Goal: Task Accomplishment & Management: Manage account settings

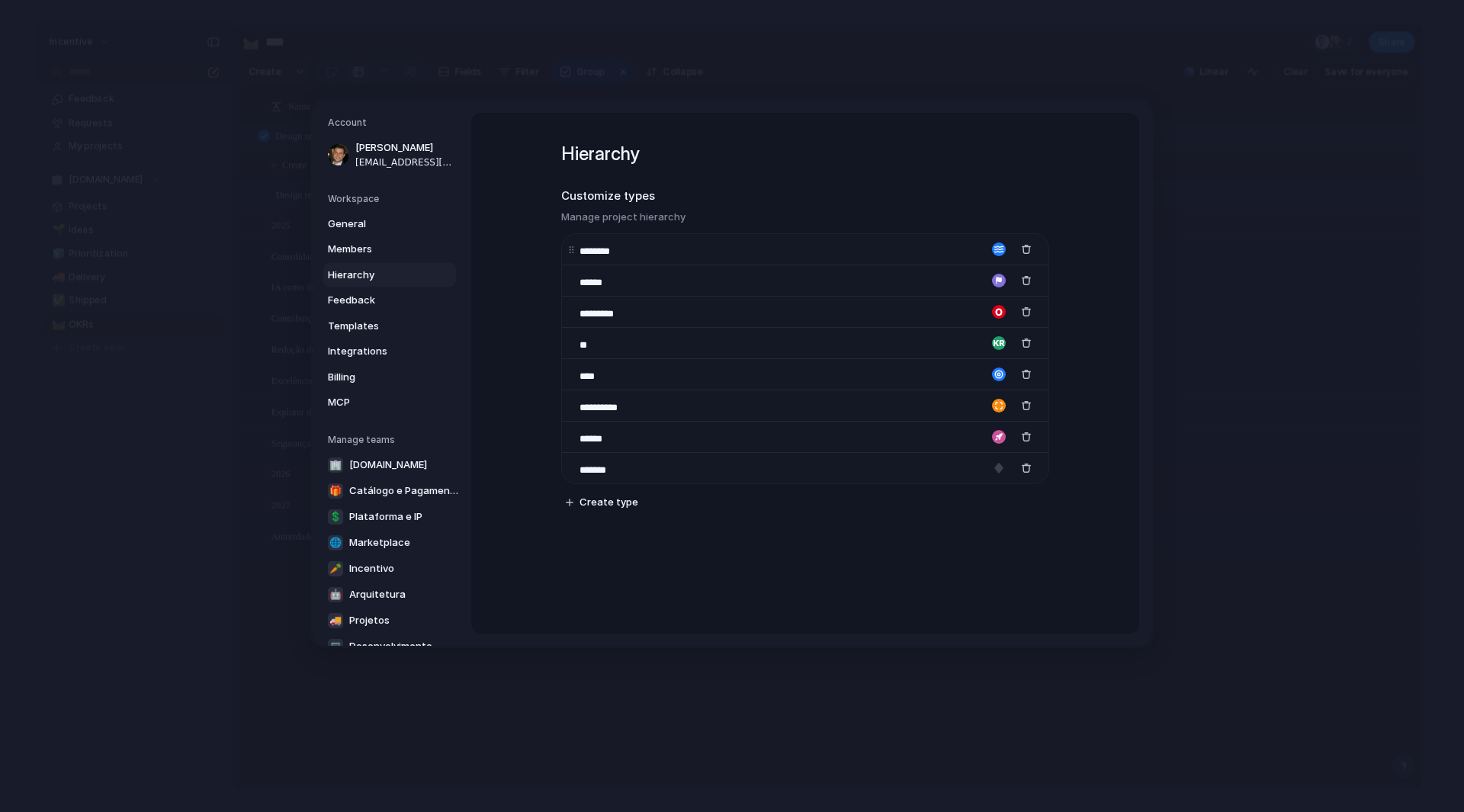
click at [623, 253] on input "********" at bounding box center [608, 251] width 55 height 15
type input "**********"
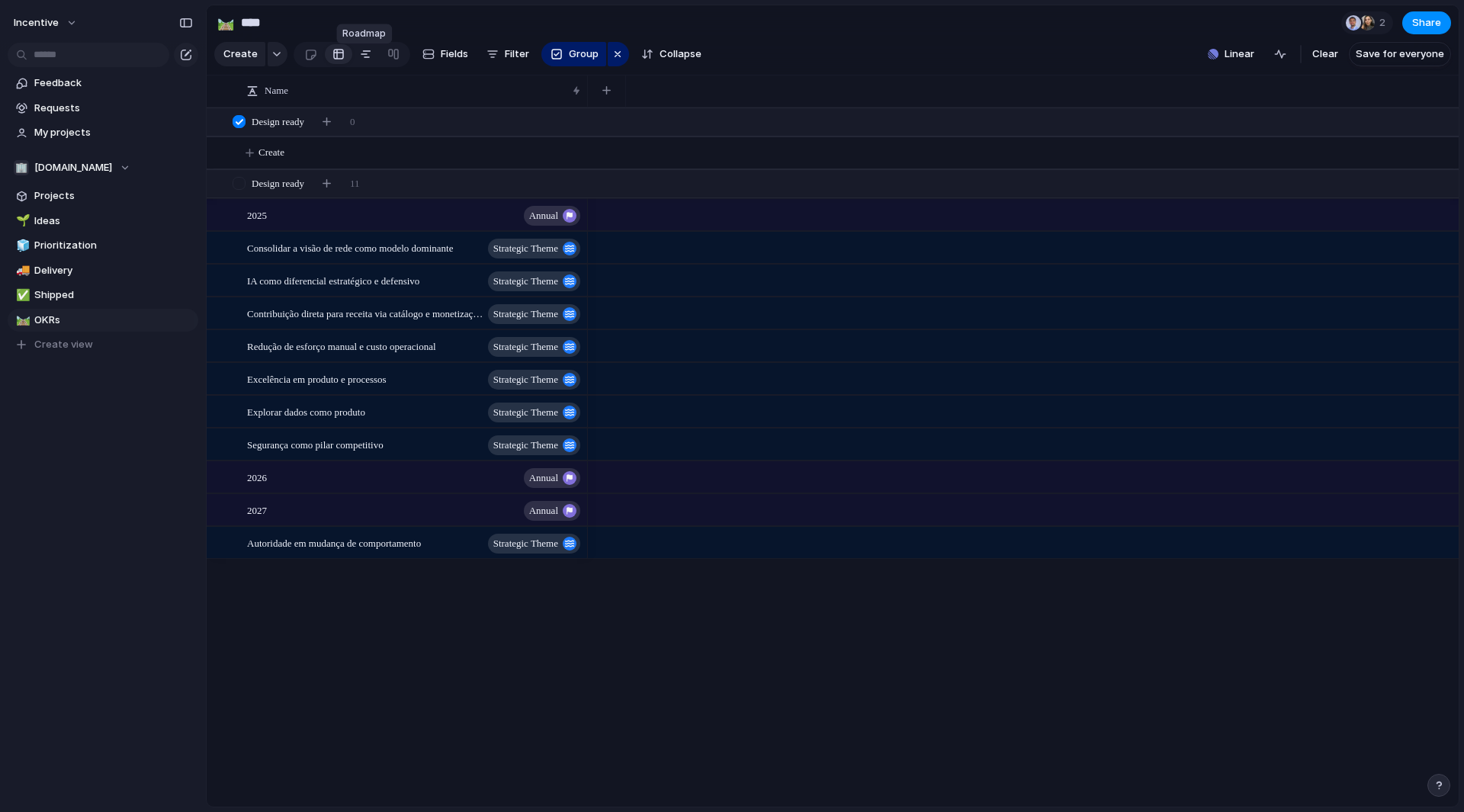
click at [365, 59] on div at bounding box center [366, 54] width 13 height 24
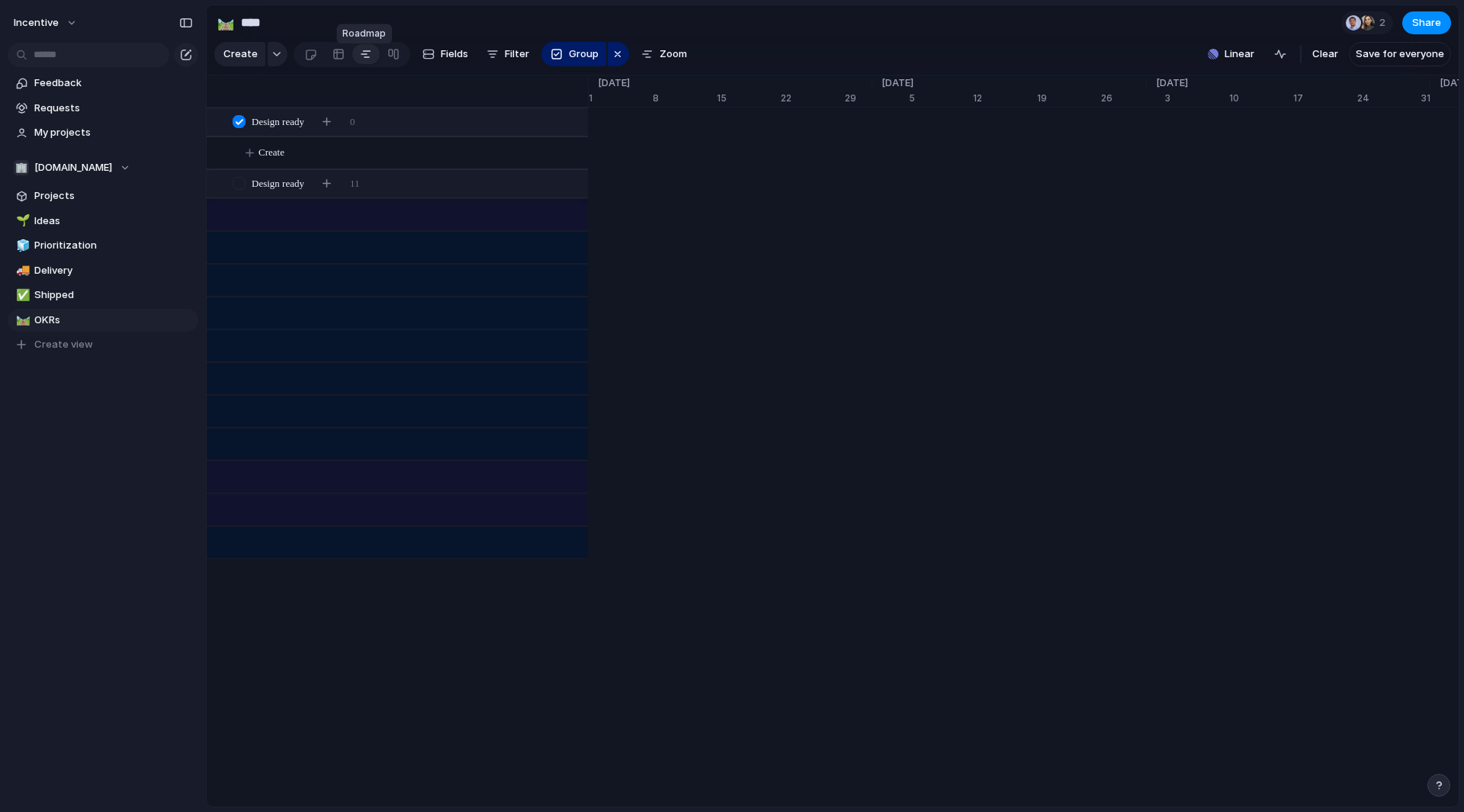
scroll to position [0, 9728]
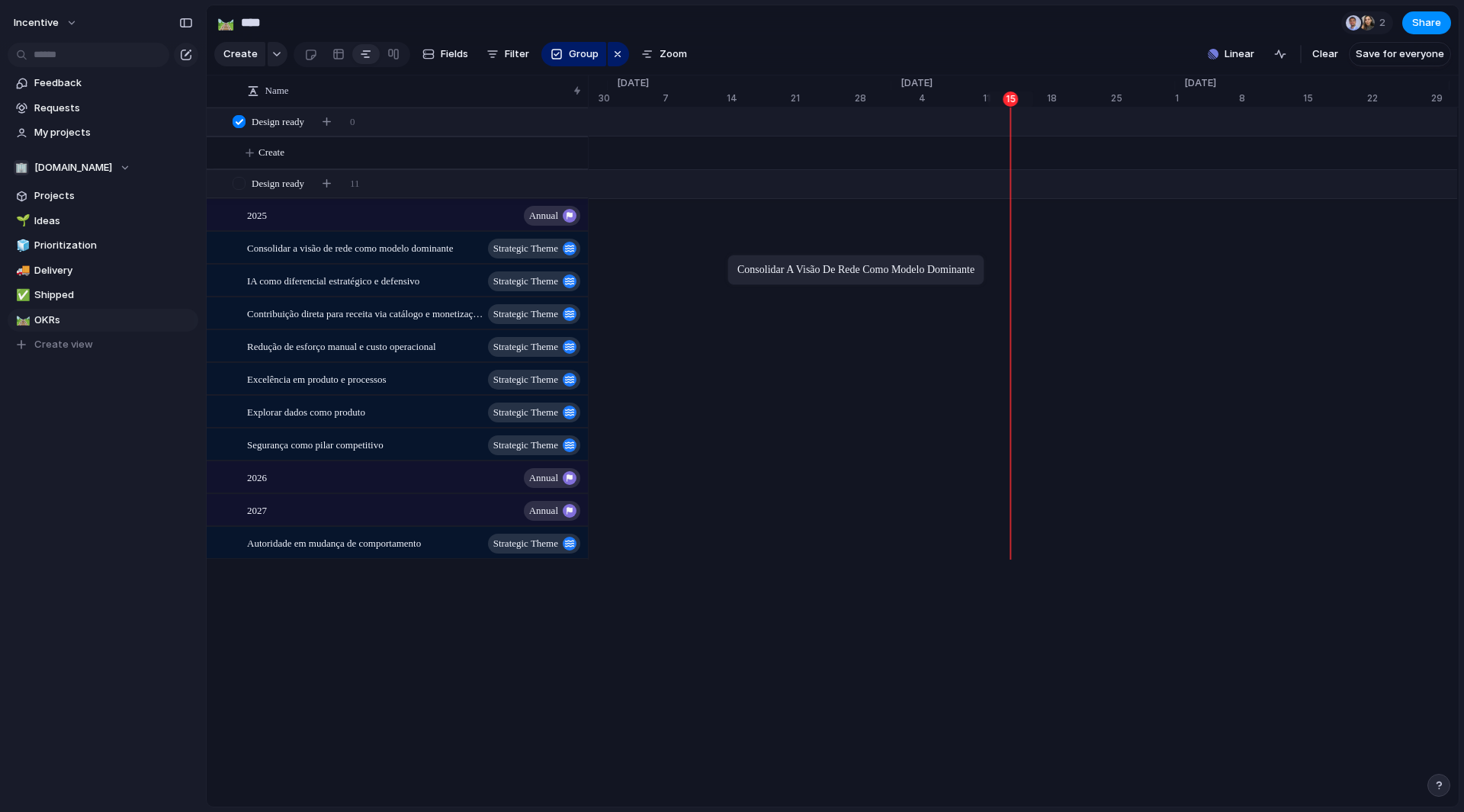
drag, startPoint x: 358, startPoint y: 264, endPoint x: 735, endPoint y: 258, distance: 377.0
click at [752, 263] on div "Consolidar a visão de rede como modelo dominante" at bounding box center [1034, 248] width 20346 height 33
click at [1079, 259] on div "Jul 17 Consolidar a visão de rede como modelo dominante Aug 10" at bounding box center [1034, 248] width 20346 height 33
click at [434, 53] on button "Fields" at bounding box center [445, 54] width 58 height 24
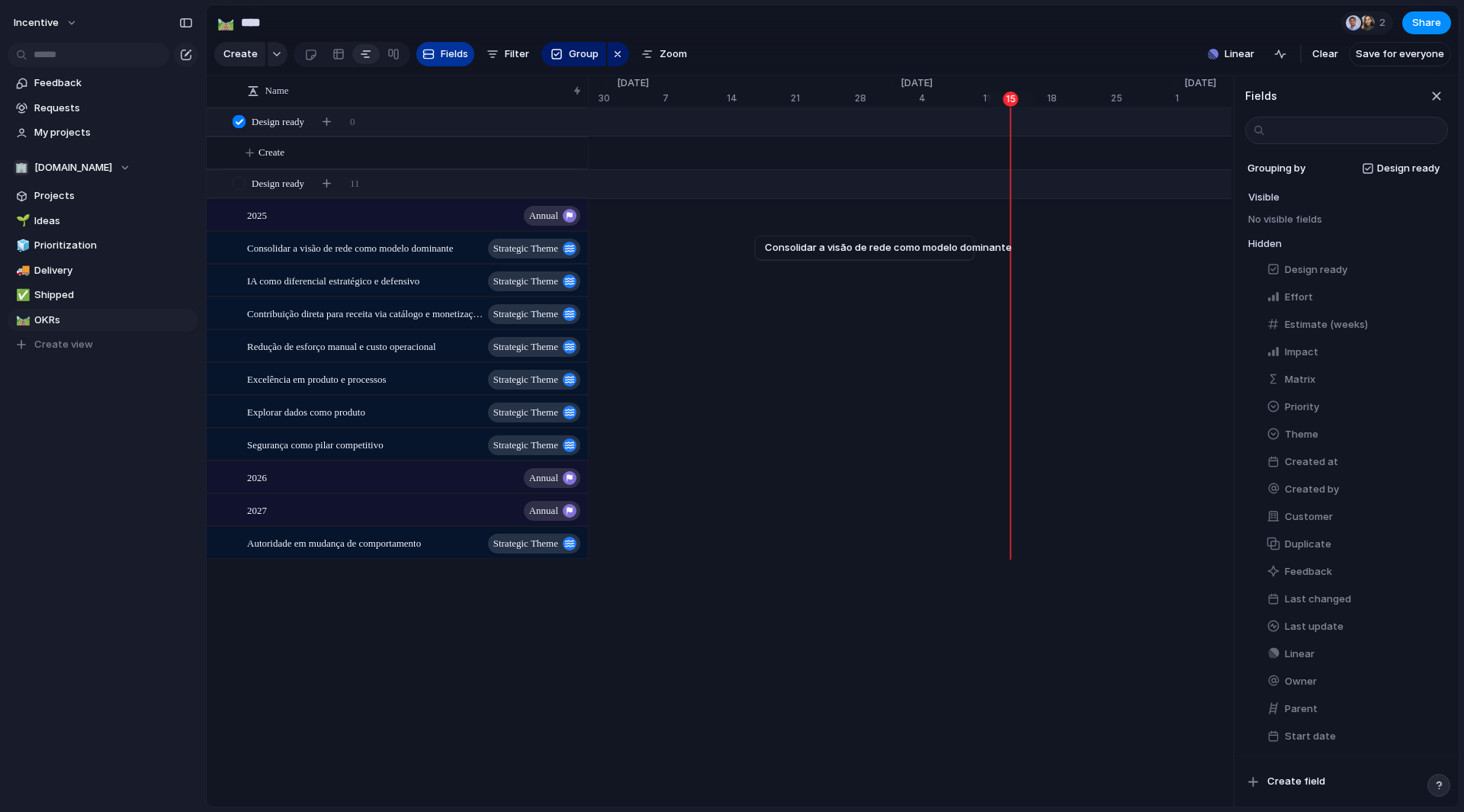
click at [434, 53] on button "Fields" at bounding box center [445, 54] width 58 height 24
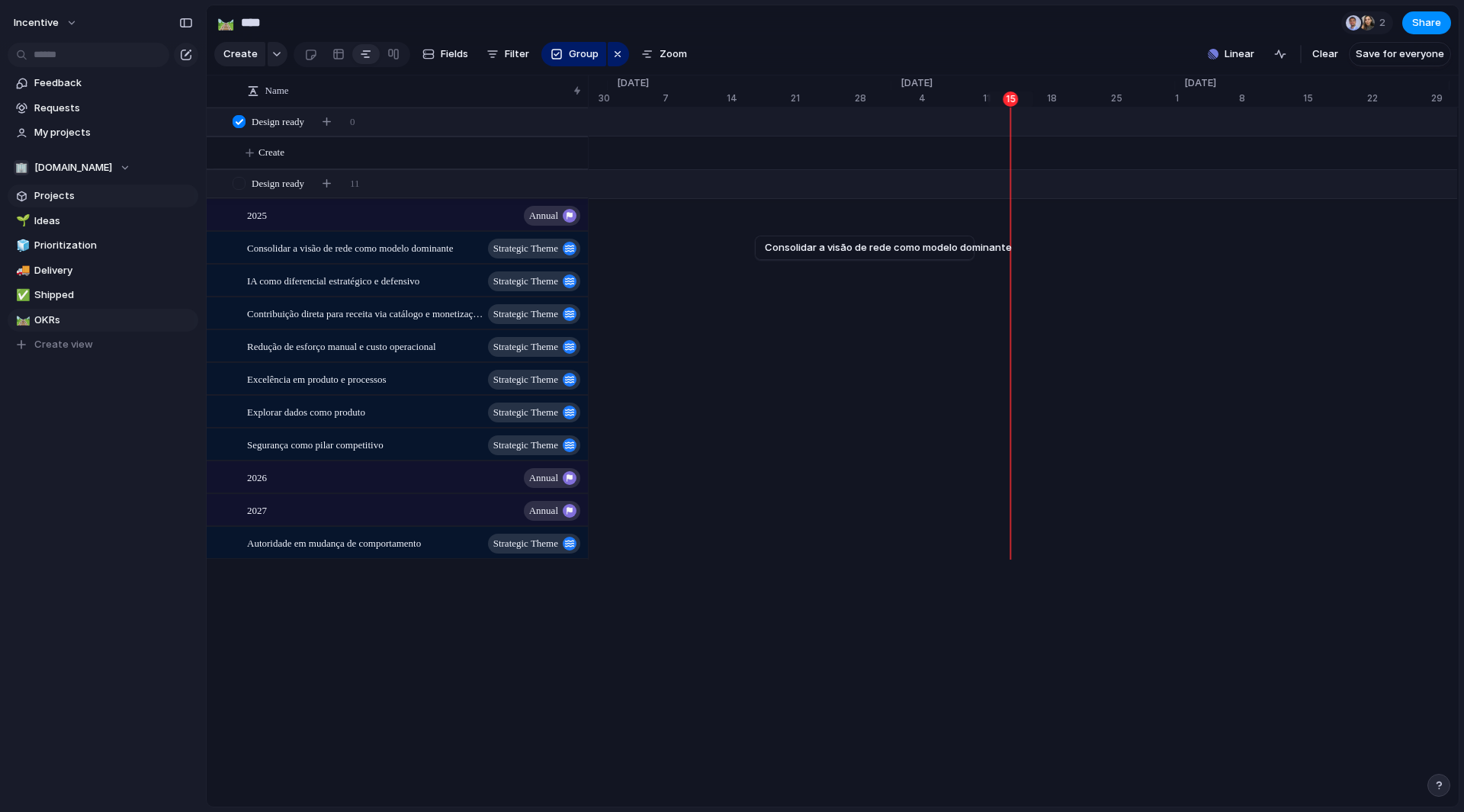
click at [70, 196] on span "Projects" at bounding box center [113, 196] width 158 height 15
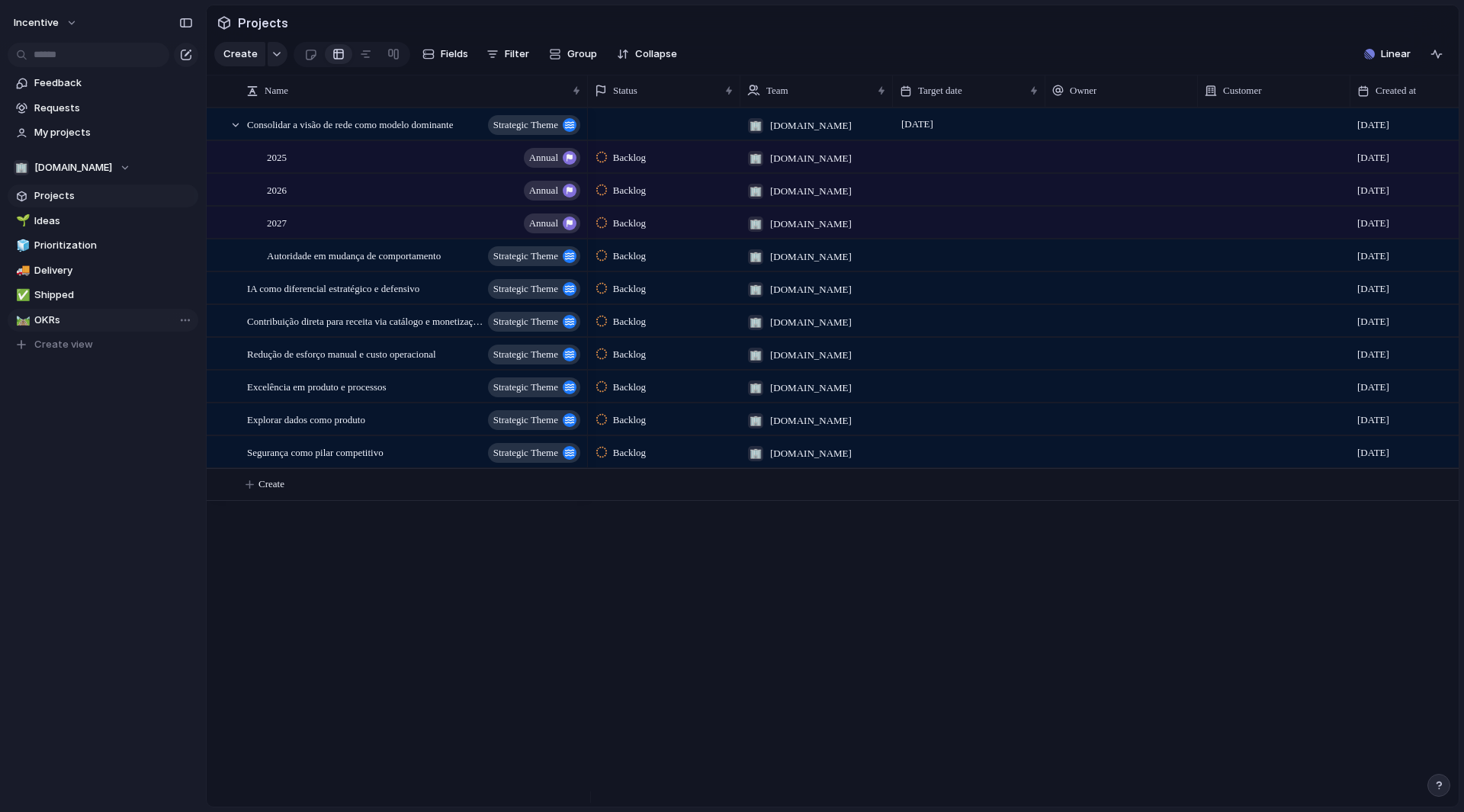
click at [57, 329] on link "🛤️ OKRs" at bounding box center [103, 320] width 191 height 23
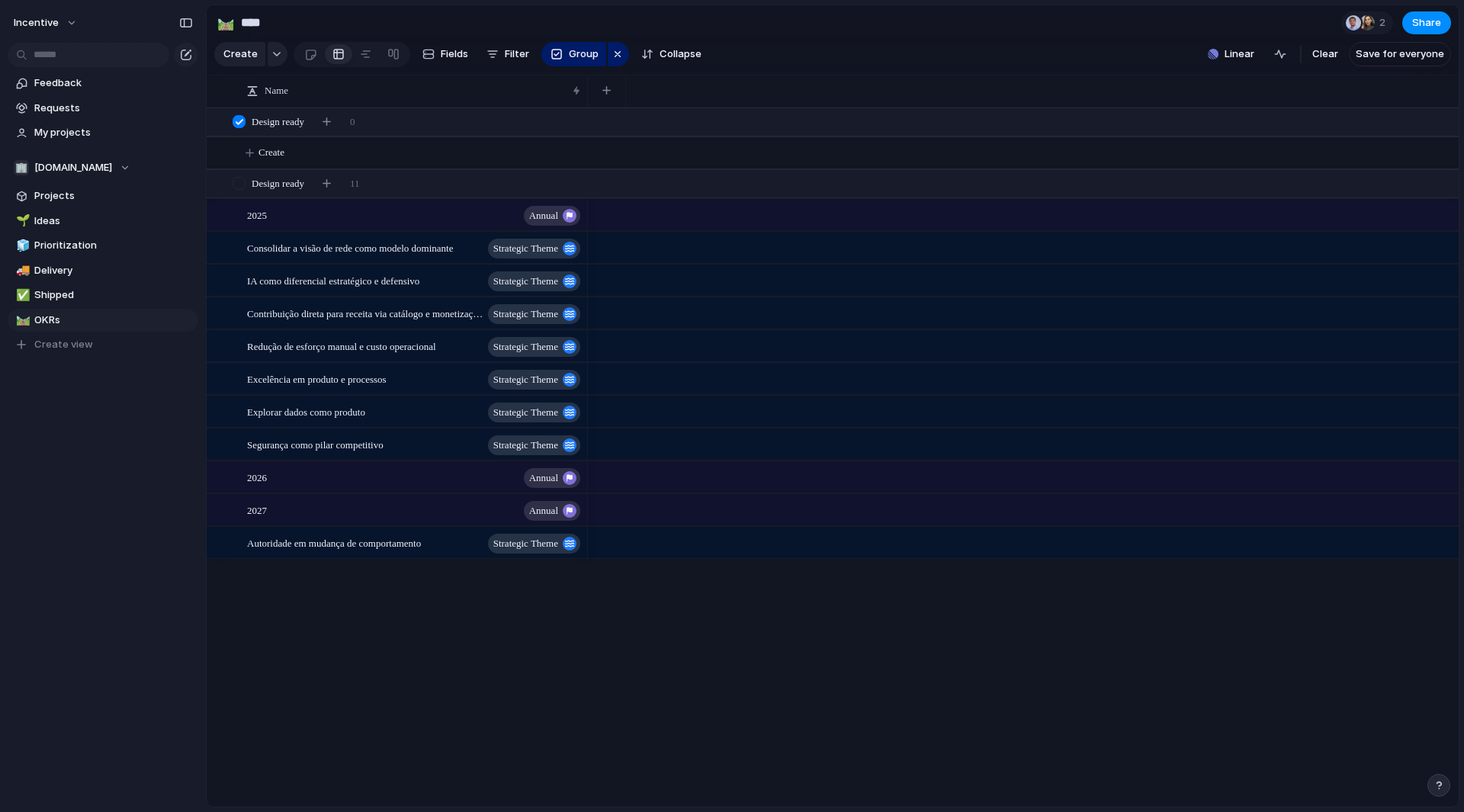
click at [54, 308] on div "🌱 Ideas 🧊 Prioritization 🚚 Delivery ✅ Shipped 🛤️ OKRs To pick up a draggable it…" at bounding box center [103, 283] width 191 height 147
click at [368, 250] on span "Consolidar a visão de rede como modelo dominante" at bounding box center [349, 247] width 204 height 18
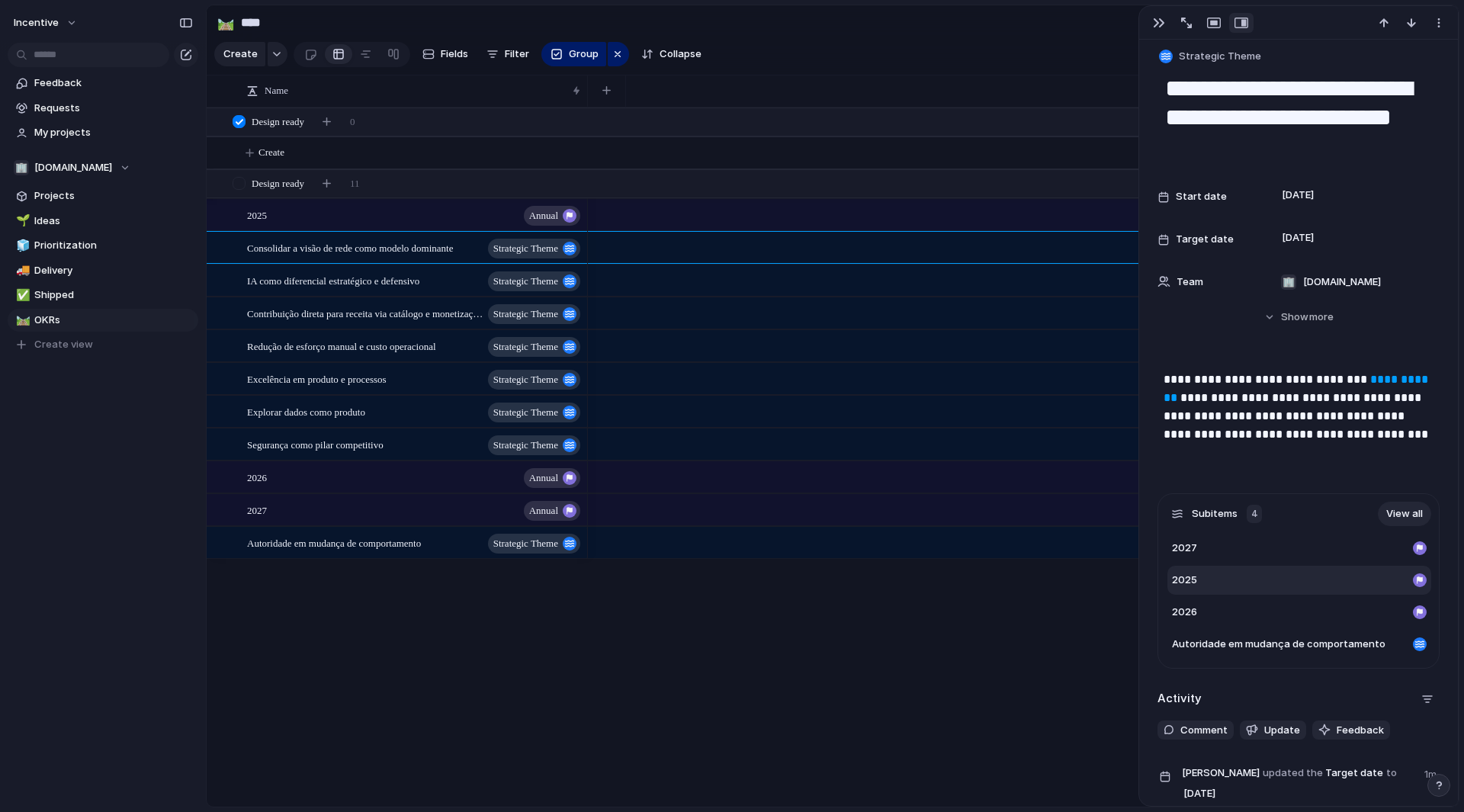
scroll to position [10, 0]
click at [1386, 515] on link "View all" at bounding box center [1405, 513] width 54 height 24
click at [377, 224] on div "2025 Annual" at bounding box center [415, 215] width 335 height 31
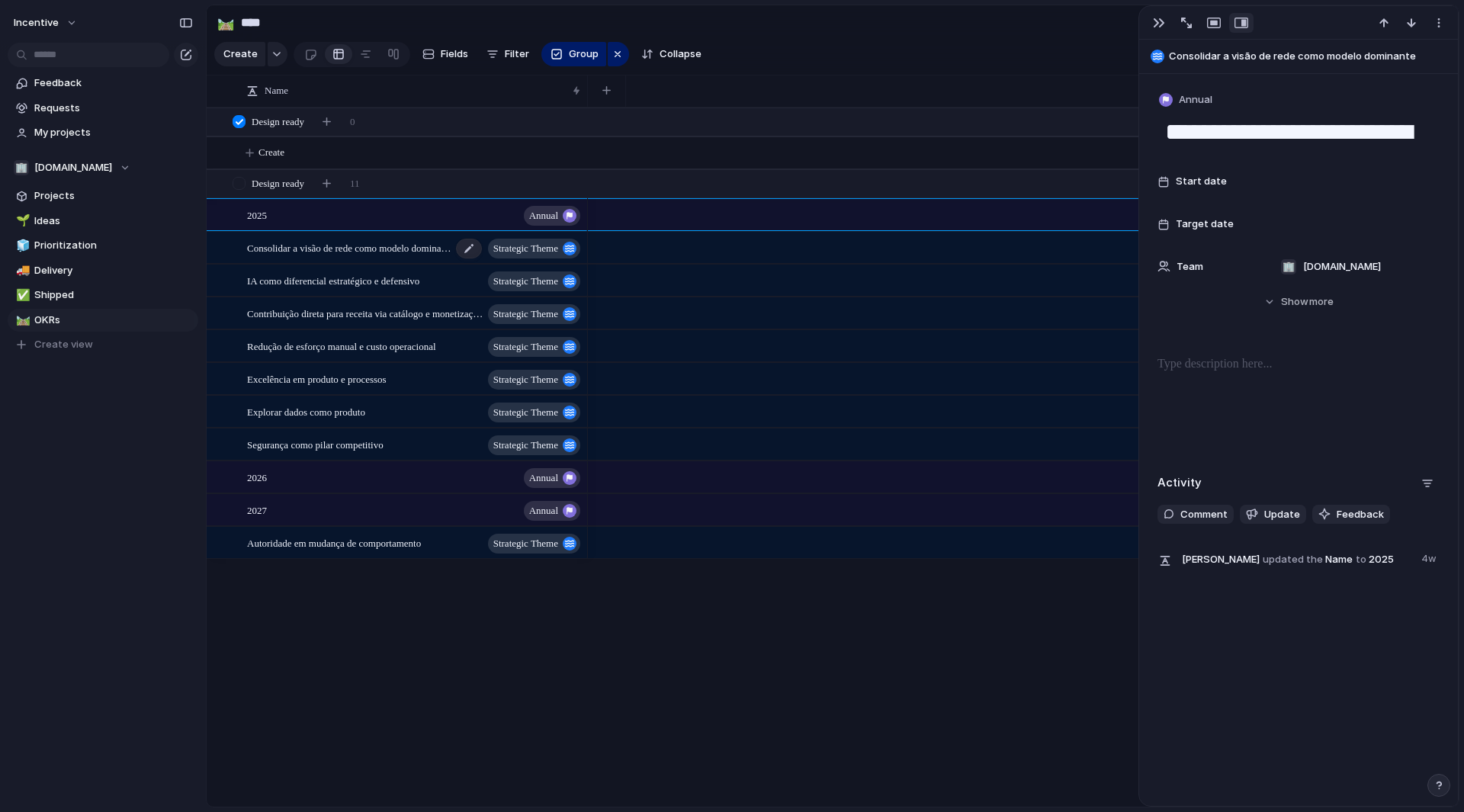
click at [369, 256] on span "Consolidar a visão de rede como modelo dominante" at bounding box center [349, 247] width 204 height 18
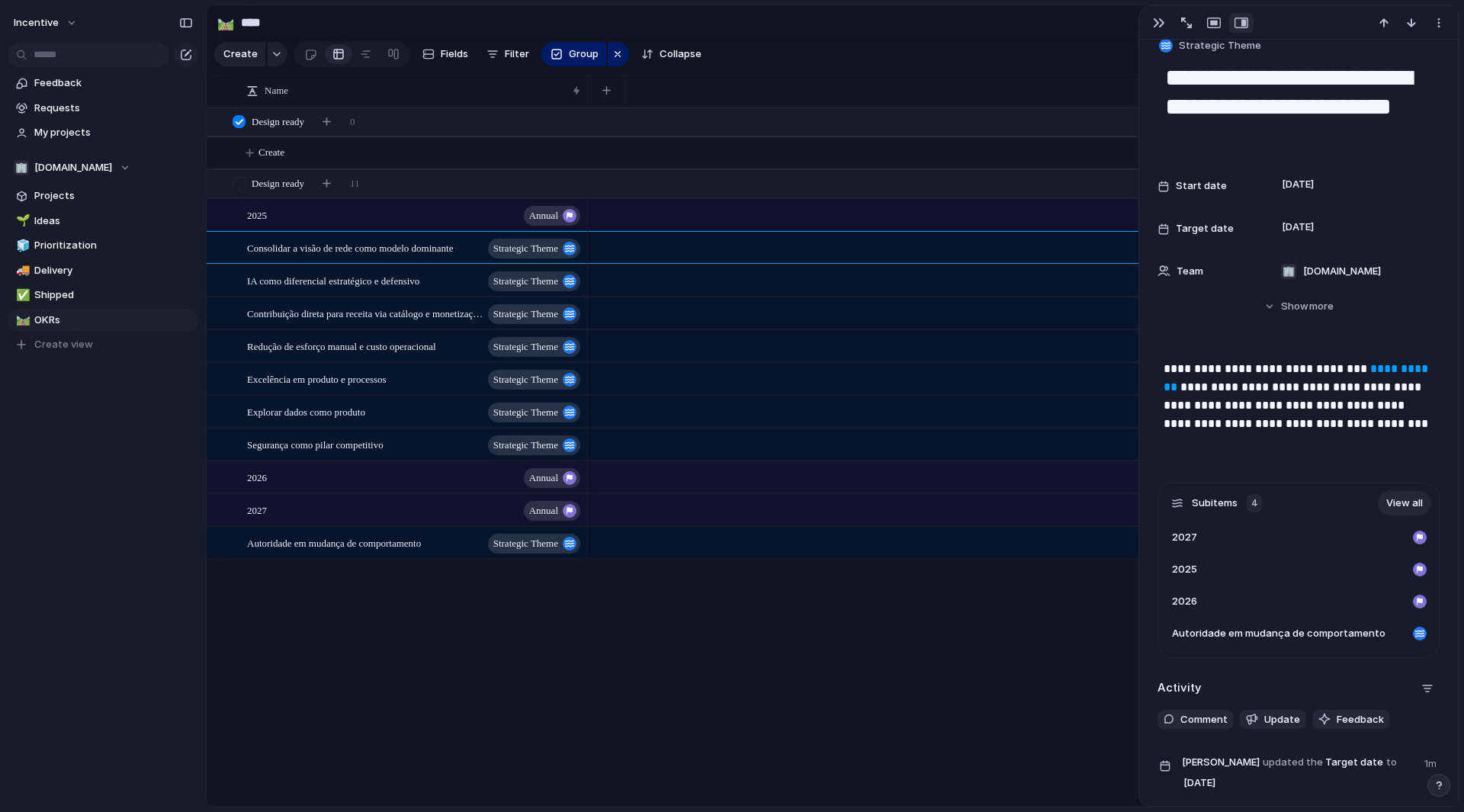
scroll to position [21, 0]
click at [103, 294] on span "Shipped" at bounding box center [113, 295] width 158 height 15
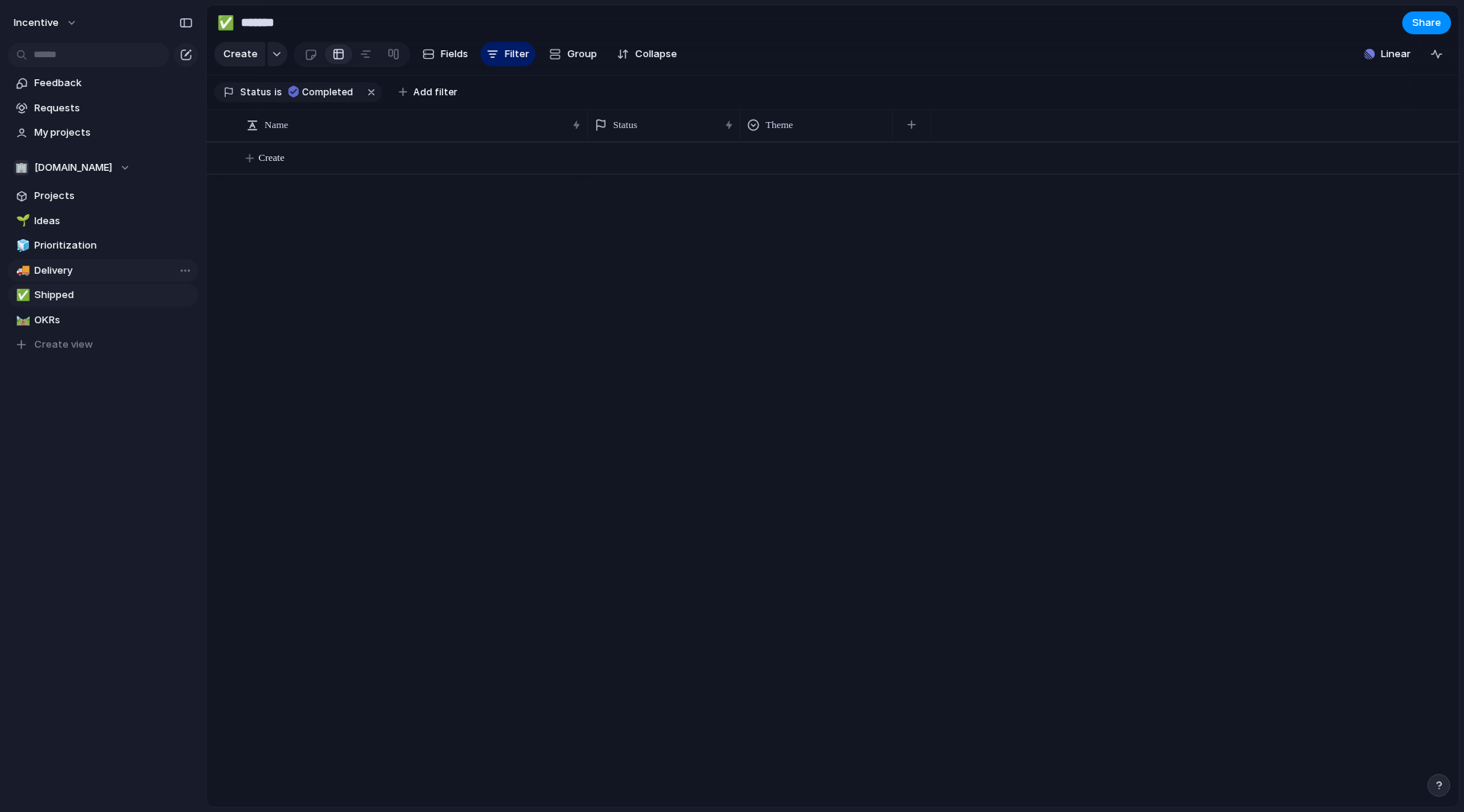
click at [73, 261] on link "🚚 Delivery" at bounding box center [103, 270] width 191 height 23
click at [70, 243] on span "Prioritization" at bounding box center [113, 246] width 158 height 15
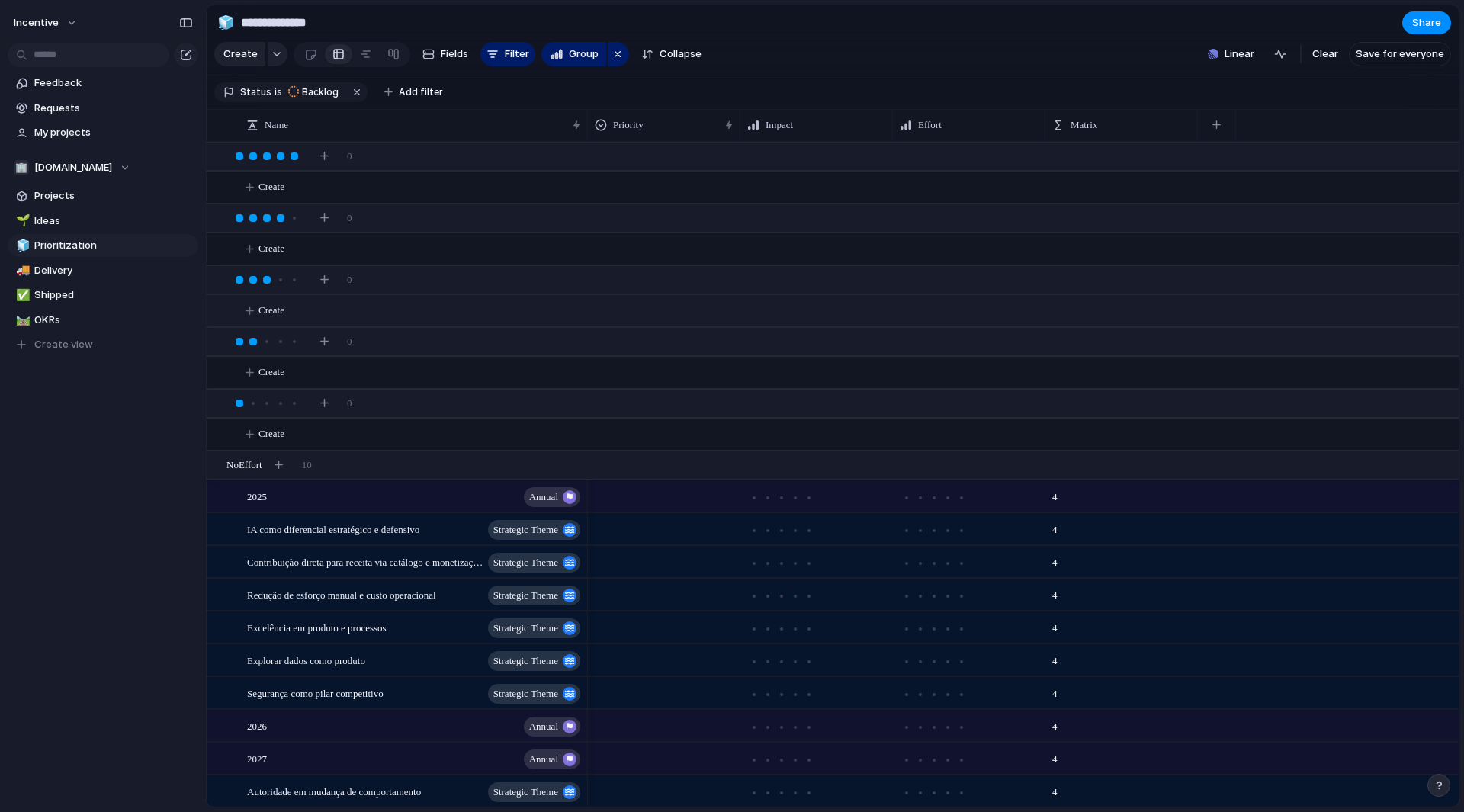
scroll to position [13, 0]
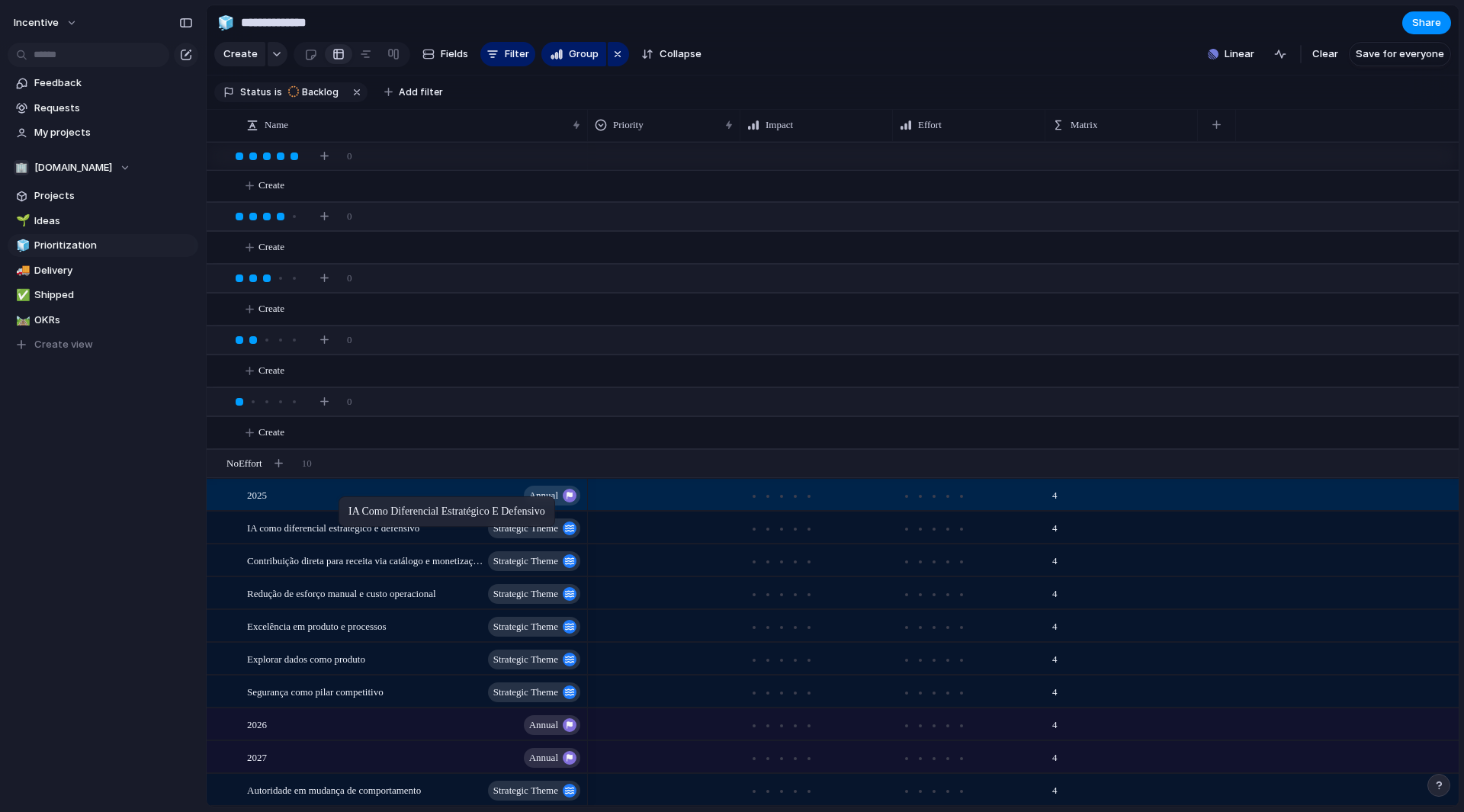
drag, startPoint x: 346, startPoint y: 523, endPoint x: 346, endPoint y: 499, distance: 24.0
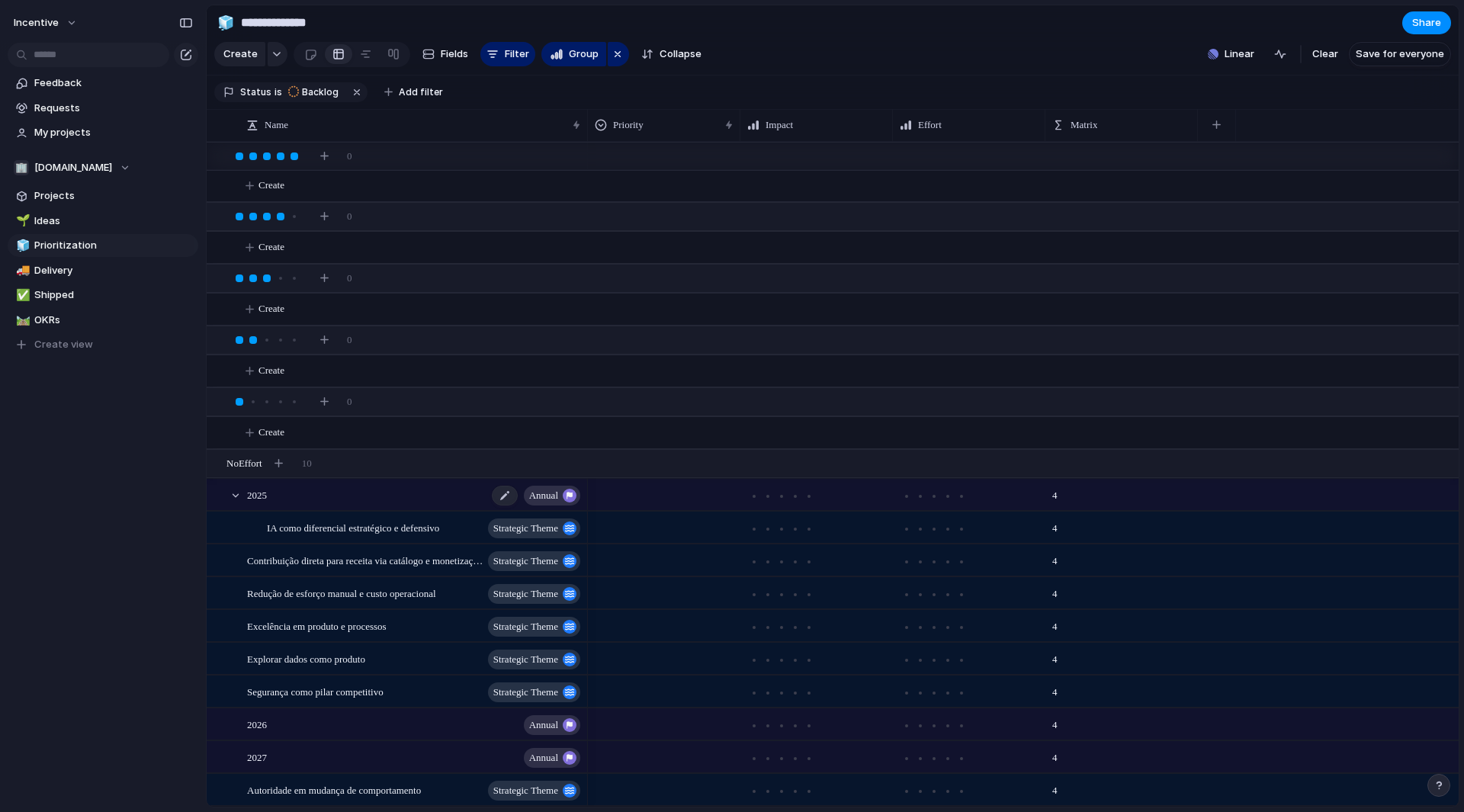
click at [350, 495] on div "2025 Annual" at bounding box center [415, 494] width 335 height 31
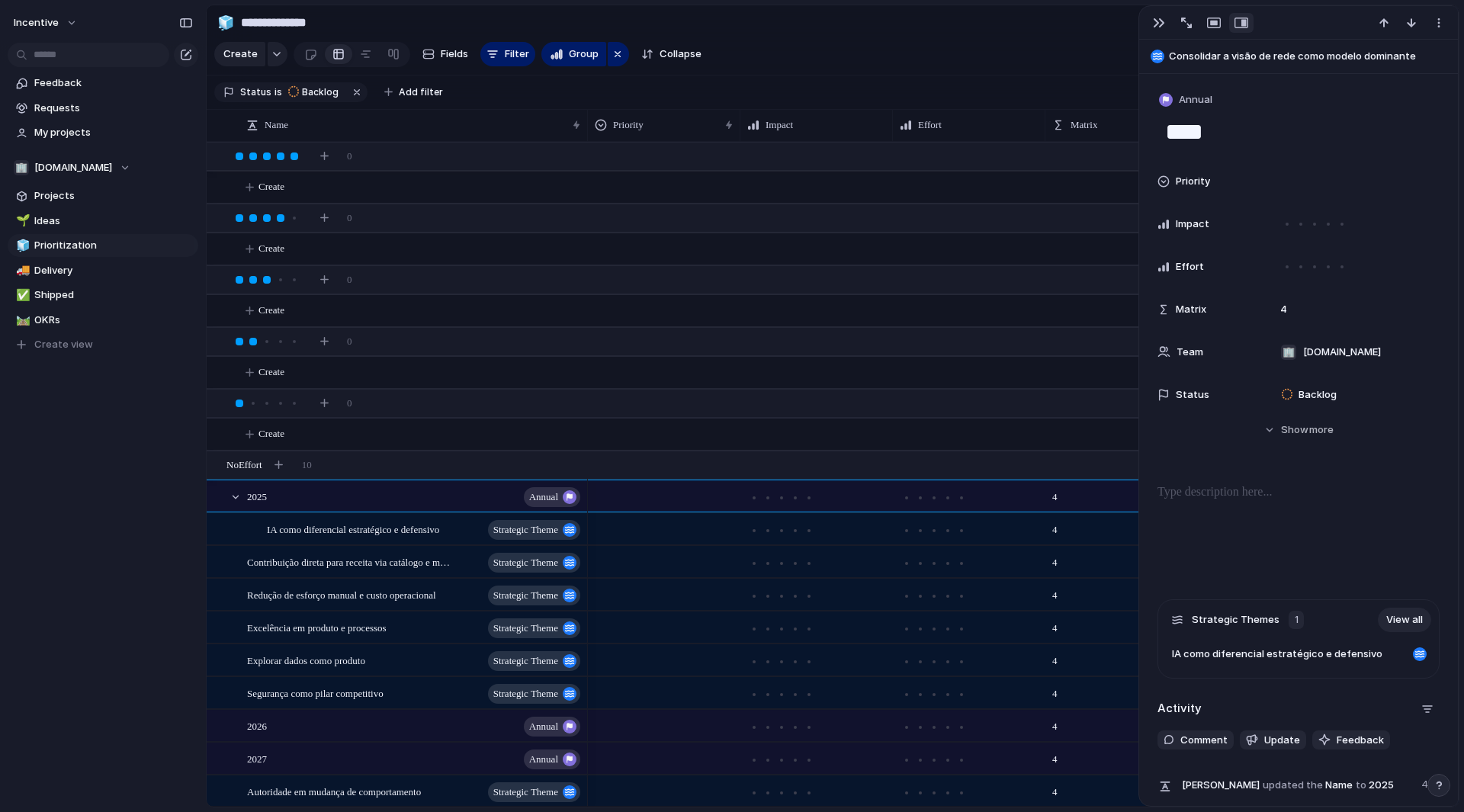
scroll to position [13, 0]
click at [91, 315] on span "OKRs" at bounding box center [113, 320] width 158 height 15
type input "****"
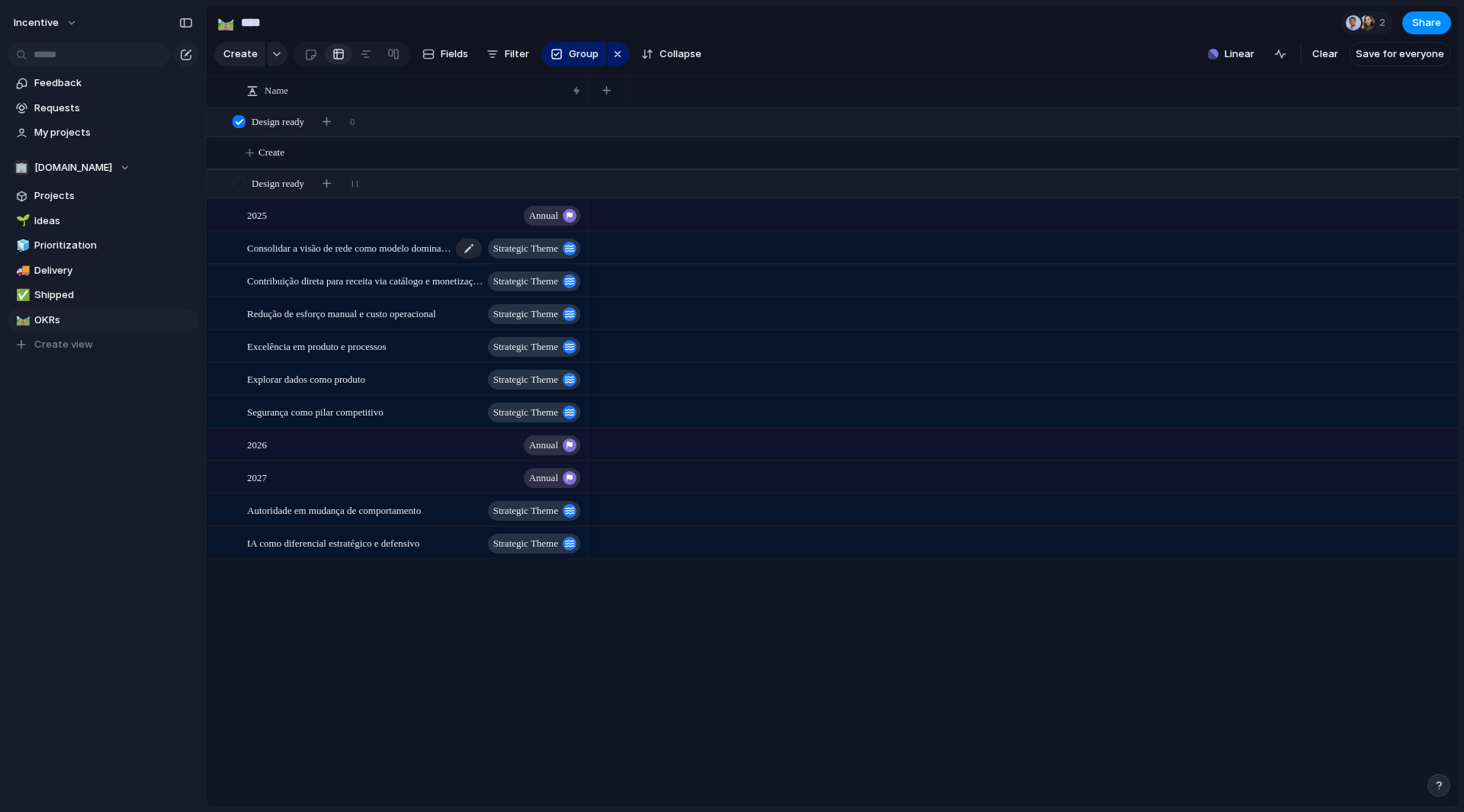
click at [302, 256] on span "Consolidar a visão de rede como modelo dominante" at bounding box center [349, 247] width 204 height 18
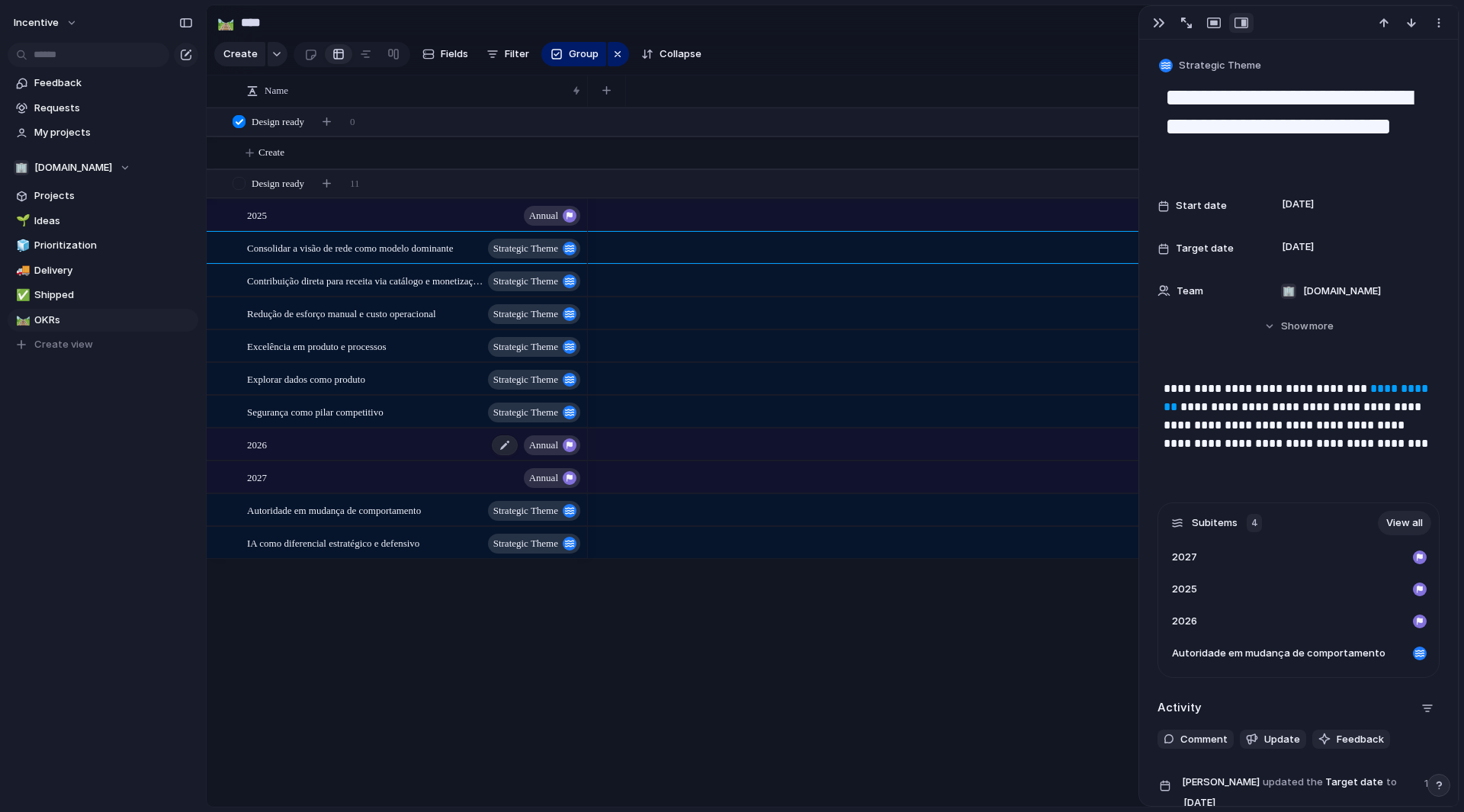
click at [280, 450] on div "2026 Annual" at bounding box center [415, 444] width 335 height 31
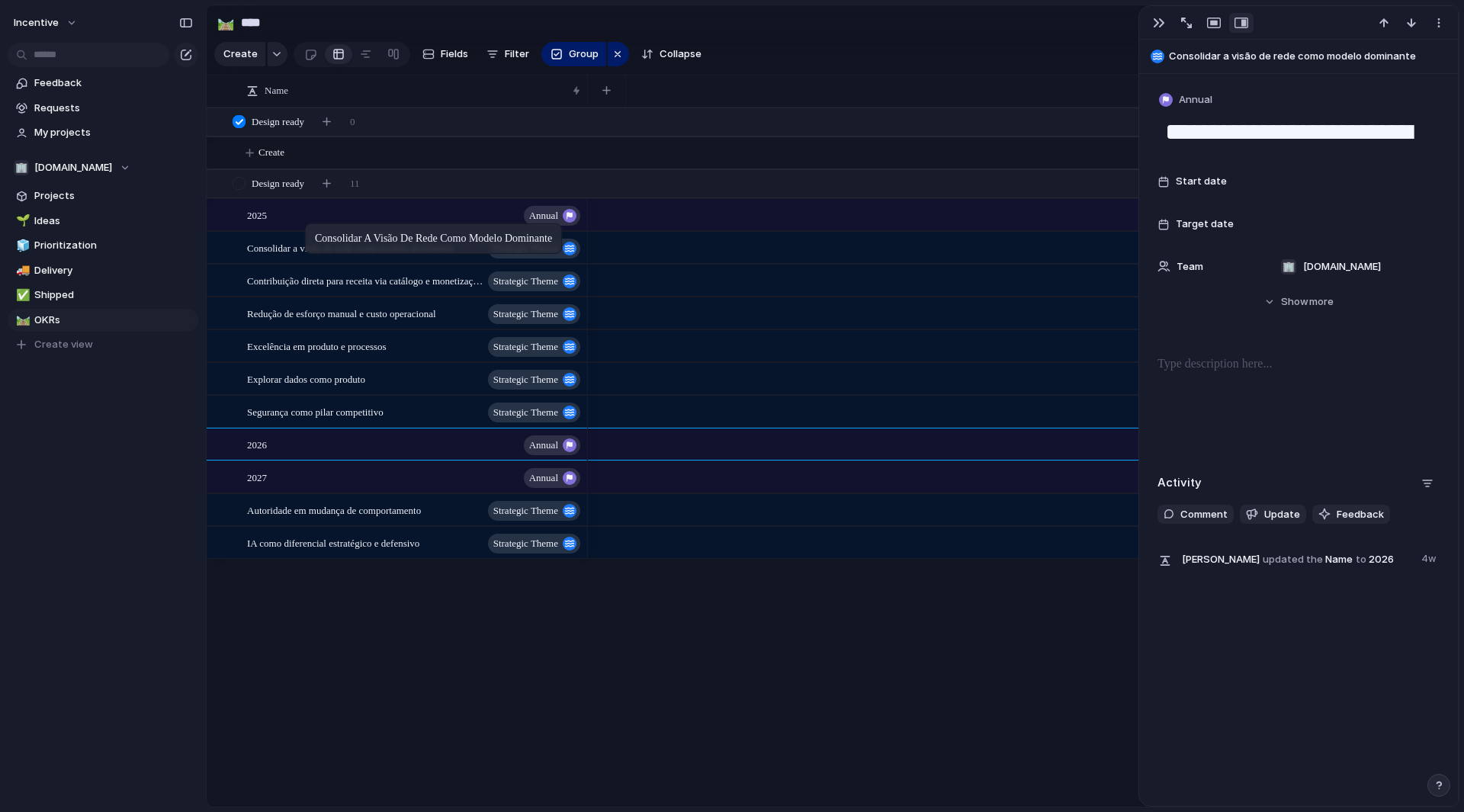
drag, startPoint x: 292, startPoint y: 261, endPoint x: 310, endPoint y: 226, distance: 39.4
drag, startPoint x: 271, startPoint y: 262, endPoint x: 251, endPoint y: 230, distance: 37.7
drag, startPoint x: 328, startPoint y: 258, endPoint x: 285, endPoint y: 236, distance: 48.3
click at [612, 64] on div "button" at bounding box center [618, 54] width 13 height 18
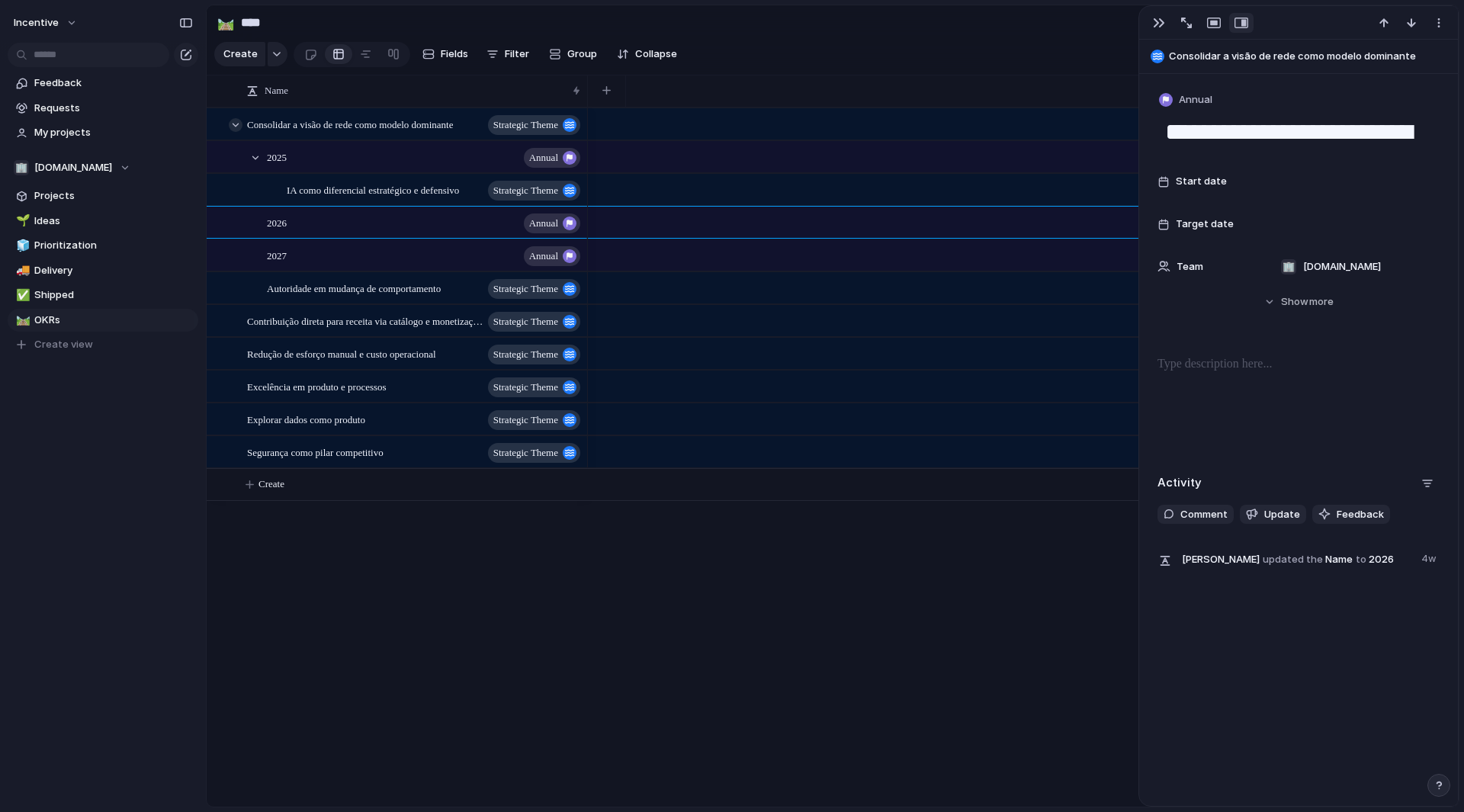
click at [233, 131] on div at bounding box center [235, 125] width 13 height 13
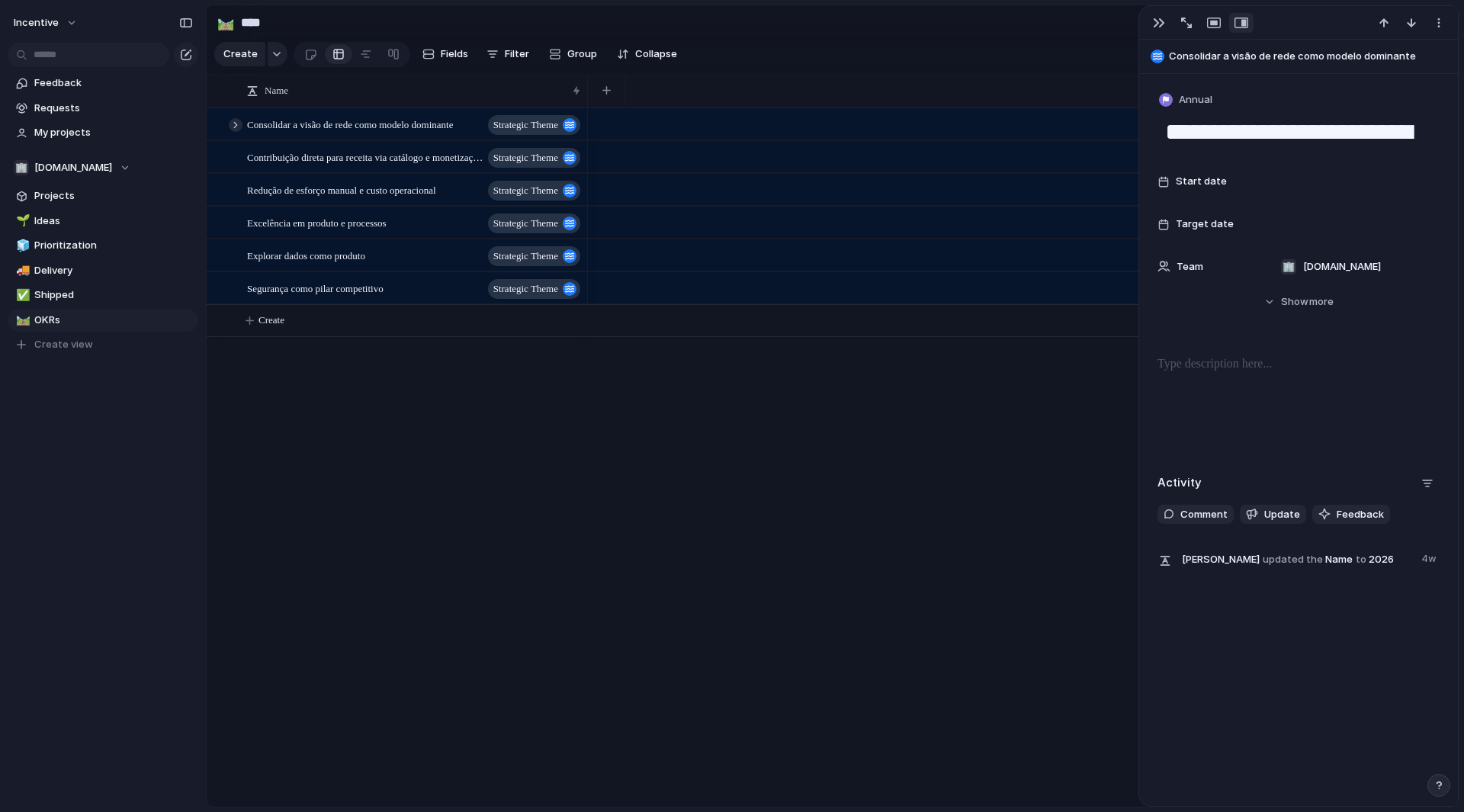
click at [234, 132] on div at bounding box center [235, 125] width 13 height 13
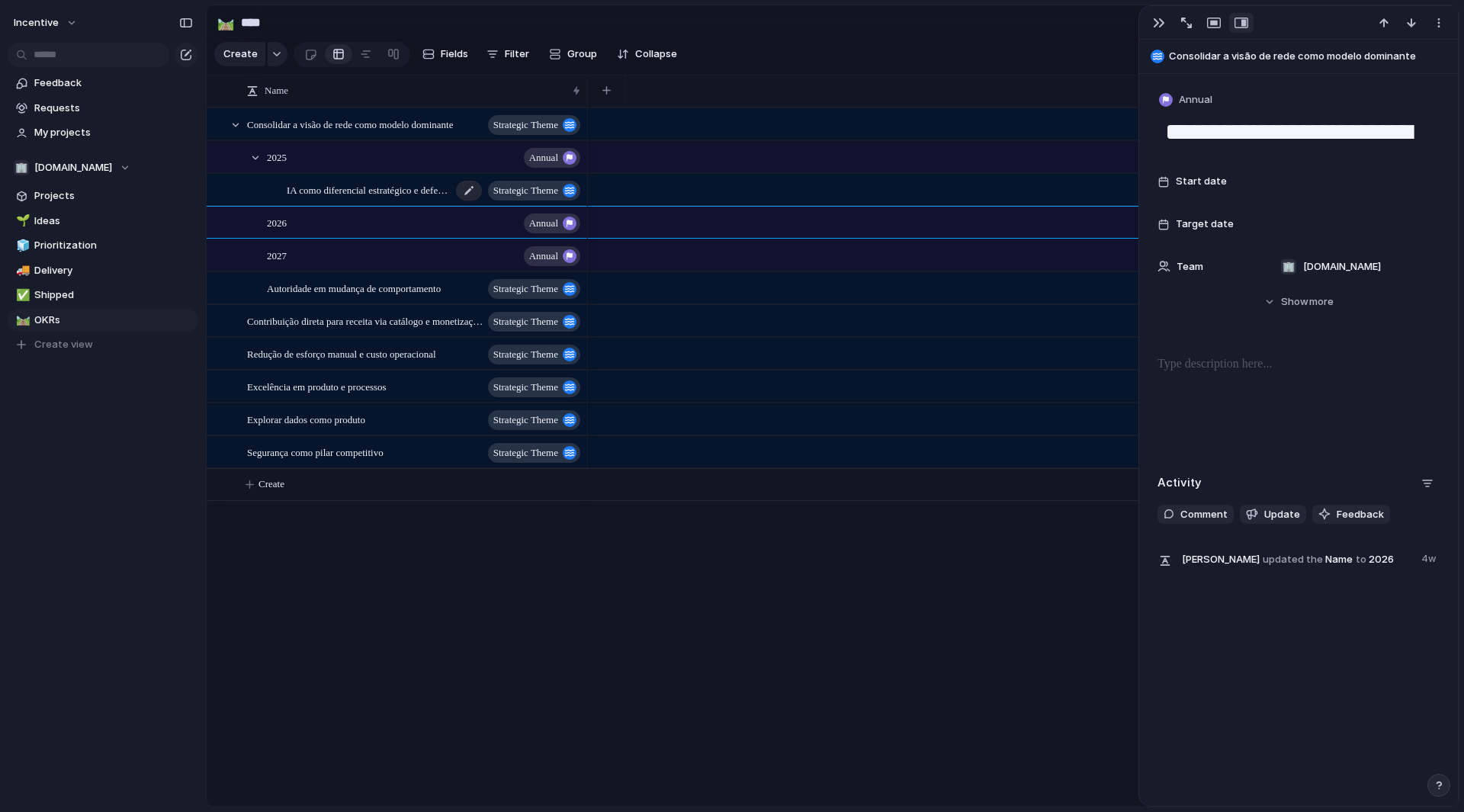
click at [351, 199] on span "IA como diferencial estratégico e defensivo" at bounding box center [369, 189] width 165 height 18
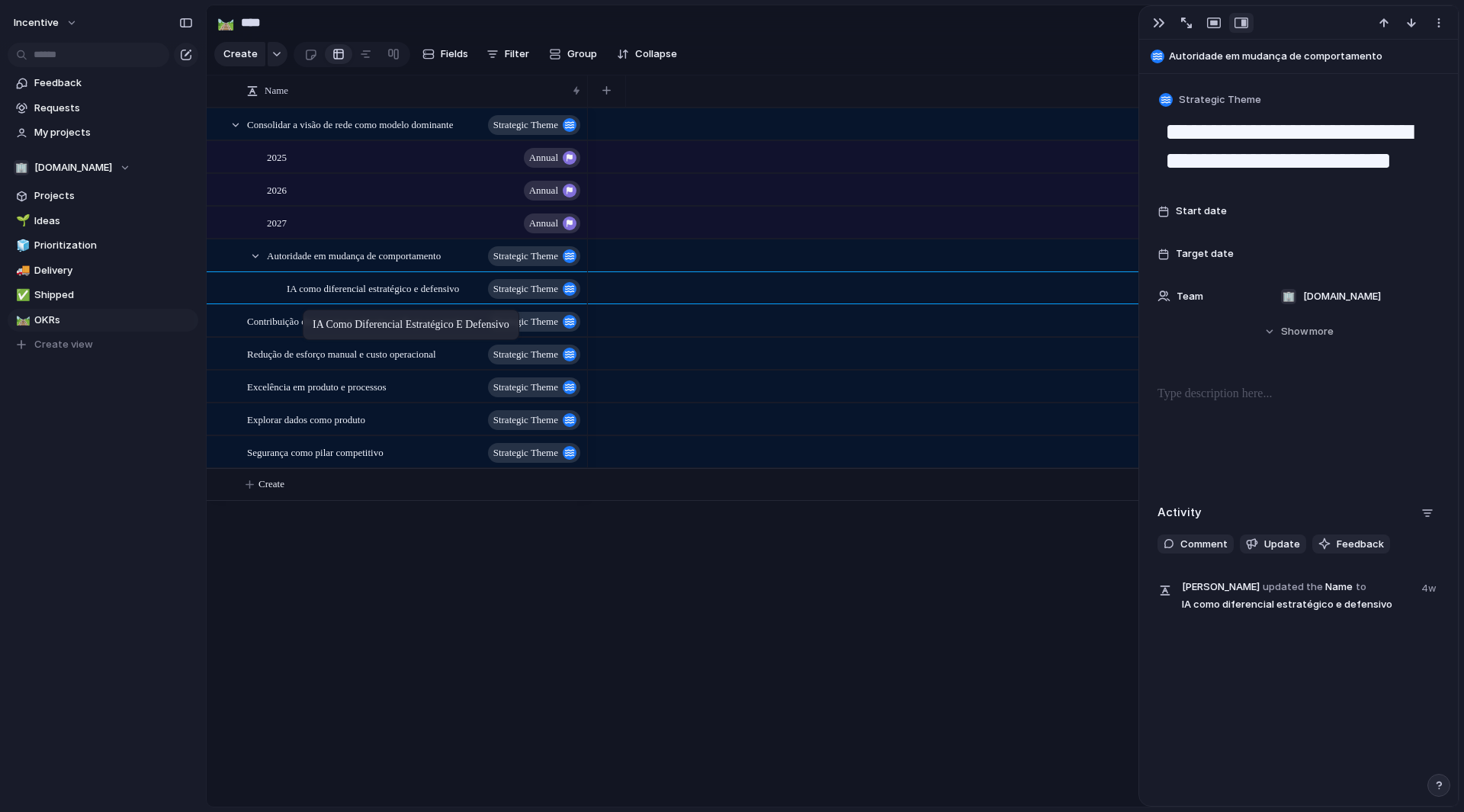
drag, startPoint x: 355, startPoint y: 199, endPoint x: 310, endPoint y: 313, distance: 122.6
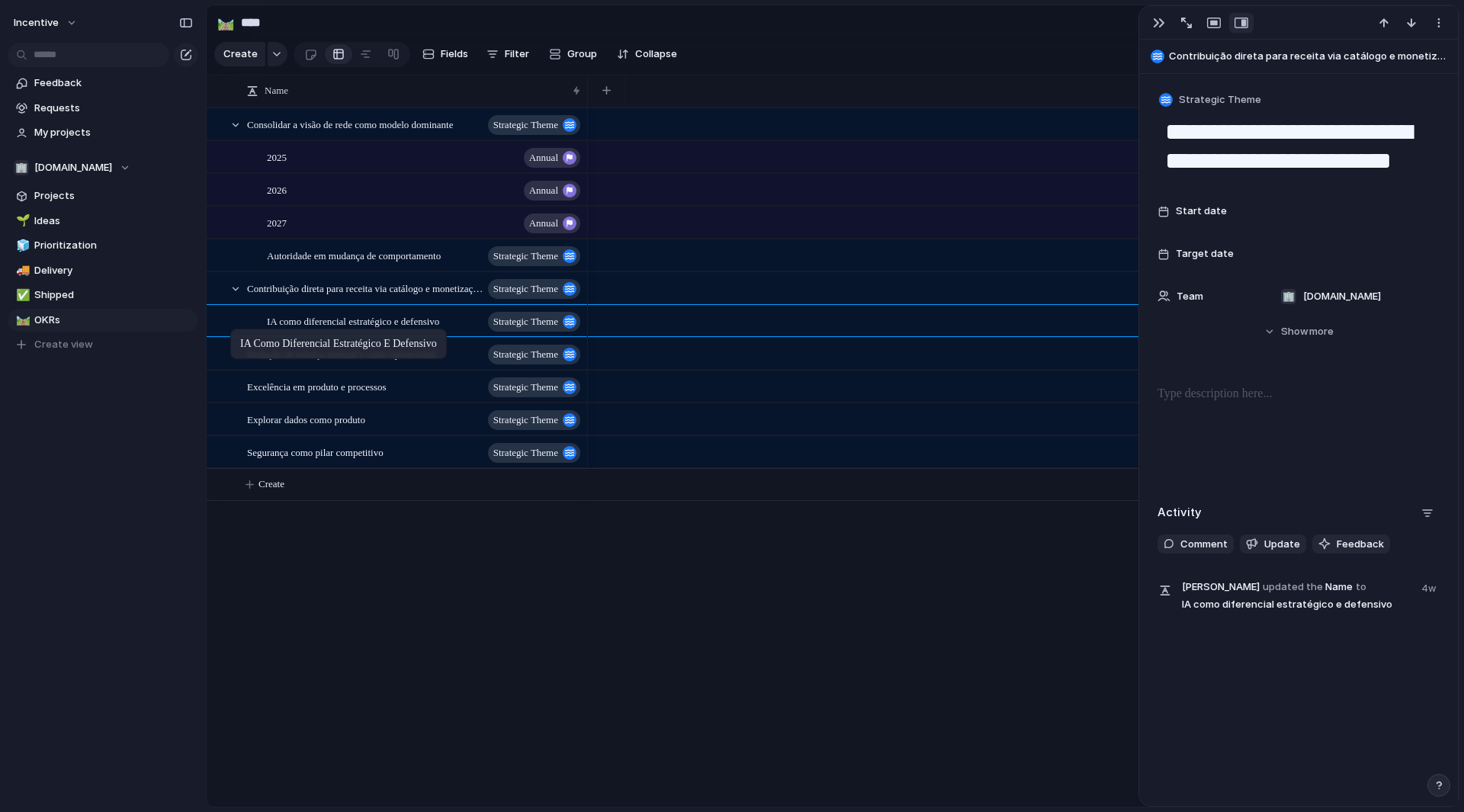
drag, startPoint x: 327, startPoint y: 306, endPoint x: 238, endPoint y: 332, distance: 92.7
drag, startPoint x: 351, startPoint y: 333, endPoint x: 254, endPoint y: 330, distance: 97.0
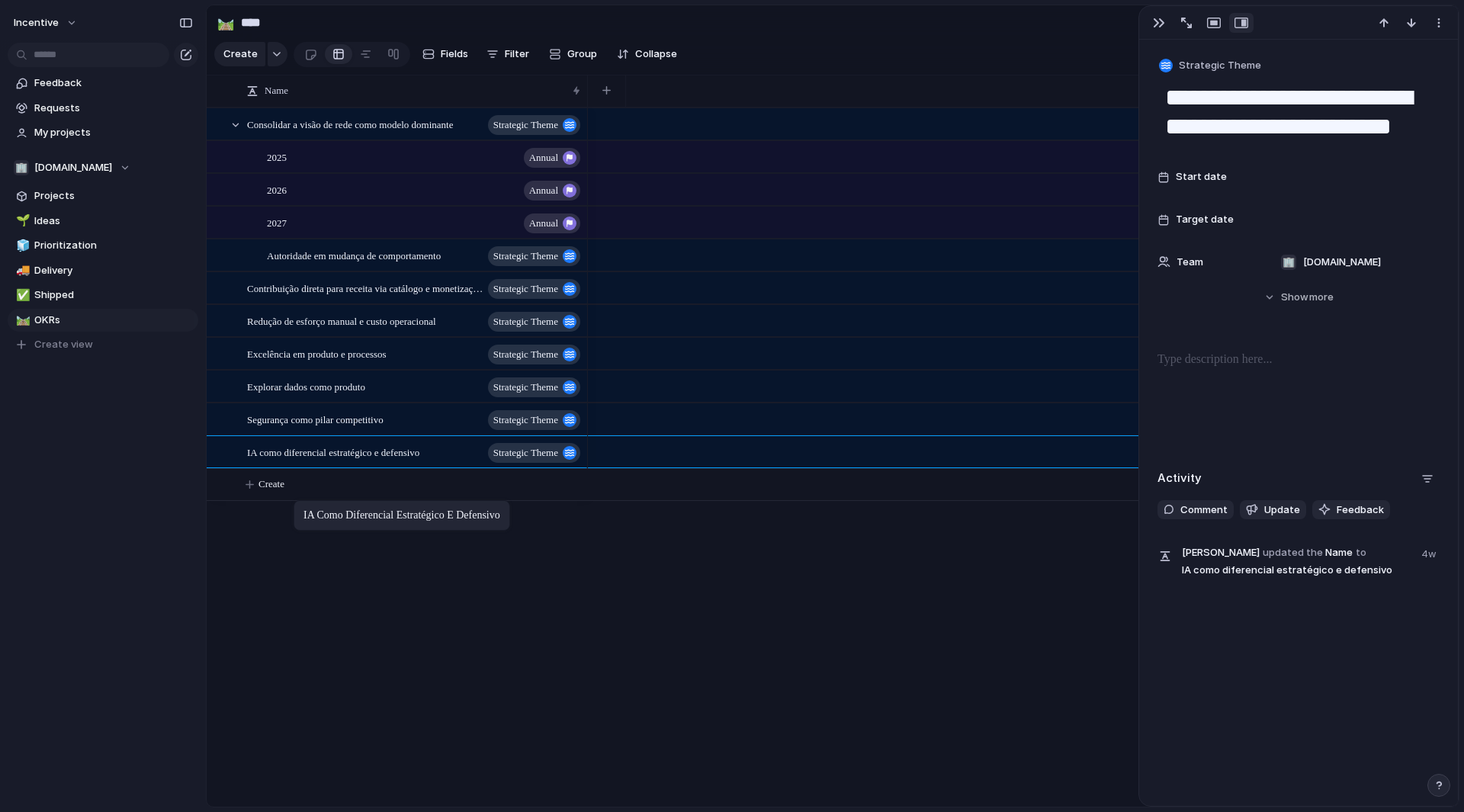
drag, startPoint x: 325, startPoint y: 326, endPoint x: 302, endPoint y: 504, distance: 179.5
click at [289, 167] on div "2025 Annual" at bounding box center [425, 157] width 316 height 31
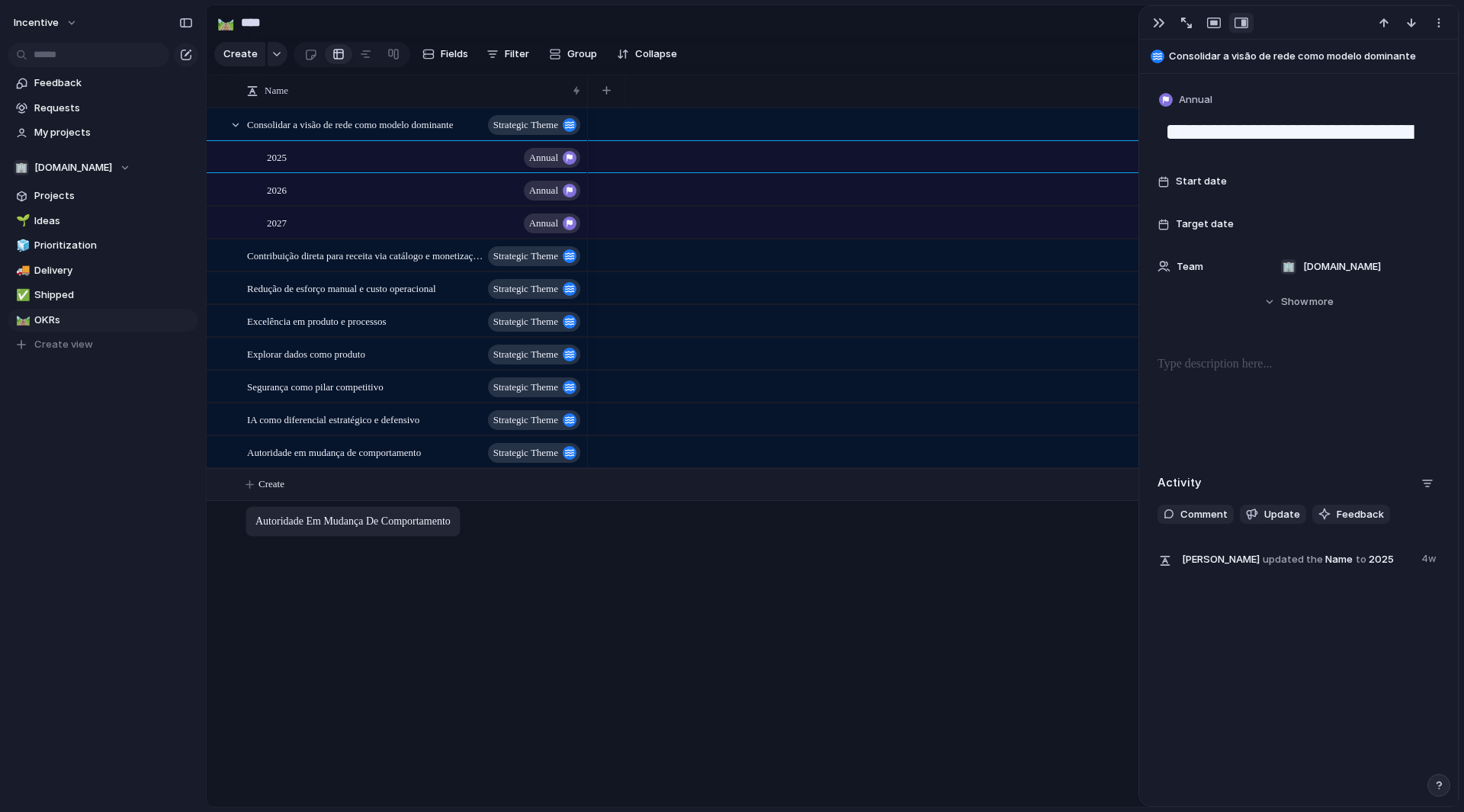
drag, startPoint x: 318, startPoint y: 270, endPoint x: 253, endPoint y: 510, distance: 248.6
click at [294, 272] on div "Contribuição direta para receita via catálogo e monetização de dados Strategic …" at bounding box center [415, 256] width 335 height 31
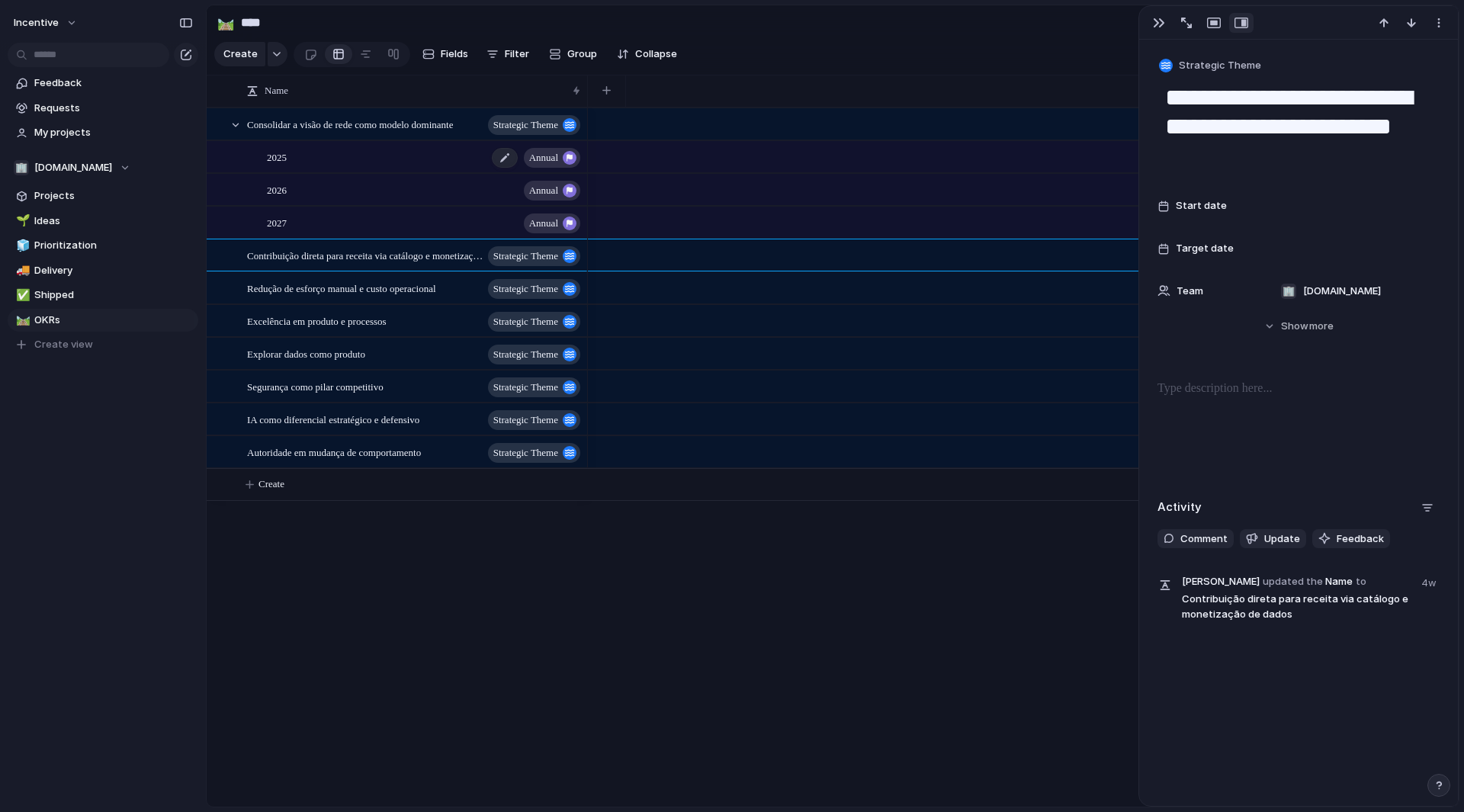
click at [406, 167] on div "2025 Annual" at bounding box center [425, 157] width 316 height 31
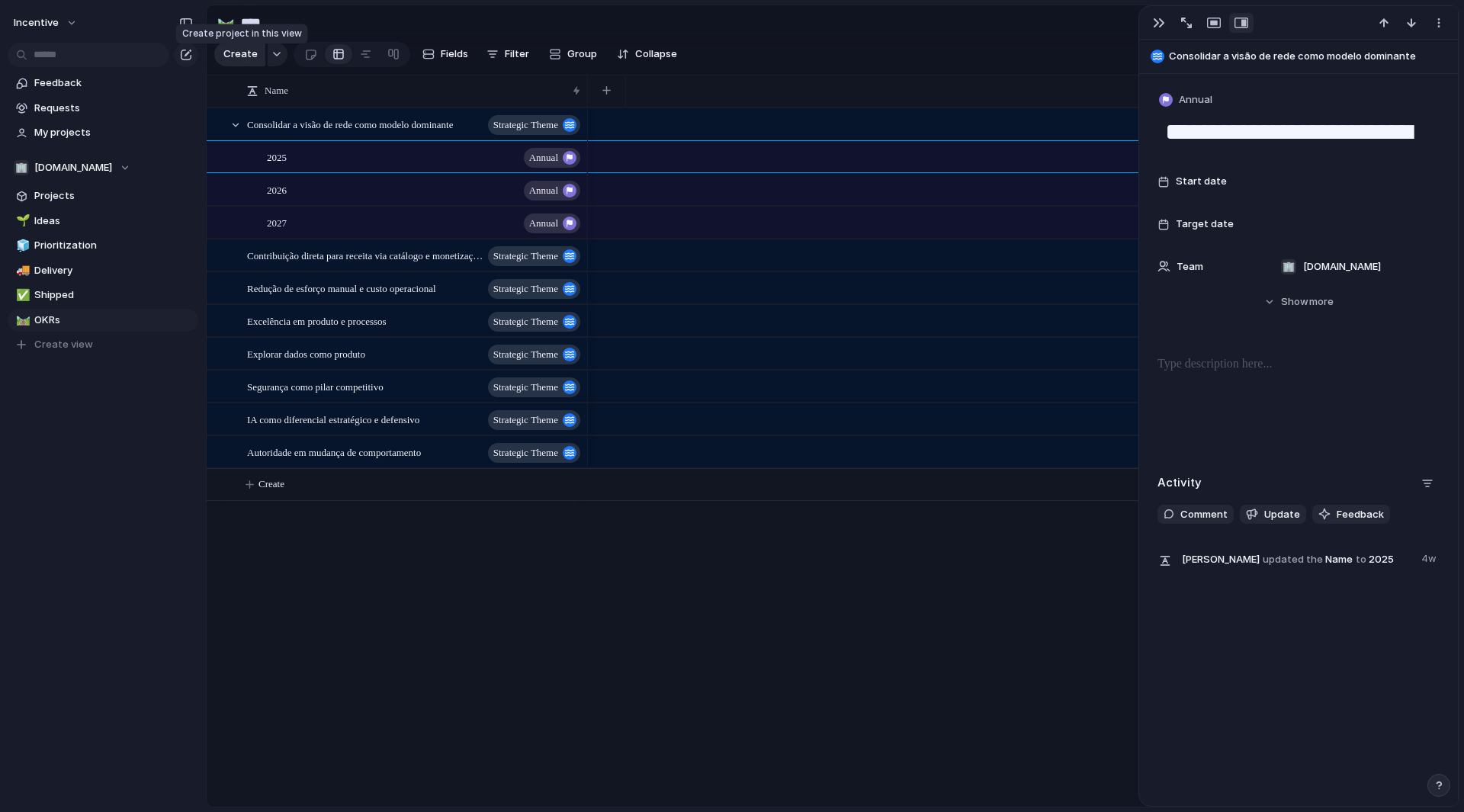
click at [249, 59] on span "Create" at bounding box center [241, 54] width 34 height 15
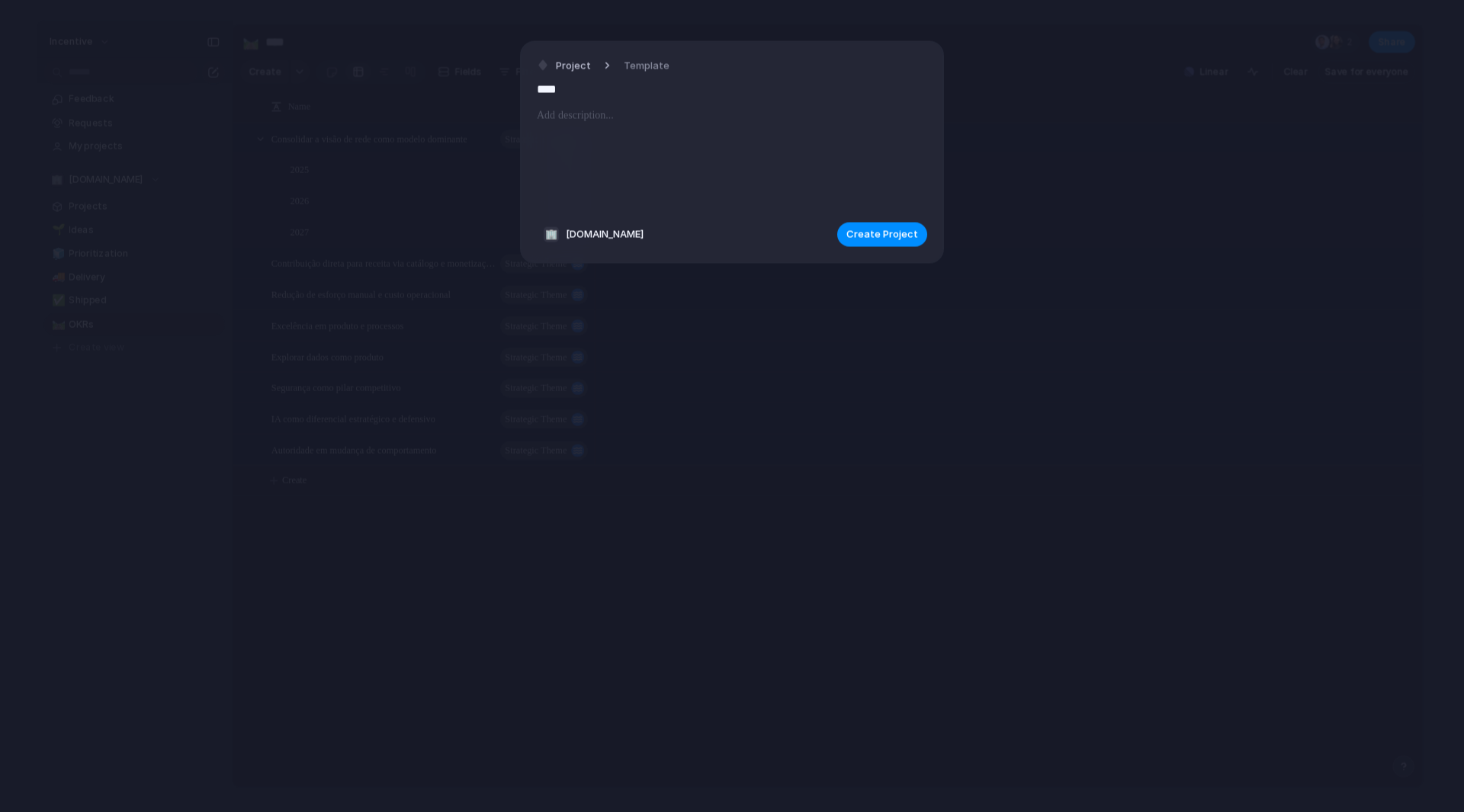
type input "*****"
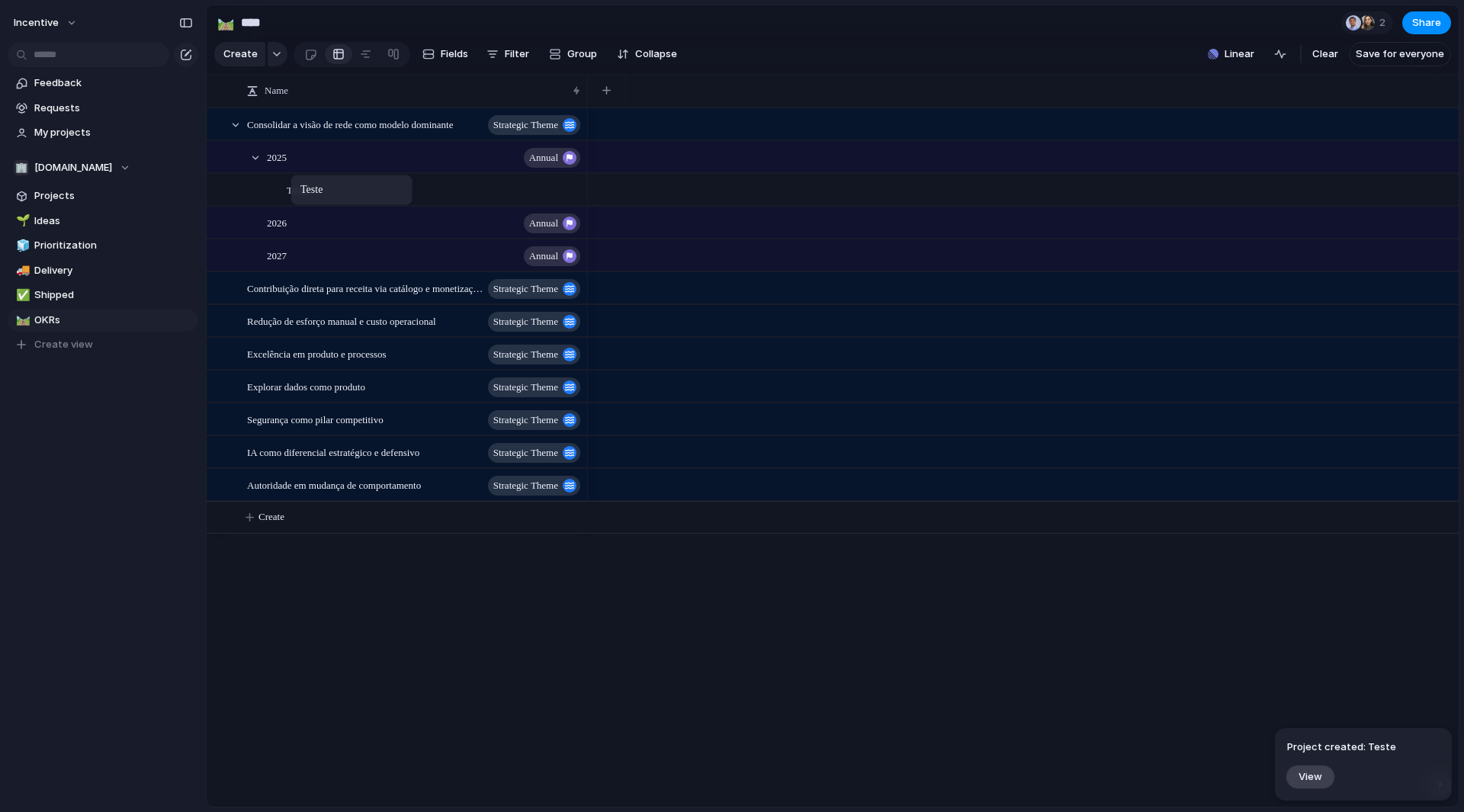
drag, startPoint x: 264, startPoint y: 503, endPoint x: 298, endPoint y: 178, distance: 326.8
drag, startPoint x: 319, startPoint y: 200, endPoint x: 331, endPoint y: 191, distance: 15.0
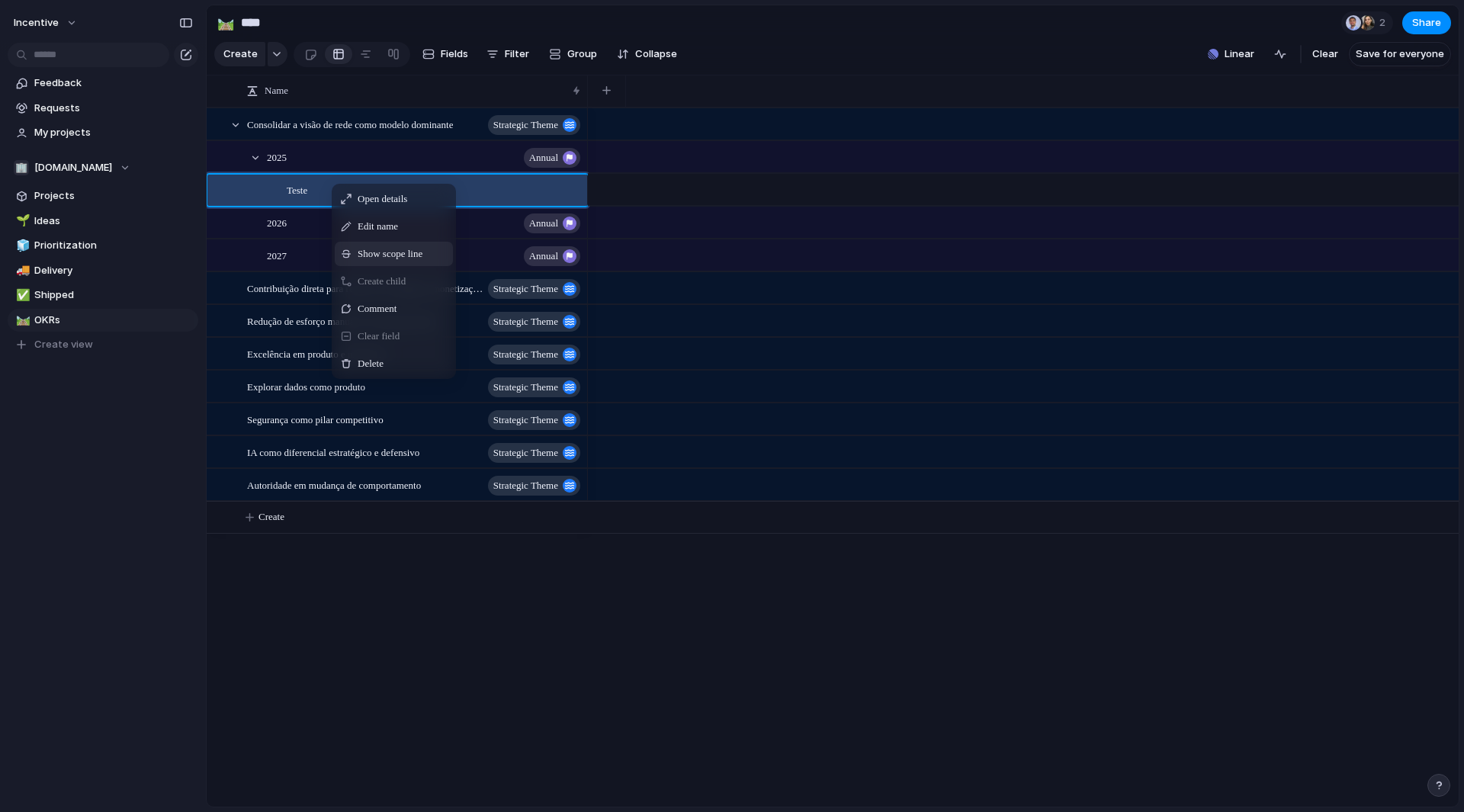
click at [383, 261] on span "Show scope line" at bounding box center [390, 254] width 65 height 15
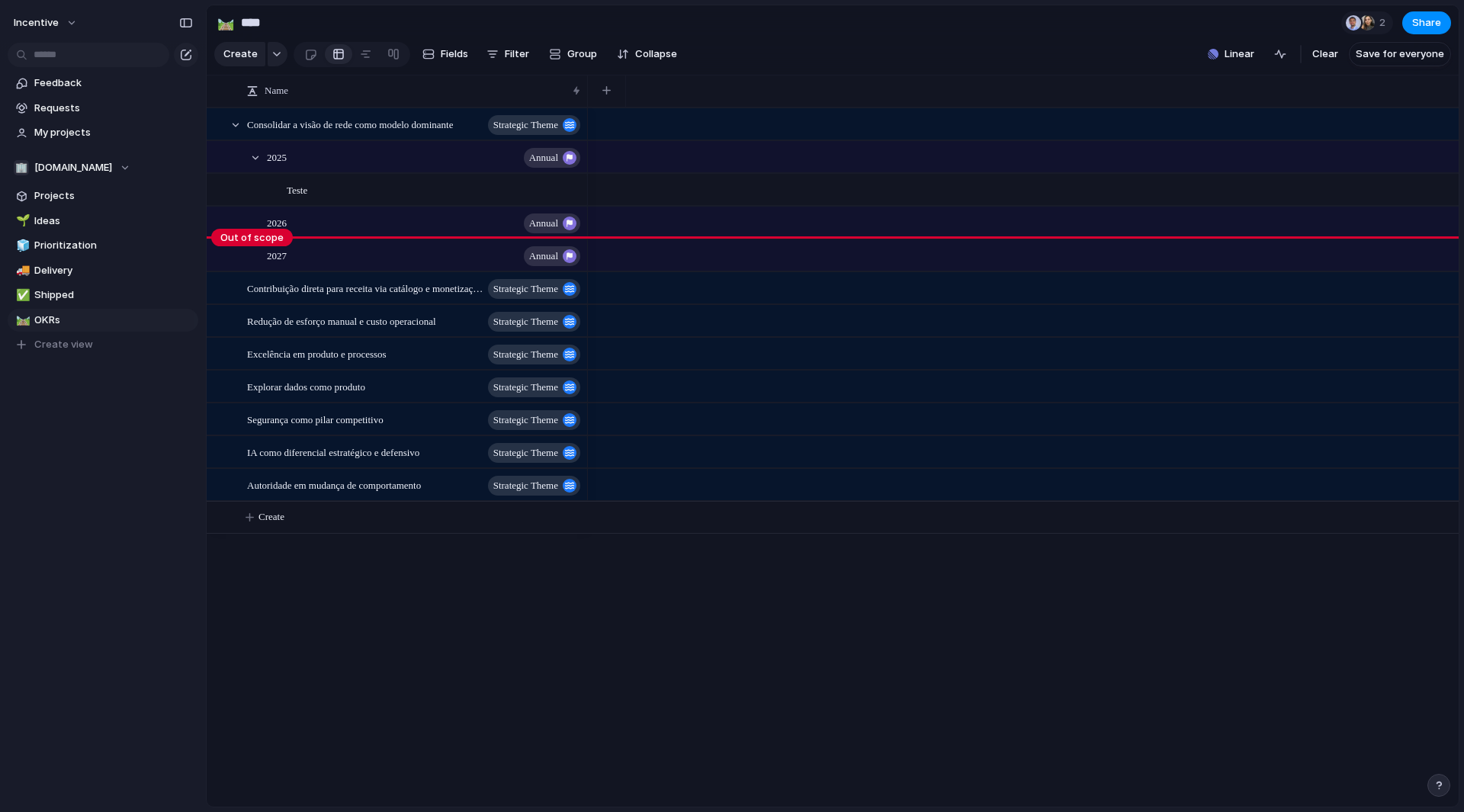
click at [266, 239] on body "Incentive Feedback Requests My projects 🏢 Incentive.me Projects 🌱 Ideas 🧊 Prior…" at bounding box center [732, 406] width 1464 height 812
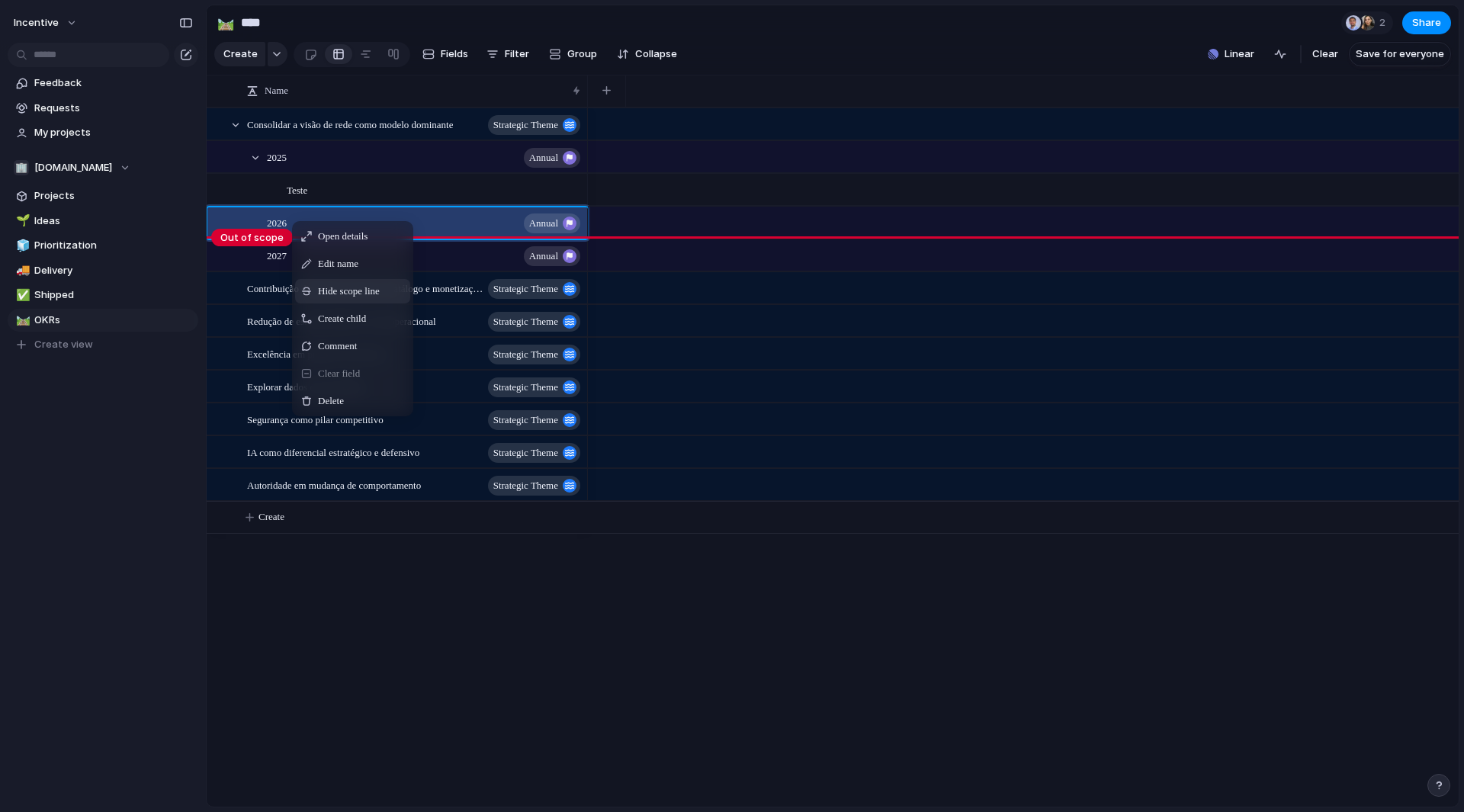
click at [380, 299] on span "Hide scope line" at bounding box center [349, 292] width 62 height 15
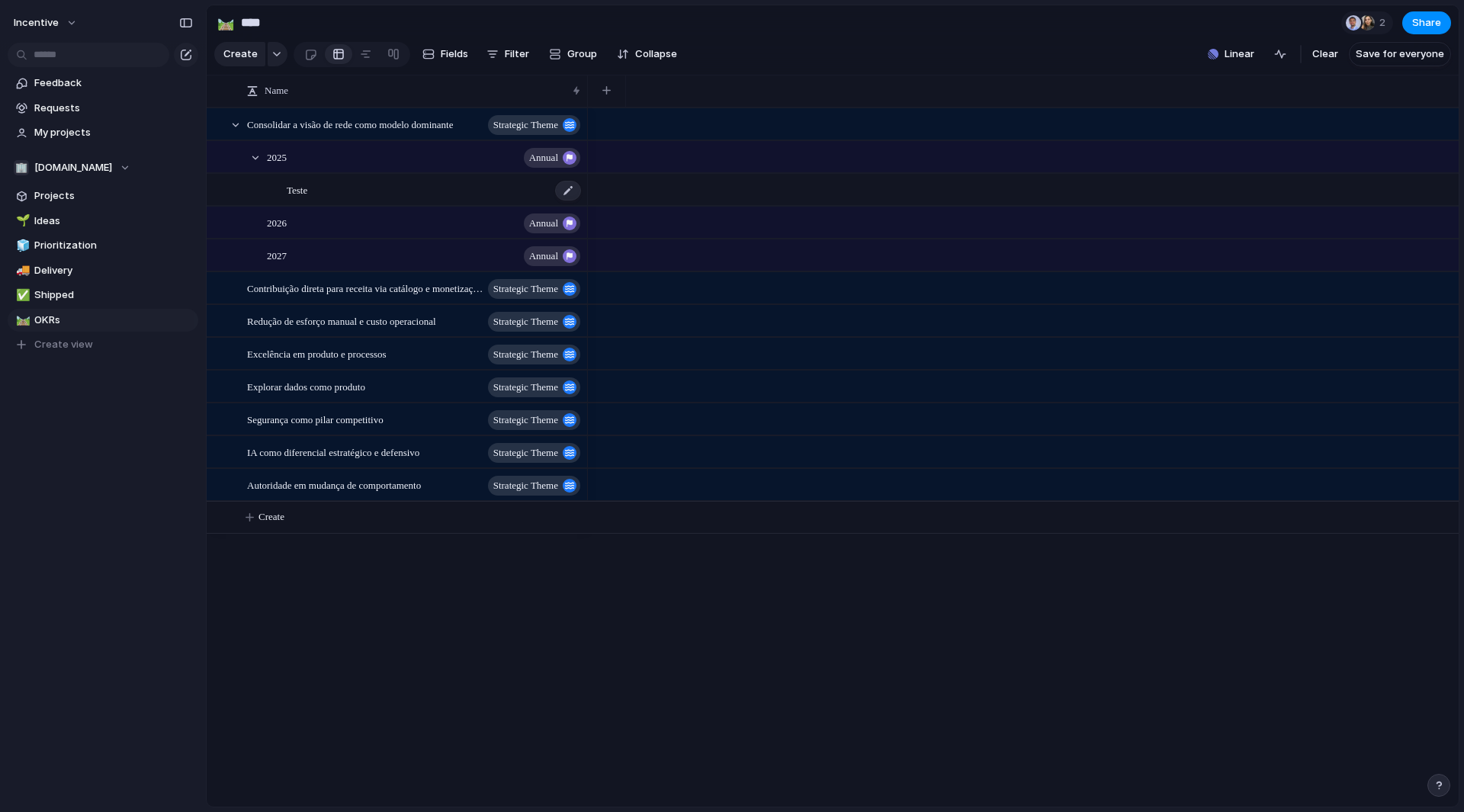
click at [352, 202] on div "Teste" at bounding box center [434, 189] width 296 height 31
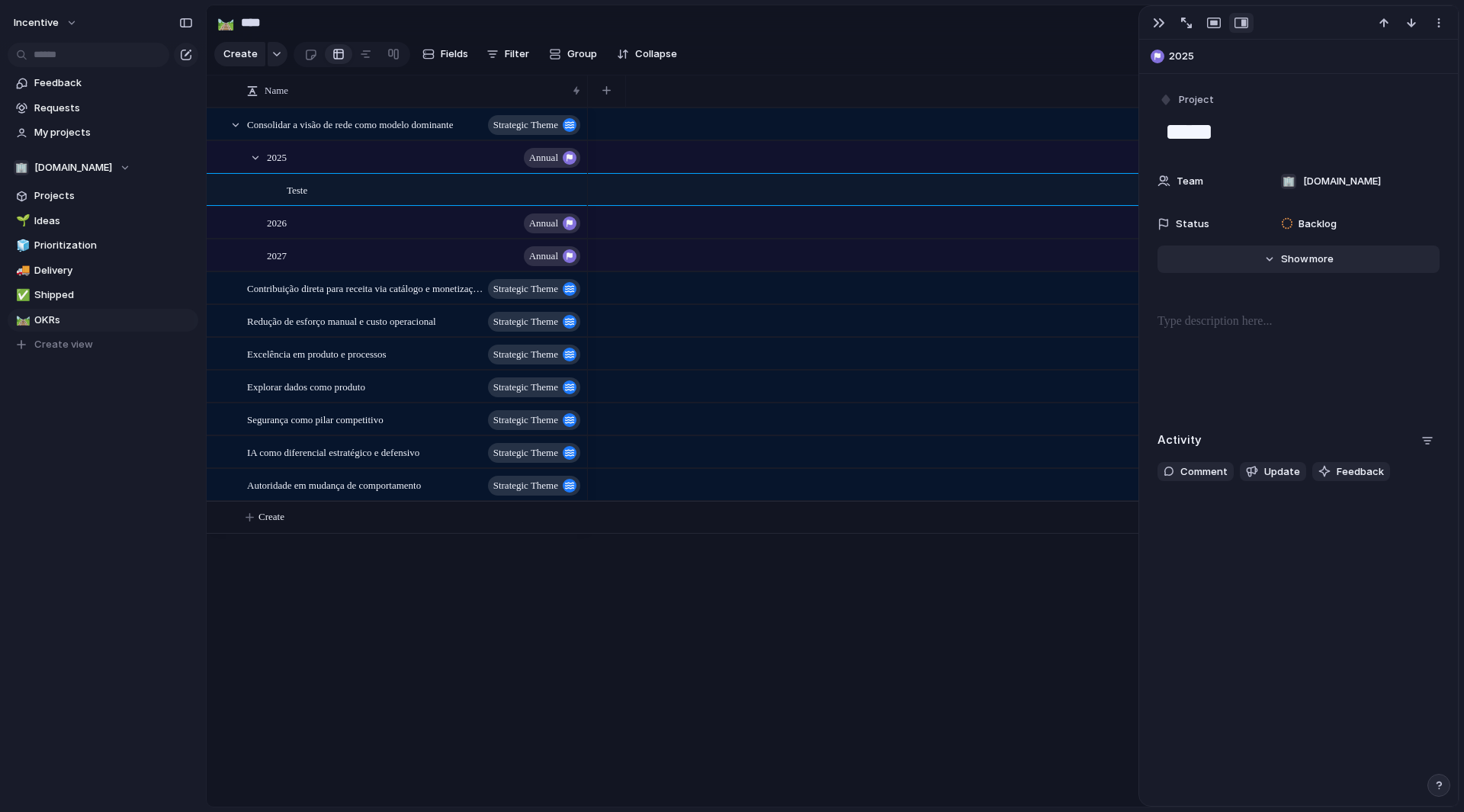
click at [1288, 260] on span "Show" at bounding box center [1295, 259] width 28 height 15
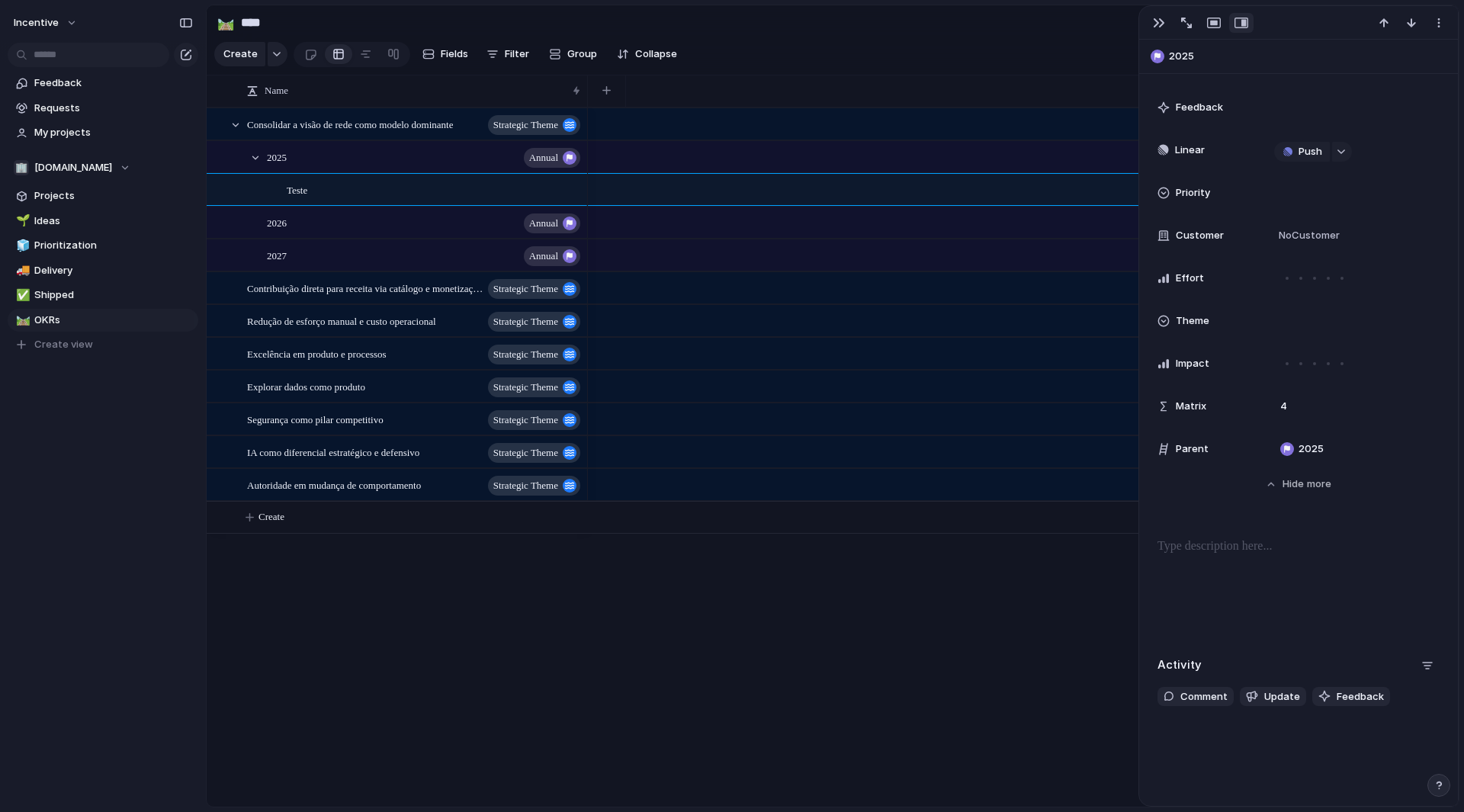
scroll to position [499, 0]
click at [1320, 453] on span "2025" at bounding box center [1311, 451] width 25 height 15
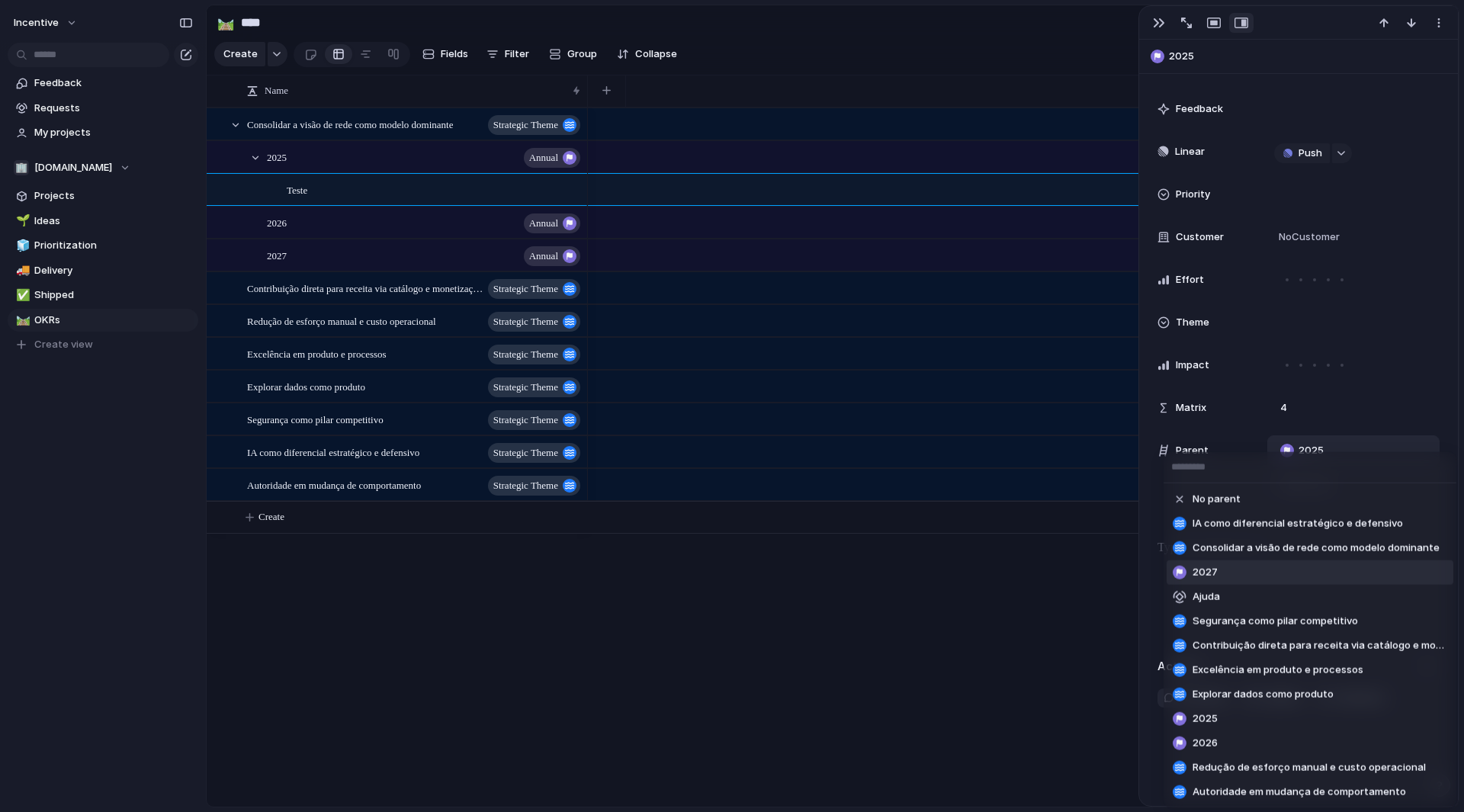
click at [1259, 572] on li "2027" at bounding box center [1311, 572] width 287 height 24
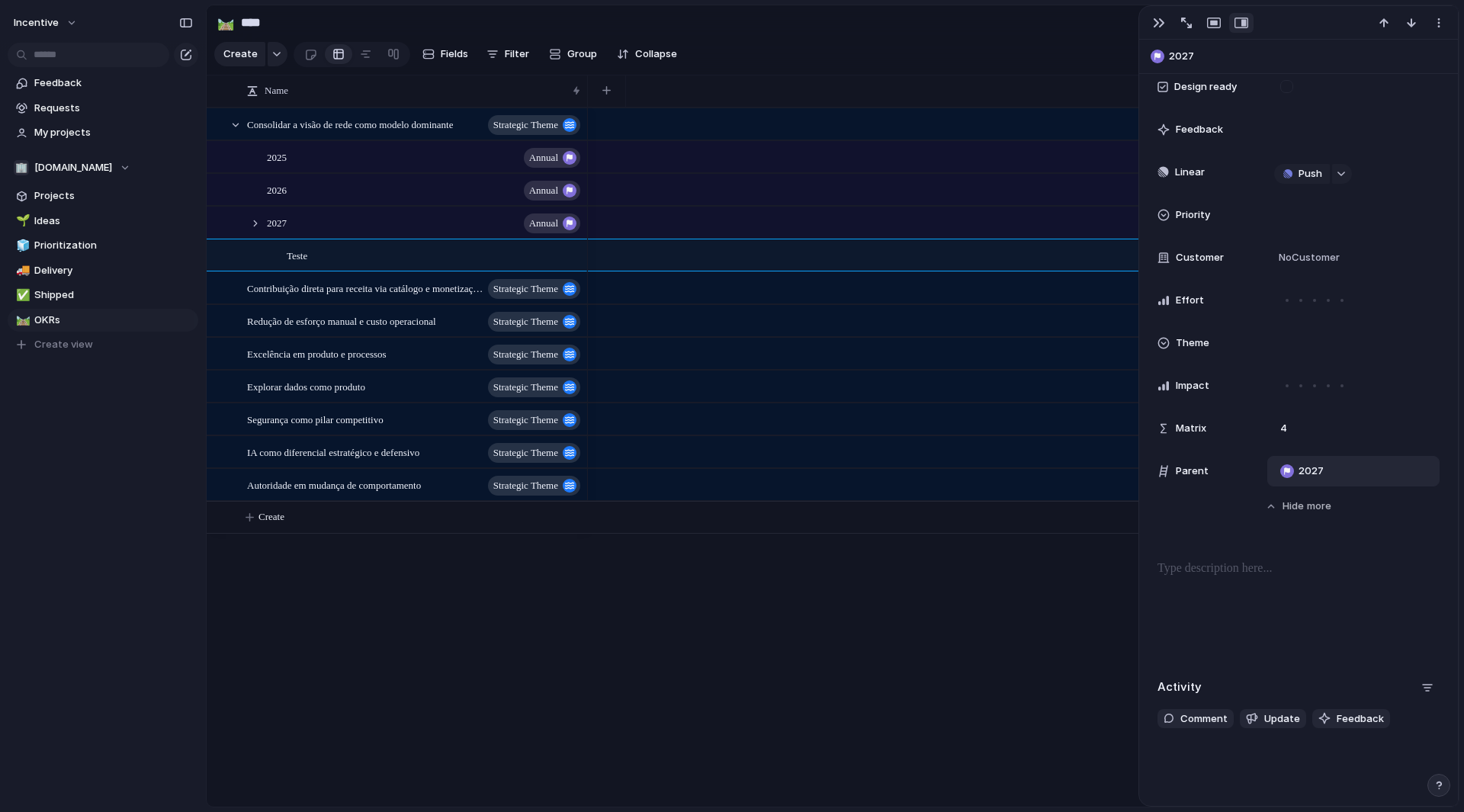
scroll to position [478, 0]
click at [1301, 483] on div "2027" at bounding box center [1354, 473] width 173 height 30
click at [1291, 473] on div at bounding box center [1287, 473] width 13 height 13
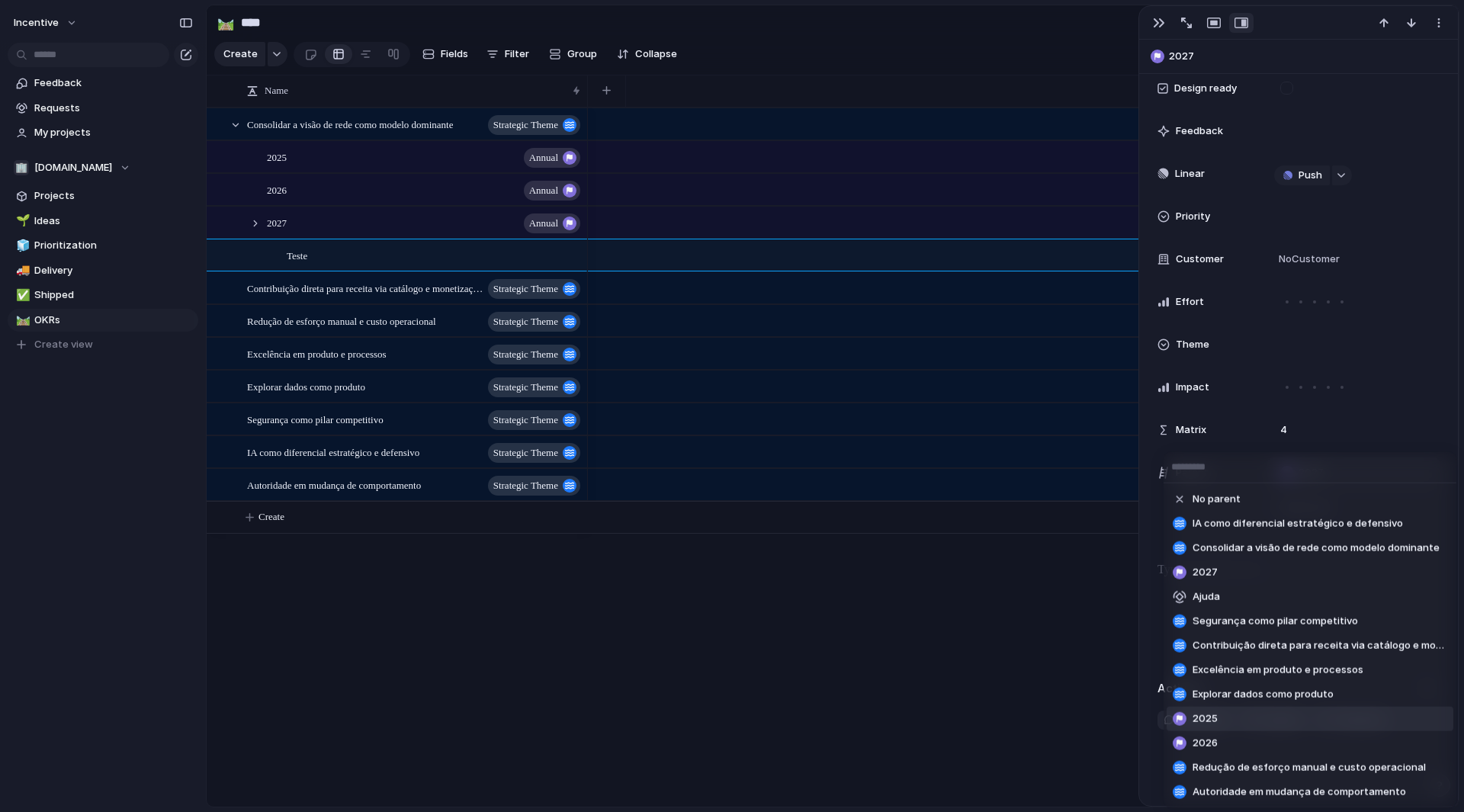
click at [1211, 726] on span "2025" at bounding box center [1205, 719] width 25 height 15
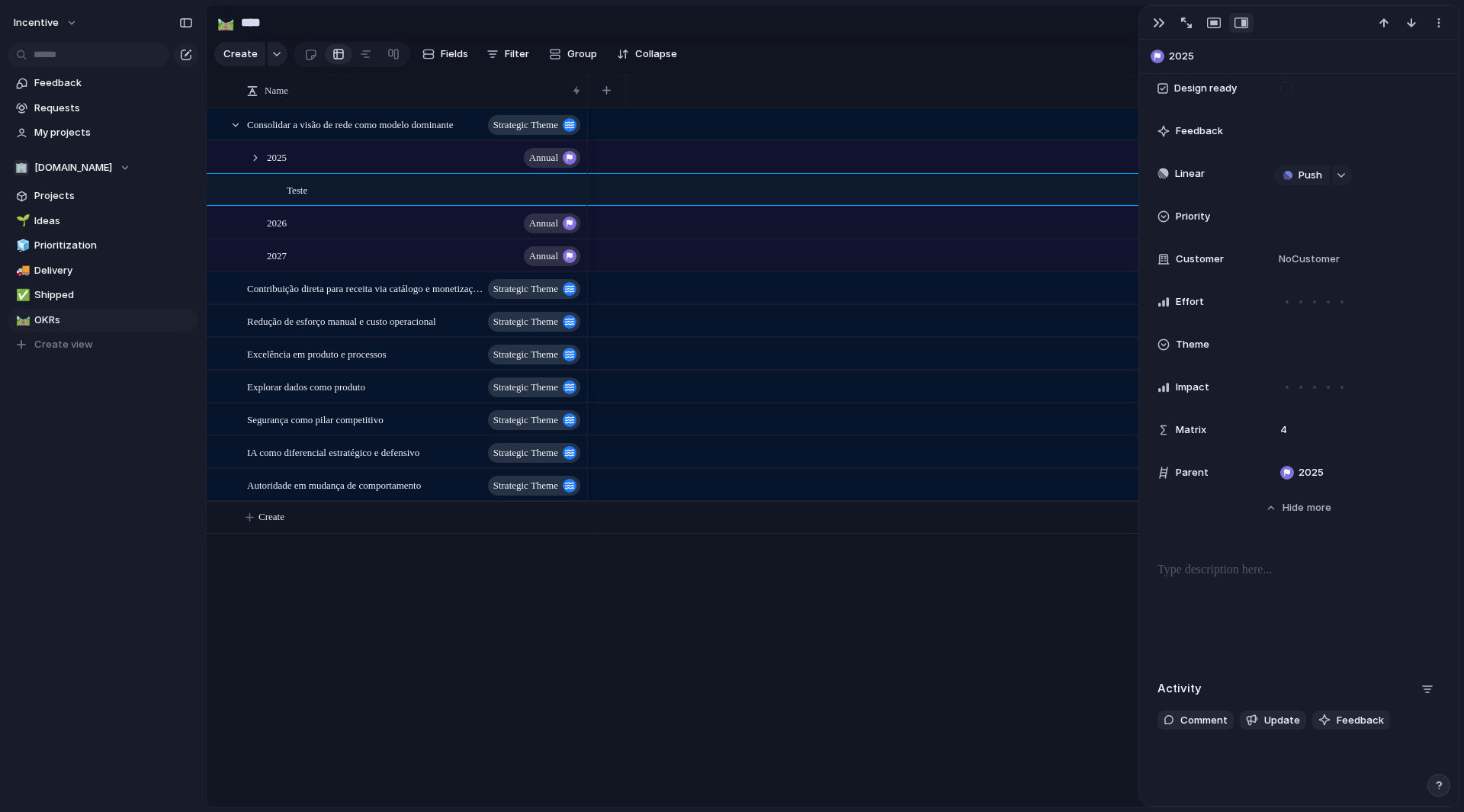
drag, startPoint x: 1321, startPoint y: 473, endPoint x: 1307, endPoint y: 609, distance: 136.7
click at [1307, 609] on div at bounding box center [1299, 610] width 282 height 97
click at [63, 249] on span "Prioritization" at bounding box center [113, 246] width 158 height 15
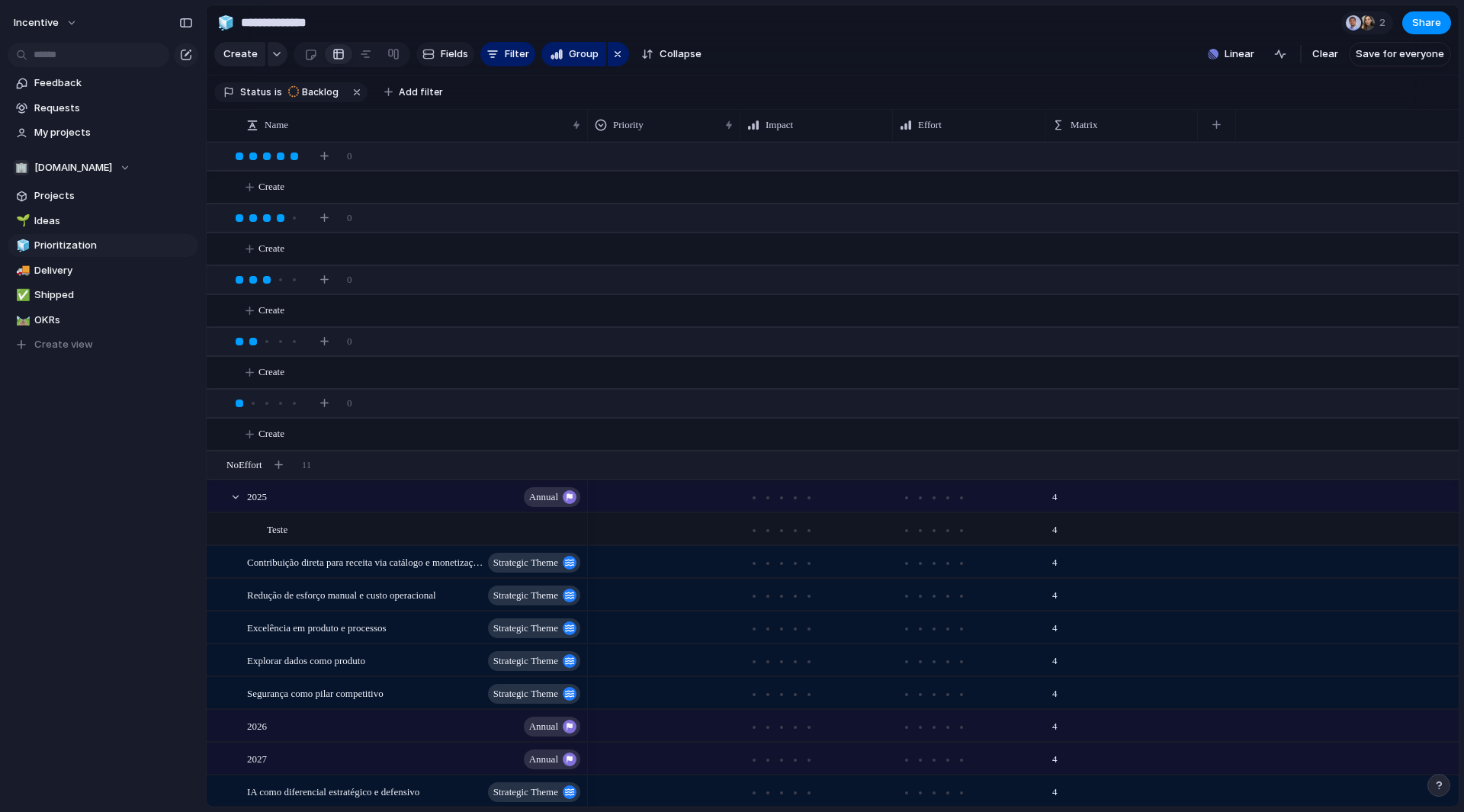
click at [458, 60] on span "Fields" at bounding box center [454, 54] width 28 height 15
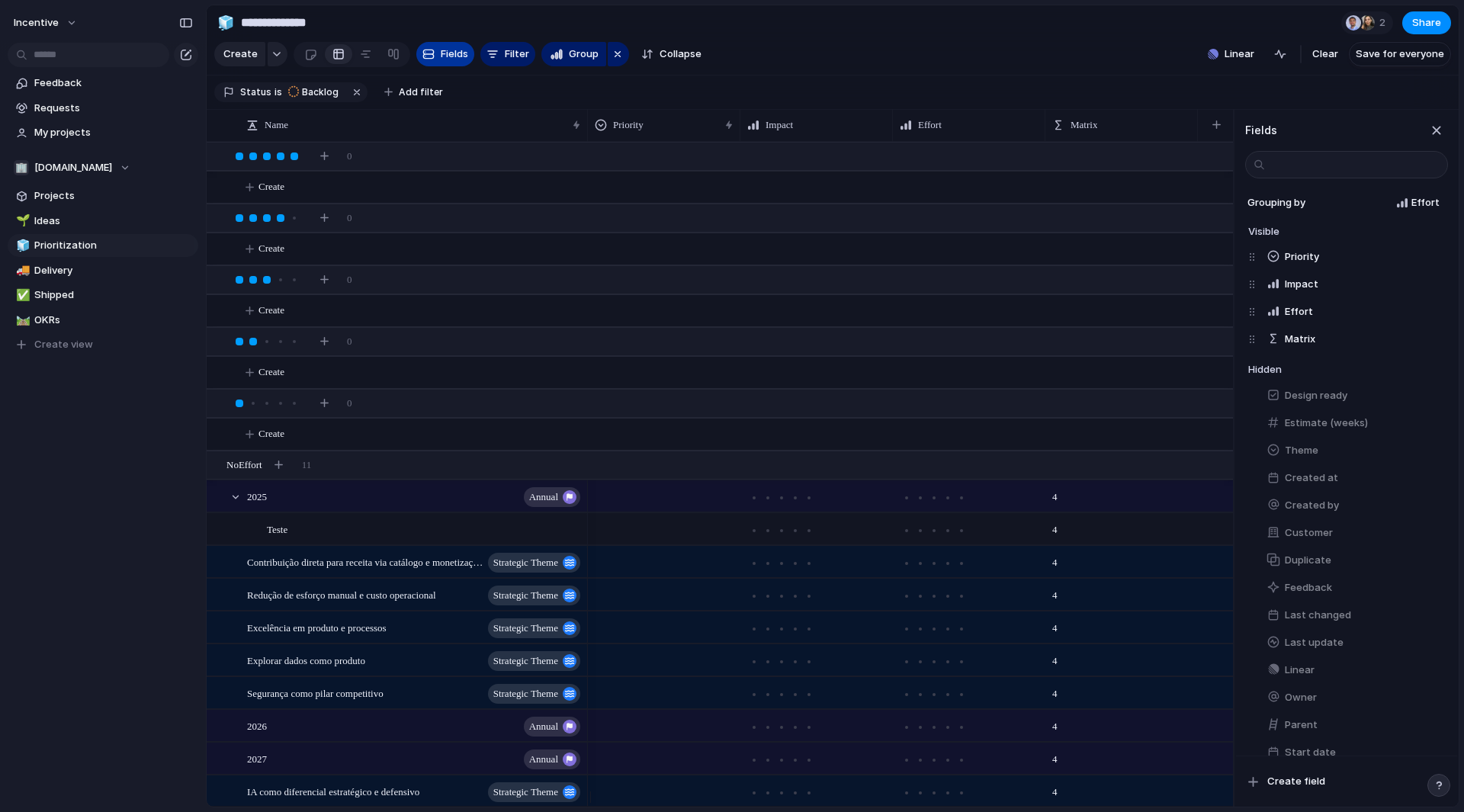
click at [458, 60] on span "Fields" at bounding box center [454, 54] width 28 height 15
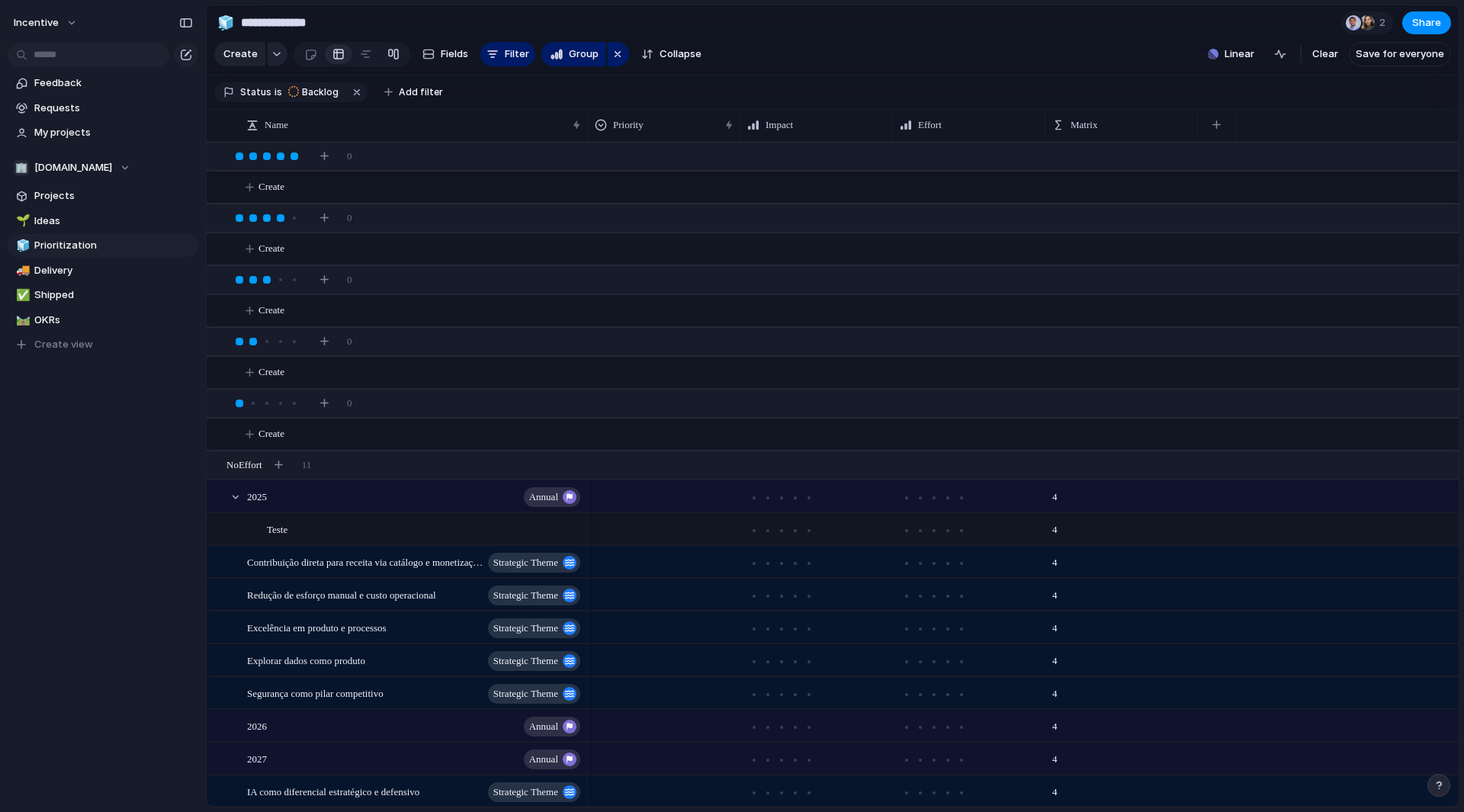
click at [384, 61] on link at bounding box center [393, 54] width 28 height 24
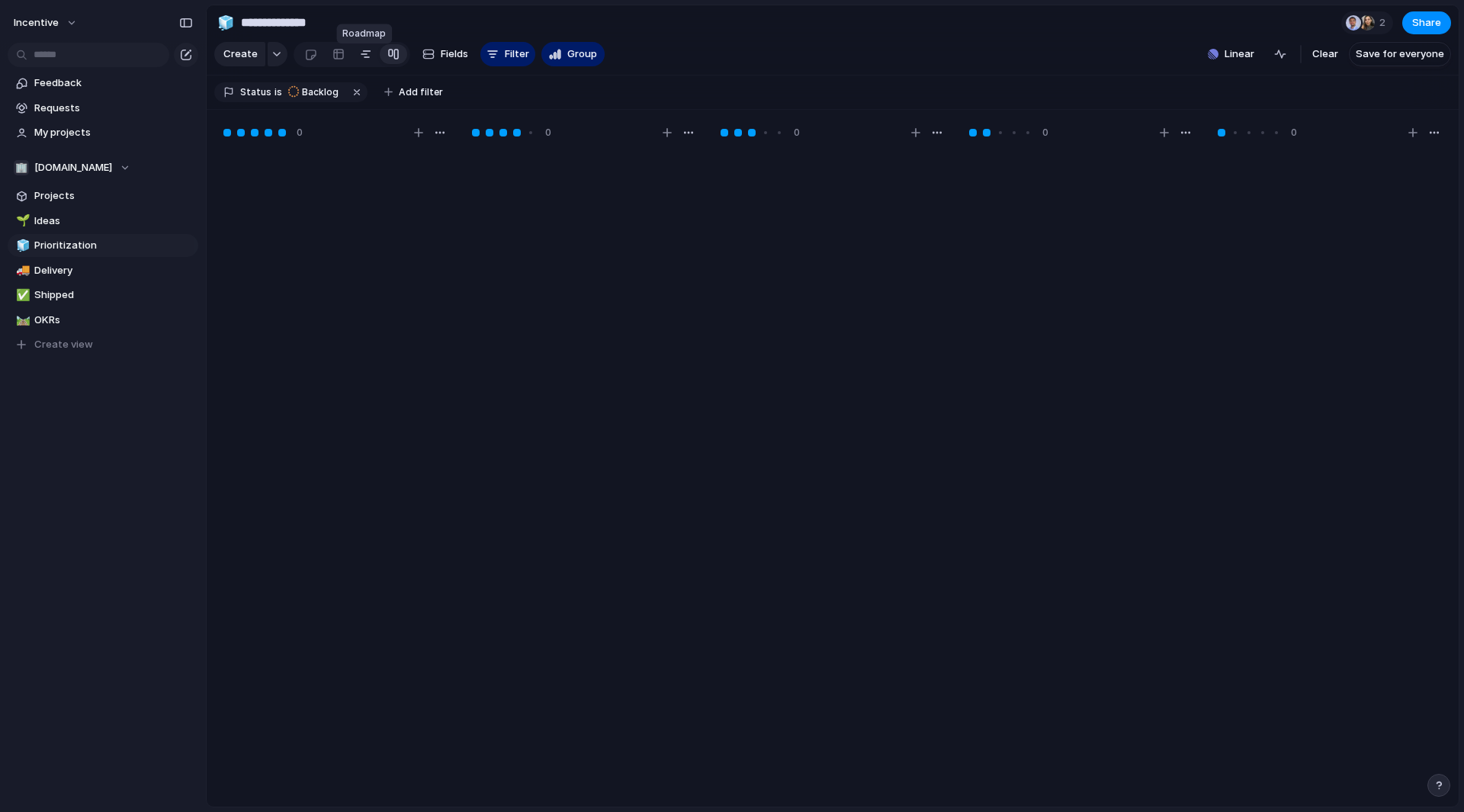
click at [370, 62] on link at bounding box center [365, 54] width 28 height 24
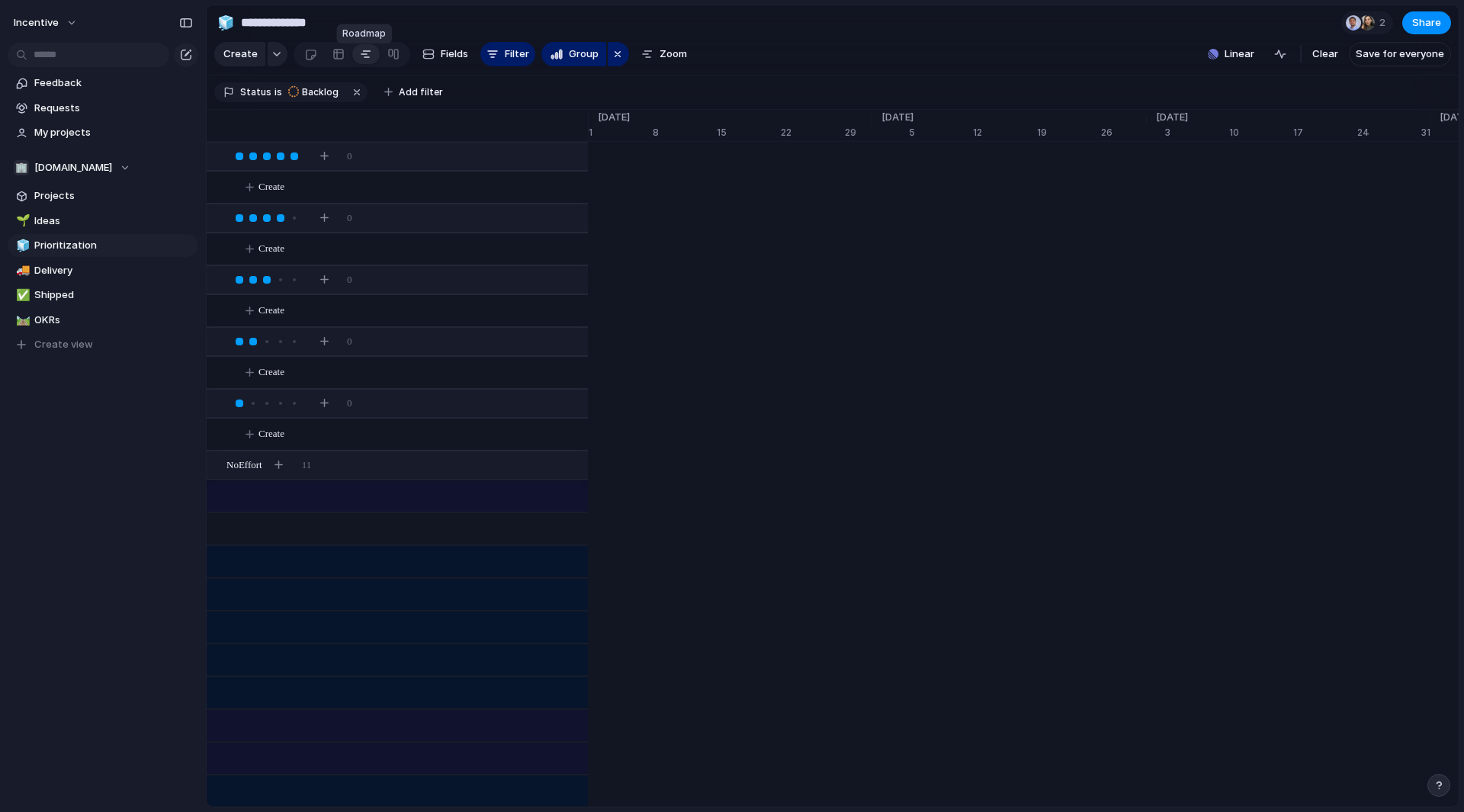
scroll to position [0, 9728]
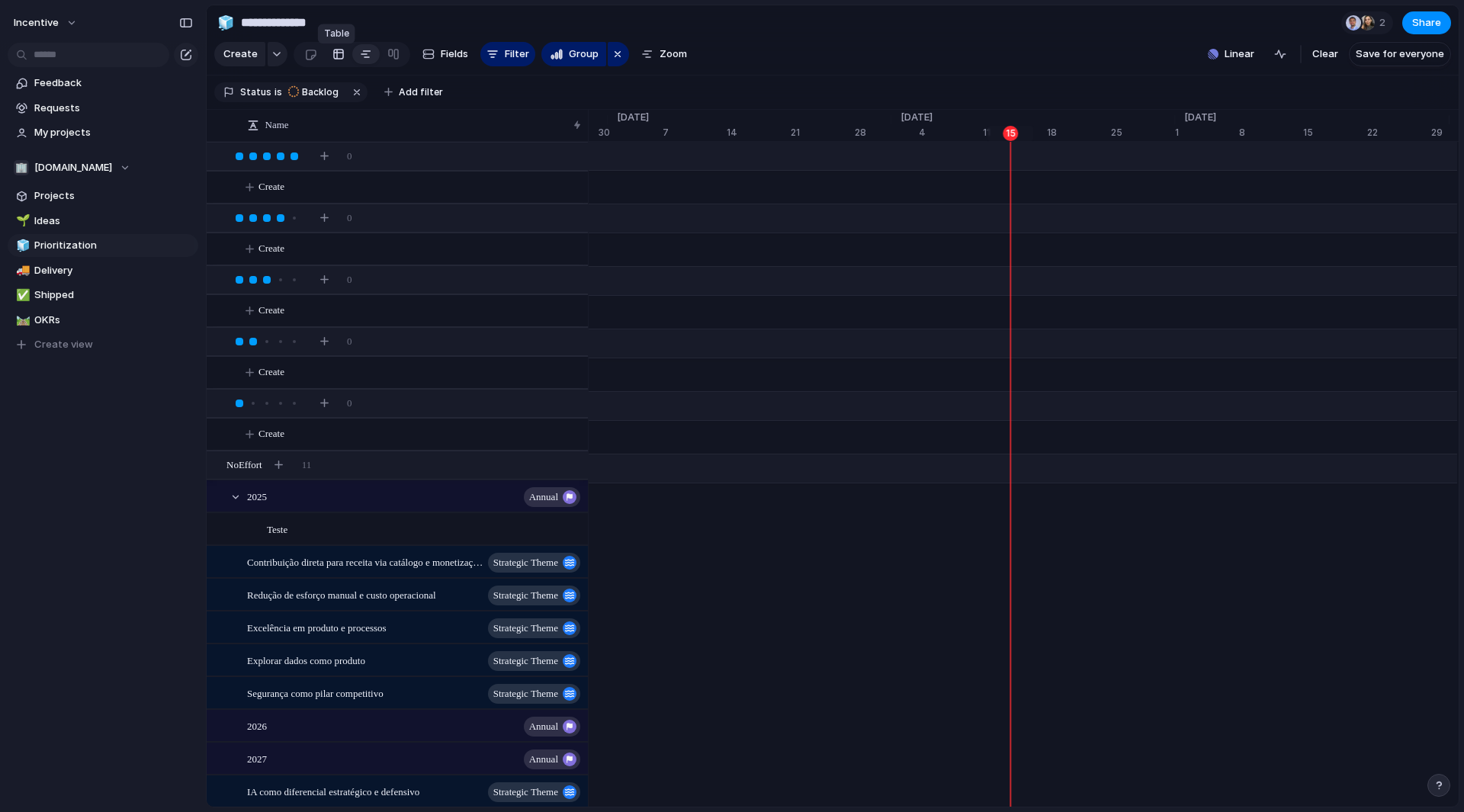
click at [334, 60] on div at bounding box center [339, 54] width 13 height 24
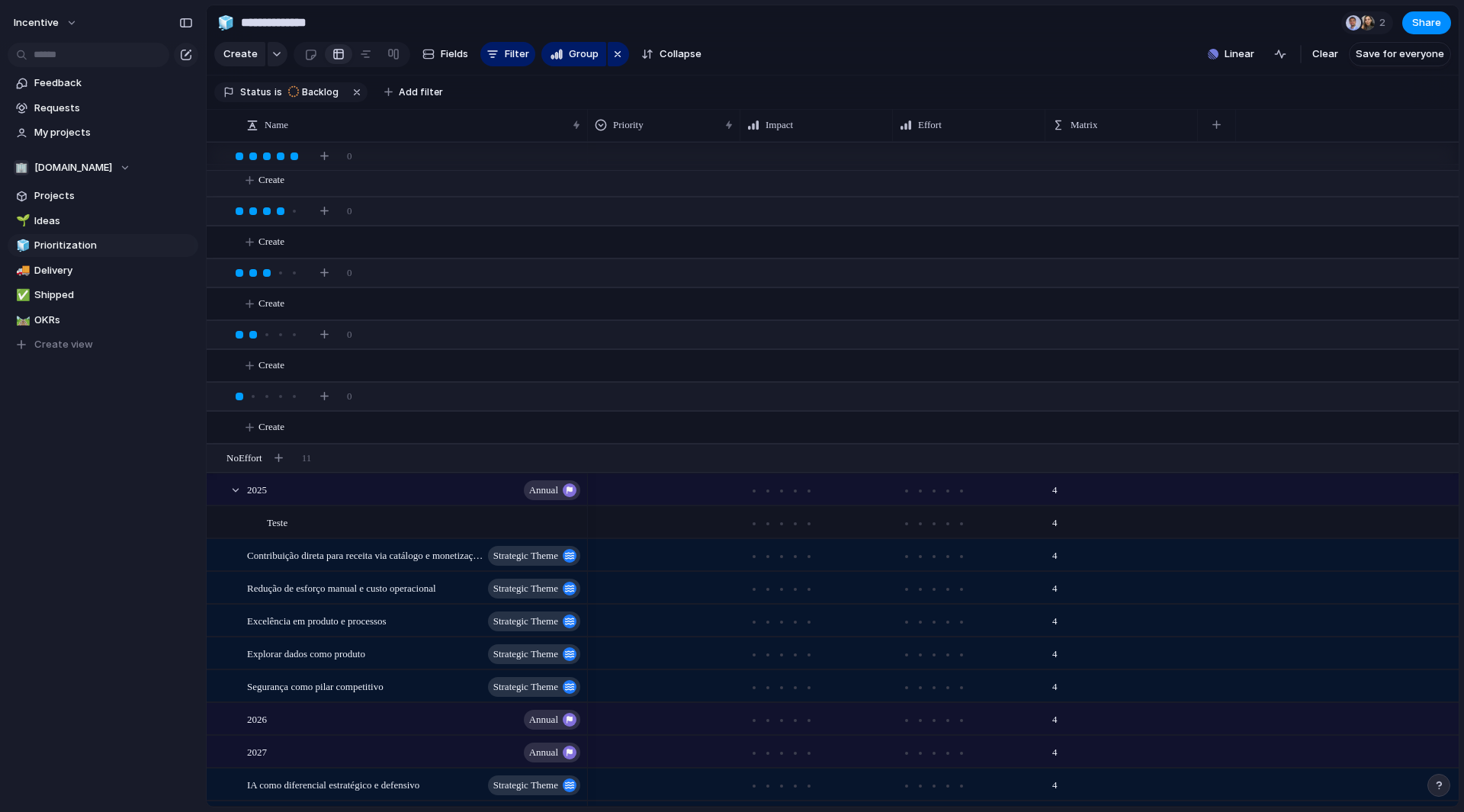
scroll to position [8, 0]
click at [111, 312] on link "🛤️ OKRs" at bounding box center [103, 320] width 191 height 23
type input "****"
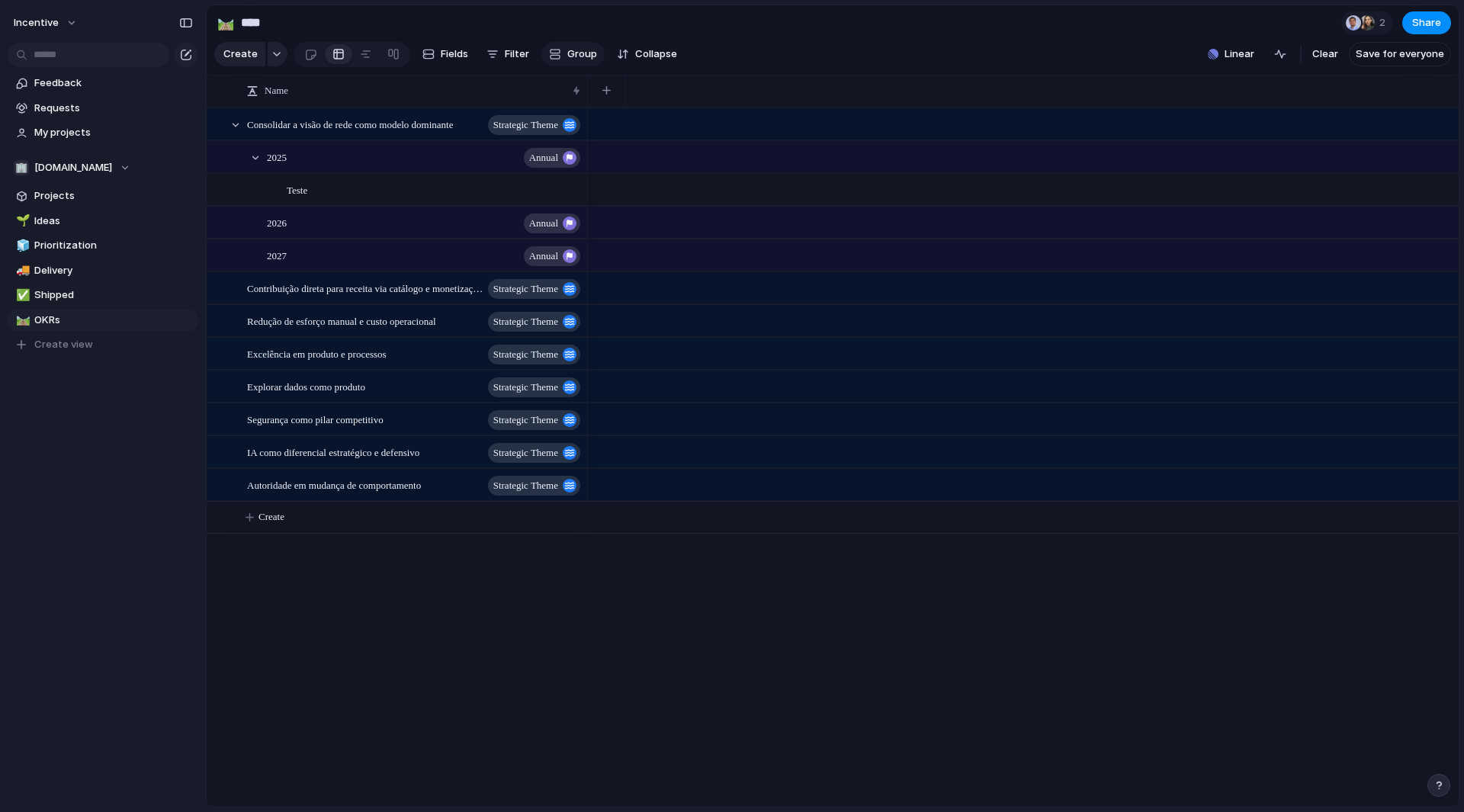
click at [574, 55] on span "Group" at bounding box center [582, 54] width 29 height 15
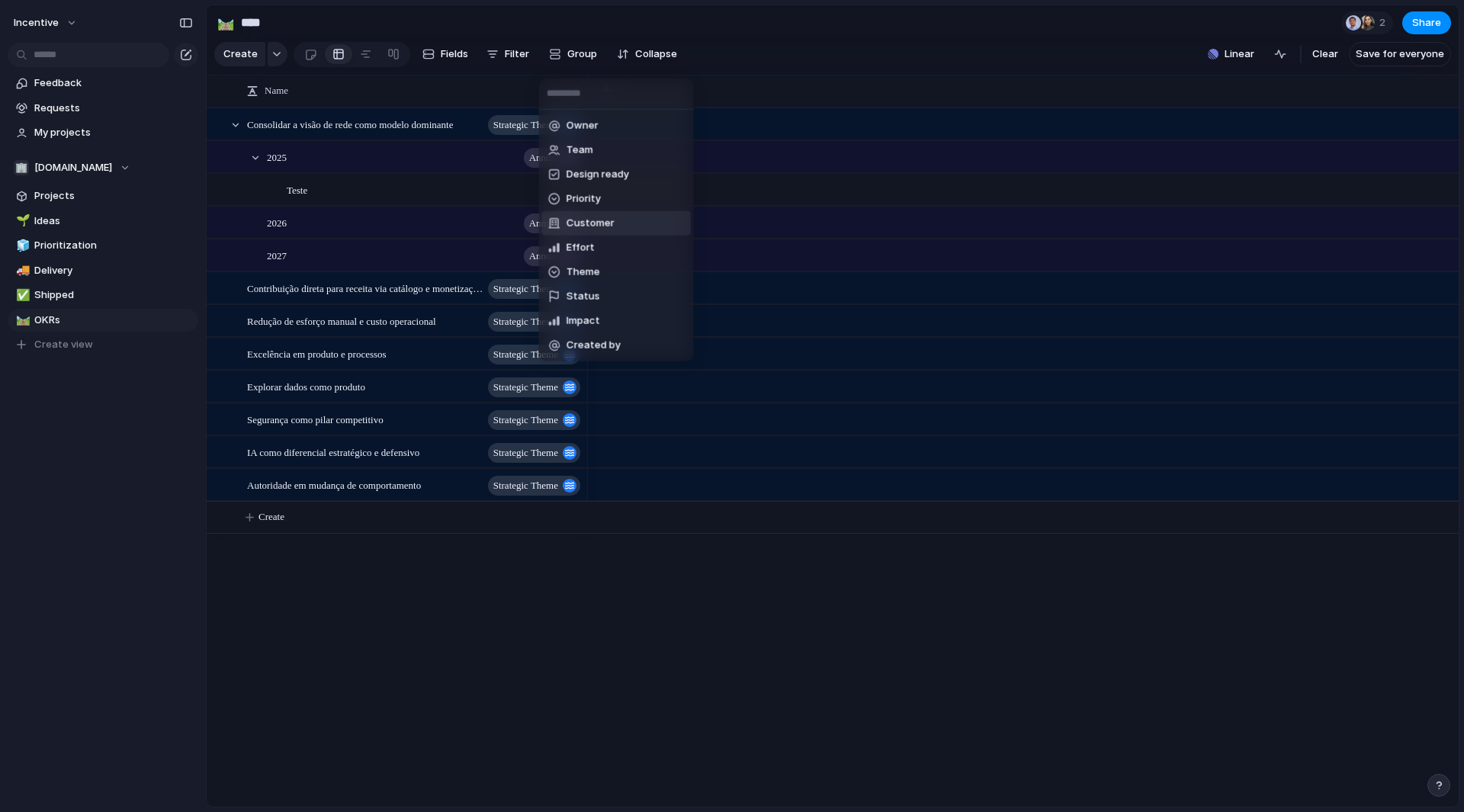
click at [798, 23] on div "Owner Team Design ready Priority Customer Effort Theme Status Impact Created by" at bounding box center [732, 406] width 1464 height 812
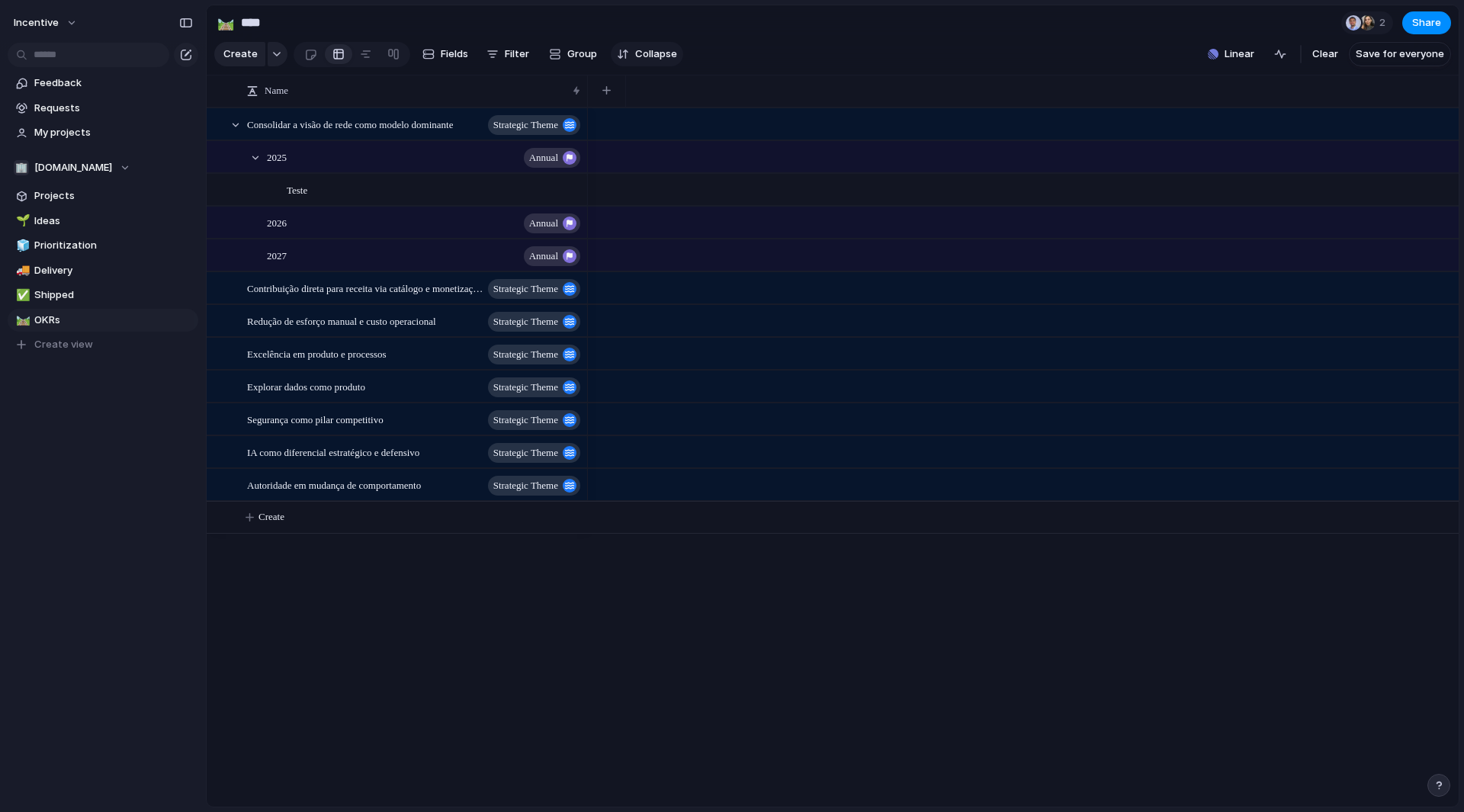
click at [635, 54] on span "Collapse" at bounding box center [656, 54] width 42 height 15
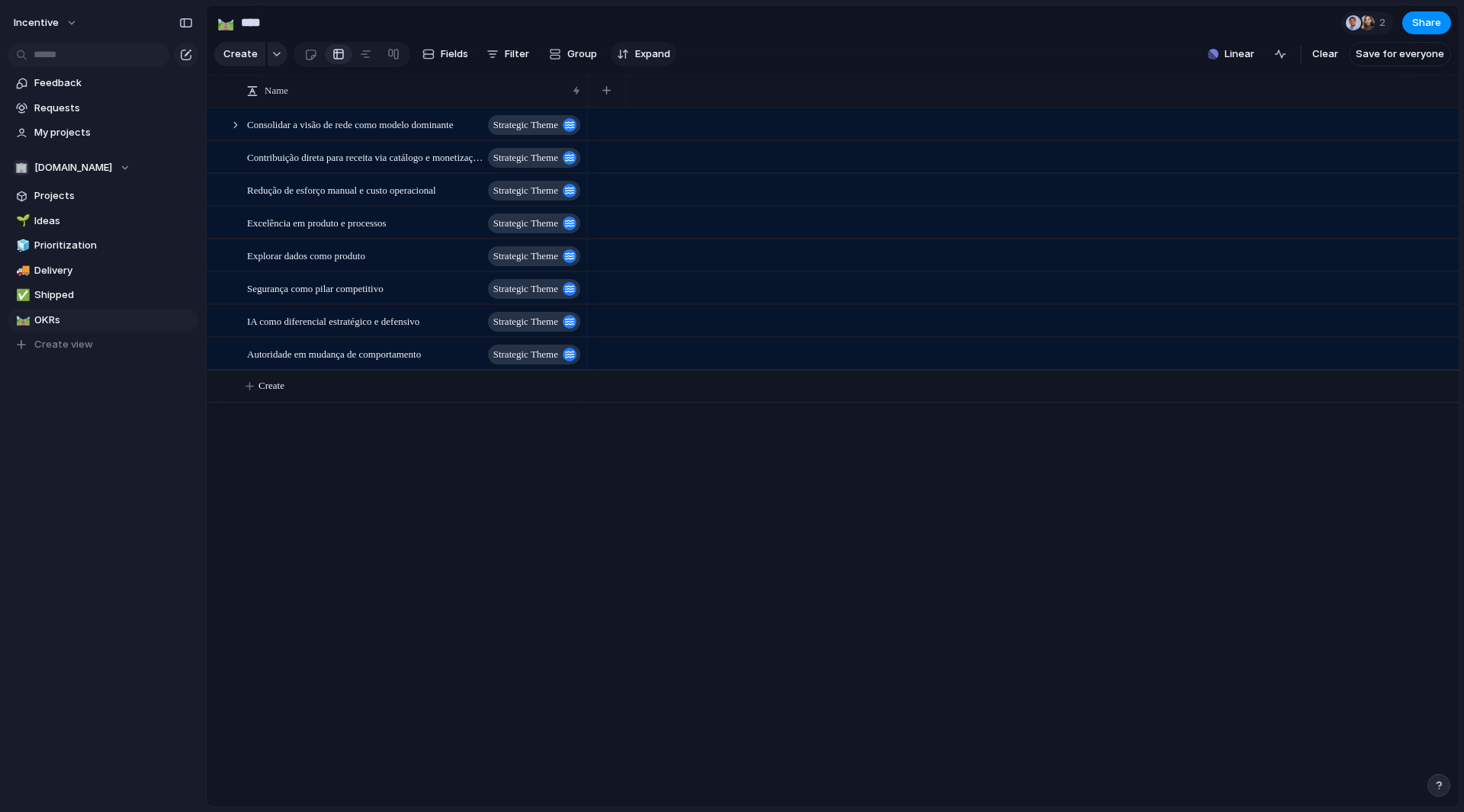
click at [635, 54] on span "Expand" at bounding box center [653, 54] width 35 height 15
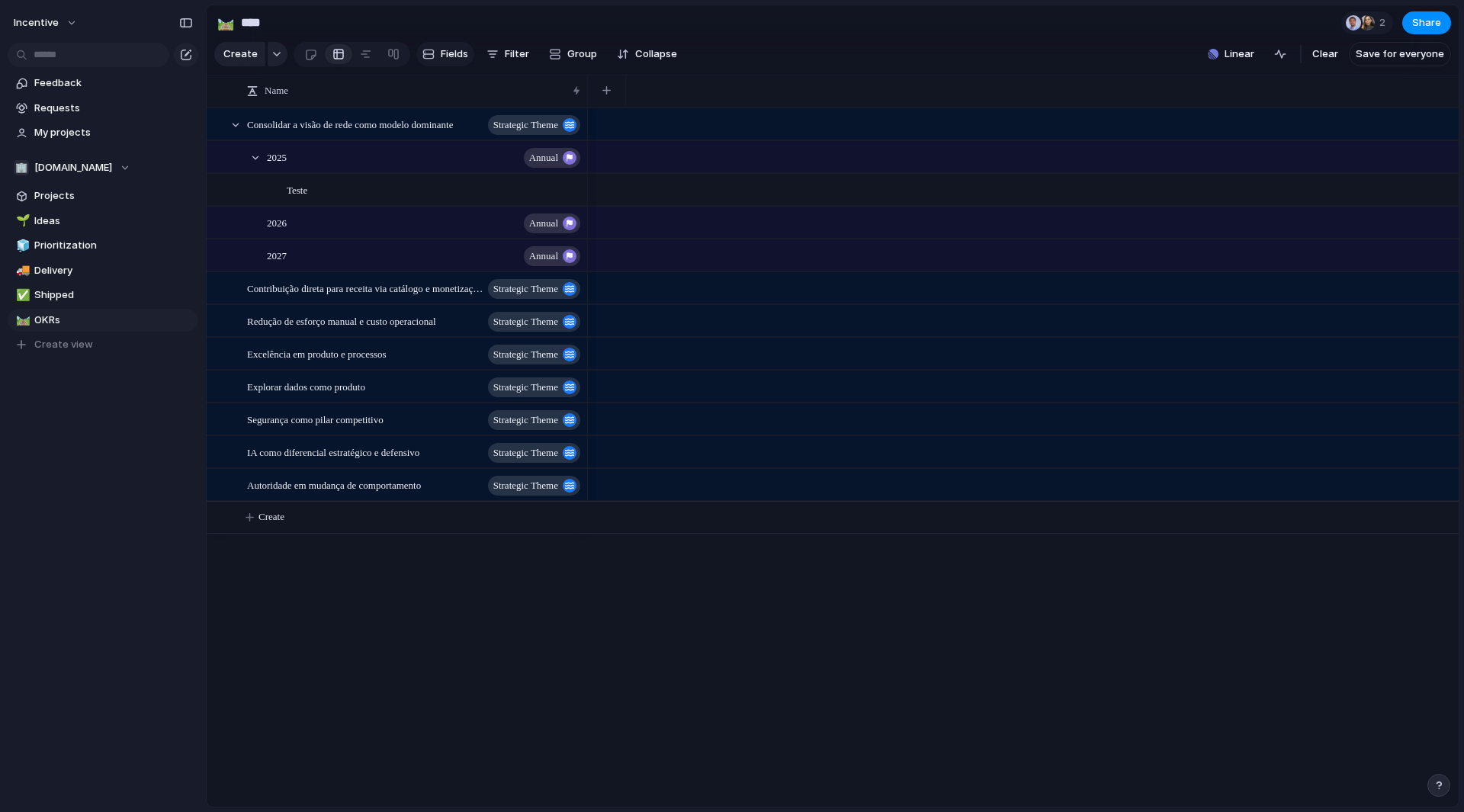
click at [430, 60] on div "button" at bounding box center [428, 54] width 13 height 13
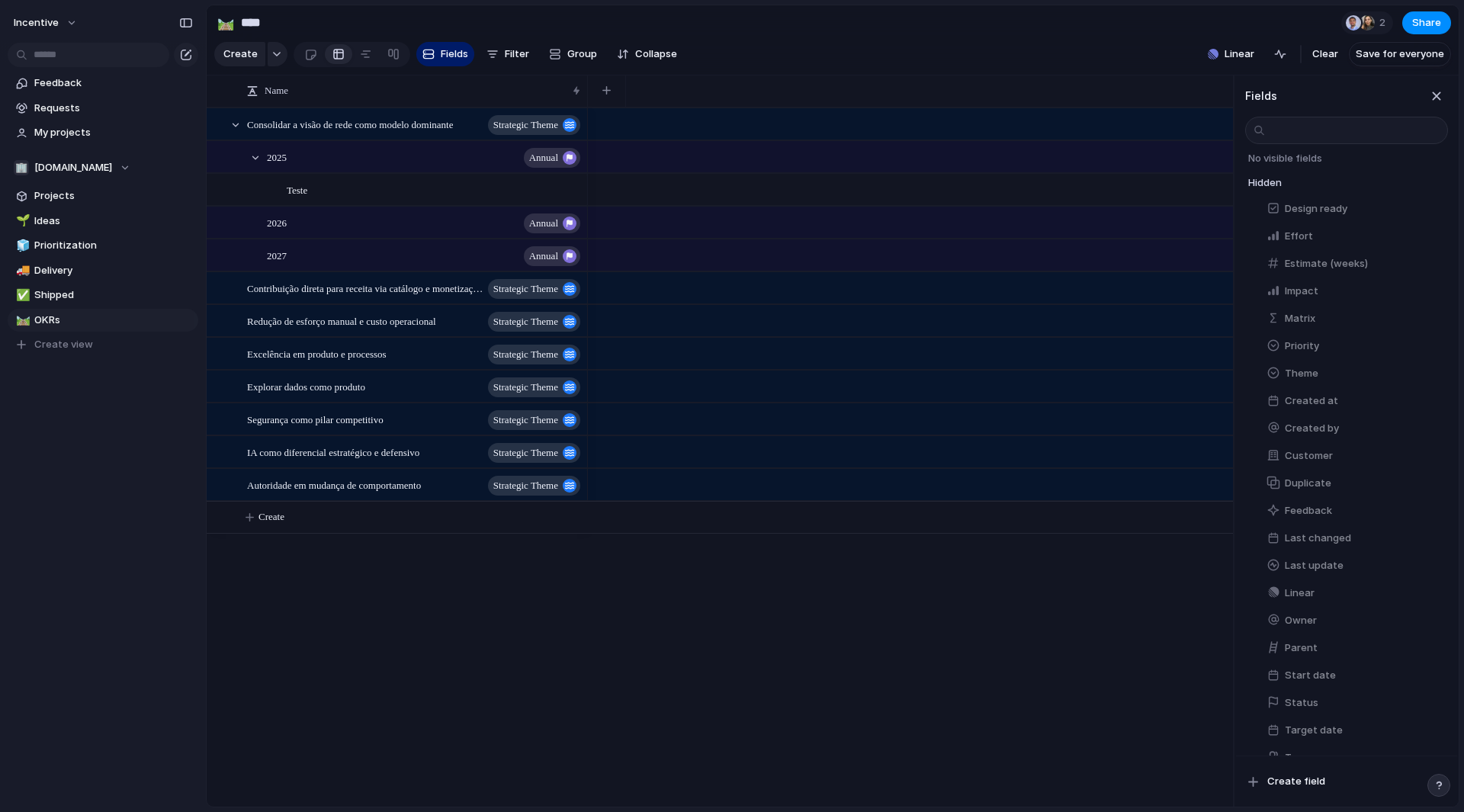
scroll to position [97, 0]
click at [1275, 784] on span "Create field" at bounding box center [1296, 782] width 58 height 15
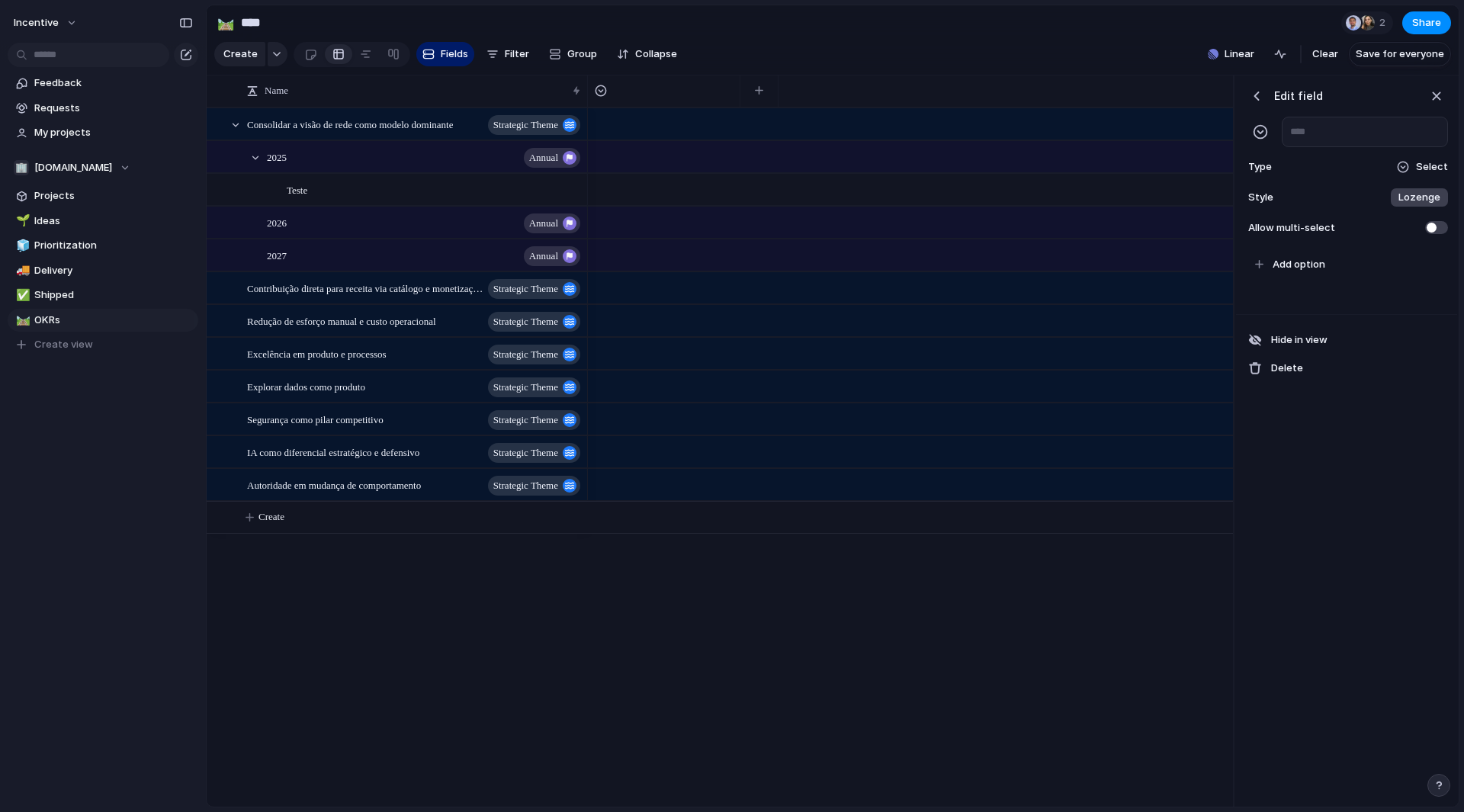
click at [1405, 172] on div at bounding box center [1403, 167] width 13 height 13
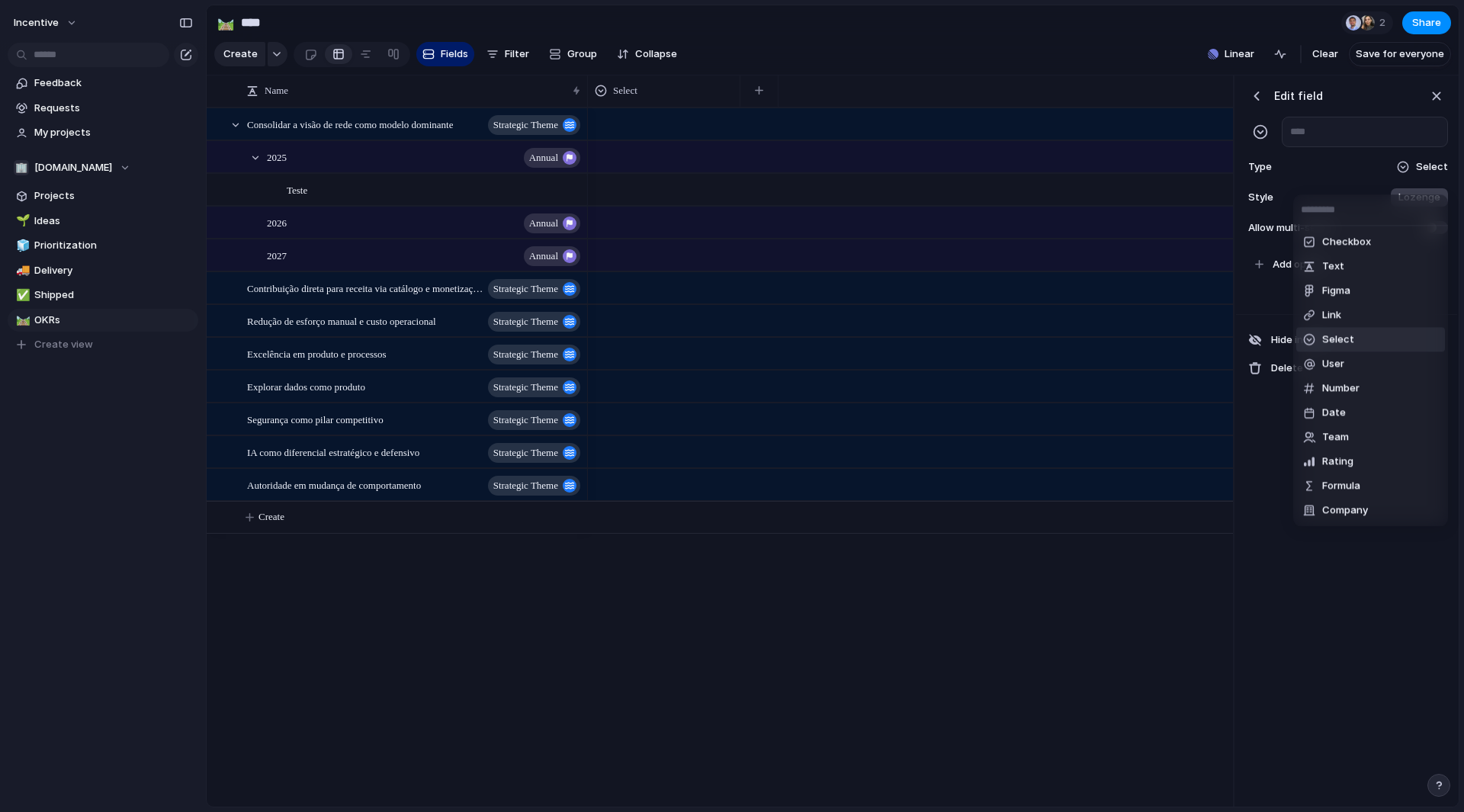
click at [1368, 341] on li "Select" at bounding box center [1370, 339] width 148 height 24
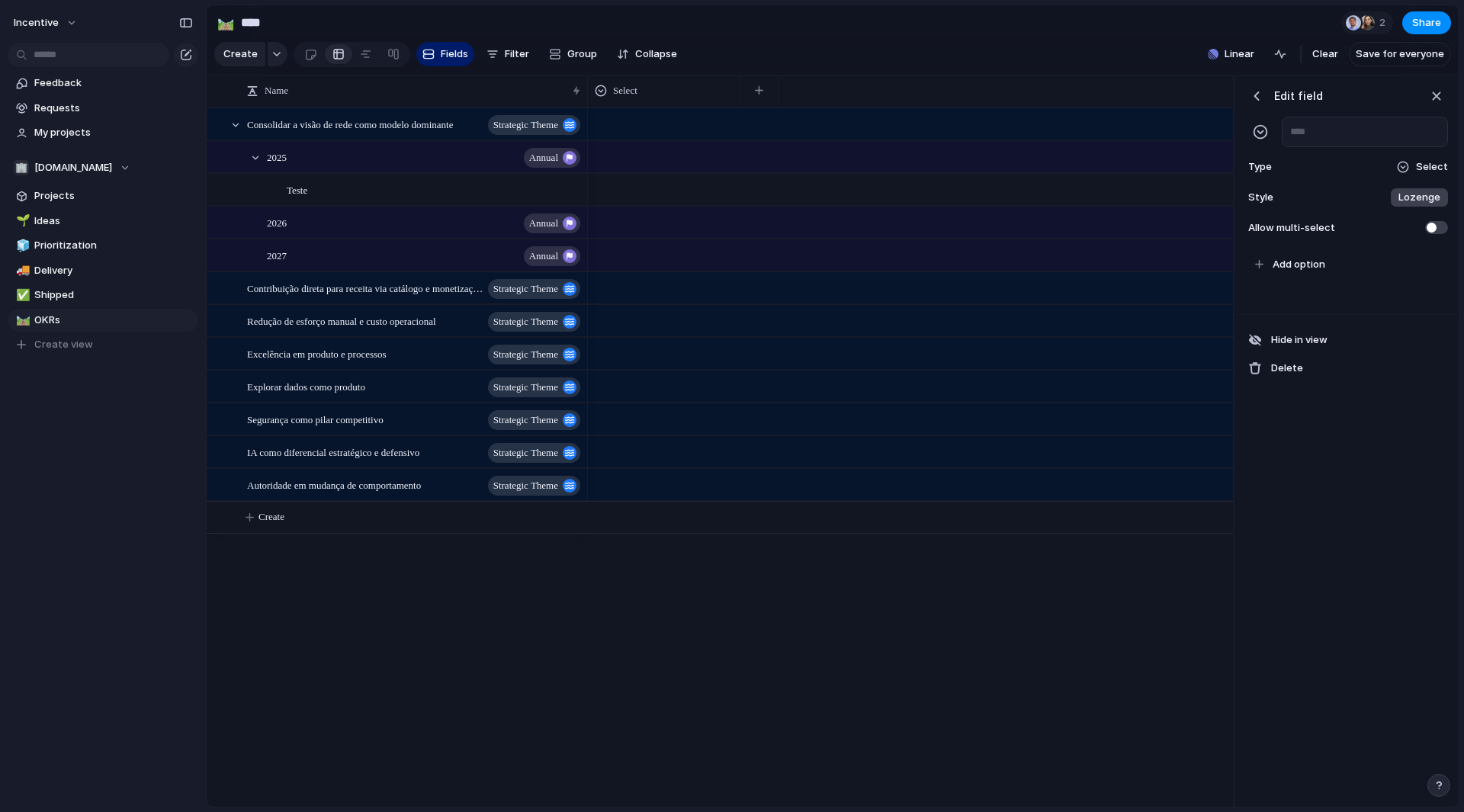
click at [1418, 205] on span "Lozenge" at bounding box center [1420, 198] width 42 height 15
click at [1418, 208] on div "******* *** Plain" at bounding box center [732, 406] width 1464 height 812
click at [1410, 173] on div at bounding box center [1403, 167] width 13 height 13
click at [1411, 175] on div "Checkbox Text Figma Link Select User Number Date Team Rating Formula Company" at bounding box center [732, 406] width 1464 height 812
click at [507, 70] on div "Create Fields Filter Group Zoom Collapse" at bounding box center [449, 54] width 469 height 31
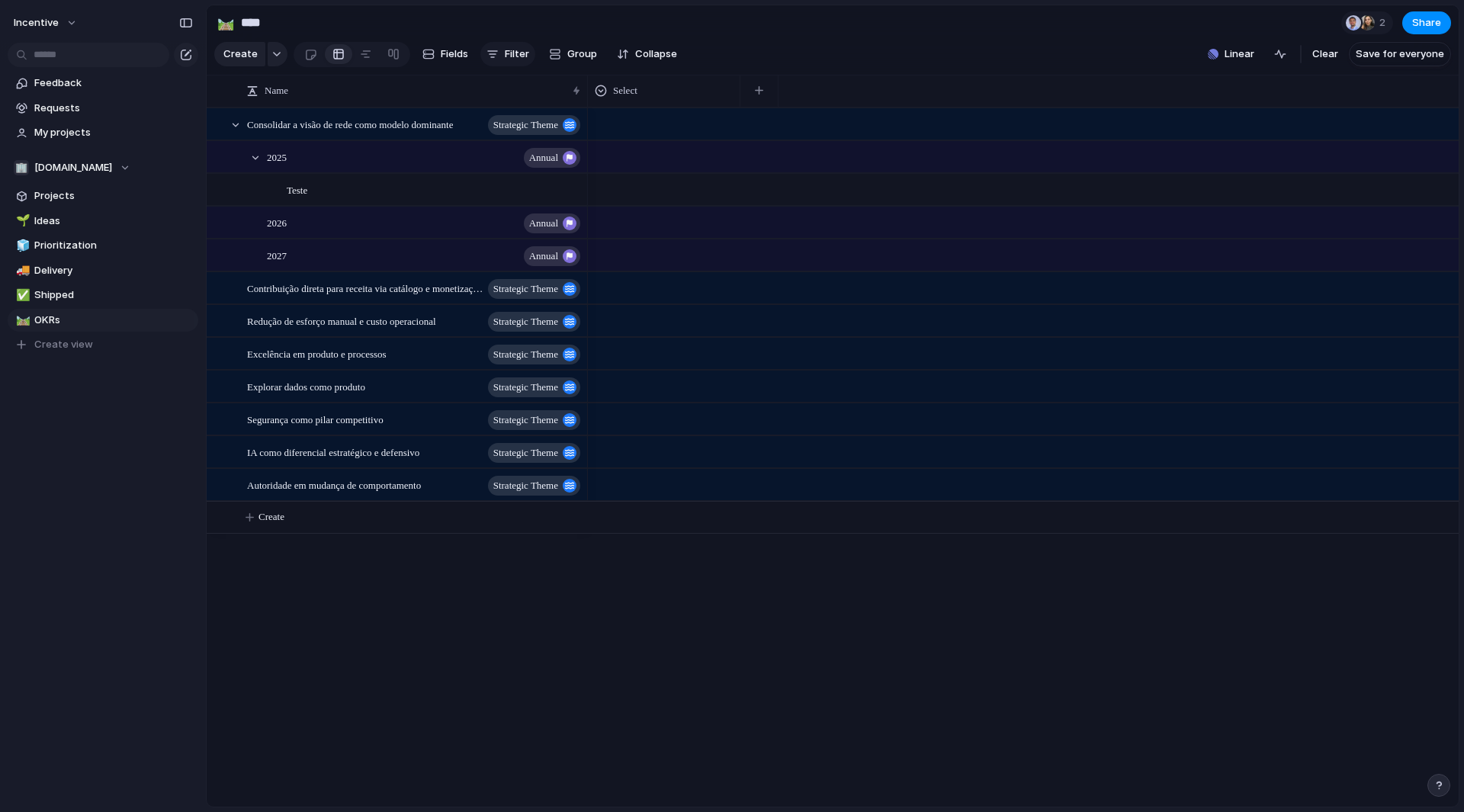
click at [505, 56] on span "Filter" at bounding box center [517, 54] width 24 height 15
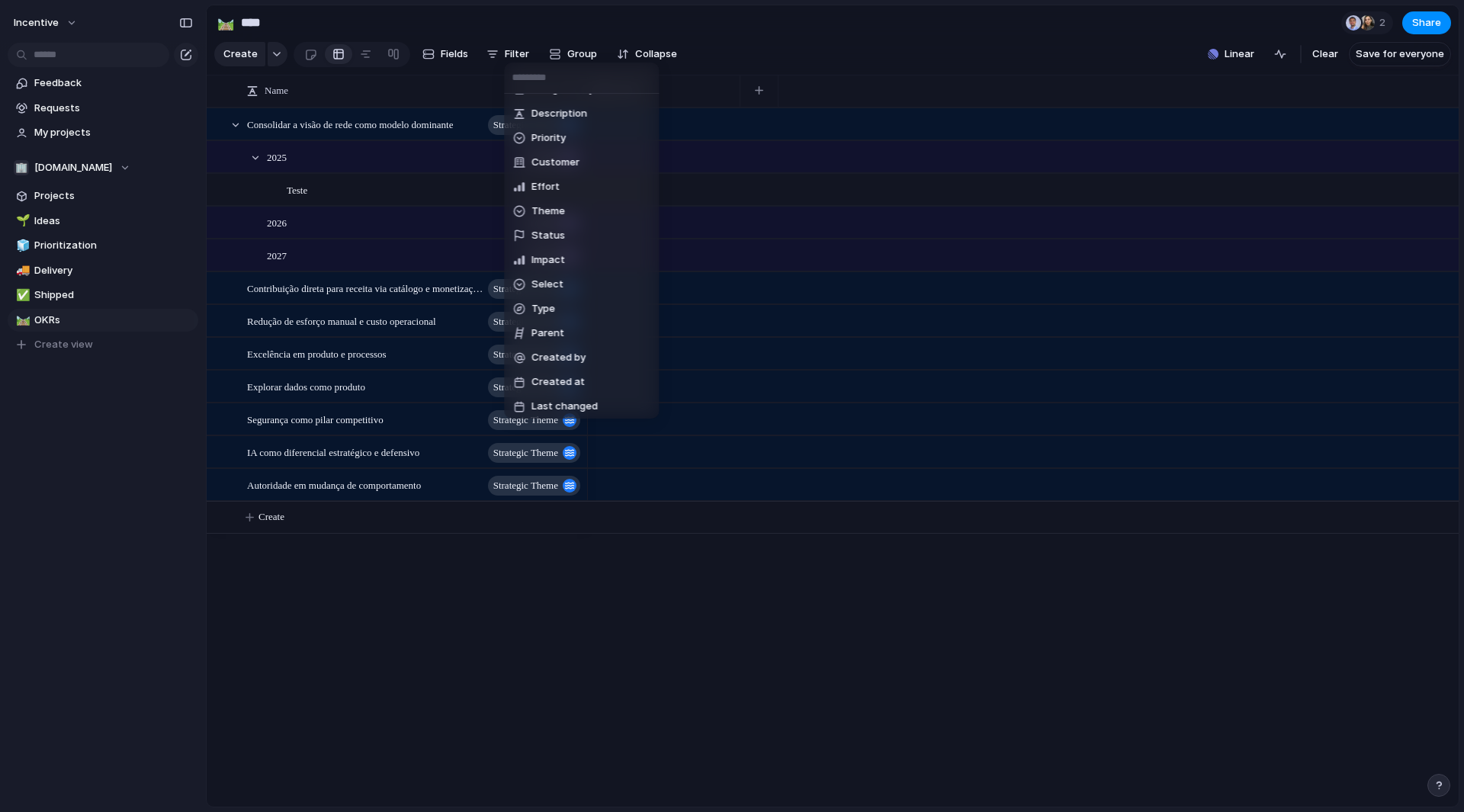
scroll to position [122, 0]
click at [597, 315] on li "Type" at bounding box center [581, 304] width 148 height 24
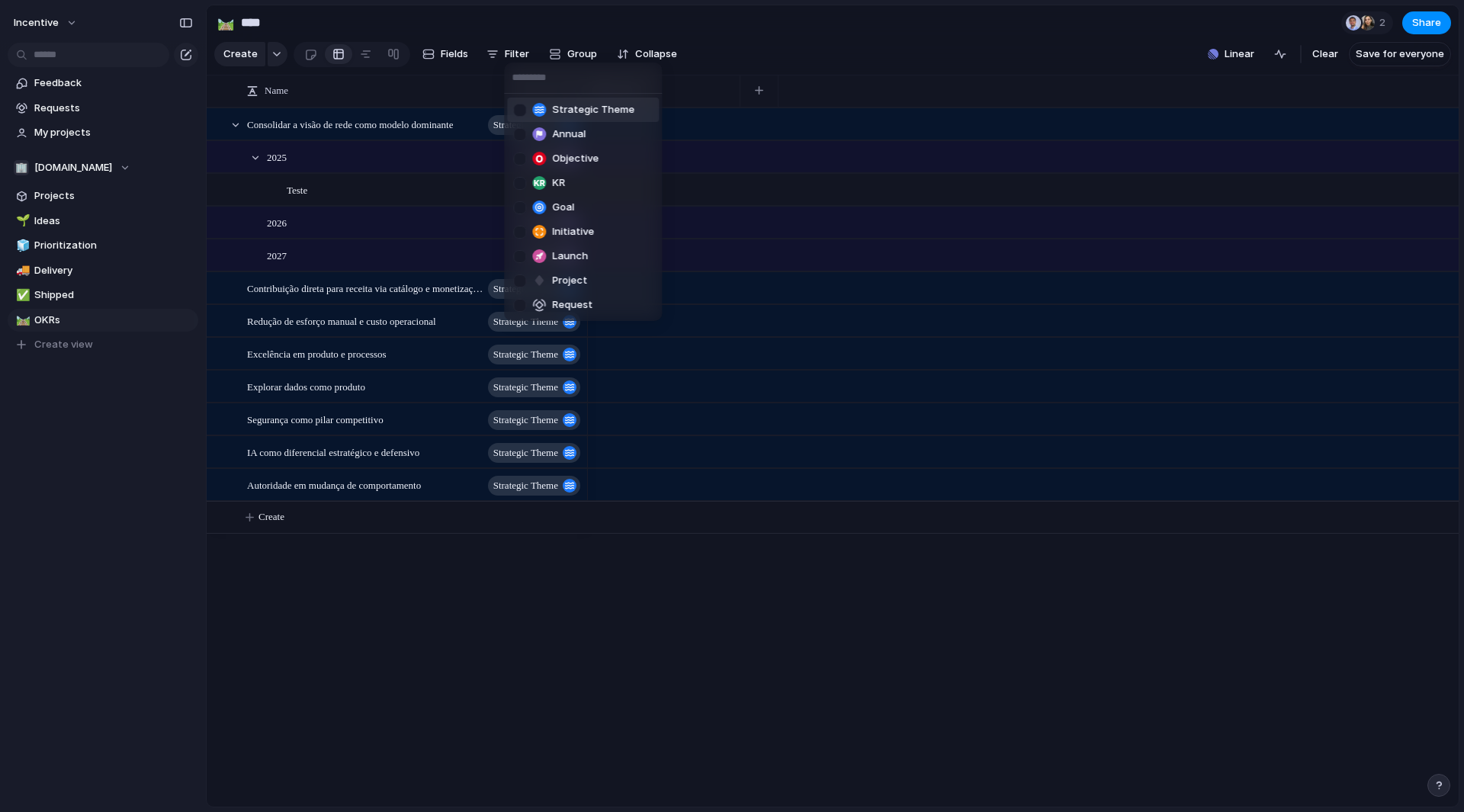
click at [520, 105] on div at bounding box center [520, 110] width 13 height 13
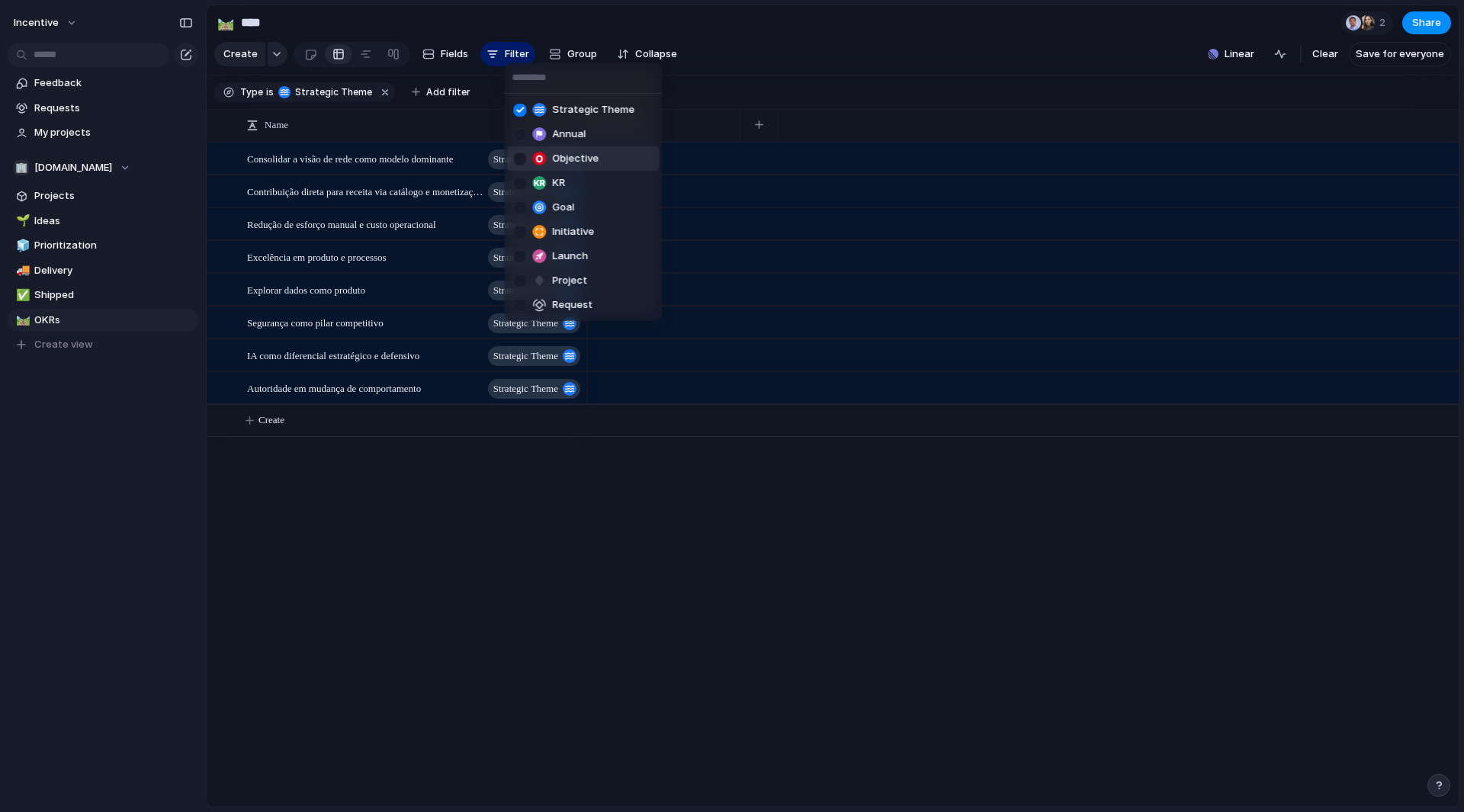
click at [517, 159] on div at bounding box center [520, 158] width 13 height 13
click at [522, 183] on div at bounding box center [520, 183] width 13 height 13
click at [515, 304] on div at bounding box center [520, 305] width 13 height 13
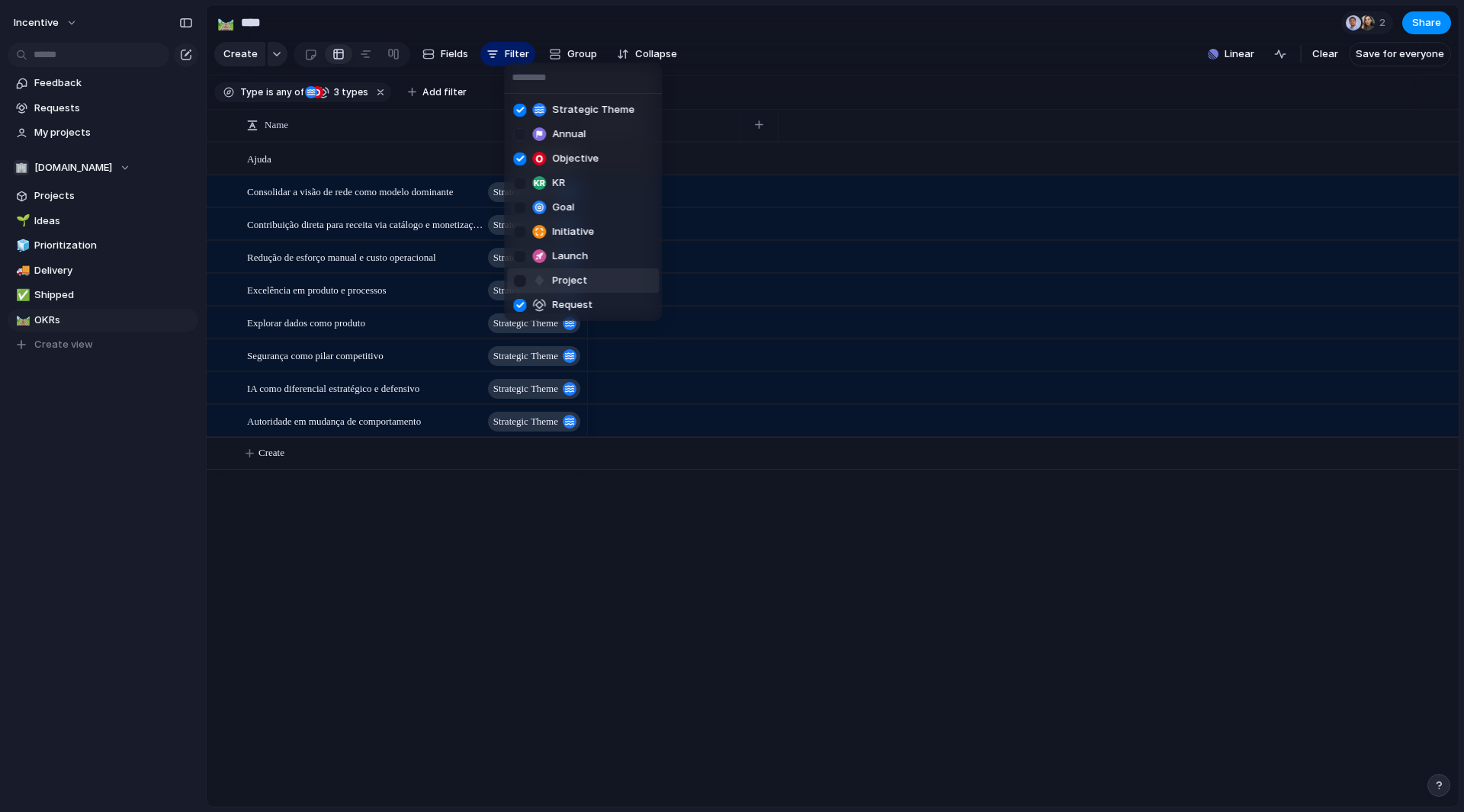
click at [524, 277] on div at bounding box center [520, 281] width 13 height 13
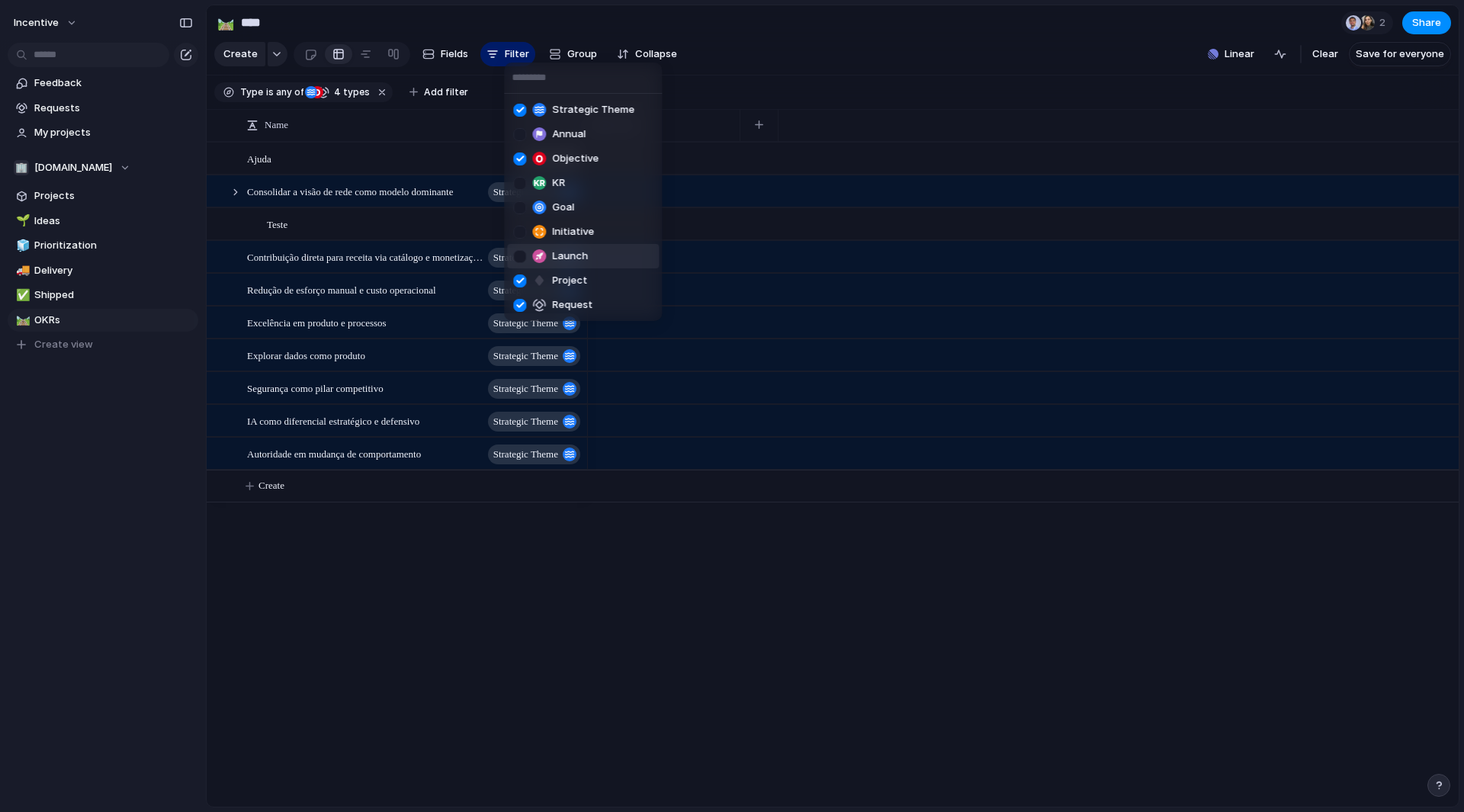
click at [521, 251] on div at bounding box center [520, 256] width 13 height 13
click at [521, 230] on div at bounding box center [520, 231] width 13 height 13
click at [515, 205] on div at bounding box center [520, 207] width 13 height 13
click at [518, 179] on div at bounding box center [520, 183] width 13 height 13
click at [712, 566] on div "Strategic Theme Annual Objective KR Goal Initiative Launch Project Request" at bounding box center [732, 406] width 1464 height 812
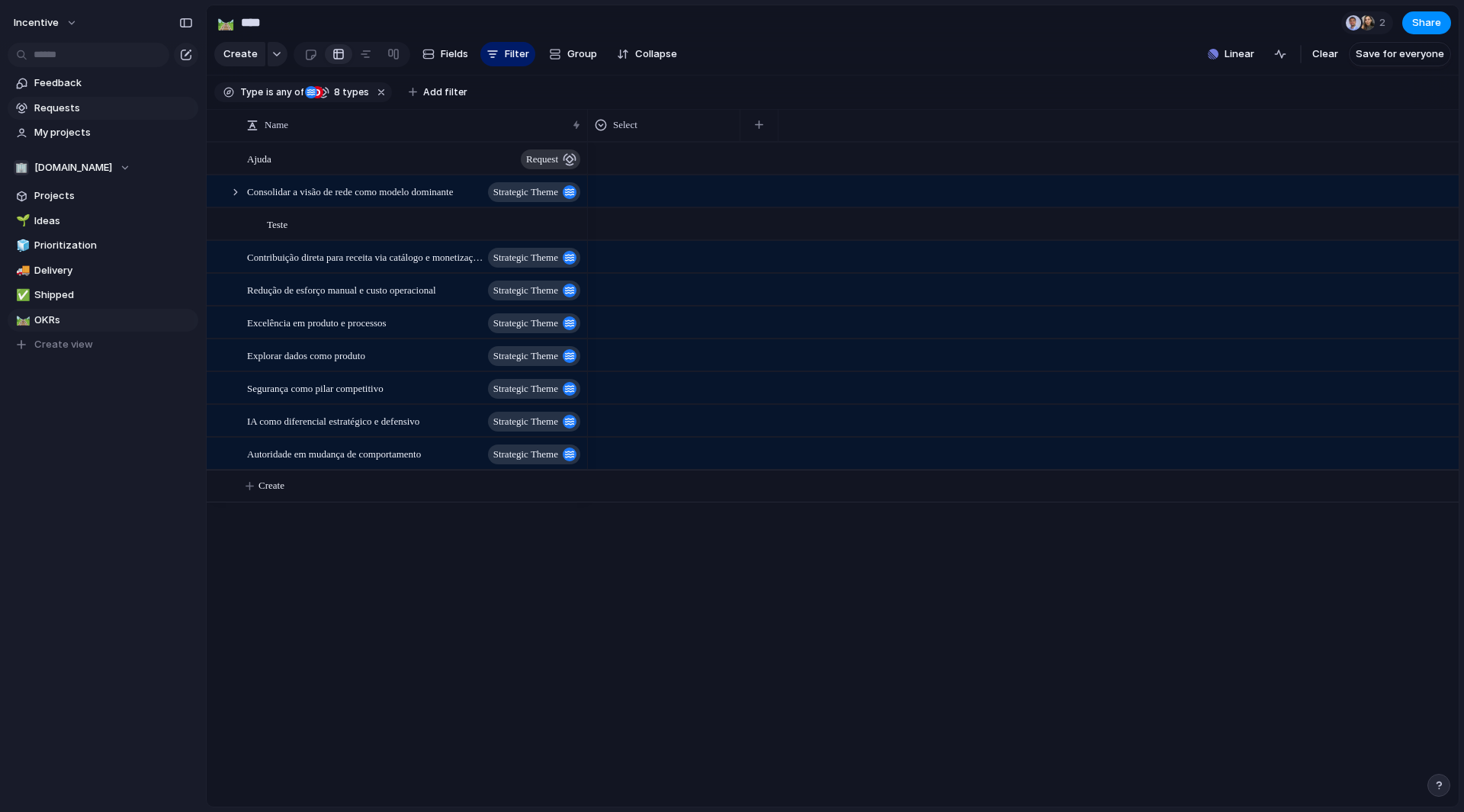
click at [83, 100] on link "Requests" at bounding box center [103, 108] width 191 height 23
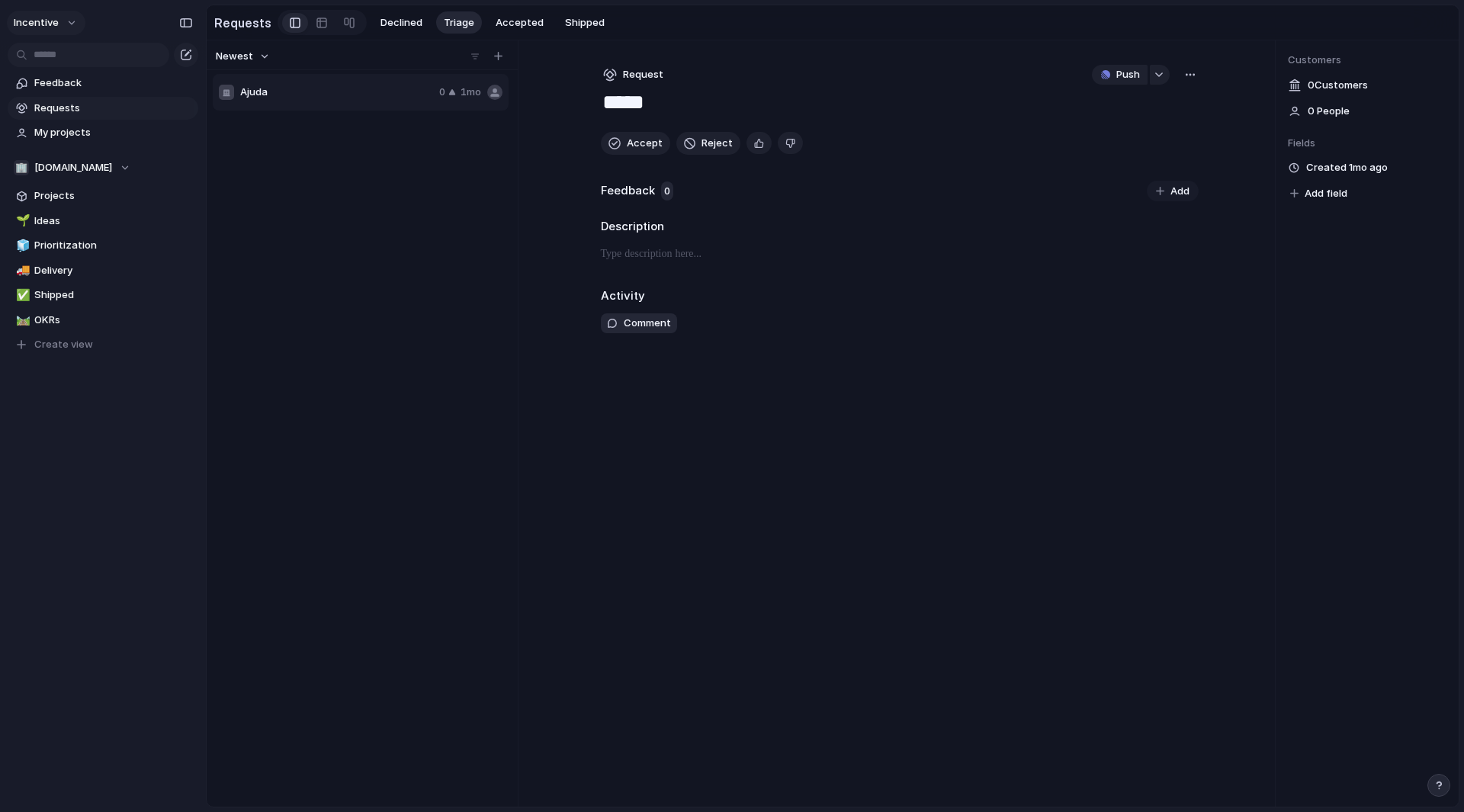
click at [72, 22] on button "Incentive" at bounding box center [46, 23] width 79 height 24
click at [57, 49] on span "Settings" at bounding box center [56, 57] width 42 height 15
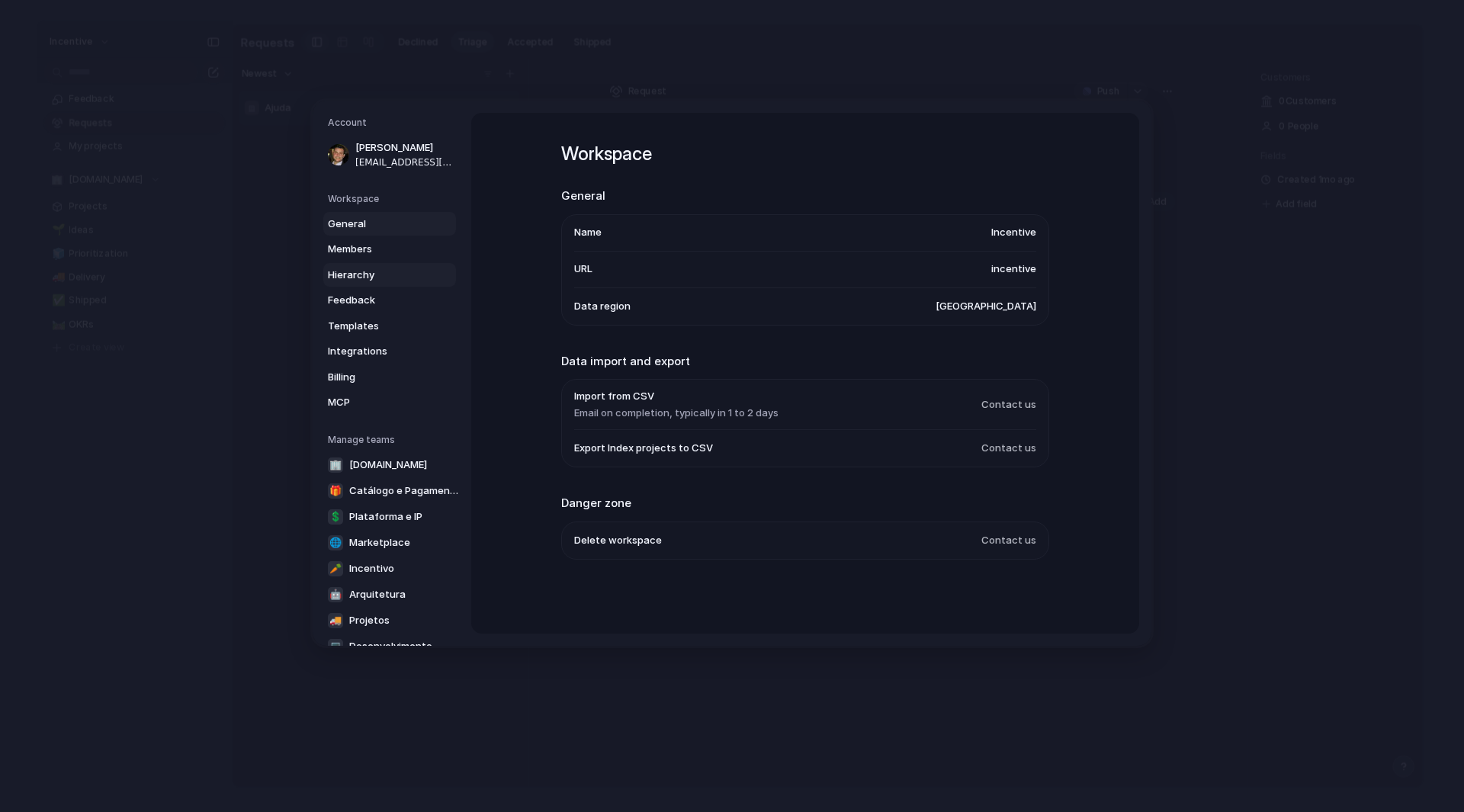
click at [362, 272] on span "Hierarchy" at bounding box center [376, 275] width 97 height 15
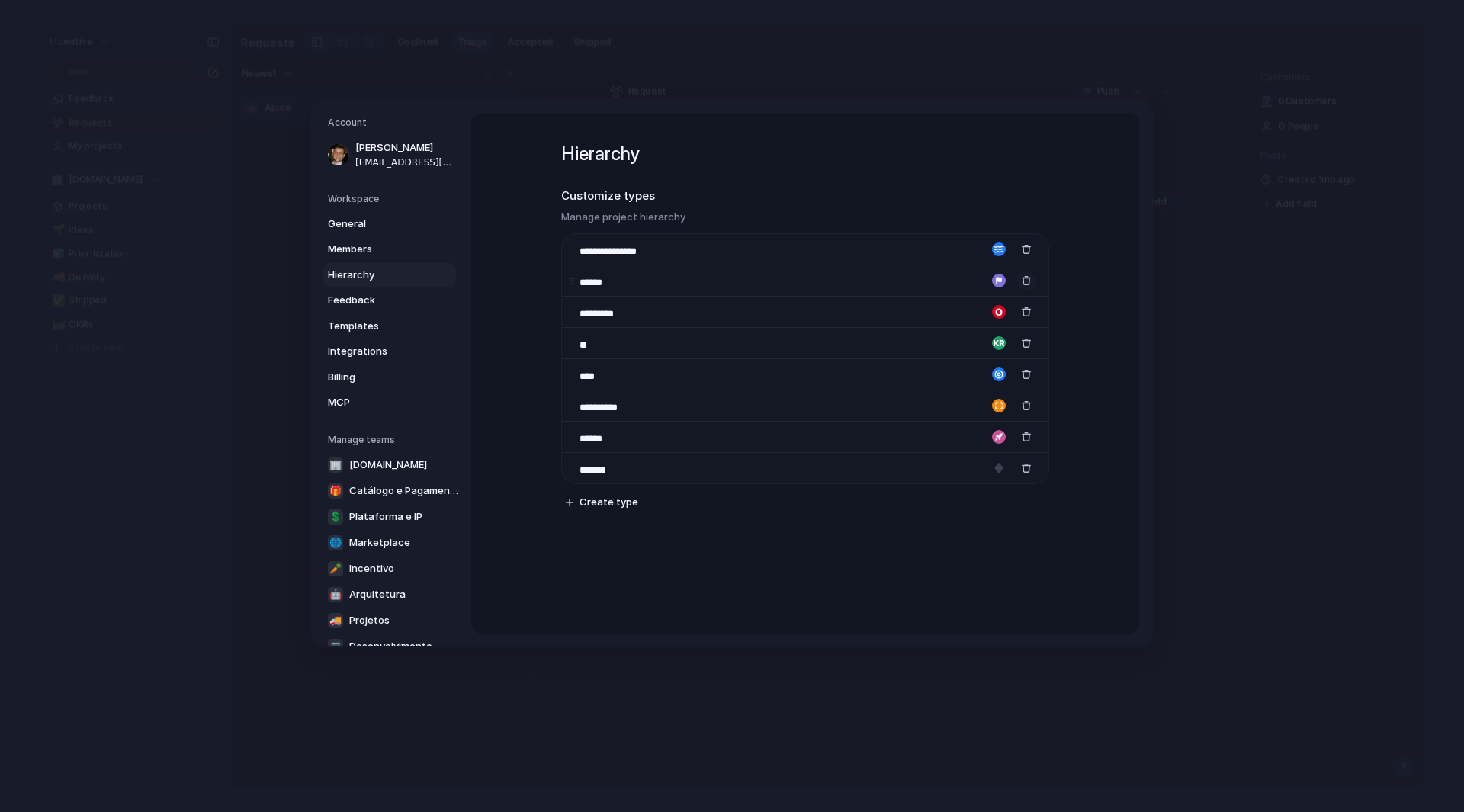
click at [1022, 278] on div "button" at bounding box center [1027, 281] width 11 height 11
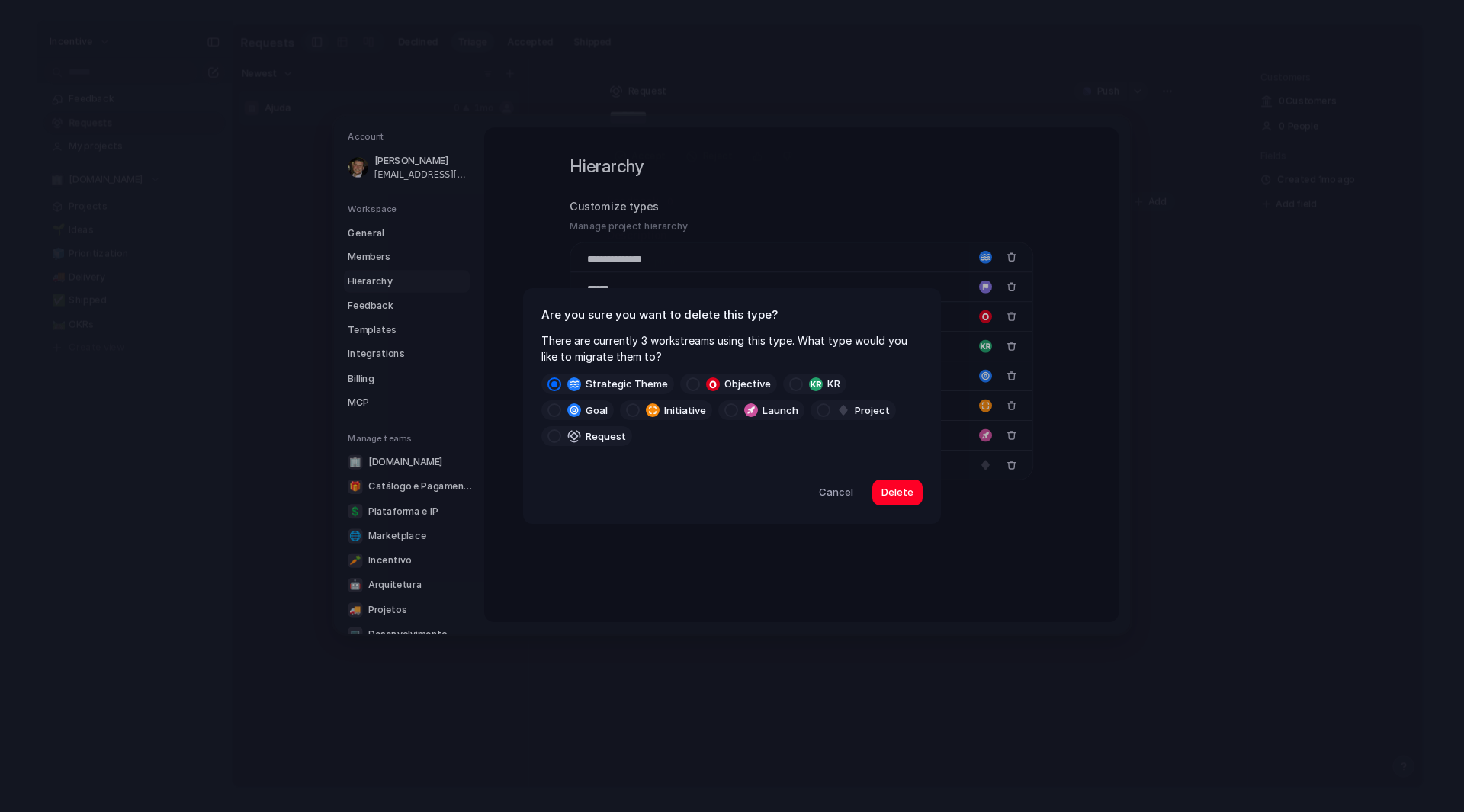
click at [727, 388] on label "Objective" at bounding box center [729, 384] width 97 height 20
click at [903, 485] on span "Delete" at bounding box center [898, 493] width 32 height 15
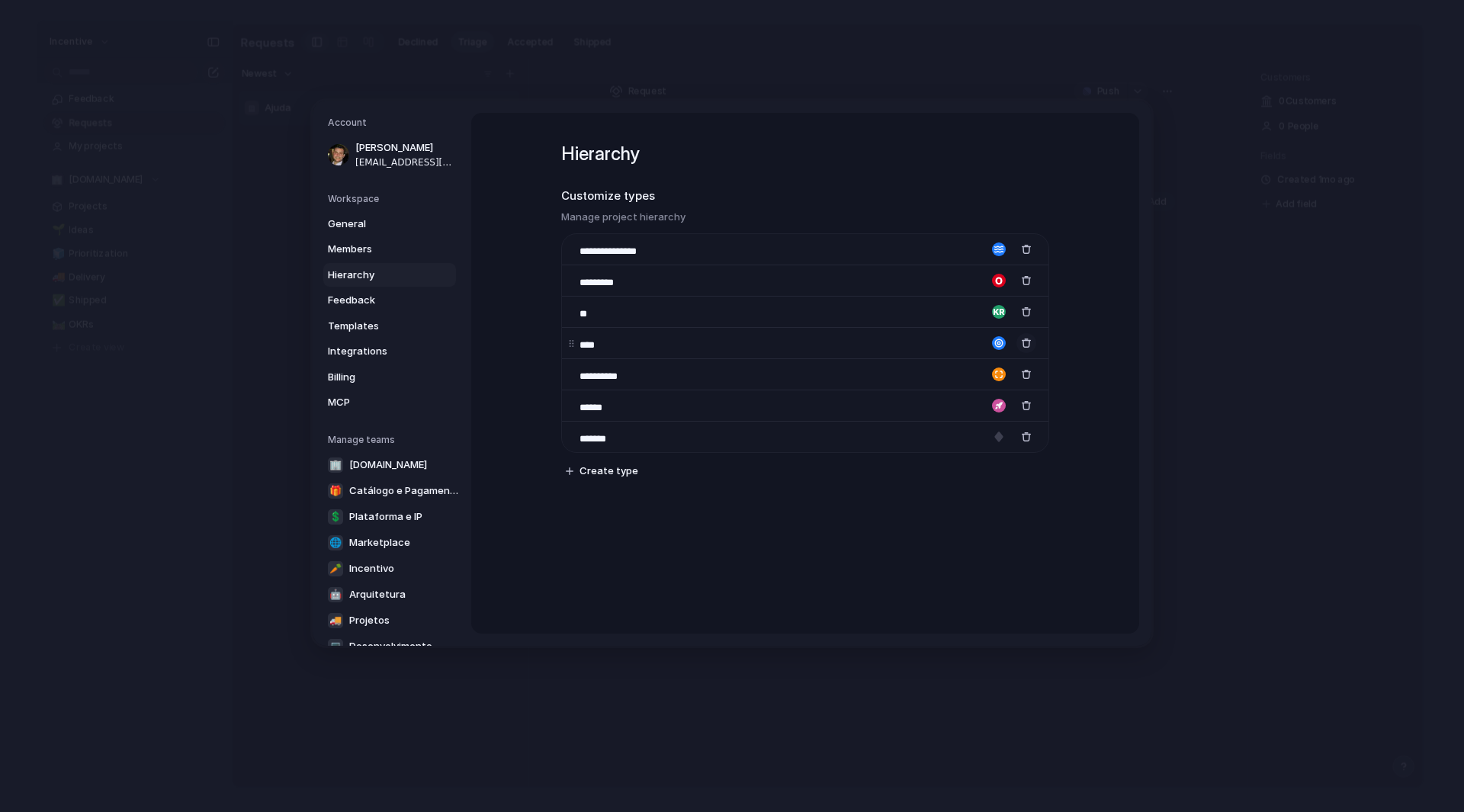
click at [1022, 340] on div "button" at bounding box center [1027, 343] width 11 height 11
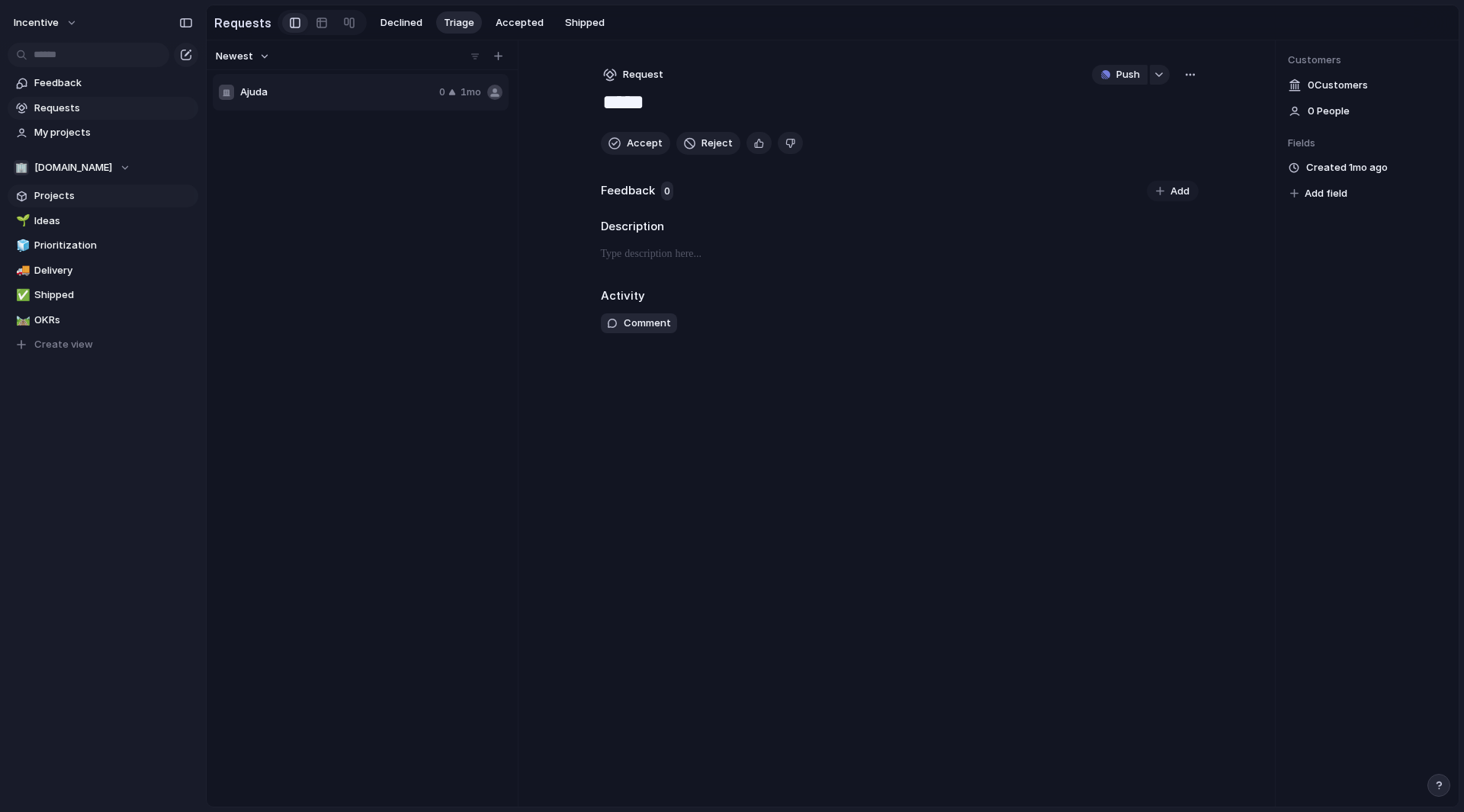
click at [72, 194] on span "Projects" at bounding box center [113, 196] width 158 height 15
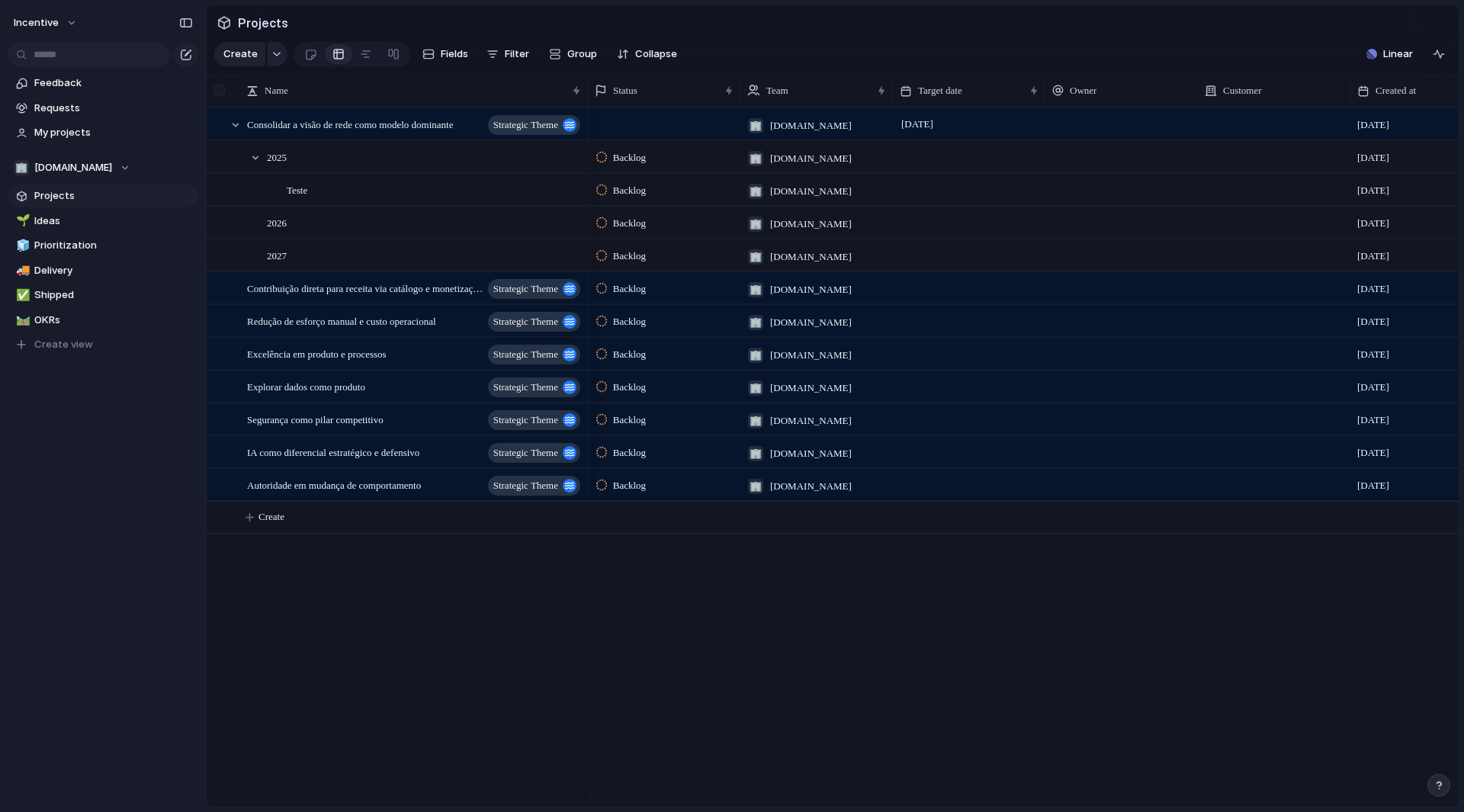
click at [214, 96] on div at bounding box center [220, 91] width 12 height 12
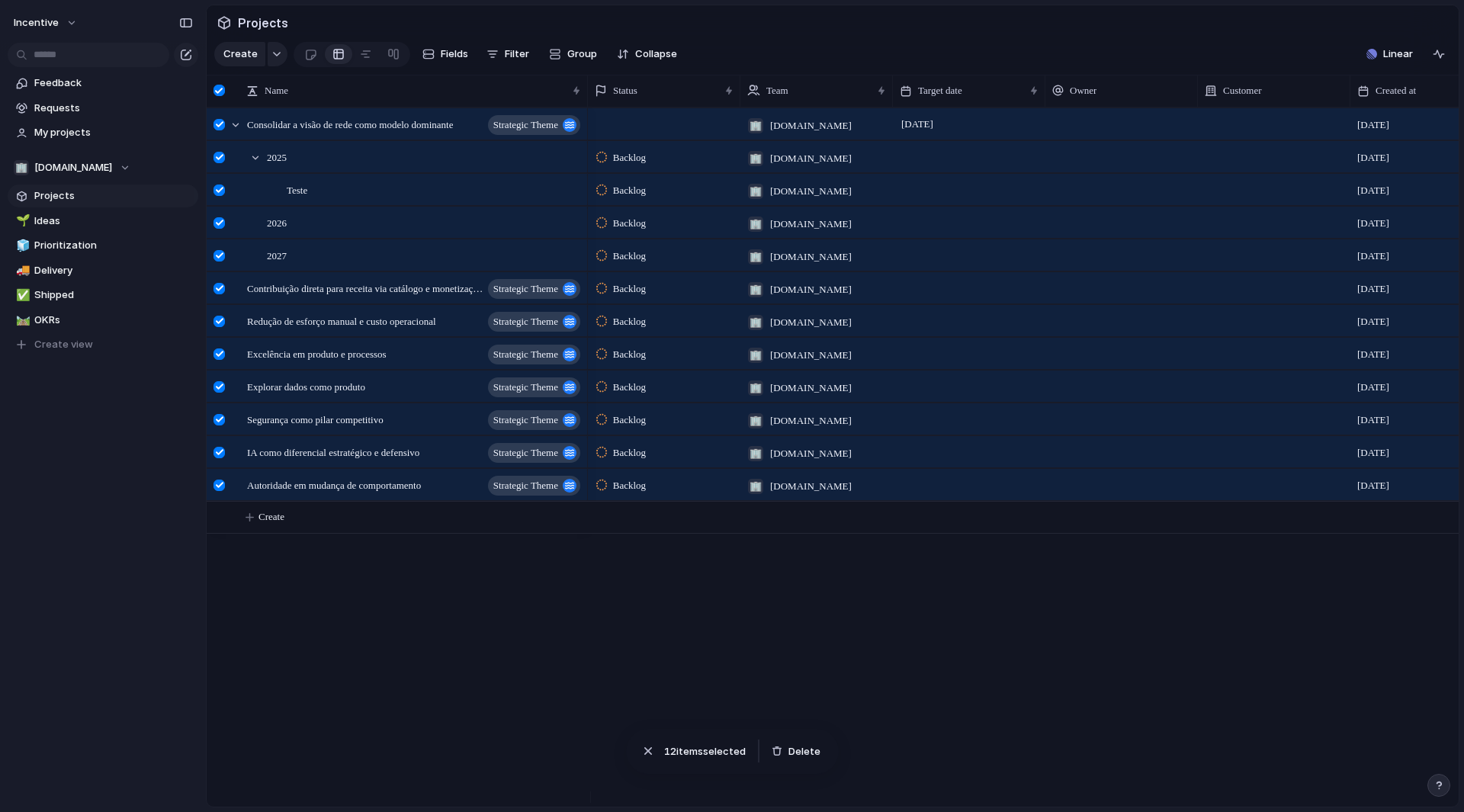
click at [803, 740] on div "Delete" at bounding box center [799, 752] width 67 height 34
click at [804, 753] on span "Delete" at bounding box center [804, 752] width 32 height 15
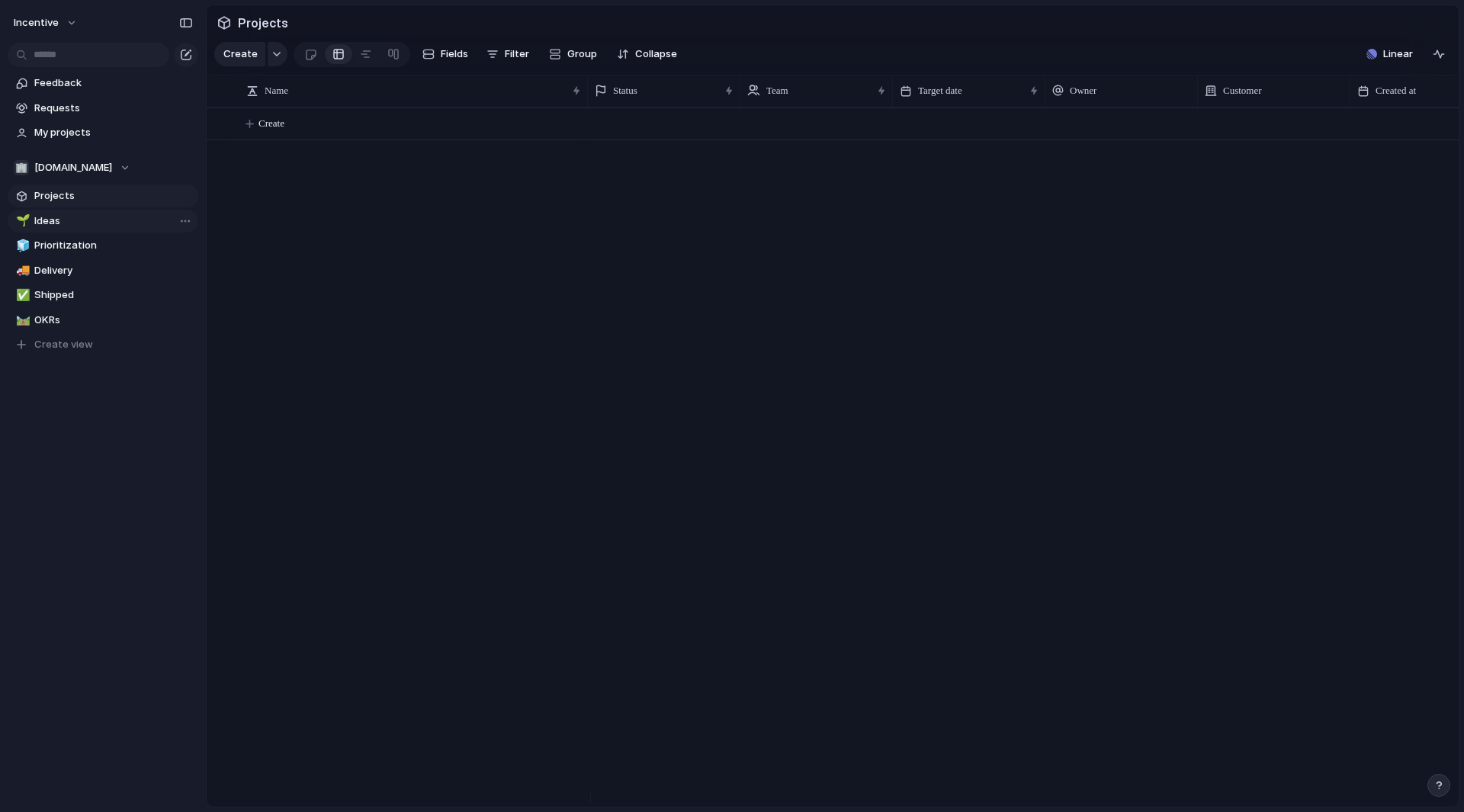
click at [73, 214] on span "Ideas" at bounding box center [113, 221] width 158 height 15
click at [84, 246] on span "Prioritization" at bounding box center [113, 246] width 158 height 15
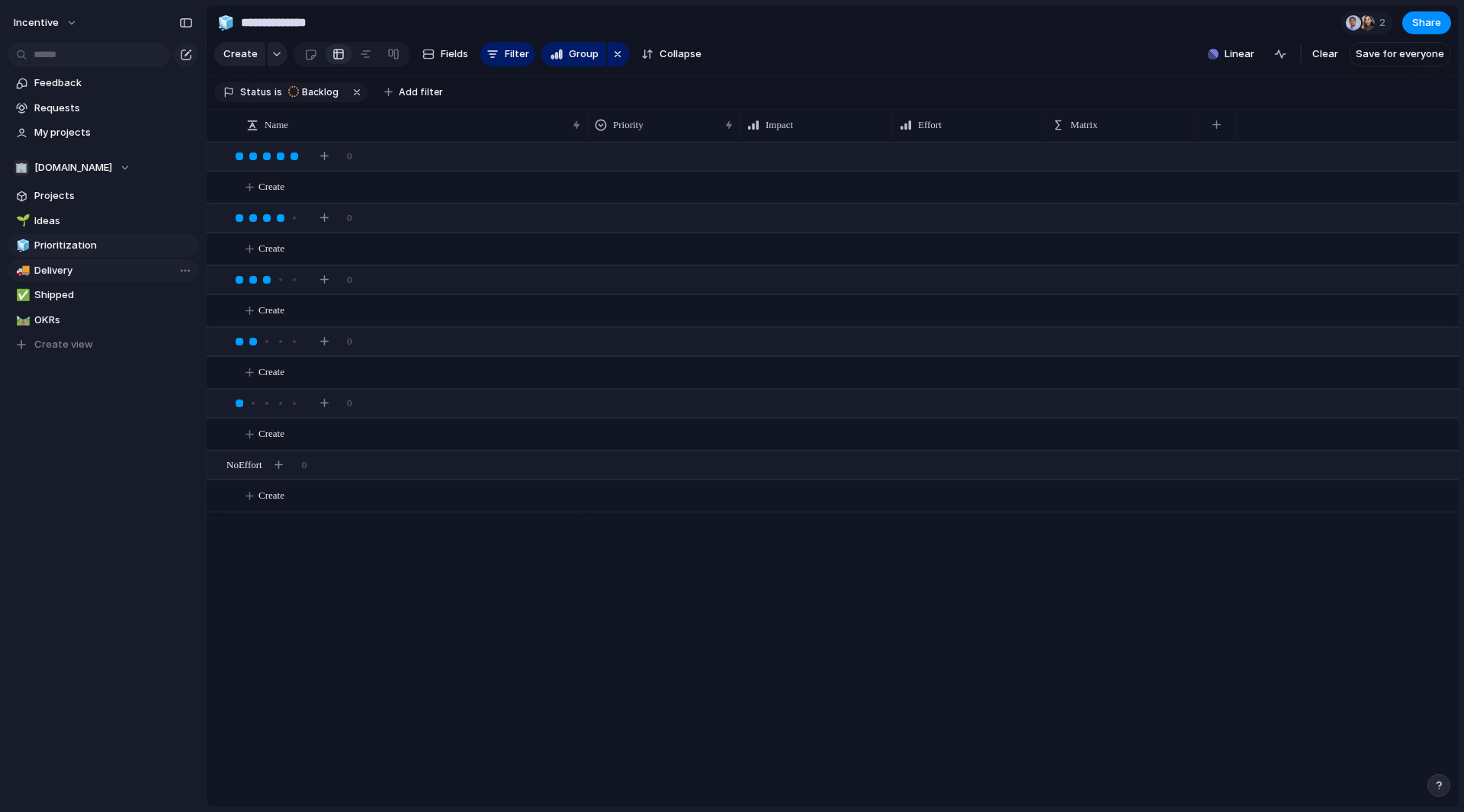
click at [81, 279] on link "🚚 Delivery" at bounding box center [103, 270] width 191 height 23
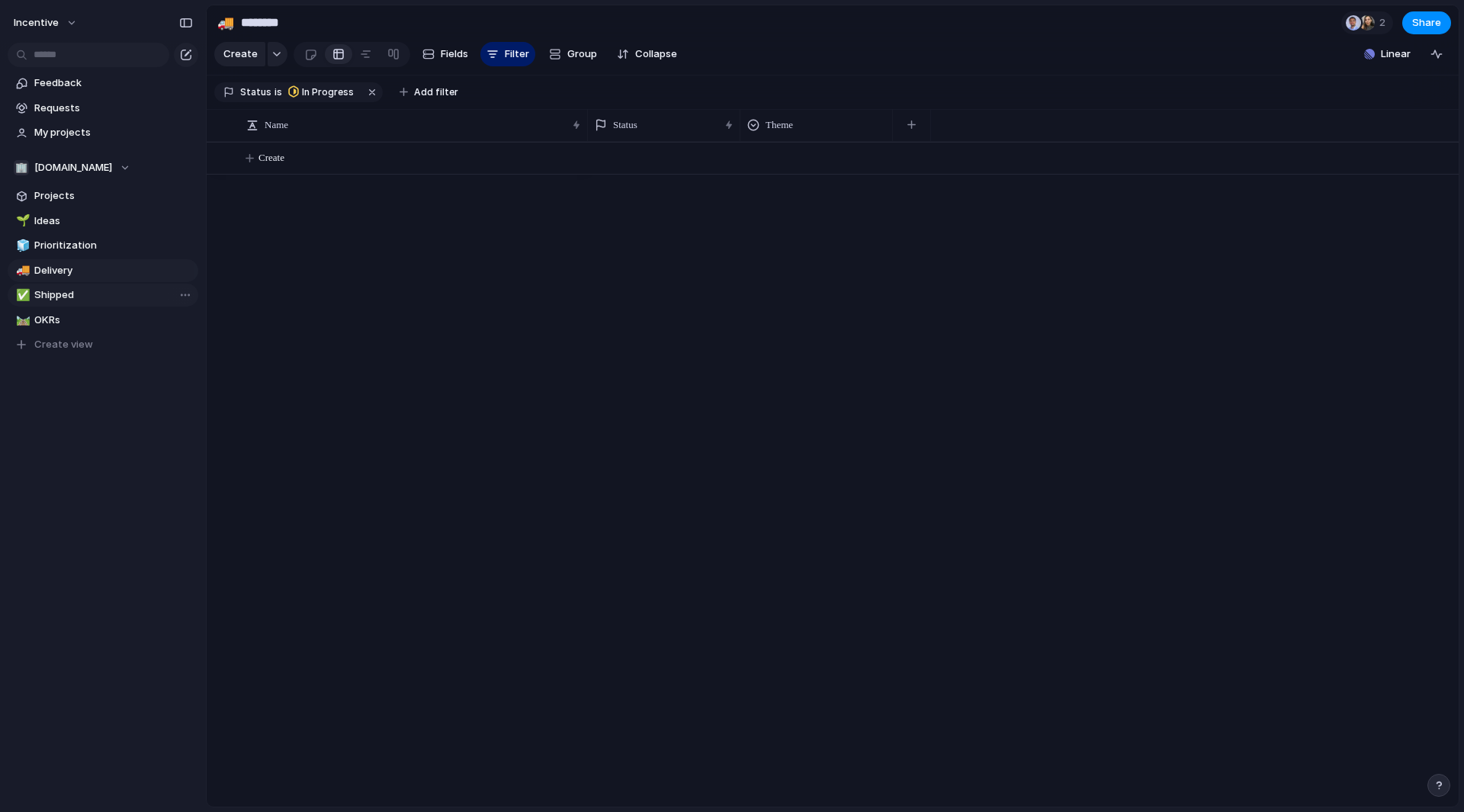
click at [80, 292] on span "Shipped" at bounding box center [113, 295] width 158 height 15
click at [79, 311] on link "🛤️ OKRs" at bounding box center [103, 320] width 191 height 23
click at [76, 294] on span "Shipped" at bounding box center [113, 295] width 158 height 15
click at [76, 327] on span "OKRs" at bounding box center [113, 320] width 158 height 15
type input "****"
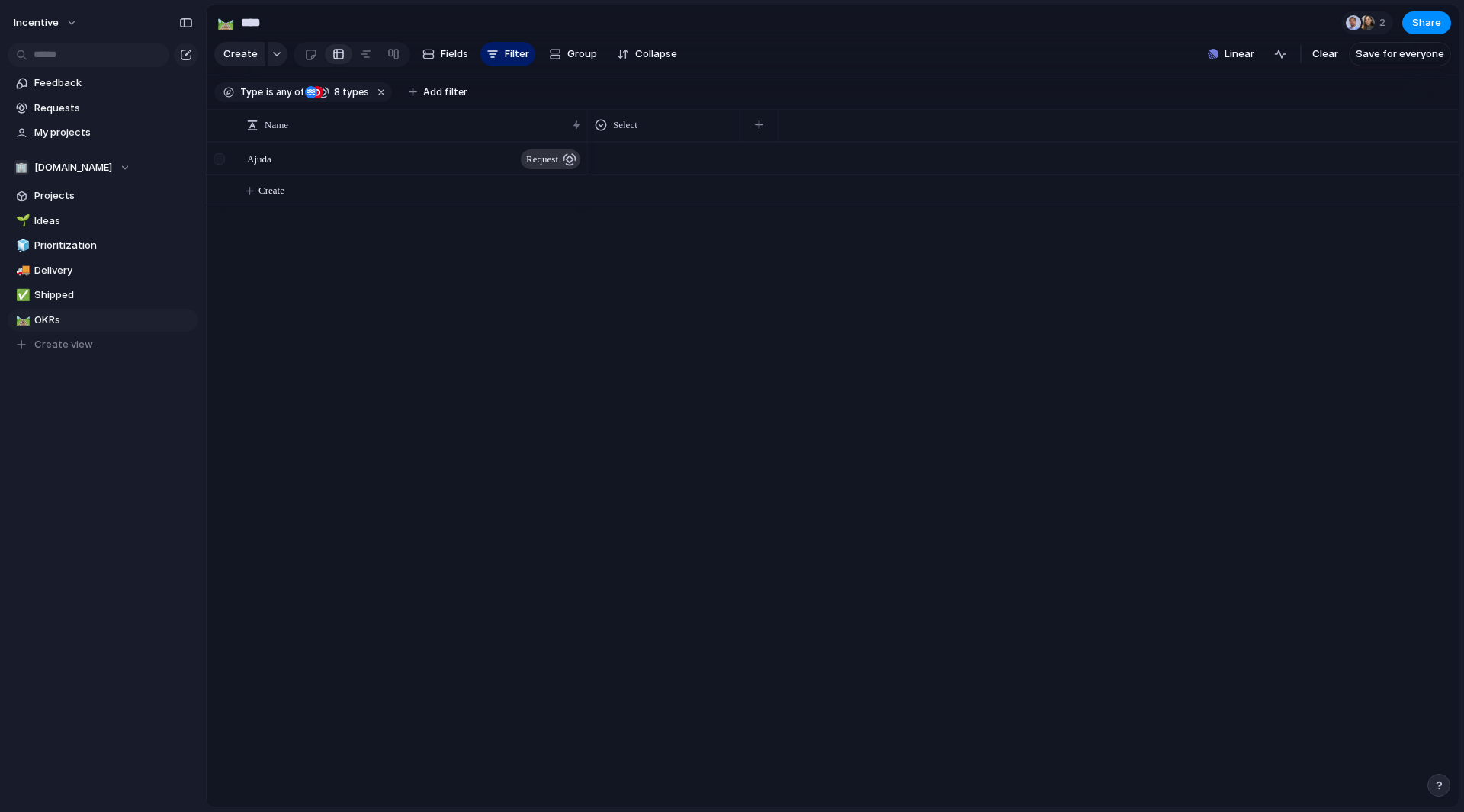
click at [221, 165] on div at bounding box center [220, 159] width 12 height 12
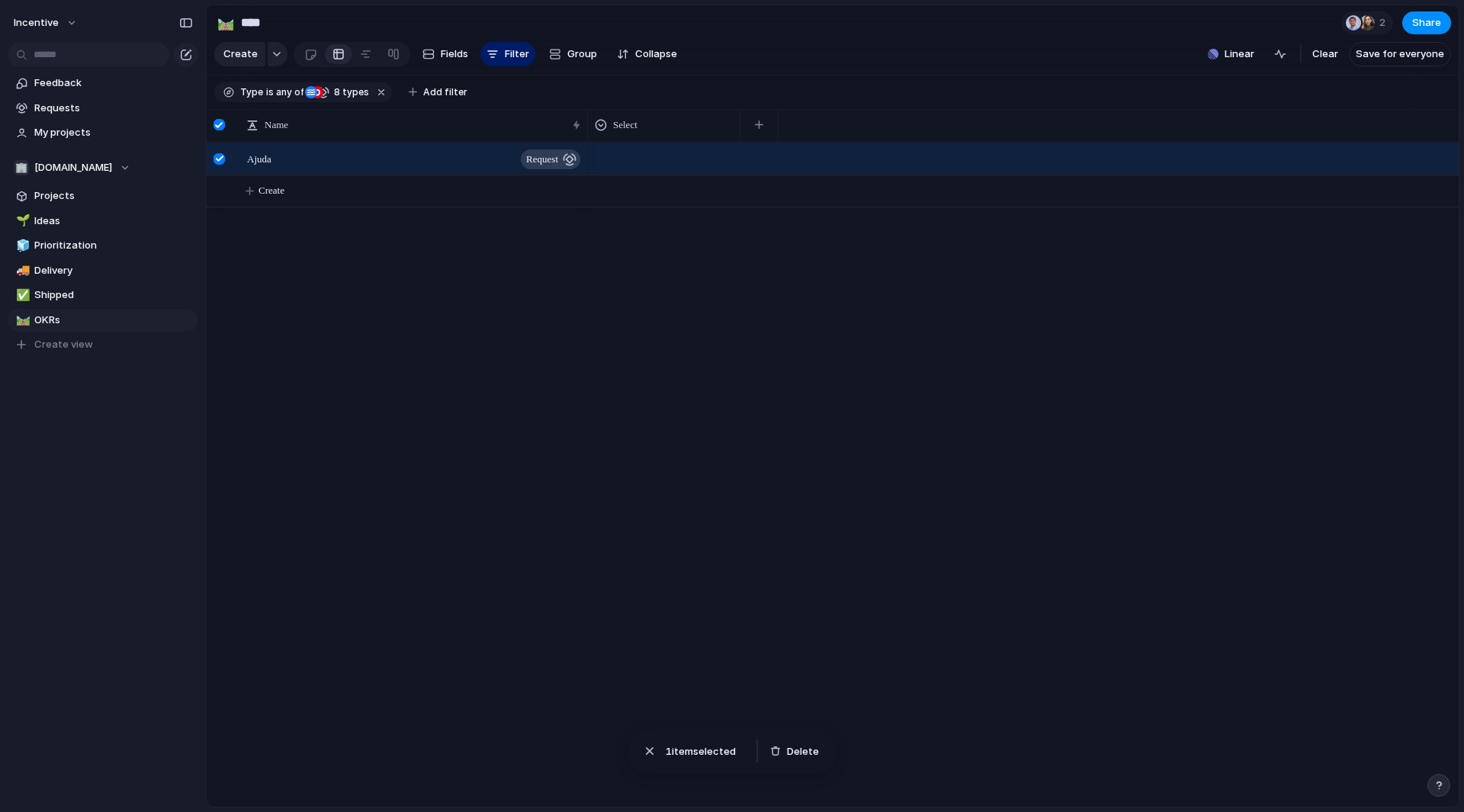
click at [70, 96] on section "Feedback Requests My projects" at bounding box center [103, 106] width 206 height 75
click at [78, 108] on span "Requests" at bounding box center [113, 108] width 158 height 15
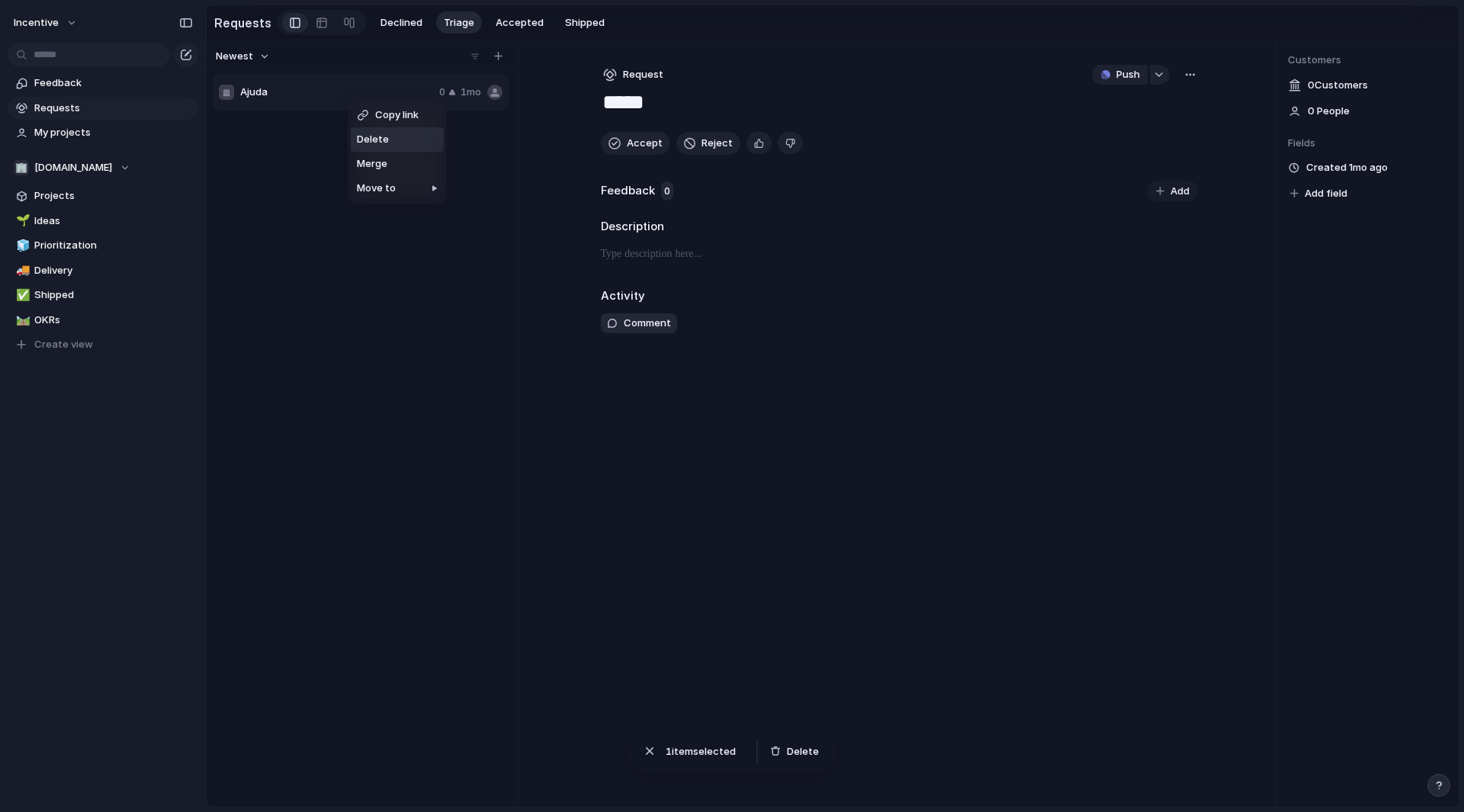
click at [371, 140] on span "Delete" at bounding box center [373, 139] width 32 height 15
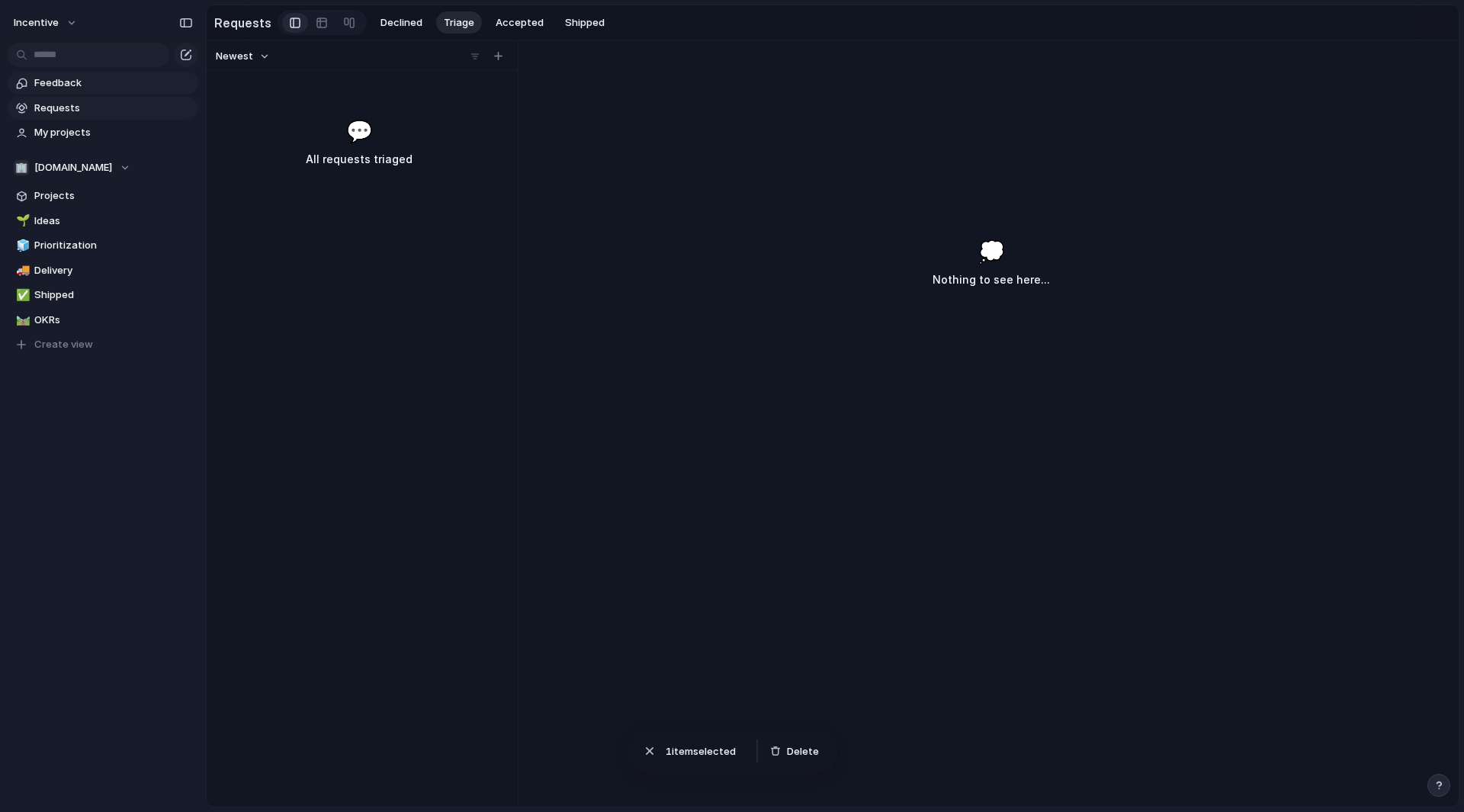
click at [53, 83] on span "Feedback" at bounding box center [113, 83] width 158 height 15
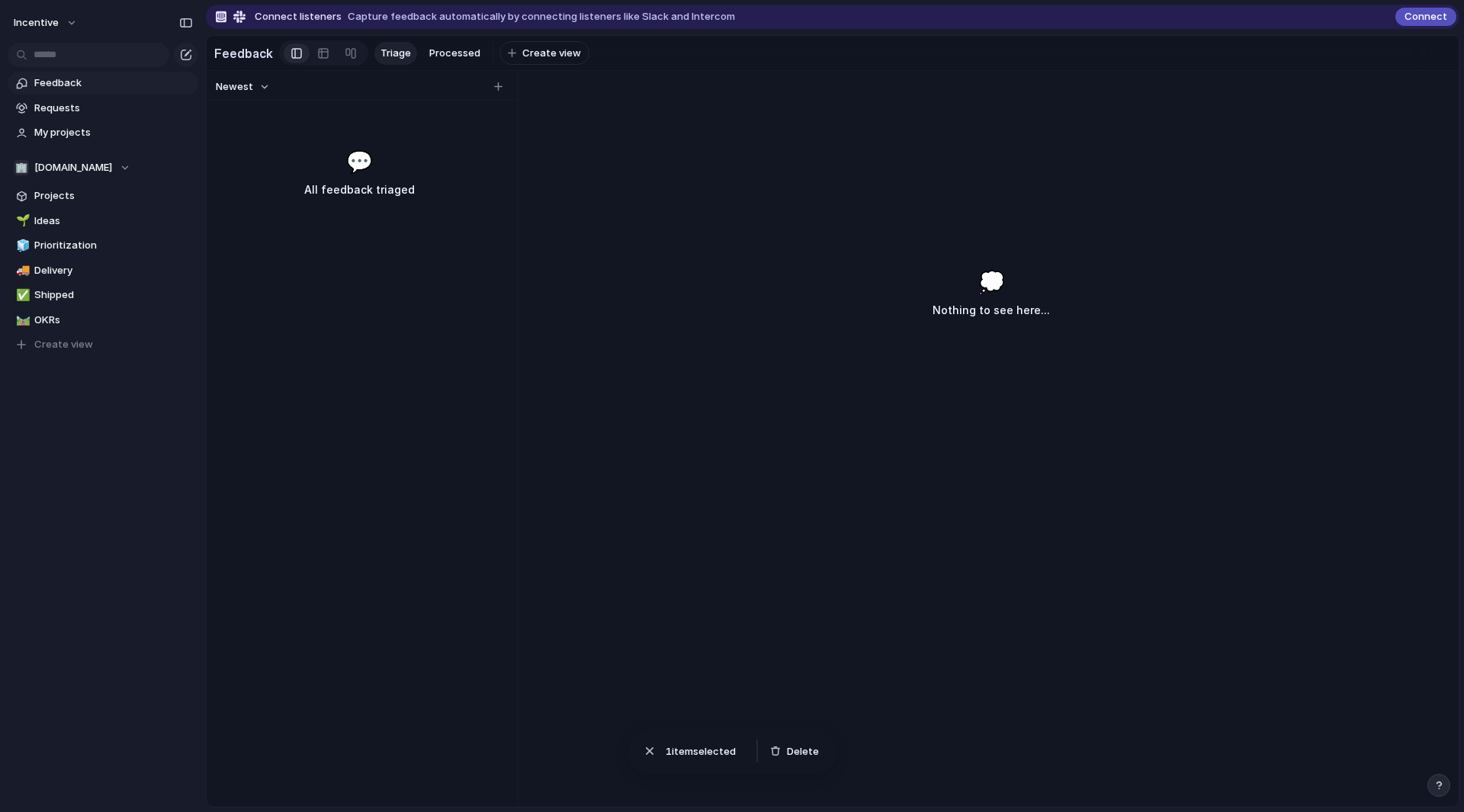
click at [305, 12] on span "Connect listeners" at bounding box center [298, 17] width 87 height 15
click at [1415, 25] on div "Connect" at bounding box center [1426, 17] width 61 height 18
click at [1413, 13] on span "Connect" at bounding box center [1425, 17] width 43 height 15
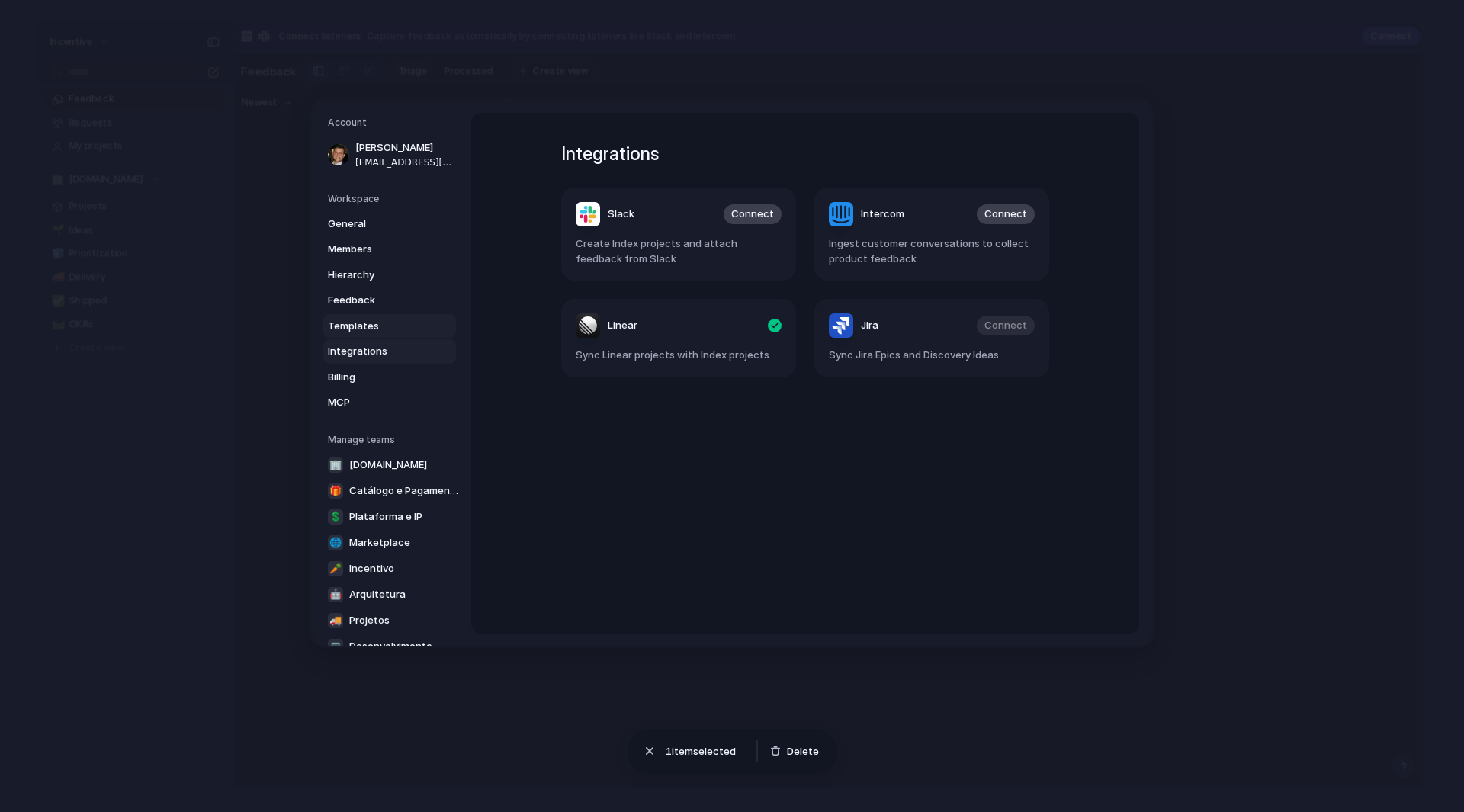
click at [365, 331] on span "Templates" at bounding box center [376, 326] width 97 height 15
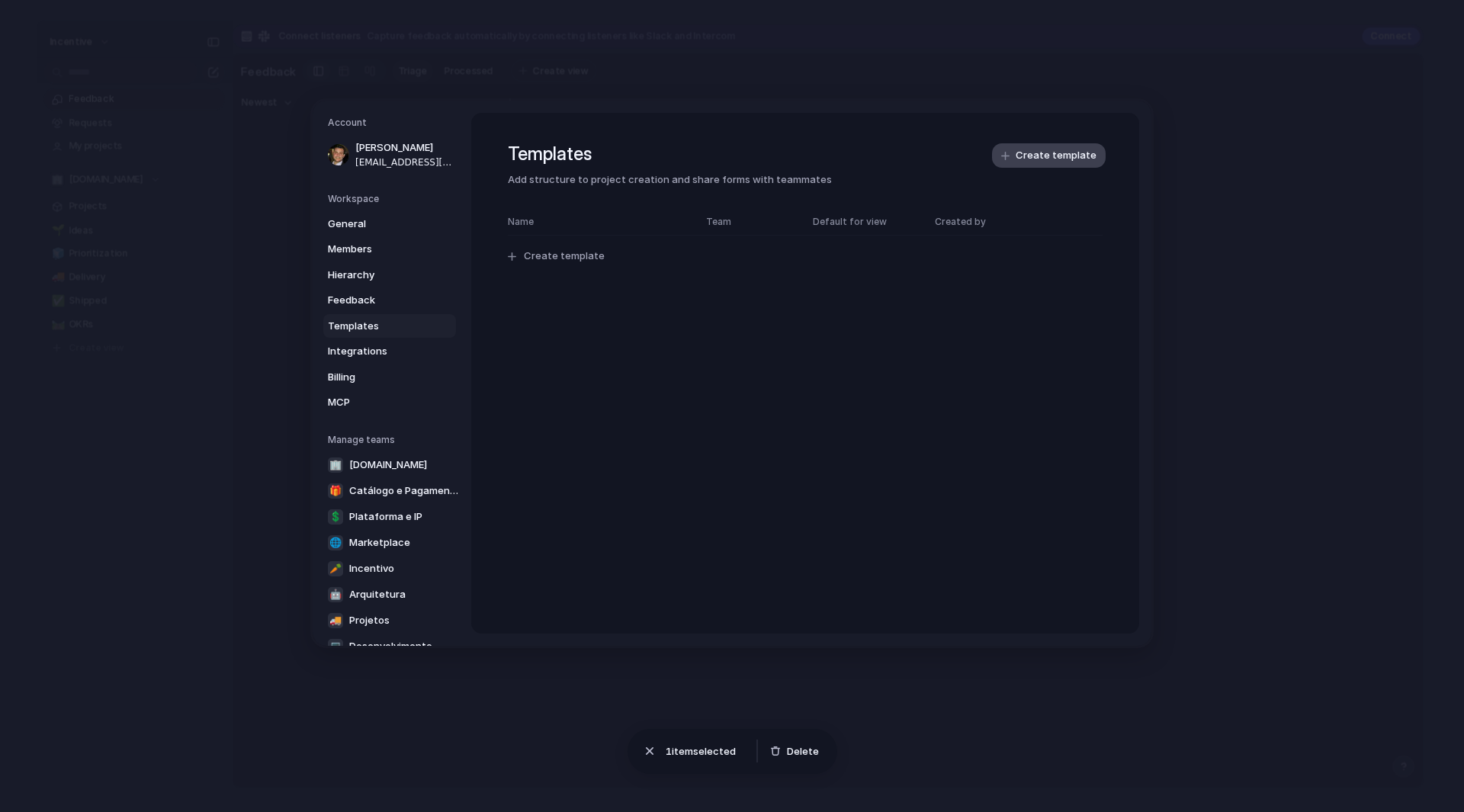
click at [1059, 147] on button "Create template" at bounding box center [1049, 155] width 114 height 24
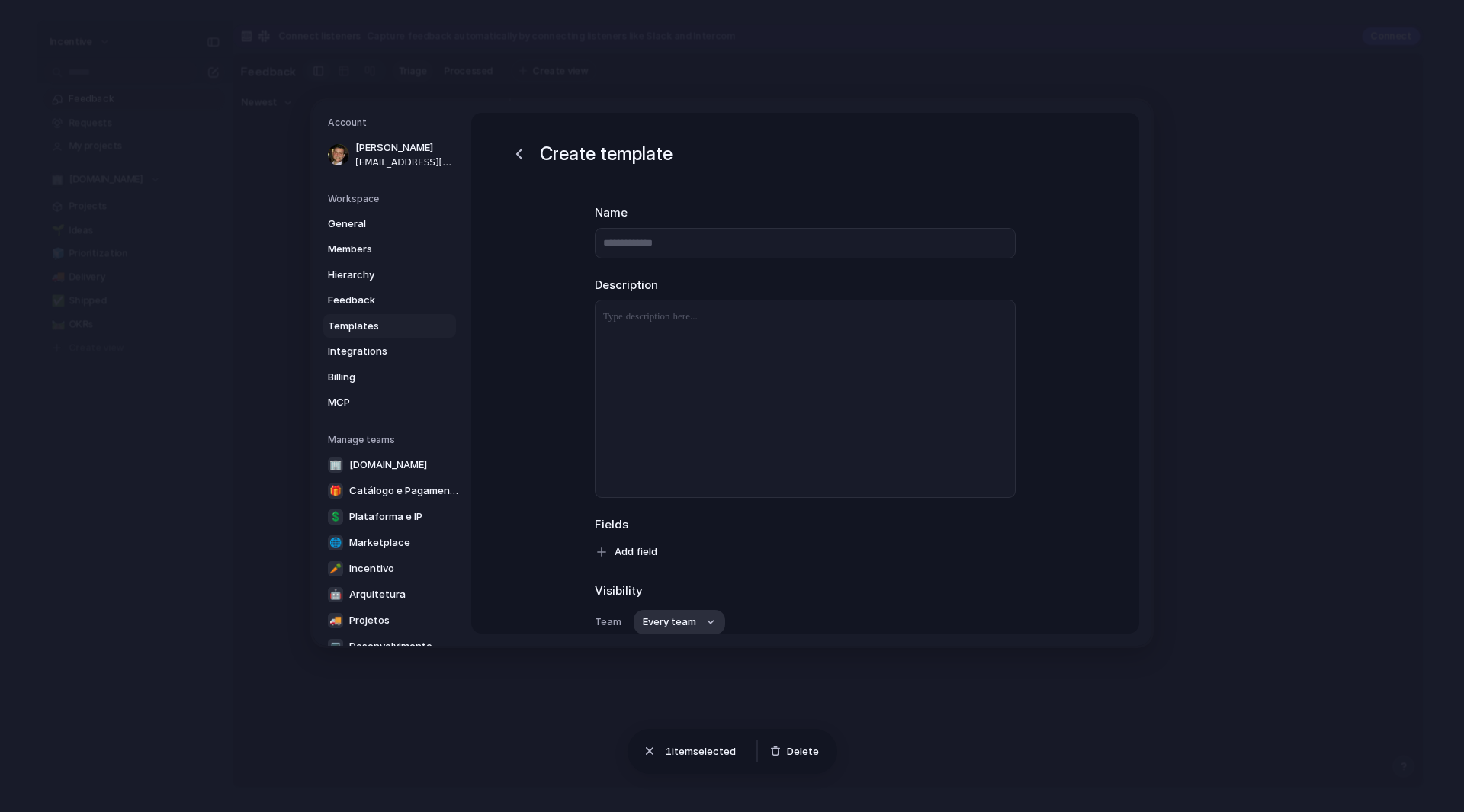
scroll to position [132, 0]
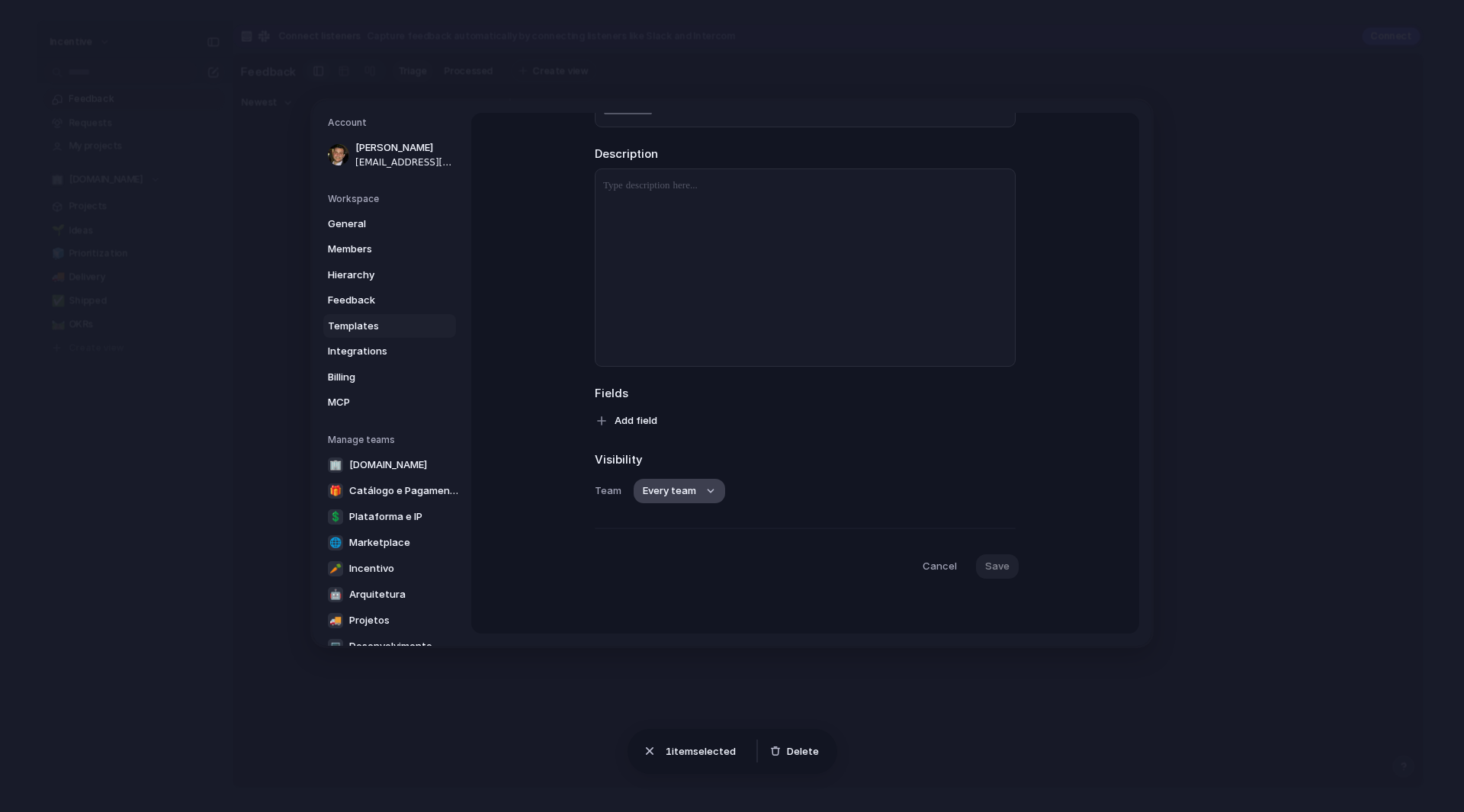
click at [694, 498] on button "Every team" at bounding box center [679, 491] width 91 height 24
click at [220, 495] on div "Every team 🏢 Incentive.me 🎁 Catálogo e Pagamentos 💲 Plataforma e IP 🌐 Marketpla…" at bounding box center [732, 406] width 1464 height 812
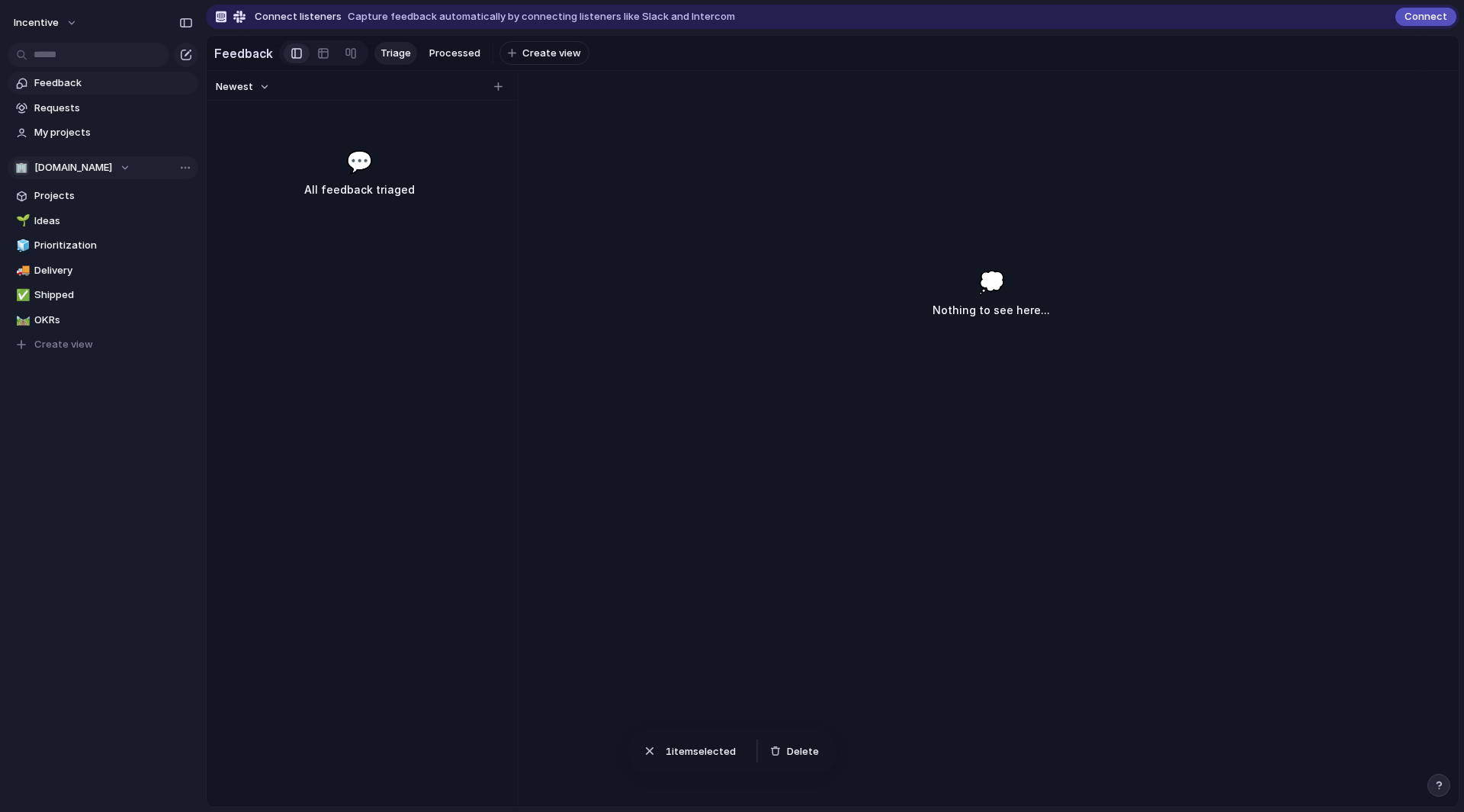
click at [99, 168] on div "🏢 Incentive.me" at bounding box center [71, 168] width 116 height 15
click at [107, 315] on span "[DOMAIN_NAME]" at bounding box center [85, 321] width 78 height 15
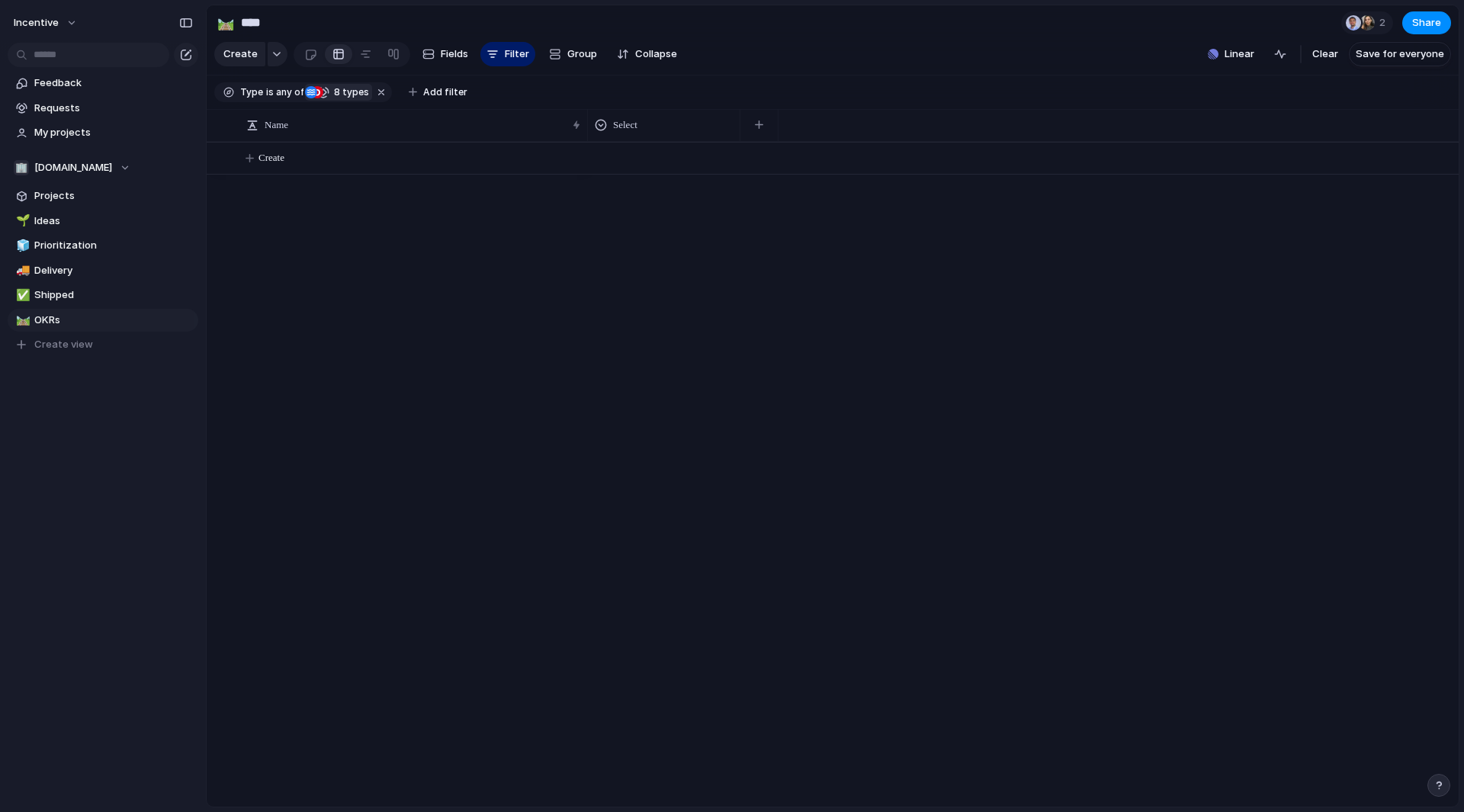
click at [339, 99] on span "8 types" at bounding box center [349, 92] width 39 height 13
click at [288, 436] on div "Strategic Theme Objective KR Initiative Launch Project Request" at bounding box center [732, 406] width 1464 height 812
click at [278, 165] on span "Create" at bounding box center [272, 158] width 26 height 15
paste textarea "**********"
type textarea "**********"
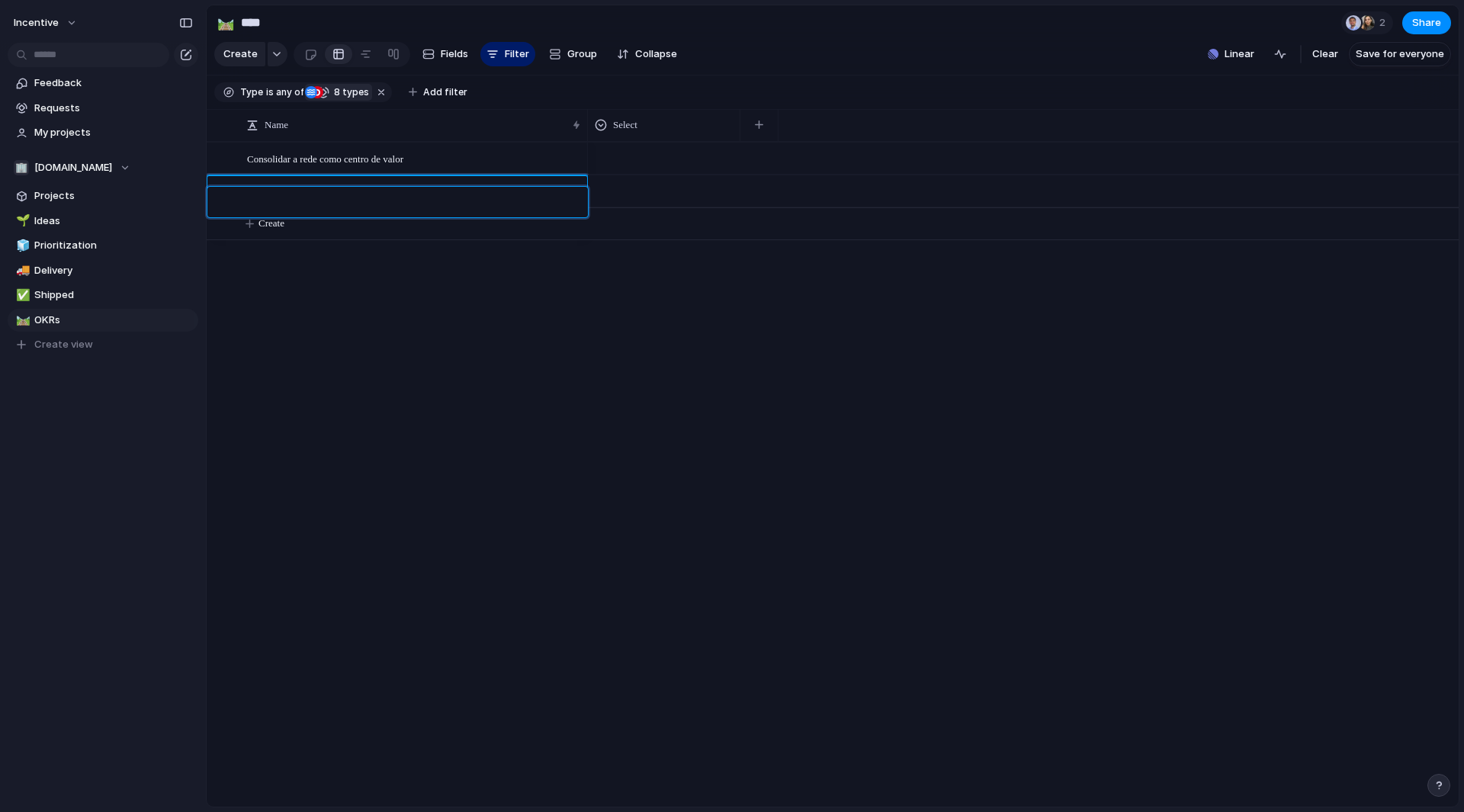
paste textarea "**********"
type textarea "**********"
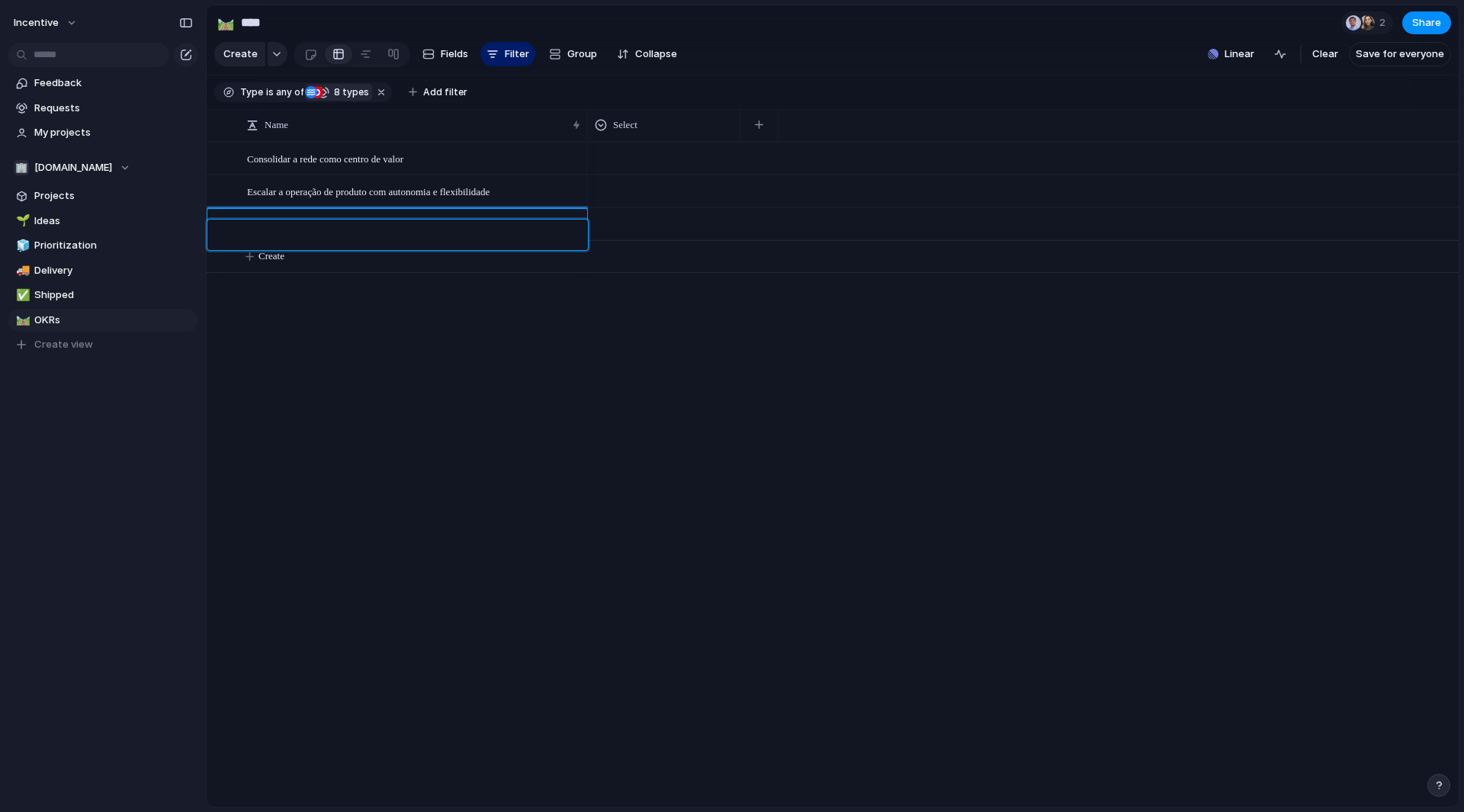
paste textarea "**********"
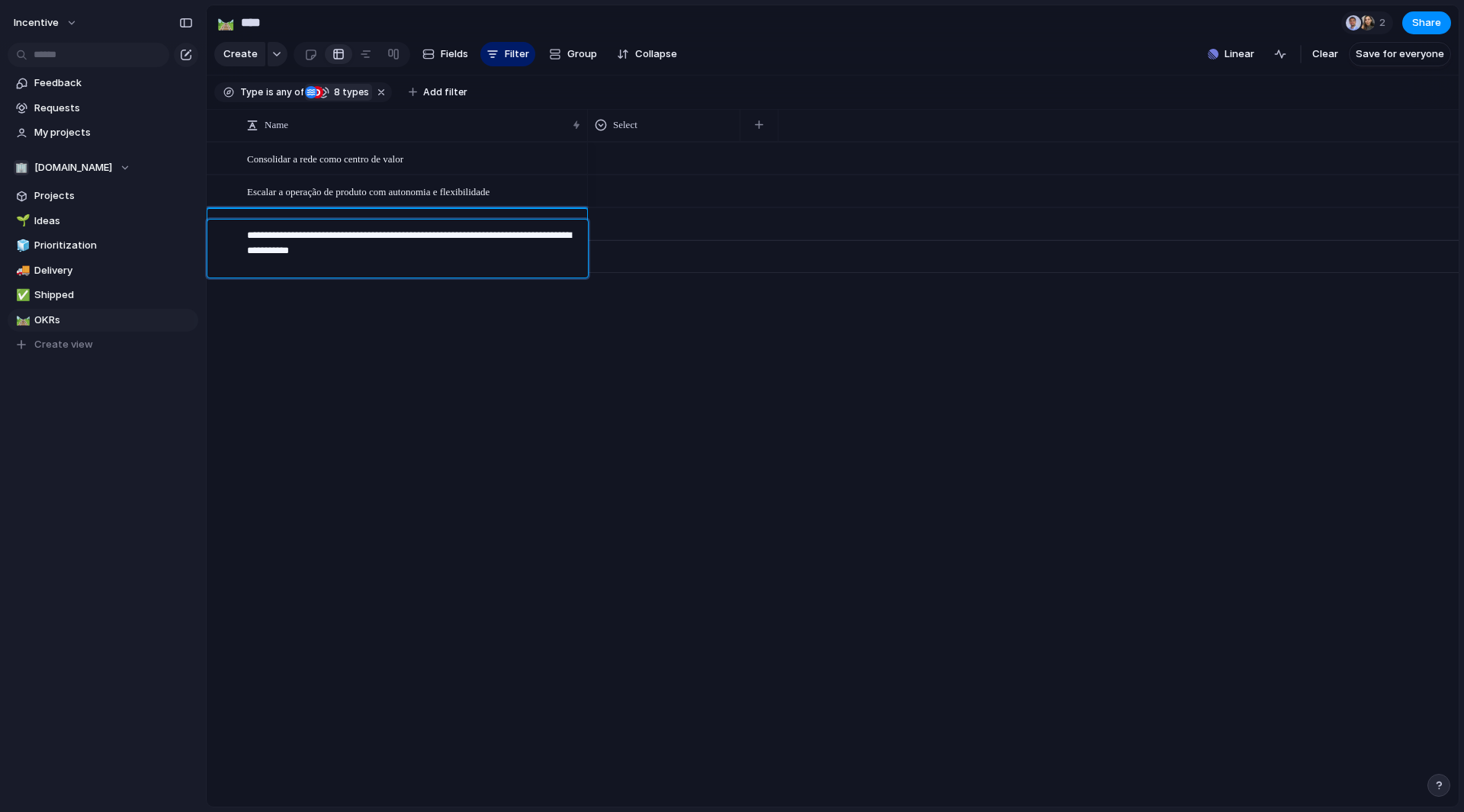
type textarea "**********"
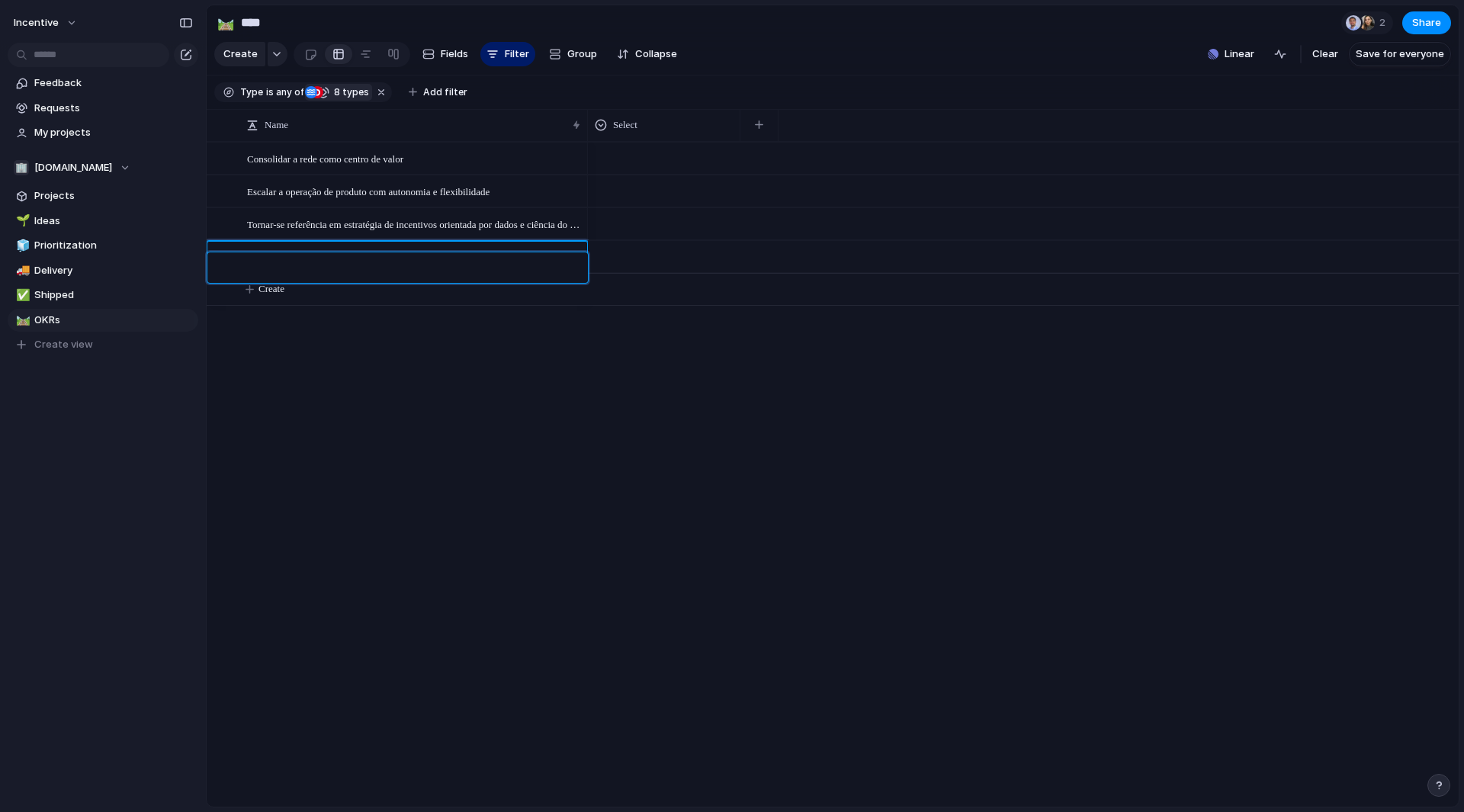
paste textarea "**********"
type textarea "**********"
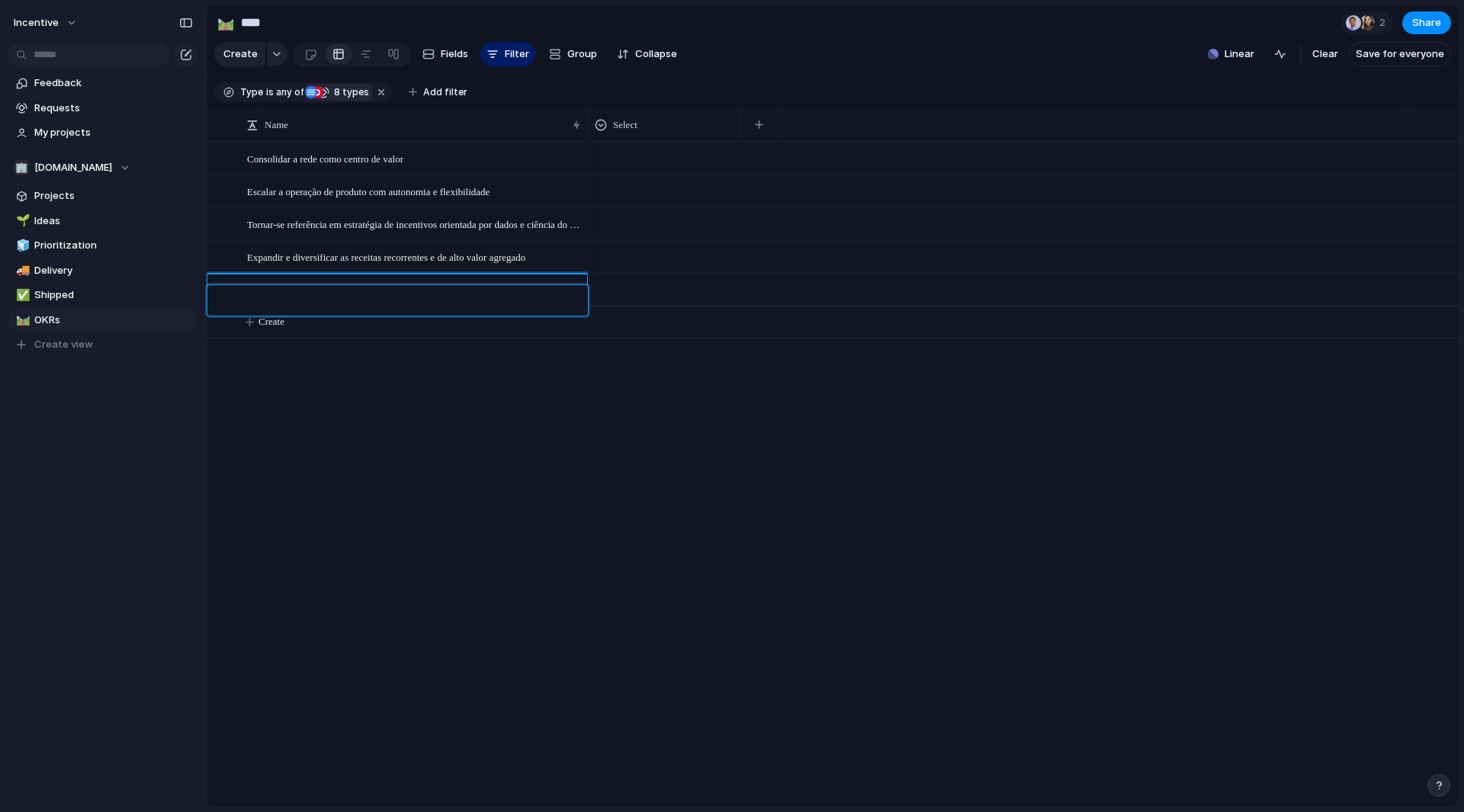
paste textarea "**********"
type textarea "**********"
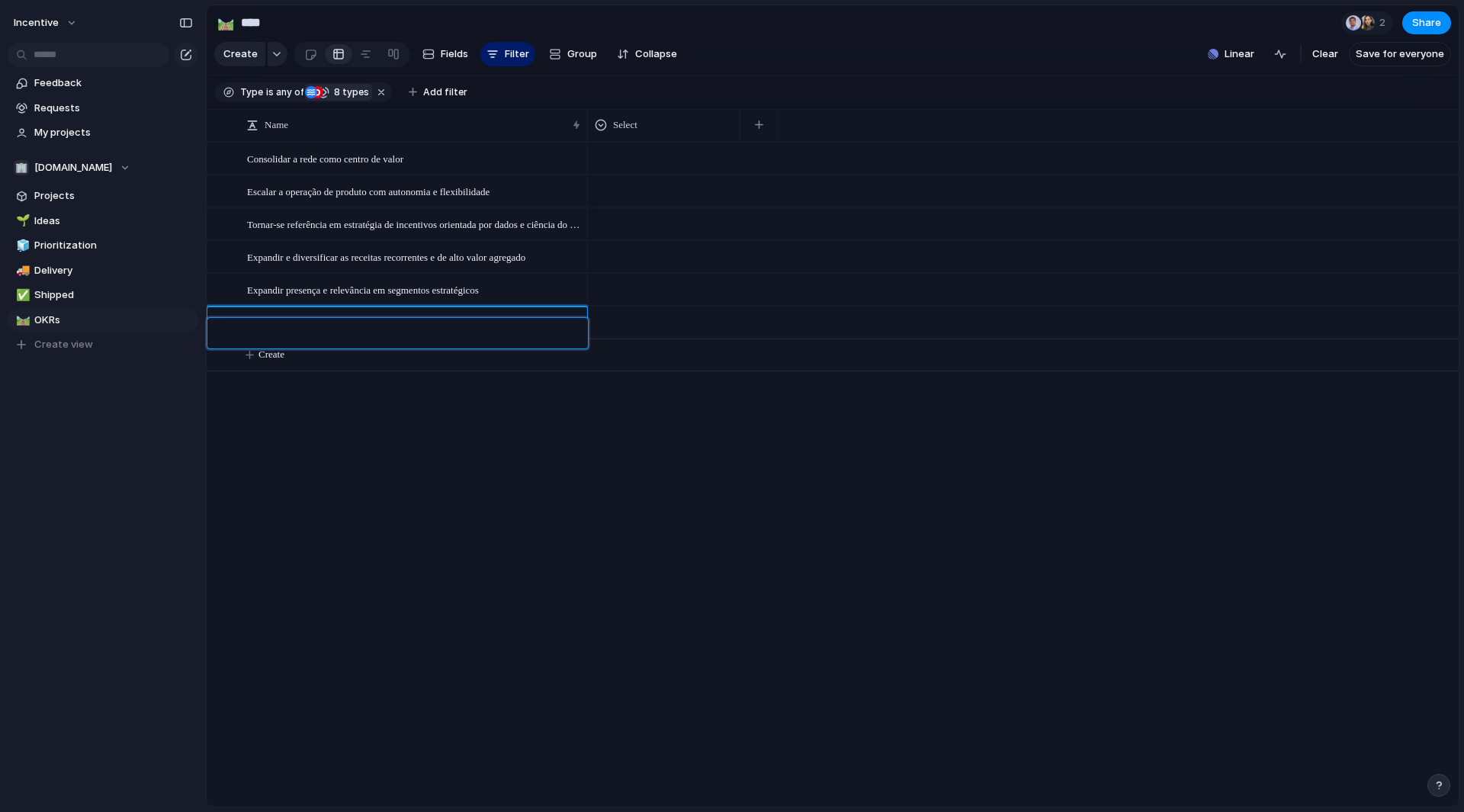
paste textarea "**********"
type textarea "**********"
click at [577, 137] on div "Name" at bounding box center [413, 125] width 342 height 24
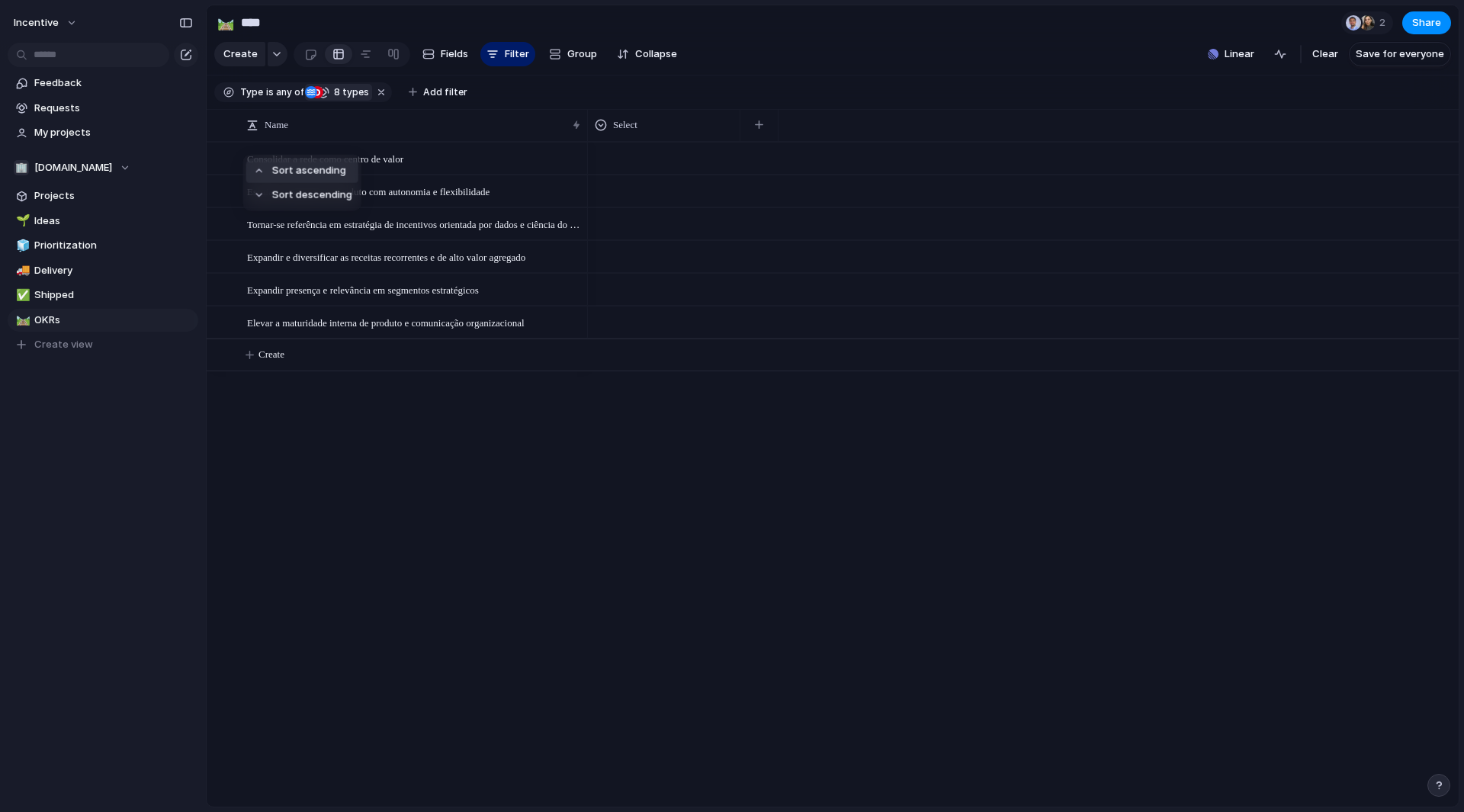
click at [592, 443] on div "Sort ascending Sort descending" at bounding box center [732, 406] width 1464 height 812
click at [461, 174] on div "Consolidar a rede como centro de valor" at bounding box center [415, 158] width 335 height 31
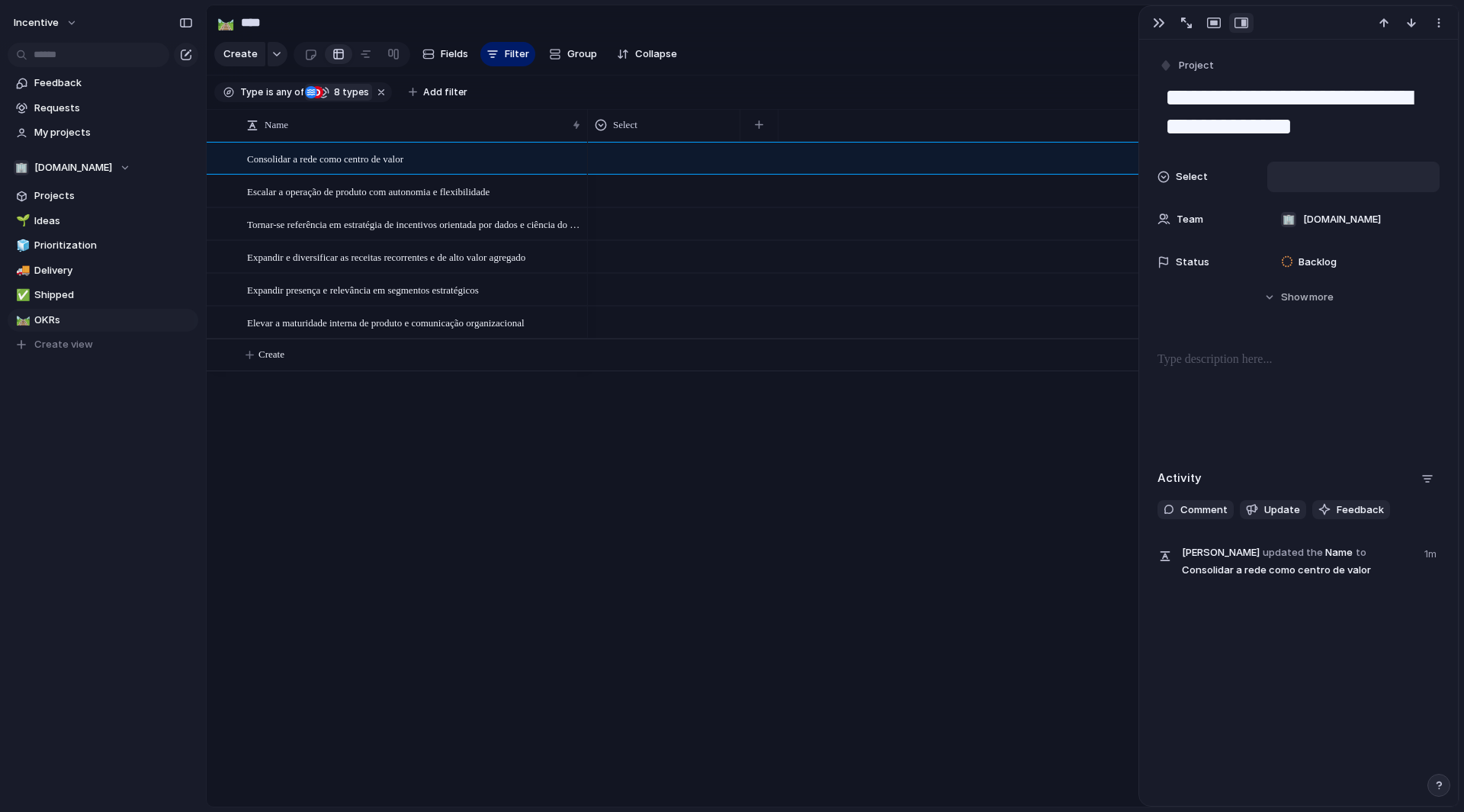
click at [1320, 174] on div at bounding box center [1353, 177] width 158 height 17
click at [1234, 438] on div "Type to add a value" at bounding box center [732, 406] width 1464 height 812
click at [1177, 55] on button "Project" at bounding box center [1187, 66] width 63 height 22
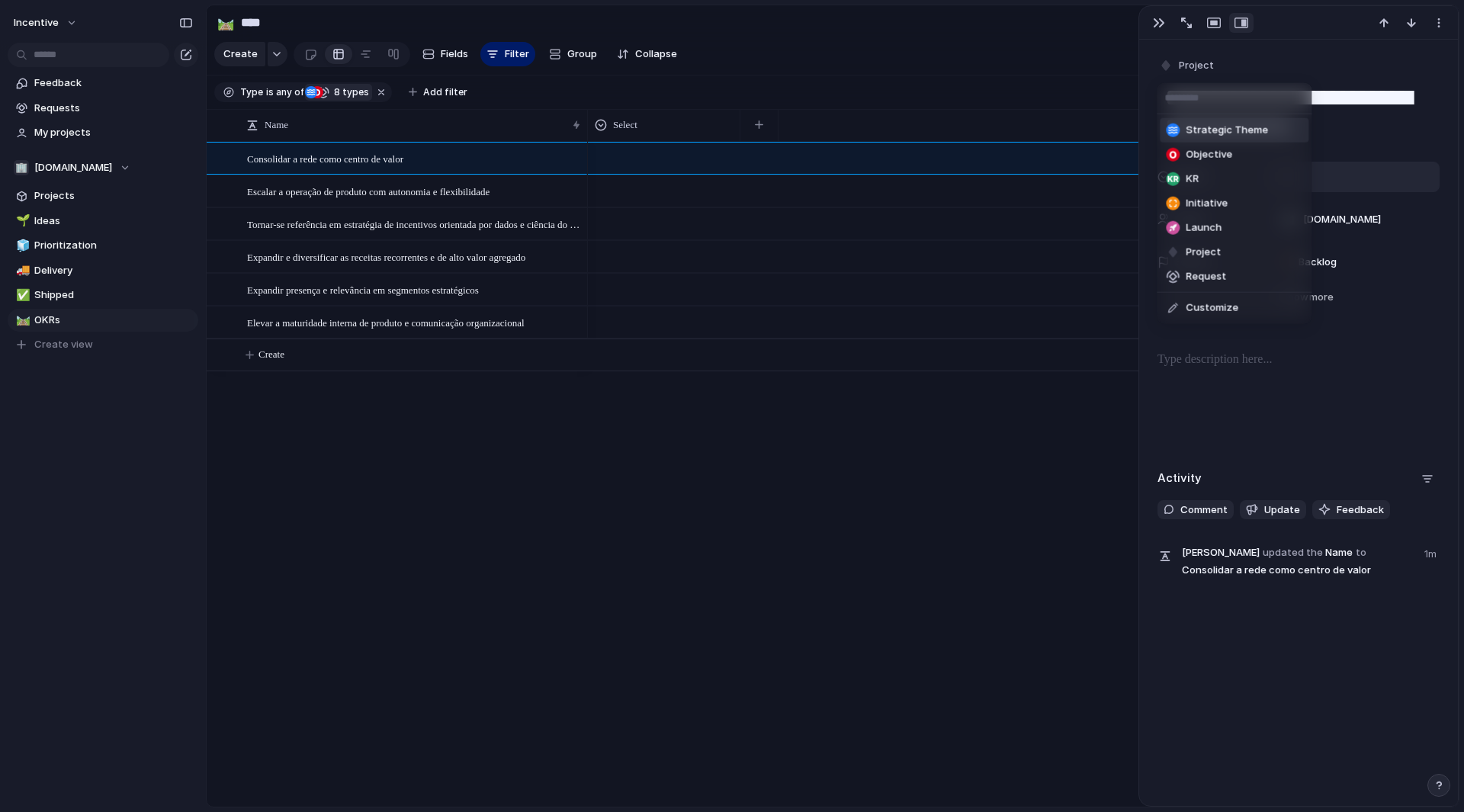
click at [1226, 127] on span "Strategic Theme" at bounding box center [1227, 131] width 82 height 15
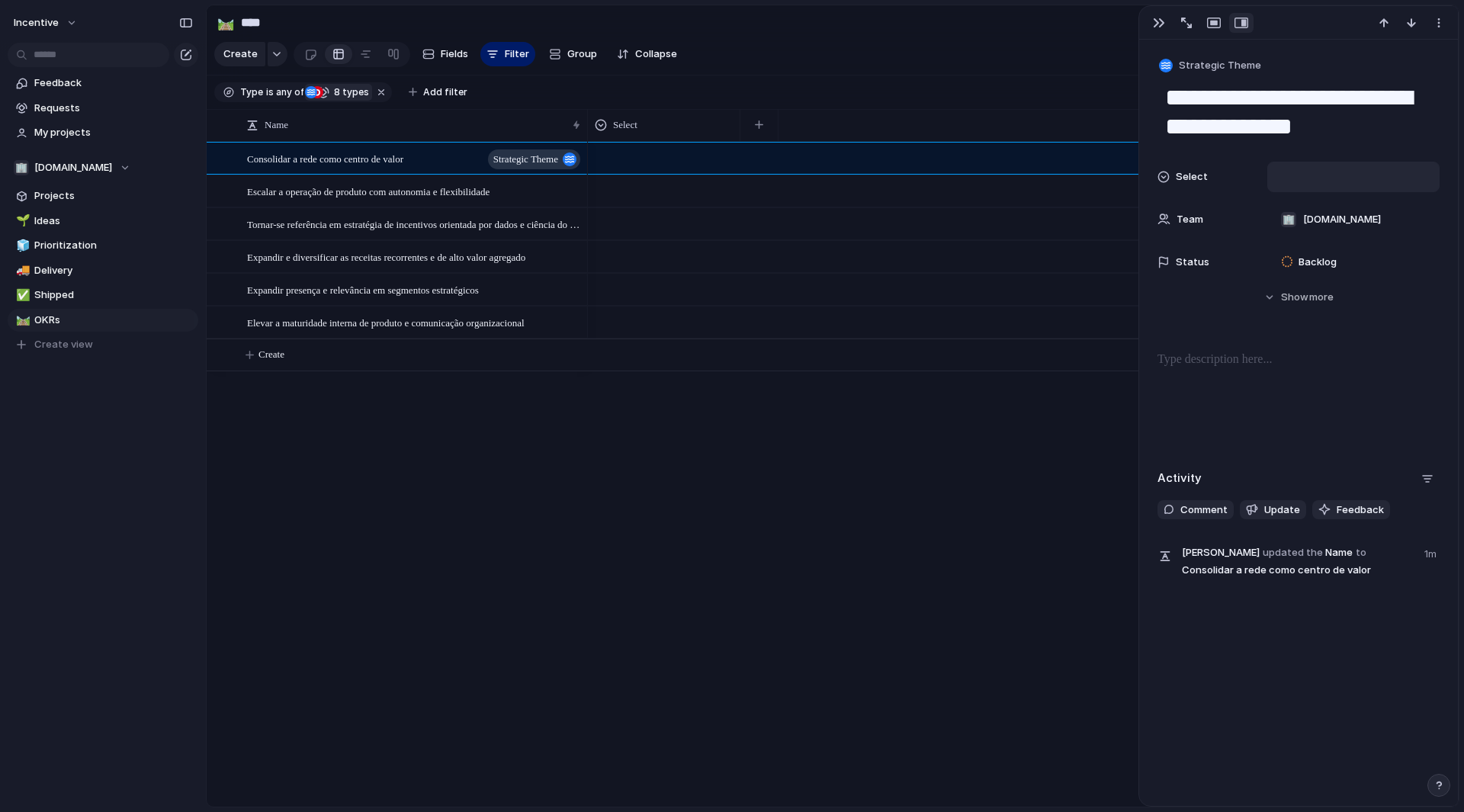
click at [819, 422] on div at bounding box center [1023, 474] width 871 height 665
click at [223, 131] on div at bounding box center [220, 125] width 12 height 12
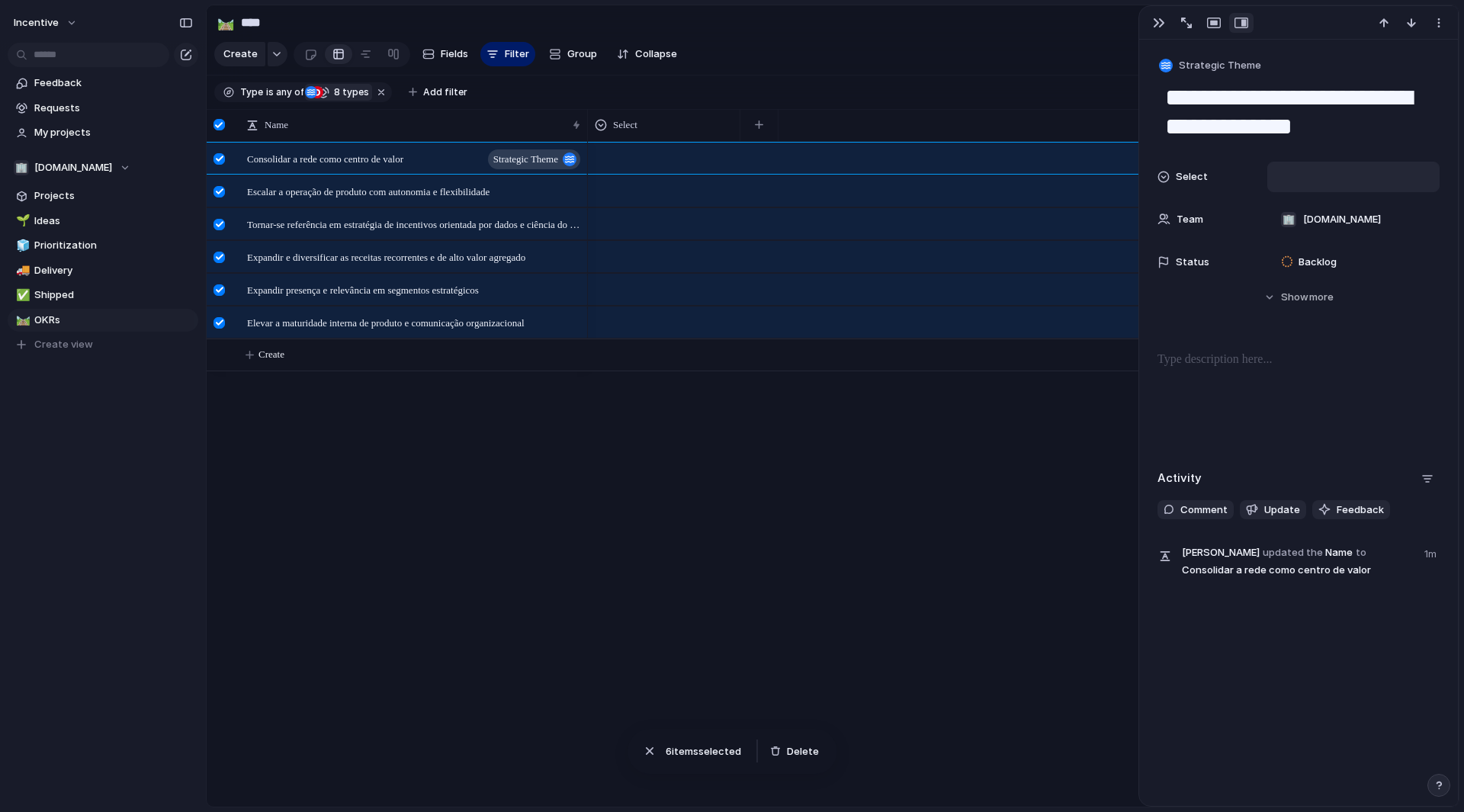
click at [1145, 23] on div at bounding box center [1199, 23] width 109 height 20
click at [1155, 21] on div "button" at bounding box center [1159, 23] width 13 height 13
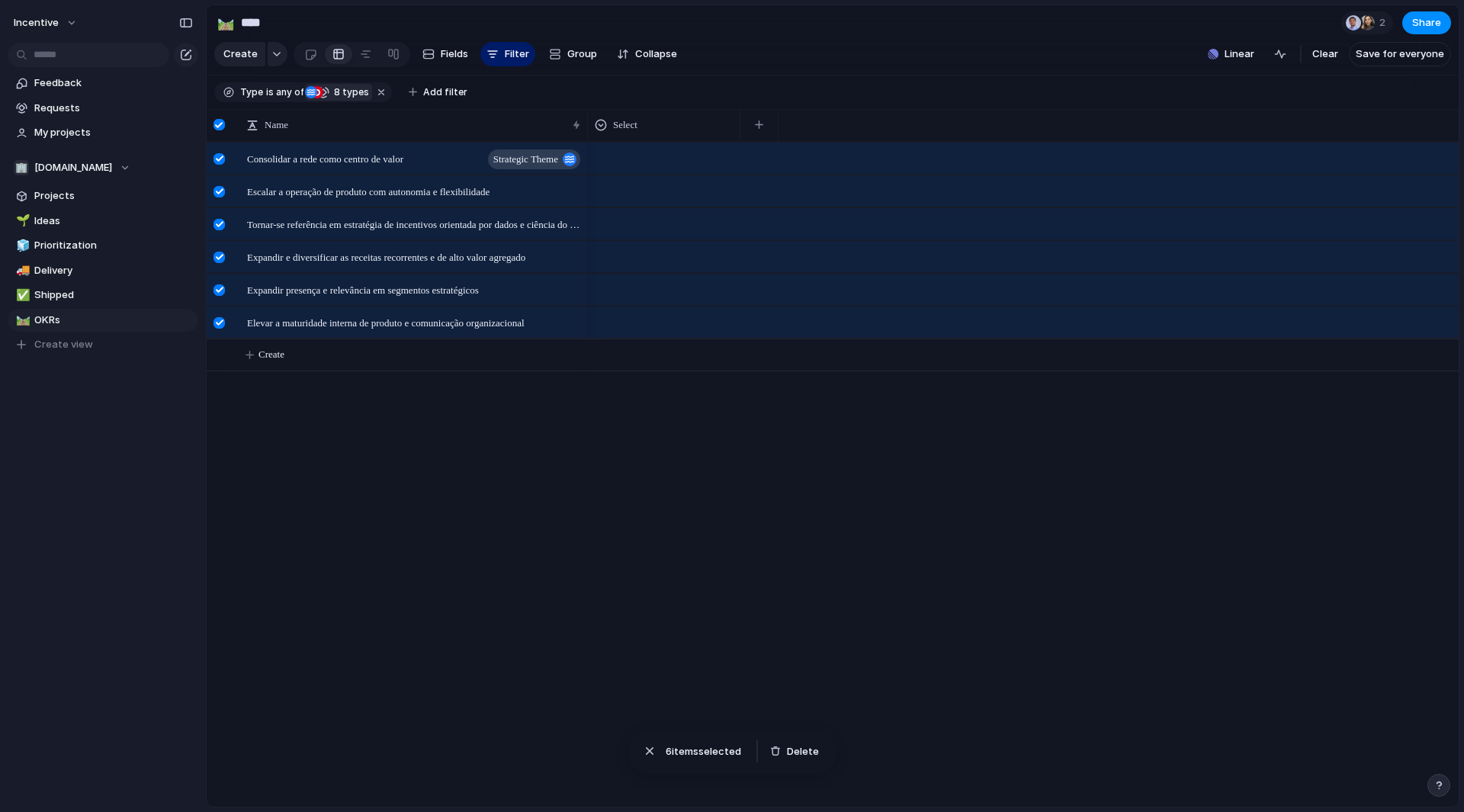
click at [216, 165] on div at bounding box center [220, 159] width 12 height 12
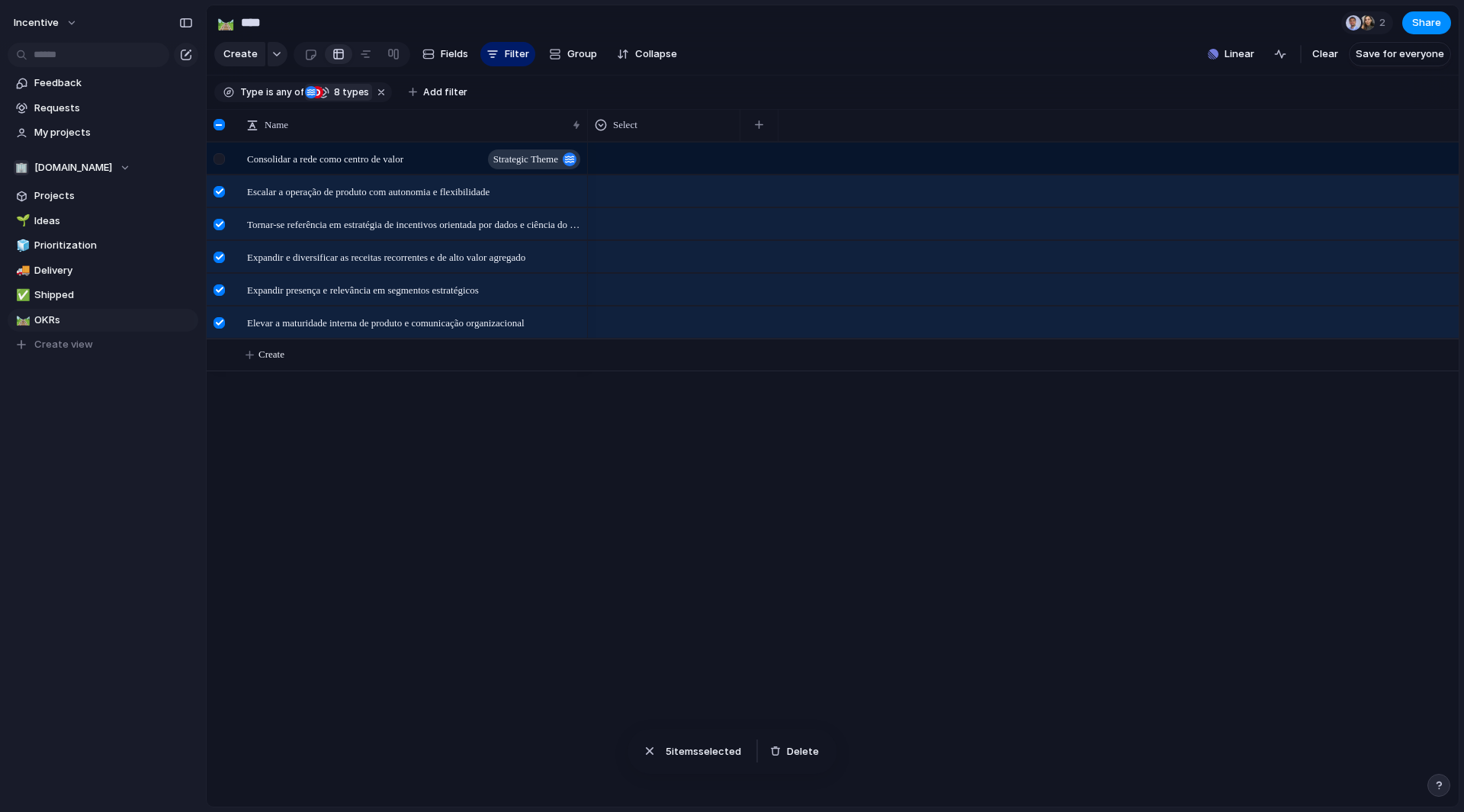
click at [216, 165] on div at bounding box center [220, 159] width 12 height 12
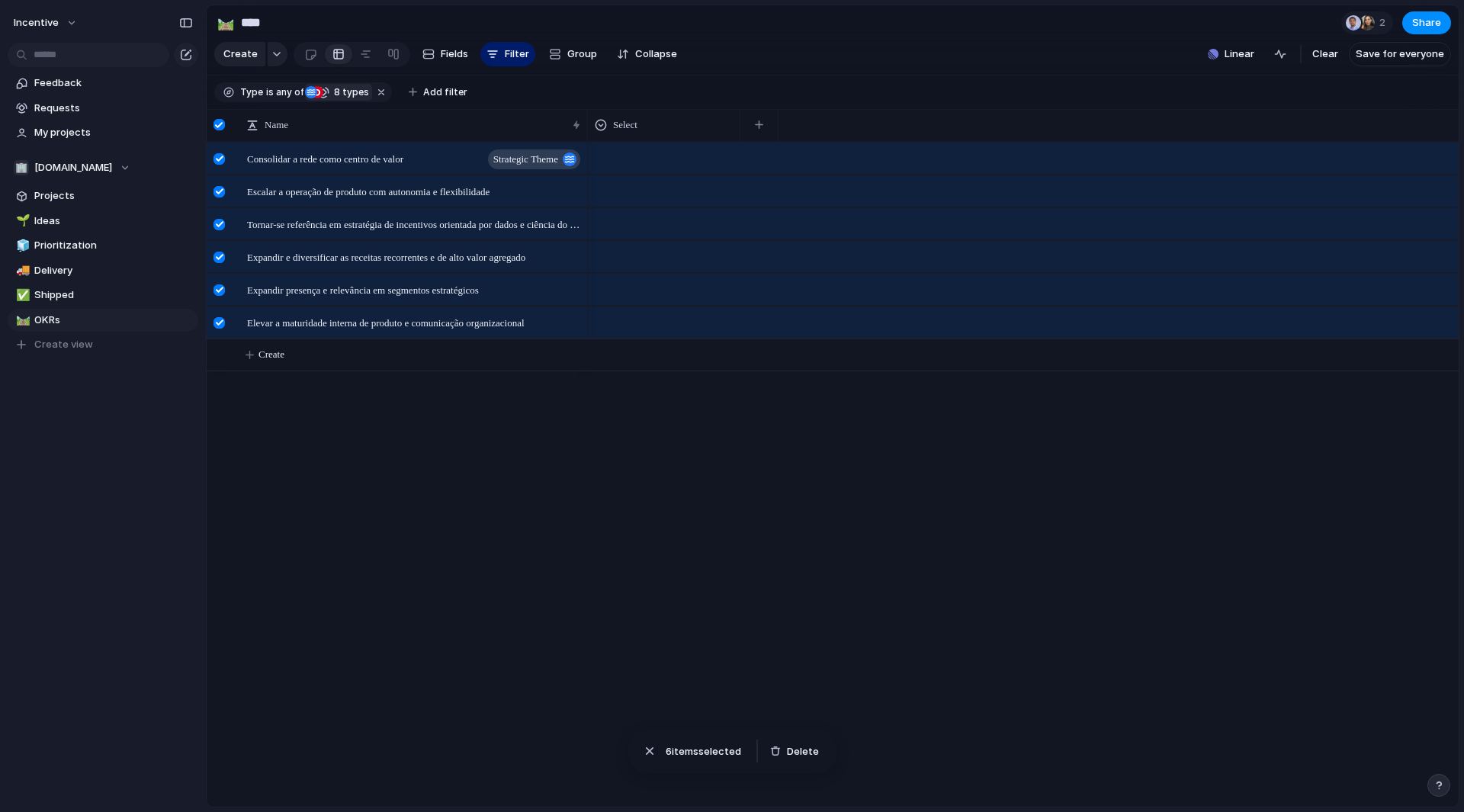
click at [563, 198] on div at bounding box center [568, 193] width 26 height 20
click at [436, 429] on div "Consolidar a rede como centro de valor Strategic Theme Escalar a operação de pr…" at bounding box center [833, 474] width 1252 height 665
click at [215, 131] on div at bounding box center [220, 125] width 12 height 12
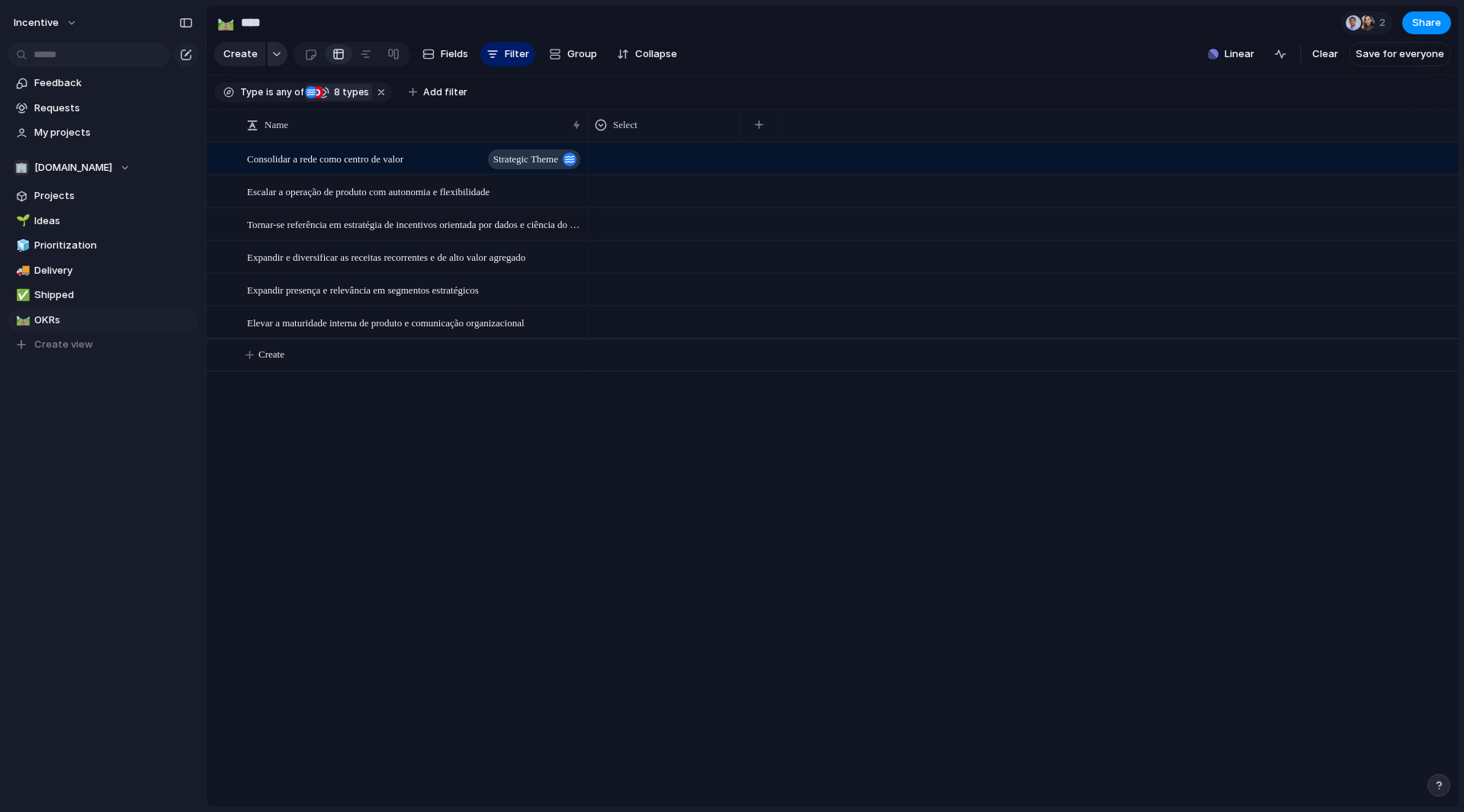
click at [272, 66] on button "button" at bounding box center [277, 54] width 20 height 24
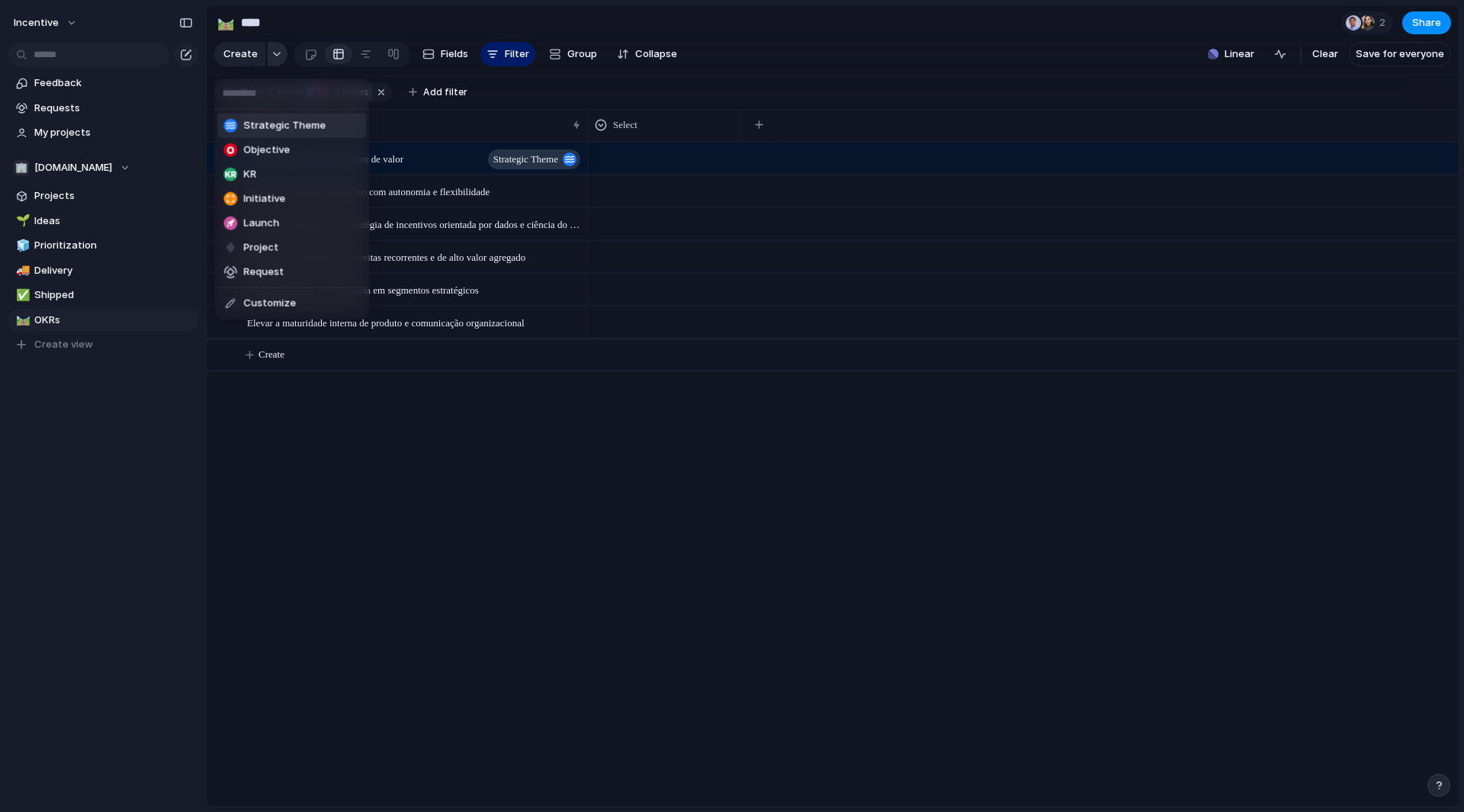
click at [272, 70] on div "Strategic Theme Objective KR Initiative Launch Project Request Customize" at bounding box center [732, 406] width 1464 height 812
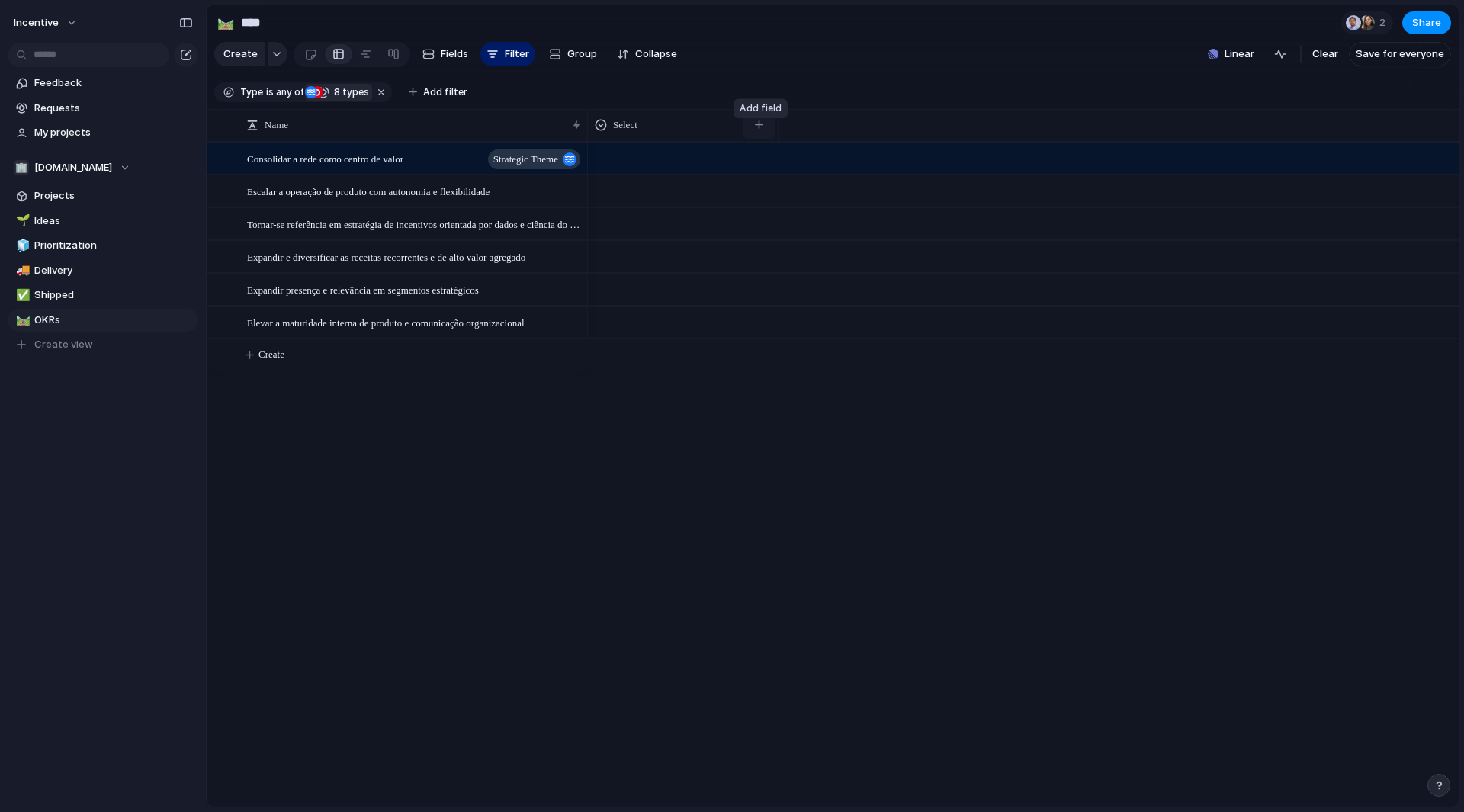
click at [748, 137] on button "button" at bounding box center [758, 125] width 31 height 28
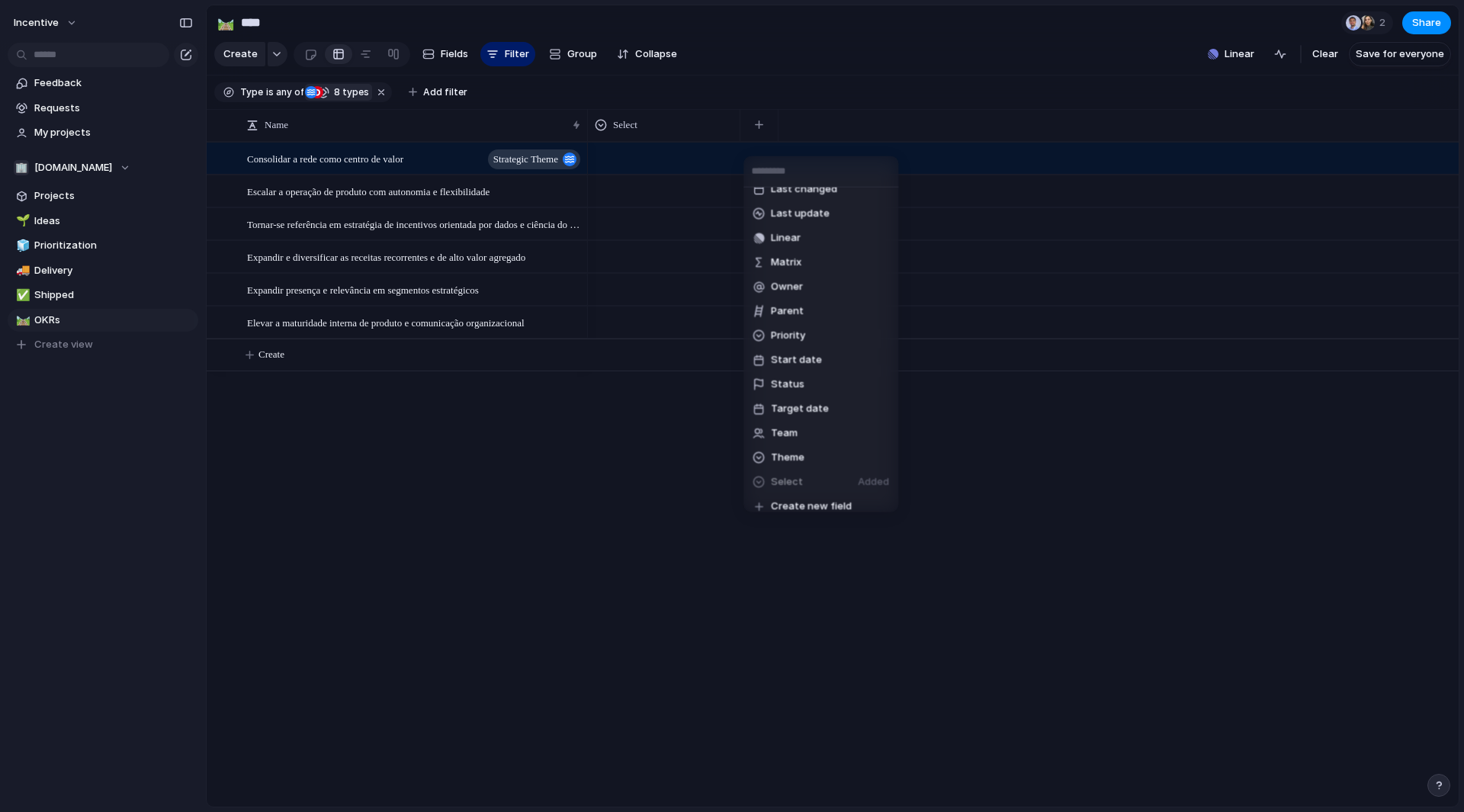
scroll to position [244, 0]
click at [641, 514] on div "Created at Created by Customer Design ready Duplicate Effort Estimate (weeks) F…" at bounding box center [732, 406] width 1464 height 812
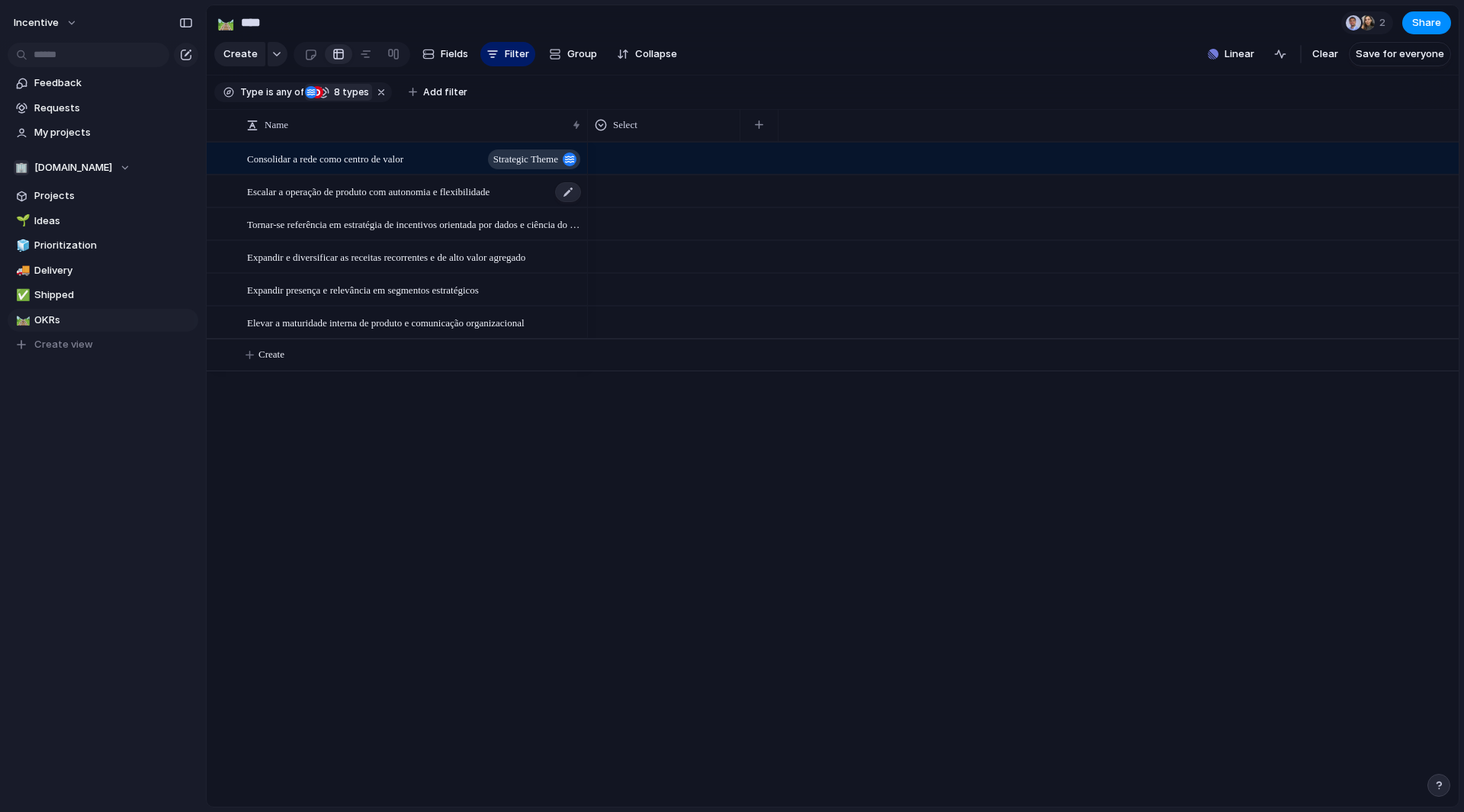
click at [538, 201] on div "Escalar a operação de produto com autonomia e flexibilidade" at bounding box center [415, 191] width 335 height 31
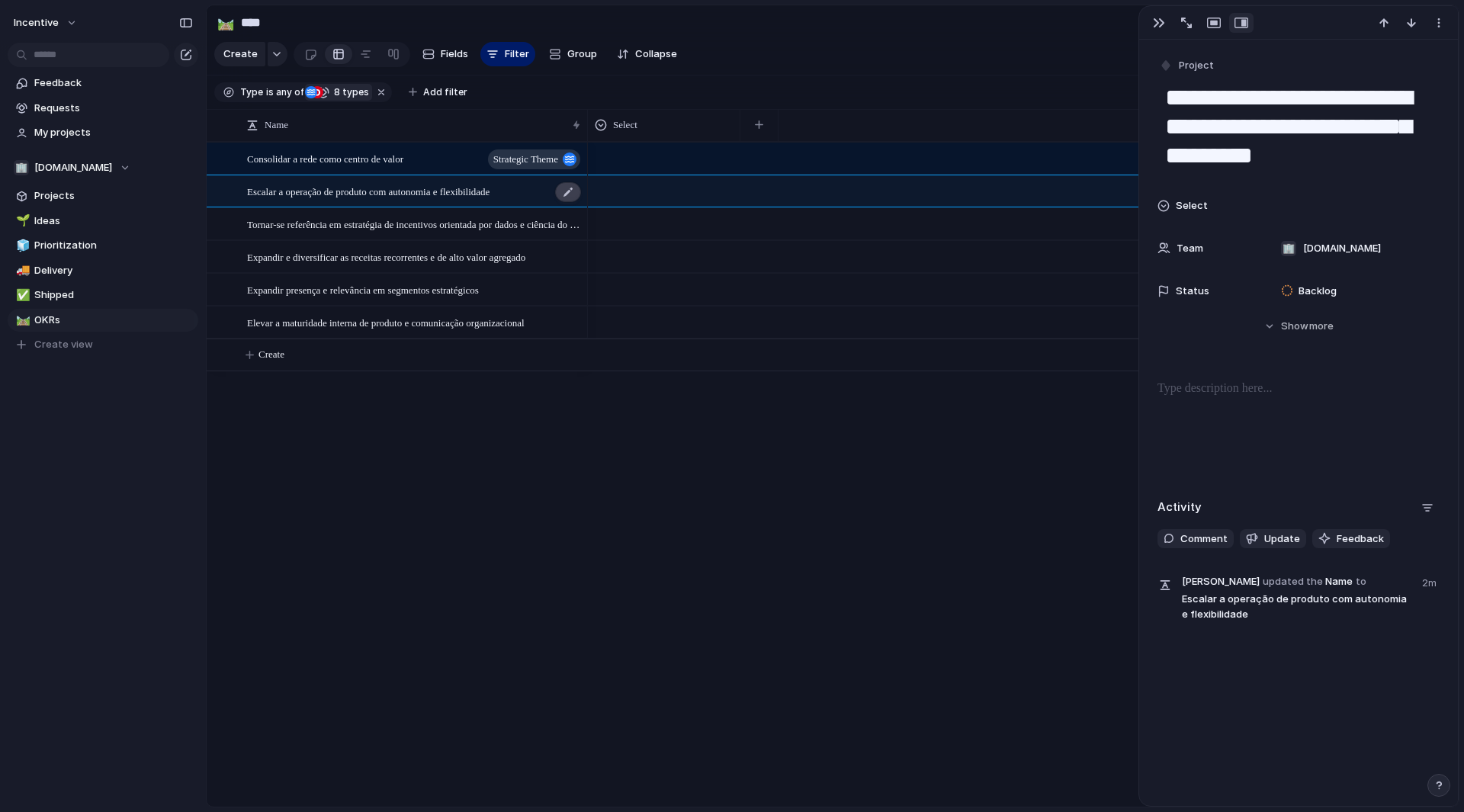
click at [571, 199] on div at bounding box center [568, 193] width 26 height 20
click at [571, 199] on textarea "**********" at bounding box center [412, 204] width 330 height 18
click at [489, 196] on span "Escalar a operação de produto com autonomia e flexibilidade" at bounding box center [368, 191] width 242 height 18
click at [1198, 61] on span "Project" at bounding box center [1197, 65] width 35 height 15
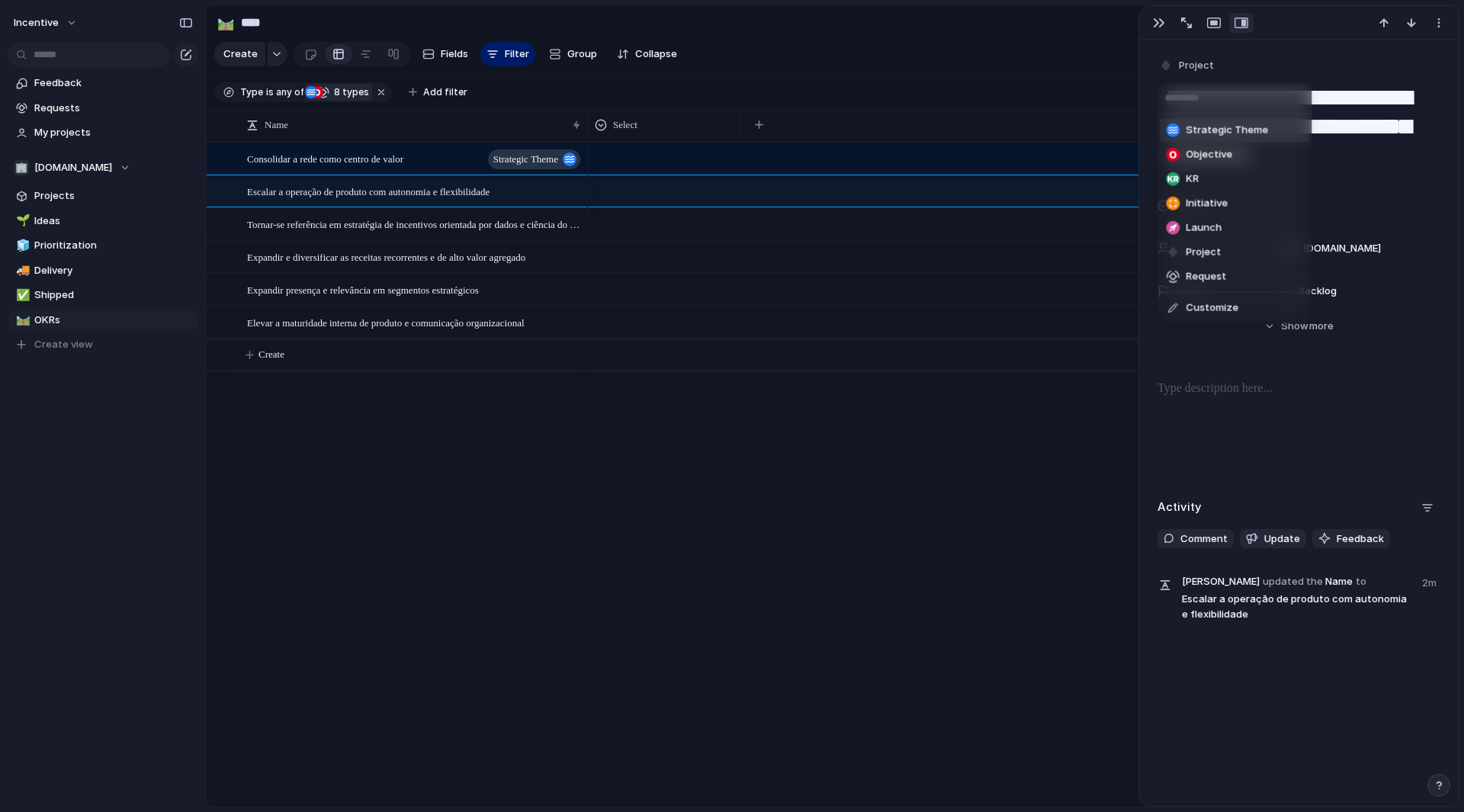
click at [1219, 137] on span "Strategic Theme" at bounding box center [1227, 131] width 82 height 15
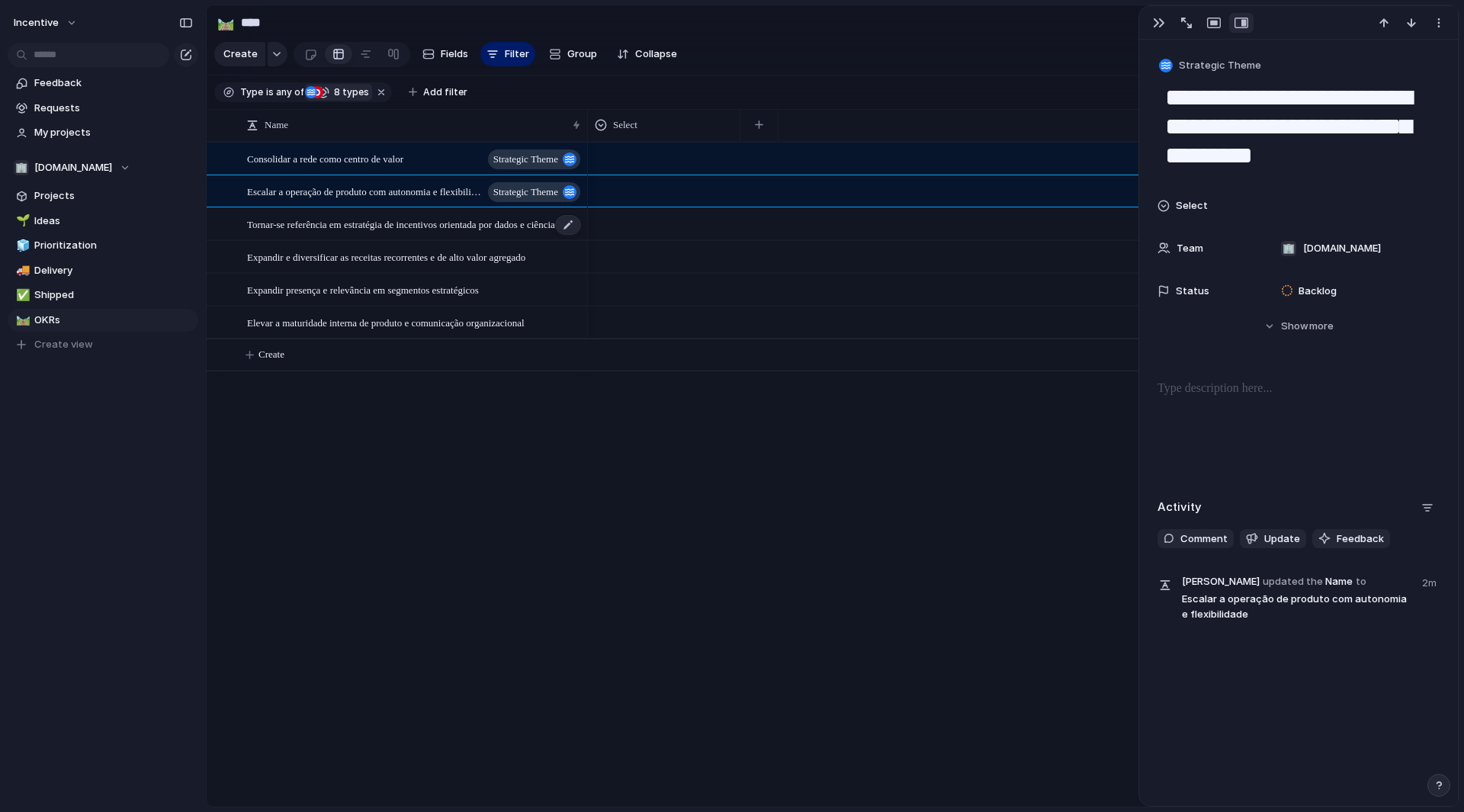
click at [500, 233] on span "Tornar-se referência em estratégia de incentivos orientada por dados e ciência …" at bounding box center [415, 224] width 335 height 18
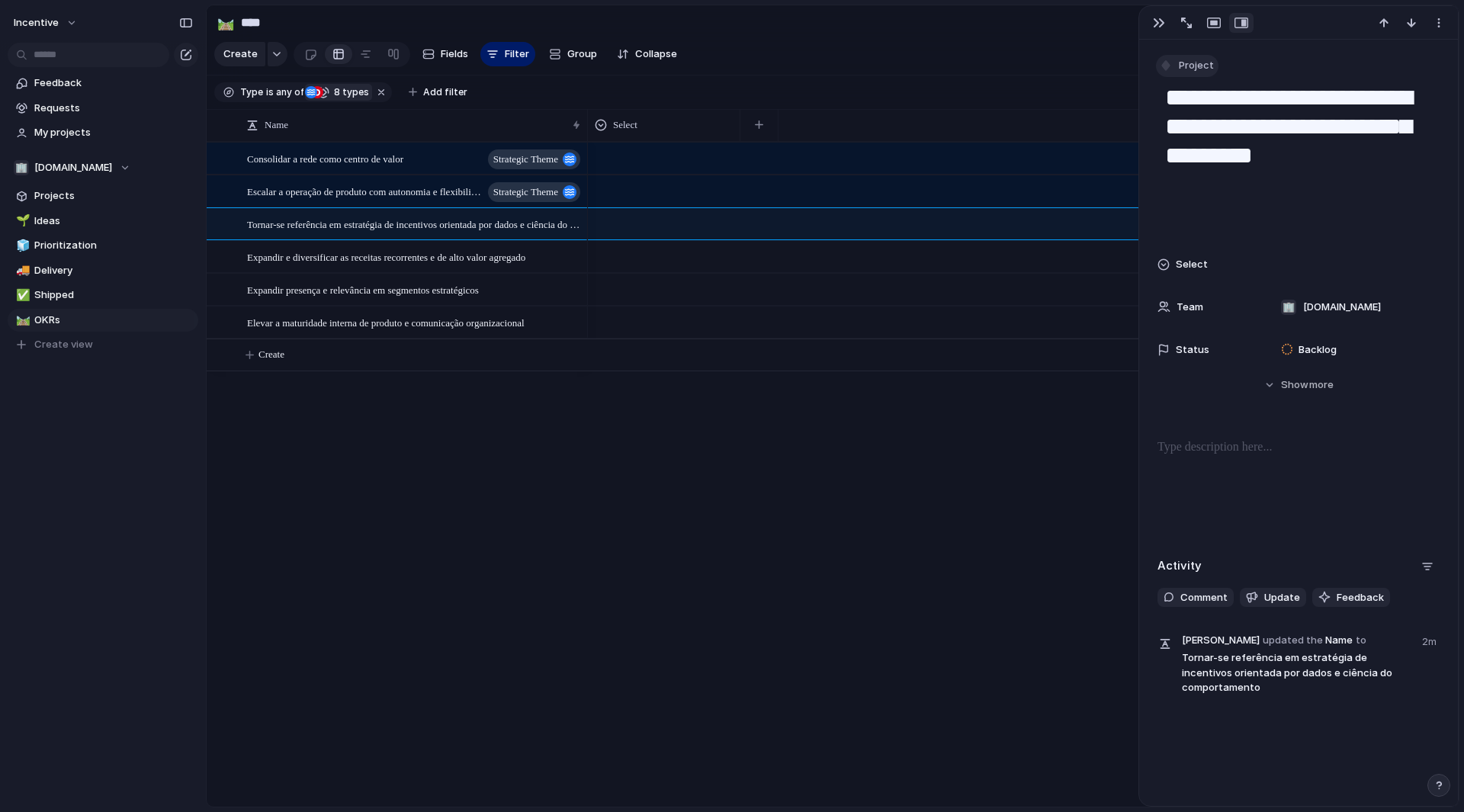
click at [1197, 65] on span "Project" at bounding box center [1197, 65] width 35 height 15
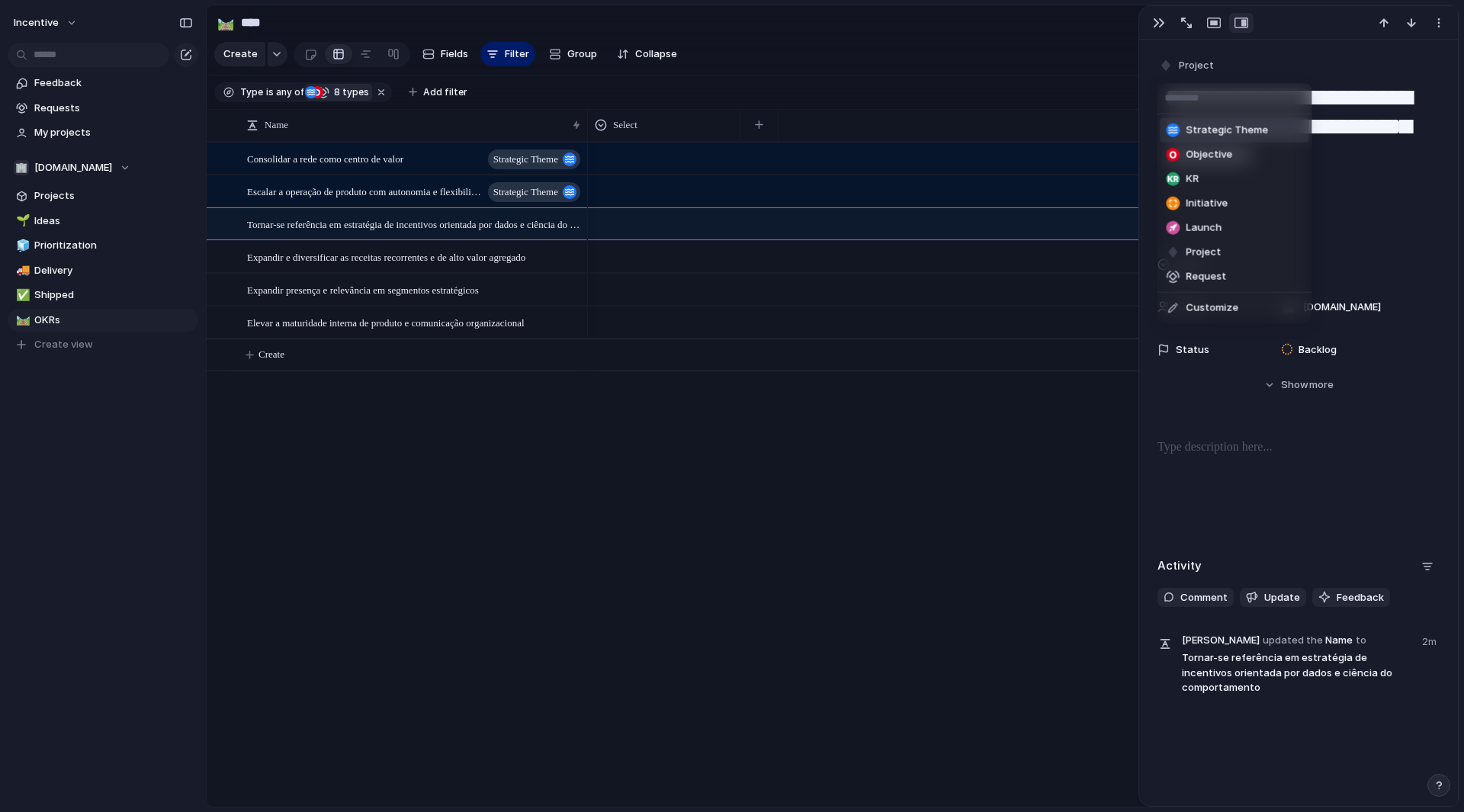
click at [1209, 132] on span "Strategic Theme" at bounding box center [1227, 131] width 82 height 15
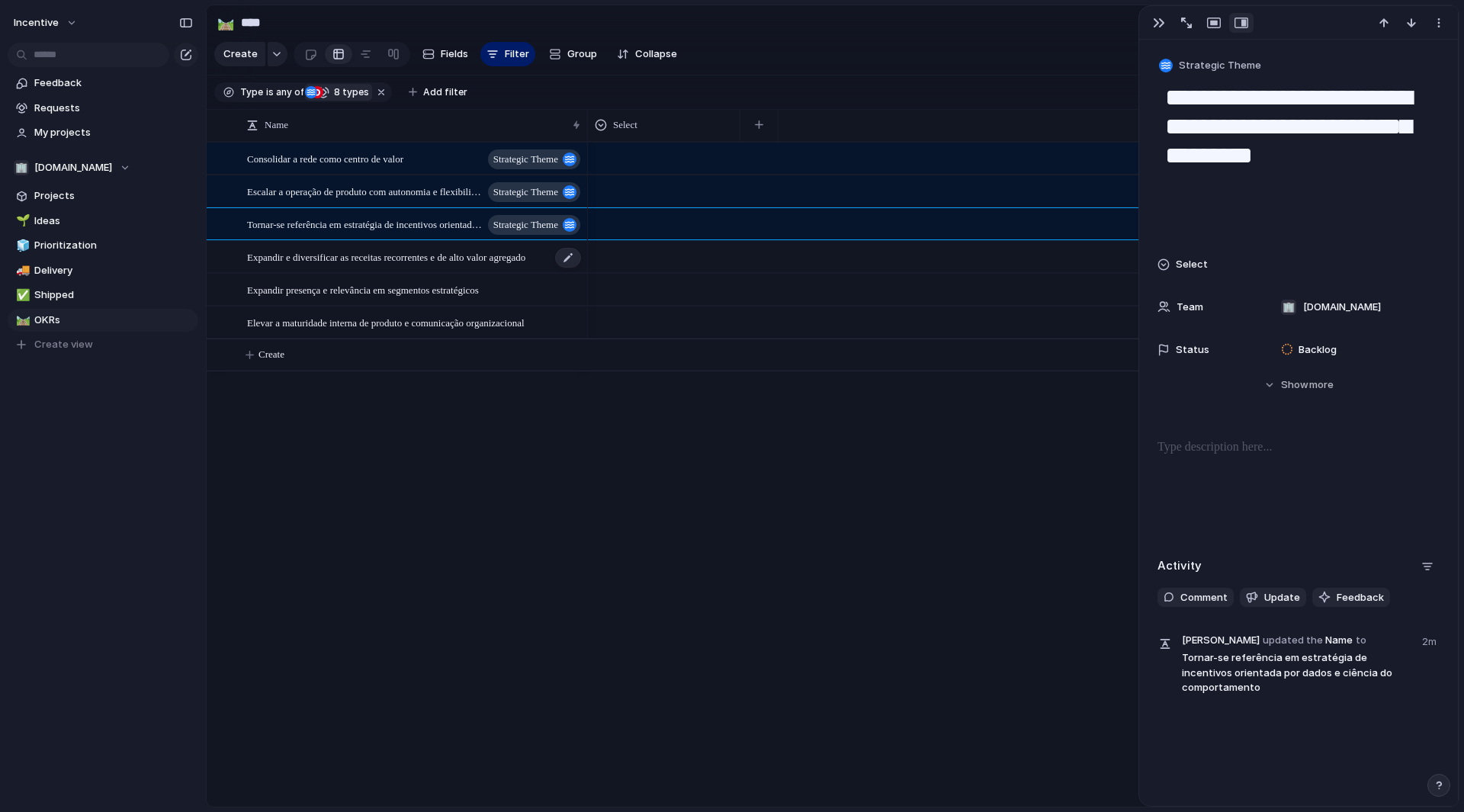
click at [411, 266] on span "Expandir e diversificar as receitas recorrentes e de alto valor agregado" at bounding box center [386, 256] width 278 height 18
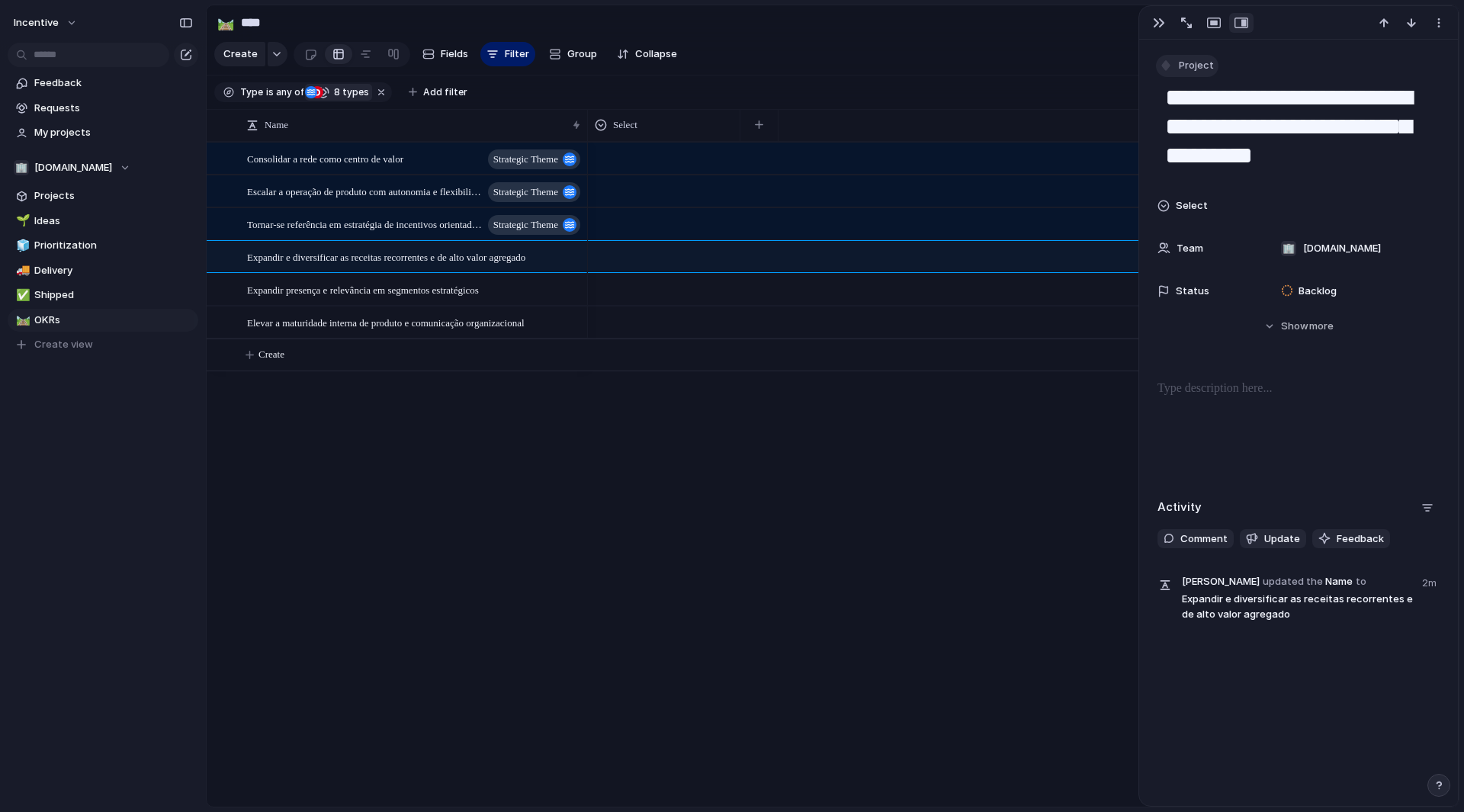
click at [1167, 69] on div "button" at bounding box center [1166, 65] width 13 height 13
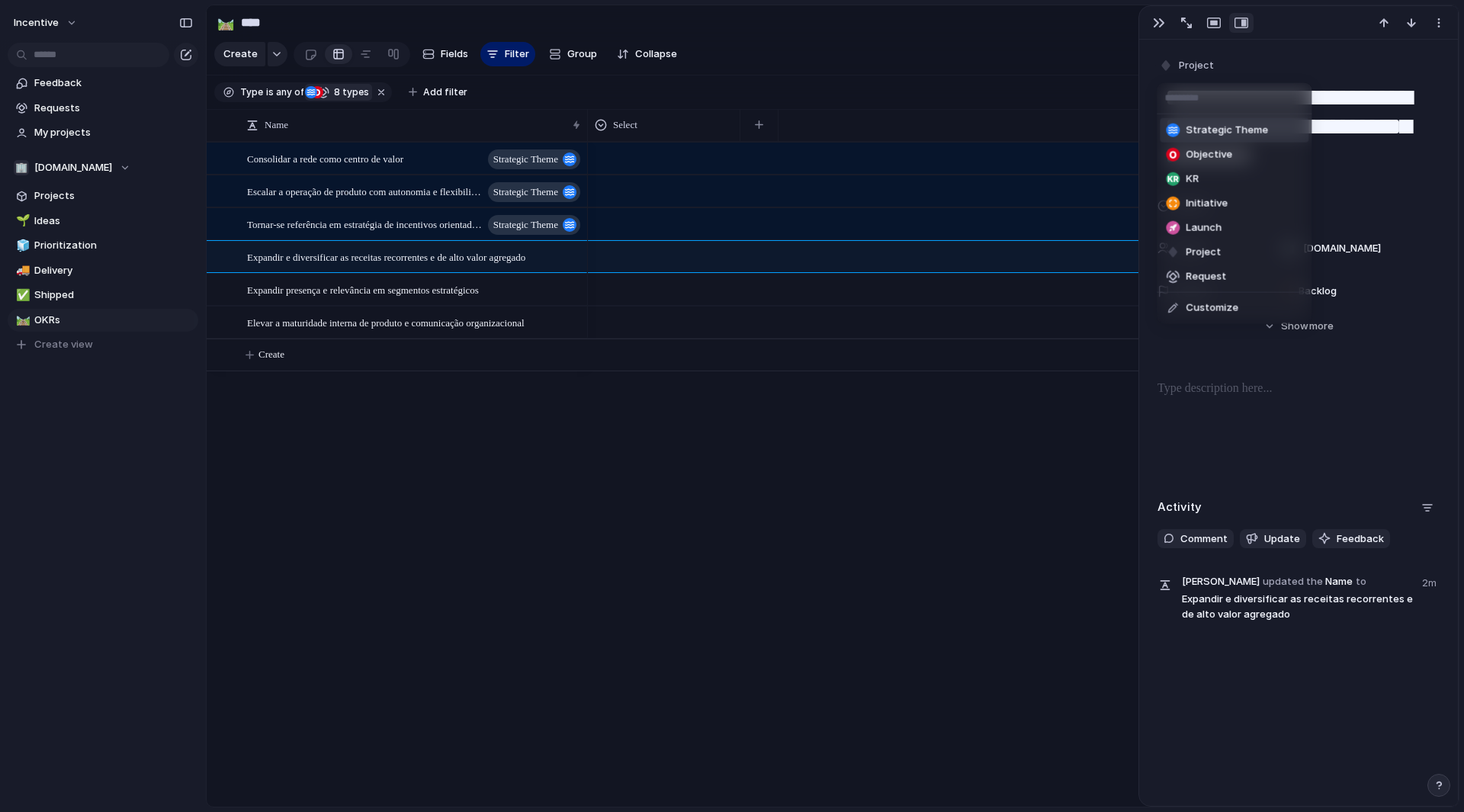
click at [1186, 127] on span "Strategic Theme" at bounding box center [1227, 131] width 82 height 15
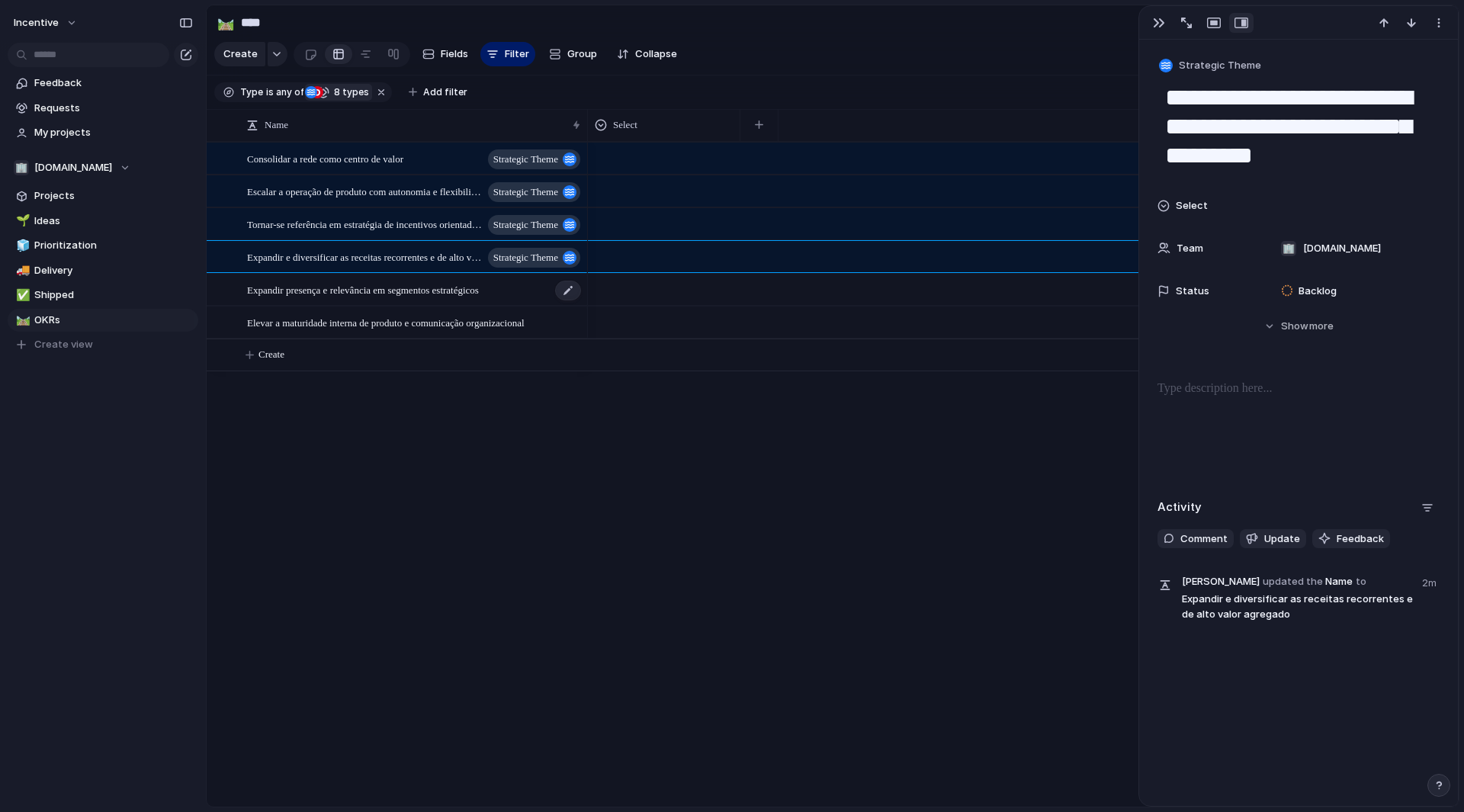
click at [422, 298] on span "Expandir presença e relevância em segmentos estratégicos" at bounding box center [363, 289] width 232 height 18
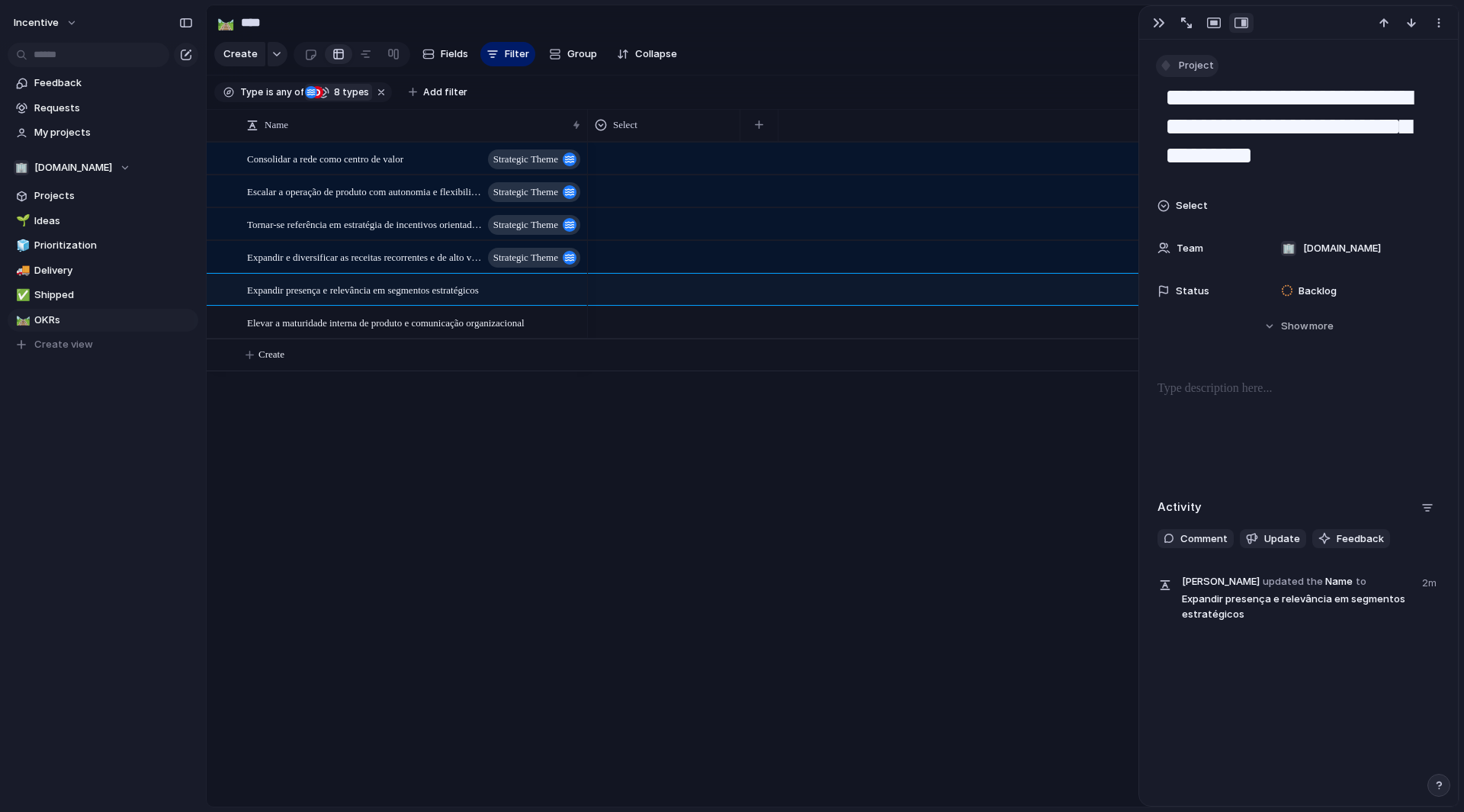
click at [1190, 58] on span "Project" at bounding box center [1197, 65] width 35 height 15
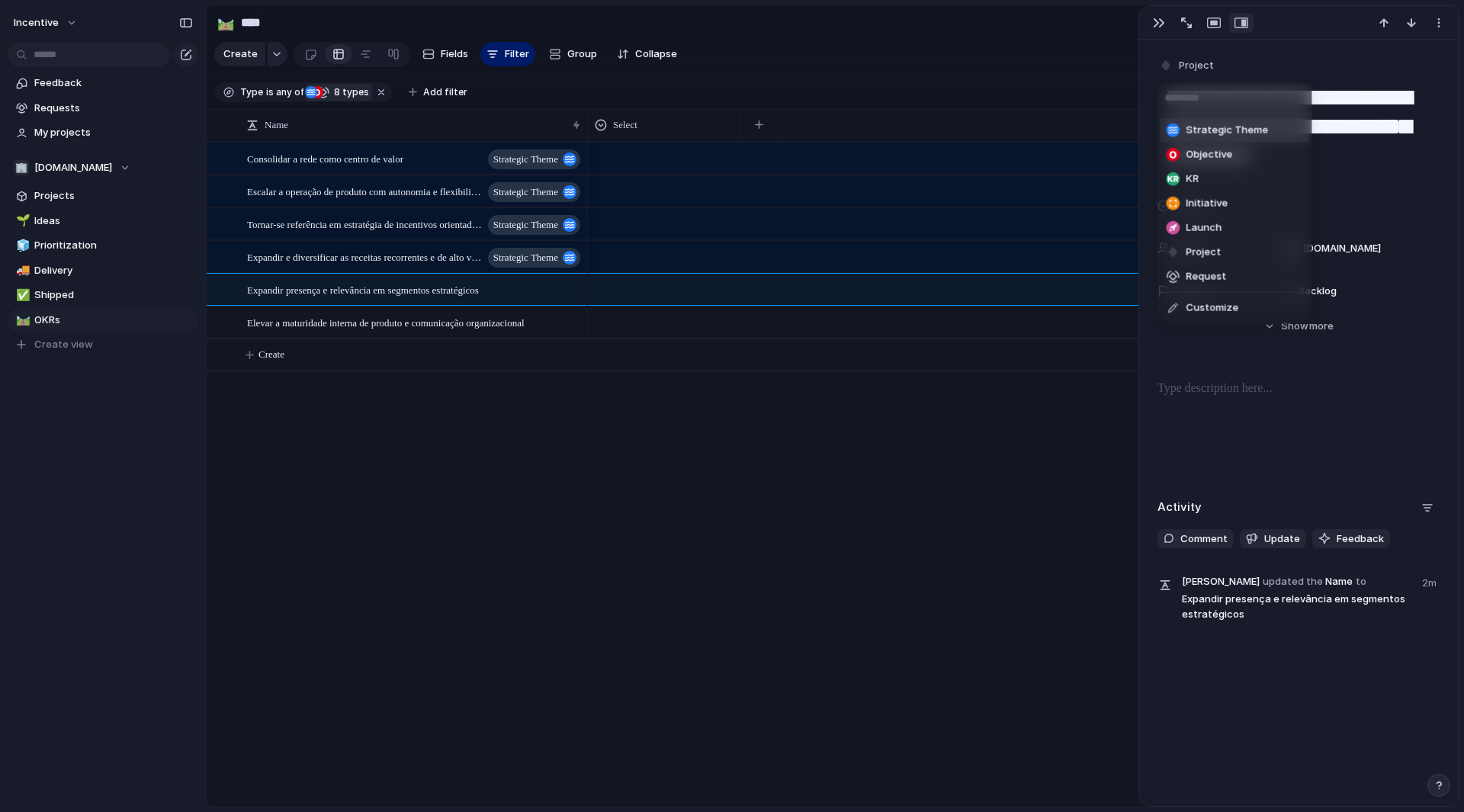
click at [1206, 131] on span "Strategic Theme" at bounding box center [1227, 131] width 82 height 15
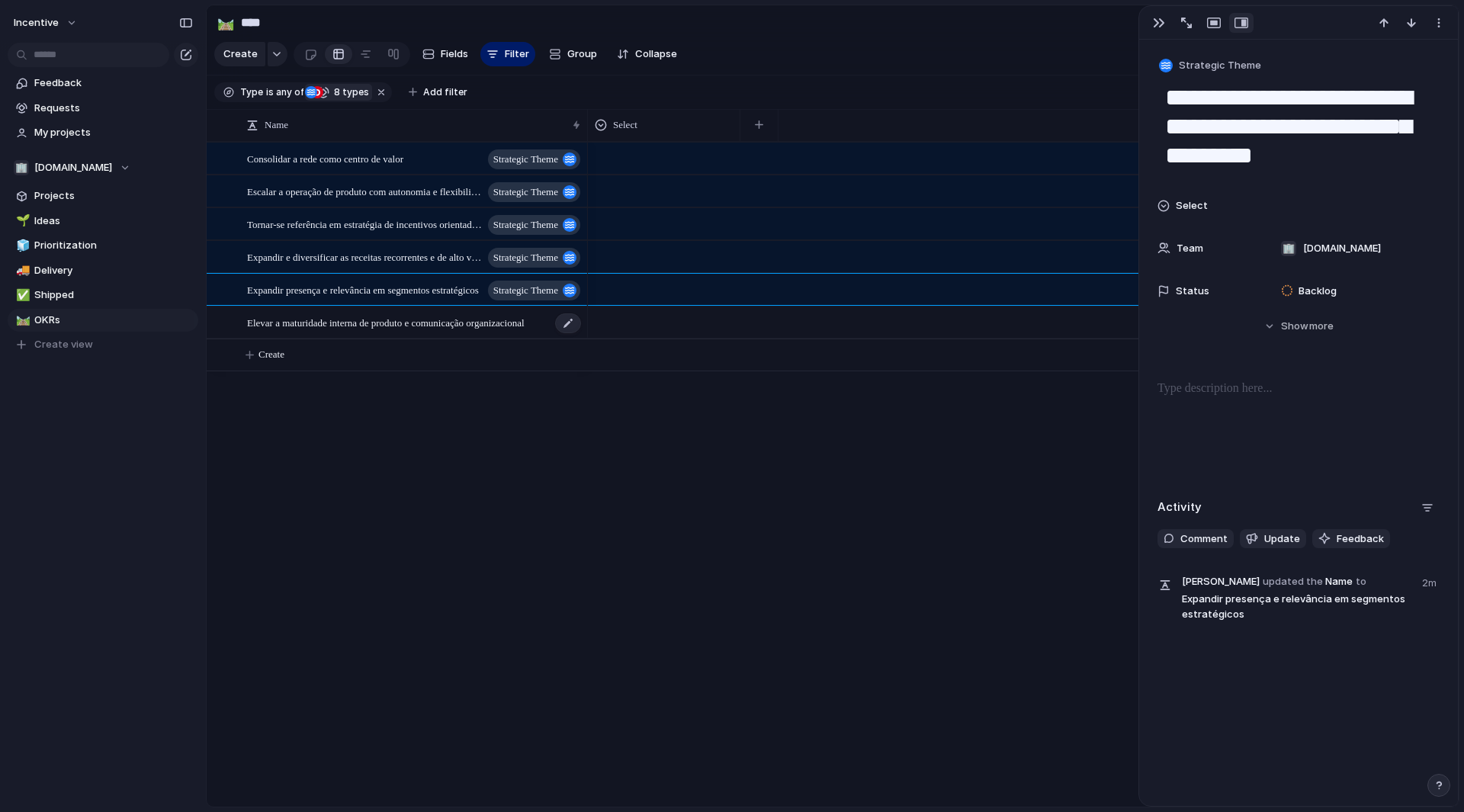
click at [473, 331] on span "Elevar a maturidade interna de produto e comunicação organizacional" at bounding box center [385, 322] width 277 height 18
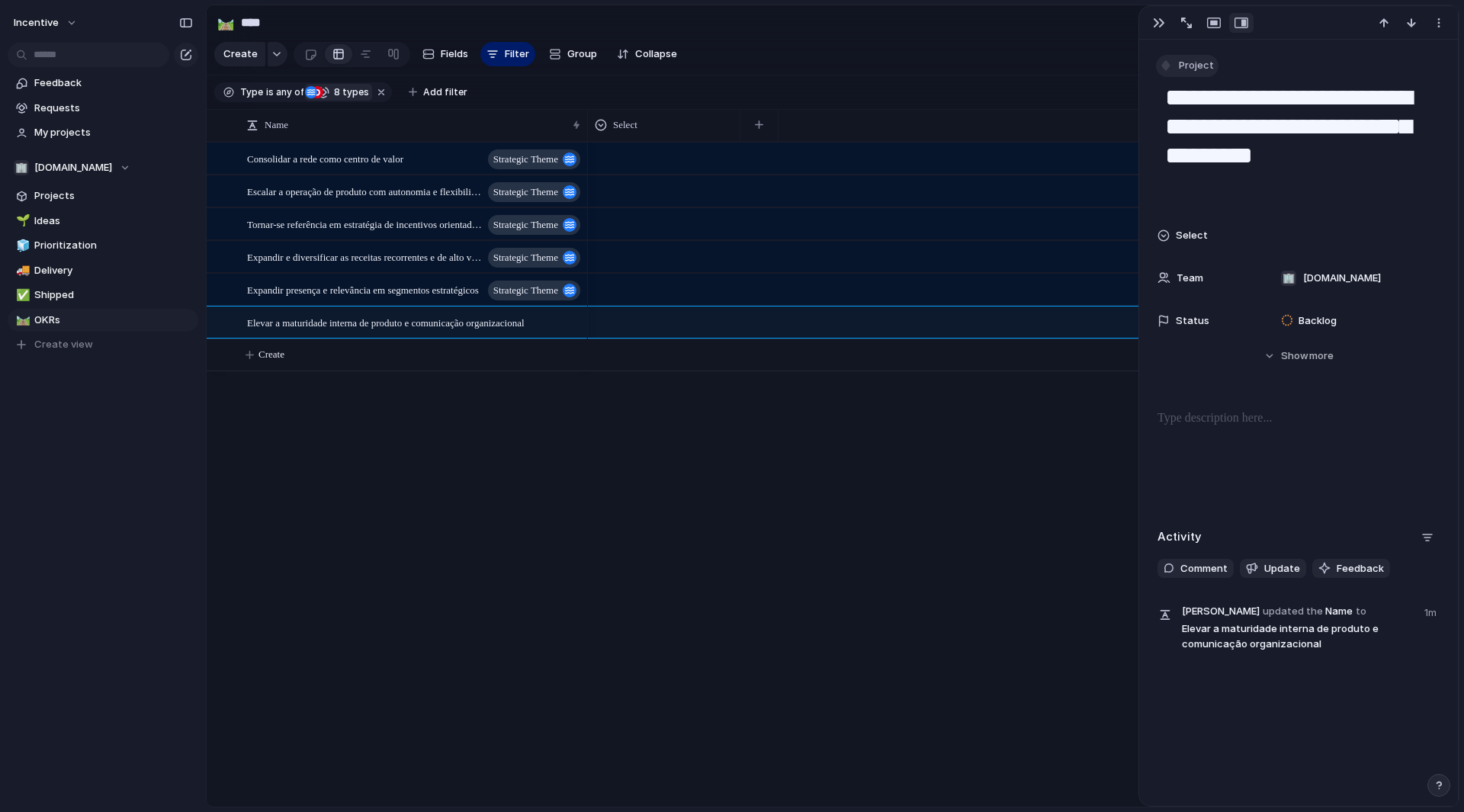
click at [1198, 63] on span "Project" at bounding box center [1197, 65] width 35 height 15
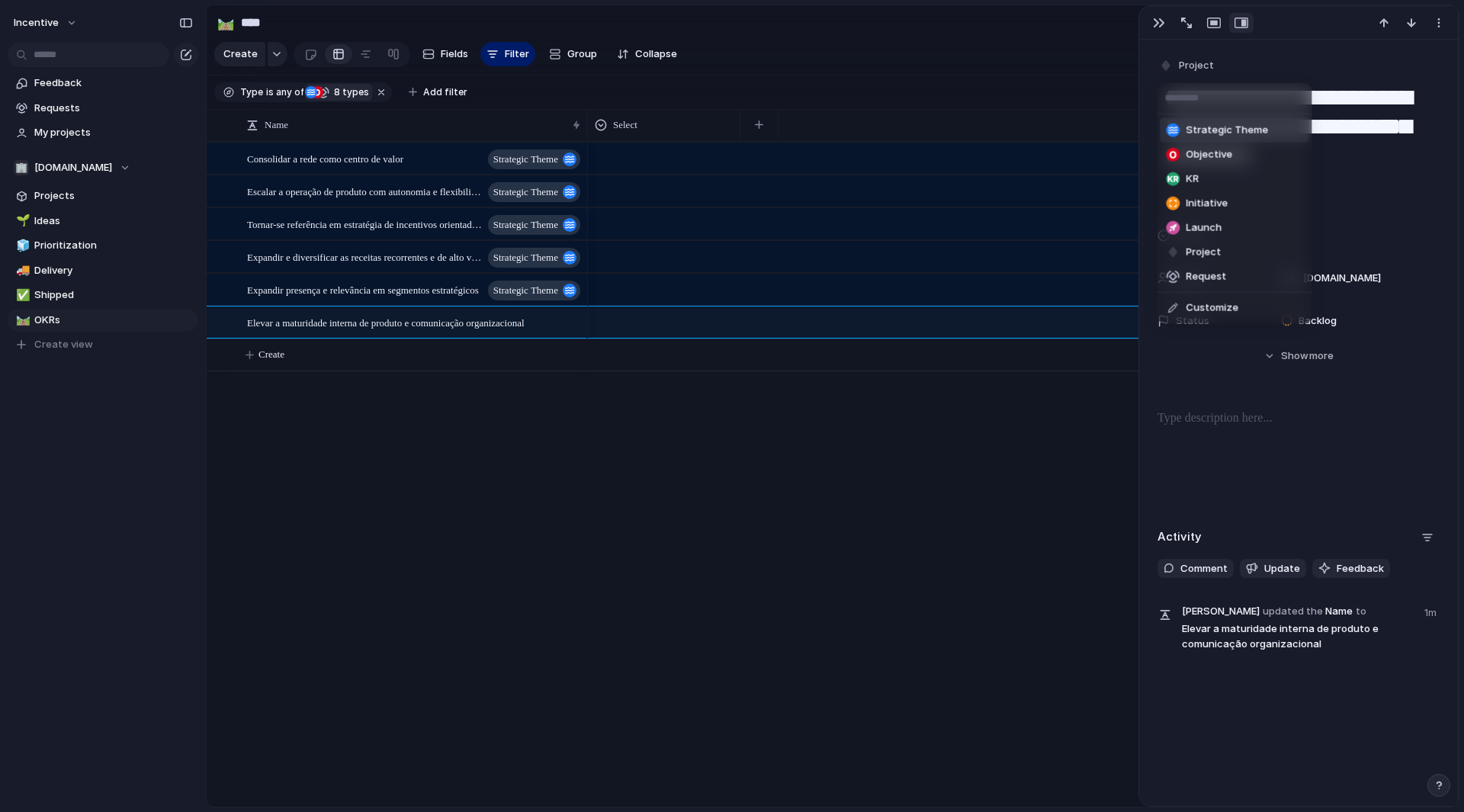
click at [1204, 127] on span "Strategic Theme" at bounding box center [1227, 131] width 82 height 15
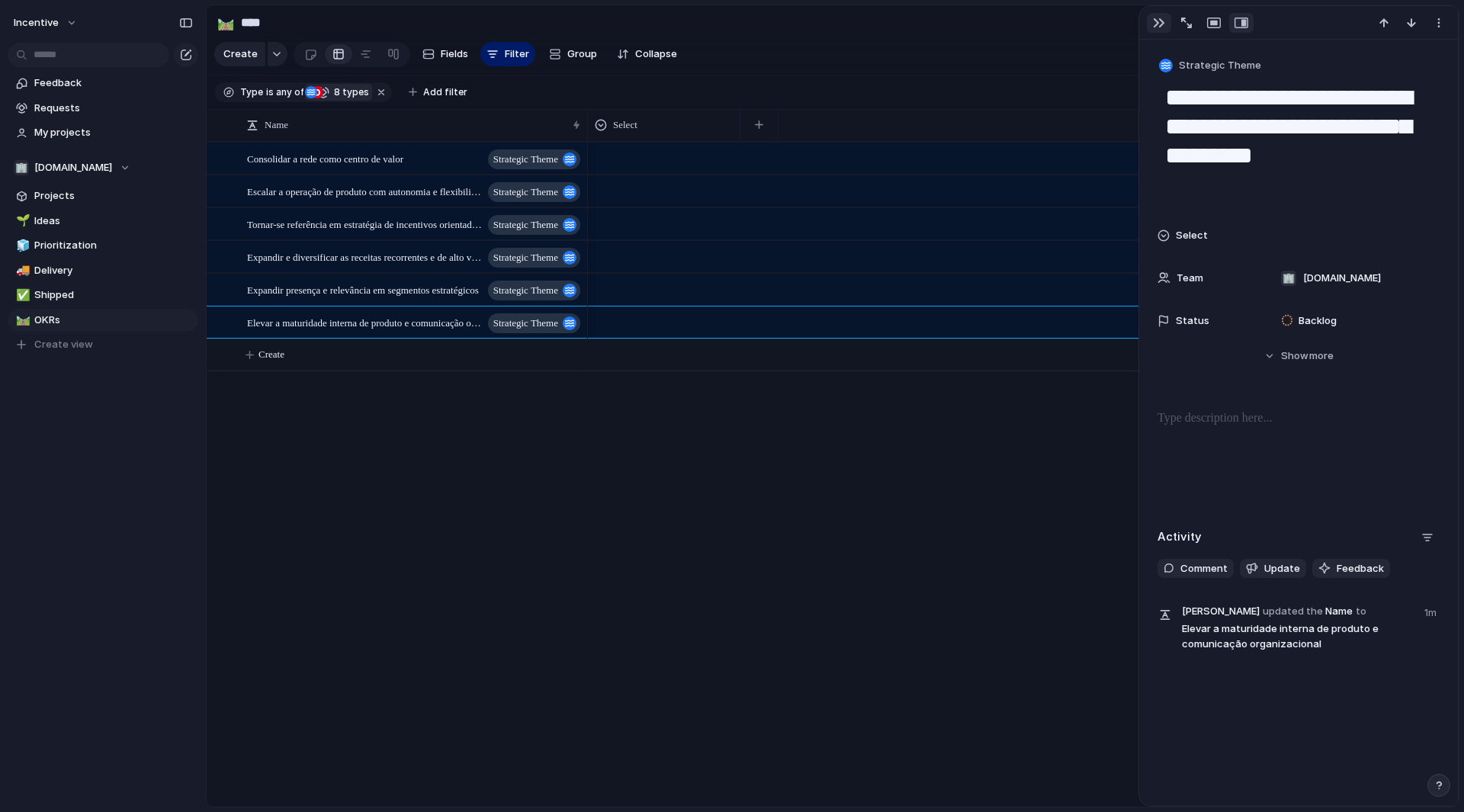
click at [1164, 30] on button "button" at bounding box center [1159, 23] width 24 height 20
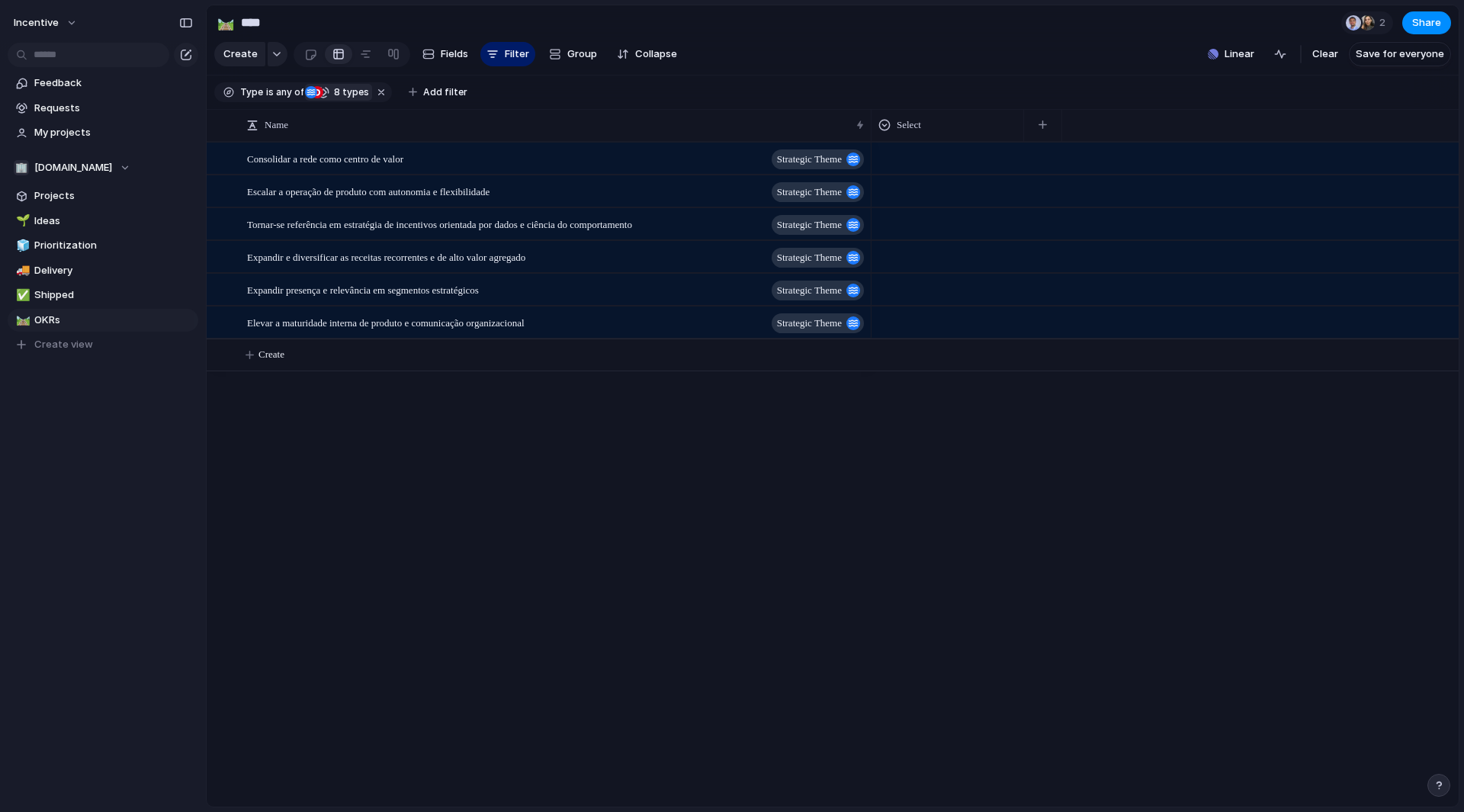
drag, startPoint x: 587, startPoint y: 136, endPoint x: 857, endPoint y: 161, distance: 271.2
click at [857, 161] on div "Name Select Consolidar a rede como centro de valor Strategic Theme Escalar a op…" at bounding box center [833, 458] width 1252 height 698
click at [461, 168] on div "Consolidar a rede como centro de valor Strategic Theme" at bounding box center [550, 158] width 606 height 31
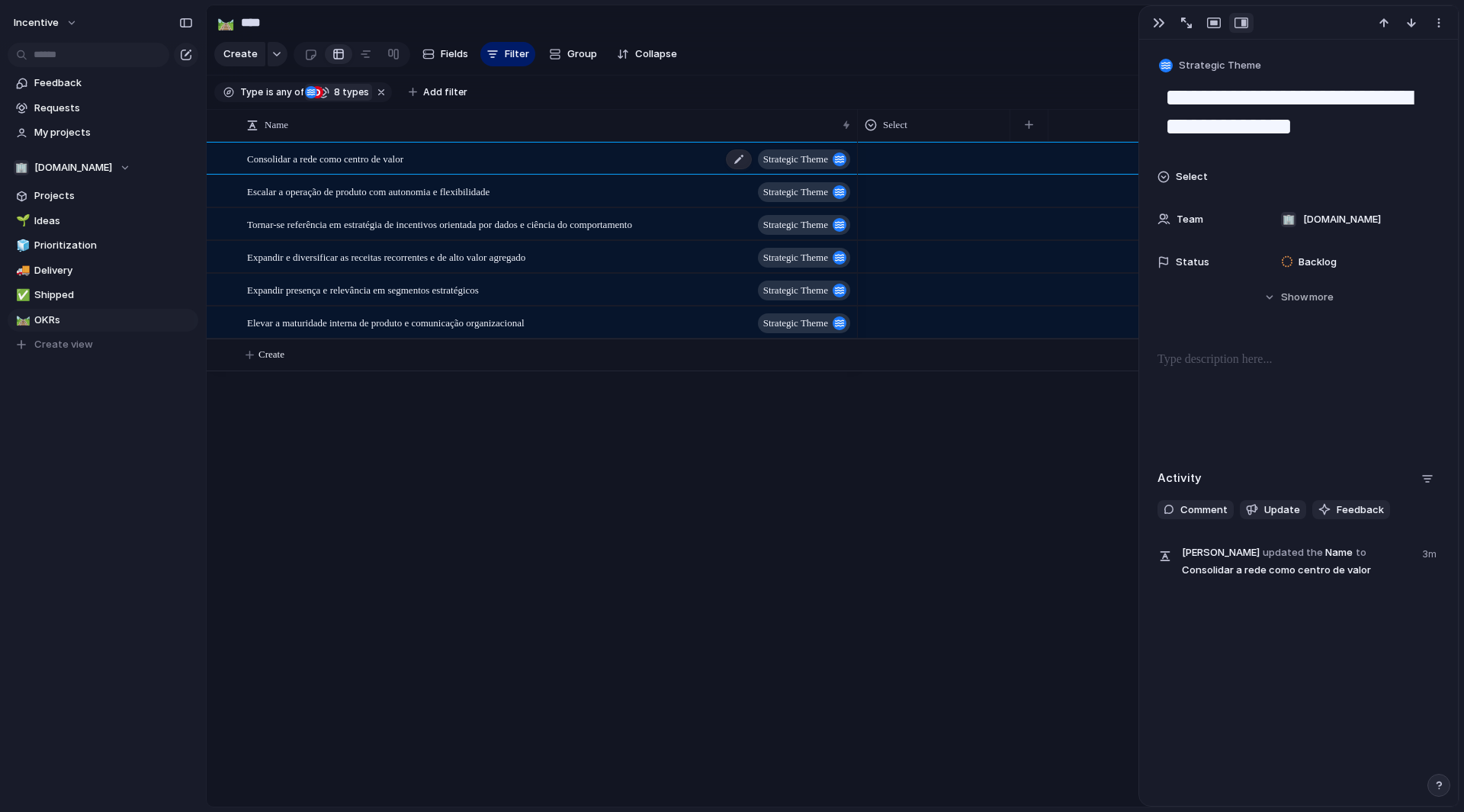
click at [461, 168] on div "Consolidar a rede como centro de valor Strategic Theme" at bounding box center [550, 158] width 606 height 31
click at [277, 57] on div "button" at bounding box center [277, 54] width 11 height 6
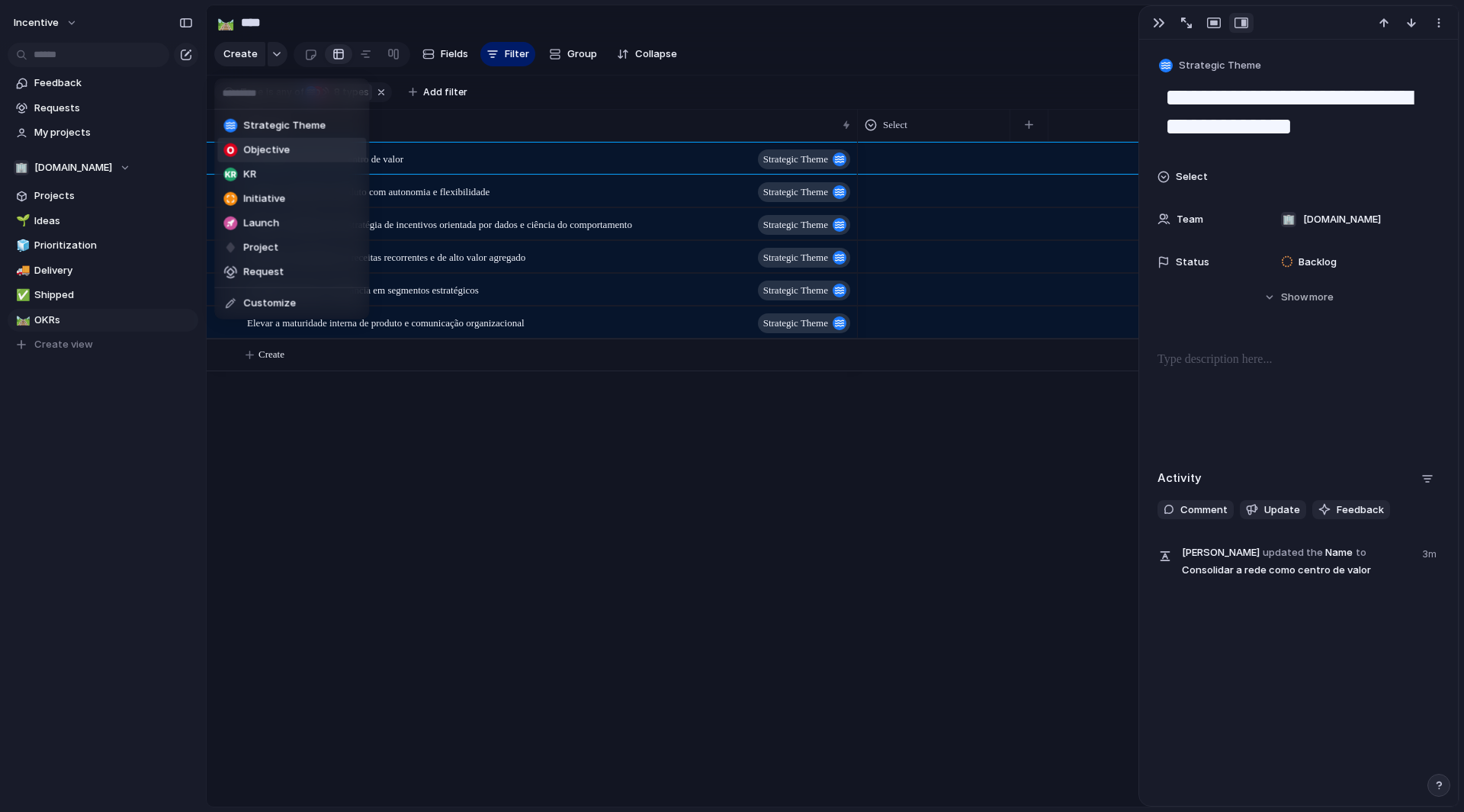
click at [284, 156] on span "Objective" at bounding box center [266, 150] width 47 height 15
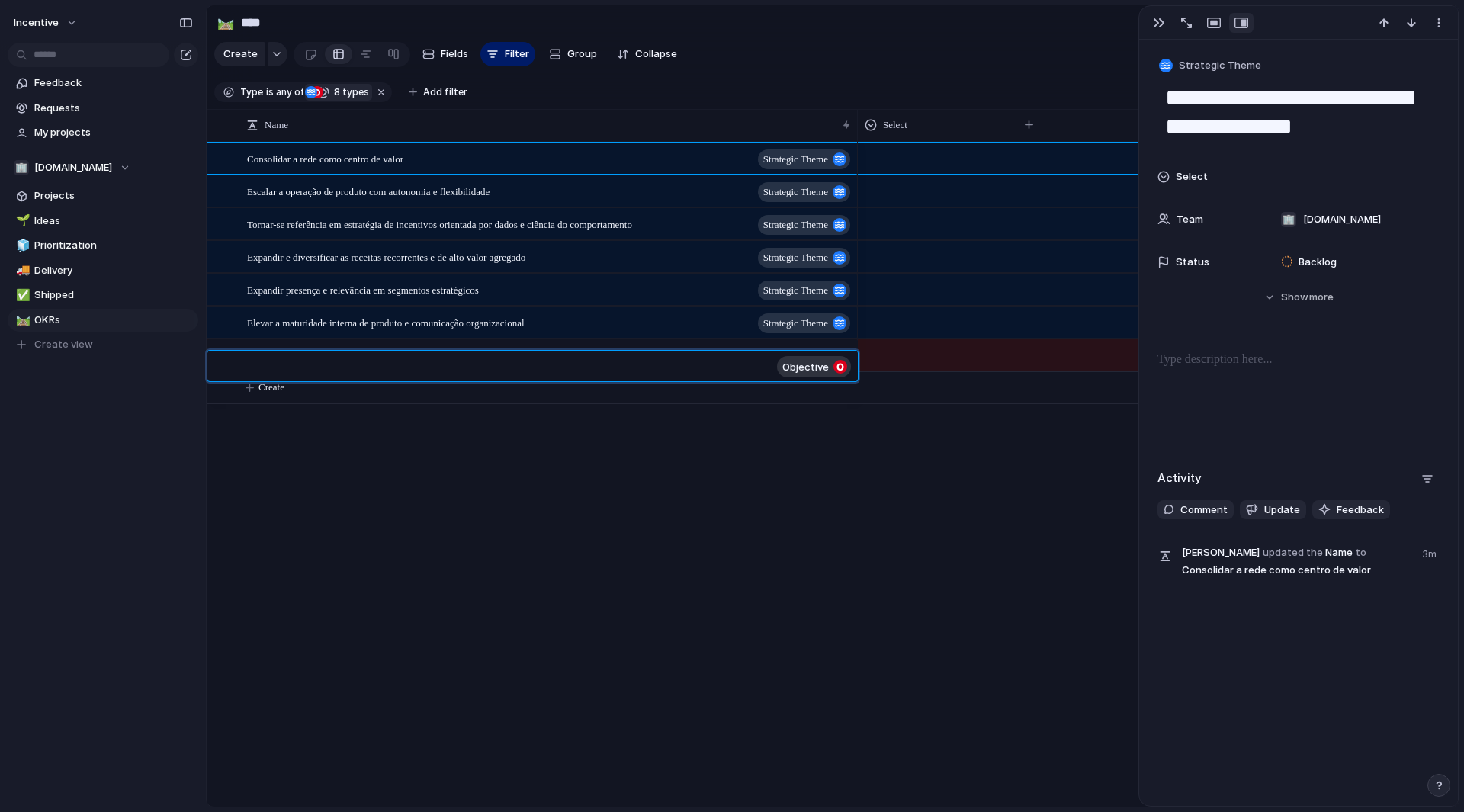
type textarea "**********"
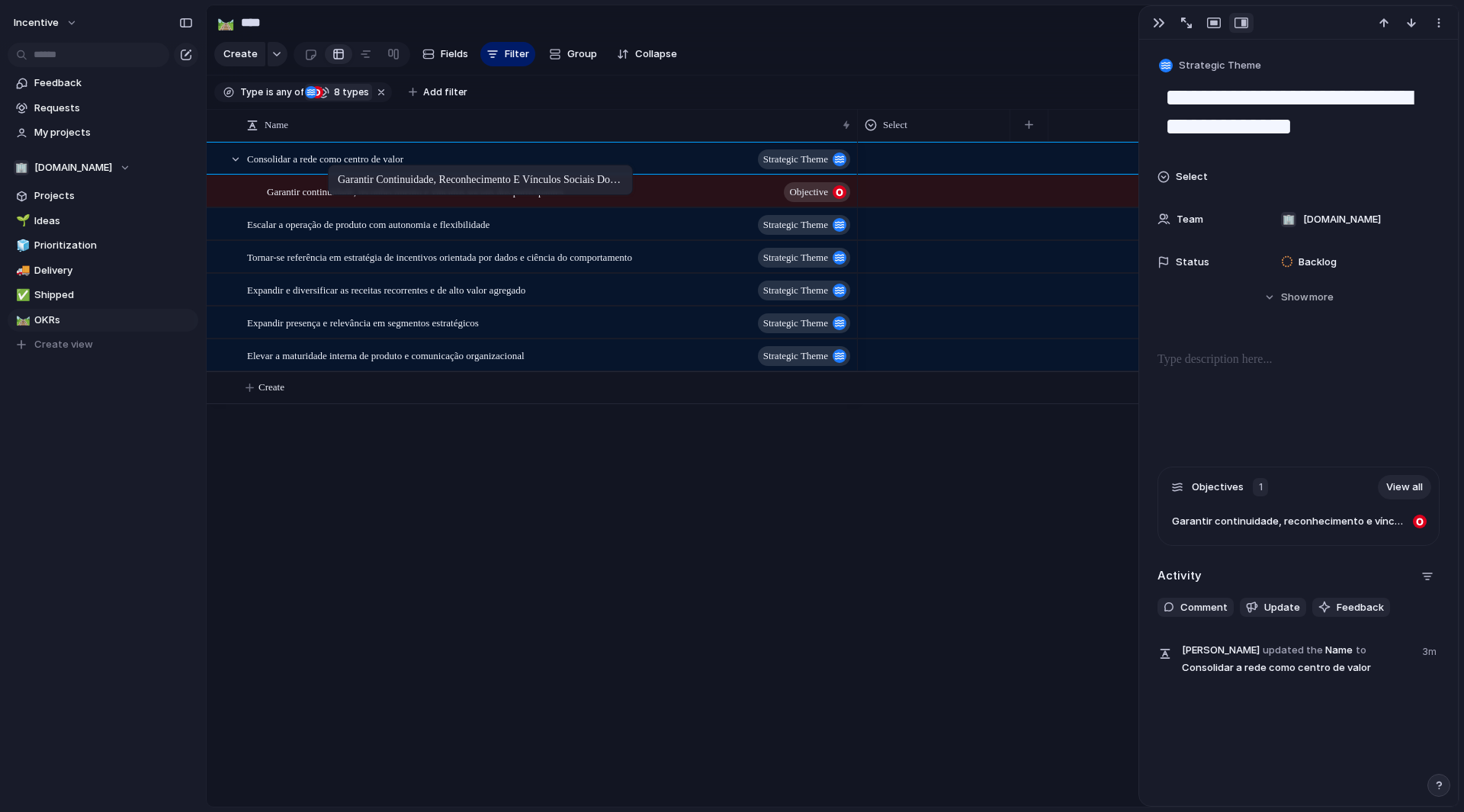
drag, startPoint x: 318, startPoint y: 368, endPoint x: 335, endPoint y: 168, distance: 200.7
click at [387, 56] on div at bounding box center [393, 54] width 13 height 24
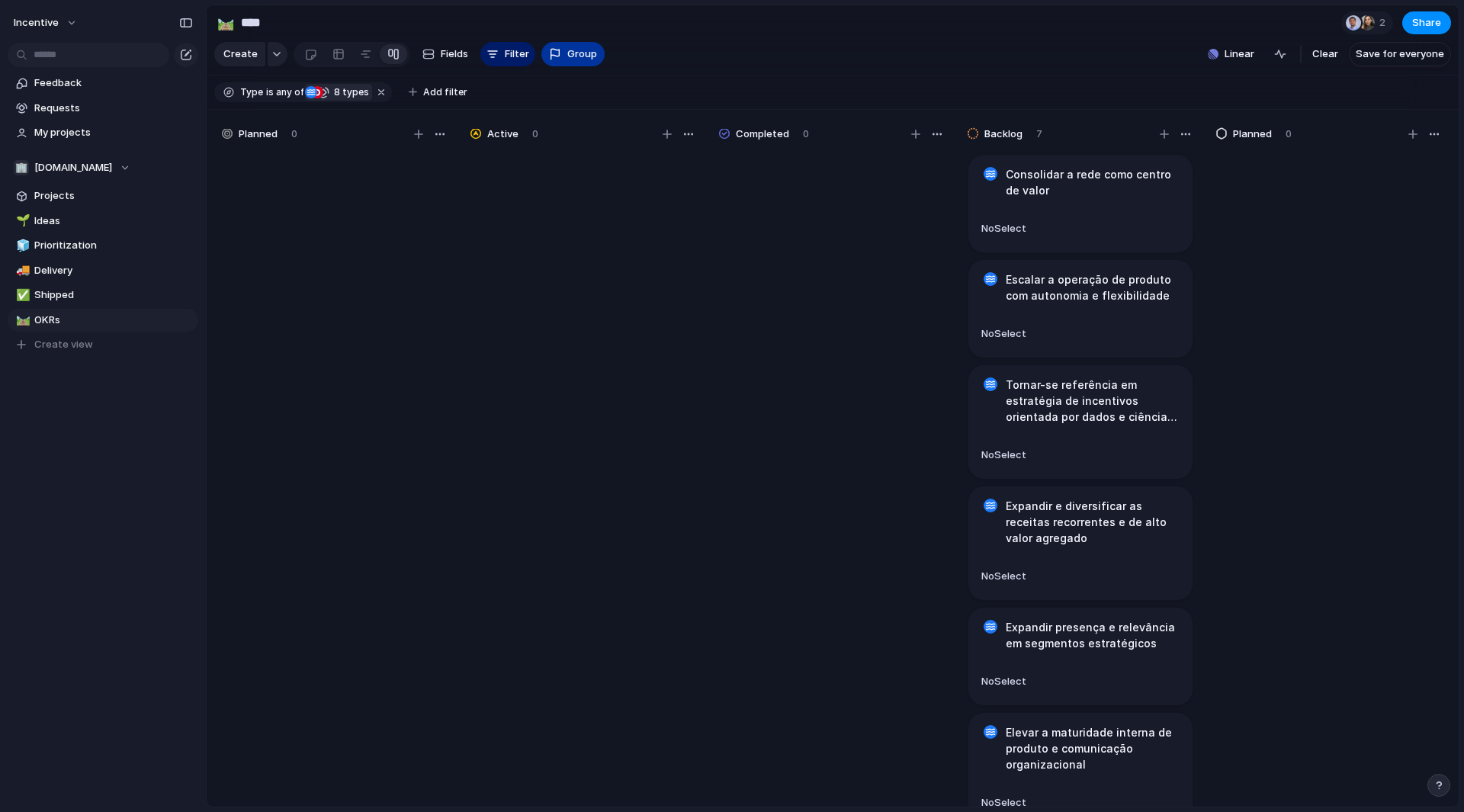
click at [579, 62] on span "Group" at bounding box center [582, 54] width 29 height 15
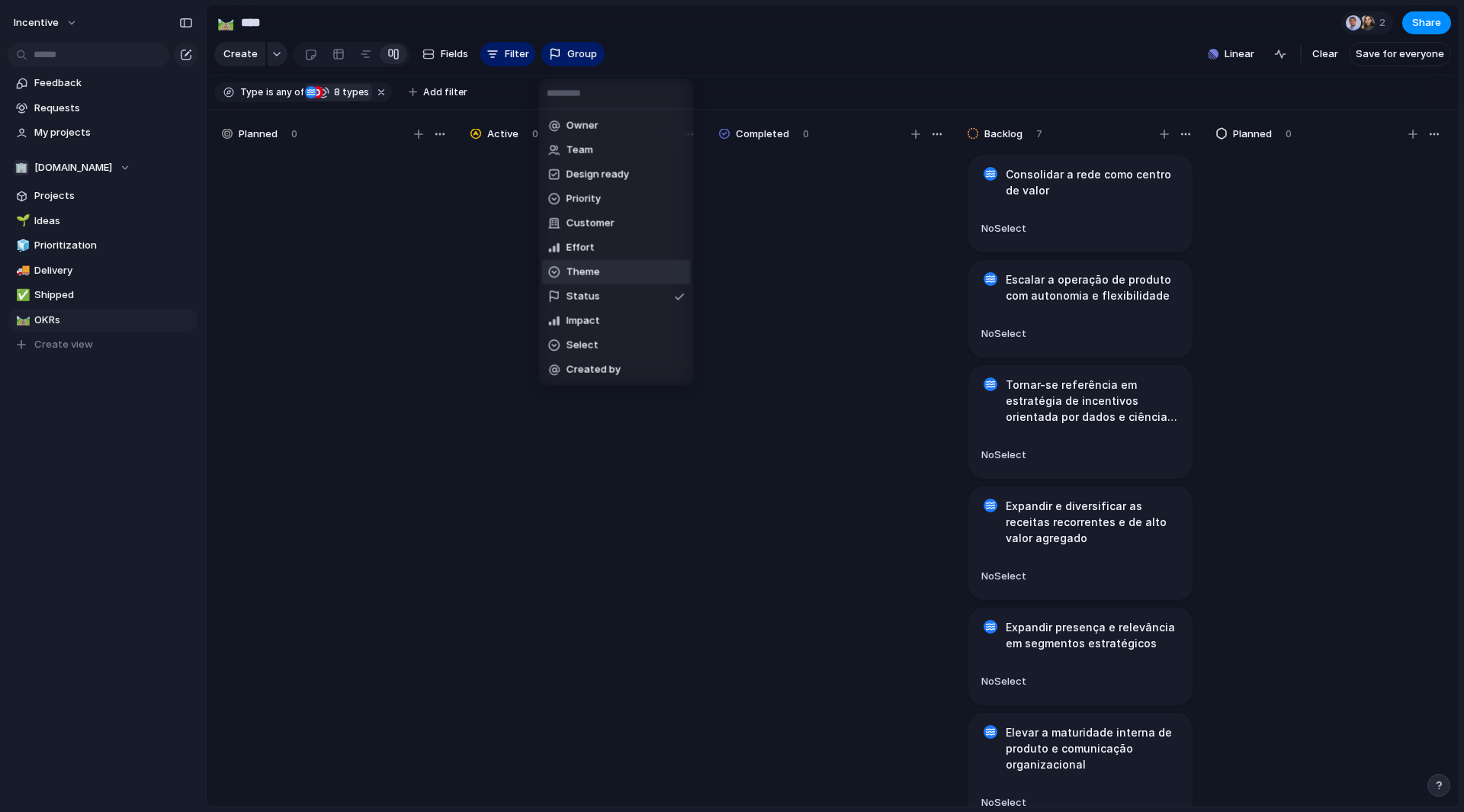
click at [598, 267] on span "Theme" at bounding box center [583, 272] width 34 height 15
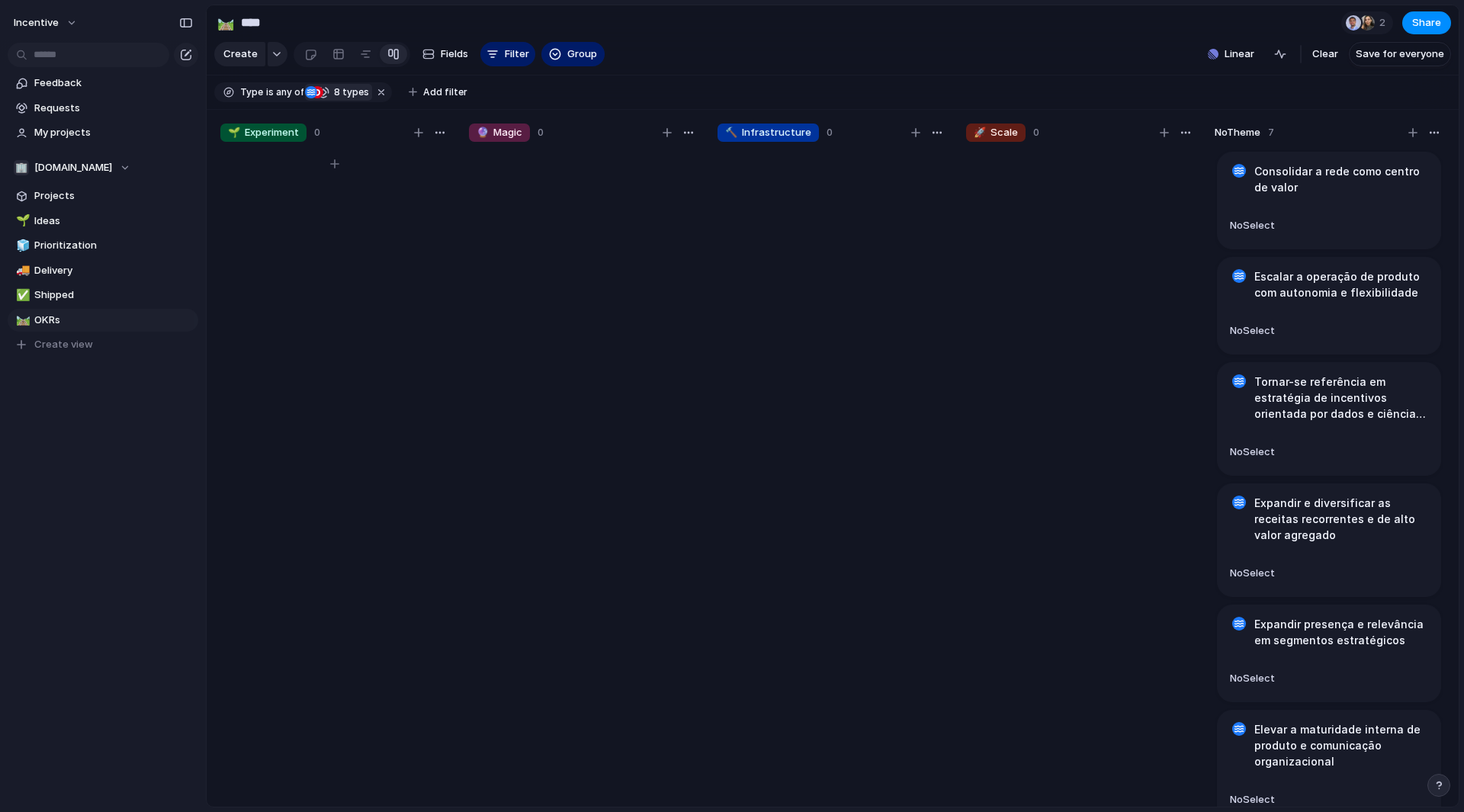
click at [349, 300] on div at bounding box center [334, 485] width 229 height 672
click at [499, 64] on button "Filter" at bounding box center [508, 54] width 55 height 24
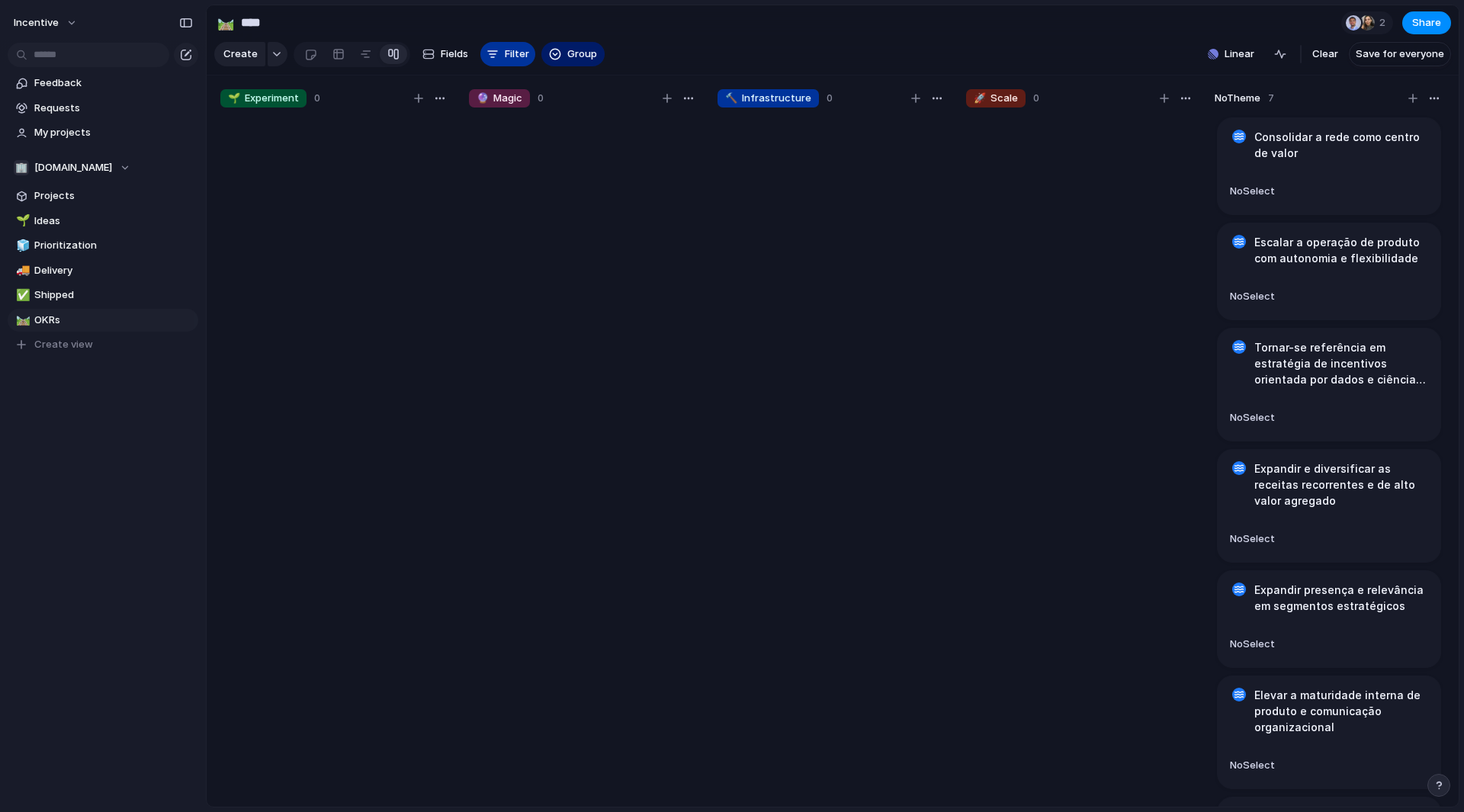
click at [499, 64] on button "Filter" at bounding box center [508, 54] width 55 height 24
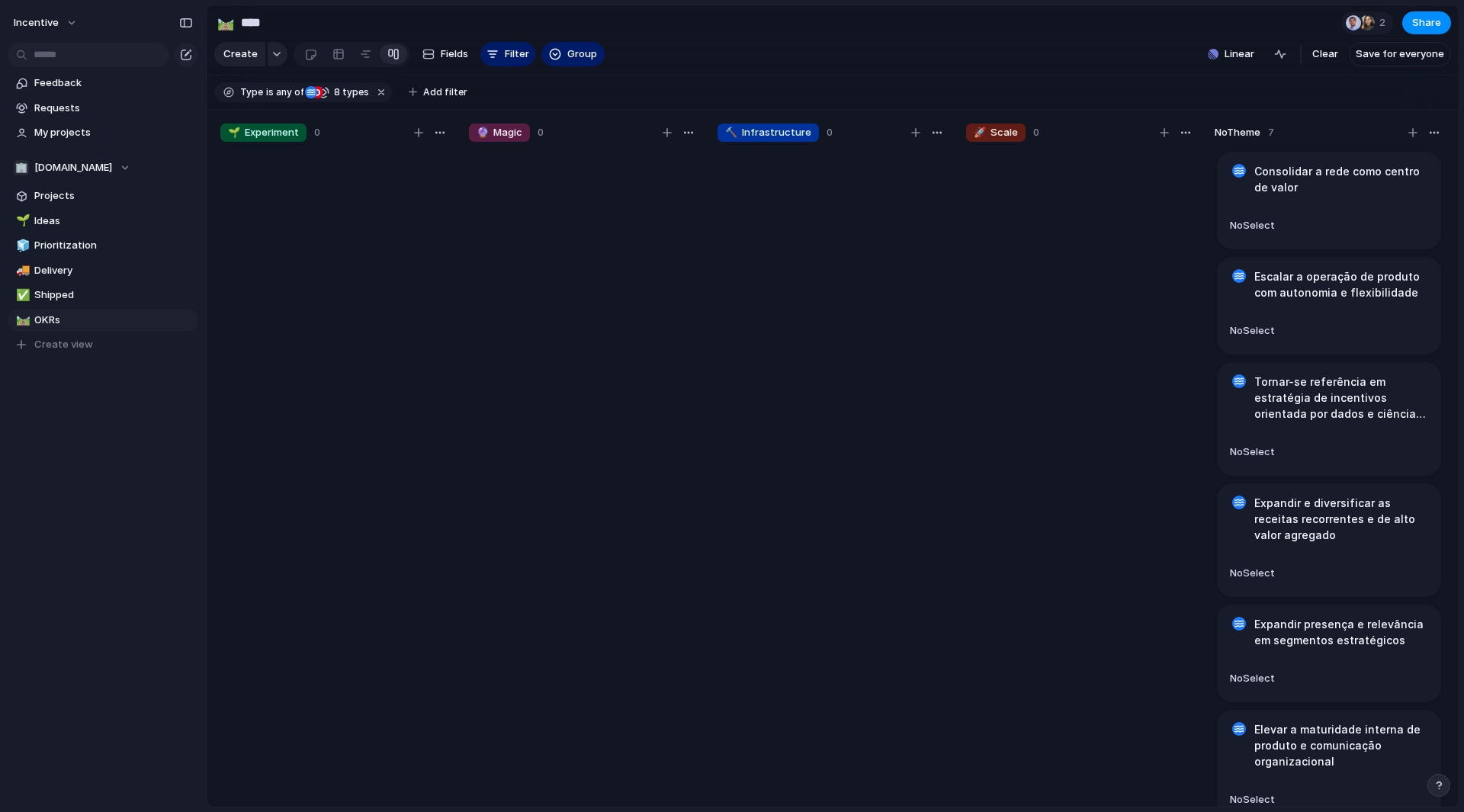
click at [568, 46] on div "Create Fields Filter Group Zoom" at bounding box center [410, 54] width 391 height 31
click at [569, 62] on span "Group" at bounding box center [582, 54] width 29 height 15
click at [346, 63] on div "Owner Team Design ready Priority Customer Effort Theme Status Impact Select Cre…" at bounding box center [732, 406] width 1464 height 812
click at [368, 60] on div at bounding box center [366, 54] width 13 height 24
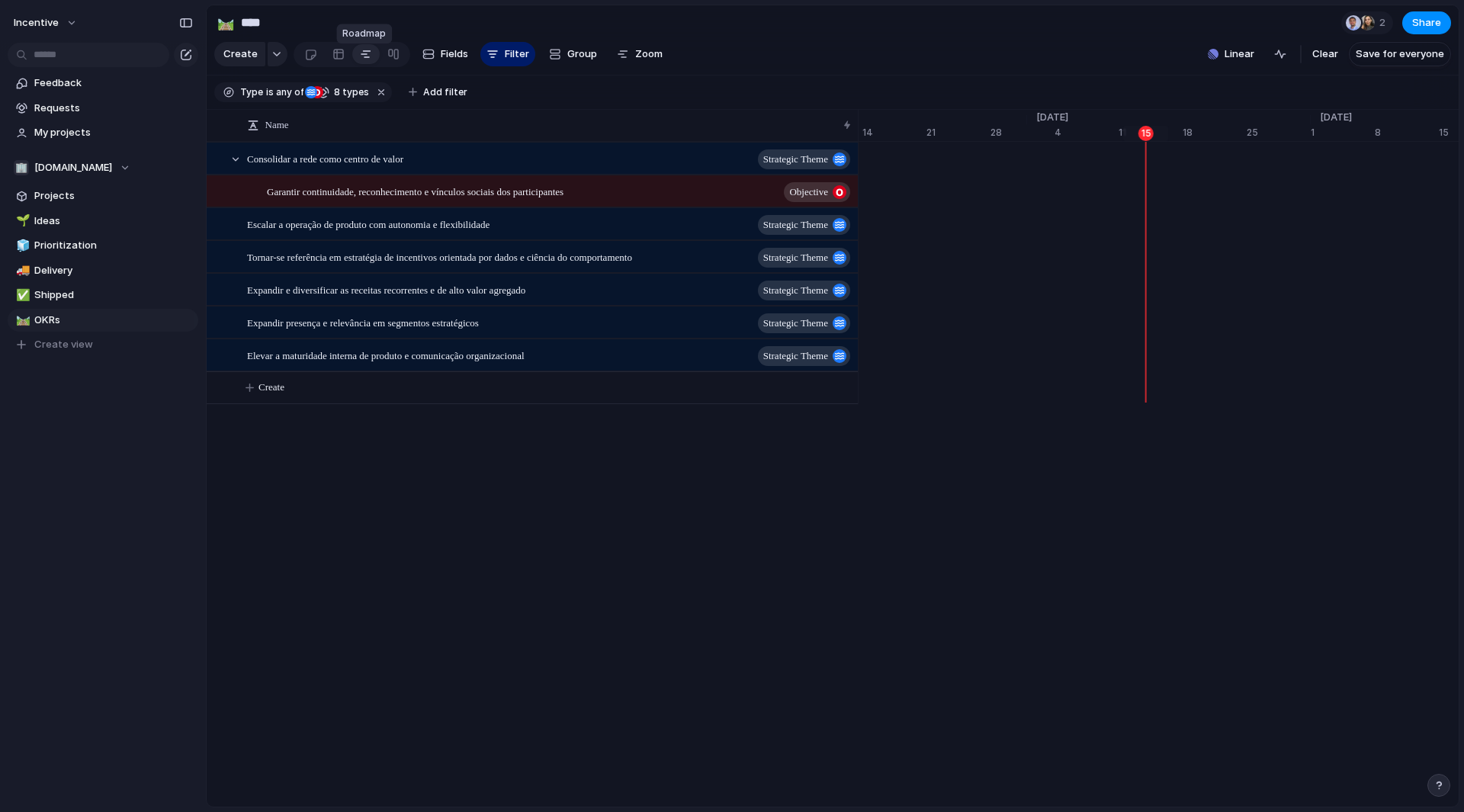
scroll to position [0, 9863]
click at [455, 54] on span "Fields" at bounding box center [454, 54] width 28 height 15
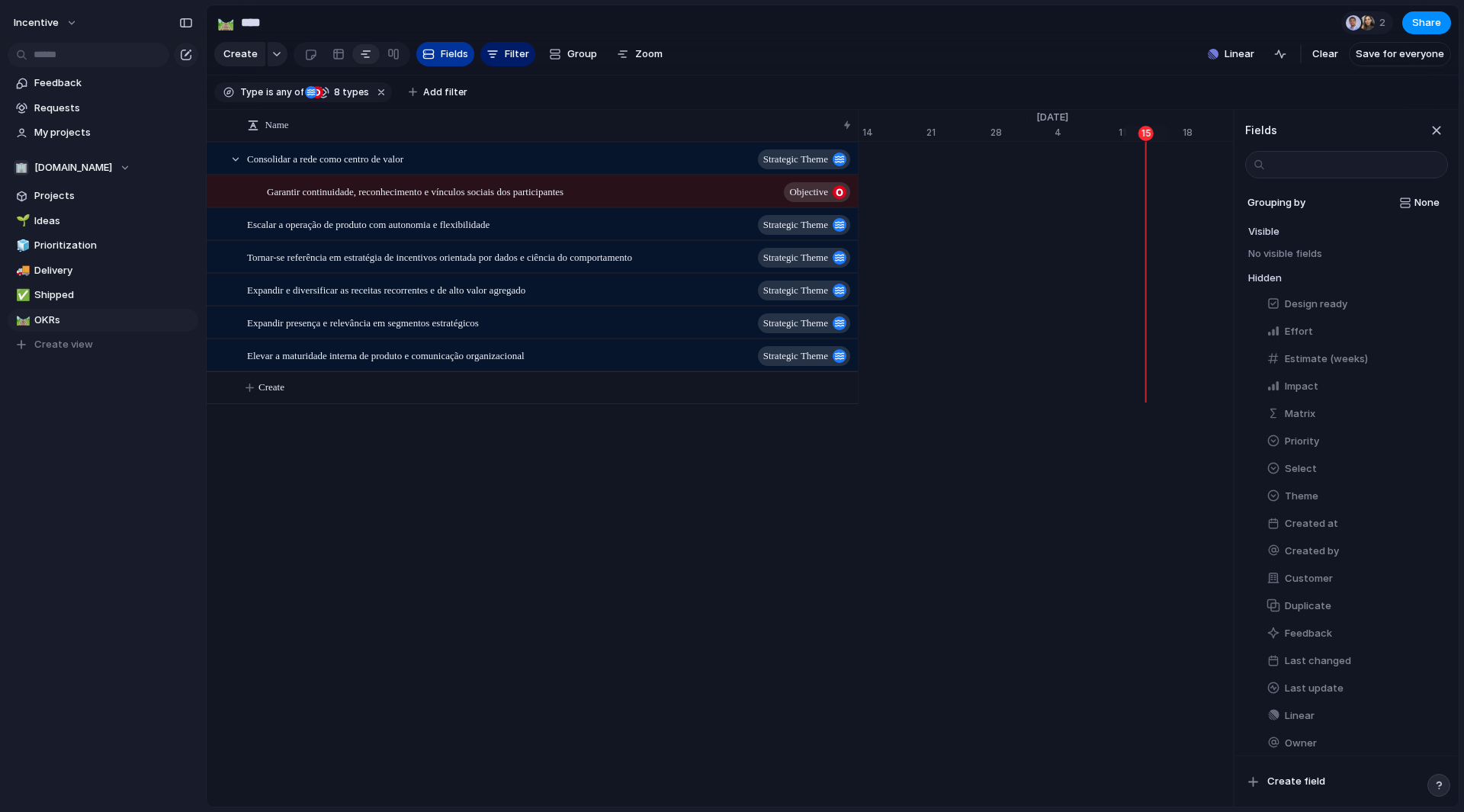
click at [455, 54] on span "Fields" at bounding box center [454, 54] width 28 height 15
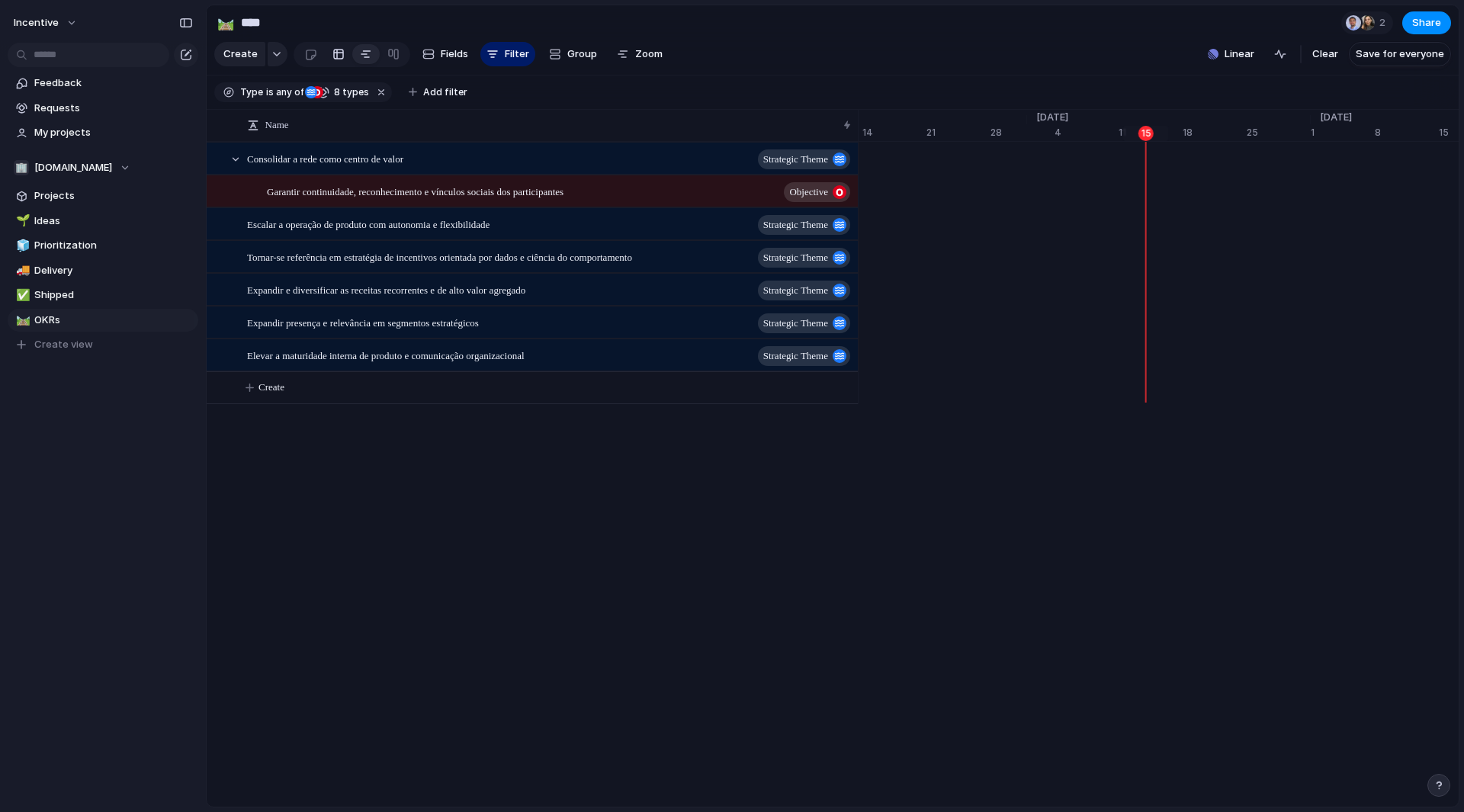
click at [340, 54] on div at bounding box center [339, 54] width 13 height 24
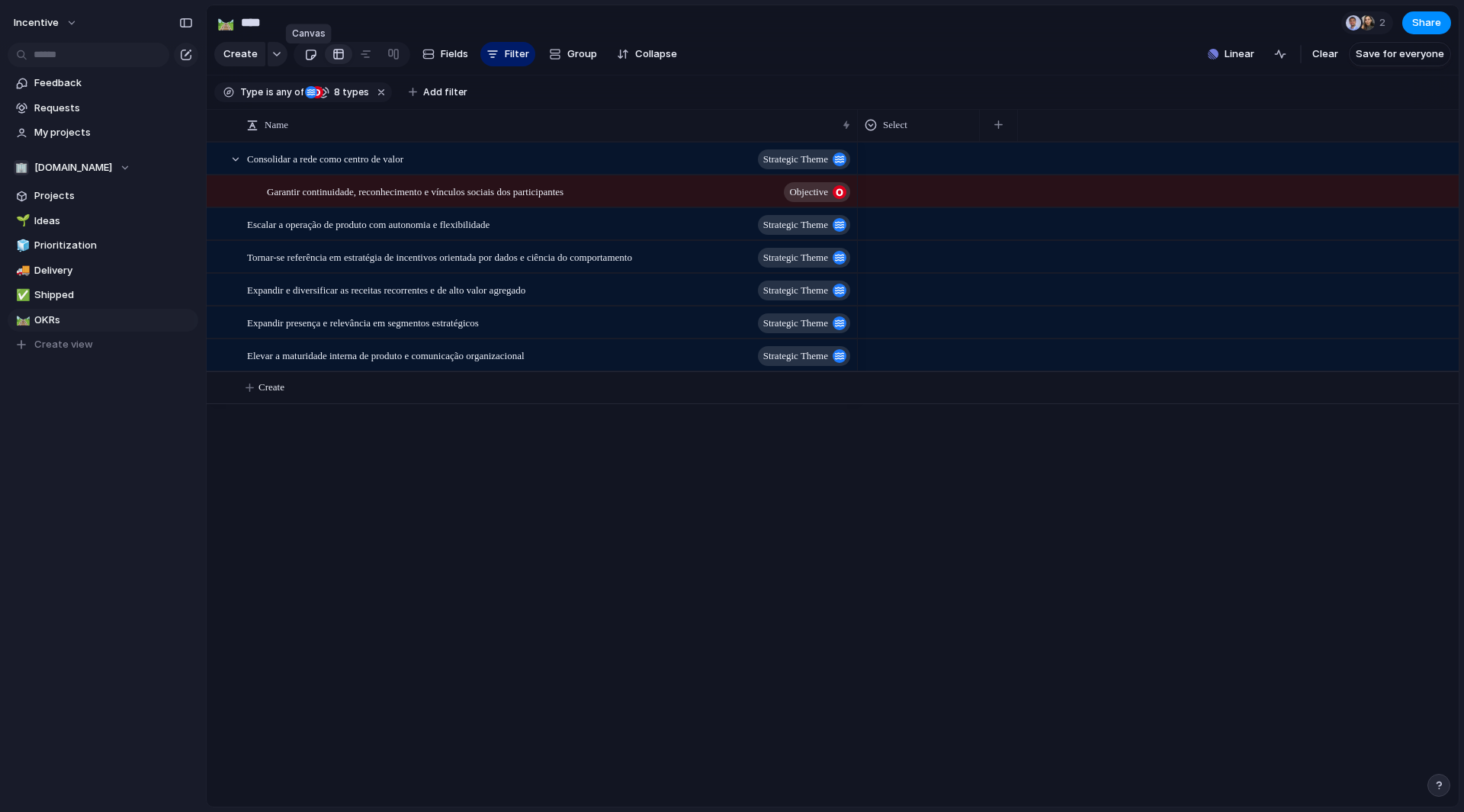
click at [311, 55] on div at bounding box center [310, 54] width 13 height 25
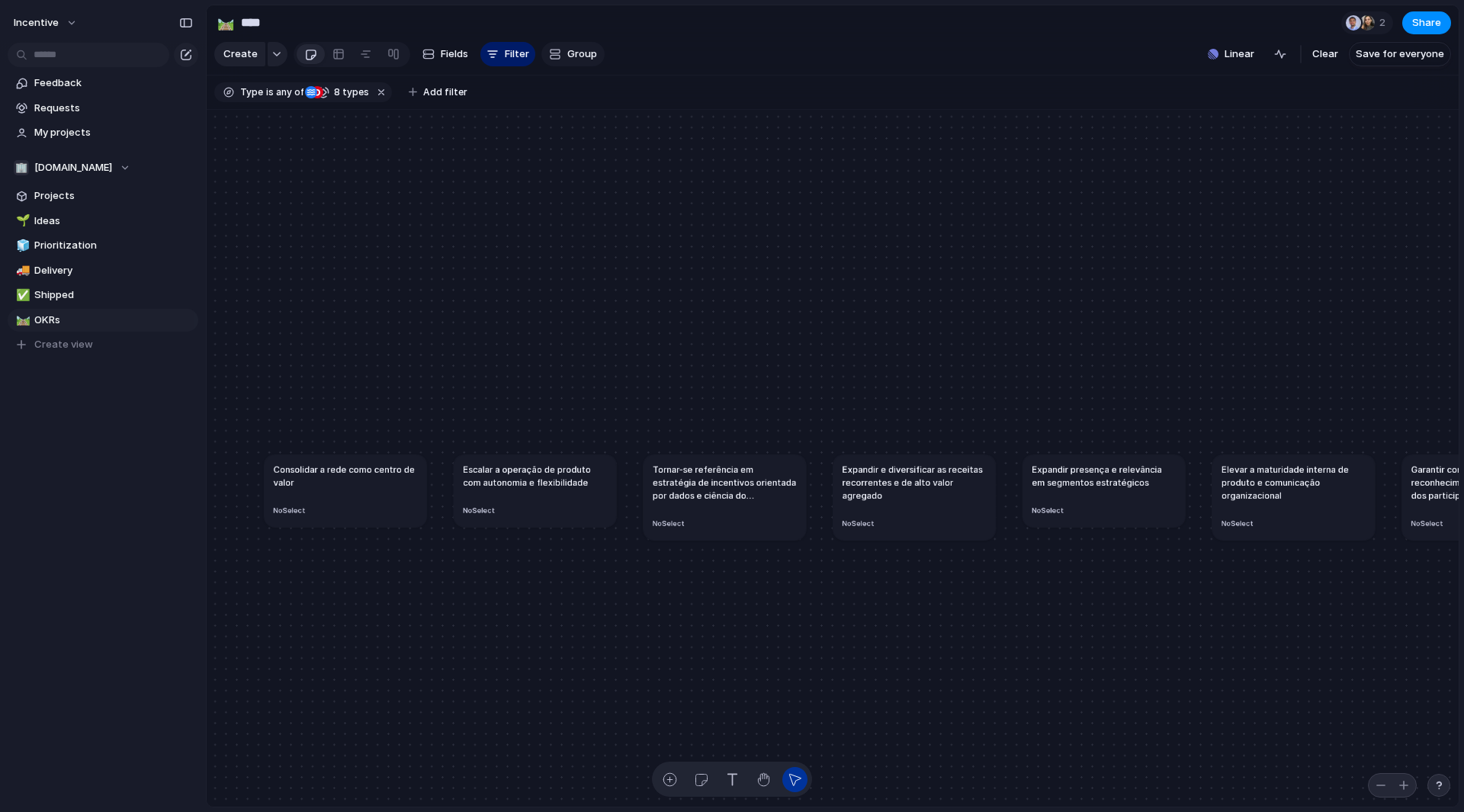
click at [583, 62] on span "Group" at bounding box center [582, 54] width 29 height 15
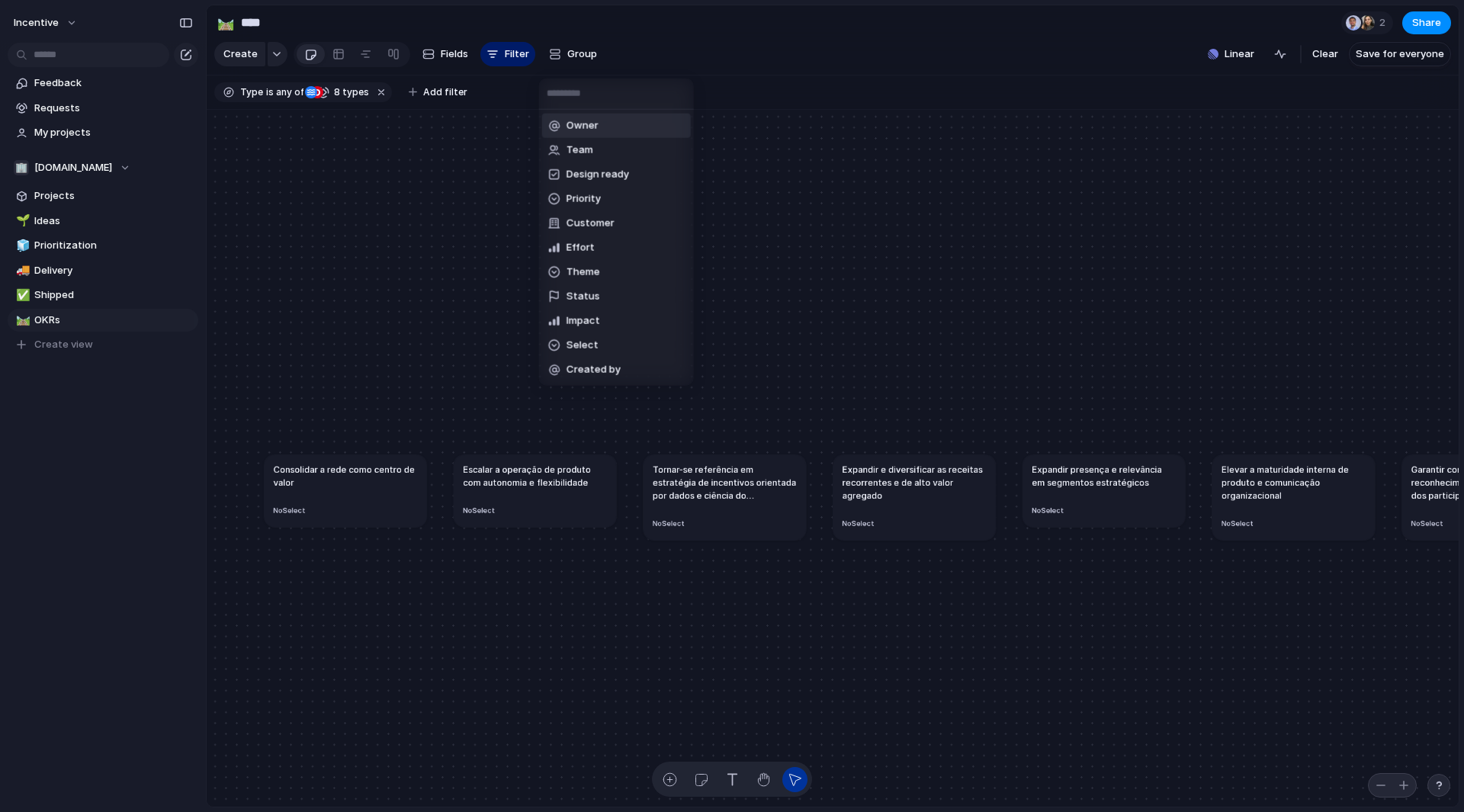
click at [681, 47] on div "Owner Team Design ready Priority Customer Effort Theme Status Impact Select Cre…" at bounding box center [732, 406] width 1464 height 812
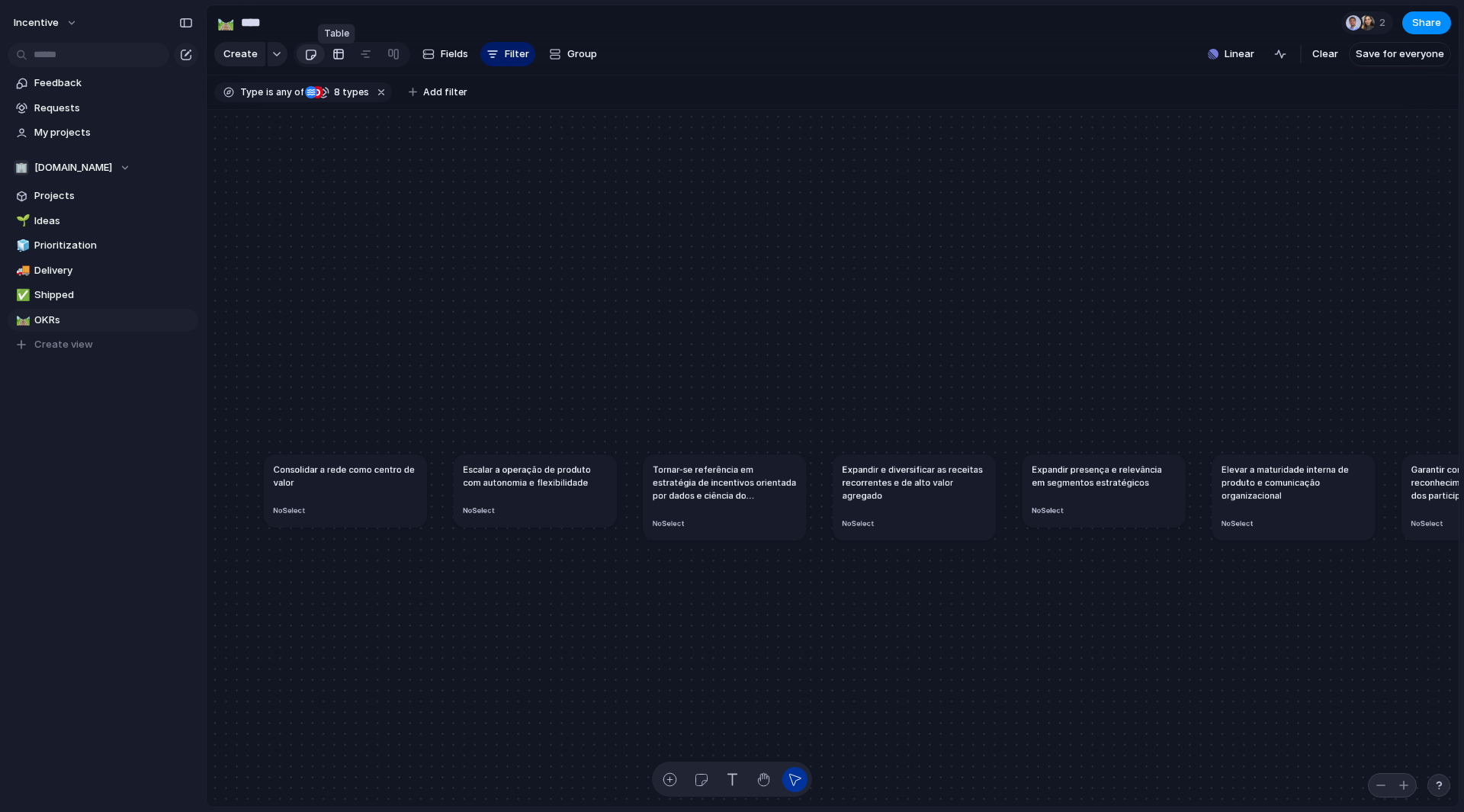
click at [342, 62] on link at bounding box center [339, 54] width 28 height 24
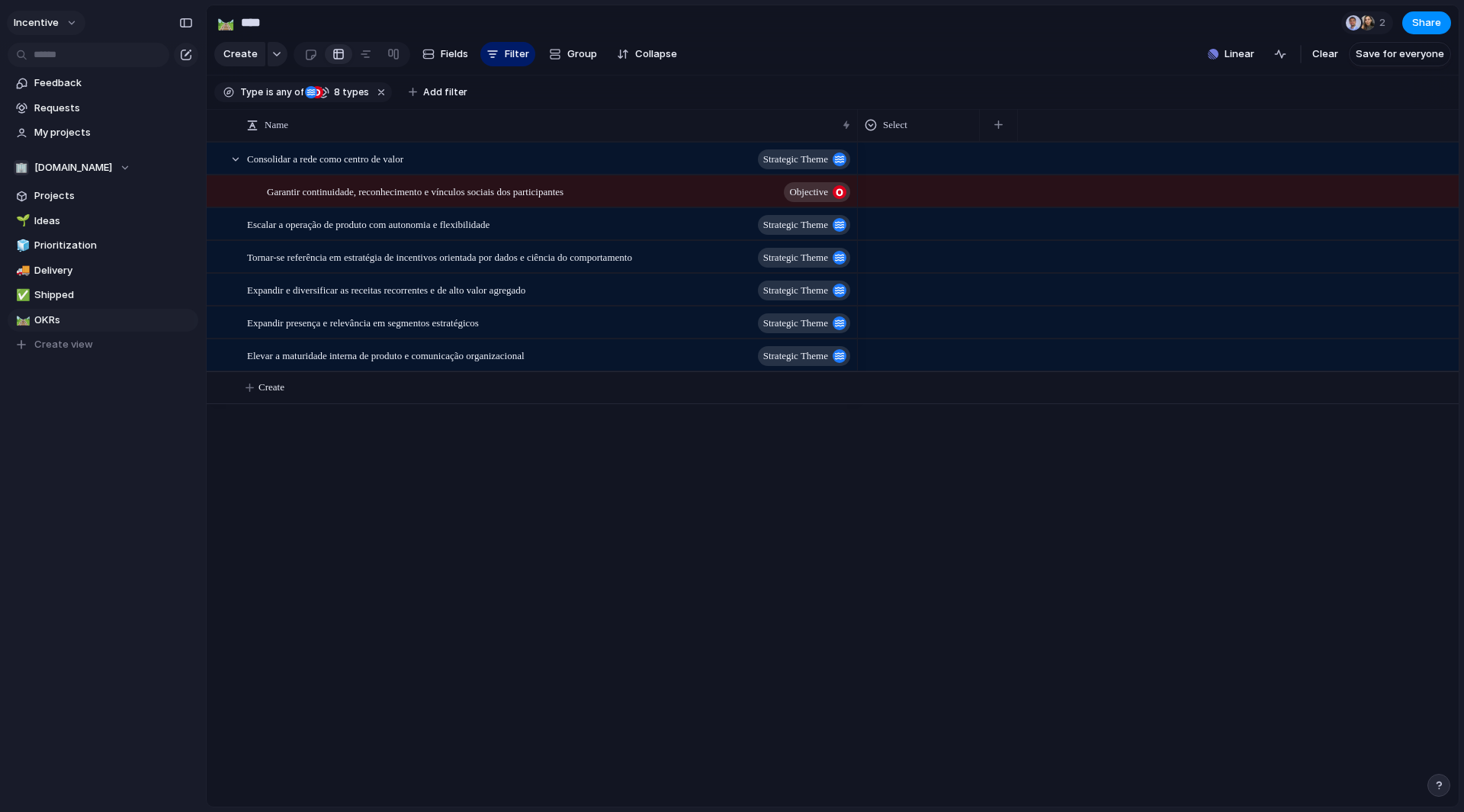
click at [47, 18] on span "Incentive" at bounding box center [36, 23] width 45 height 15
click at [62, 65] on li "Settings" at bounding box center [74, 56] width 127 height 24
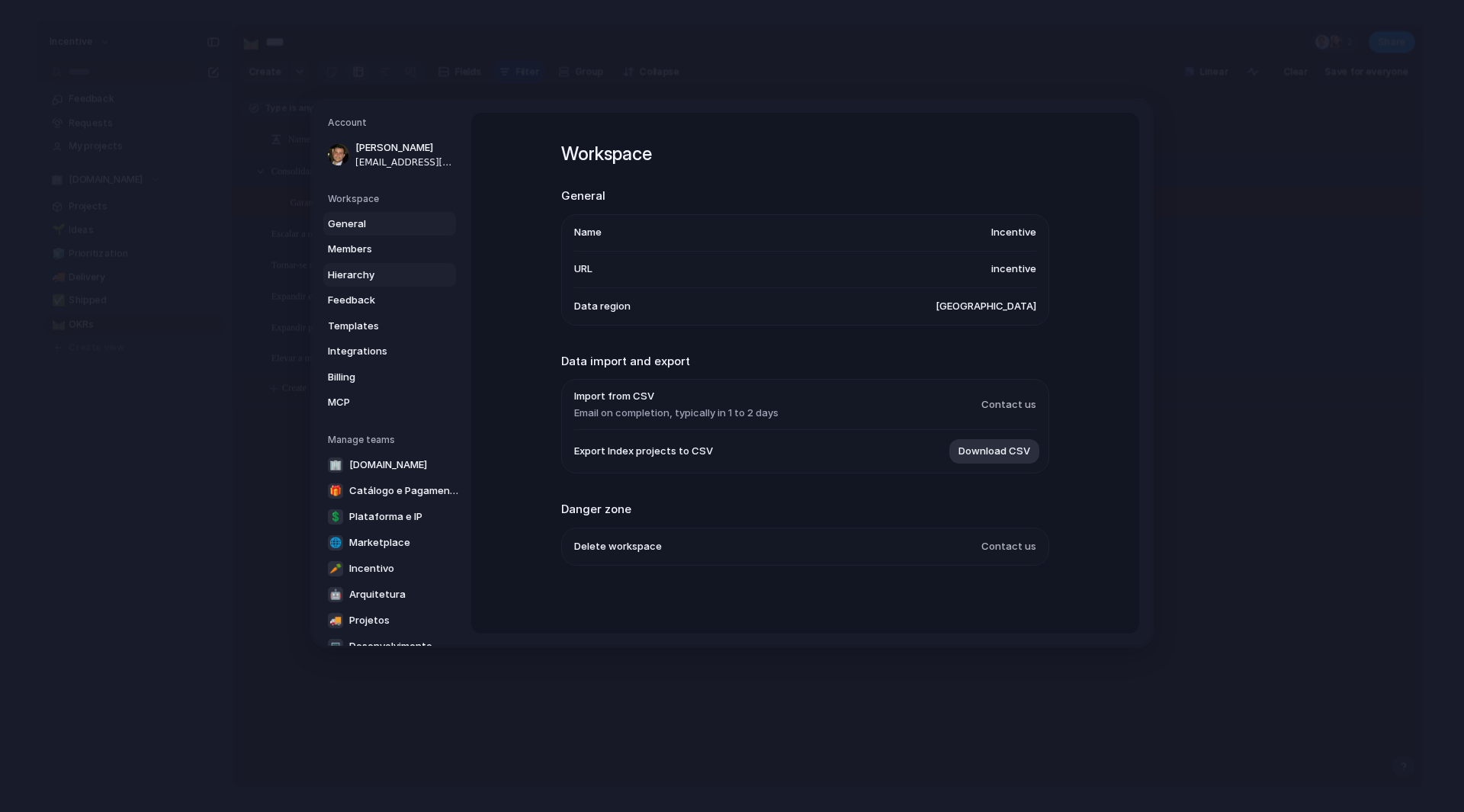
click at [353, 277] on span "Hierarchy" at bounding box center [376, 275] width 97 height 15
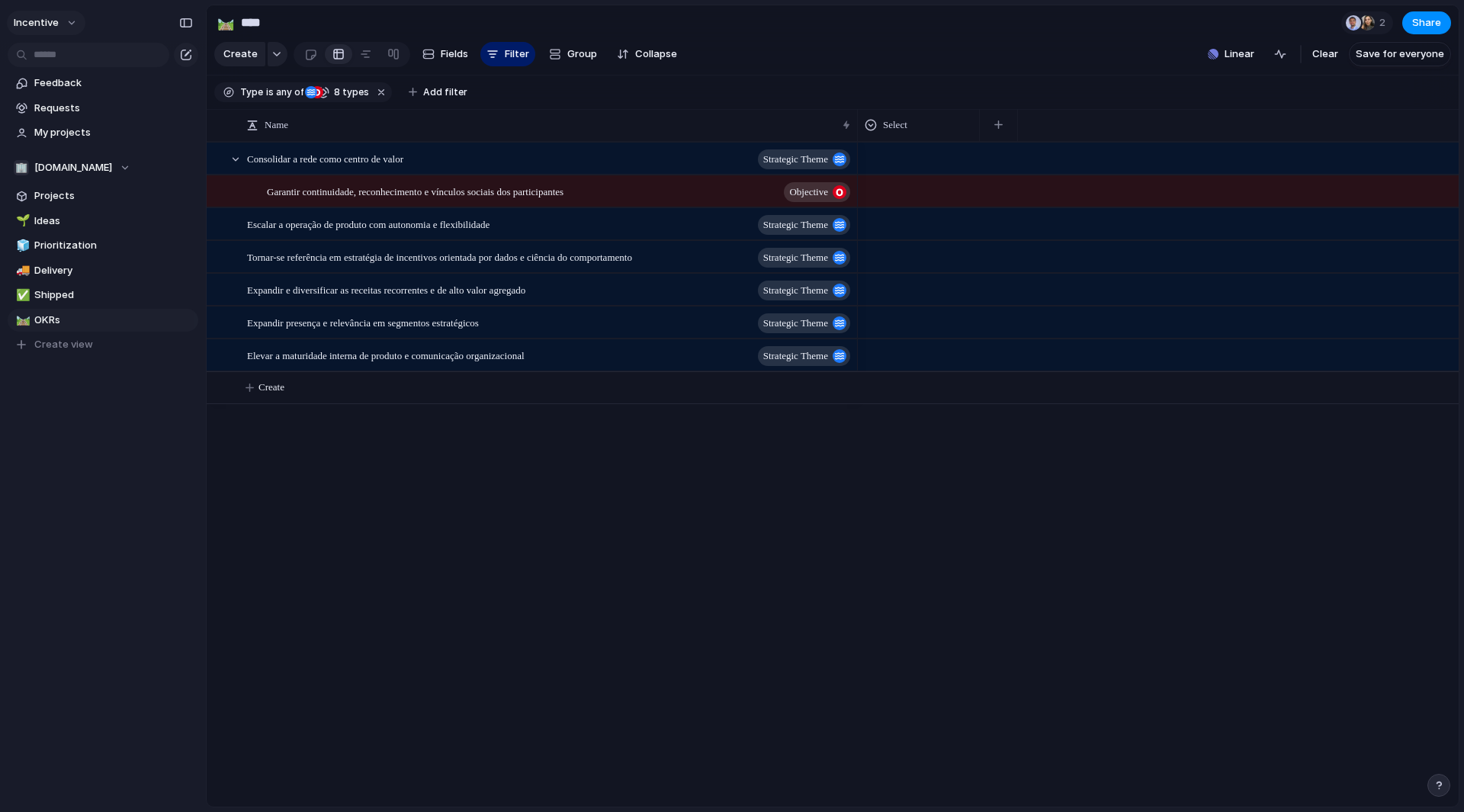
click at [55, 15] on span "Incentive" at bounding box center [36, 23] width 45 height 15
click at [89, 62] on li "Settings" at bounding box center [74, 56] width 127 height 24
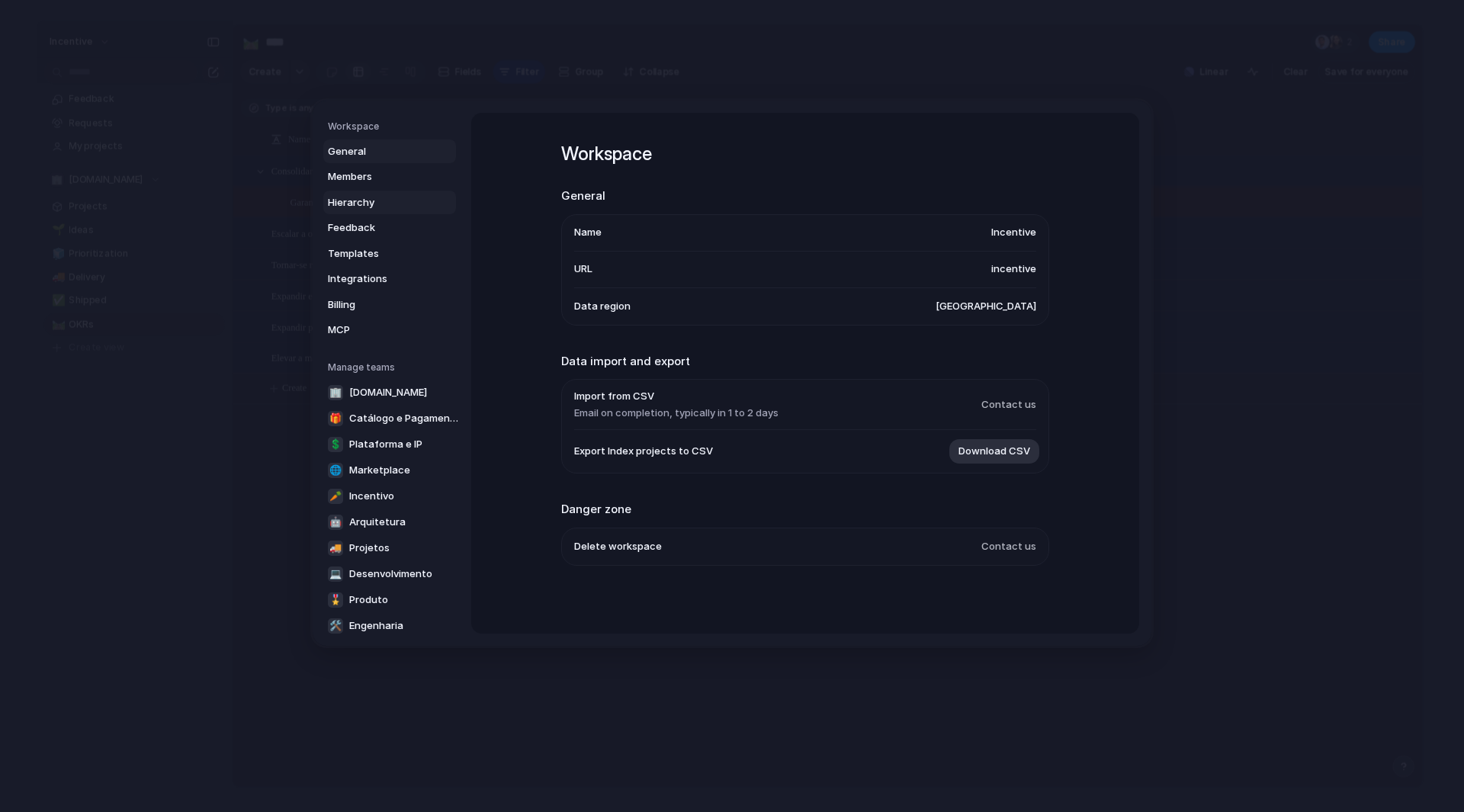
scroll to position [106, 0]
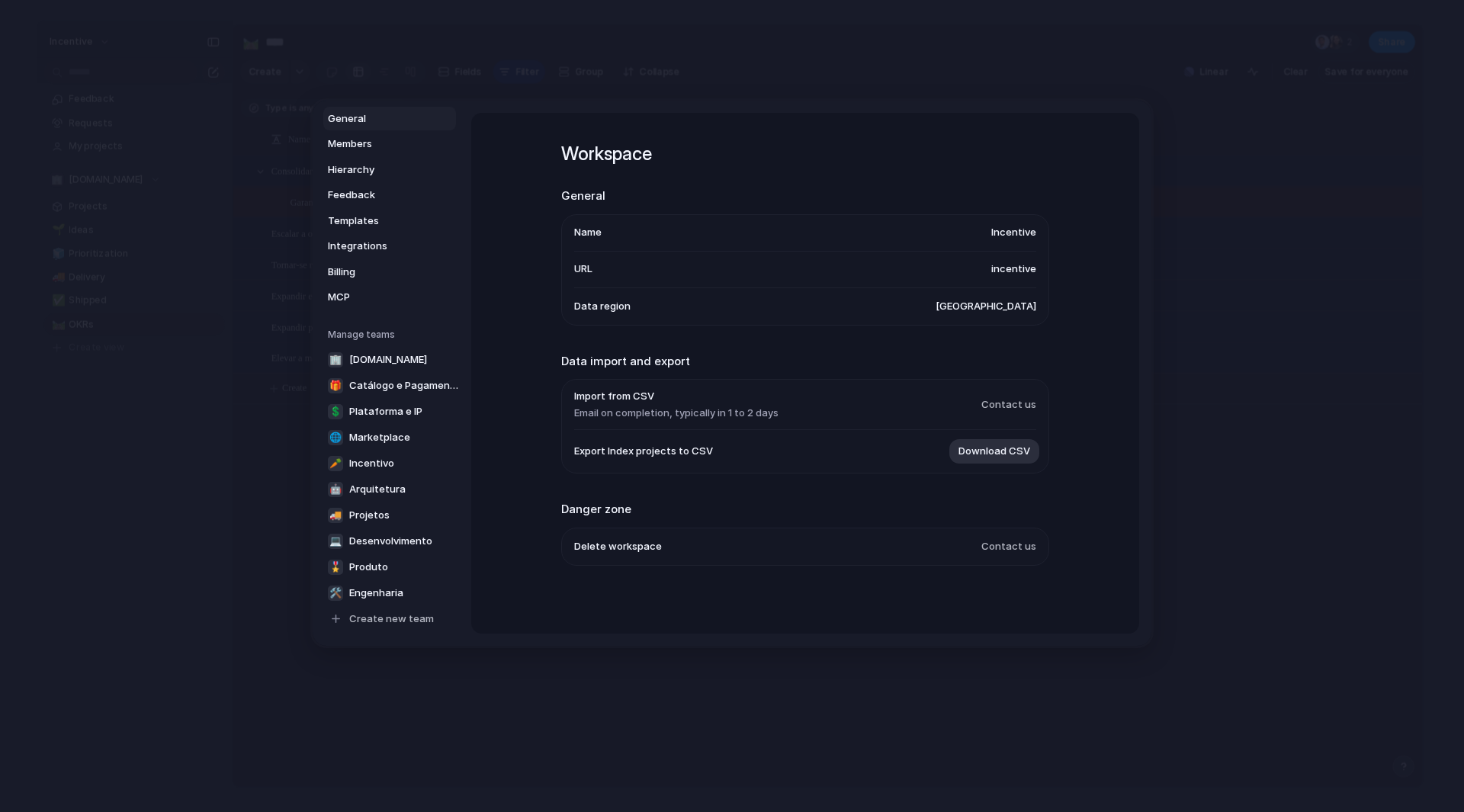
click at [360, 339] on h5 "Manage teams" at bounding box center [391, 334] width 128 height 13
click at [364, 352] on span "[DOMAIN_NAME]" at bounding box center [388, 359] width 78 height 15
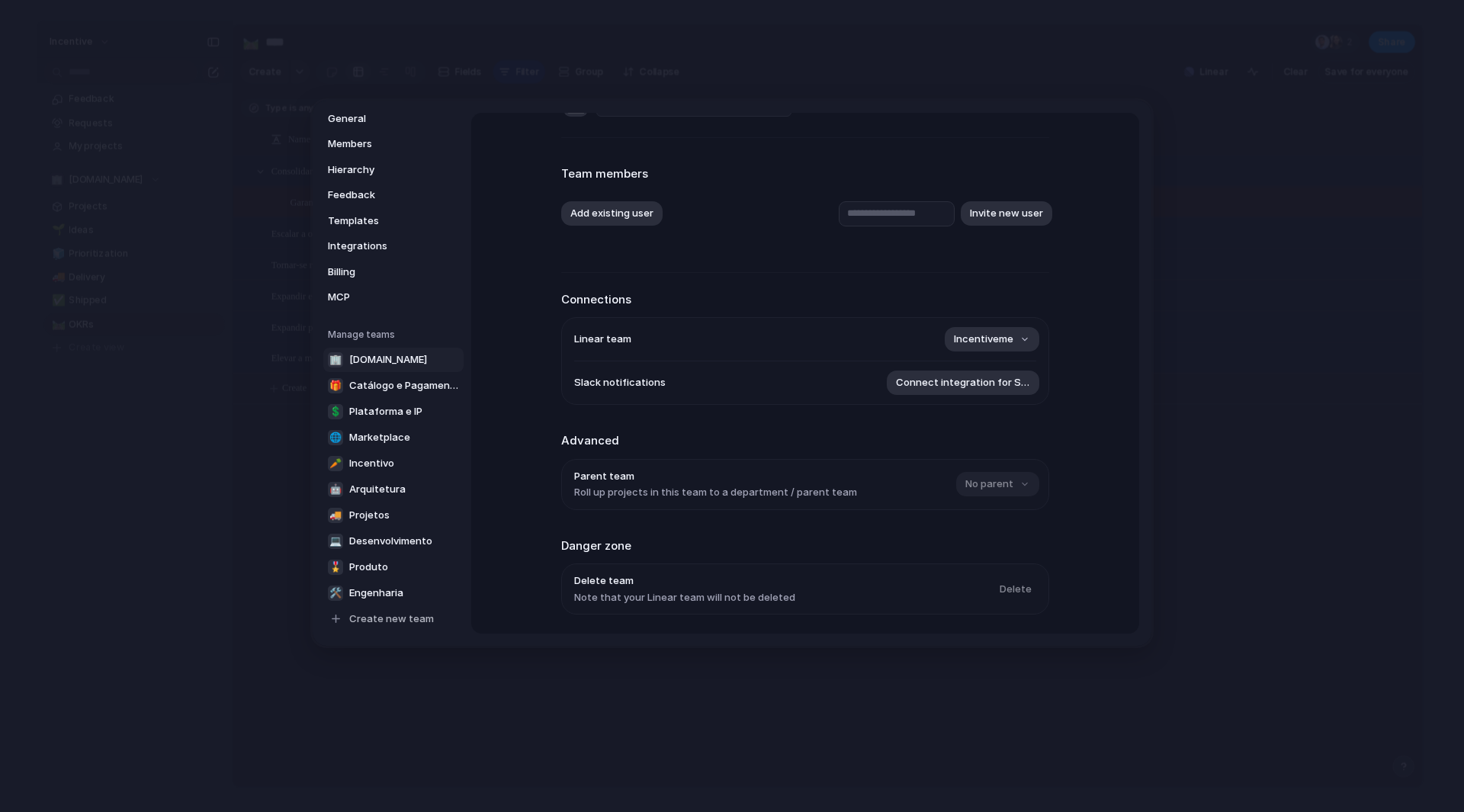
scroll to position [101, 0]
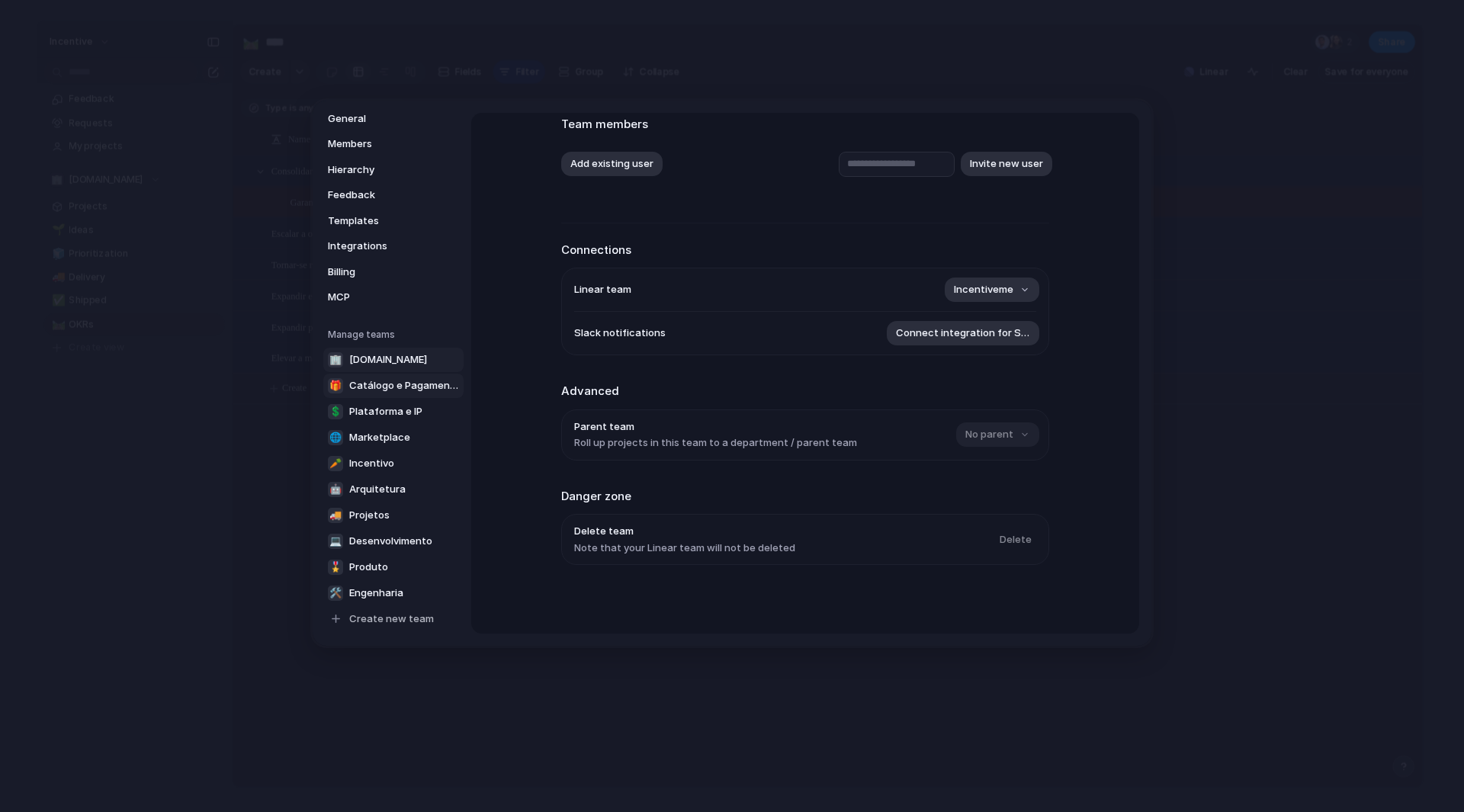
click at [417, 386] on span "Catálogo e Pagamentos" at bounding box center [404, 385] width 110 height 15
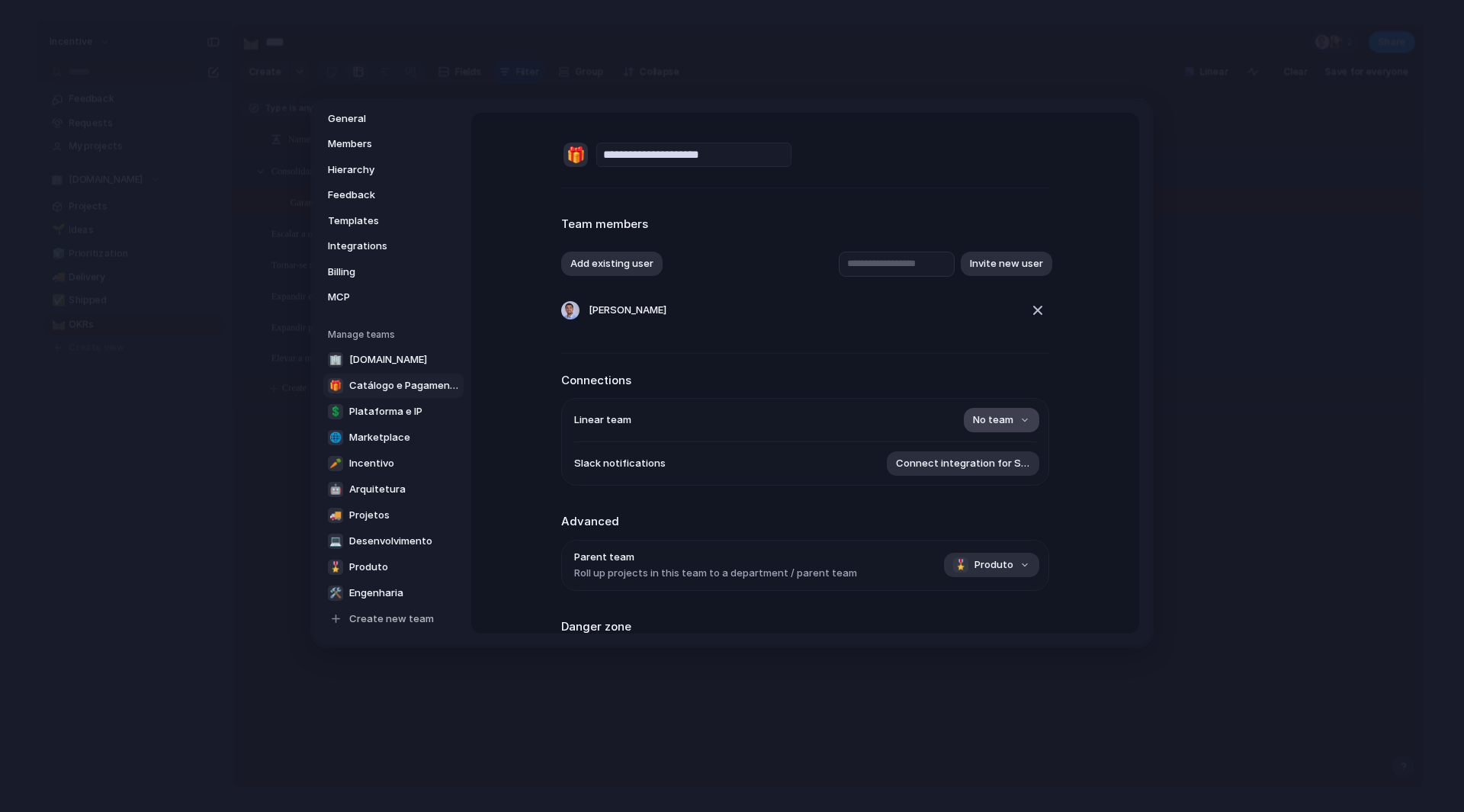
click at [977, 425] on span "No team" at bounding box center [993, 421] width 40 height 15
click at [1094, 428] on div "⚡ Incentiveme" at bounding box center [732, 406] width 1464 height 812
click at [370, 370] on link "🏢 Incentive.me" at bounding box center [393, 359] width 140 height 24
type input "**********"
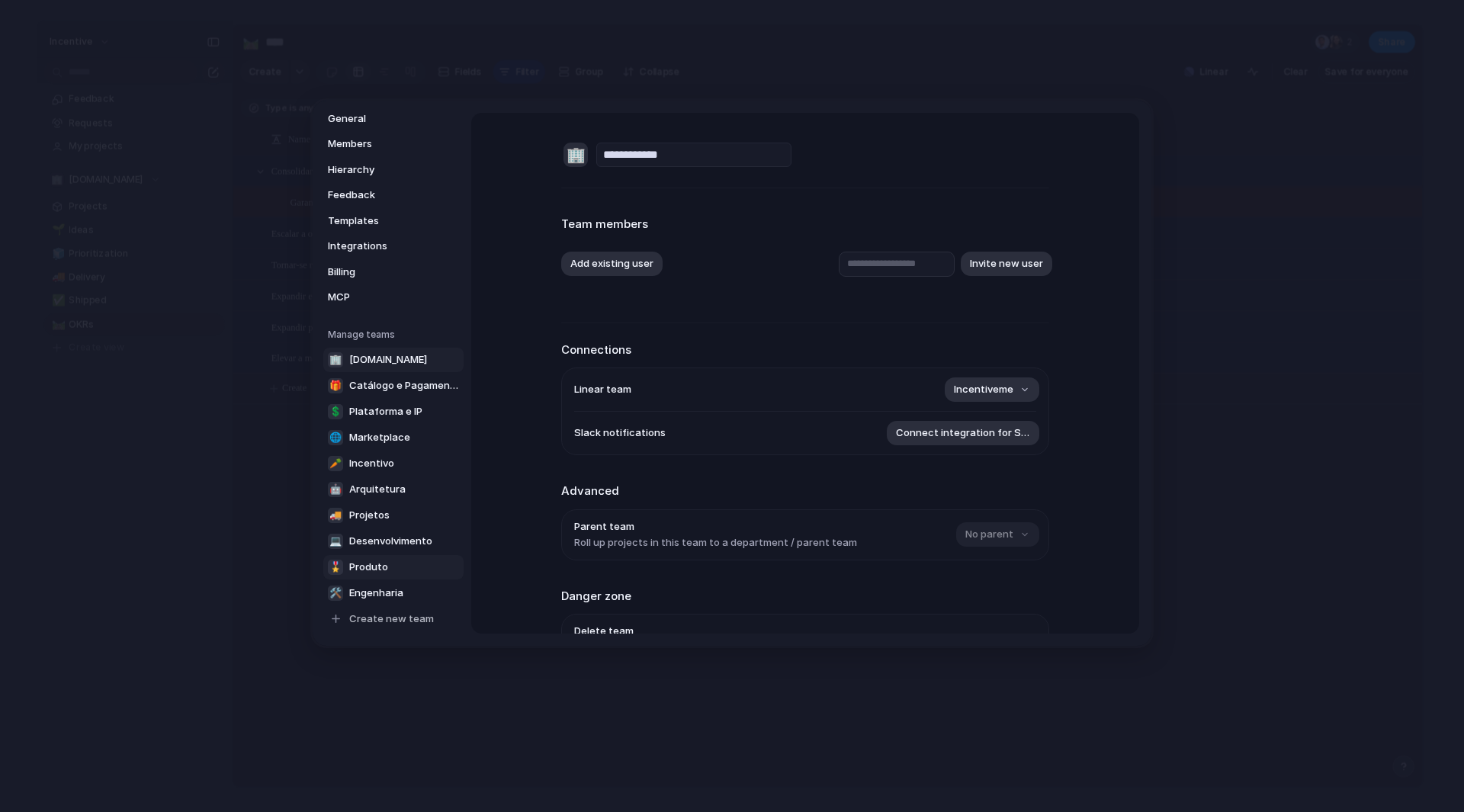
click at [375, 568] on span "Produto" at bounding box center [369, 567] width 39 height 15
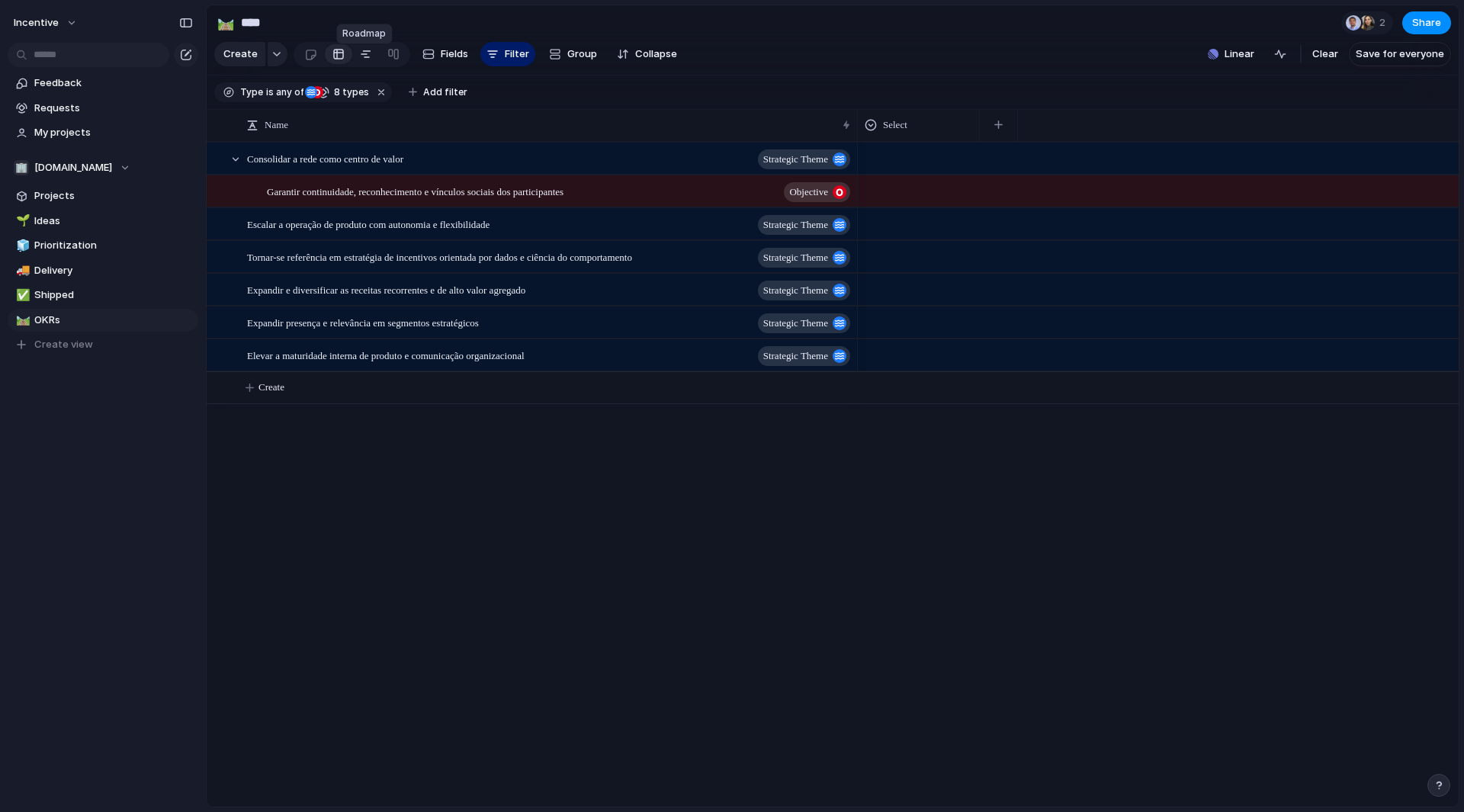
click at [355, 57] on link at bounding box center [365, 54] width 28 height 24
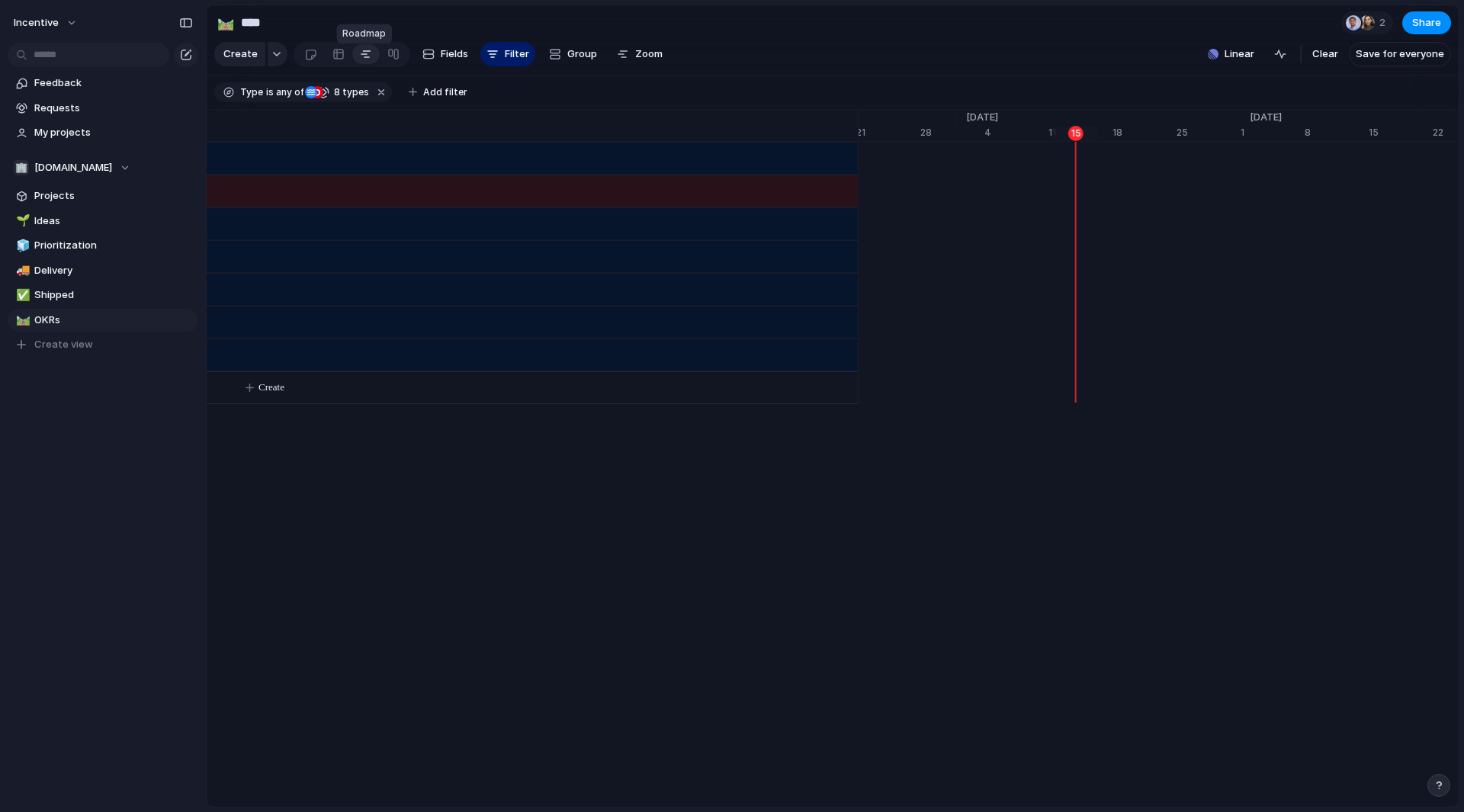
scroll to position [0, 9933]
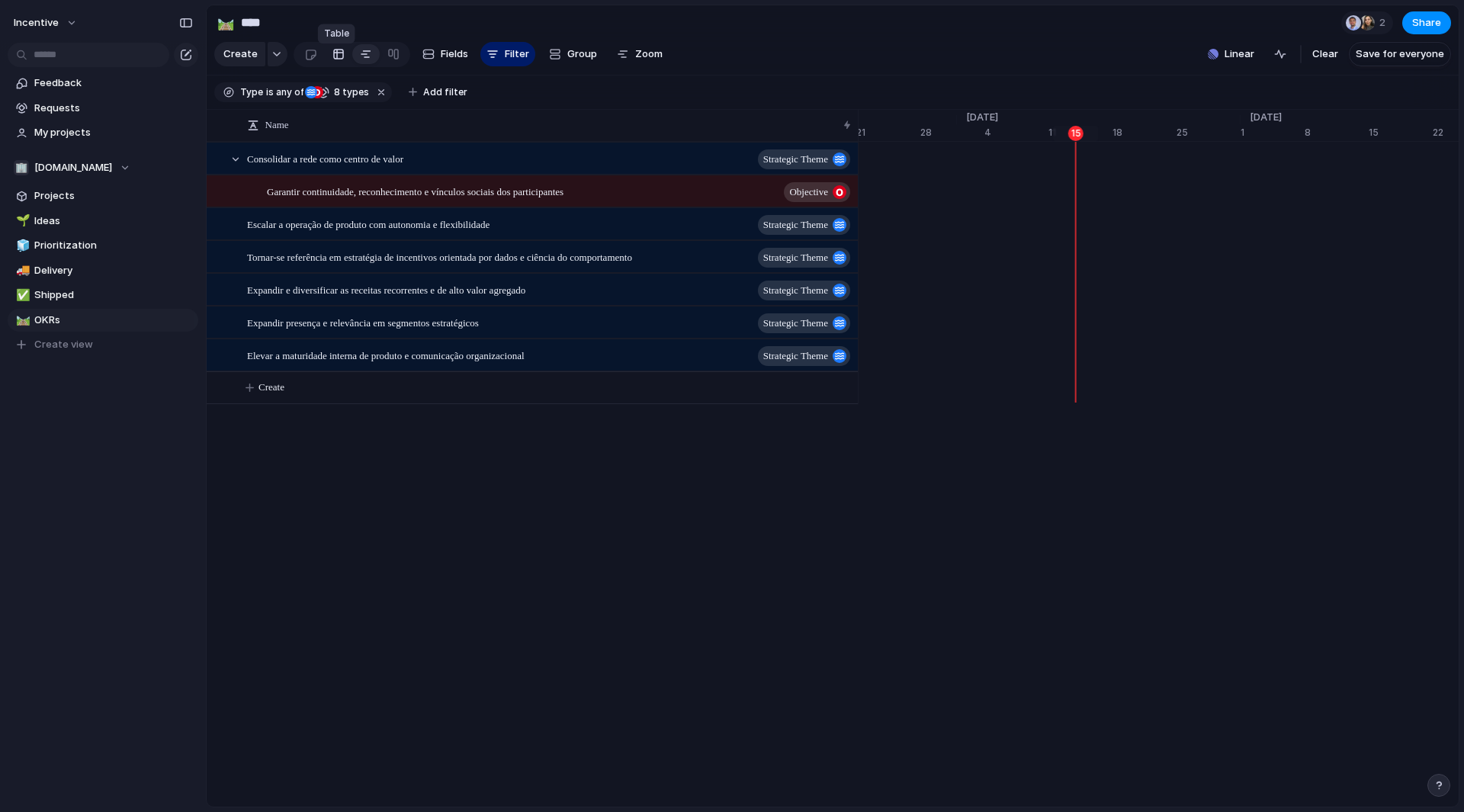
click at [333, 60] on div at bounding box center [339, 54] width 13 height 24
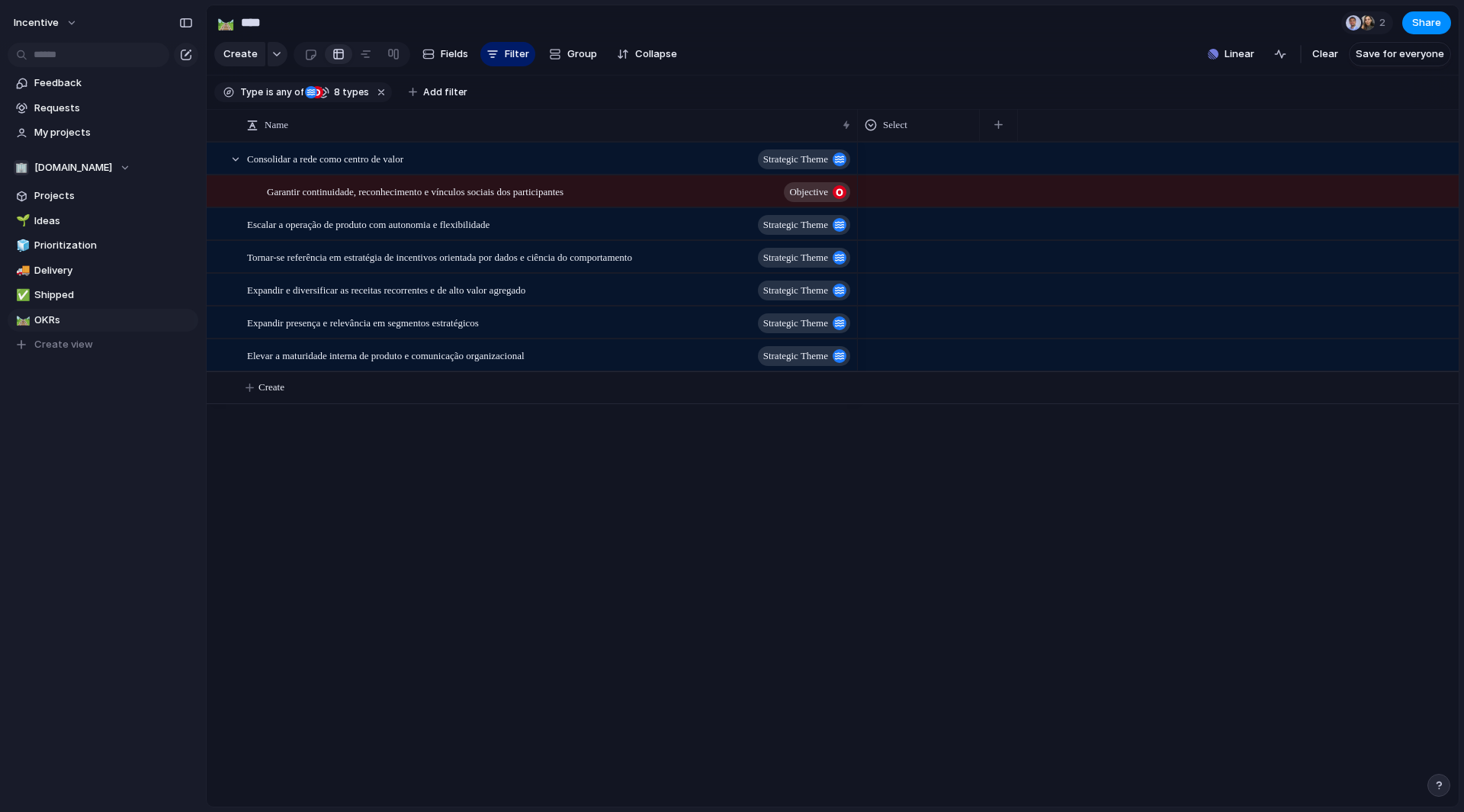
click at [61, 410] on div "Feedback Requests My projects 🏢 Incentive.me Projects 🌱 Ideas 🧊 Prioritization …" at bounding box center [103, 240] width 206 height 479
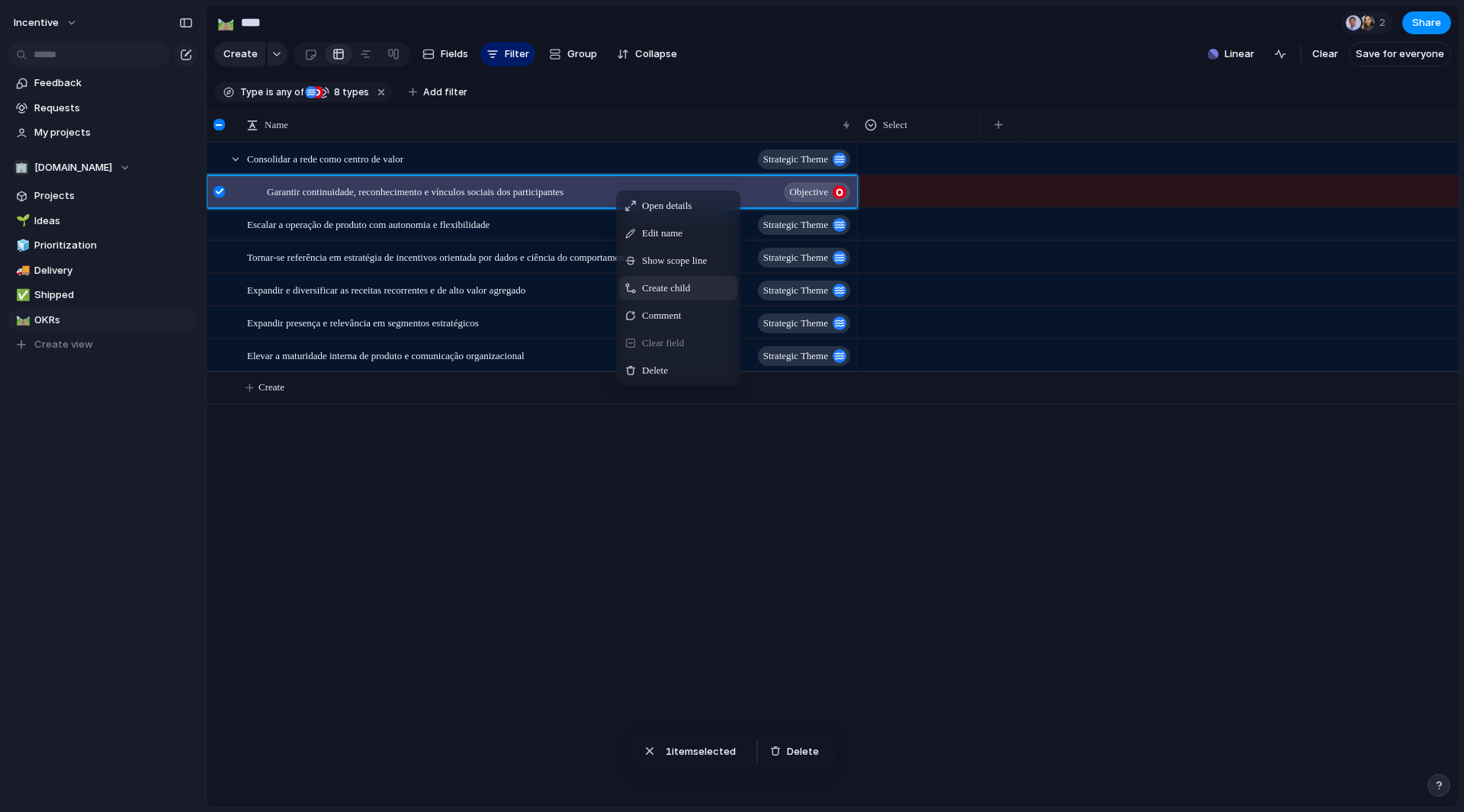
click at [651, 296] on span "Create child" at bounding box center [665, 288] width 48 height 15
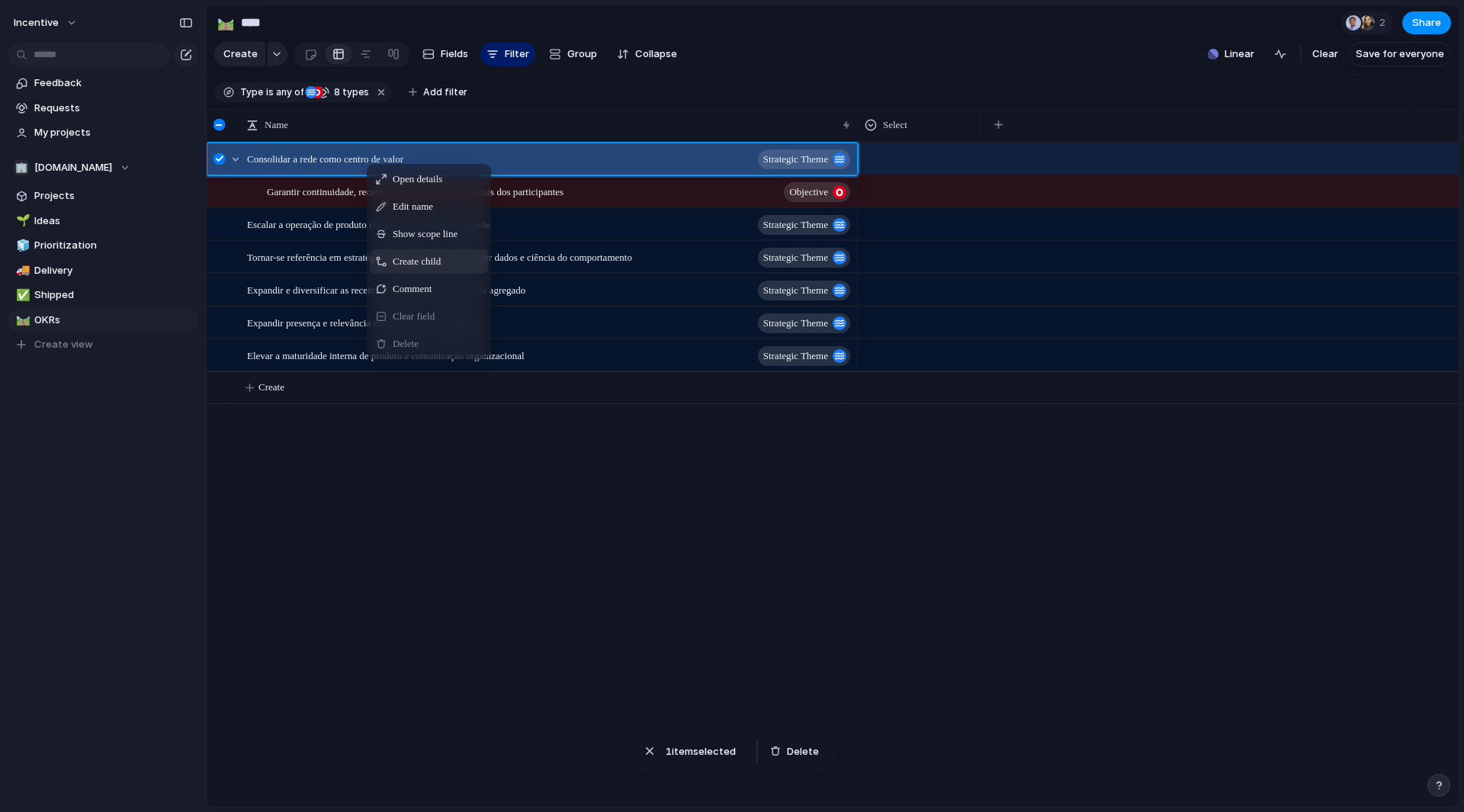
click at [437, 274] on div "Create child" at bounding box center [428, 261] width 118 height 24
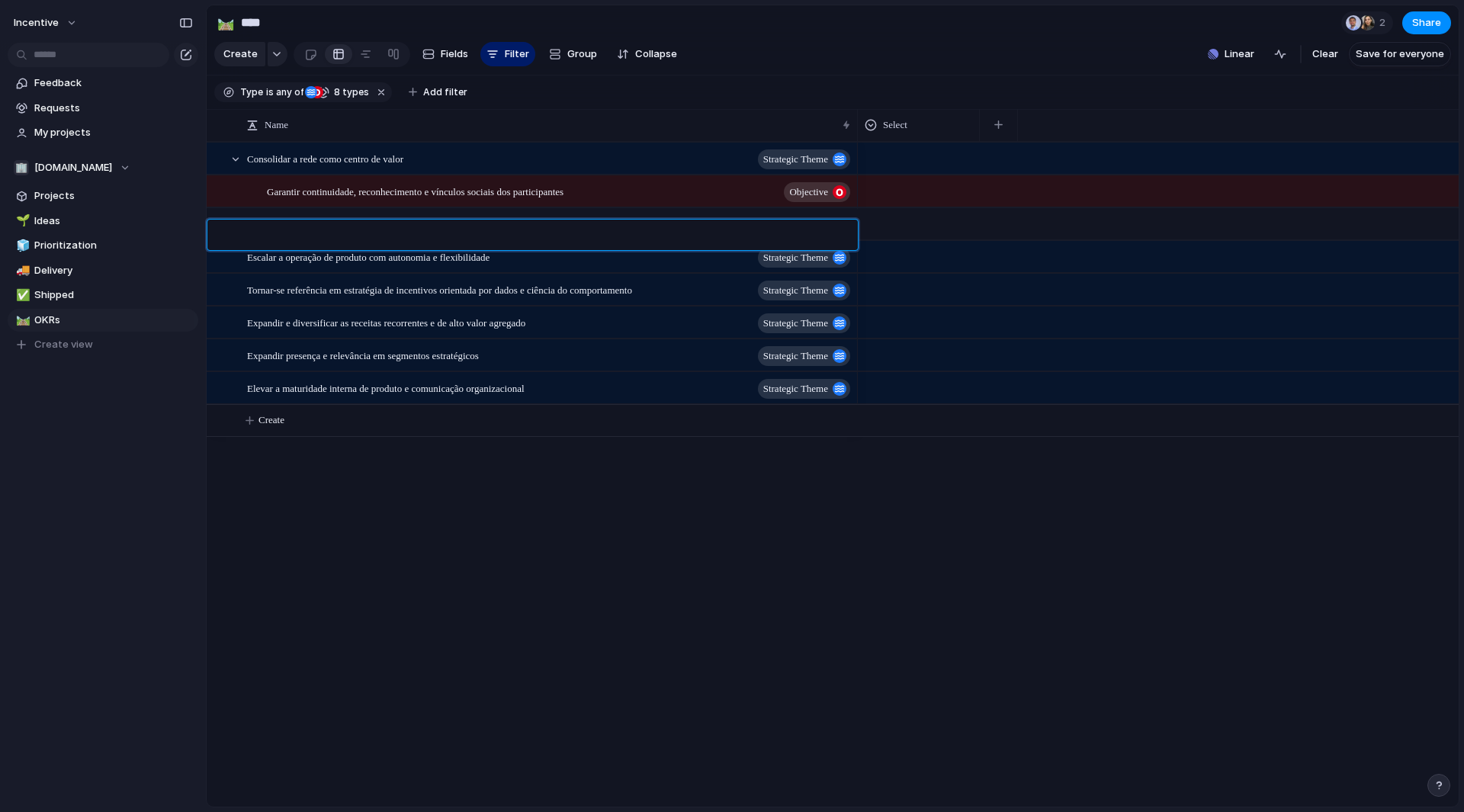
paste textarea "**********"
type textarea "**********"
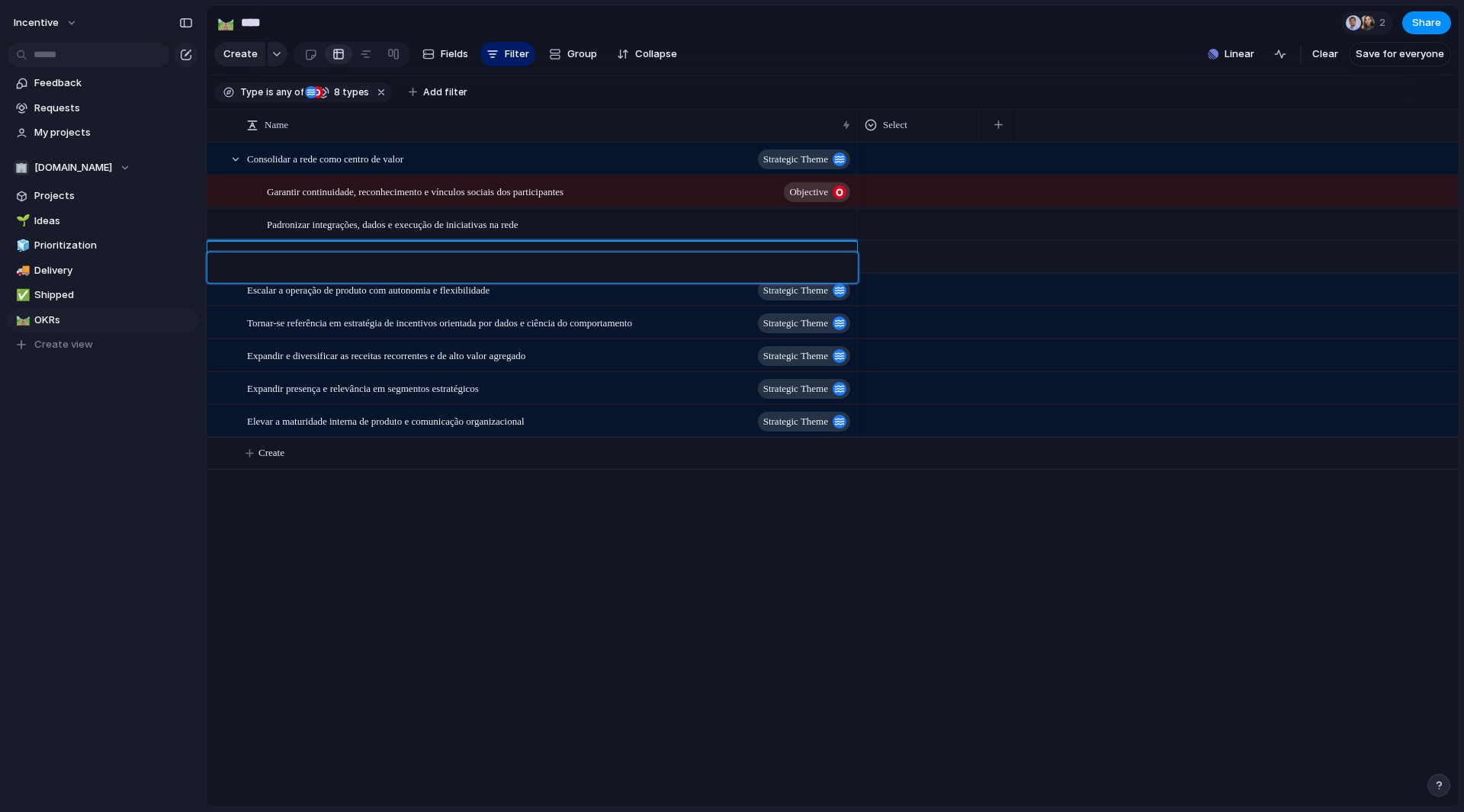
paste textarea "**********"
type textarea "**********"
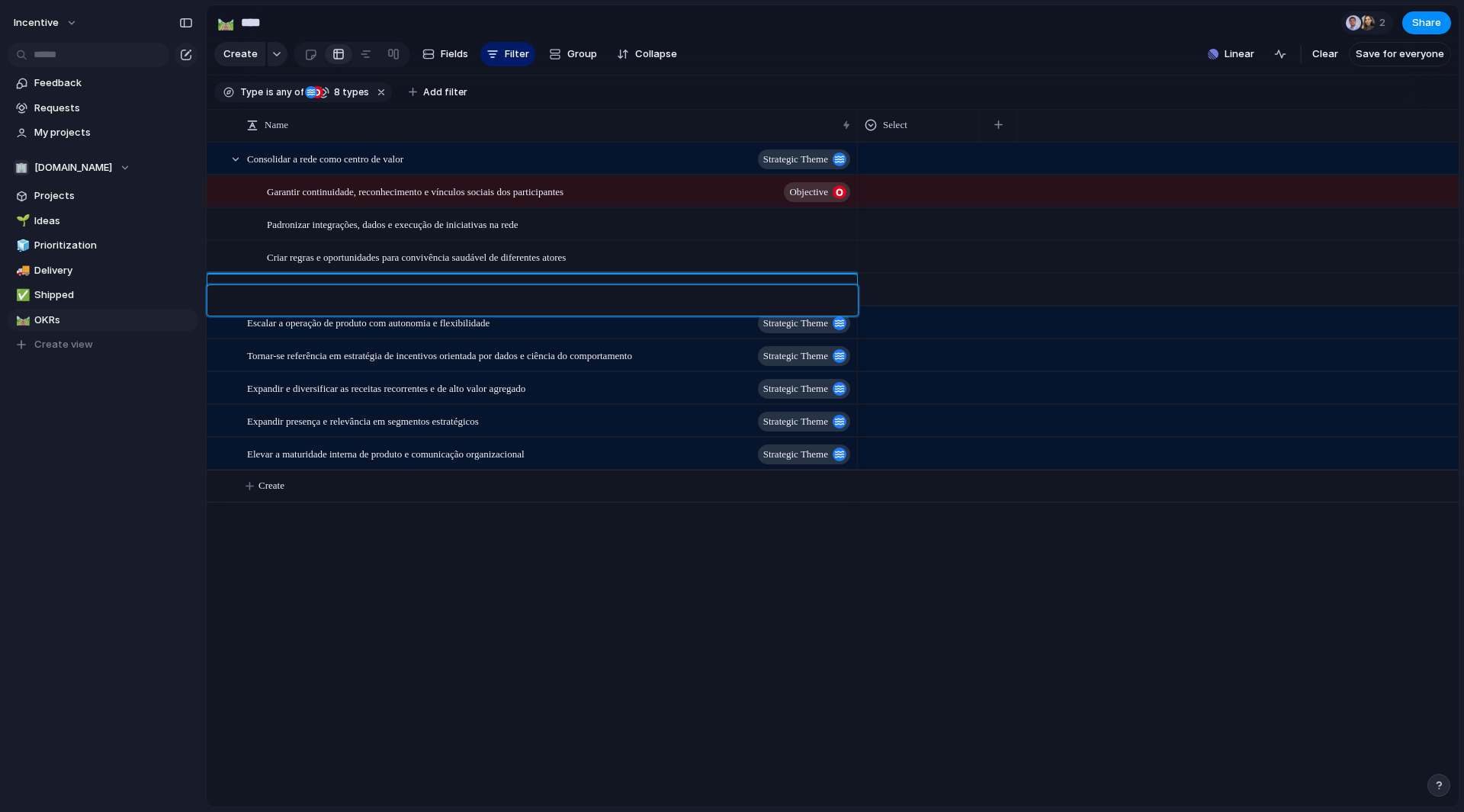
paste textarea "**********"
type textarea "**********"
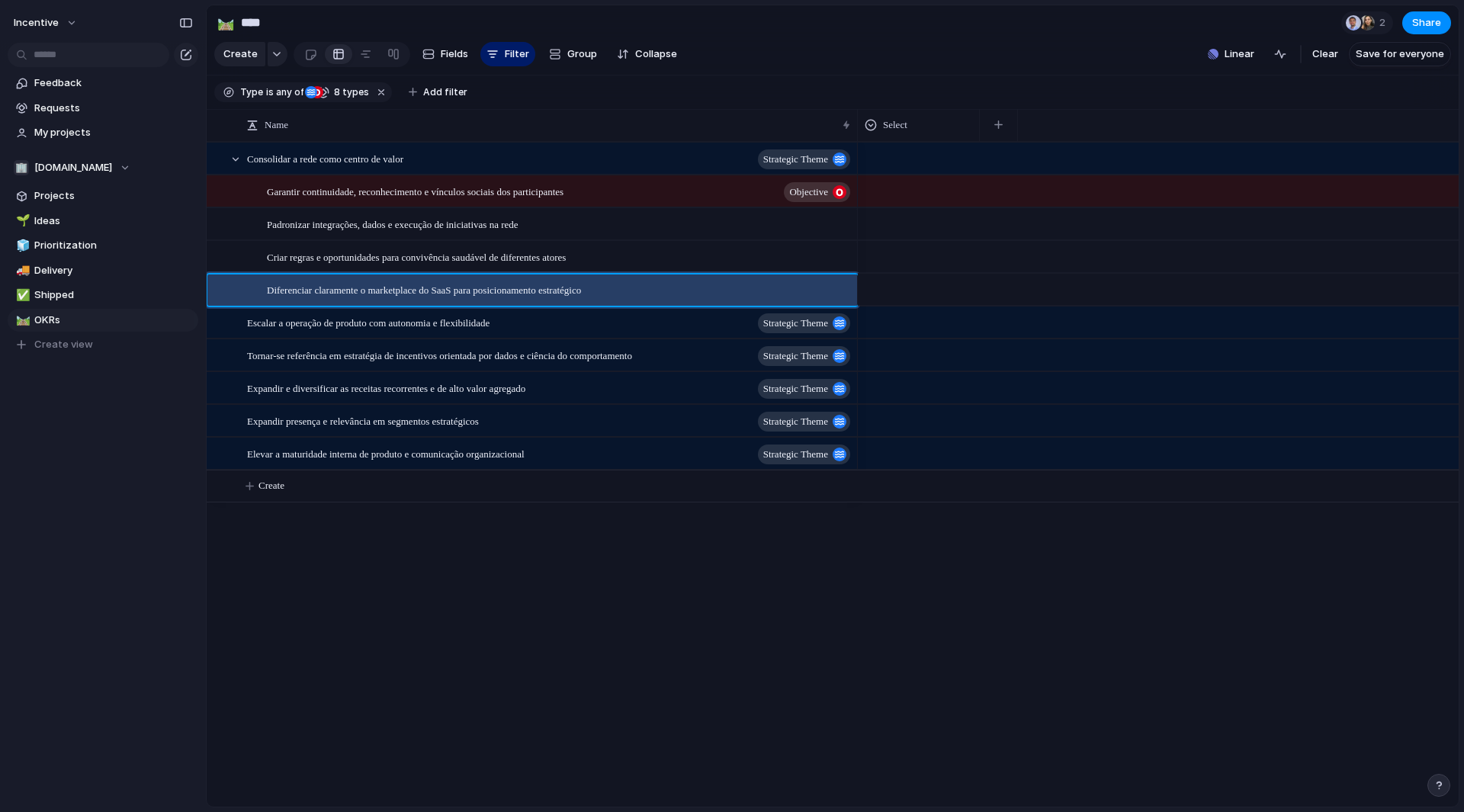
click at [417, 233] on span "Padronizar integrações, dados e execução de iniciativas na rede" at bounding box center [393, 224] width 251 height 18
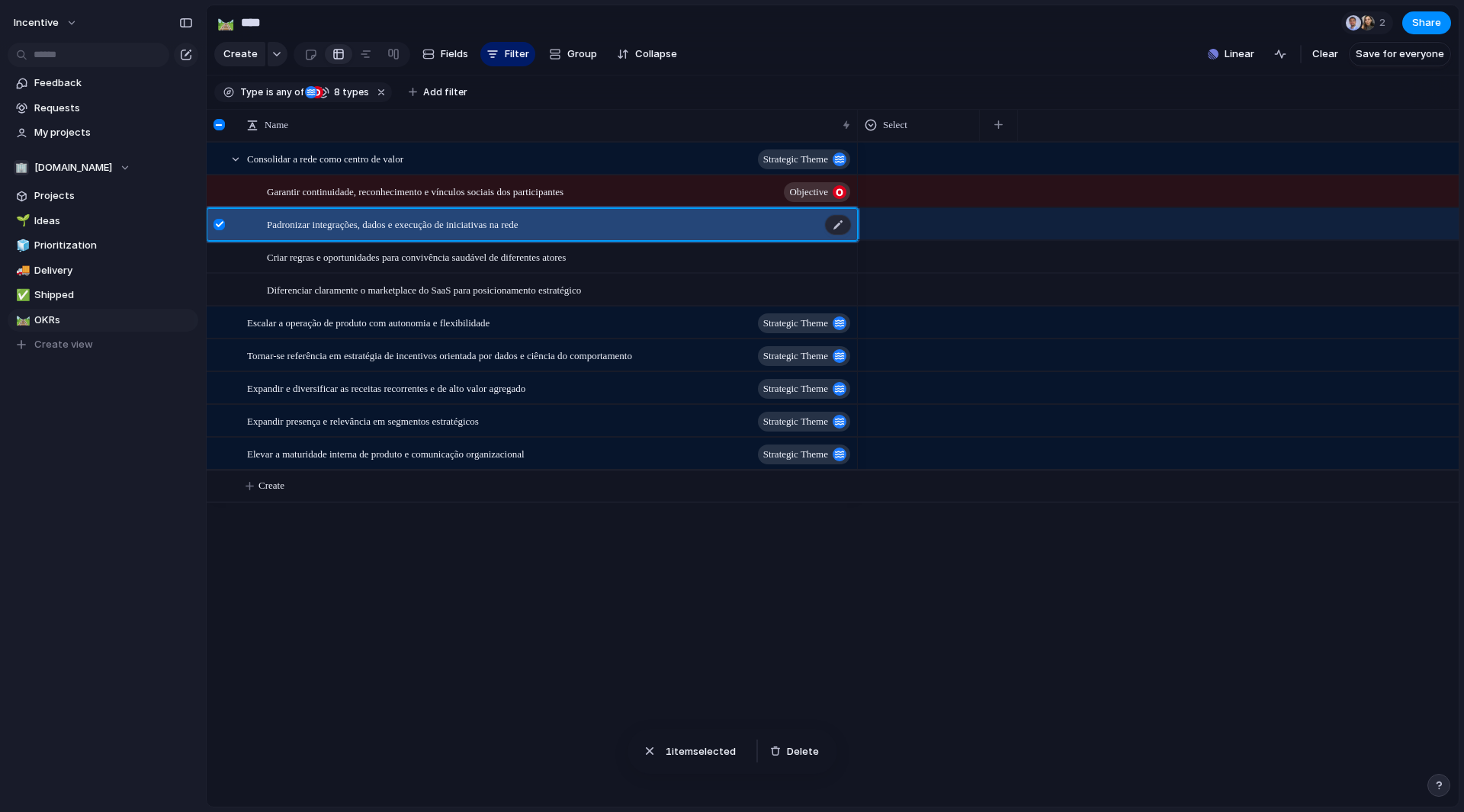
click at [558, 231] on div "Padronizar integrações, dados e execução de iniciativas na rede" at bounding box center [560, 224] width 586 height 31
click at [219, 230] on div at bounding box center [220, 225] width 12 height 12
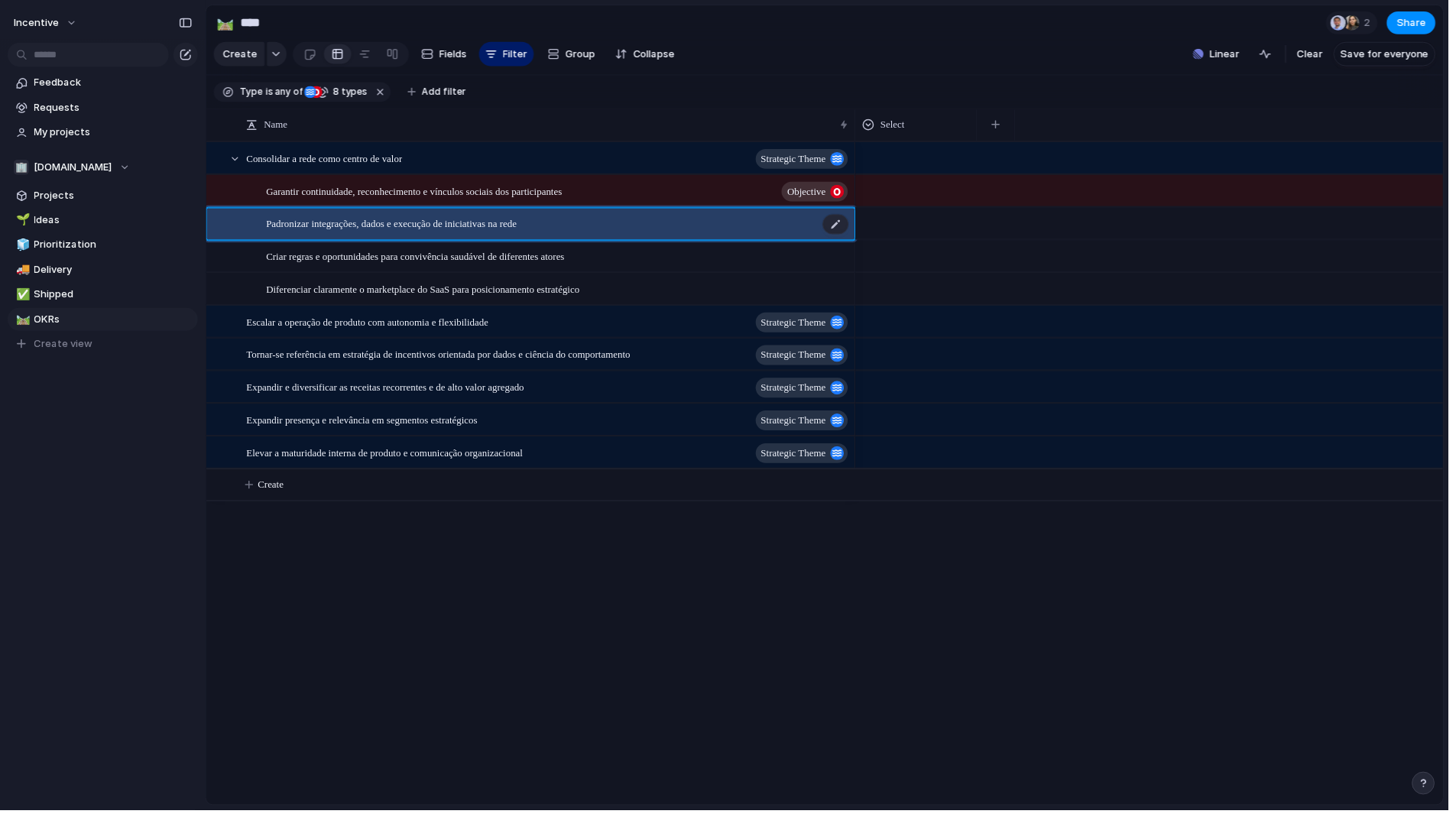
click at [800, 239] on div "Padronizar integrações, dados e execução de iniciativas na rede" at bounding box center [561, 224] width 587 height 31
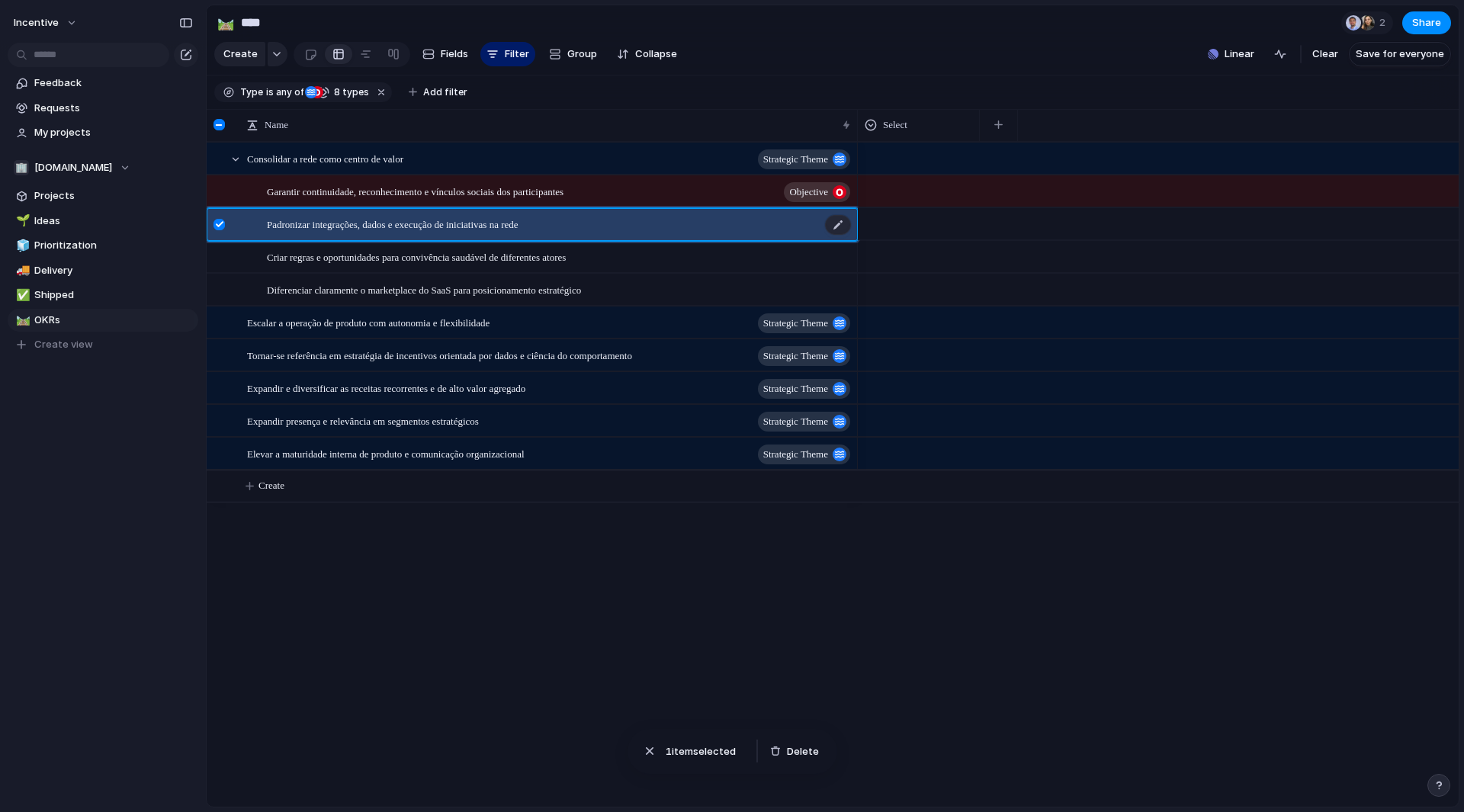
click at [799, 239] on div "Padronizar integrações, dados e execução de iniciativas na rede" at bounding box center [560, 224] width 586 height 31
click at [299, 233] on span "Padronizar integrações, dados e execução de iniciativas na rede" at bounding box center [393, 224] width 251 height 18
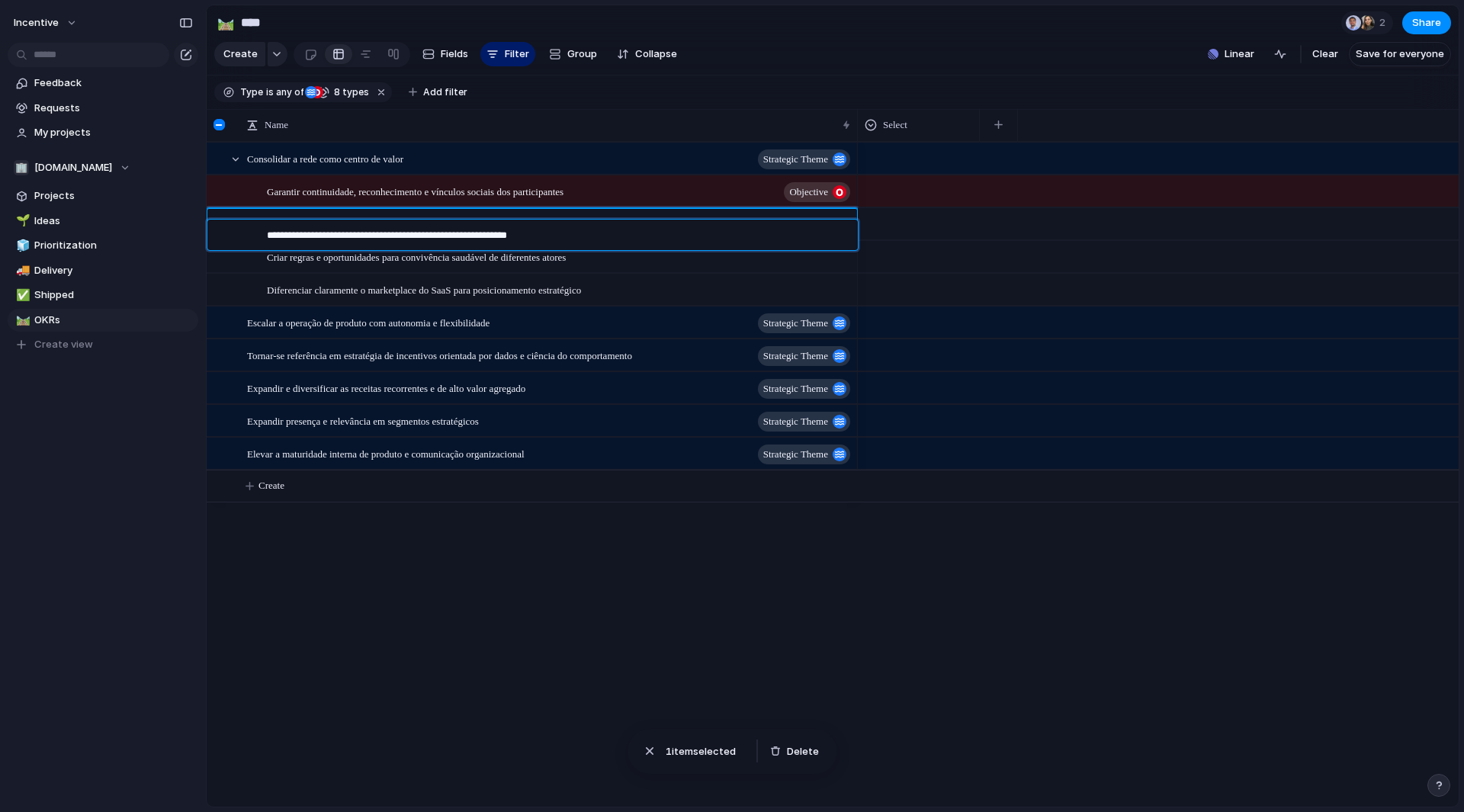
click at [299, 240] on textarea "**********" at bounding box center [557, 237] width 581 height 18
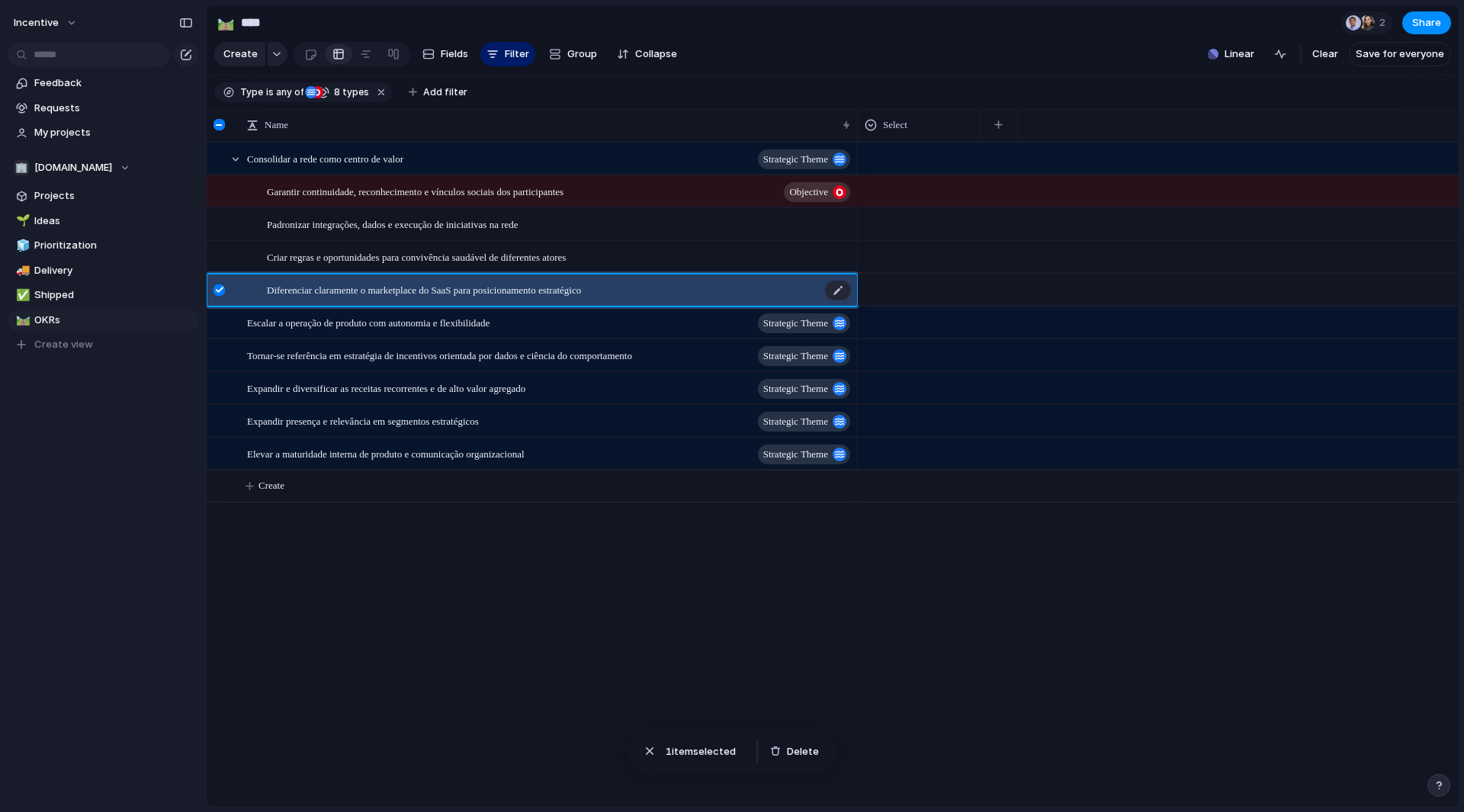
click at [416, 306] on div "Diferenciar claramente o marketplace do SaaS para posicionamento estratégico" at bounding box center [560, 290] width 586 height 31
click at [447, 199] on span "Garantir continuidade, reconhecimento e vínculos sociais dos participantes" at bounding box center [416, 191] width 297 height 18
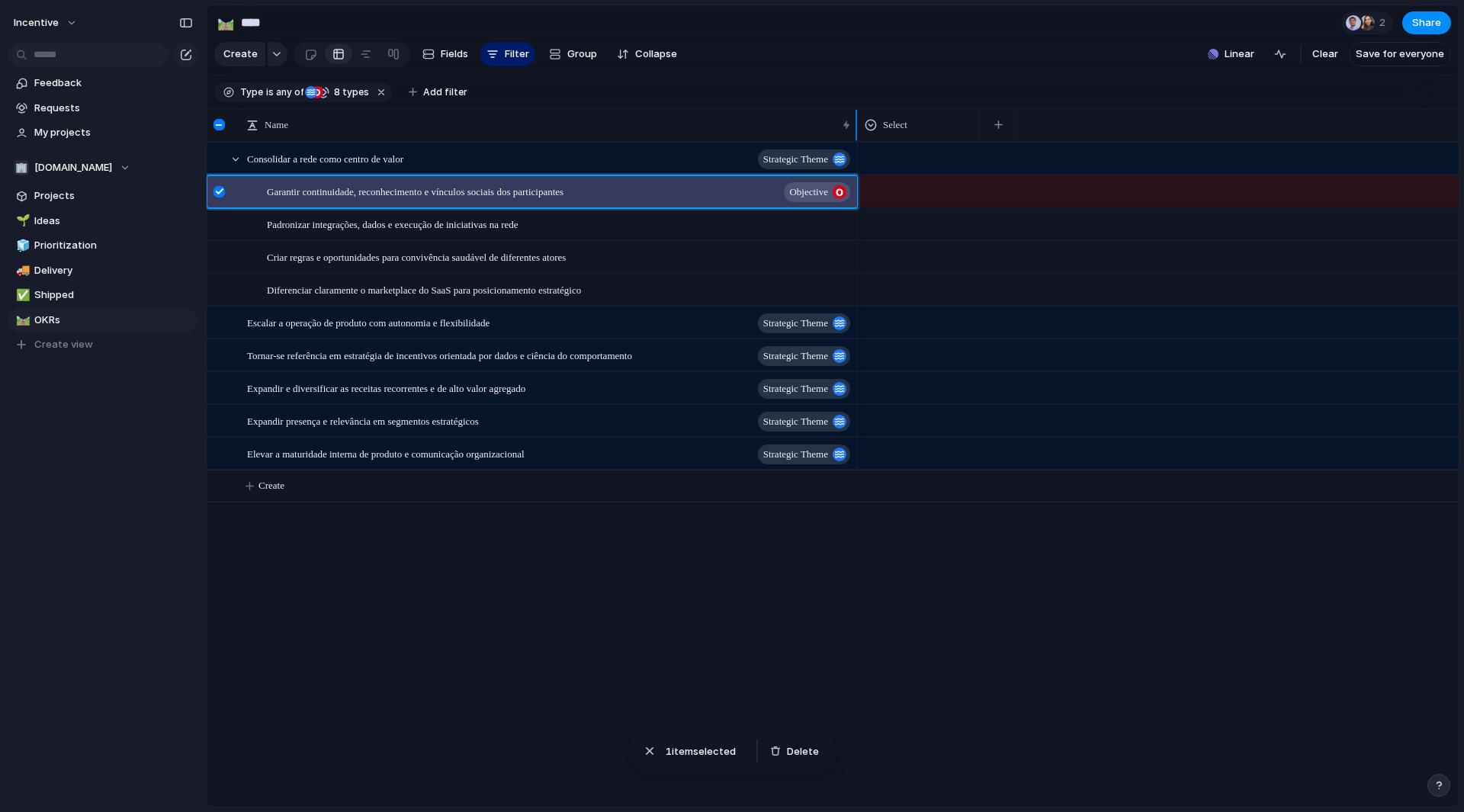
click at [225, 131] on div at bounding box center [220, 125] width 12 height 12
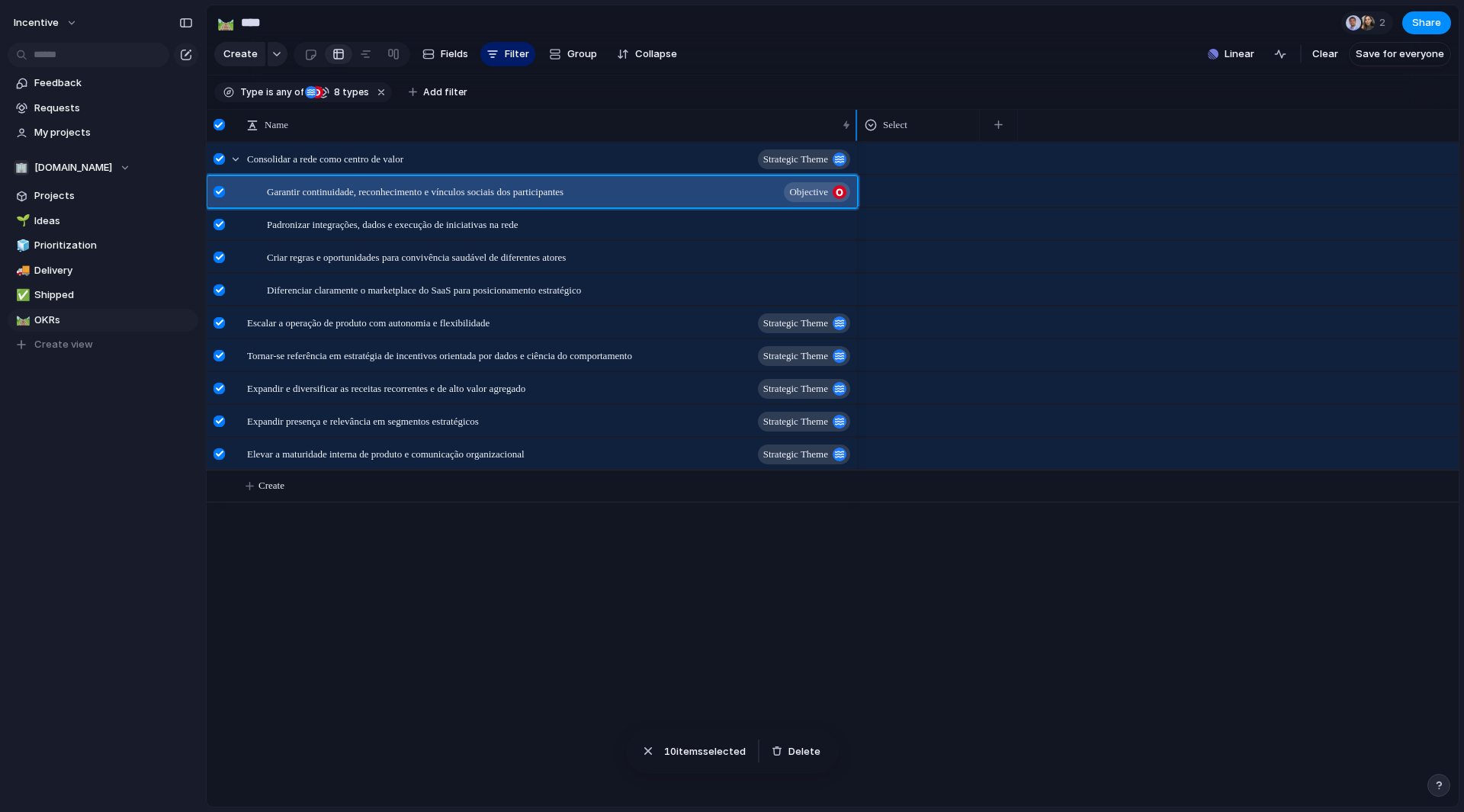
click at [227, 135] on div at bounding box center [221, 125] width 28 height 32
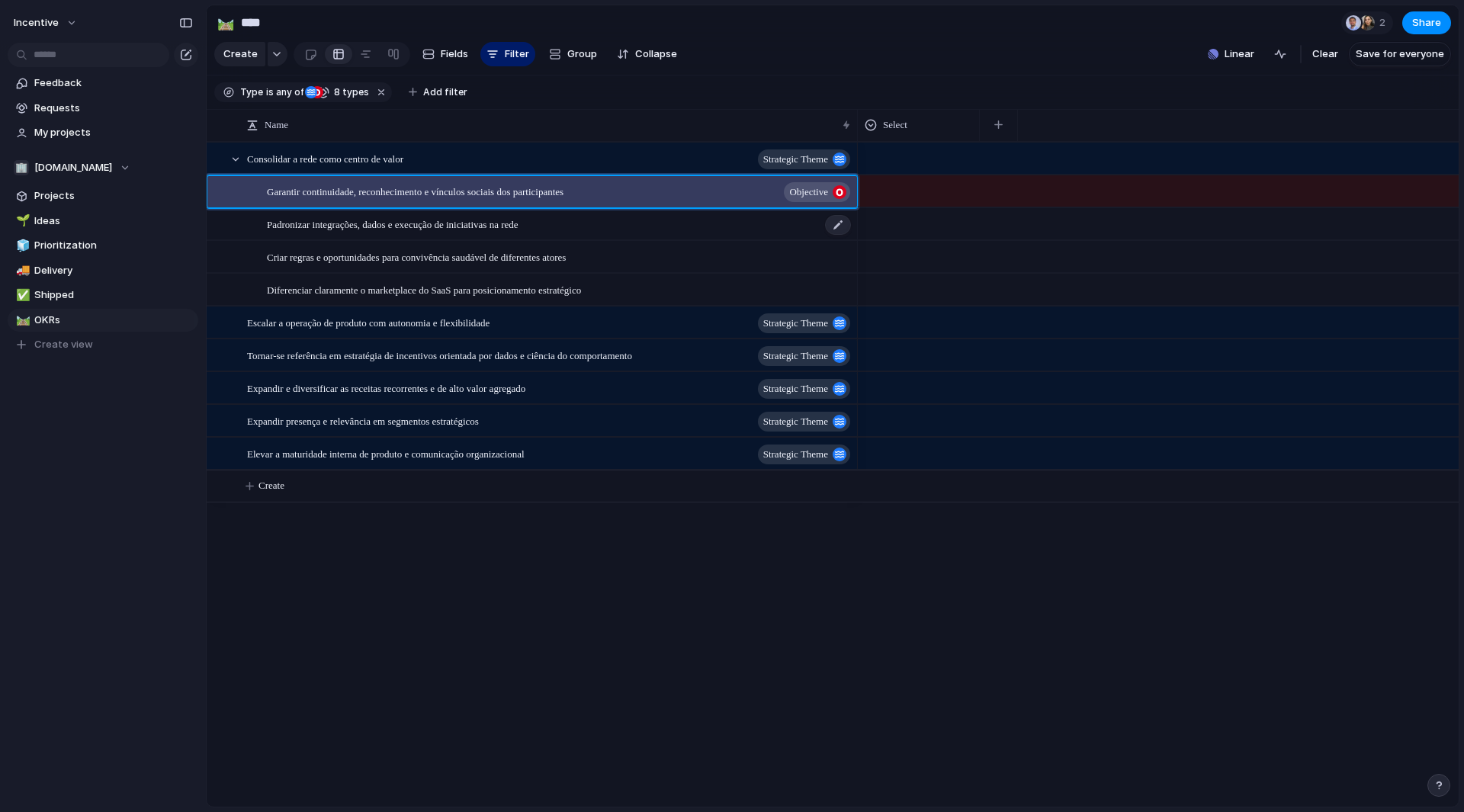
click at [395, 224] on div "Padronizar integrações, dados e execução de iniciativas na rede" at bounding box center [560, 224] width 586 height 31
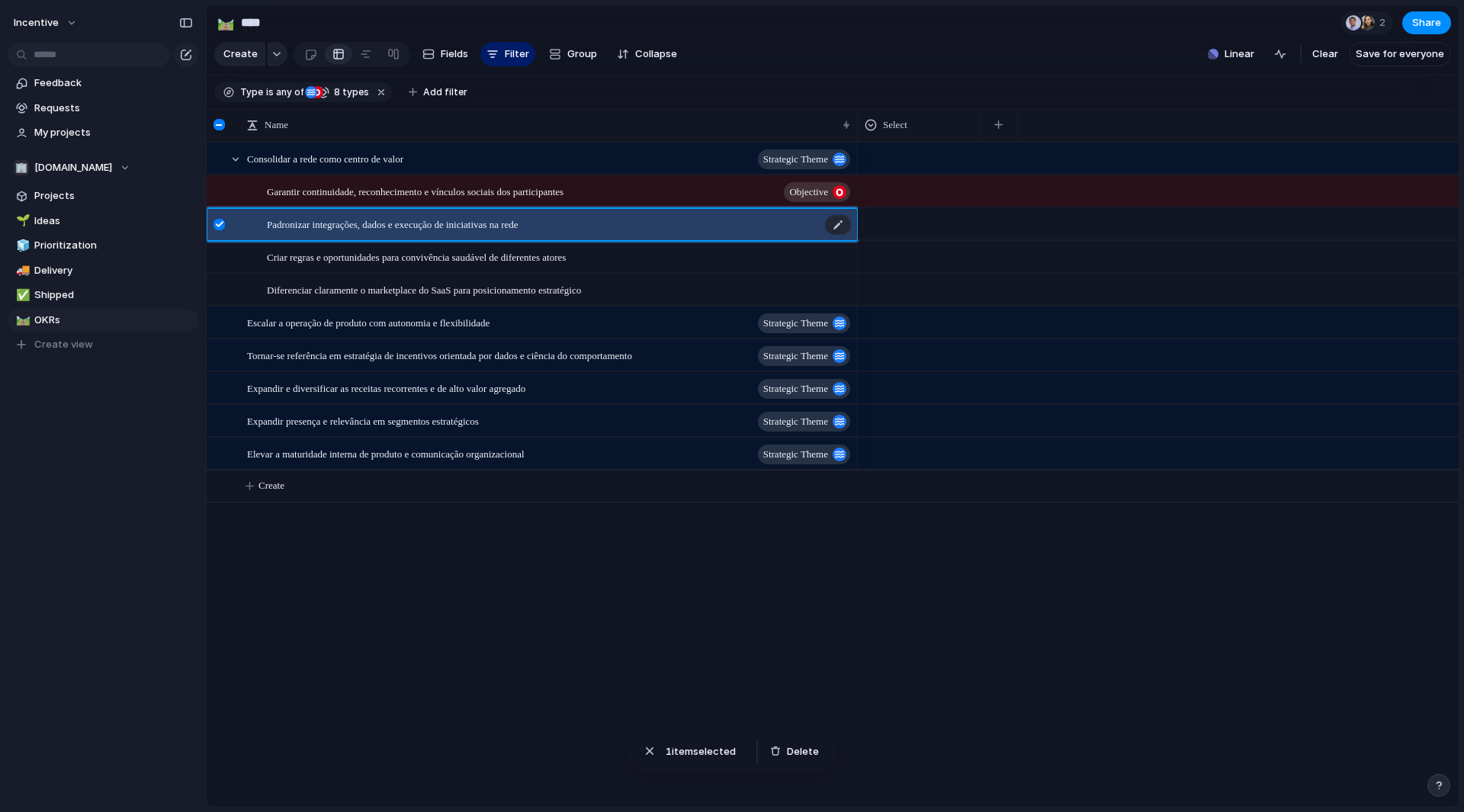
click at [401, 230] on span "Padronizar integrações, dados e execução de iniciativas na rede" at bounding box center [393, 224] width 251 height 18
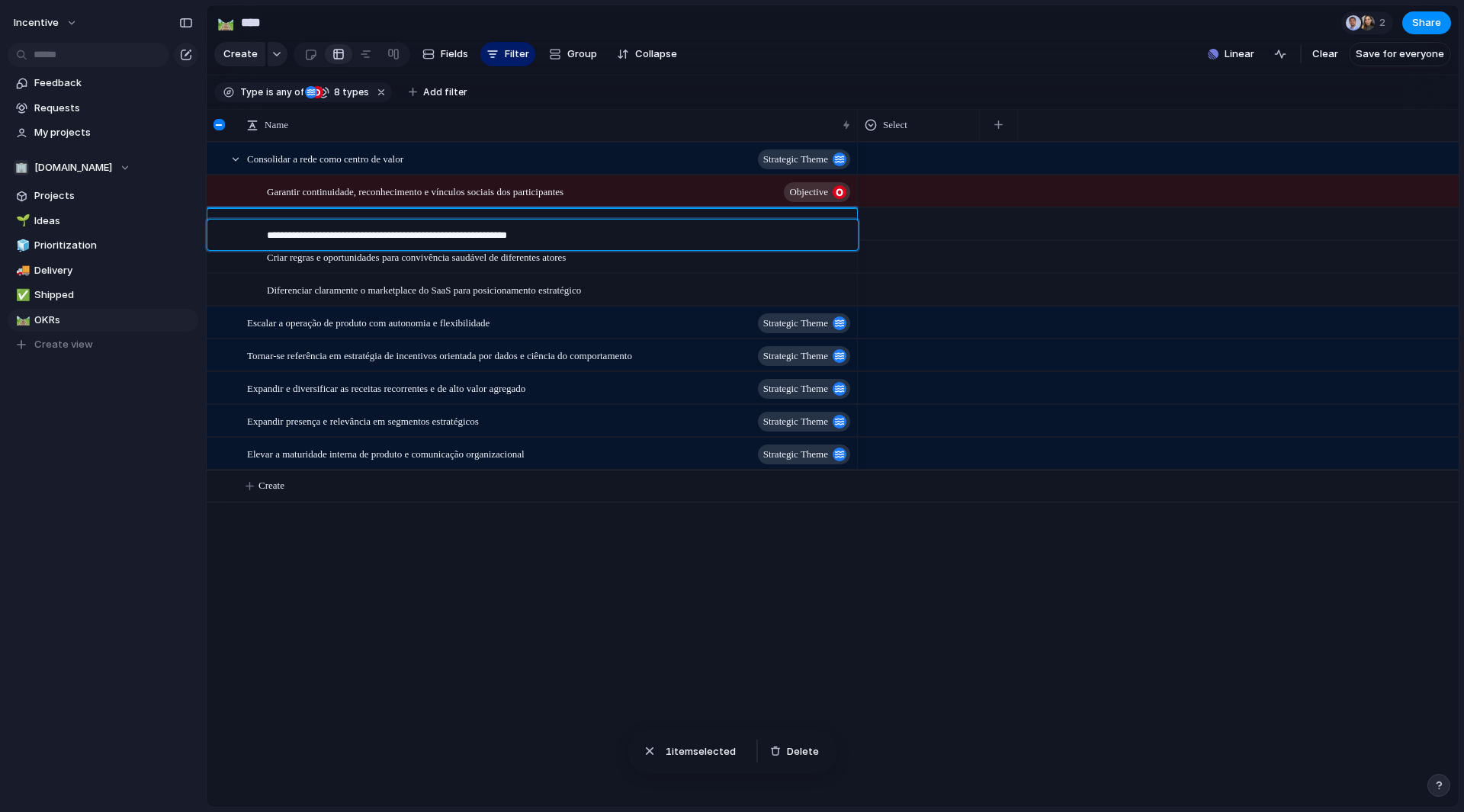
click at [401, 230] on textarea "**********" at bounding box center [557, 237] width 581 height 18
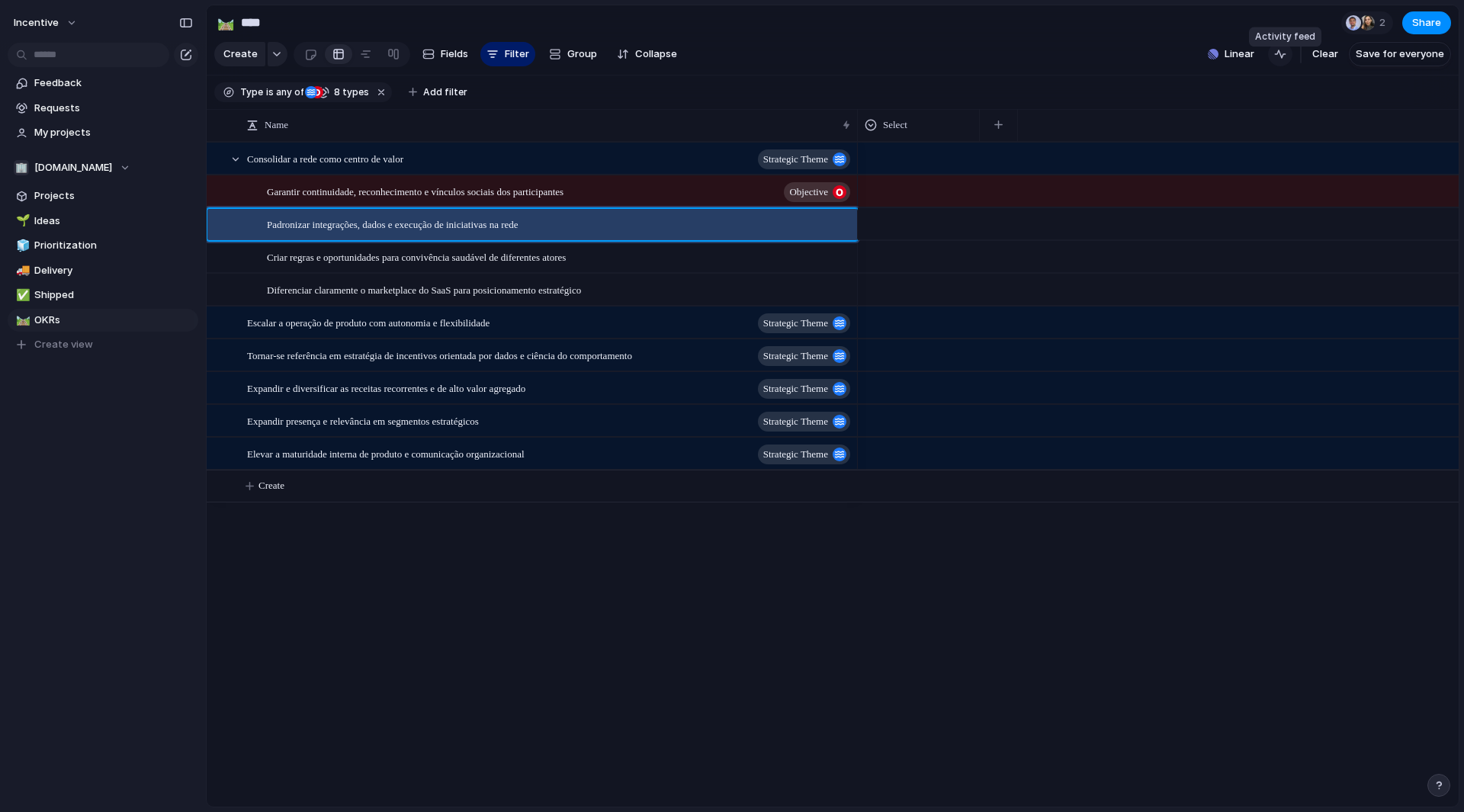
click at [1283, 60] on div "button" at bounding box center [1280, 54] width 13 height 13
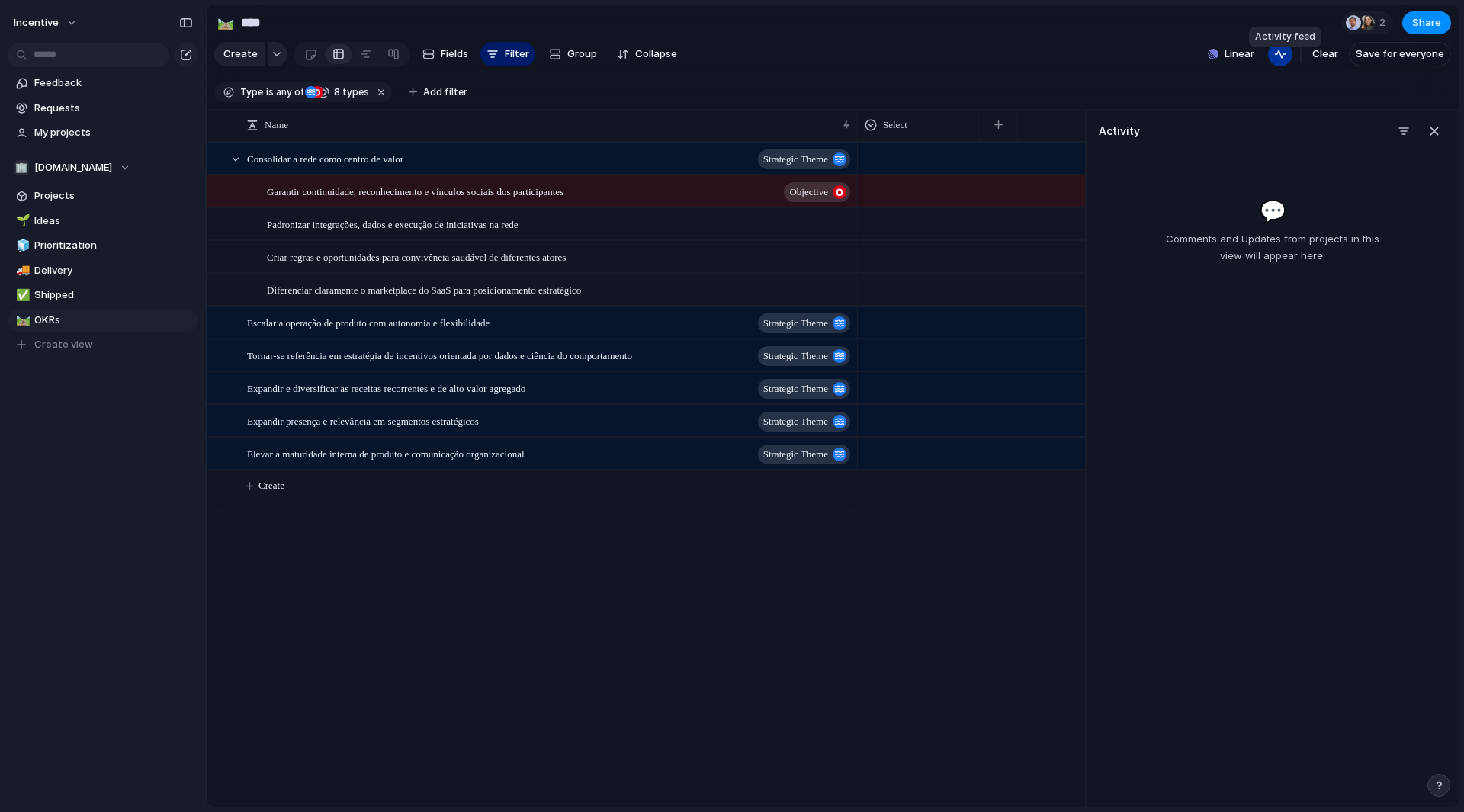
click at [1283, 60] on div "button" at bounding box center [1280, 54] width 13 height 13
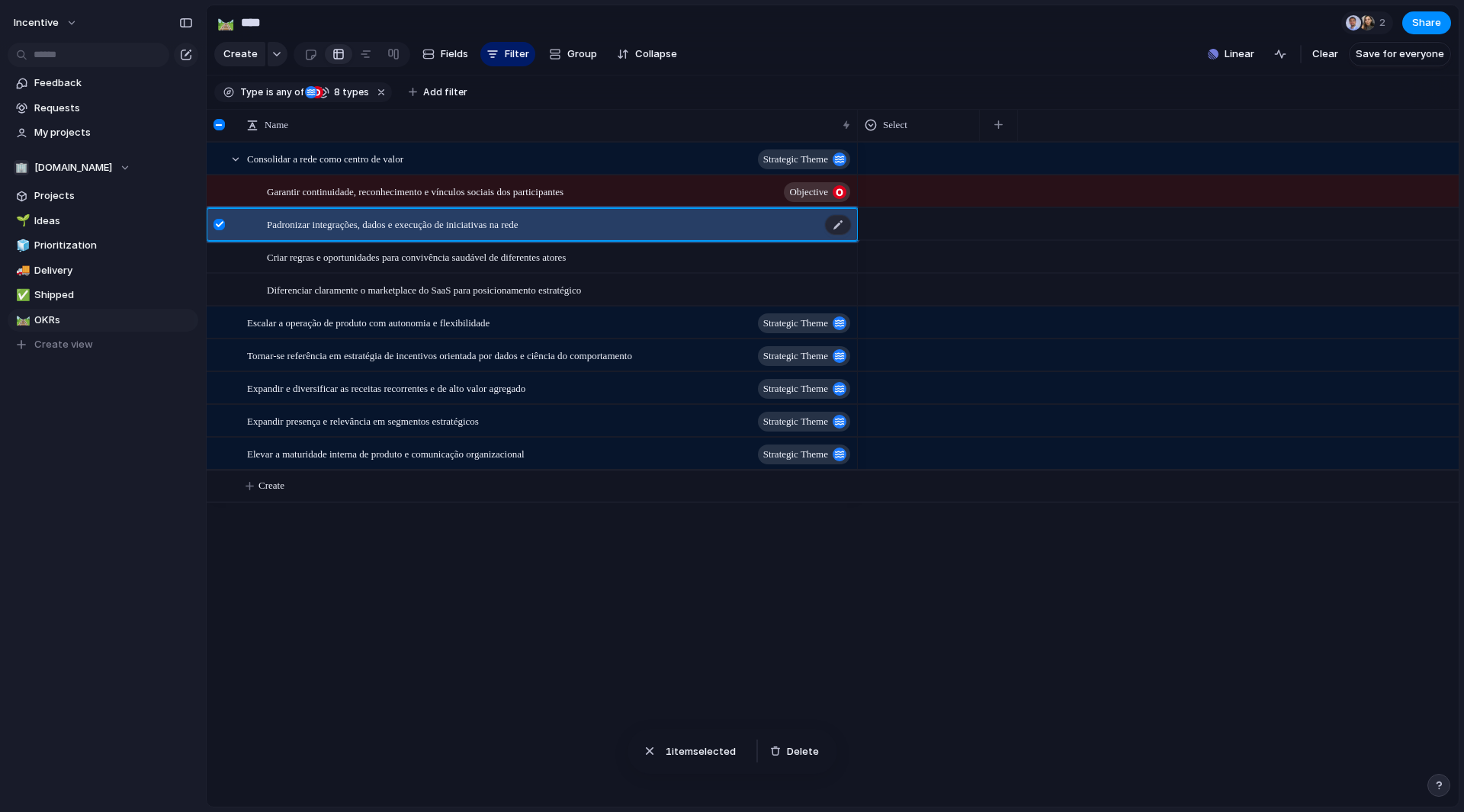
click at [408, 233] on span "Padronizar integrações, dados e execução de iniciativas na rede" at bounding box center [393, 224] width 251 height 18
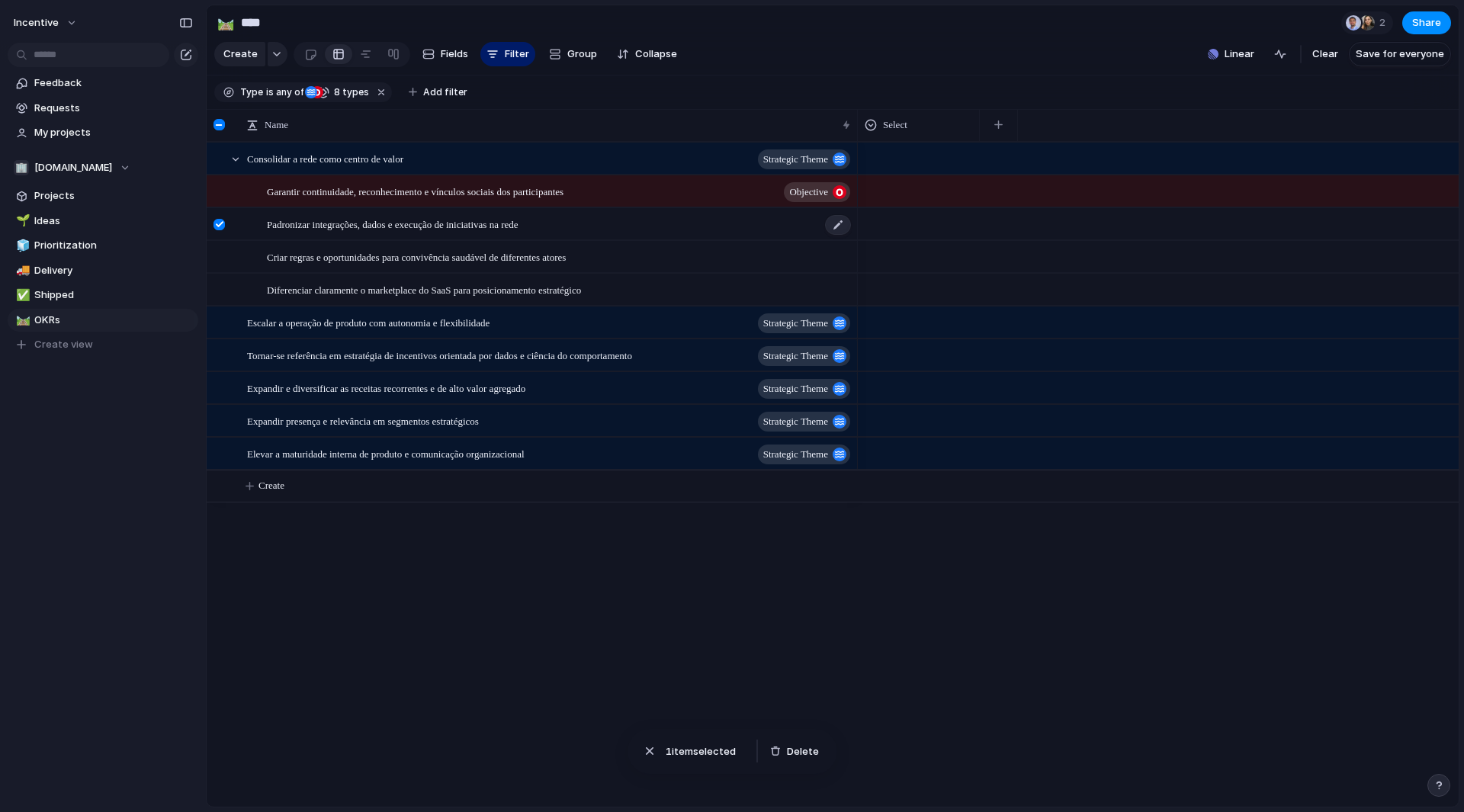
click at [411, 227] on span "Padronizar integrações, dados e execução de iniciativas na rede" at bounding box center [393, 224] width 251 height 18
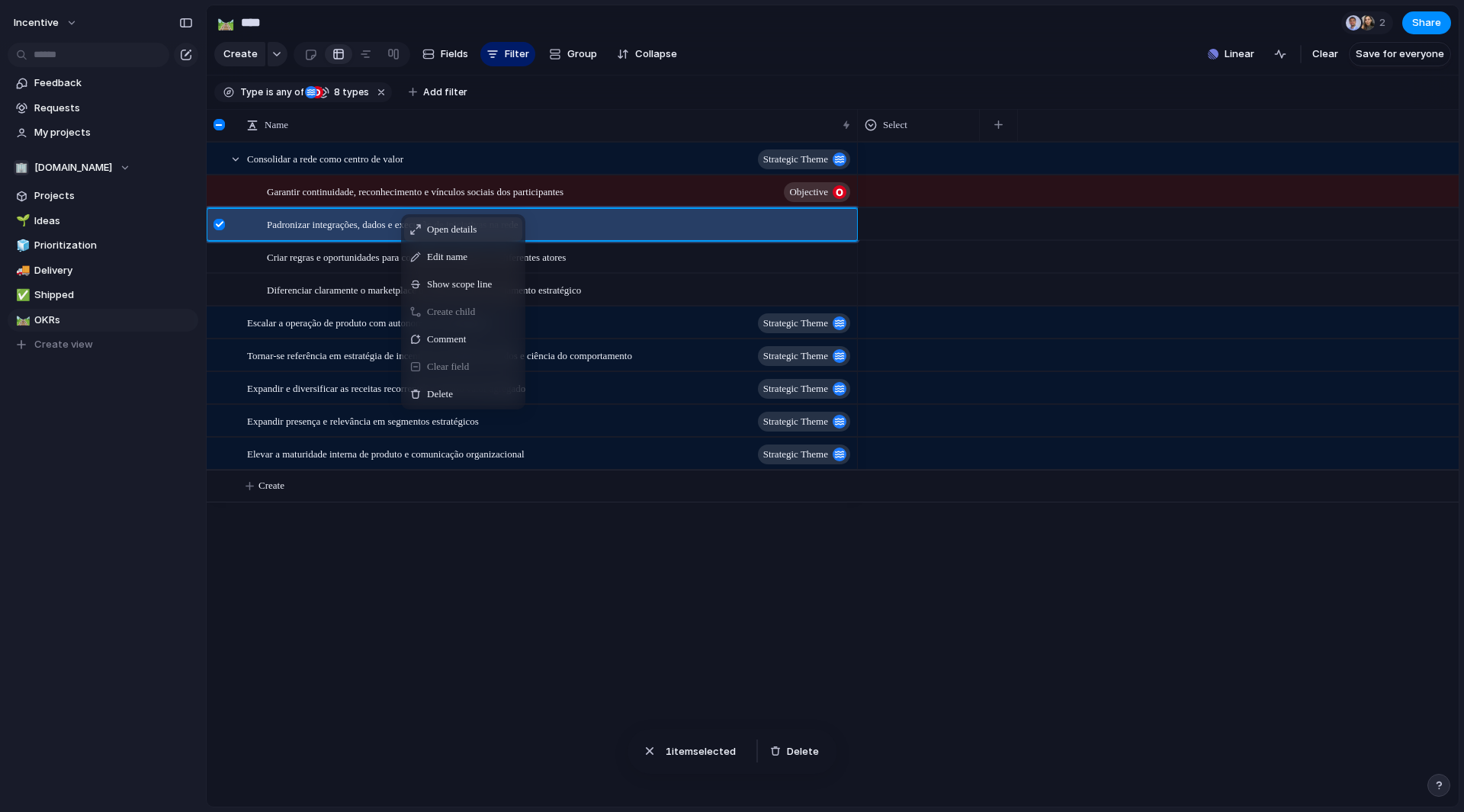
click at [430, 237] on span "Open details" at bounding box center [452, 230] width 49 height 15
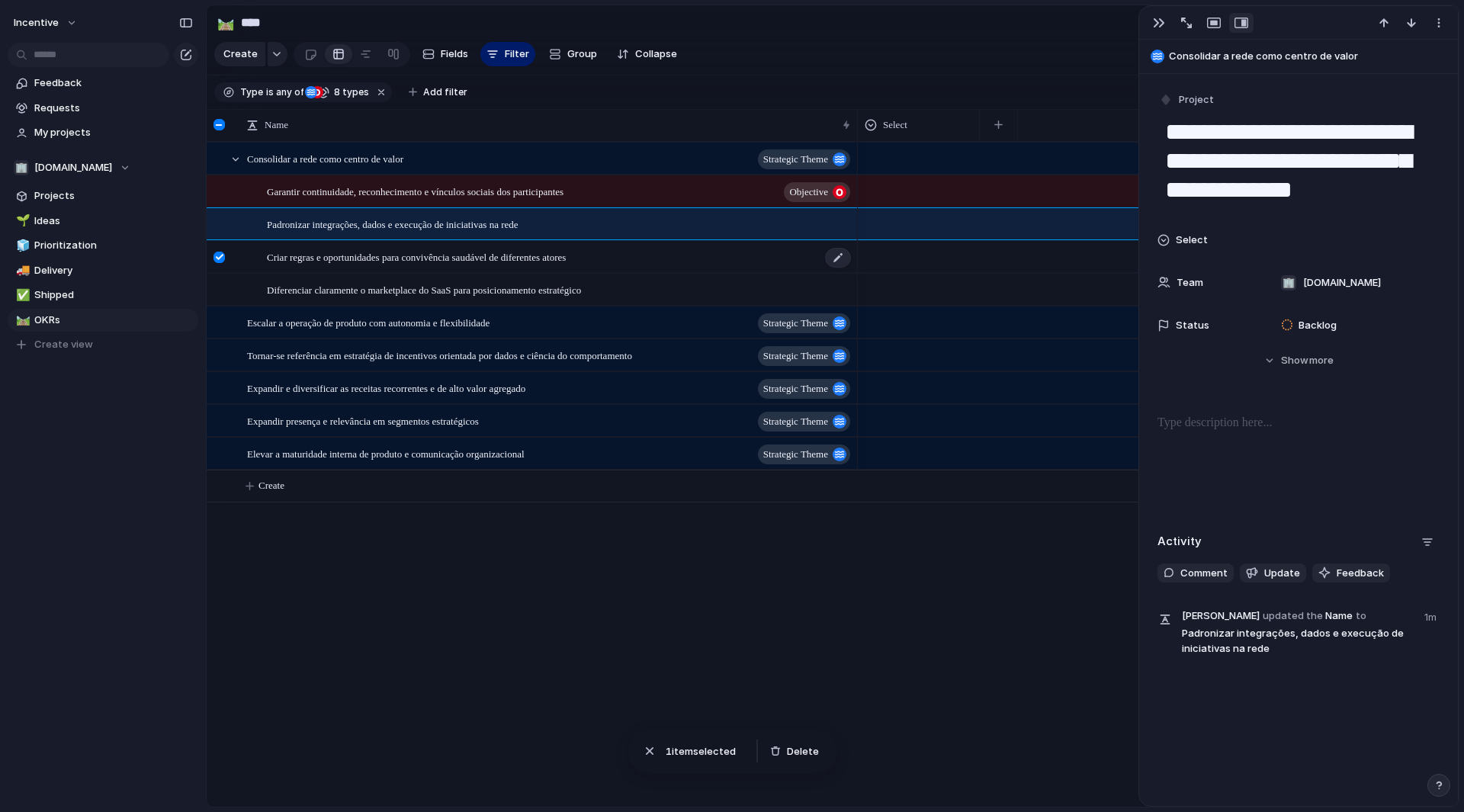
click at [446, 266] on span "Criar regras e oportunidades para convivência saudável de diferentes atores" at bounding box center [416, 256] width 299 height 18
click at [442, 266] on span "Criar regras e oportunidades para convivência saudável de diferentes atores" at bounding box center [416, 256] width 299 height 18
click at [456, 240] on div "Padronizar integrações, dados e execução de iniciativas na rede" at bounding box center [560, 224] width 586 height 31
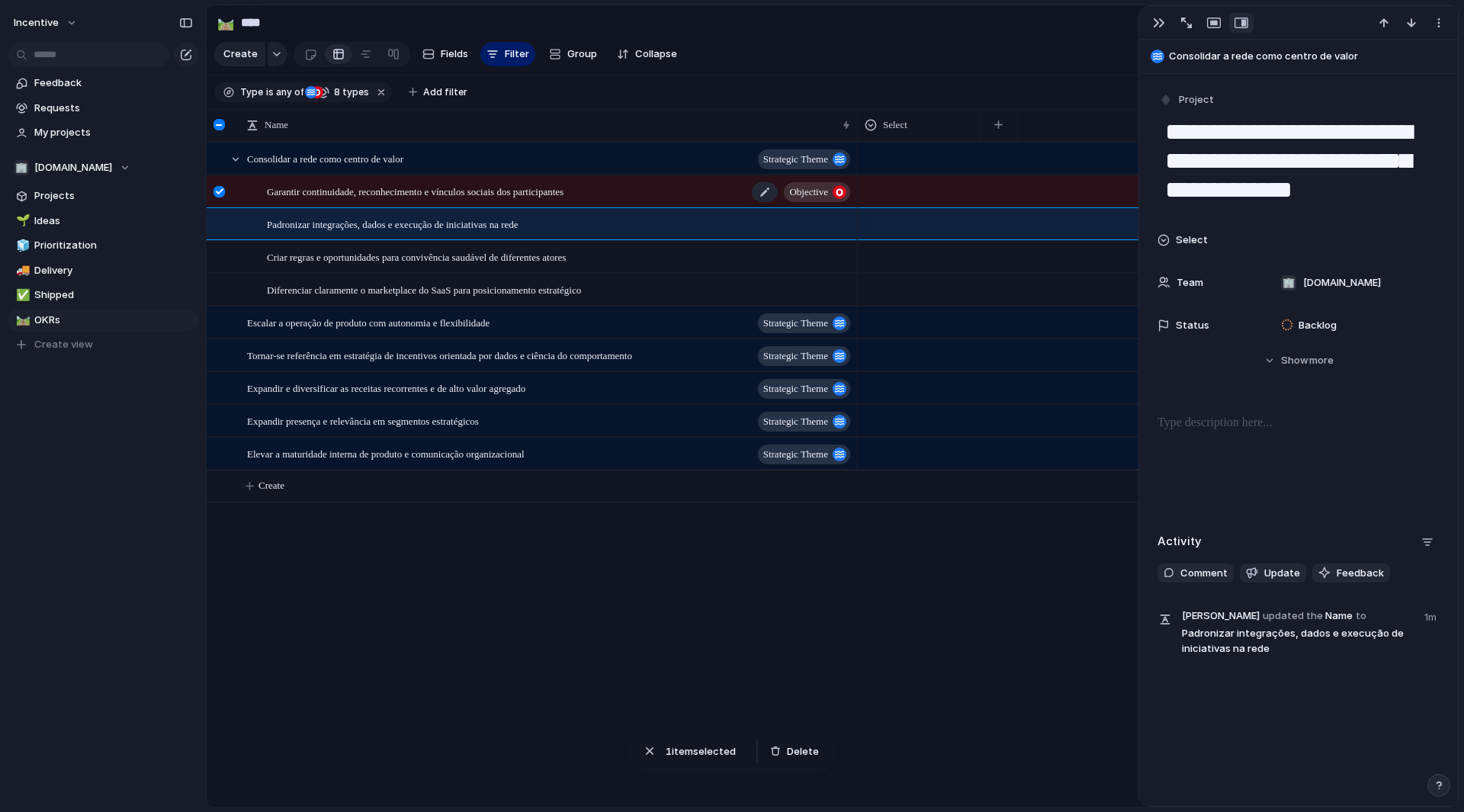
click at [456, 208] on div "Garantir continuidade, reconhecimento e vínculos sociais dos participantes Obje…" at bounding box center [560, 191] width 586 height 31
click at [403, 163] on span "Consolidar a rede como centro de valor" at bounding box center [325, 158] width 157 height 18
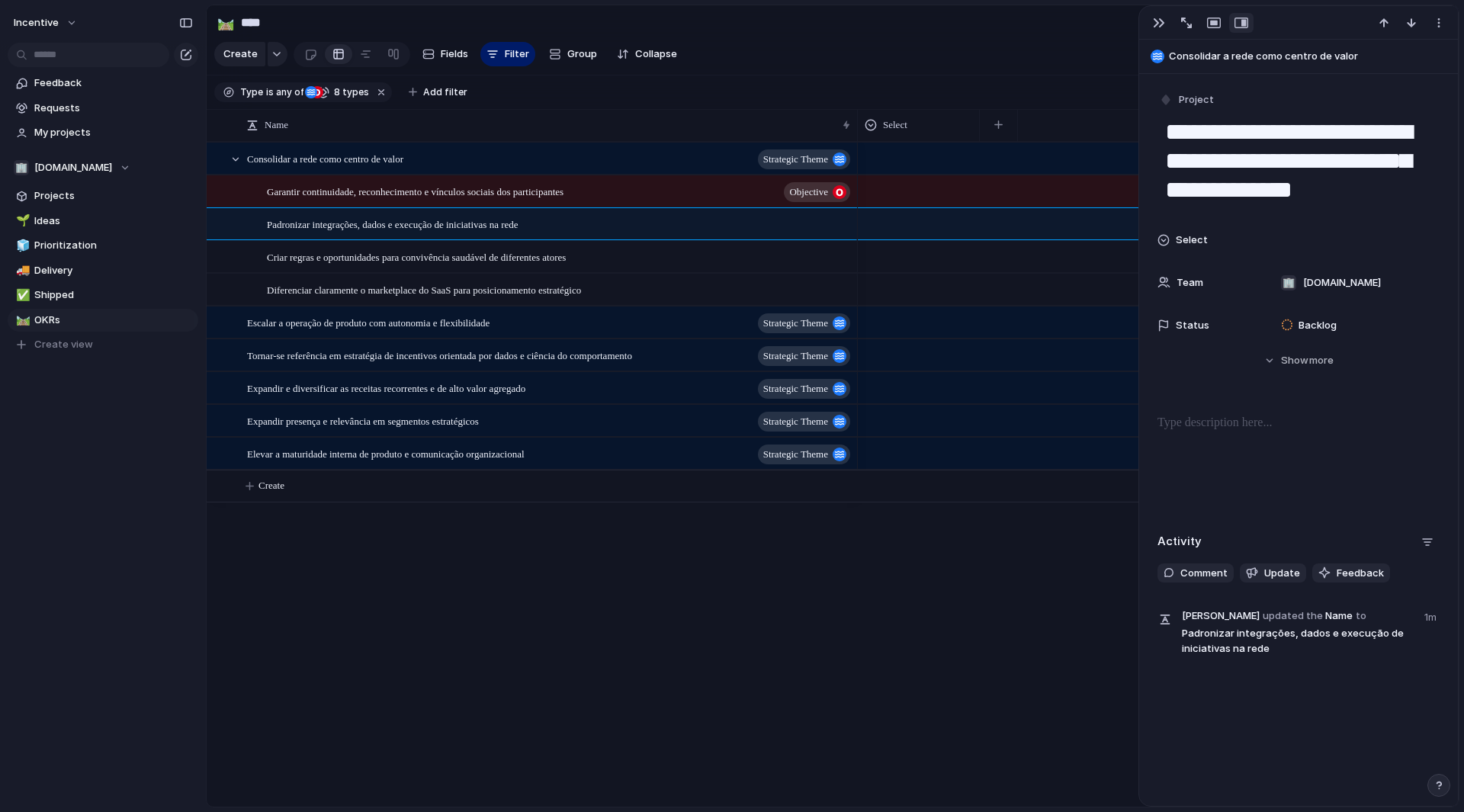
click at [1074, 47] on section "Create Fields Filter Group Zoom Collapse Linear Clear Save for everyone" at bounding box center [833, 57] width 1252 height 37
click at [1156, 30] on button "button" at bounding box center [1159, 23] width 24 height 20
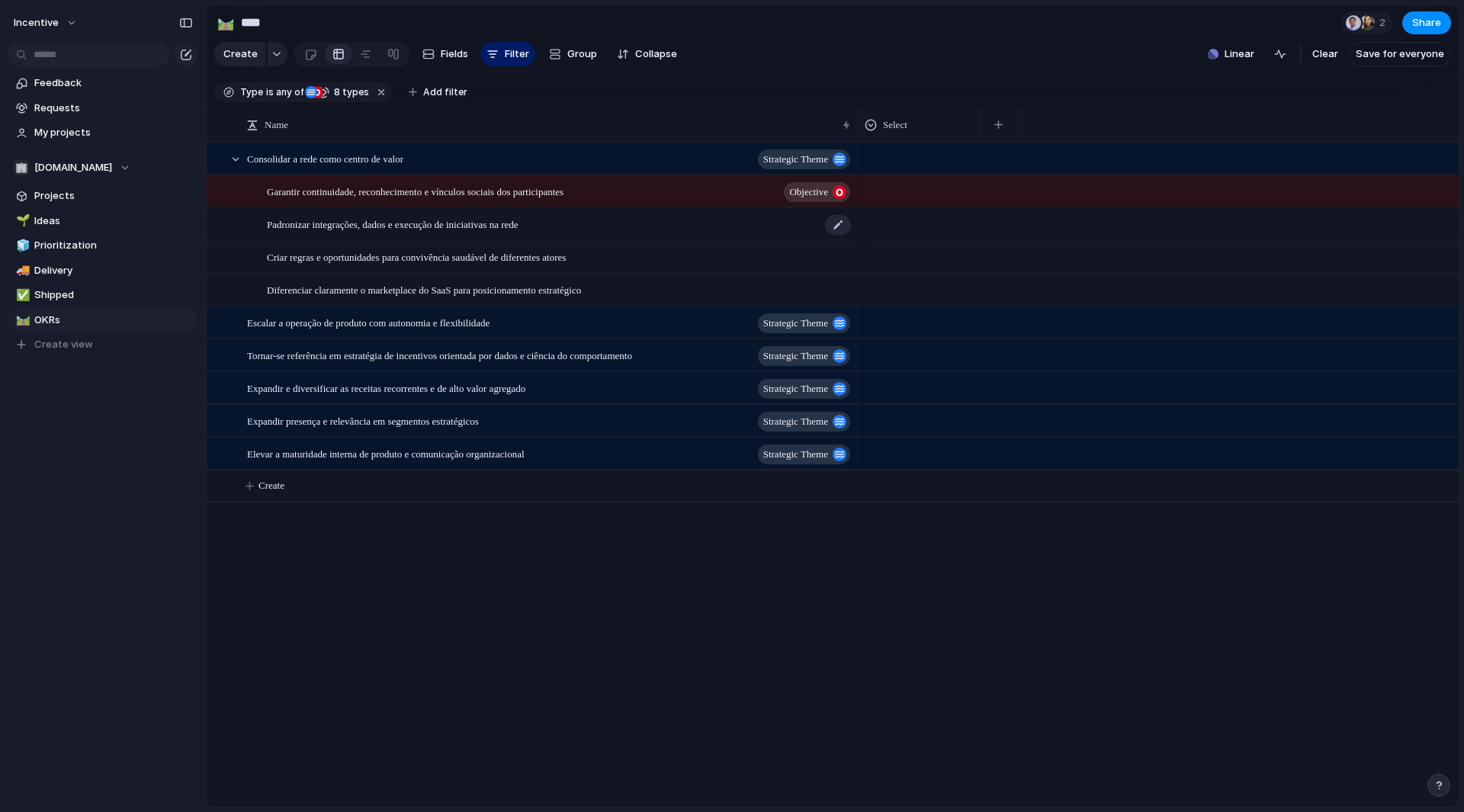
click at [510, 230] on span "Padronizar integrações, dados e execução de iniciativas na rede" at bounding box center [393, 224] width 251 height 18
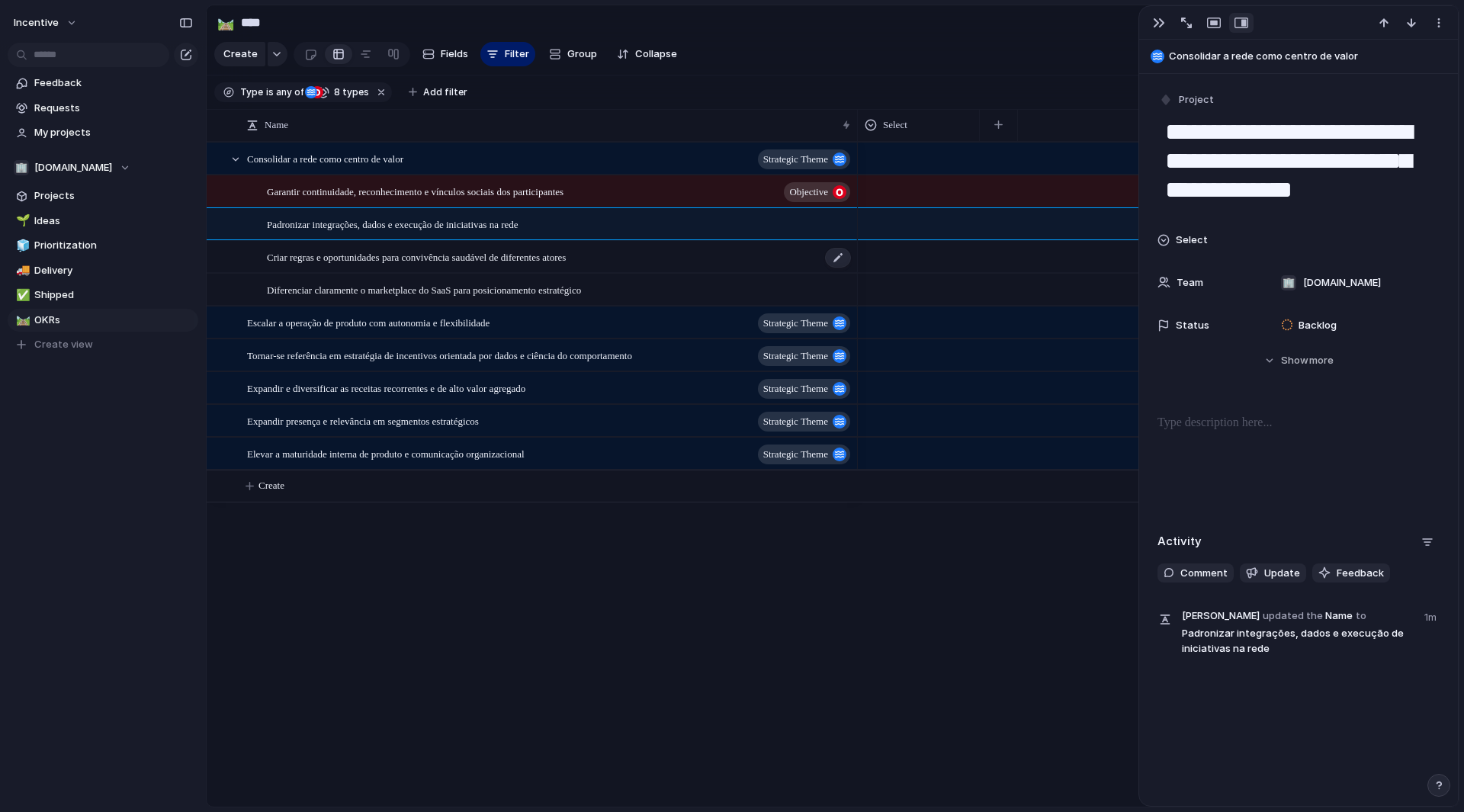
click at [514, 266] on span "Criar regras e oportunidades para convivência saudável de diferentes atores" at bounding box center [416, 256] width 299 height 18
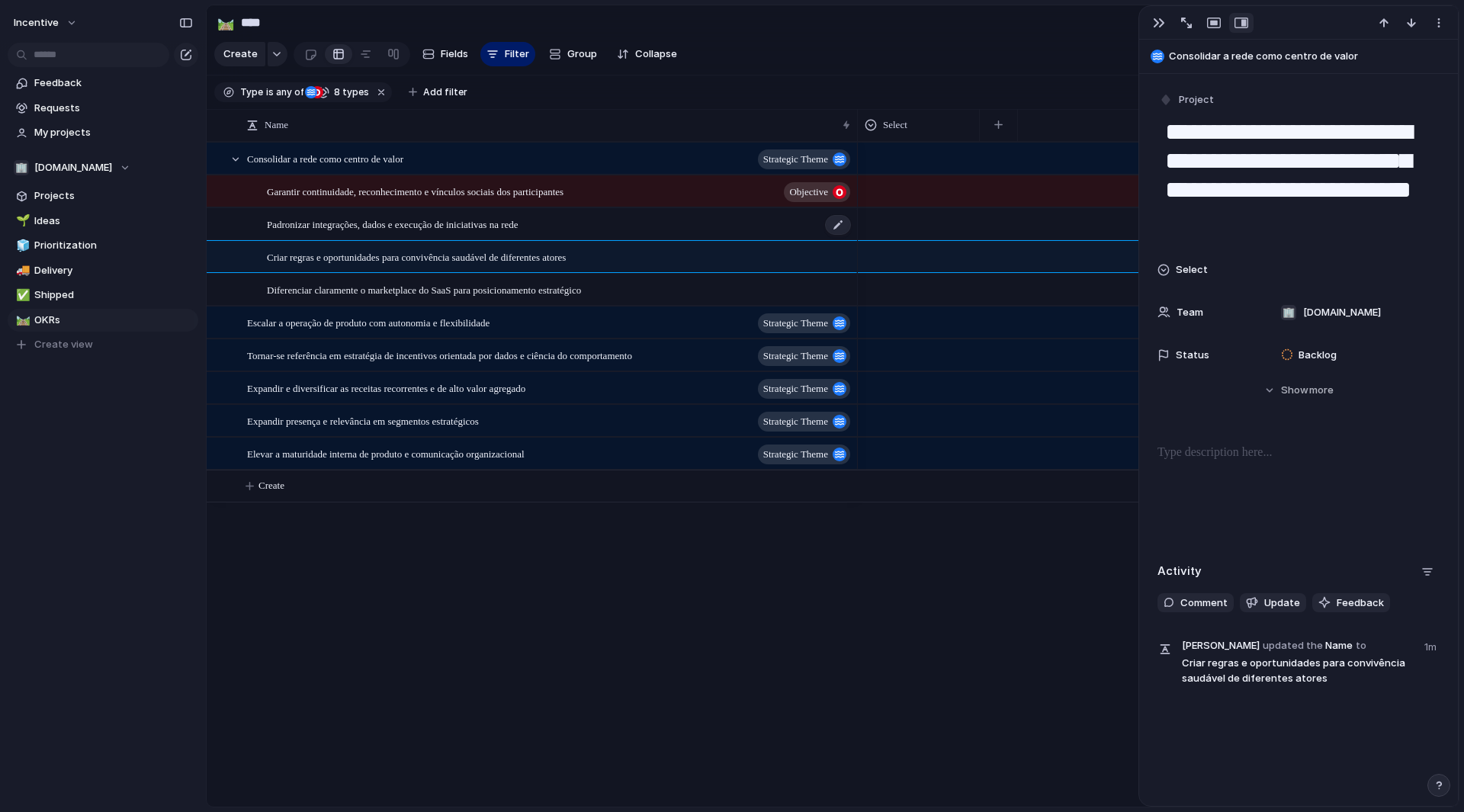
click at [506, 240] on div "Padronizar integrações, dados e execução de iniciativas na rede" at bounding box center [560, 224] width 586 height 31
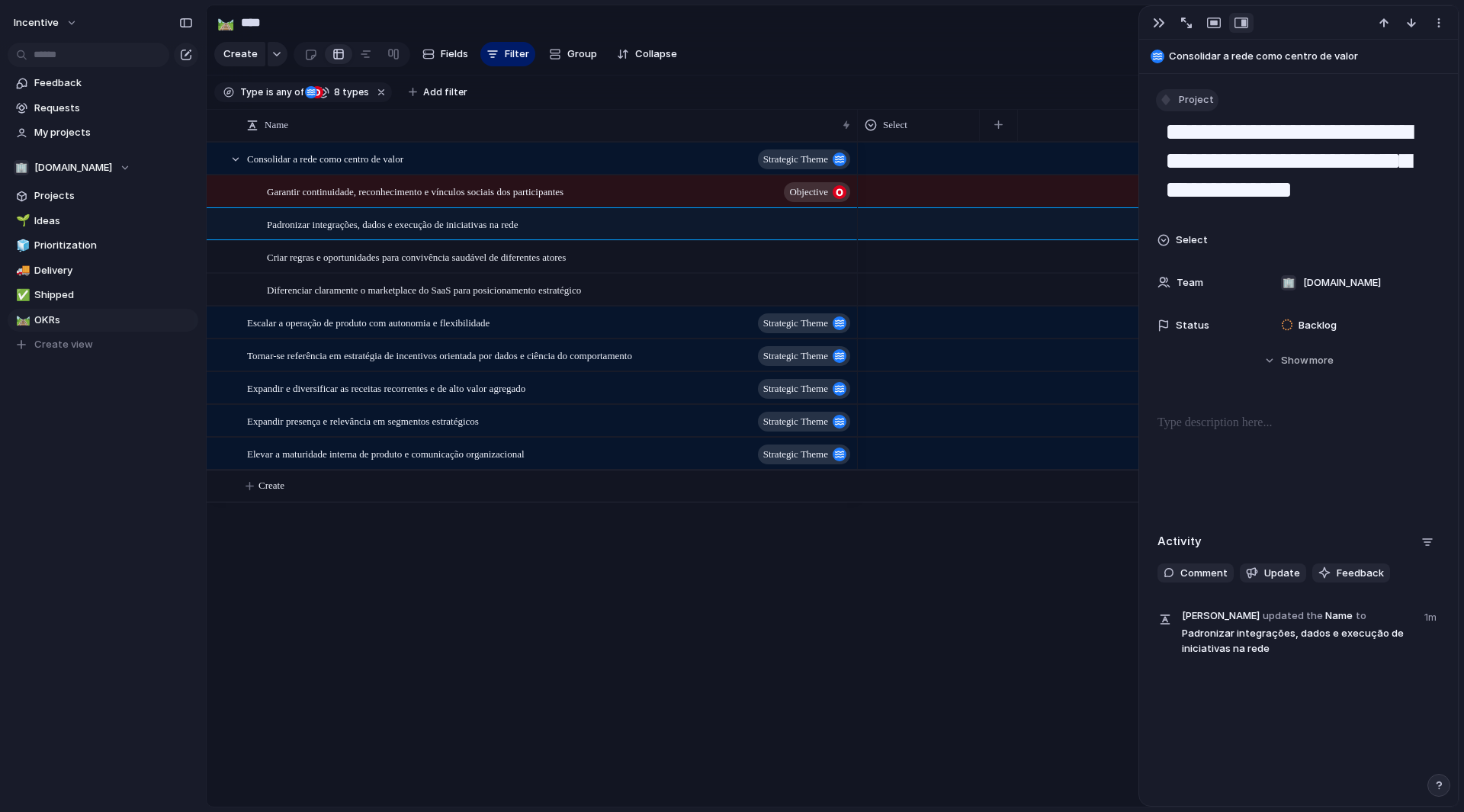
click at [1195, 98] on span "Project" at bounding box center [1197, 100] width 35 height 15
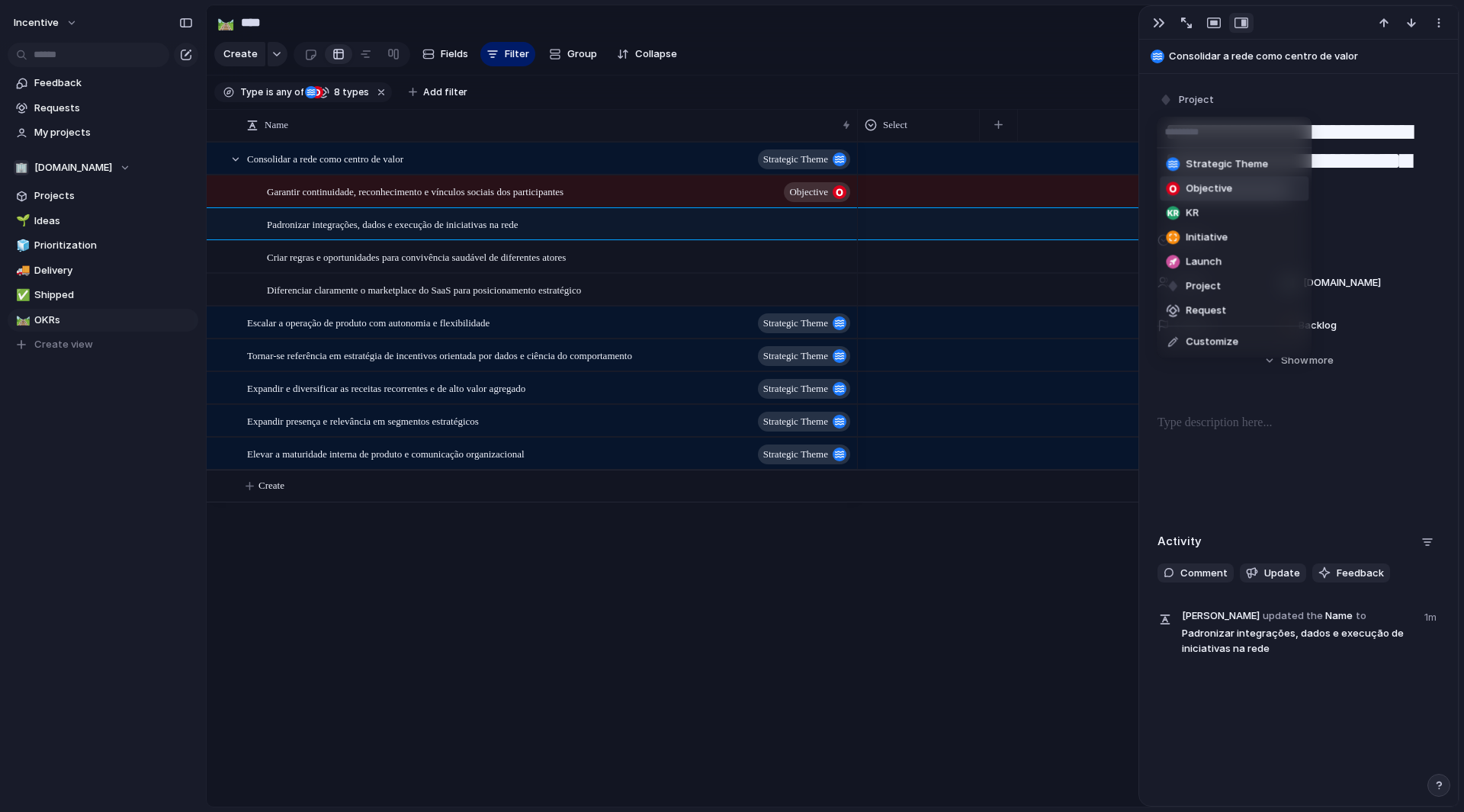
click at [1209, 185] on span "Objective" at bounding box center [1209, 189] width 47 height 15
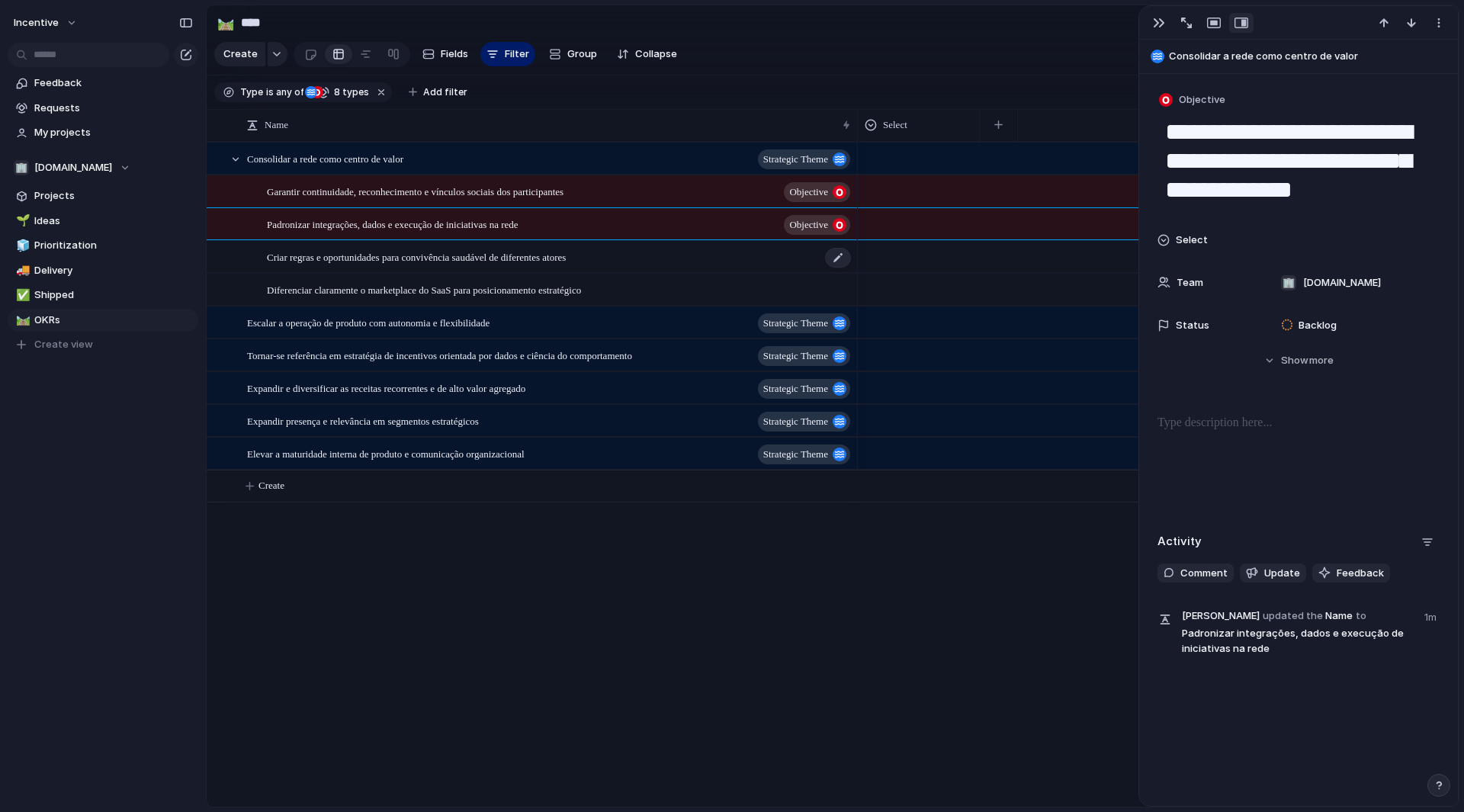
click at [566, 266] on span "Criar regras e oportunidades para convivência saudável de diferentes atores" at bounding box center [416, 256] width 299 height 18
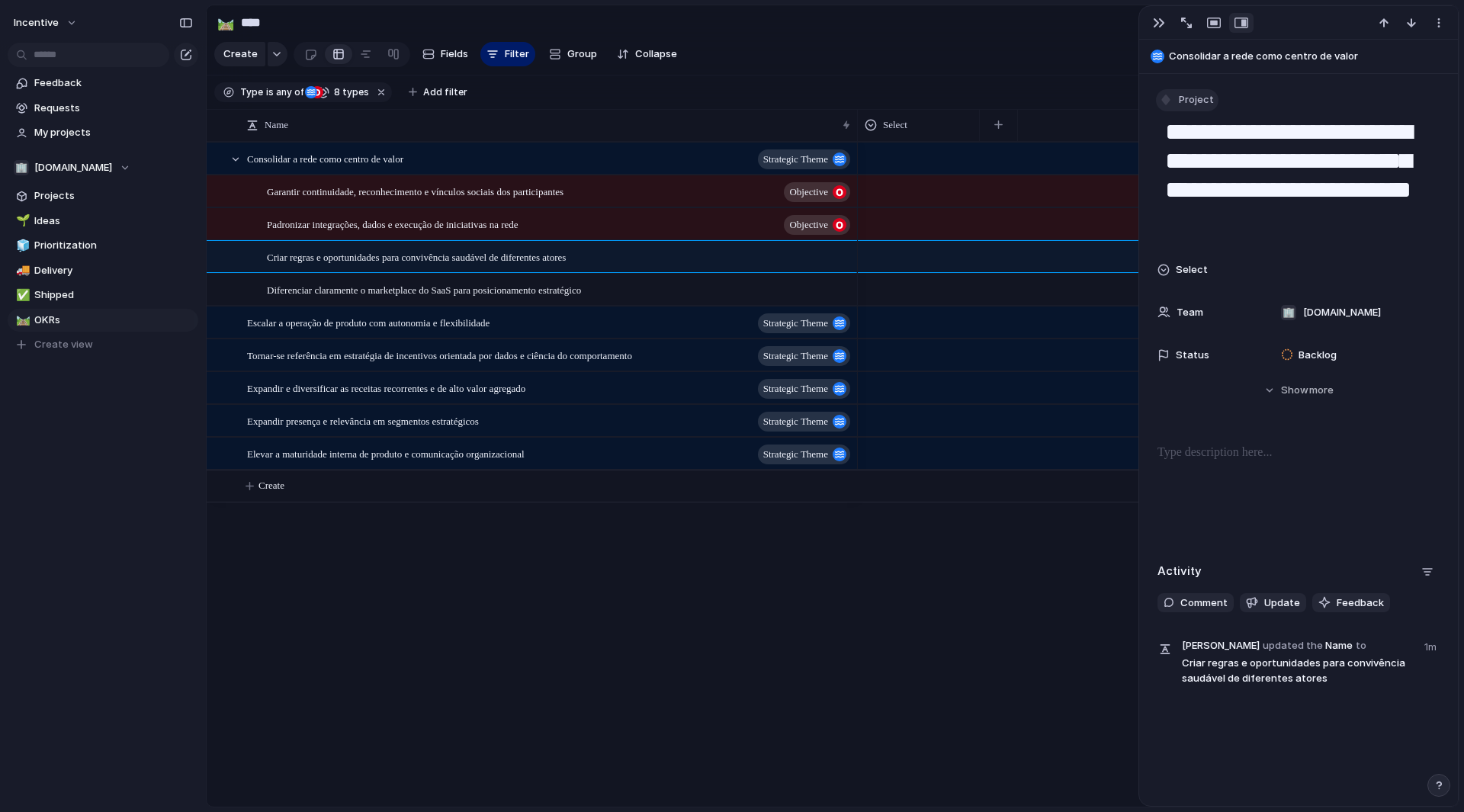
click at [1205, 106] on span "Project" at bounding box center [1197, 100] width 35 height 15
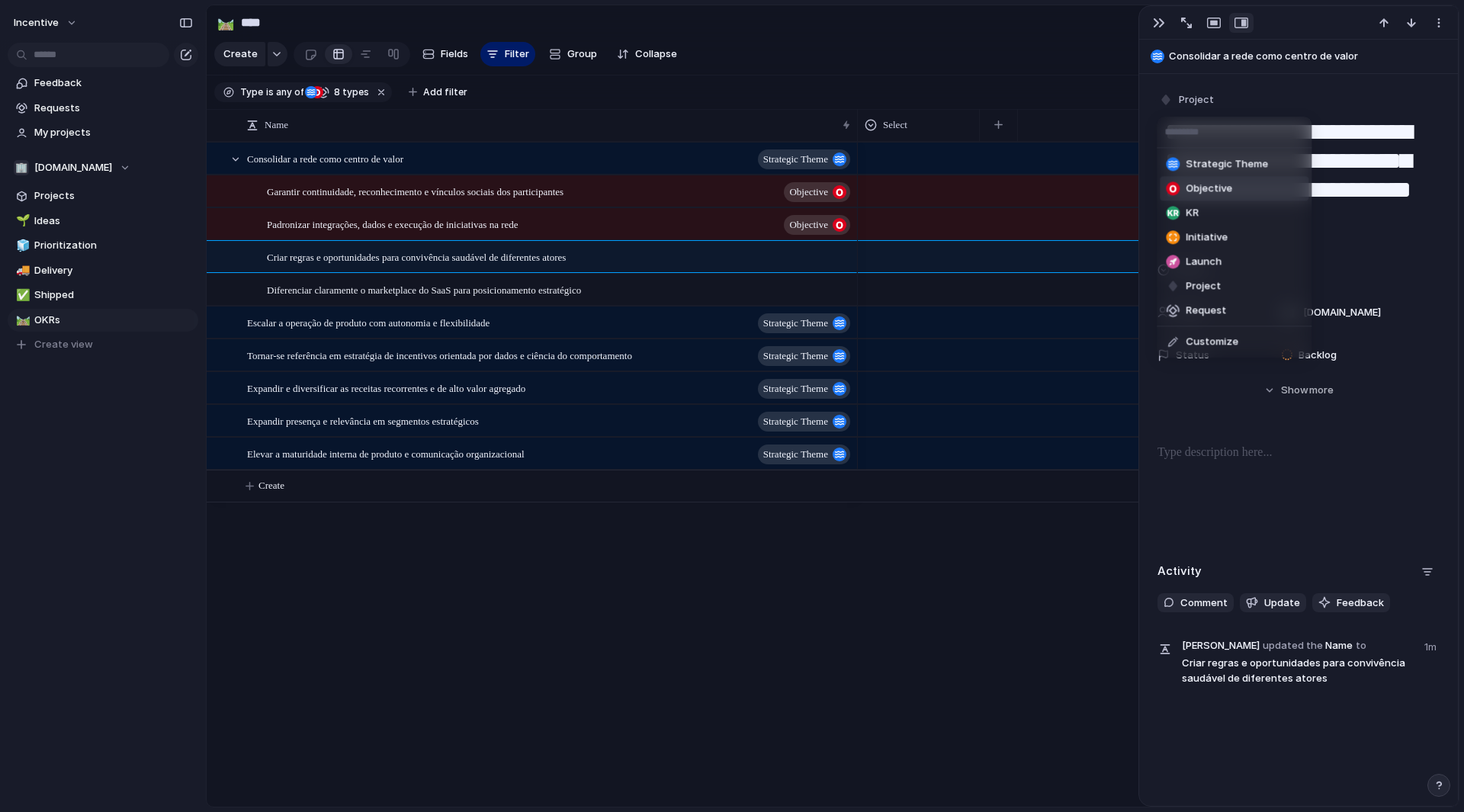
click at [1205, 196] on li "Objective" at bounding box center [1234, 188] width 148 height 24
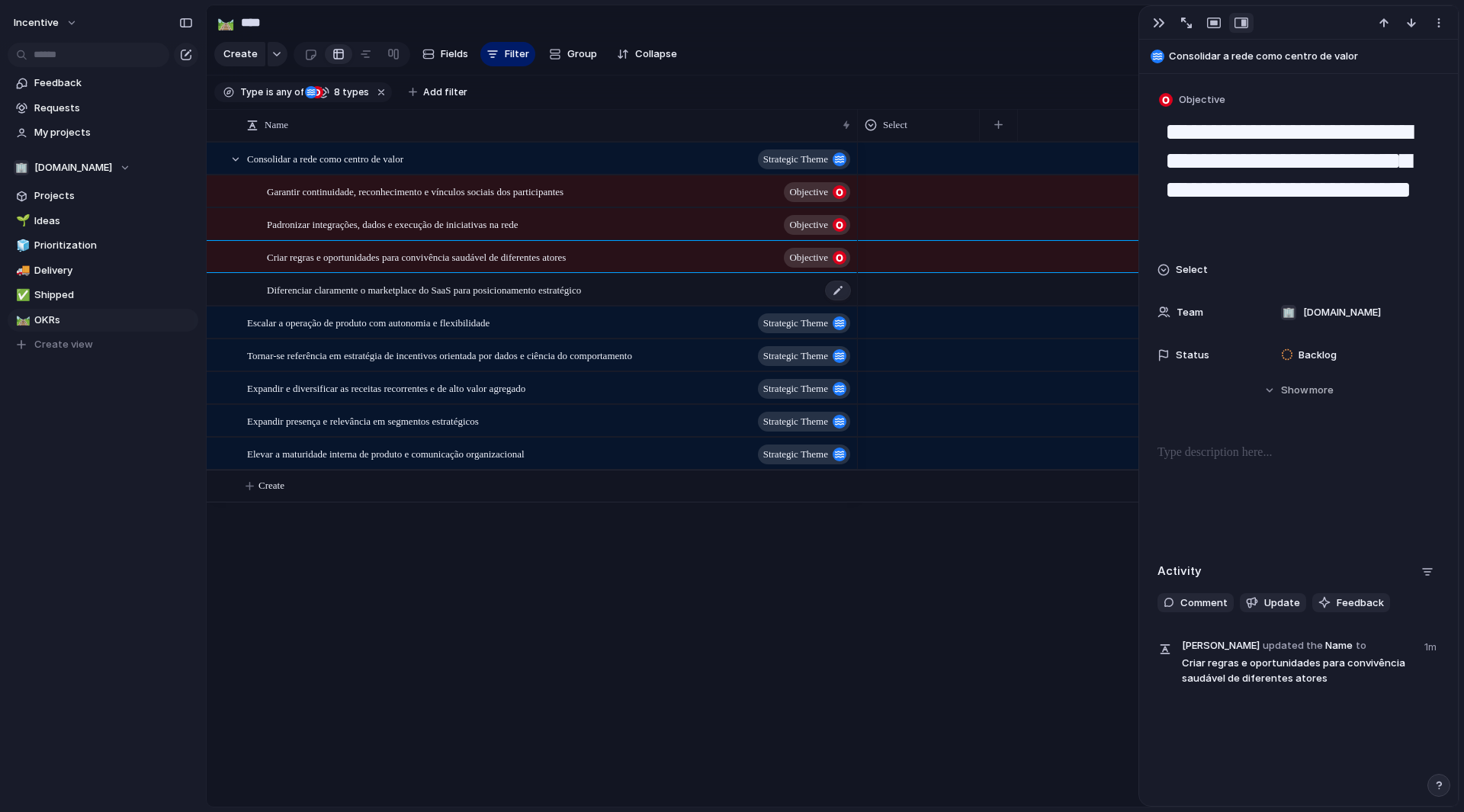
click at [558, 292] on span "Diferenciar claramente o marketplace do SaaS para posicionamento estratégico" at bounding box center [424, 289] width 314 height 18
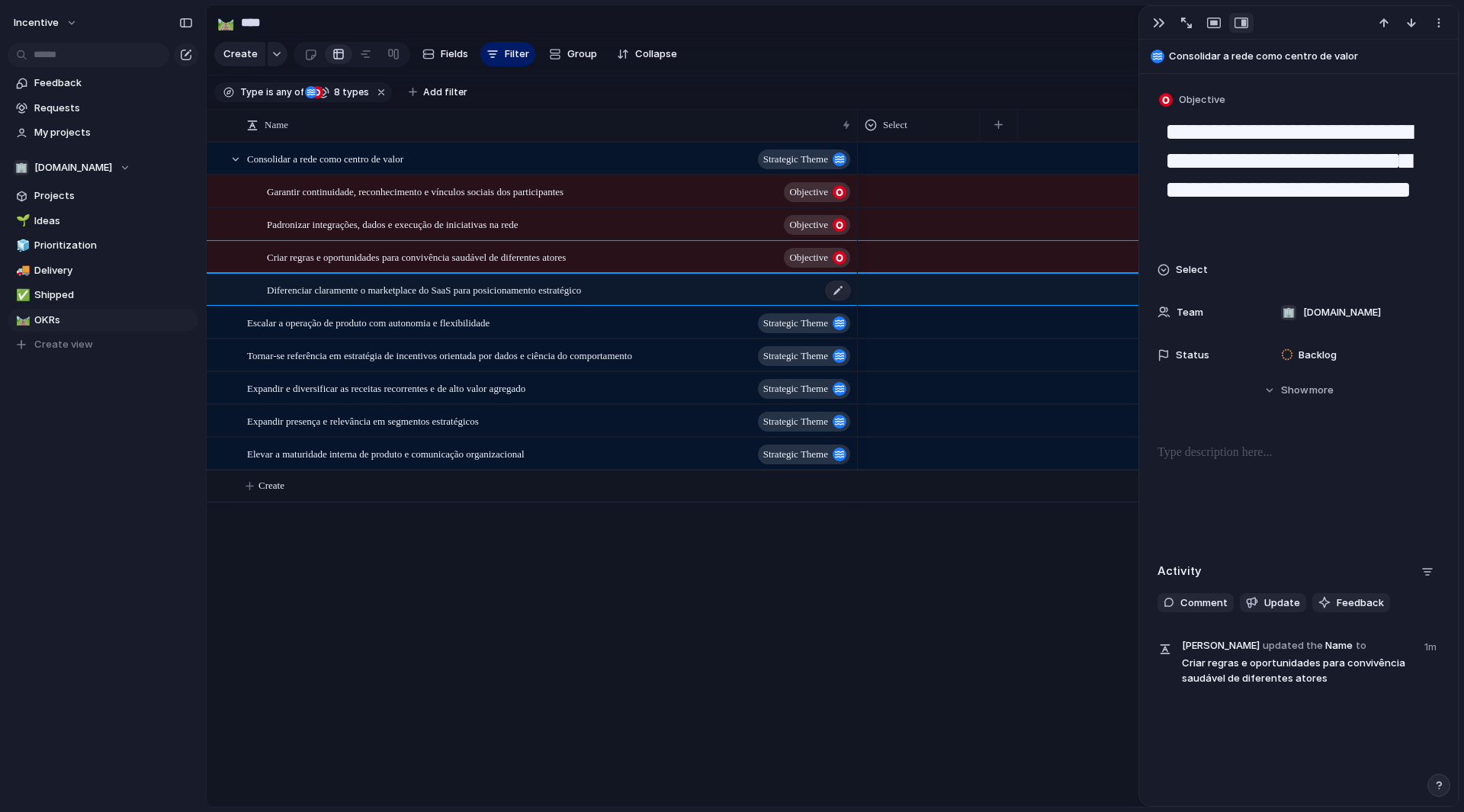
type textarea "**********"
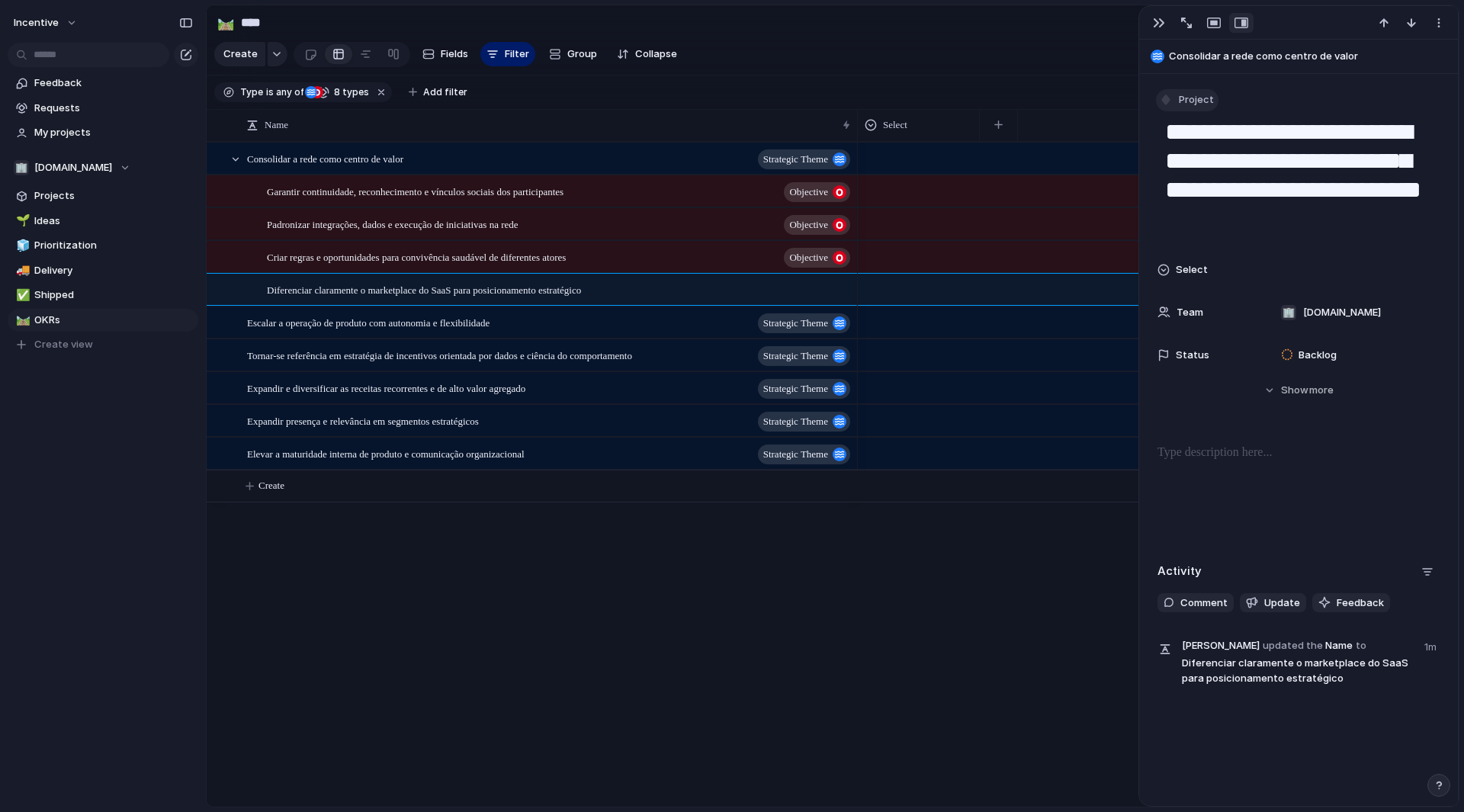
click at [1197, 94] on span "Project" at bounding box center [1197, 100] width 35 height 15
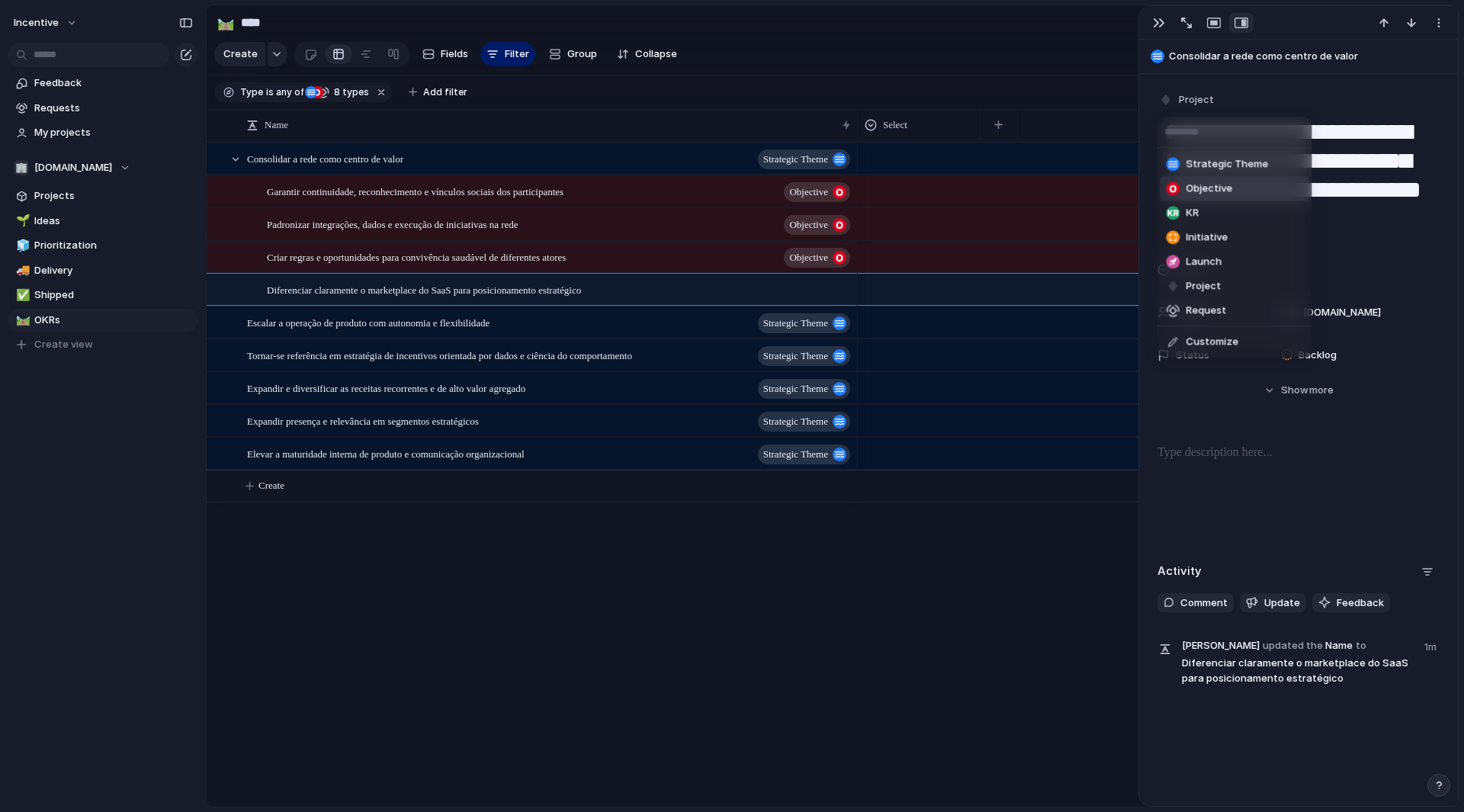
click at [1214, 194] on span "Objective" at bounding box center [1209, 189] width 47 height 15
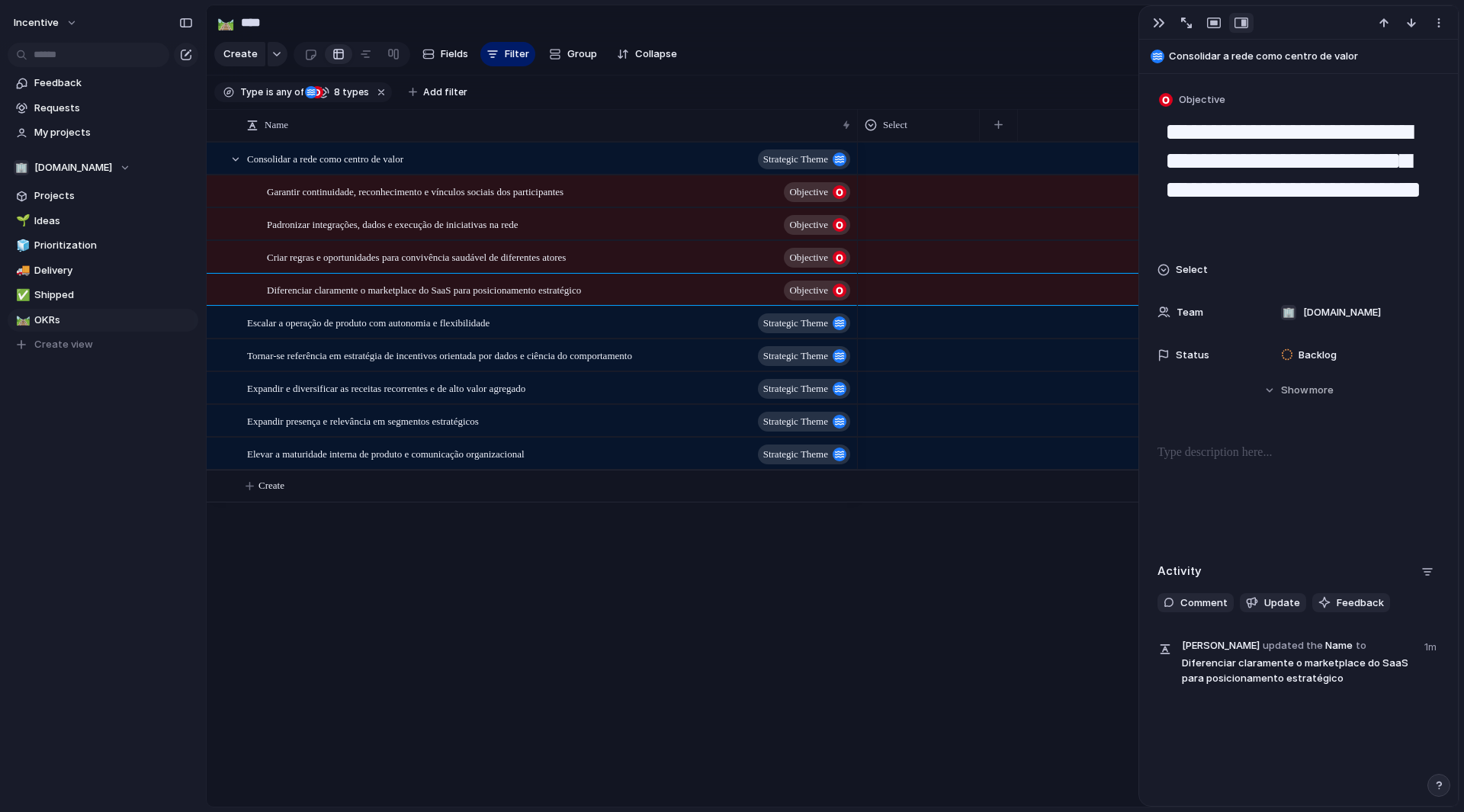
click at [805, 612] on div "Consolidar a rede como centro de valor Strategic Theme Garantir continuidade, r…" at bounding box center [833, 474] width 1252 height 665
click at [1150, 33] on div at bounding box center [1299, 23] width 318 height 34
click at [1161, 25] on div "button" at bounding box center [1159, 23] width 13 height 13
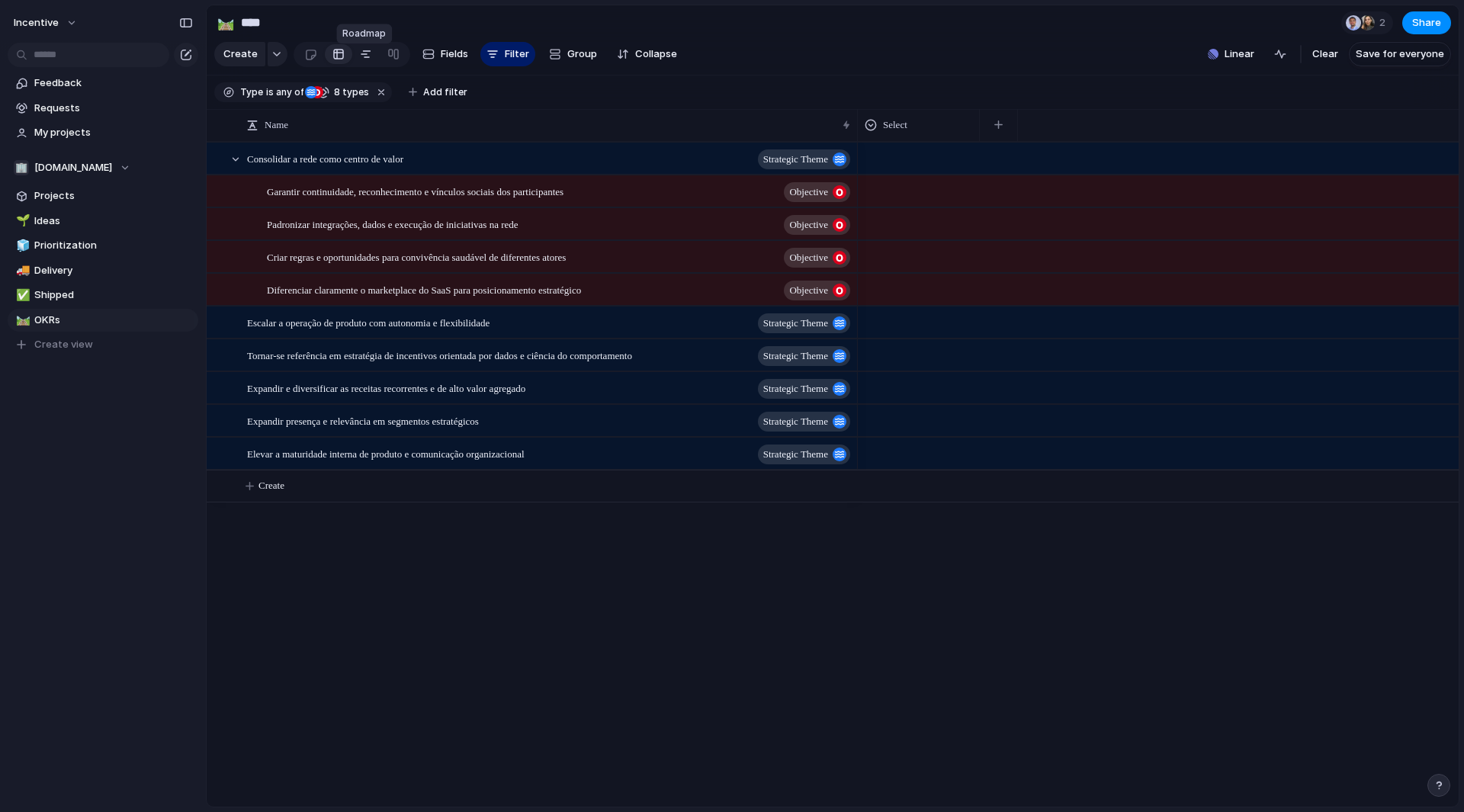
click at [365, 65] on div at bounding box center [366, 54] width 13 height 24
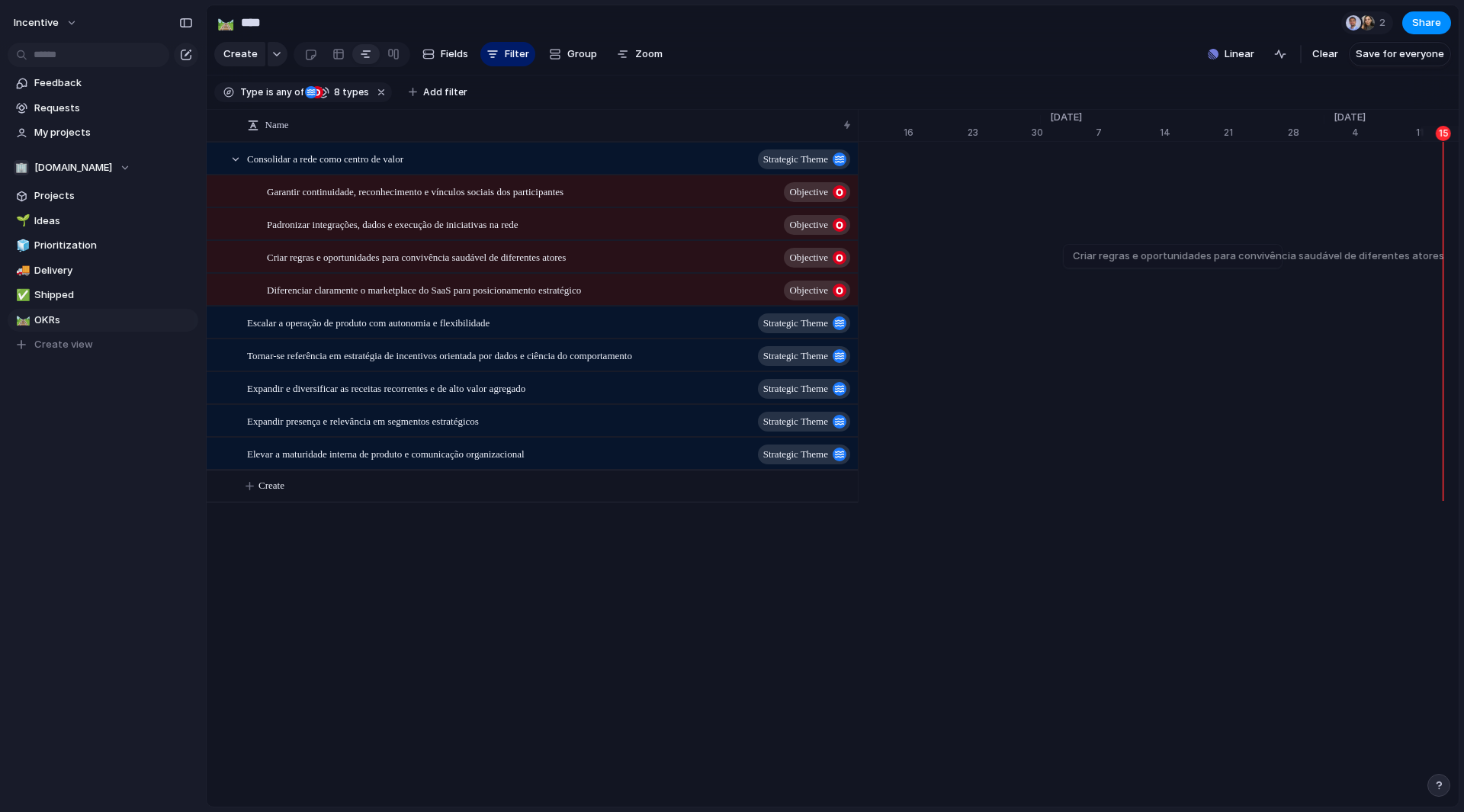
scroll to position [0, 9557]
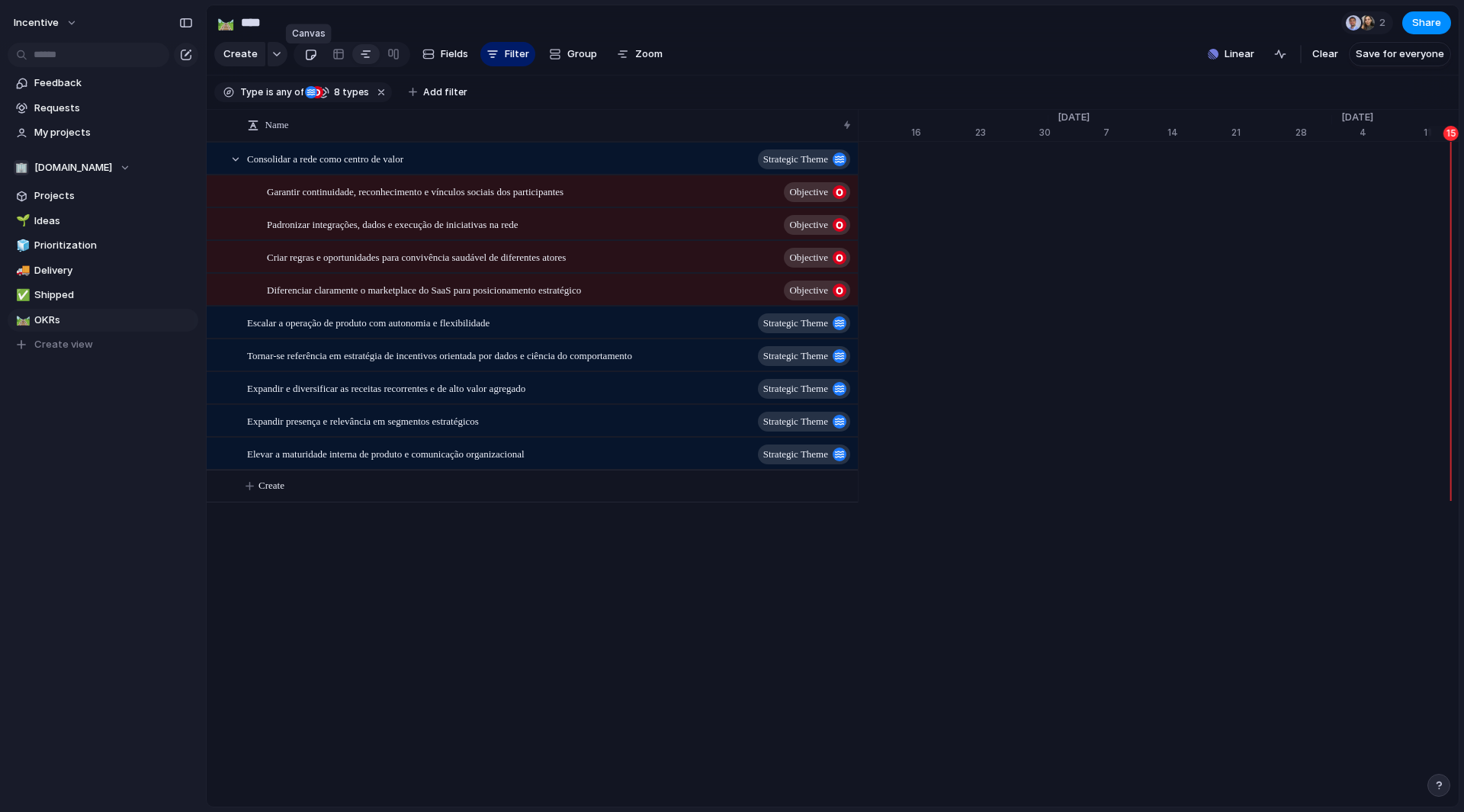
click at [301, 66] on link at bounding box center [311, 54] width 28 height 24
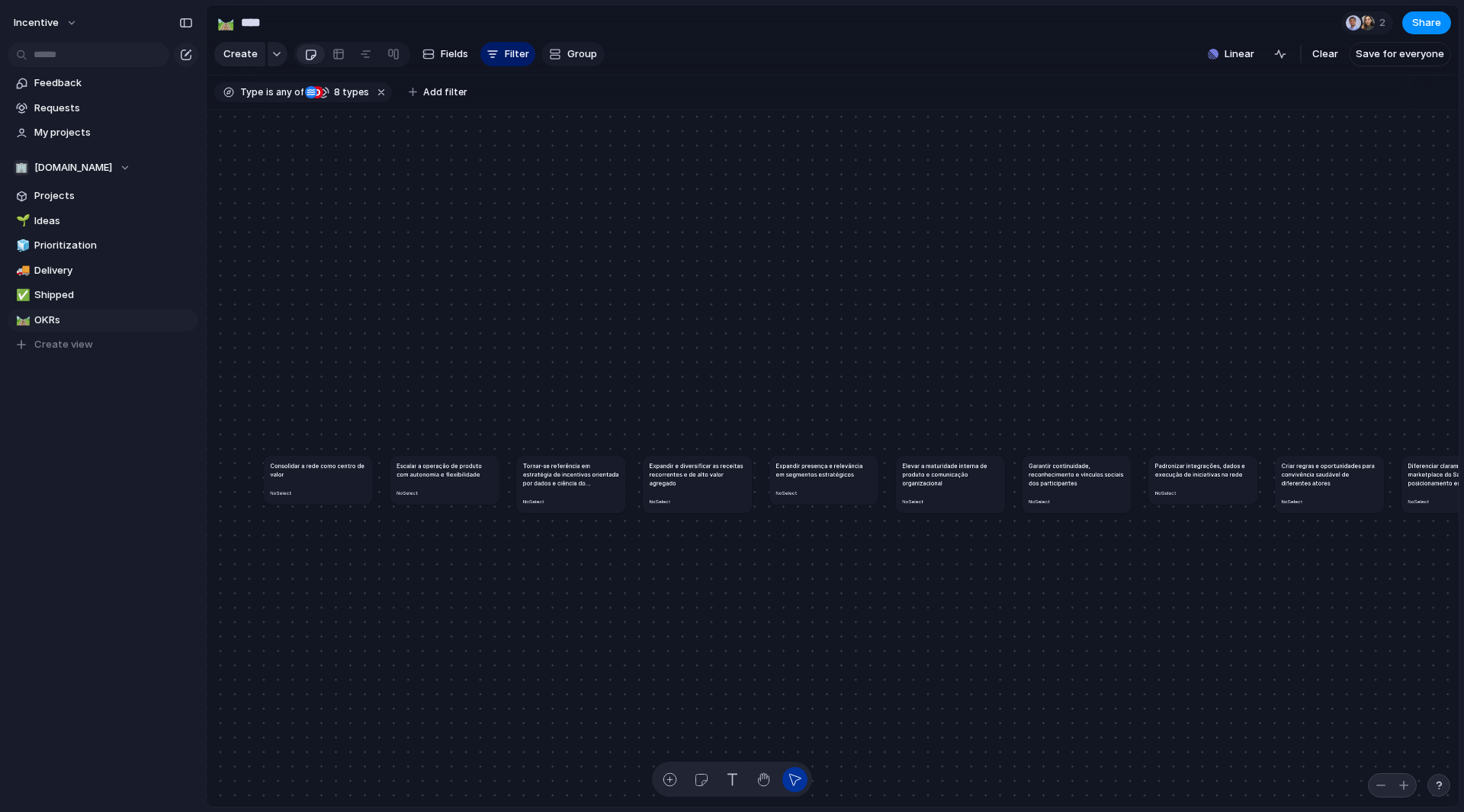
click at [550, 53] on button "Group" at bounding box center [573, 54] width 64 height 24
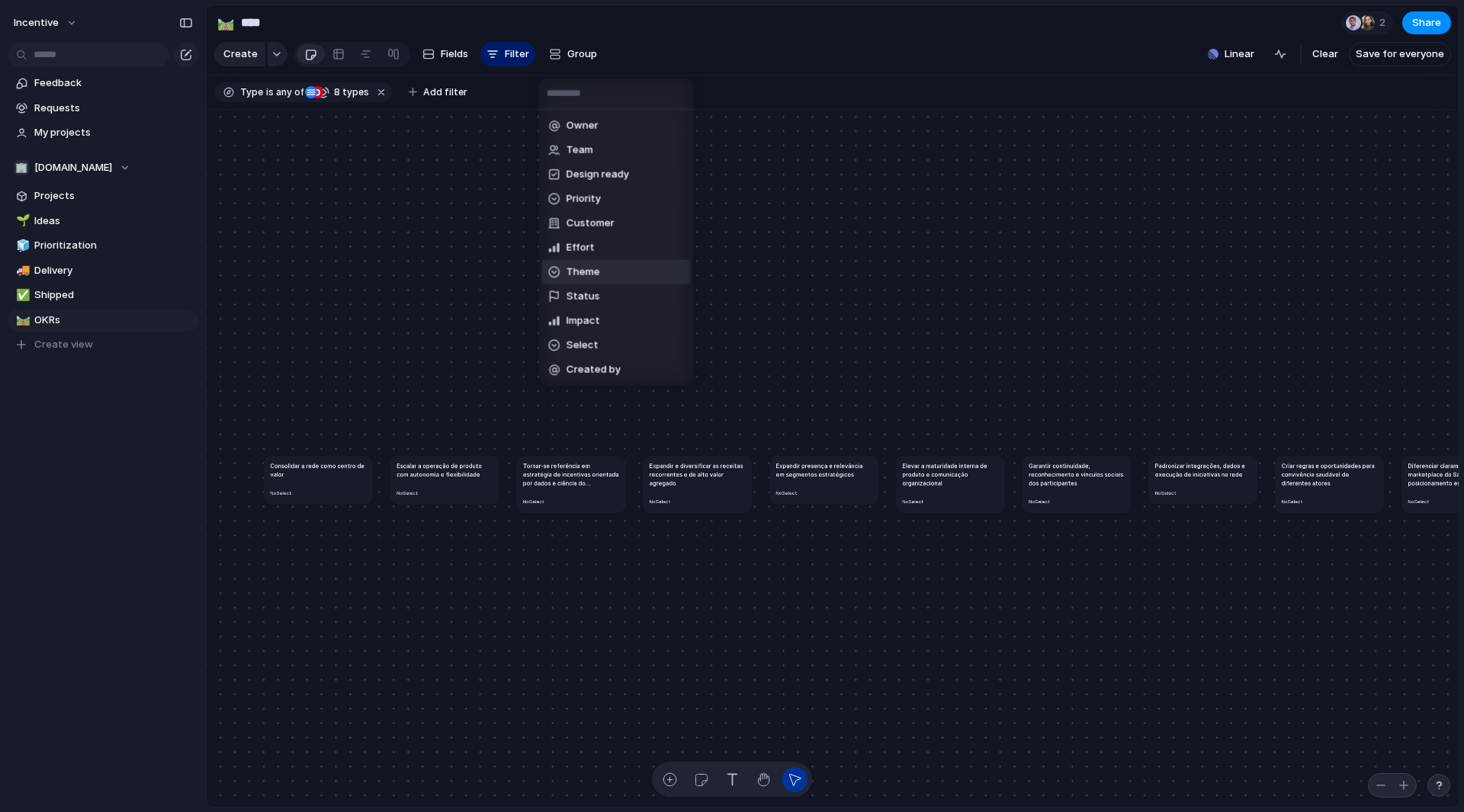
click at [596, 279] on li "Theme" at bounding box center [616, 272] width 148 height 24
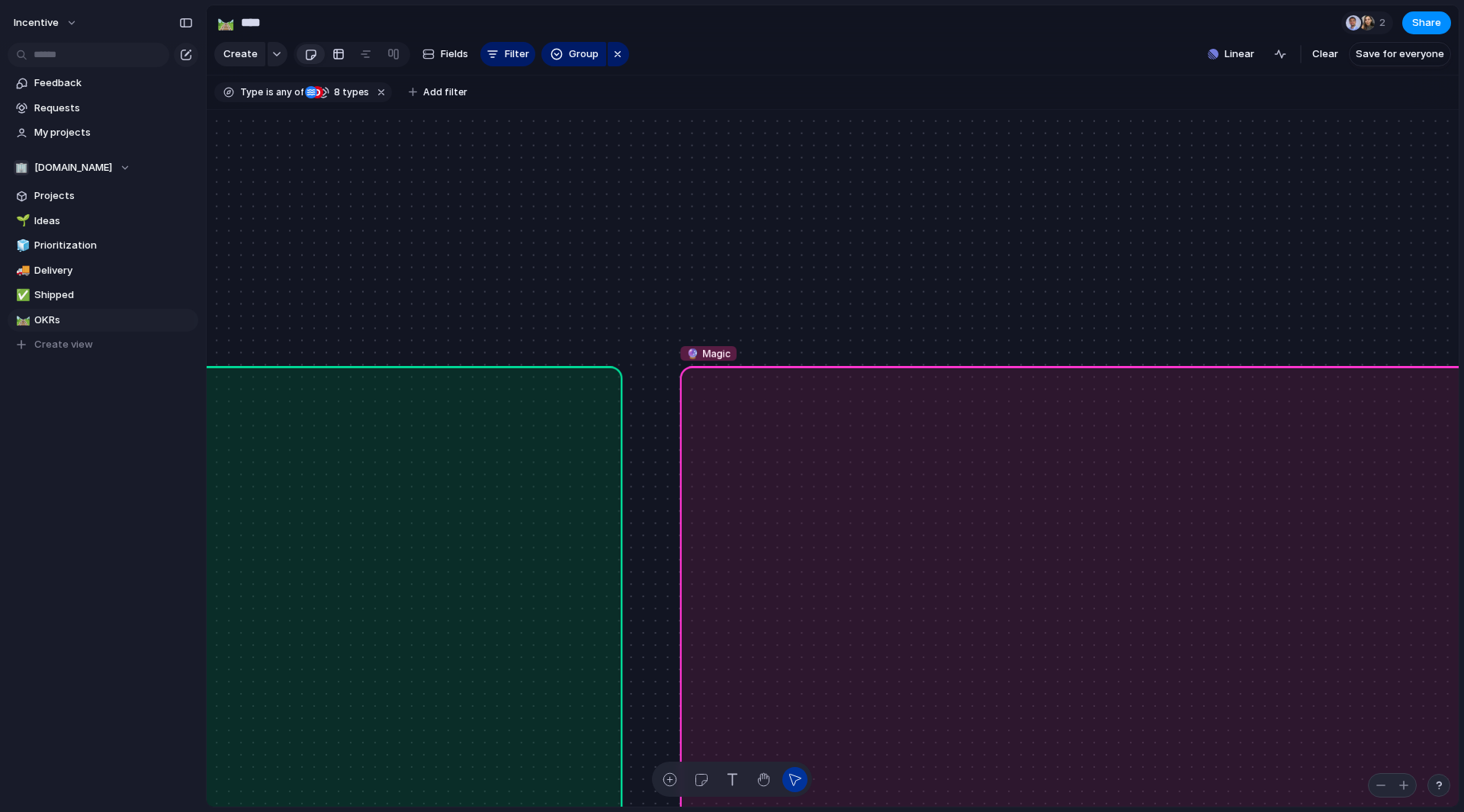
click at [334, 55] on div at bounding box center [339, 54] width 13 height 24
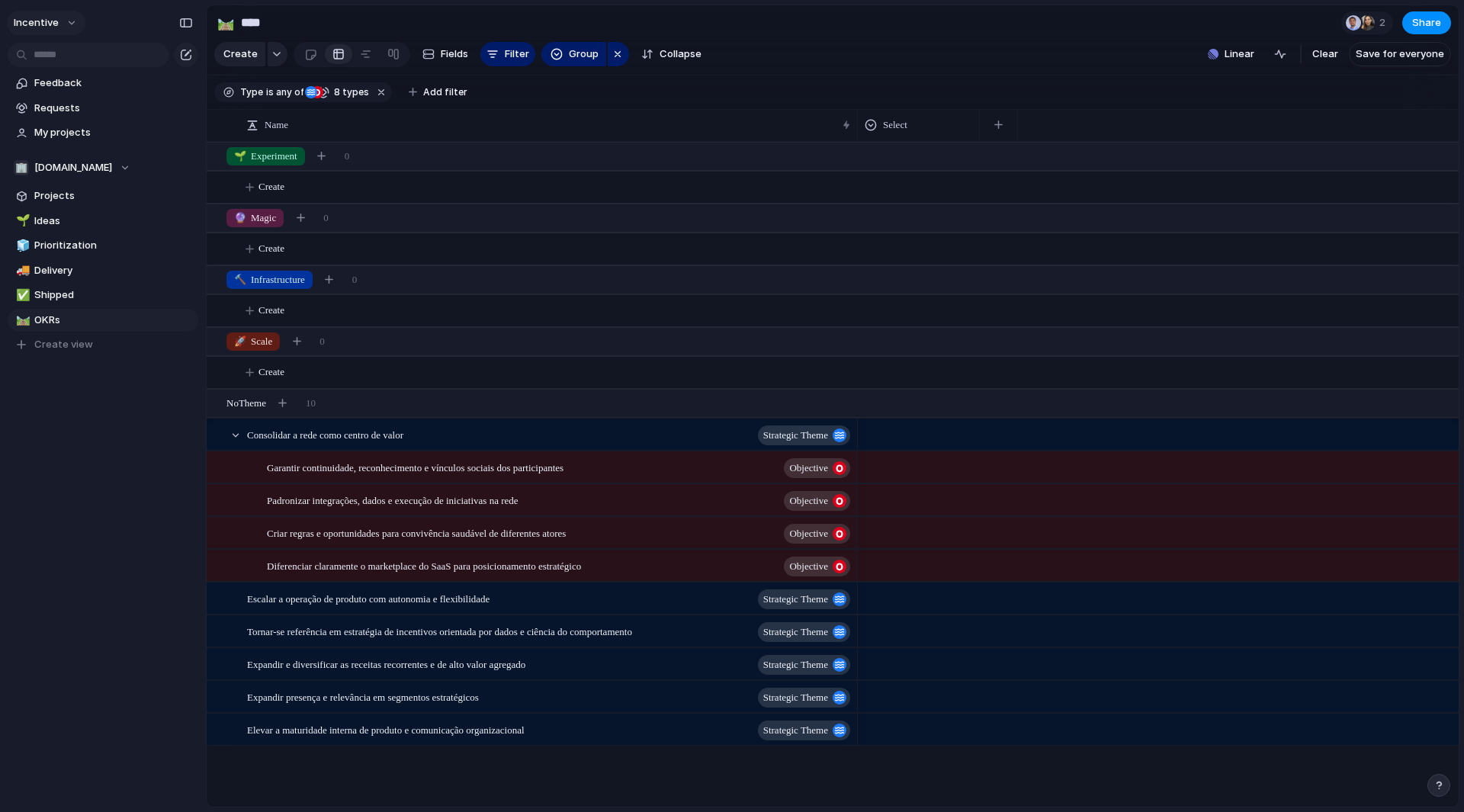
click at [65, 24] on button "Incentive" at bounding box center [46, 23] width 79 height 24
click at [74, 51] on li "Settings" at bounding box center [74, 56] width 127 height 24
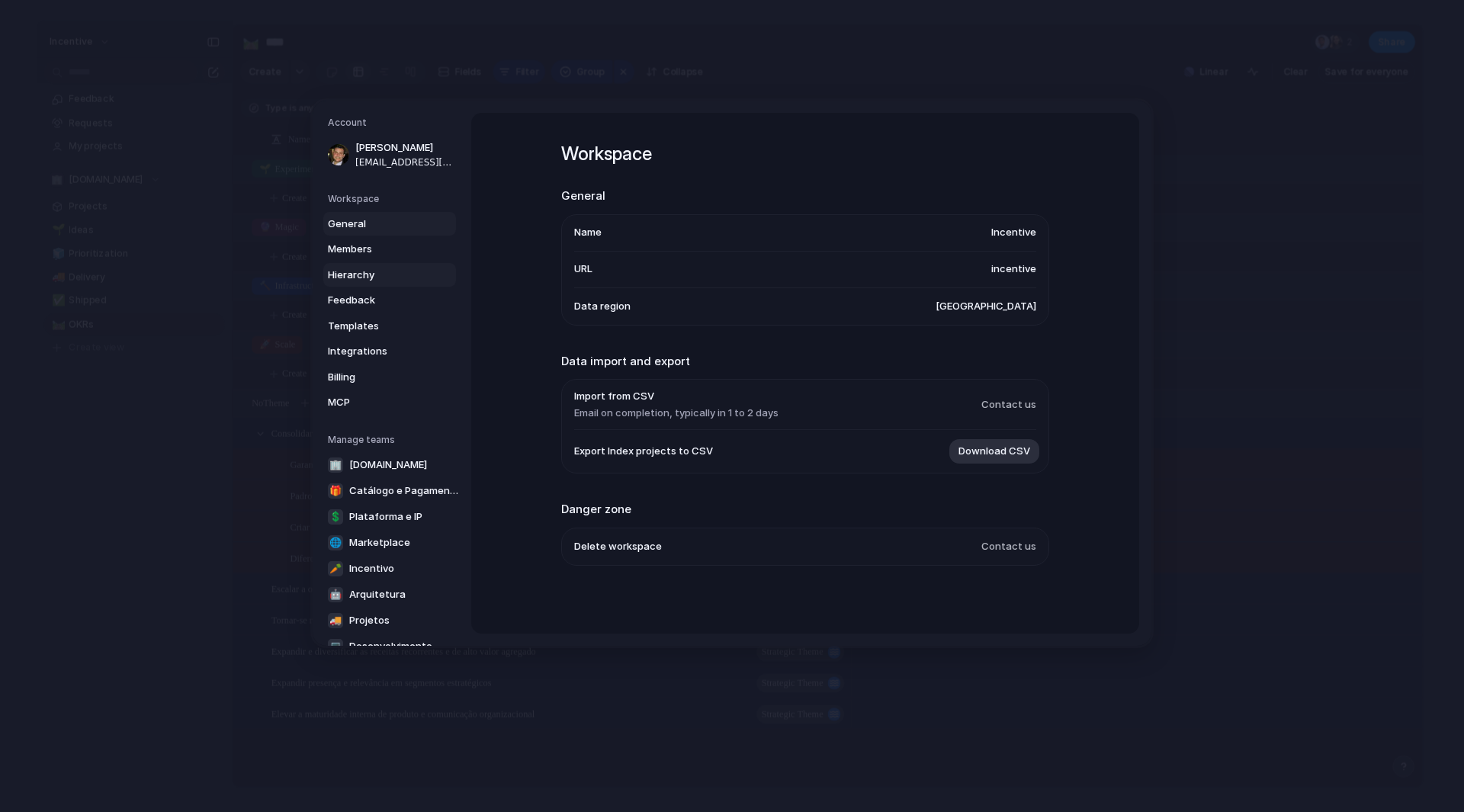
click at [394, 284] on link "Hierarchy" at bounding box center [390, 275] width 132 height 24
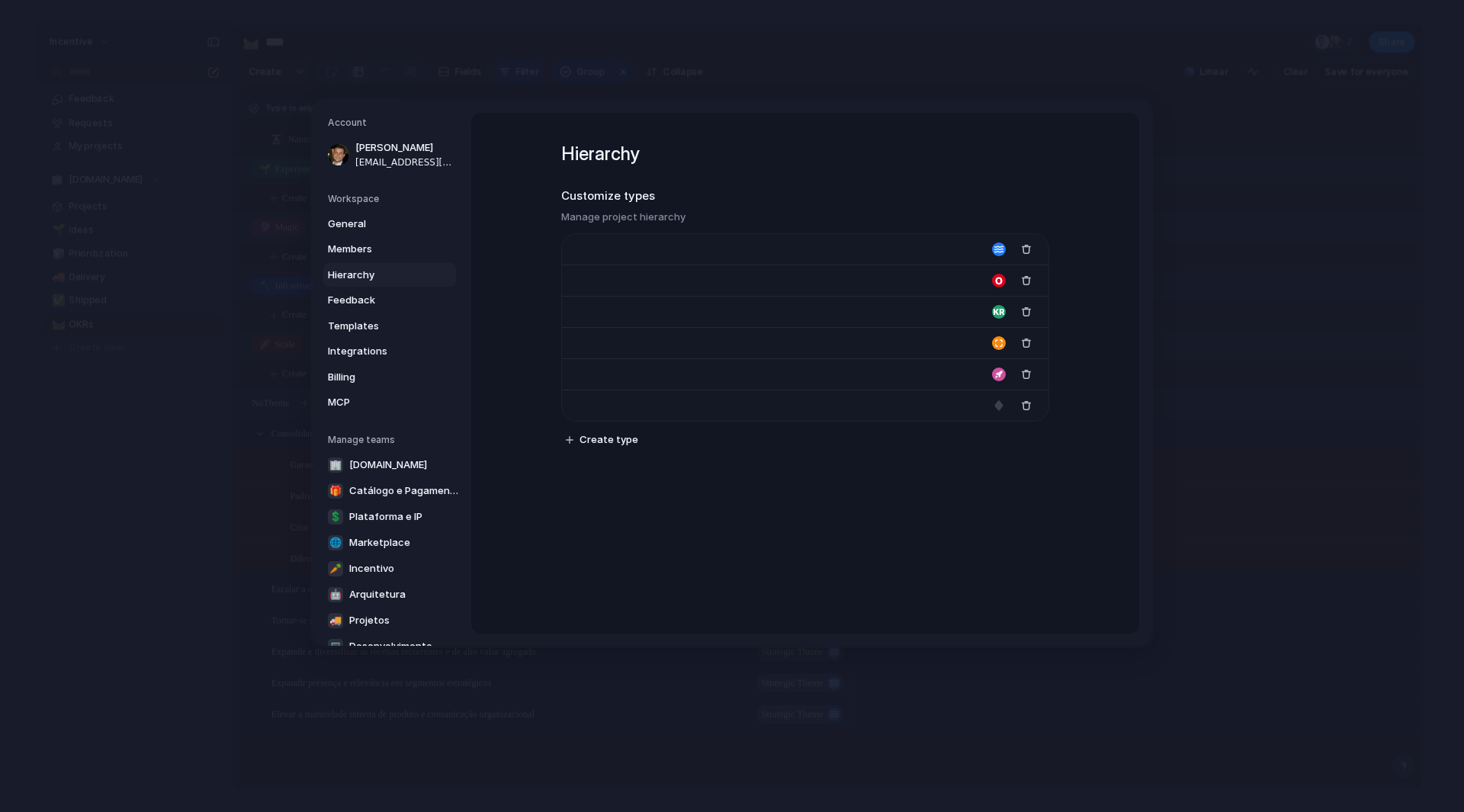
type input "**********"
type input "******"
type input "*******"
click at [396, 308] on span "Feedback" at bounding box center [376, 300] width 97 height 15
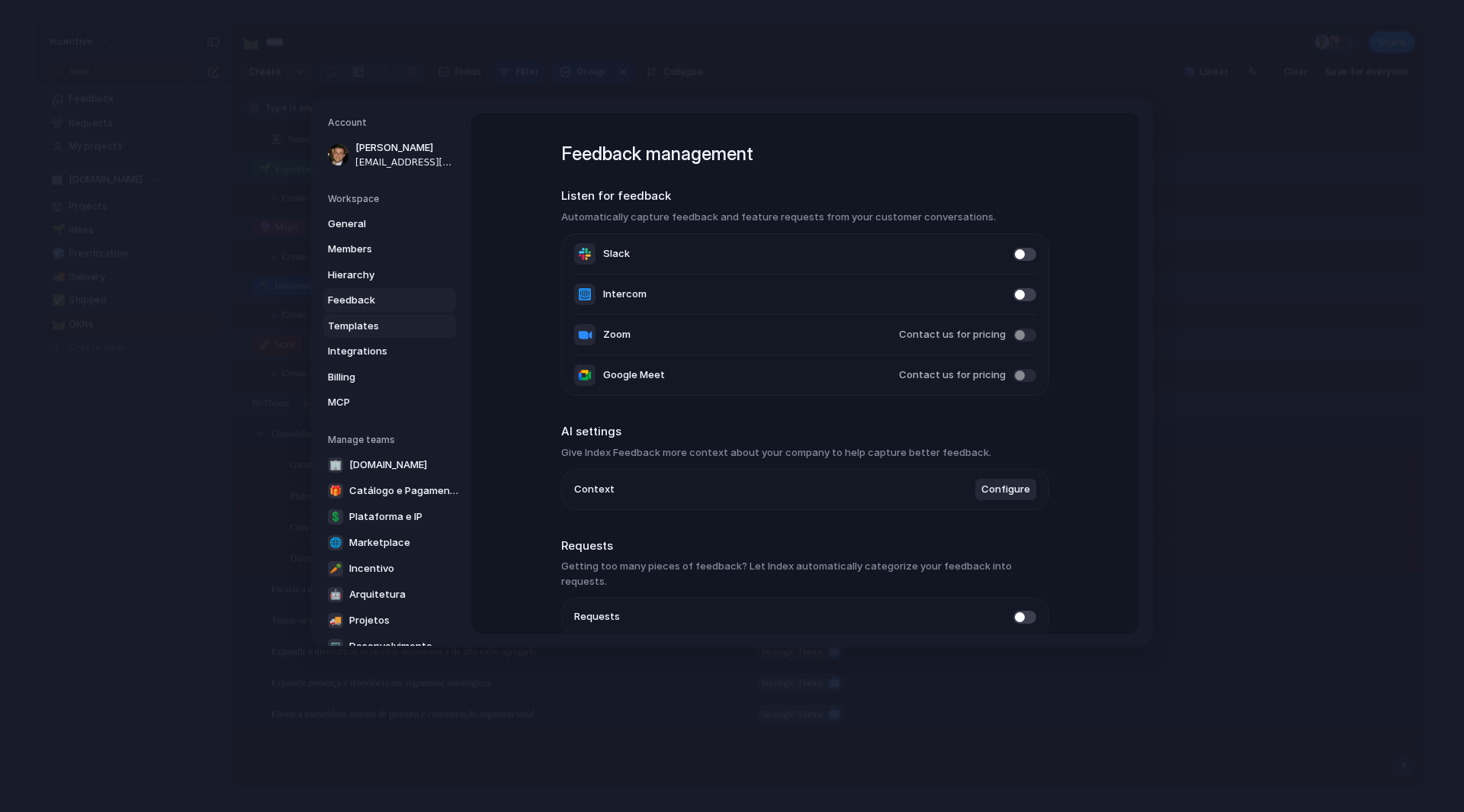
click at [395, 326] on span "Templates" at bounding box center [376, 326] width 97 height 15
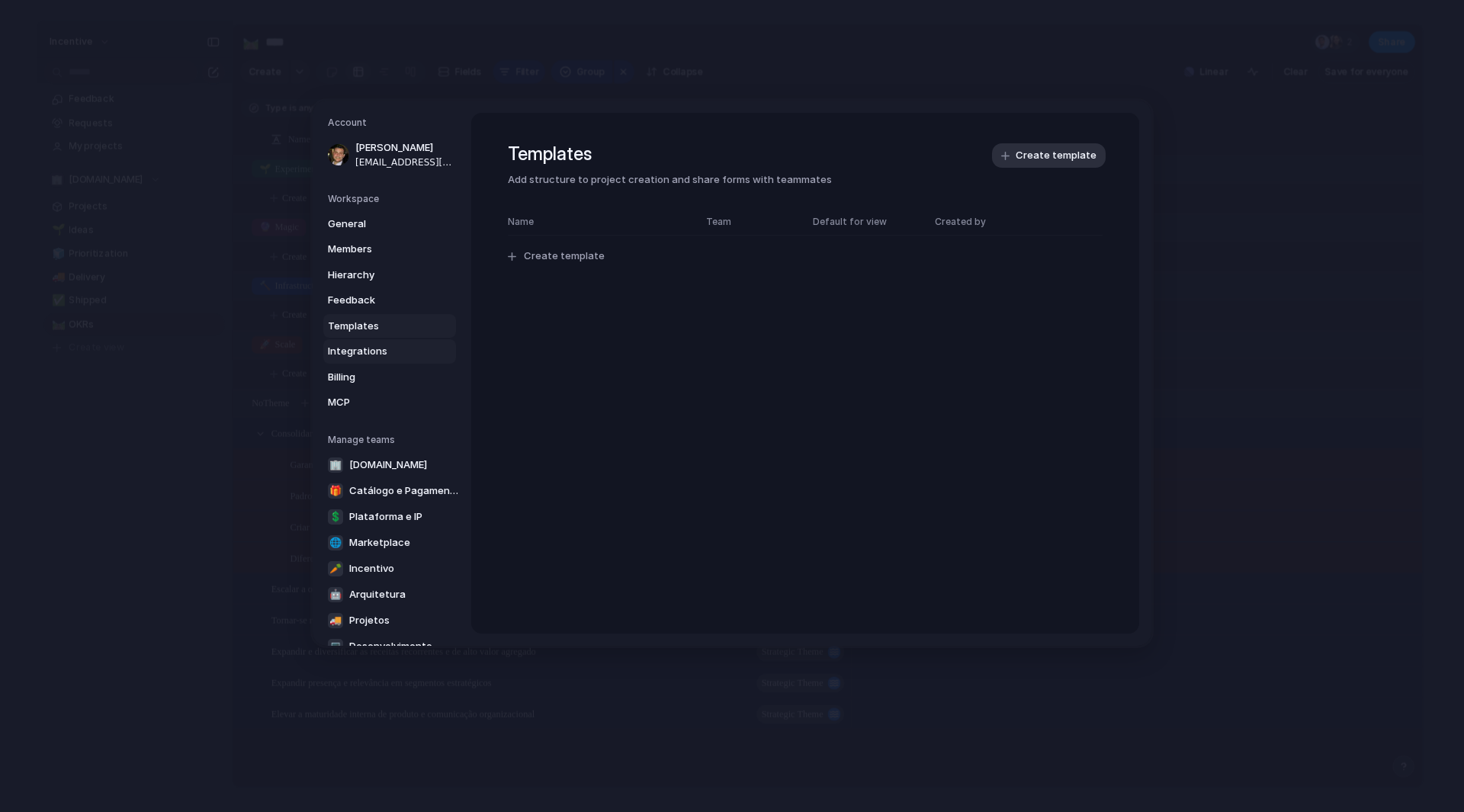
click at [394, 345] on span "Integrations" at bounding box center [376, 351] width 97 height 15
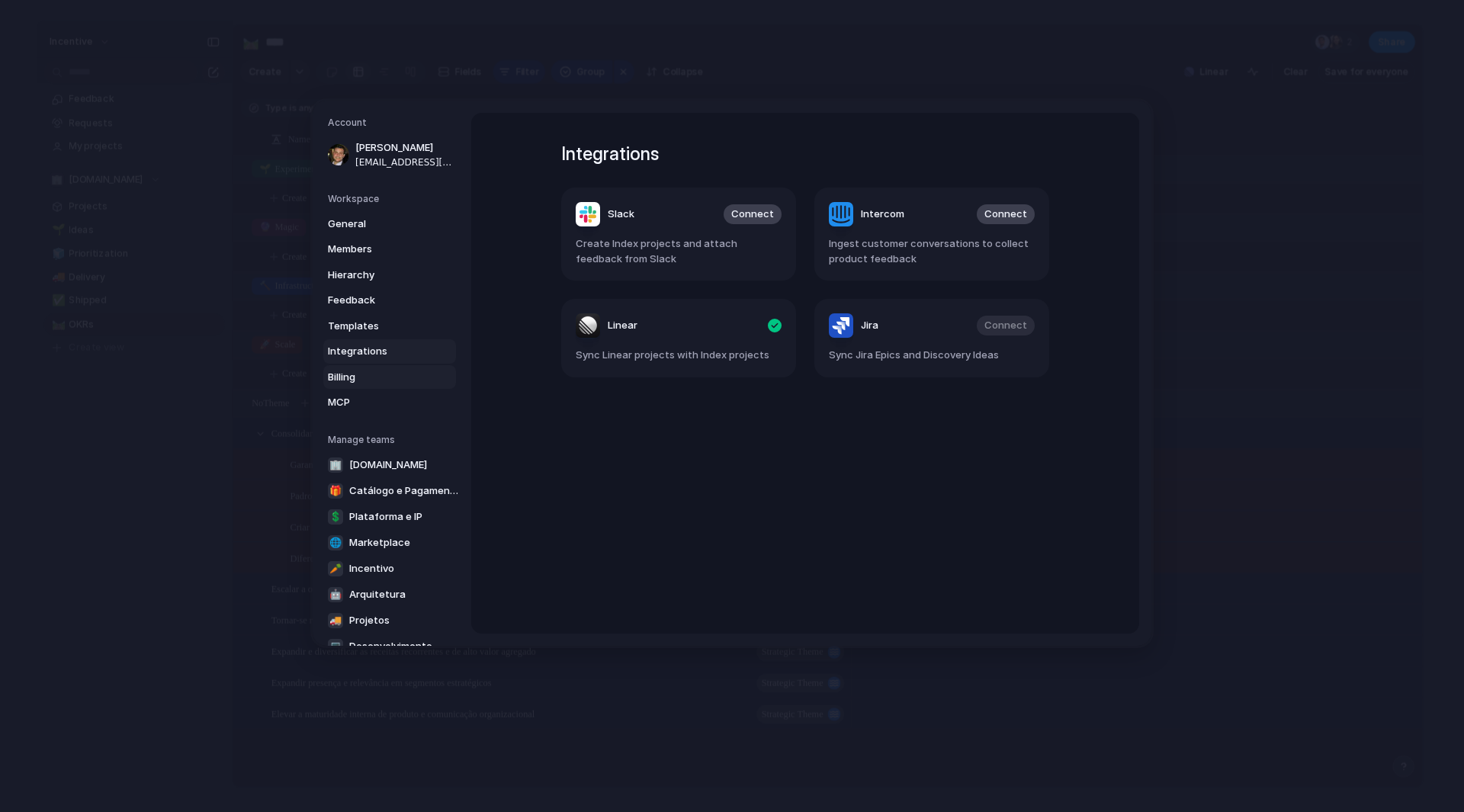
click at [386, 384] on span "Billing" at bounding box center [376, 377] width 97 height 15
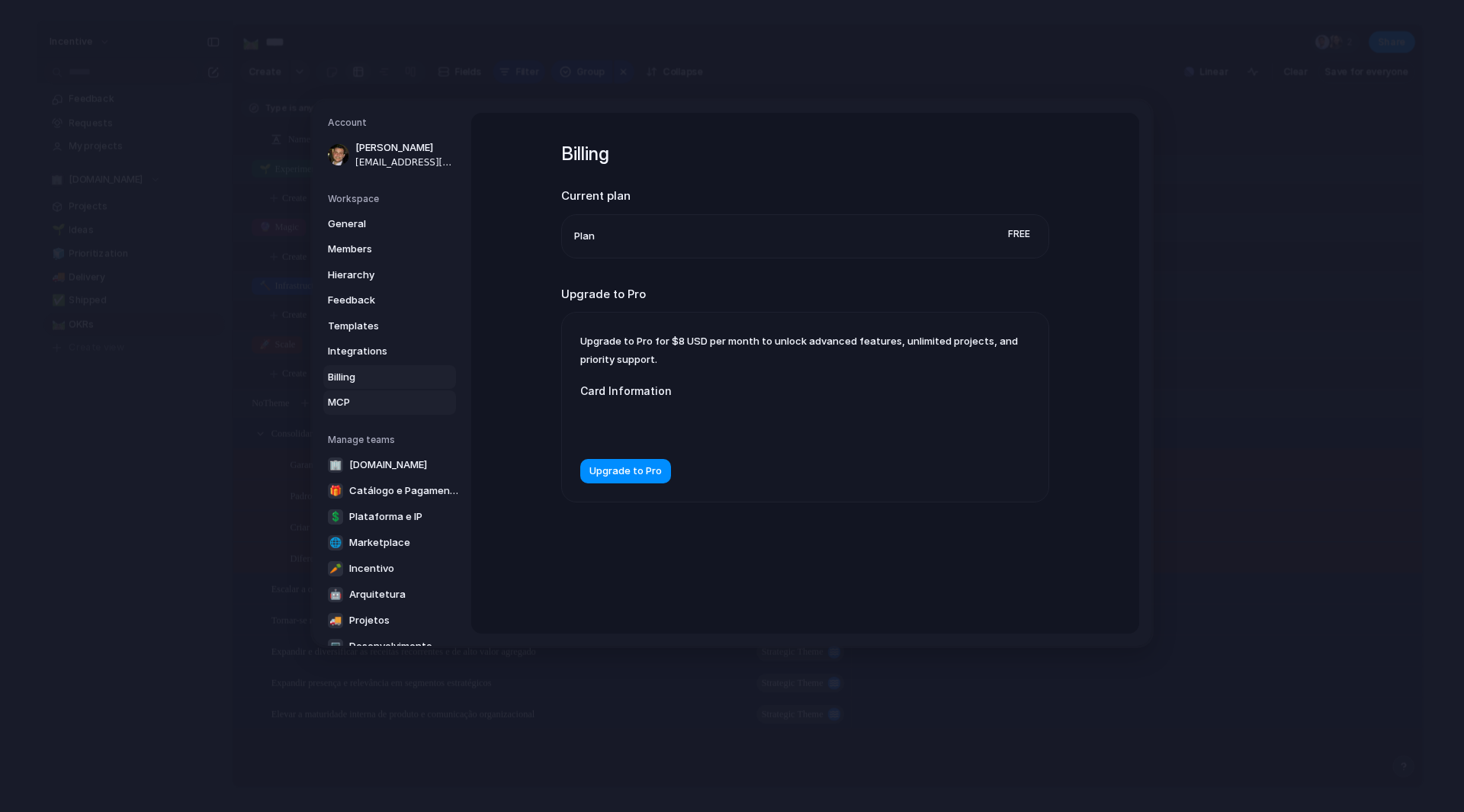
click at [386, 404] on span "MCP" at bounding box center [376, 402] width 97 height 15
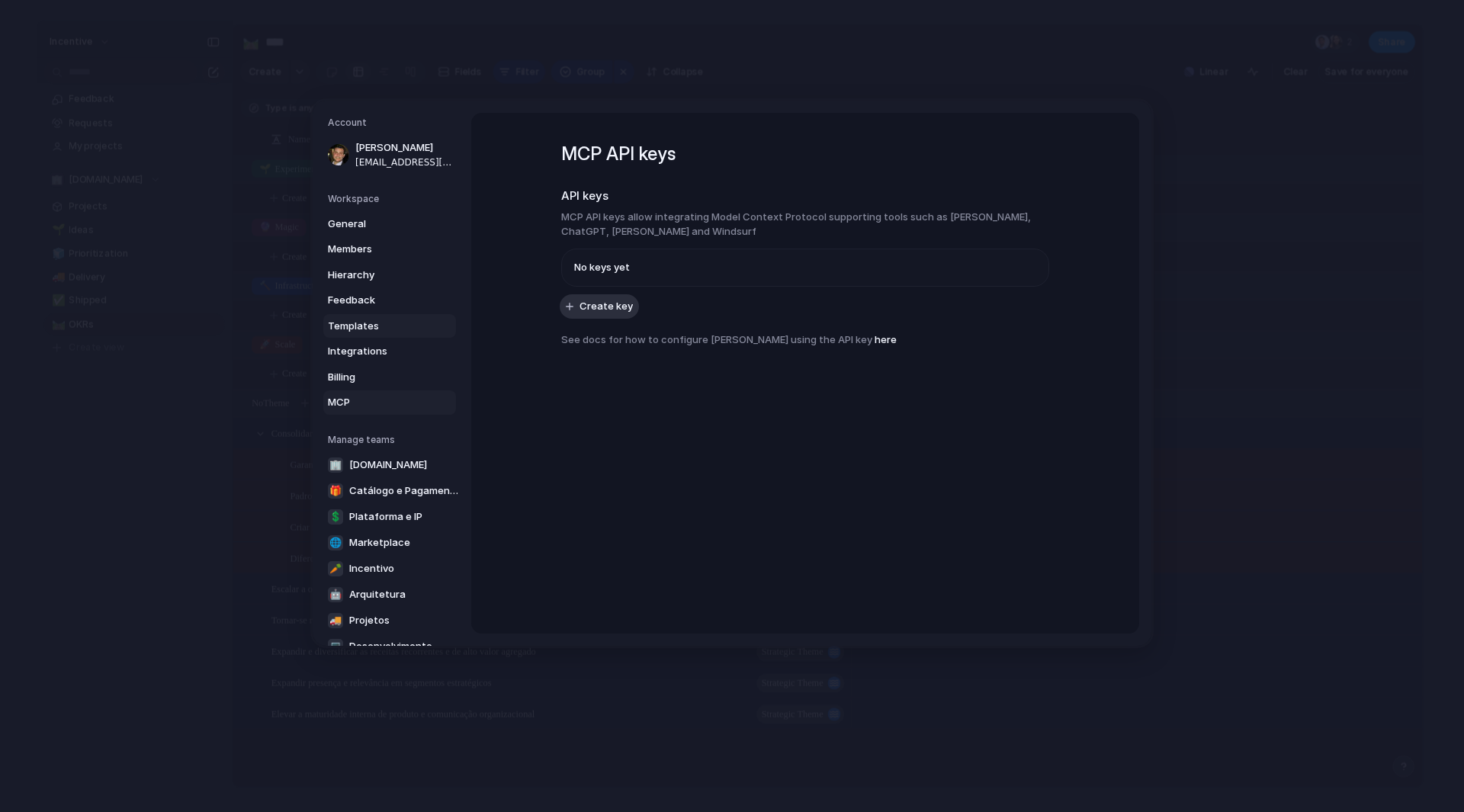
click at [365, 330] on span "Templates" at bounding box center [376, 326] width 97 height 15
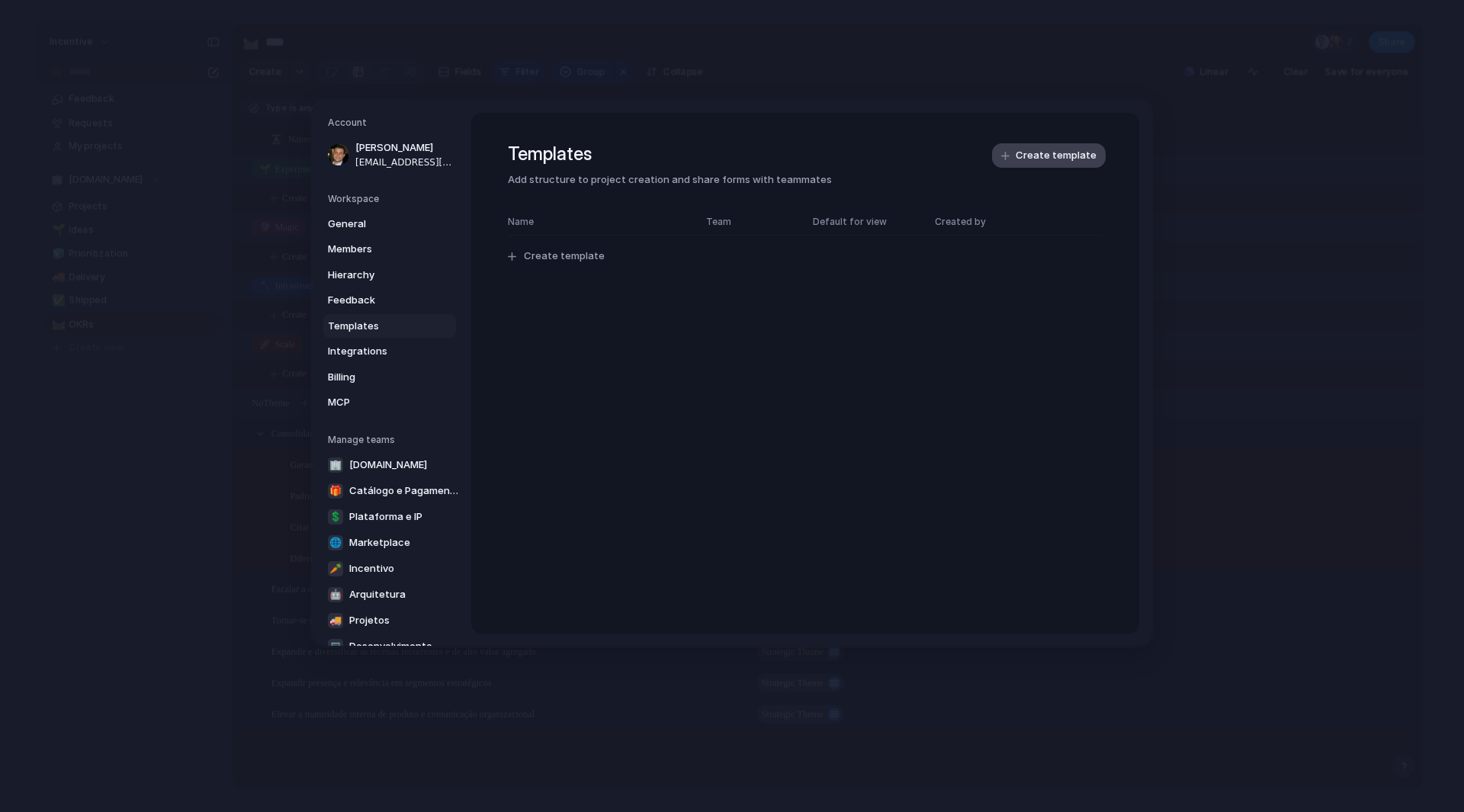
click at [1017, 157] on span "Create template" at bounding box center [1056, 156] width 80 height 15
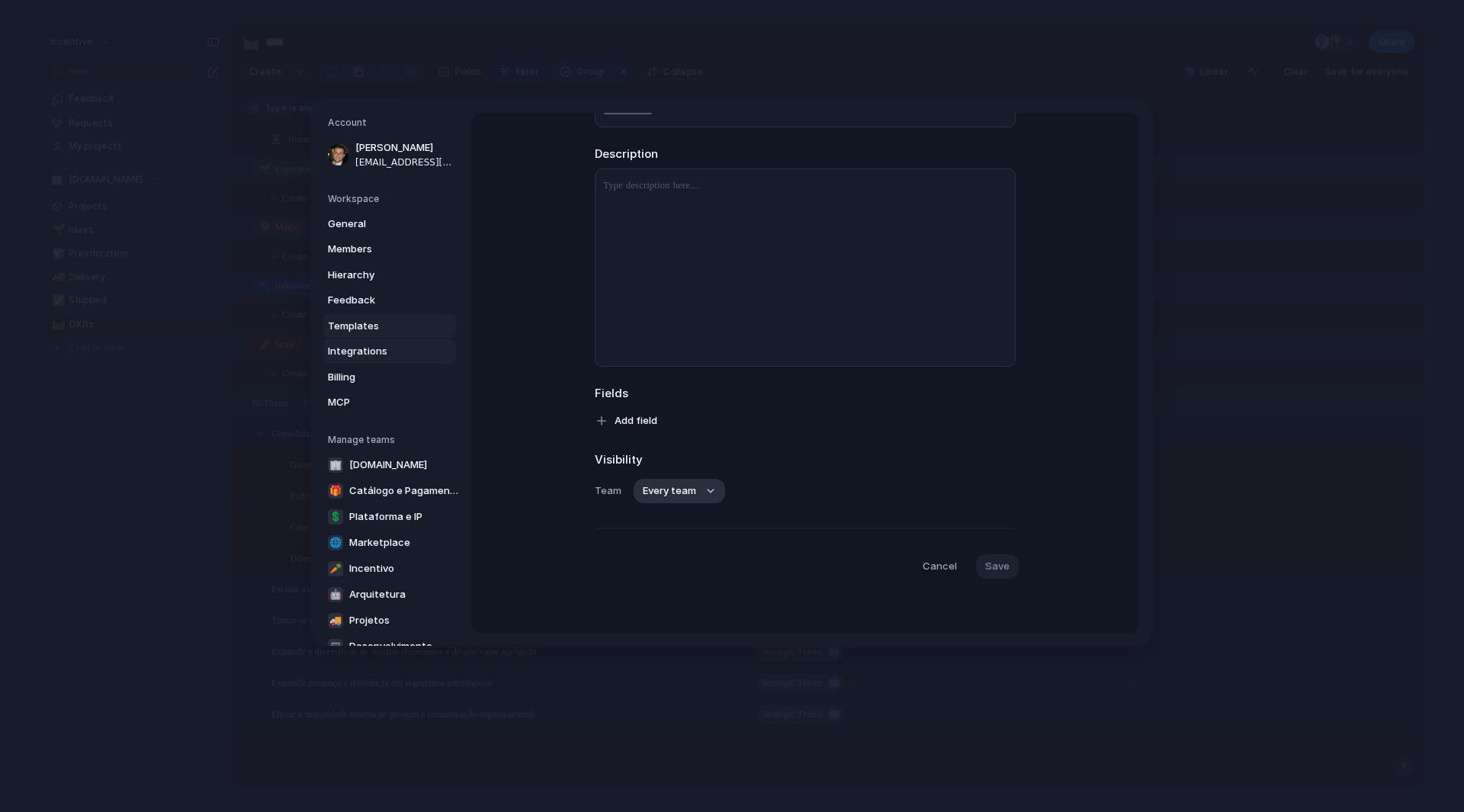
click at [372, 351] on span "Integrations" at bounding box center [376, 351] width 97 height 15
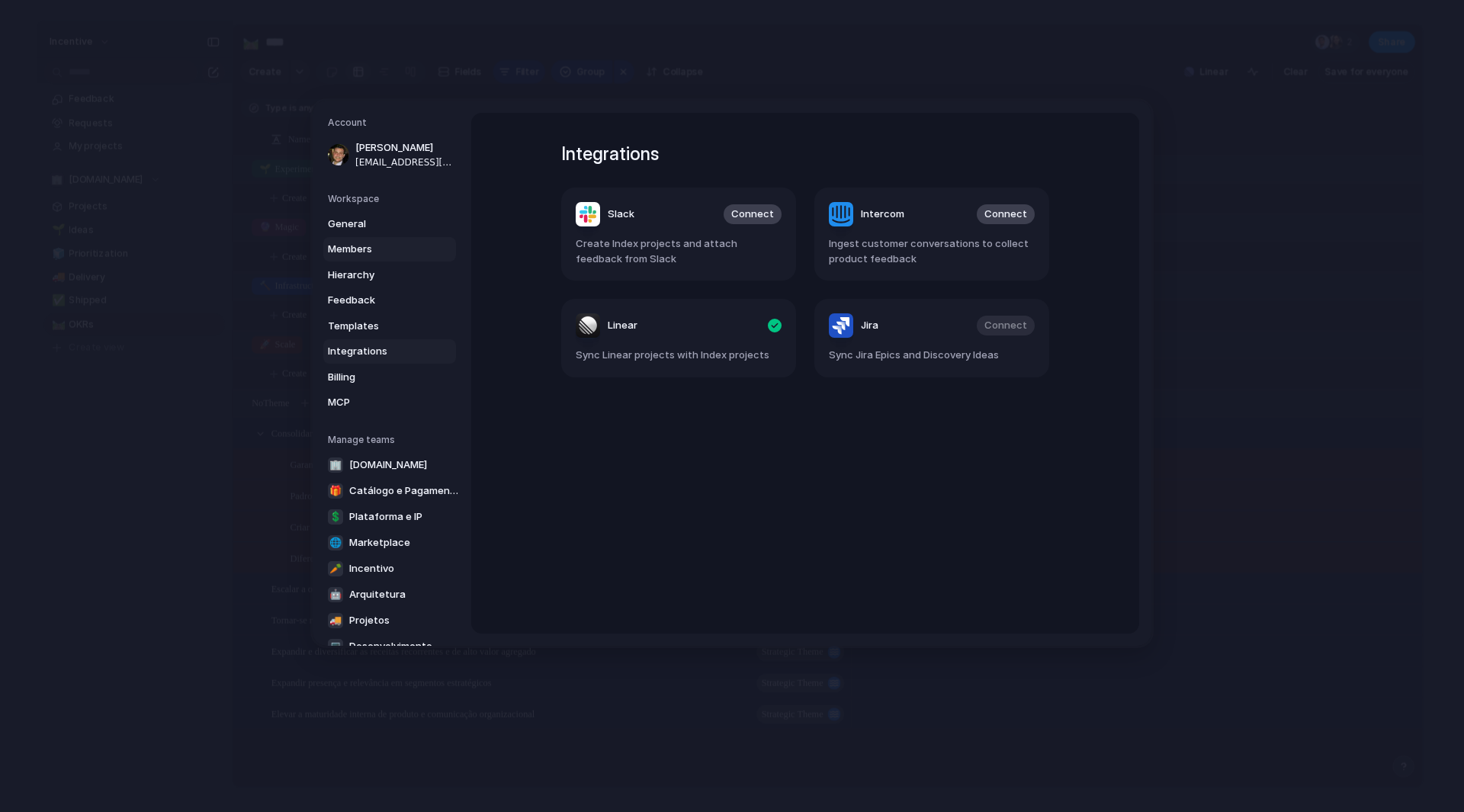
click at [385, 251] on span "Members" at bounding box center [376, 250] width 97 height 15
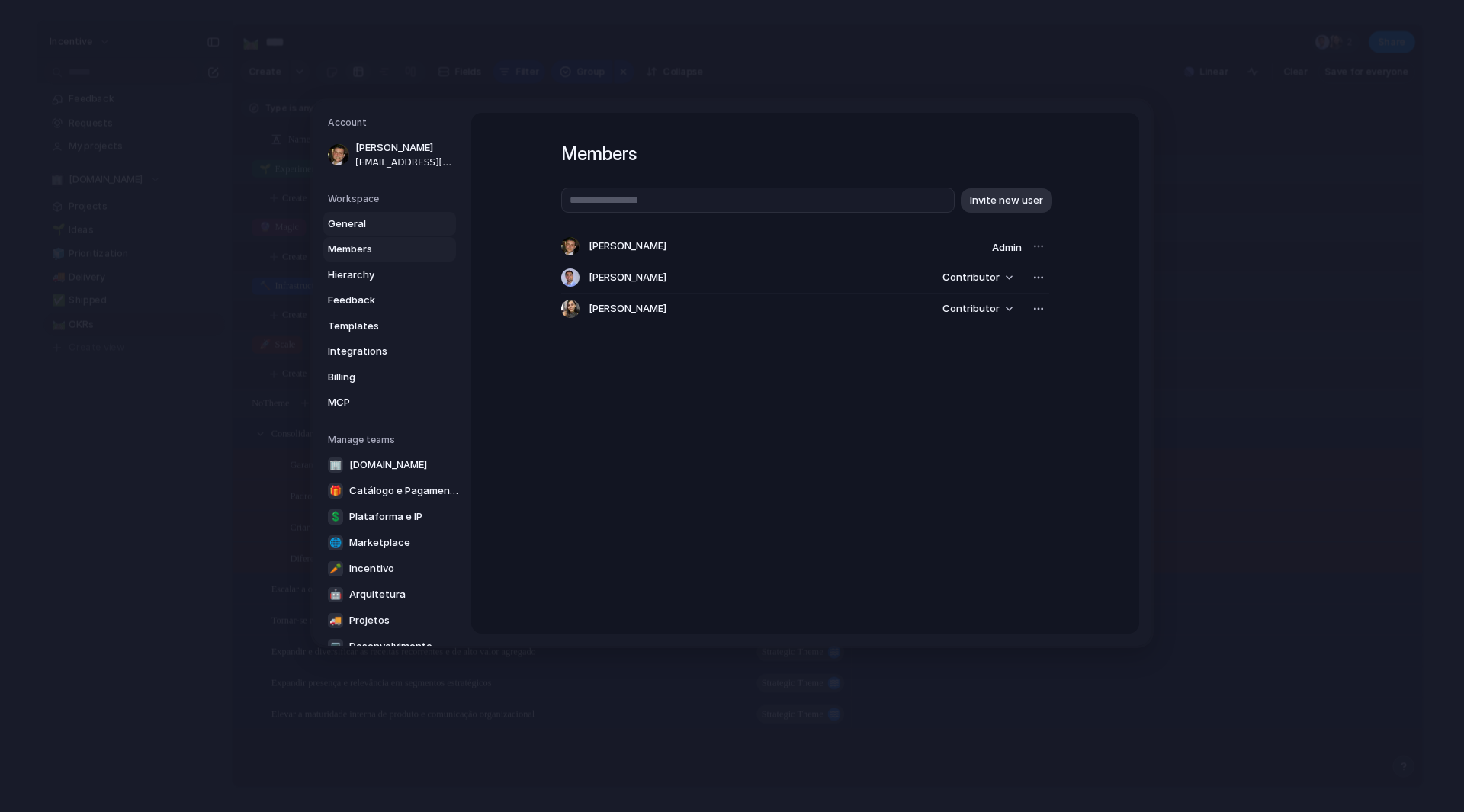
click at [383, 233] on link "General" at bounding box center [390, 224] width 132 height 24
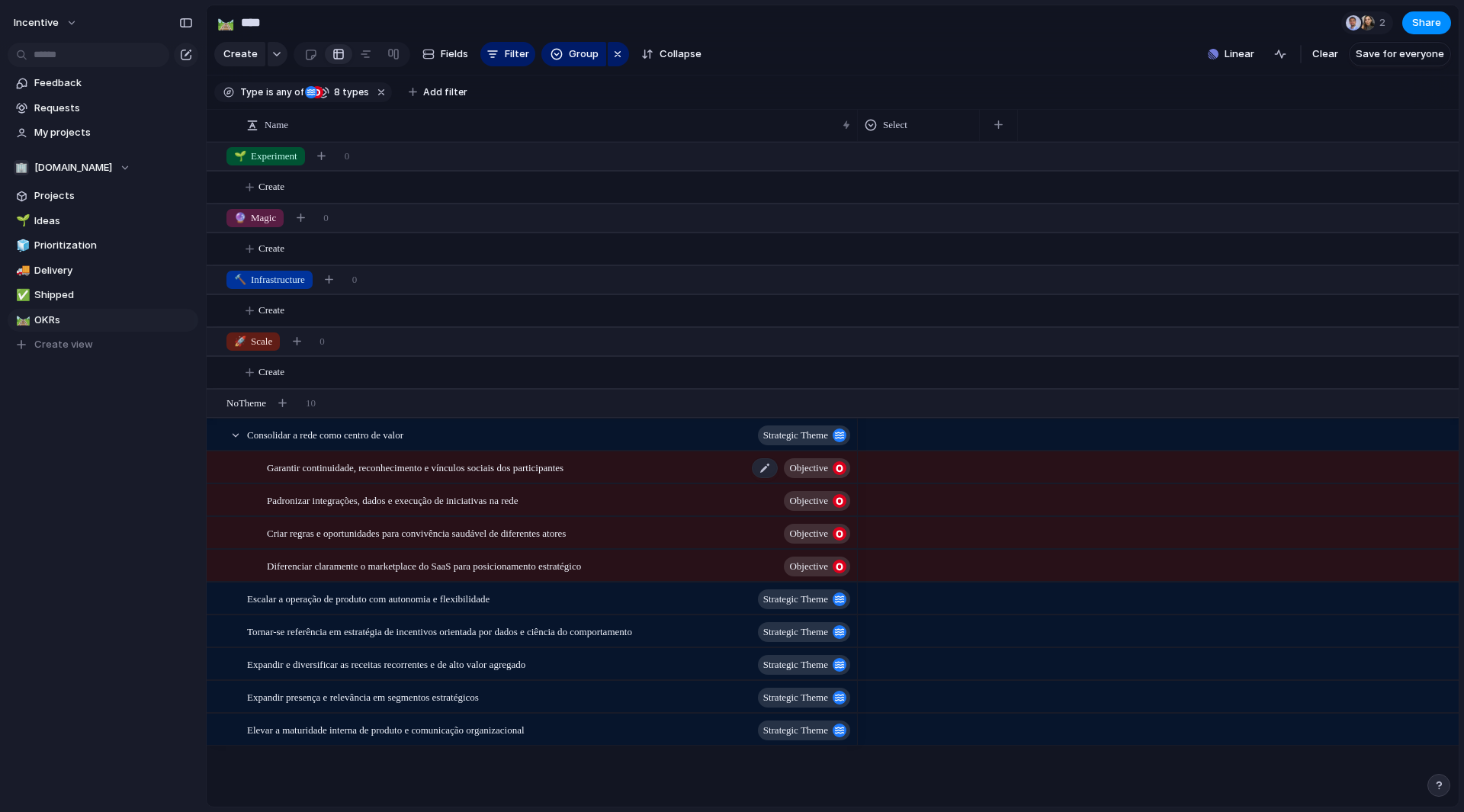
click at [516, 471] on span "Garantir continuidade, reconhecimento e vínculos sociais dos participantes" at bounding box center [416, 467] width 297 height 18
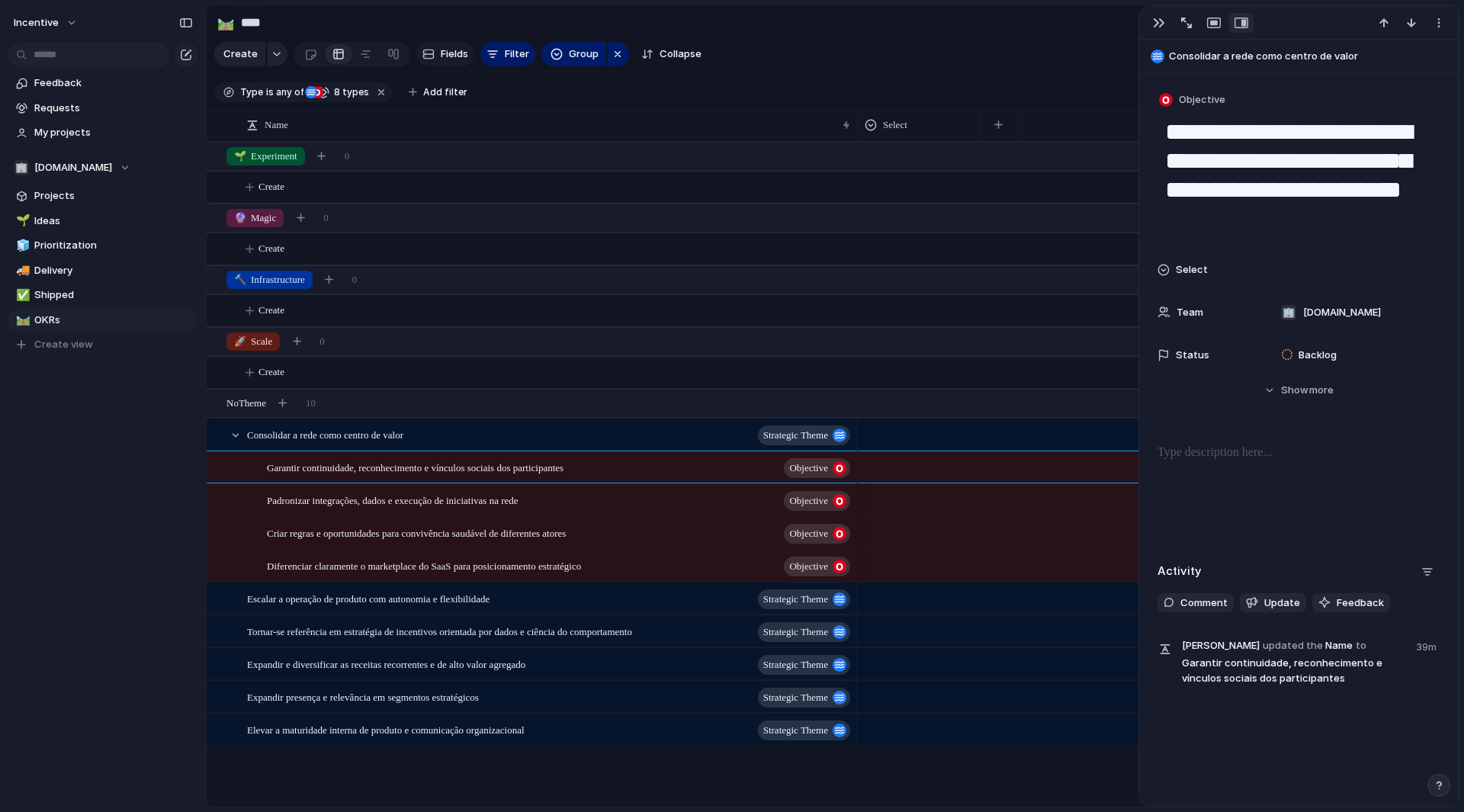
click at [445, 62] on span "Fields" at bounding box center [454, 54] width 28 height 15
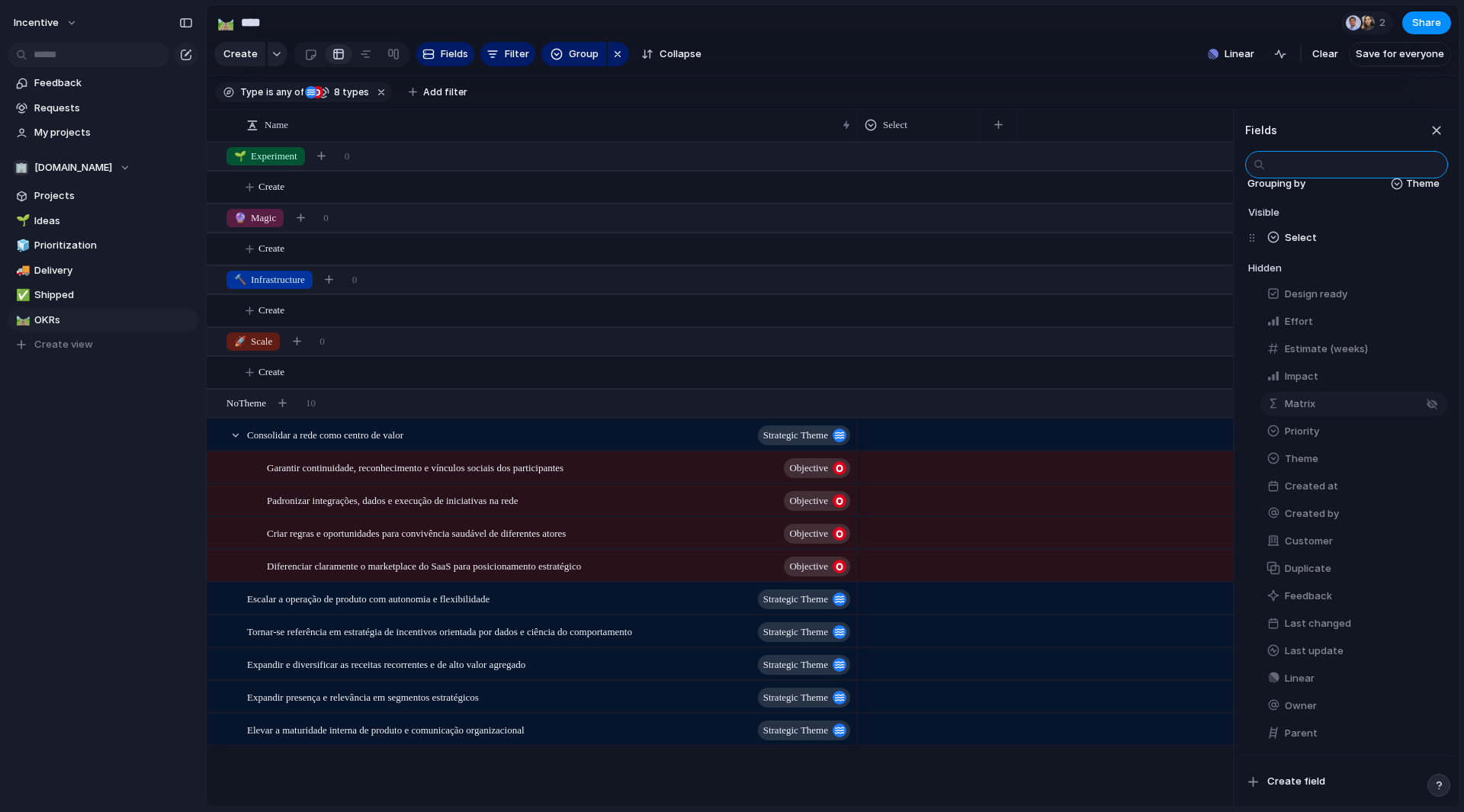
scroll to position [22, 0]
click at [1384, 463] on button "Theme" at bounding box center [1354, 456] width 188 height 24
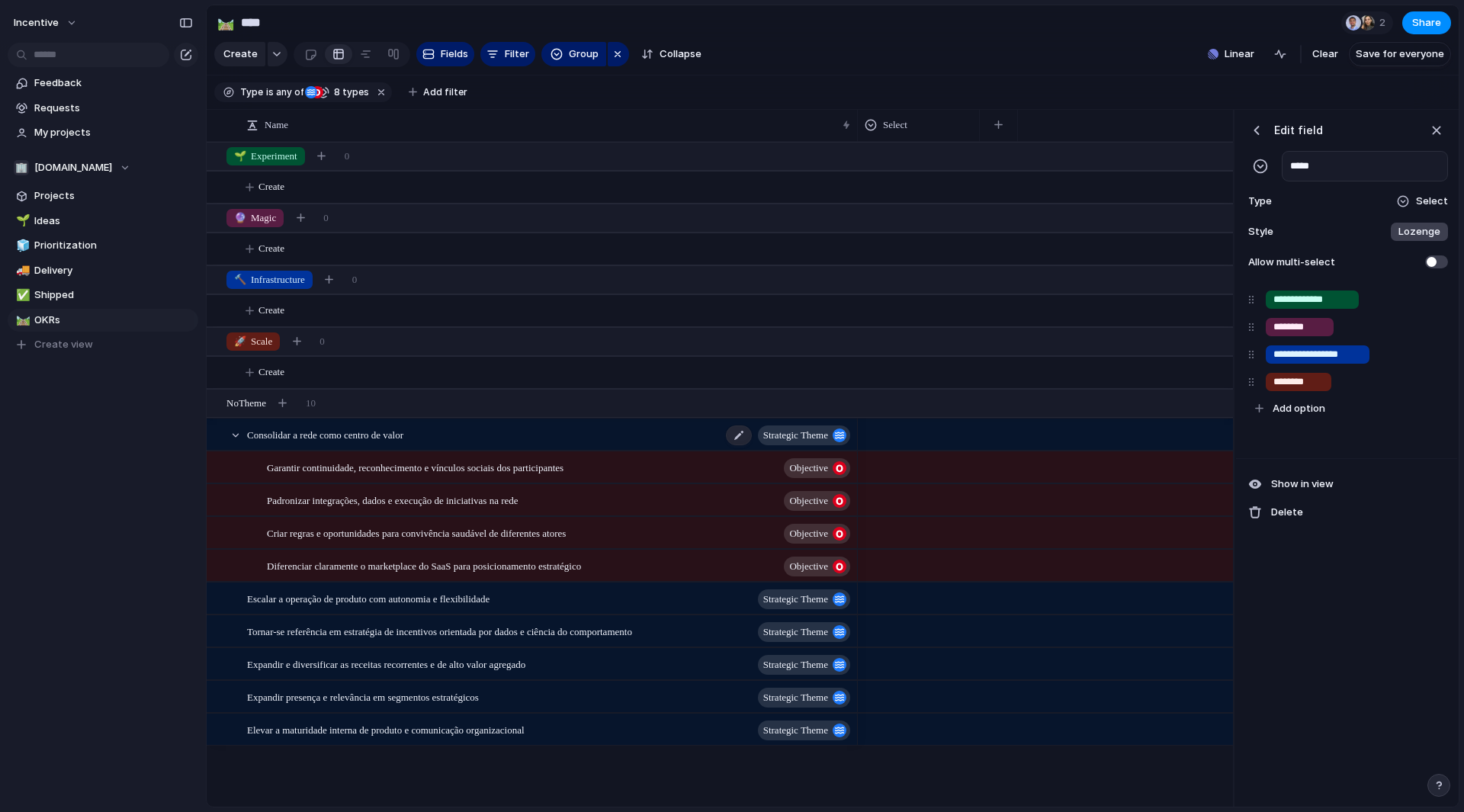
click at [403, 443] on span "Consolidar a rede como centro de valor" at bounding box center [325, 434] width 157 height 18
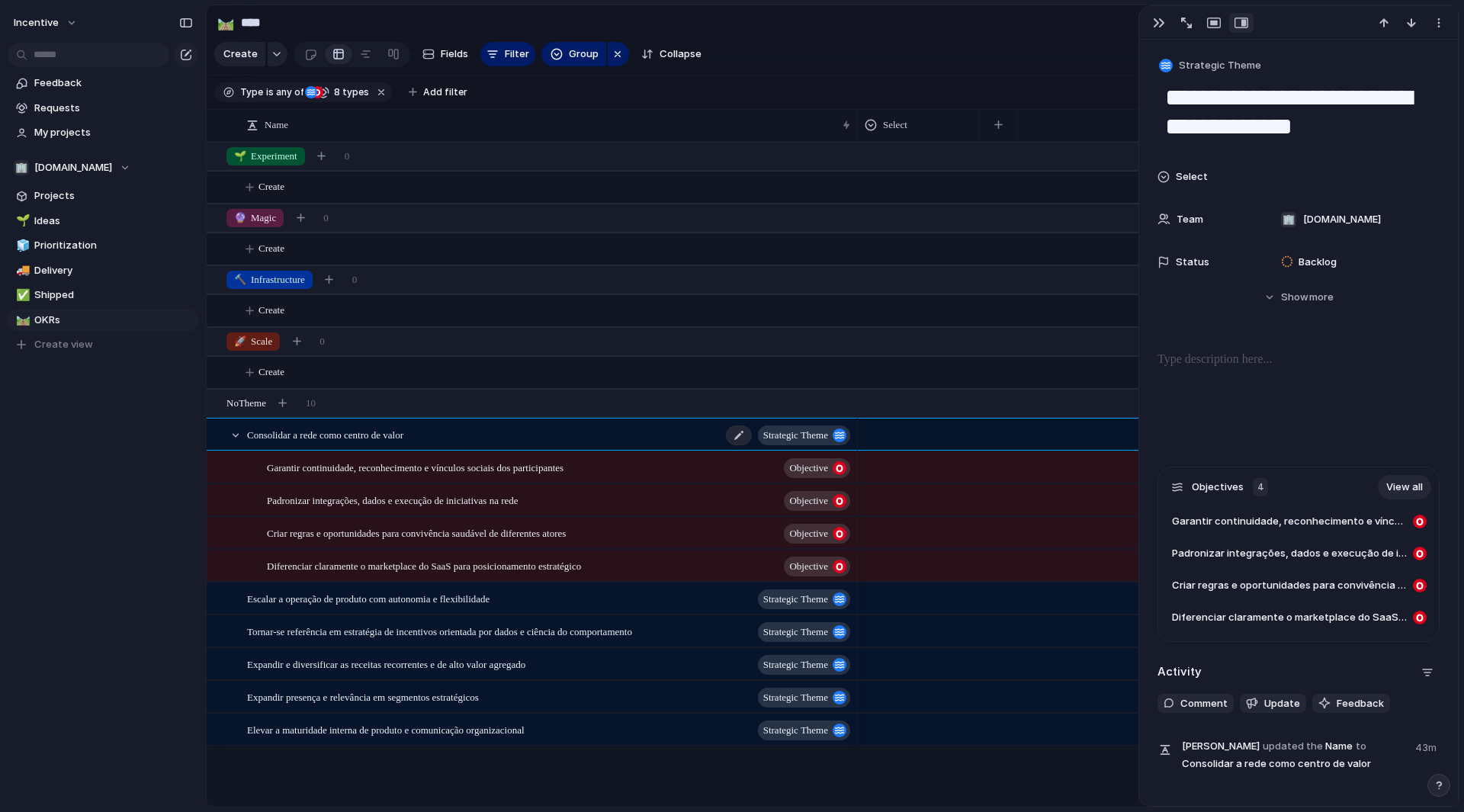
click at [403, 443] on span "Consolidar a rede como centro de valor" at bounding box center [325, 434] width 157 height 18
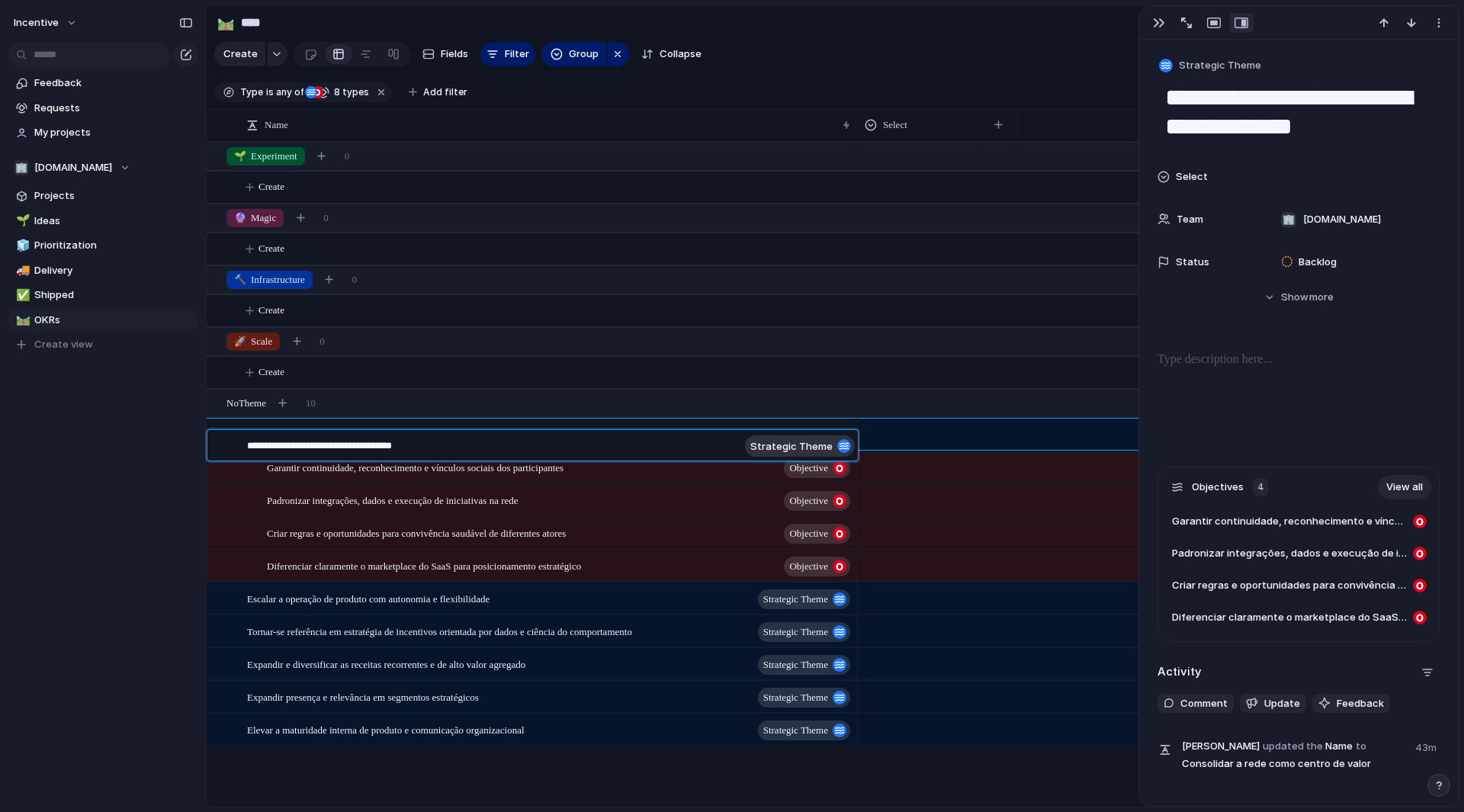
click at [413, 443] on textarea "**********" at bounding box center [493, 447] width 492 height 18
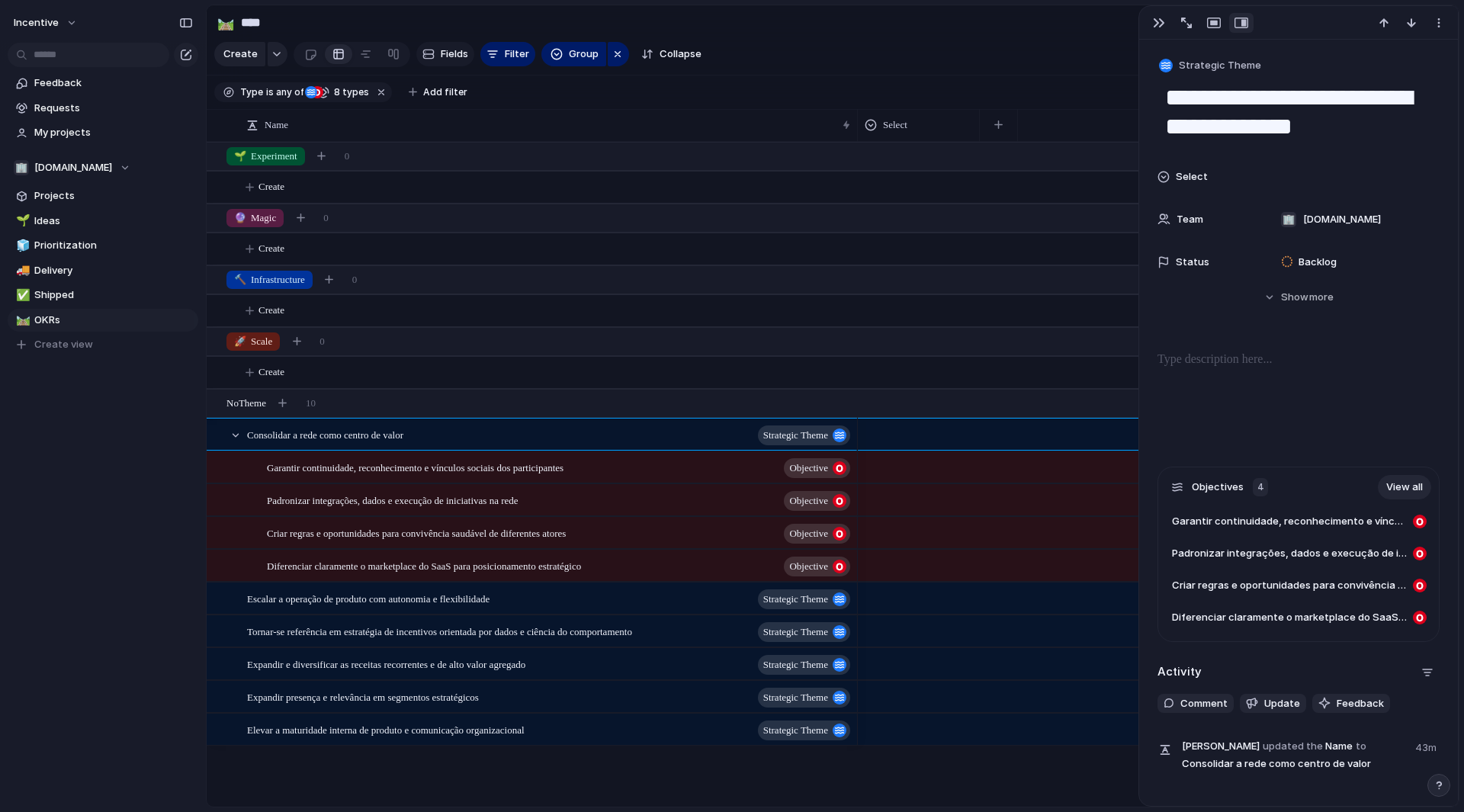
click at [444, 59] on span "Fields" at bounding box center [454, 54] width 28 height 15
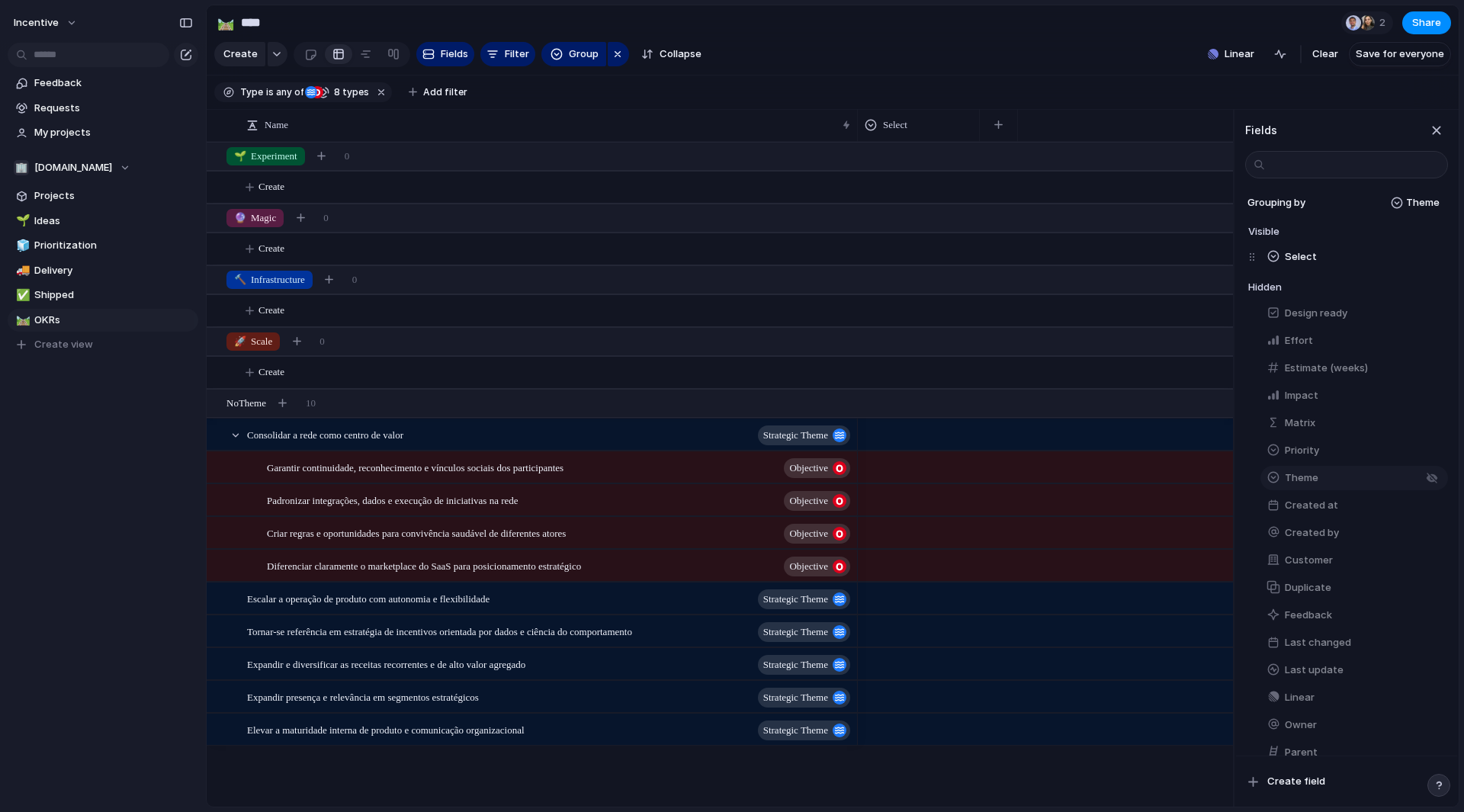
click at [1294, 486] on span "Theme" at bounding box center [1302, 478] width 34 height 15
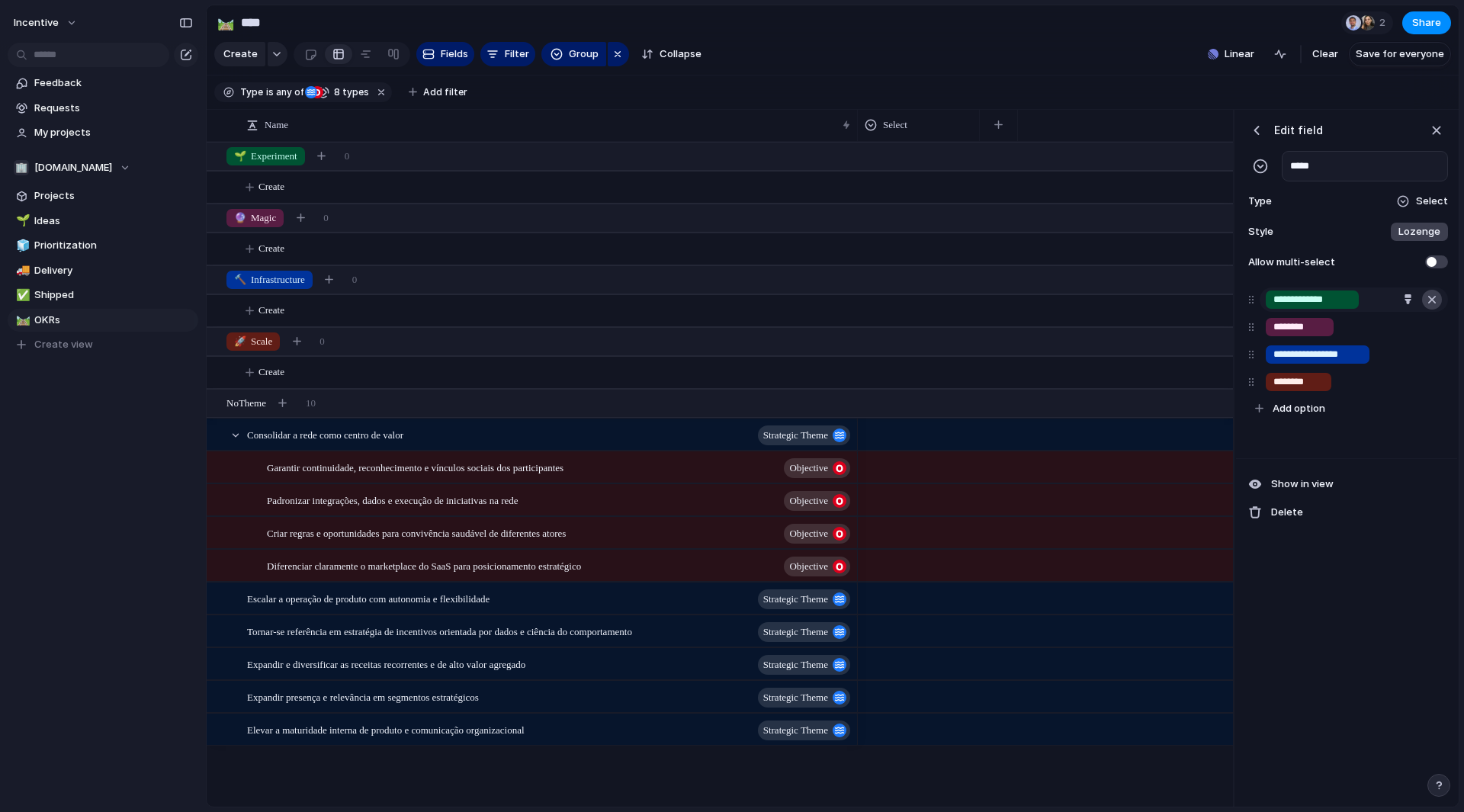
click at [1430, 310] on div "button" at bounding box center [1432, 300] width 15 height 20
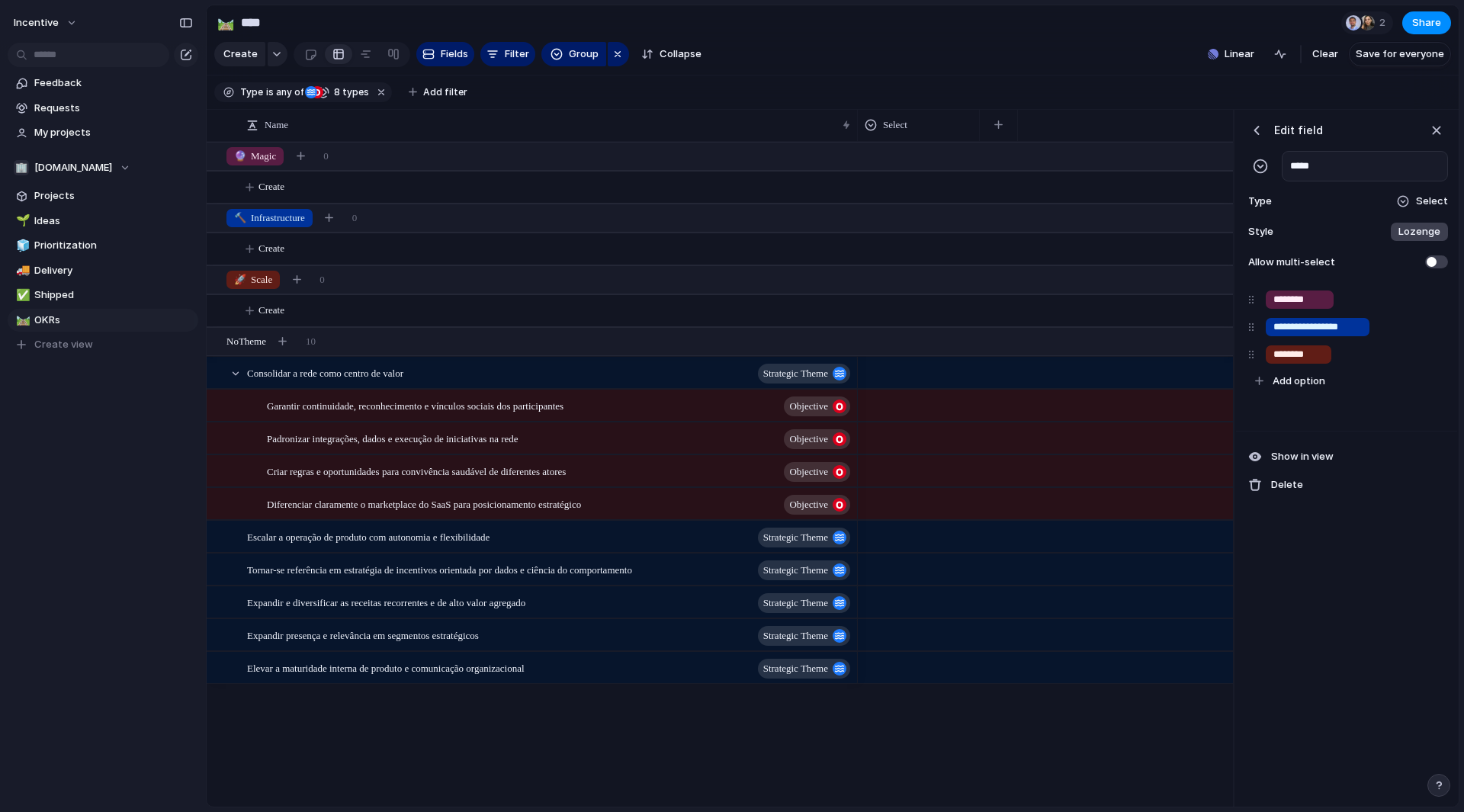
click at [1430, 310] on div "button" at bounding box center [1432, 300] width 15 height 20
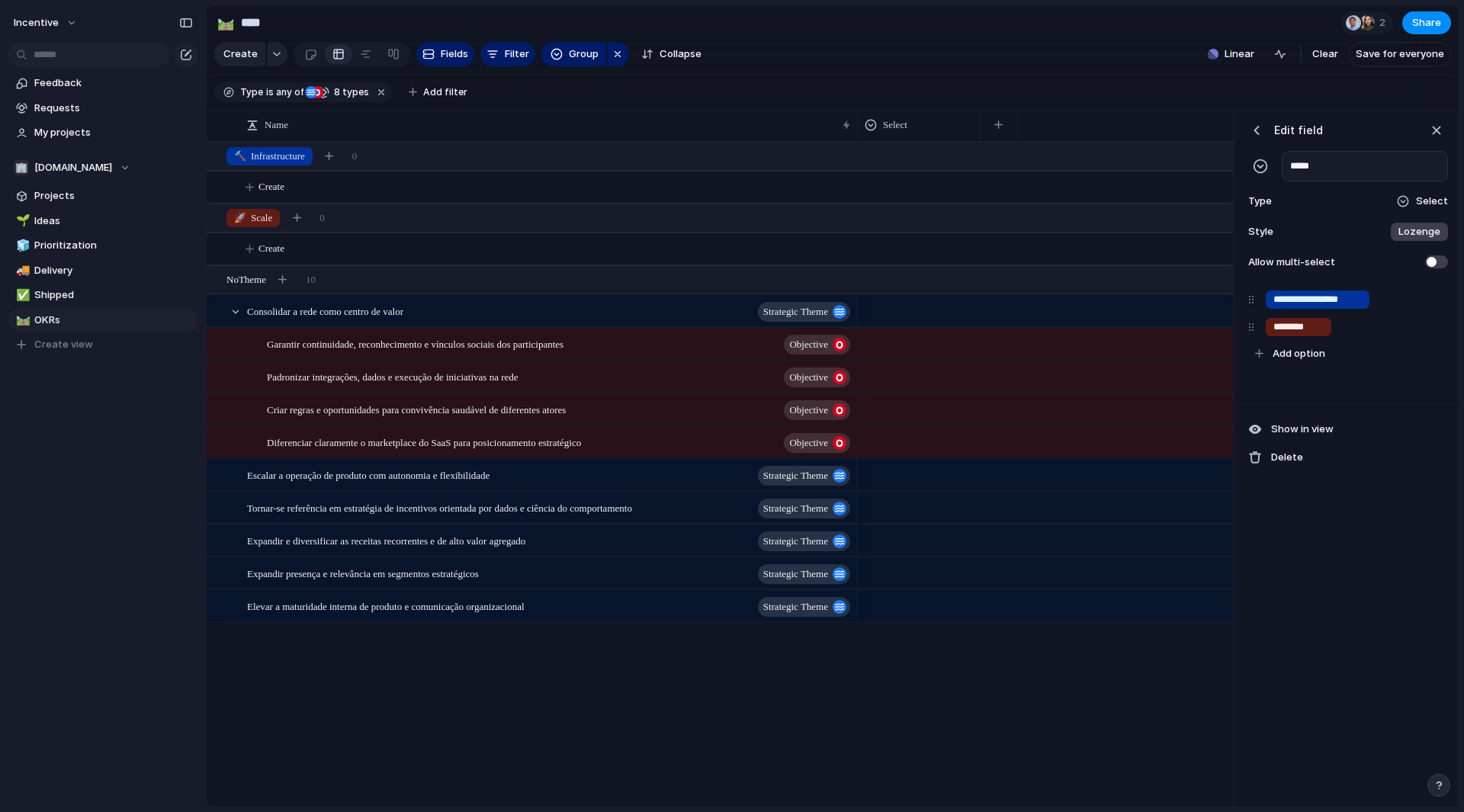
click at [1430, 310] on div "button" at bounding box center [1432, 300] width 15 height 20
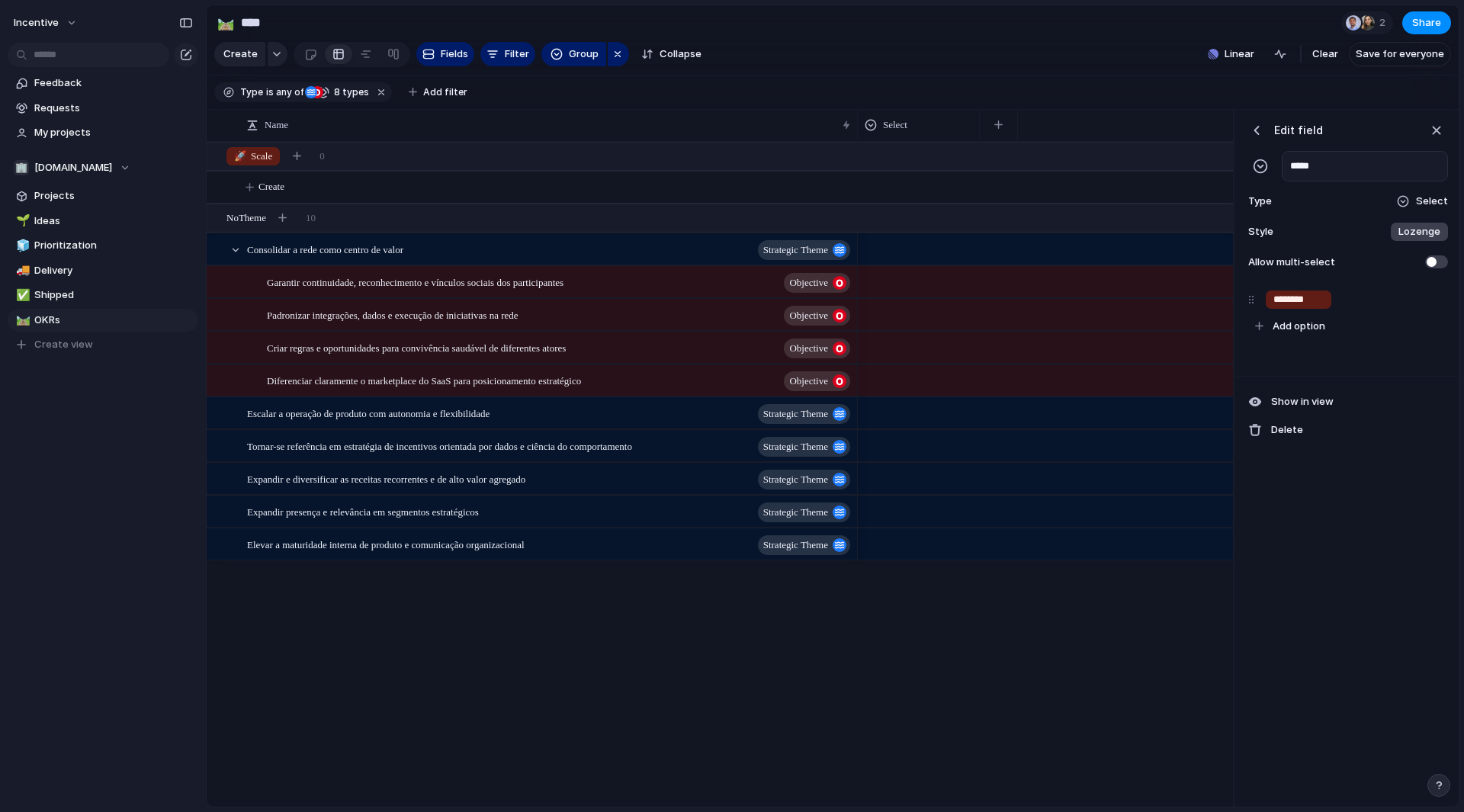
click at [1430, 310] on div "button" at bounding box center [1432, 300] width 15 height 20
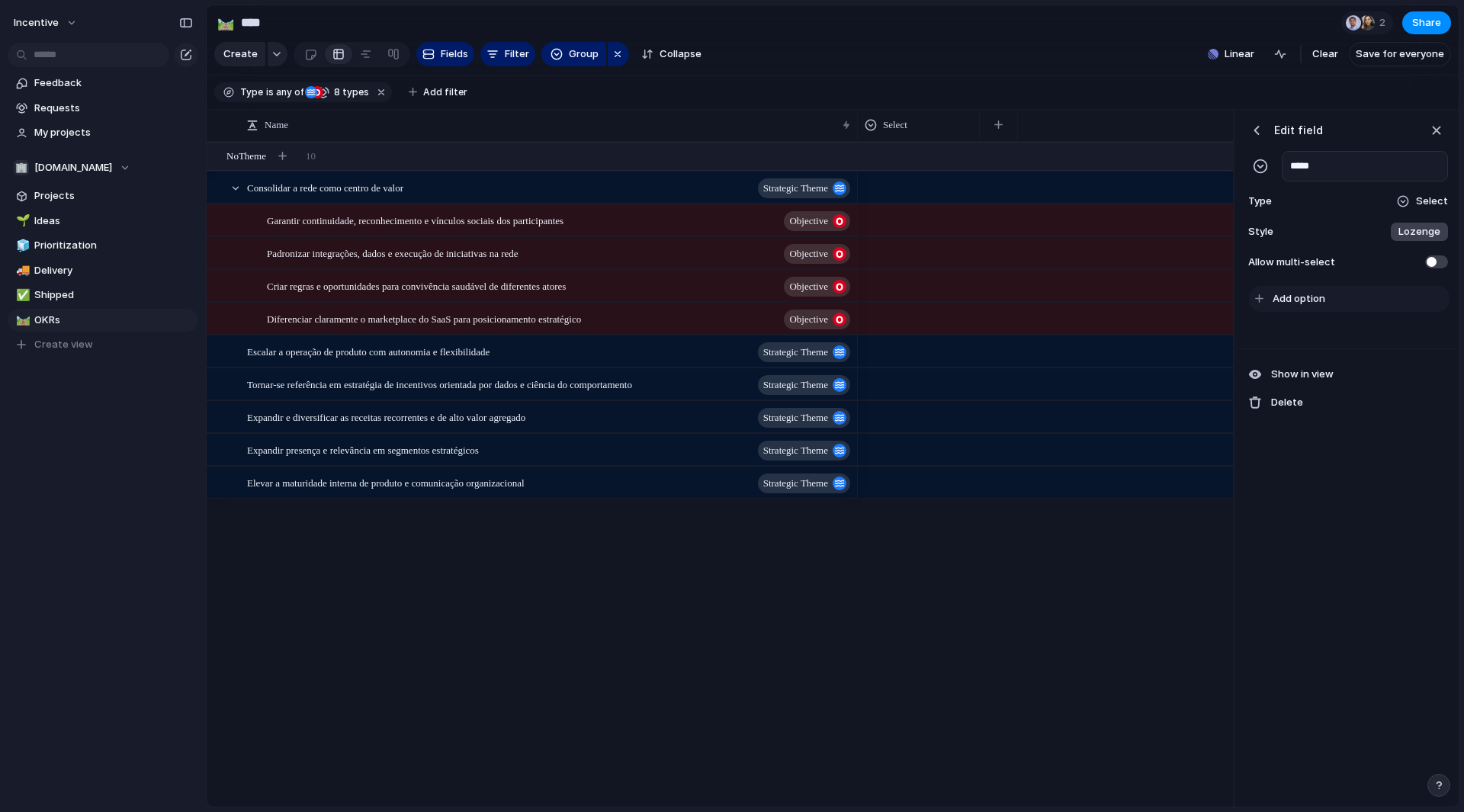
click at [1347, 309] on button "Add option" at bounding box center [1349, 298] width 200 height 26
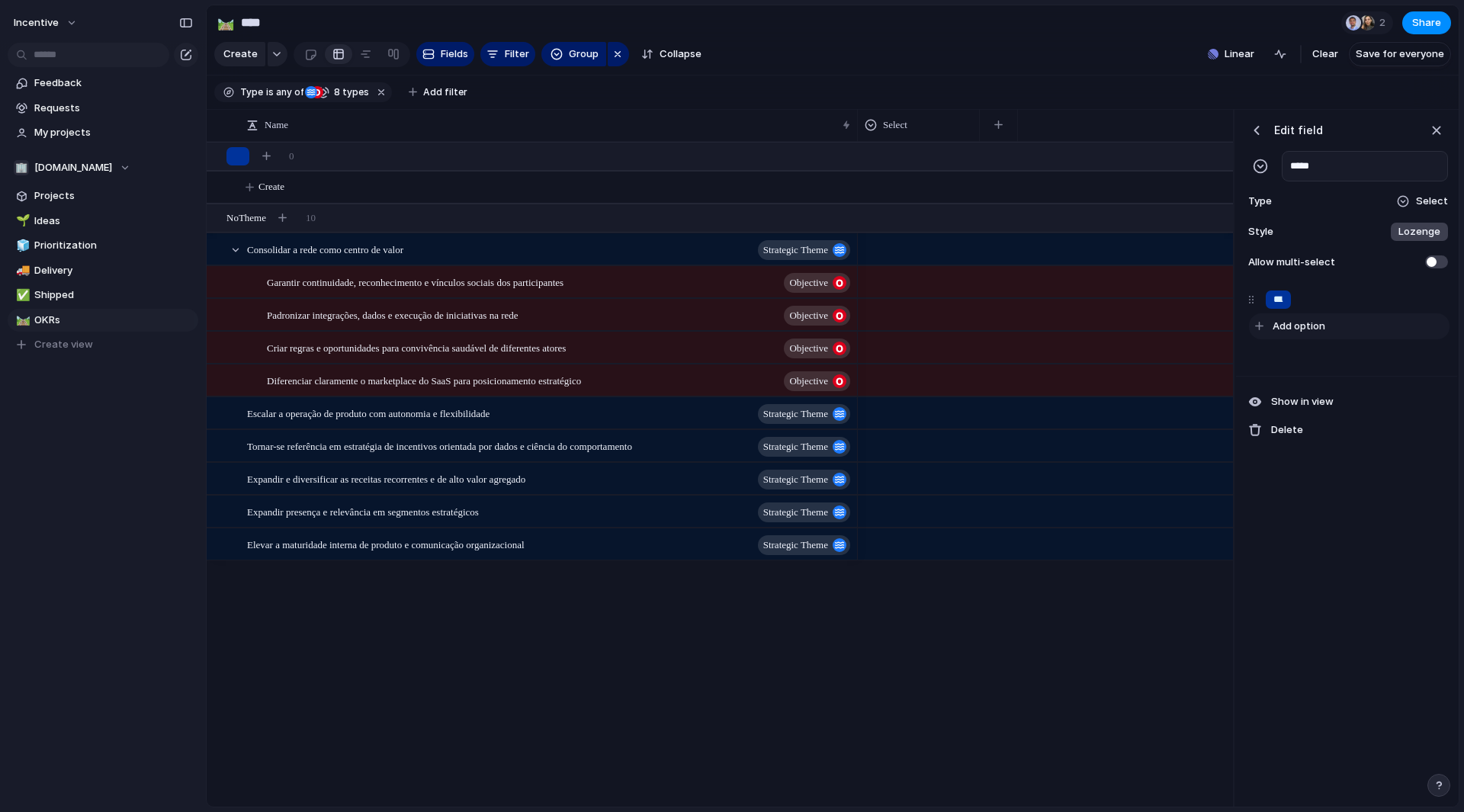
scroll to position [0, 72]
type input "**********"
click at [1304, 334] on span "Add option" at bounding box center [1299, 326] width 53 height 15
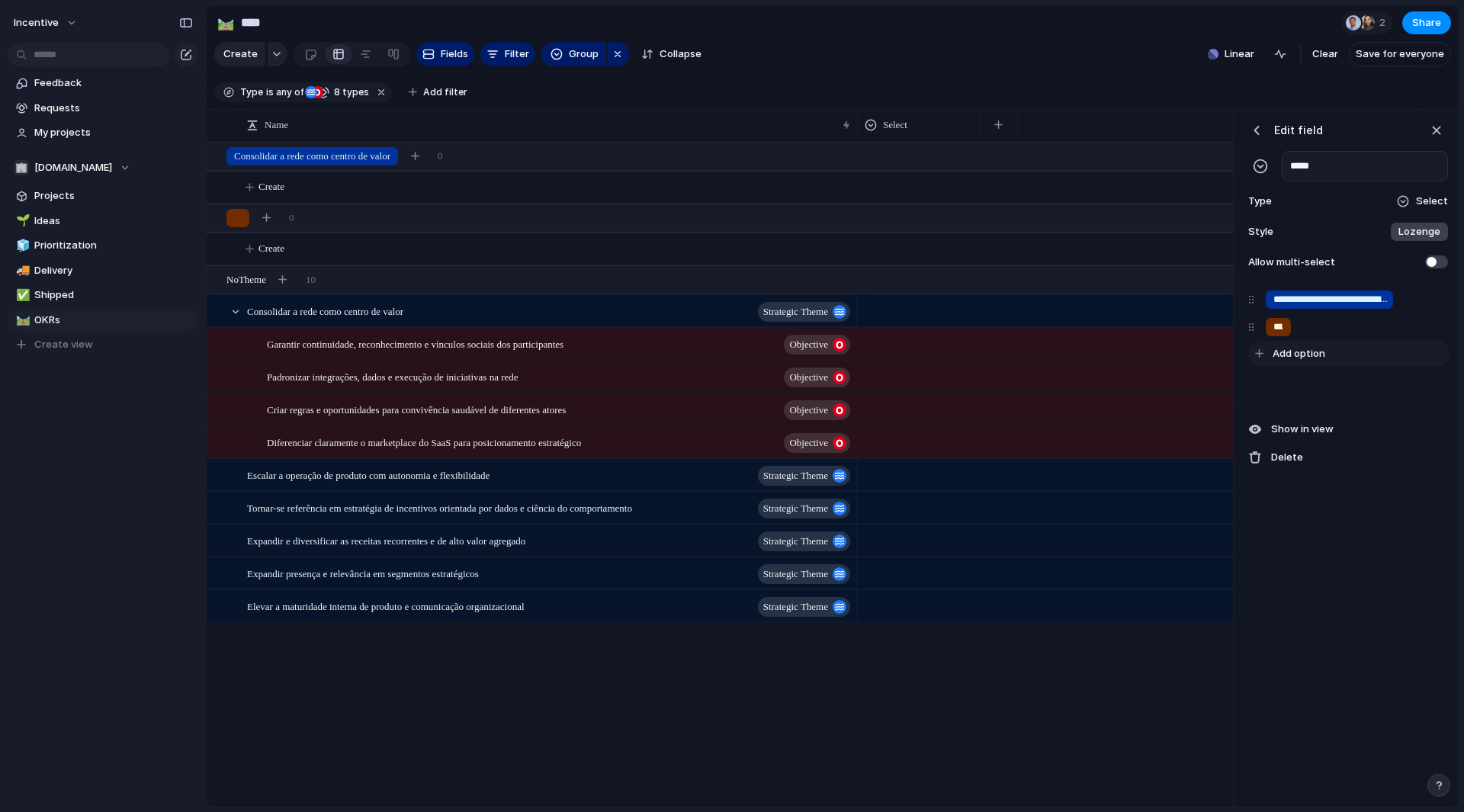
scroll to position [0, 174]
type input "**********"
click at [1306, 361] on span "Add option" at bounding box center [1299, 354] width 53 height 15
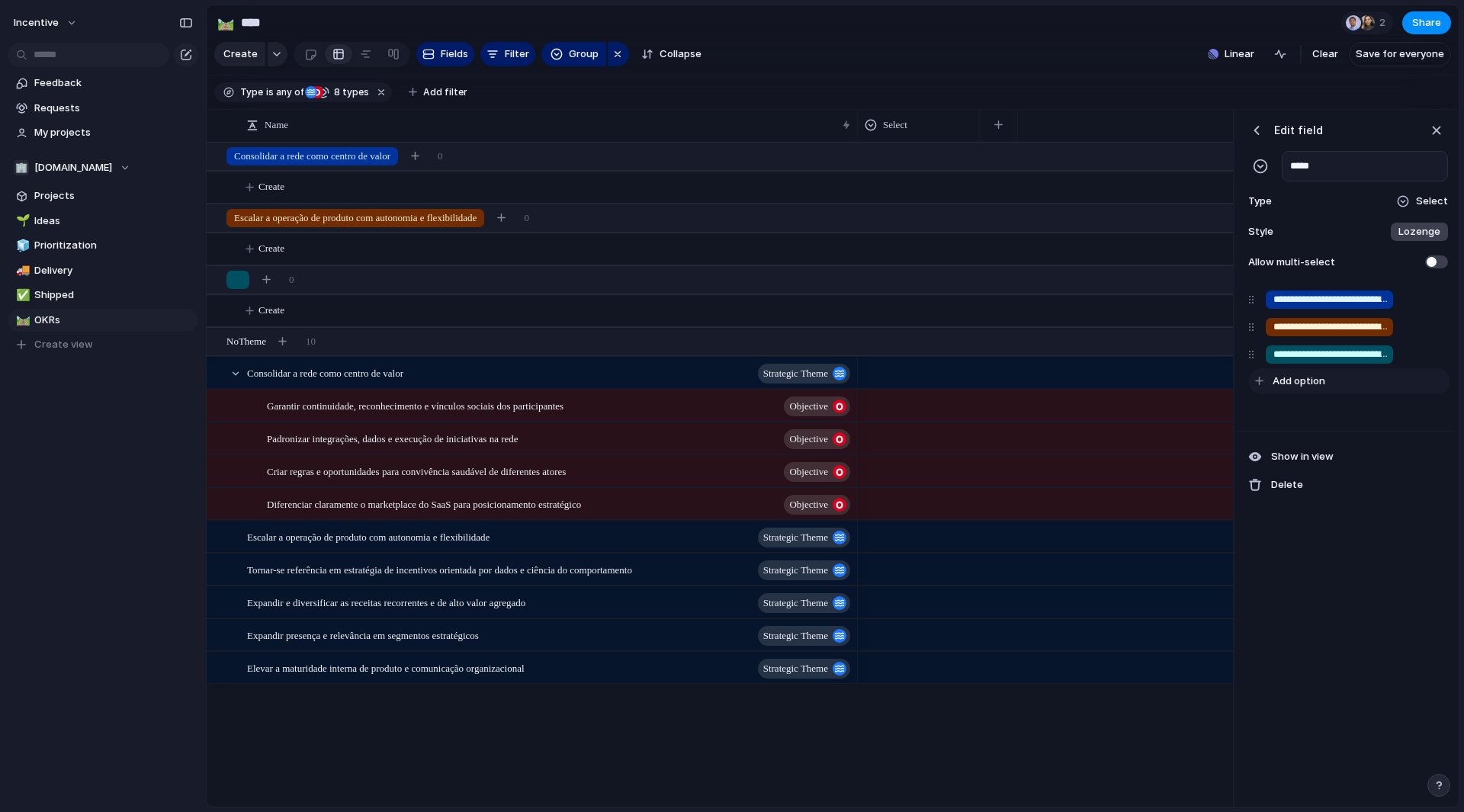
scroll to position [0, 352]
type input "**********"
click at [1302, 389] on span "Add option" at bounding box center [1299, 381] width 53 height 15
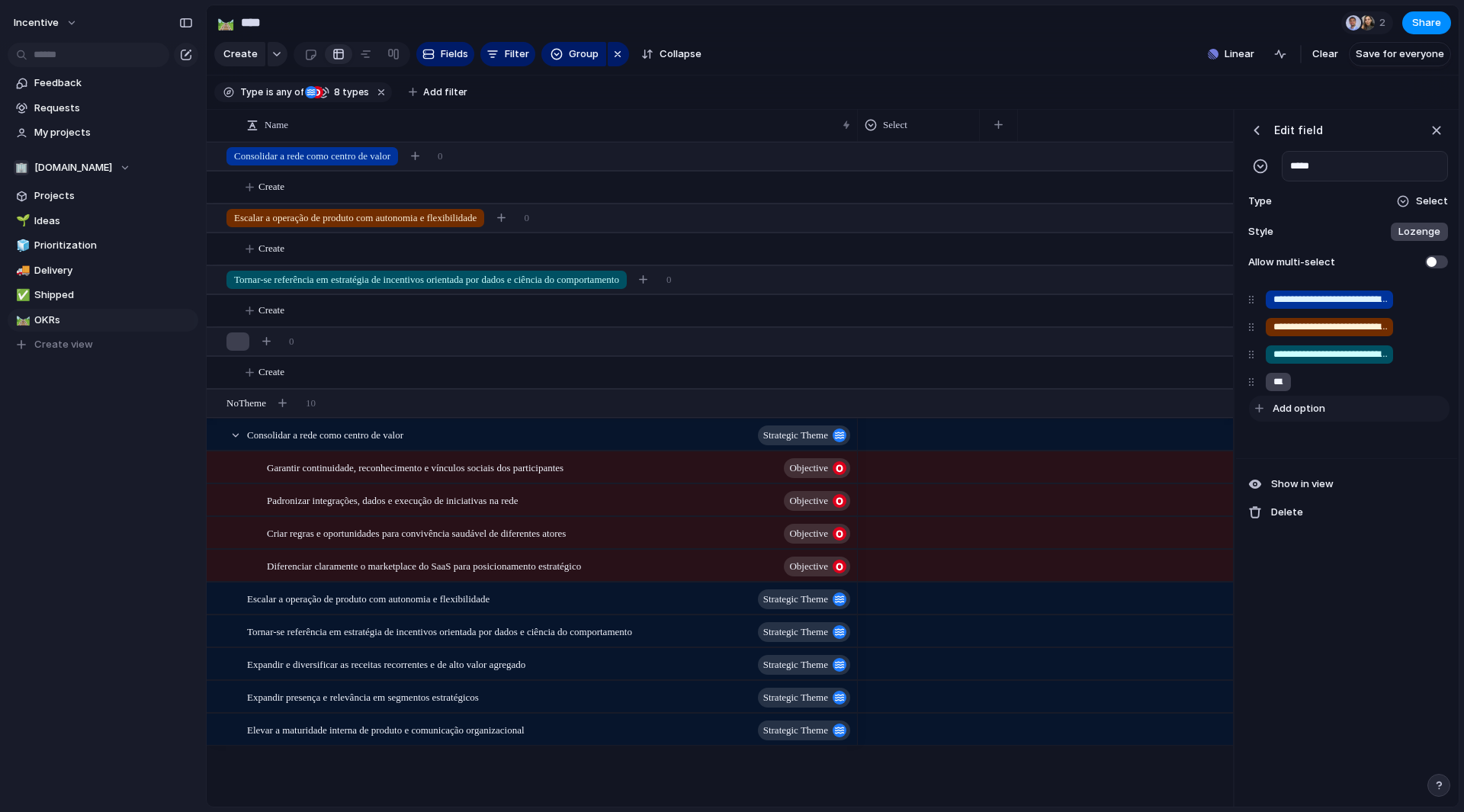
scroll to position [0, 220]
type input "**********"
click at [1304, 416] on span "Add option" at bounding box center [1299, 409] width 53 height 15
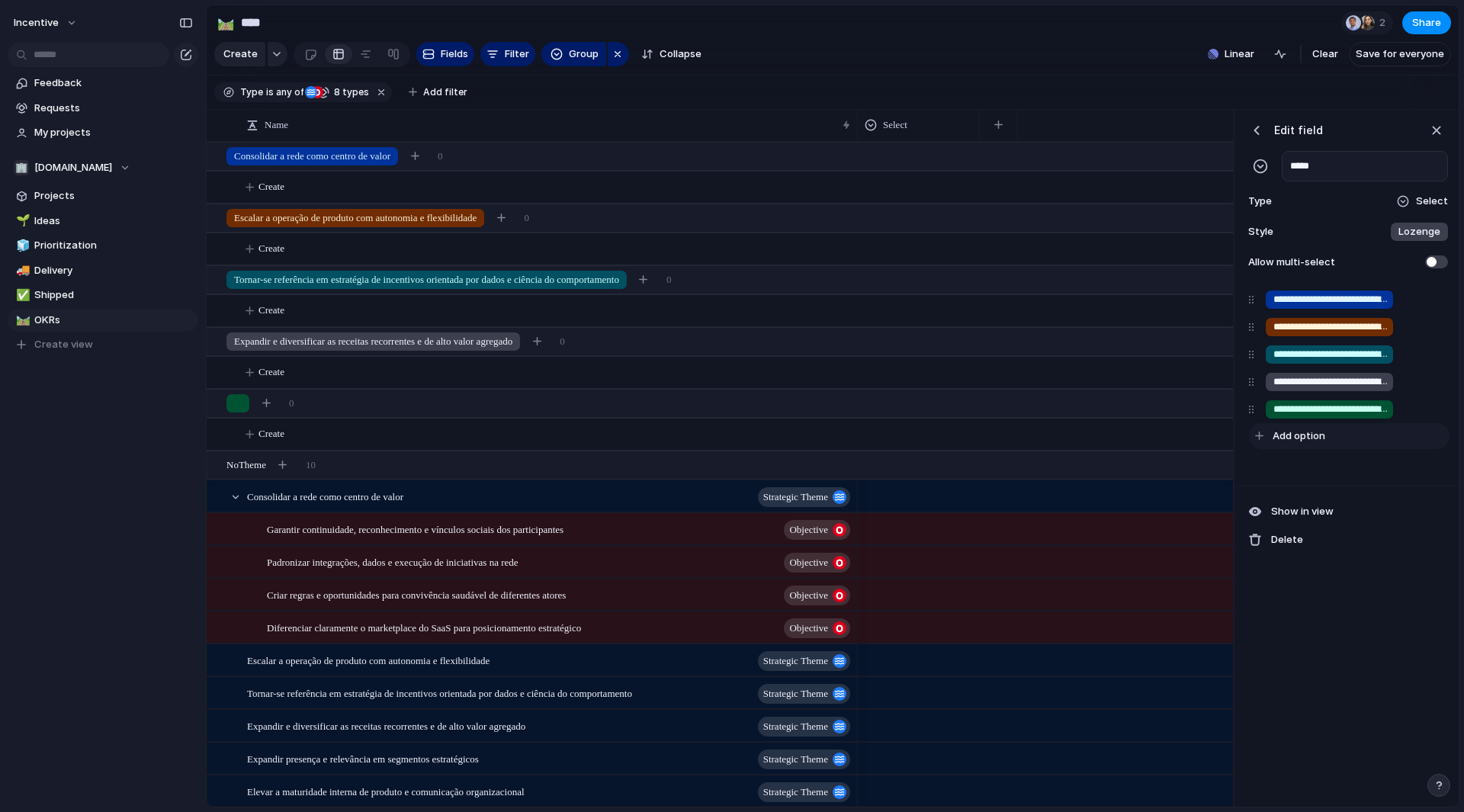
scroll to position [0, 168]
type input "**********"
click at [1304, 444] on span "Add option" at bounding box center [1299, 436] width 53 height 15
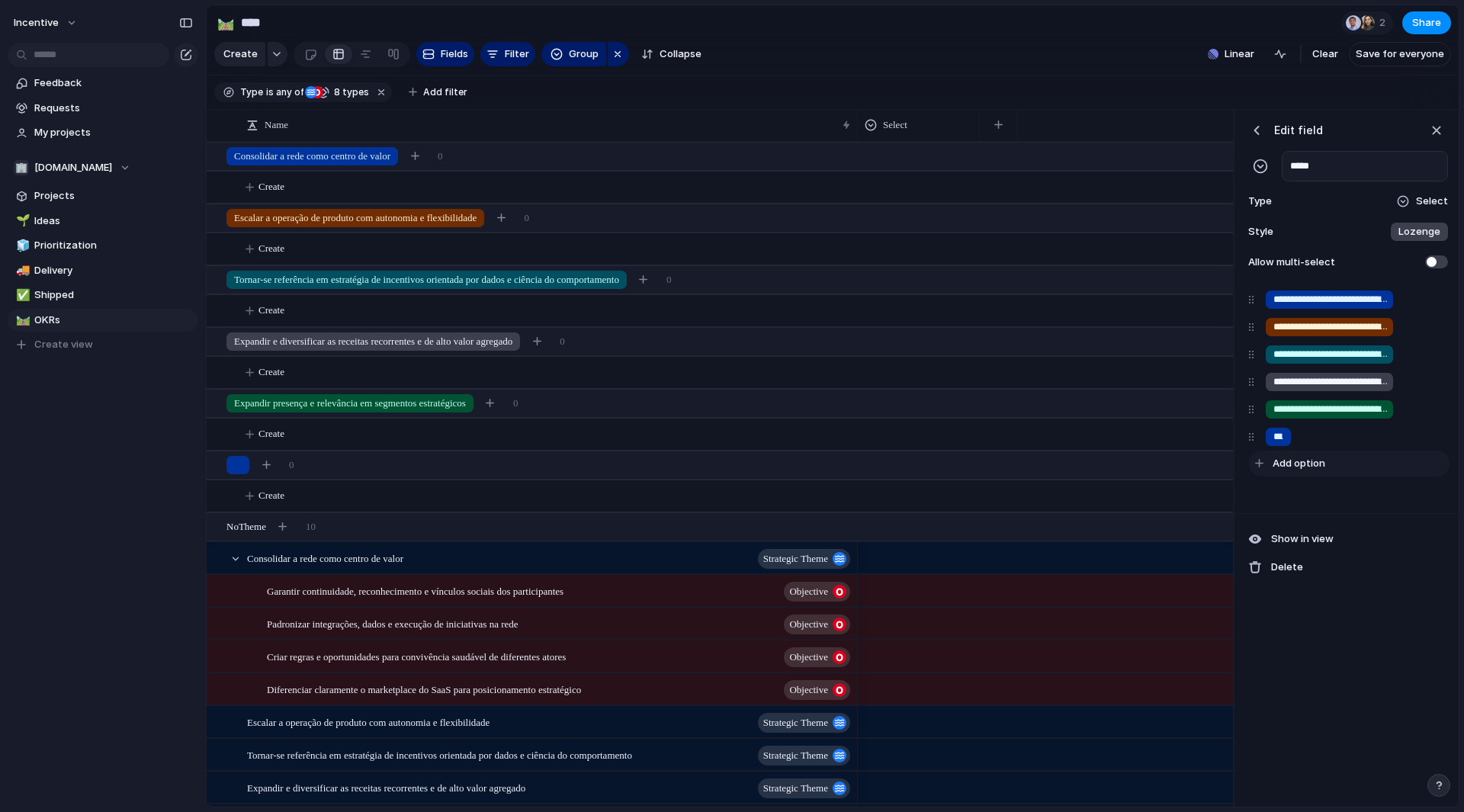
scroll to position [0, 216]
type input "**********"
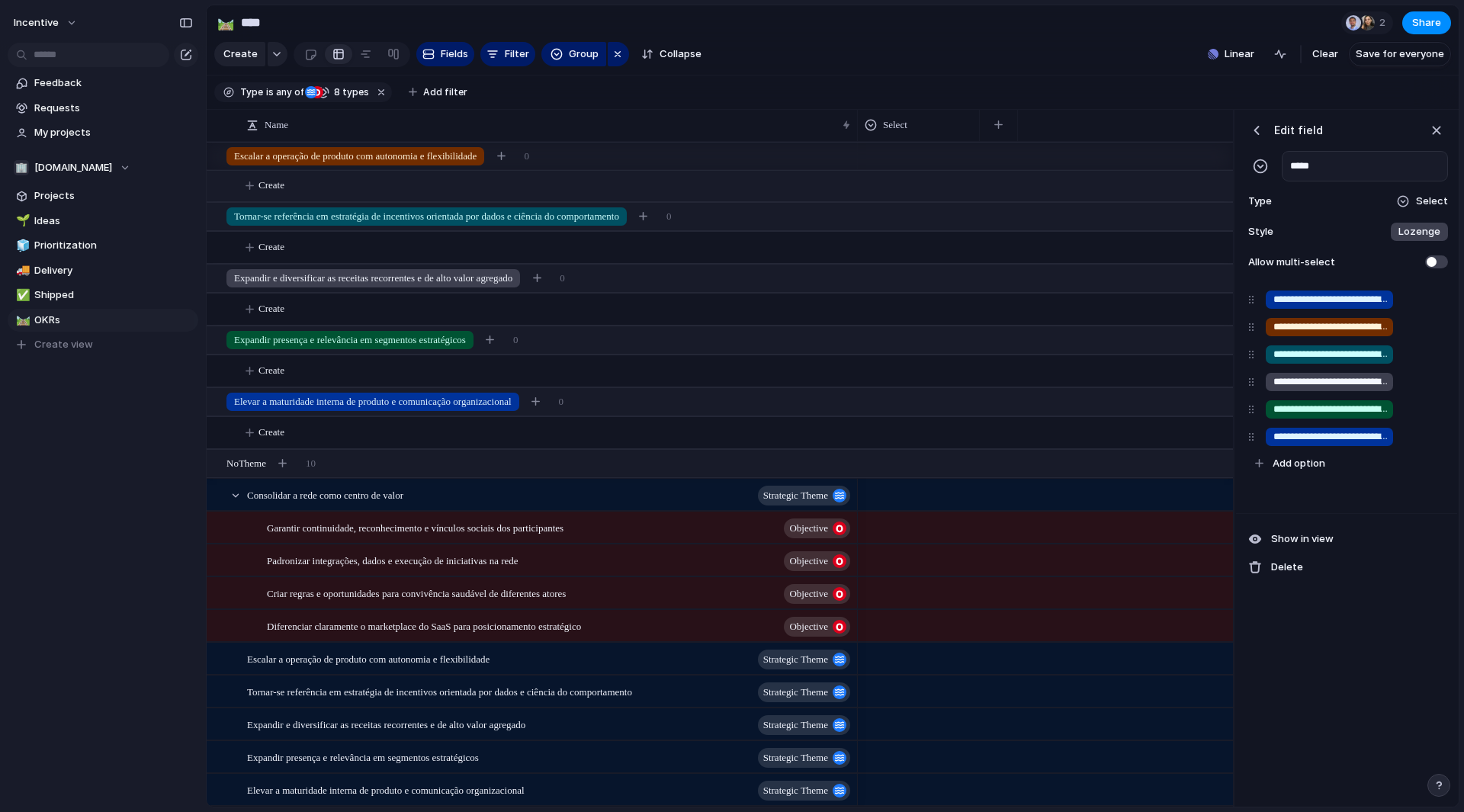
scroll to position [0, 0]
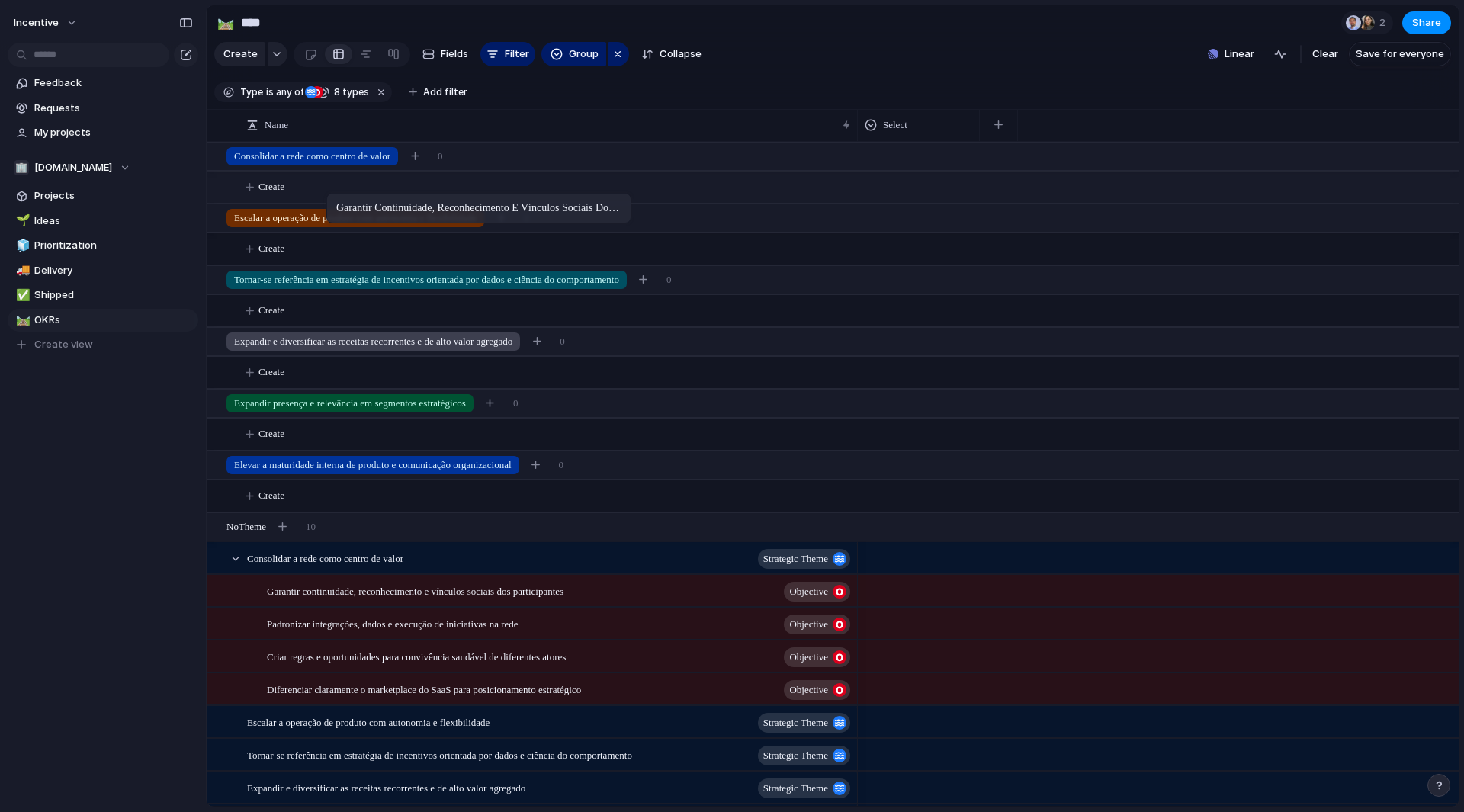
drag, startPoint x: 370, startPoint y: 607, endPoint x: 334, endPoint y: 196, distance: 412.6
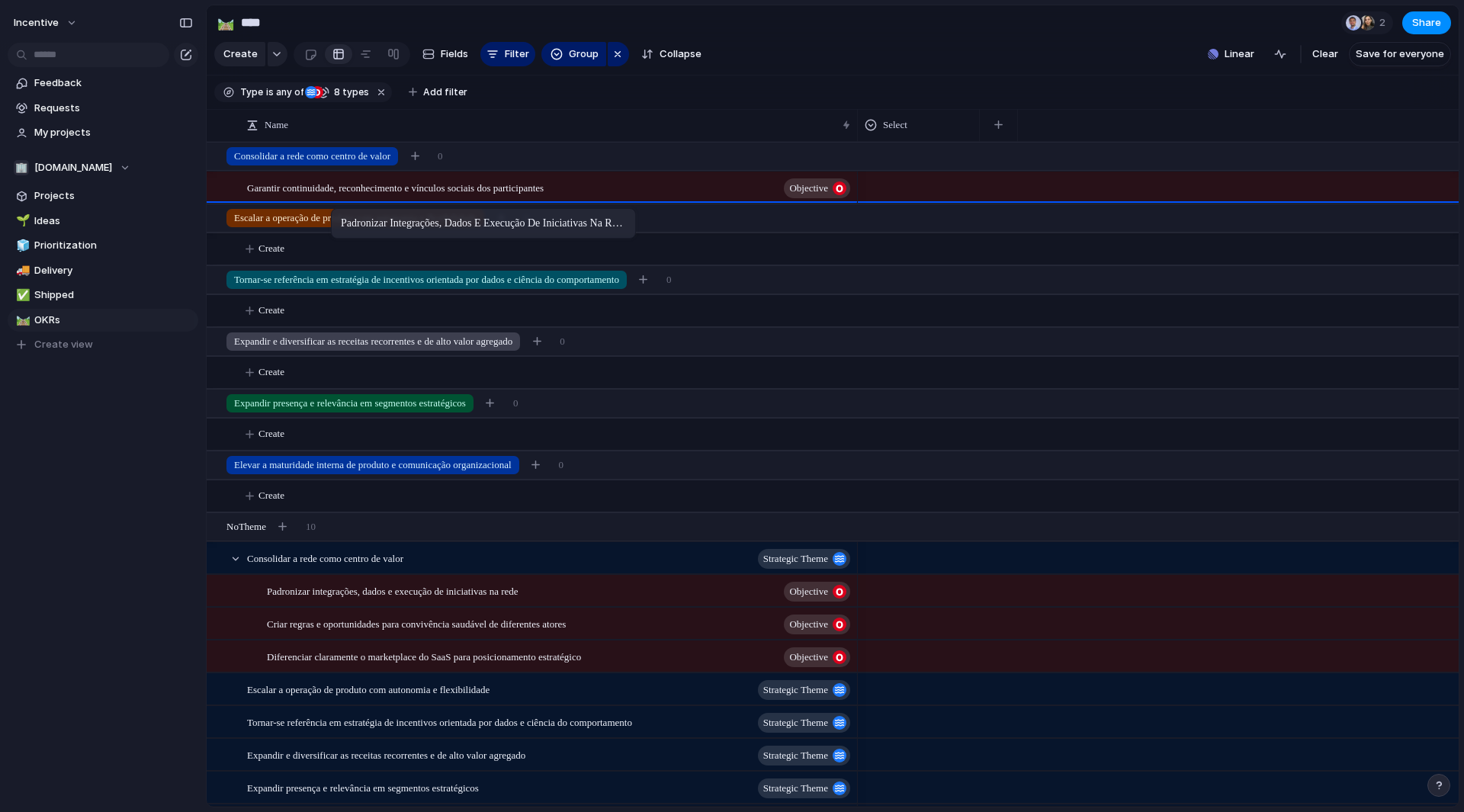
drag, startPoint x: 353, startPoint y: 612, endPoint x: 339, endPoint y: 209, distance: 403.2
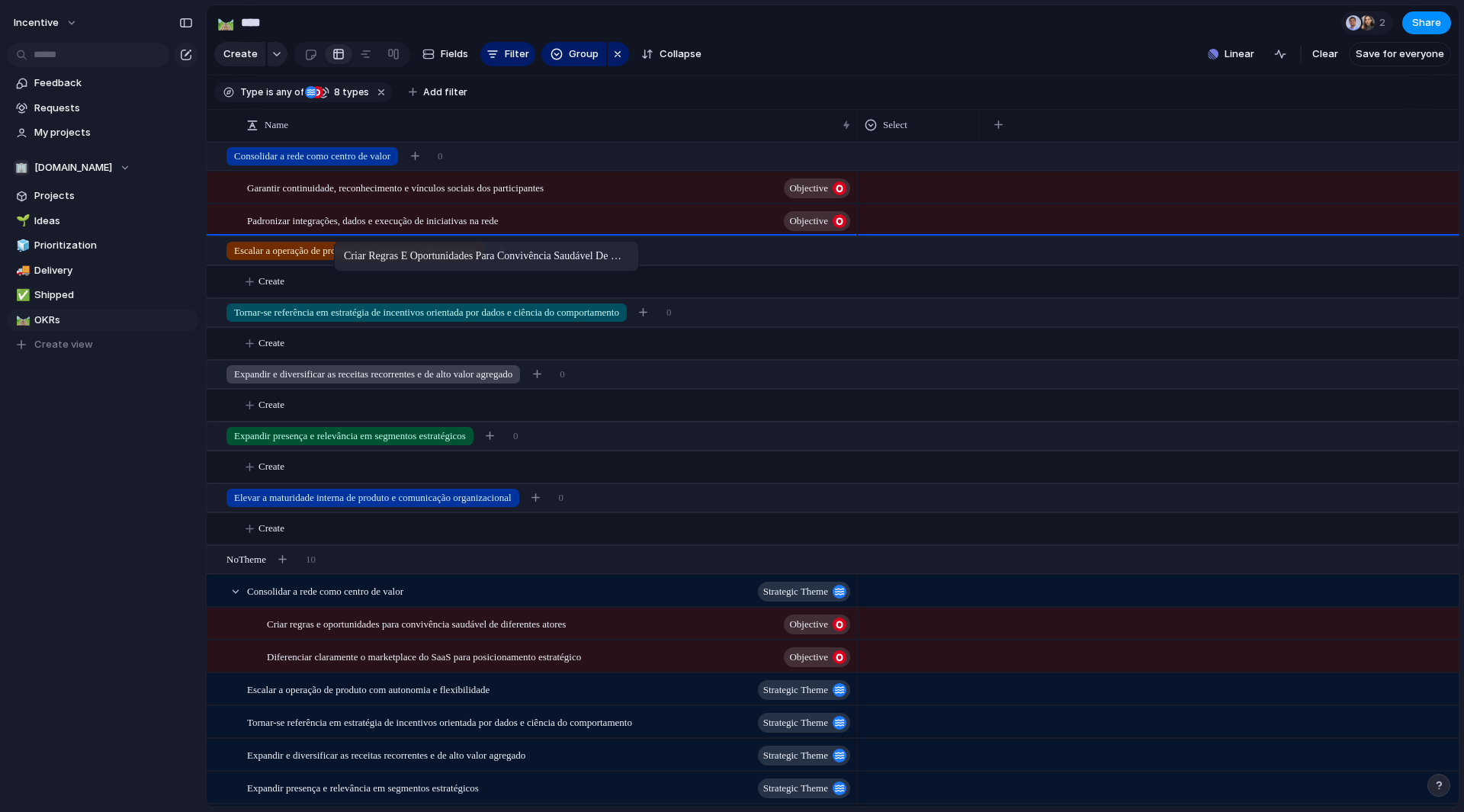
drag, startPoint x: 375, startPoint y: 641, endPoint x: 342, endPoint y: 244, distance: 398.4
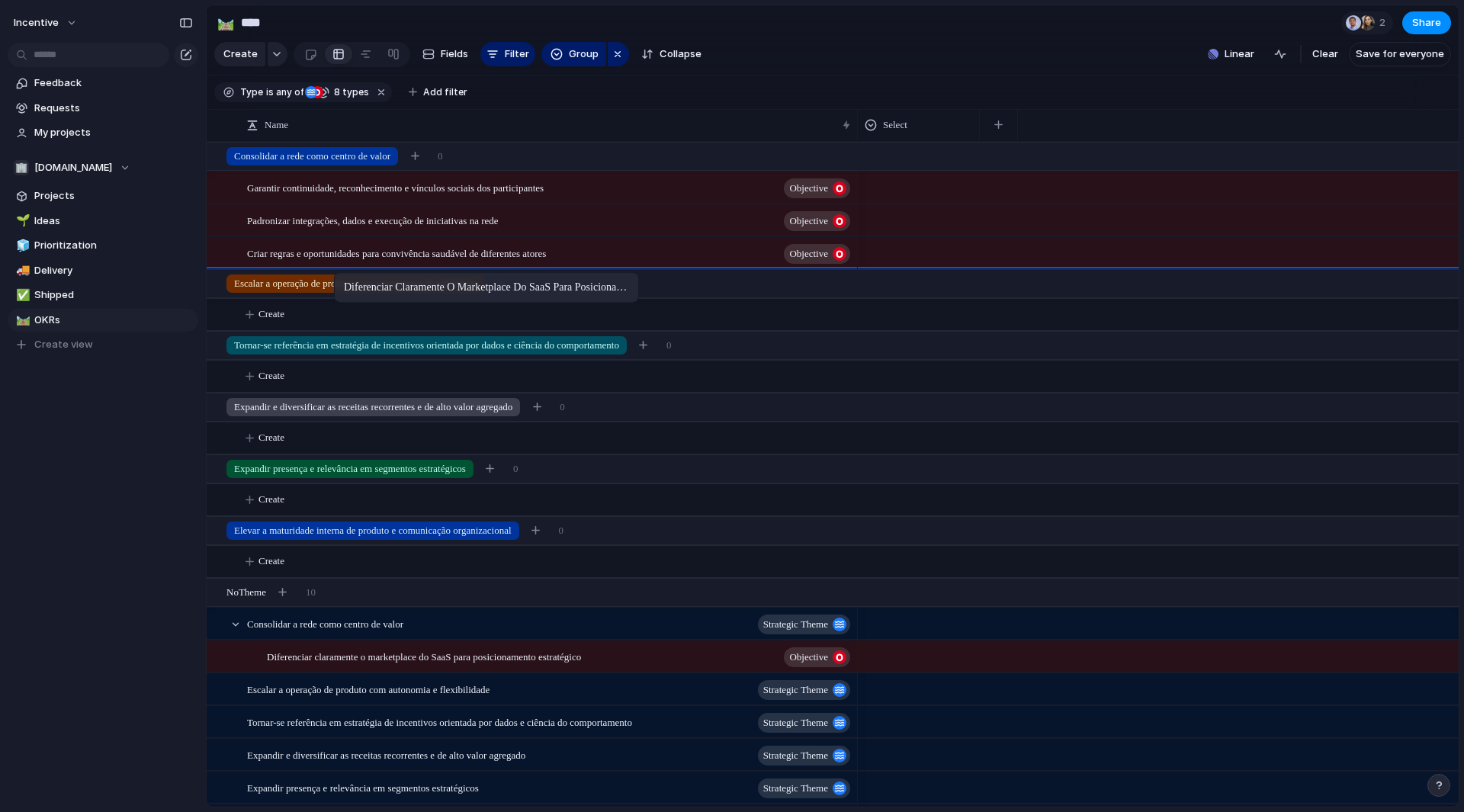
drag, startPoint x: 373, startPoint y: 675, endPoint x: 342, endPoint y: 276, distance: 400.2
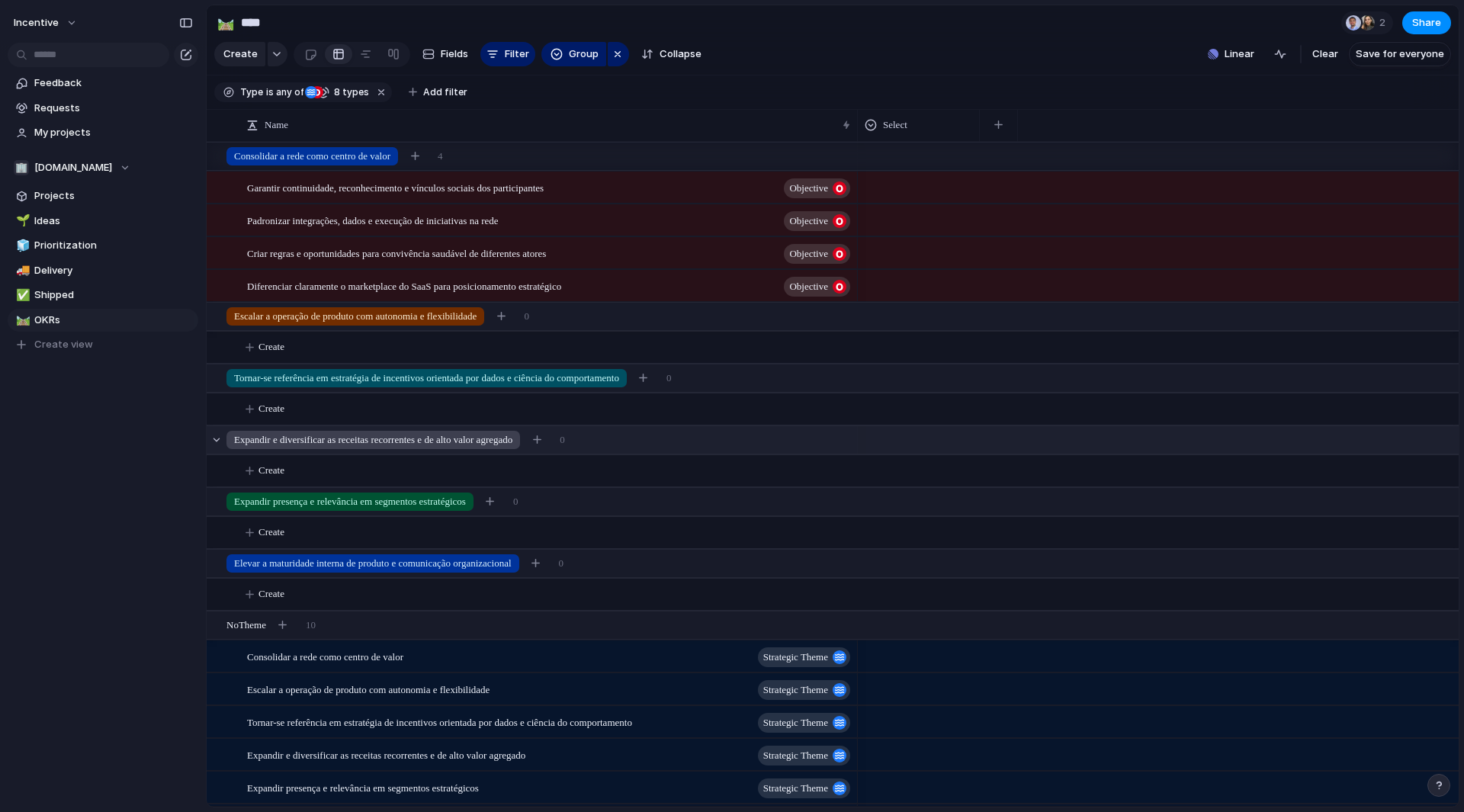
scroll to position [41, 0]
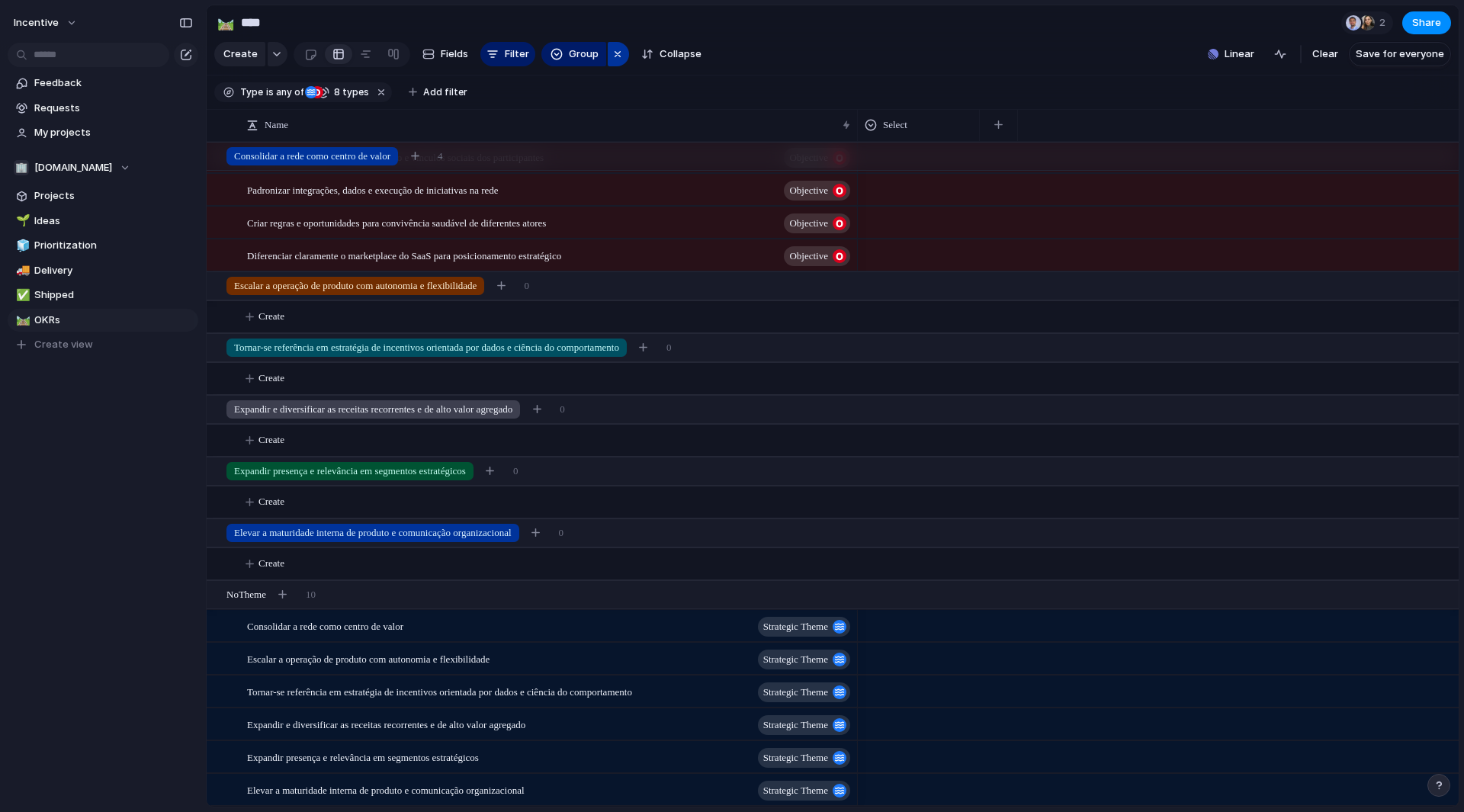
click at [620, 58] on div "button" at bounding box center [618, 54] width 13 height 18
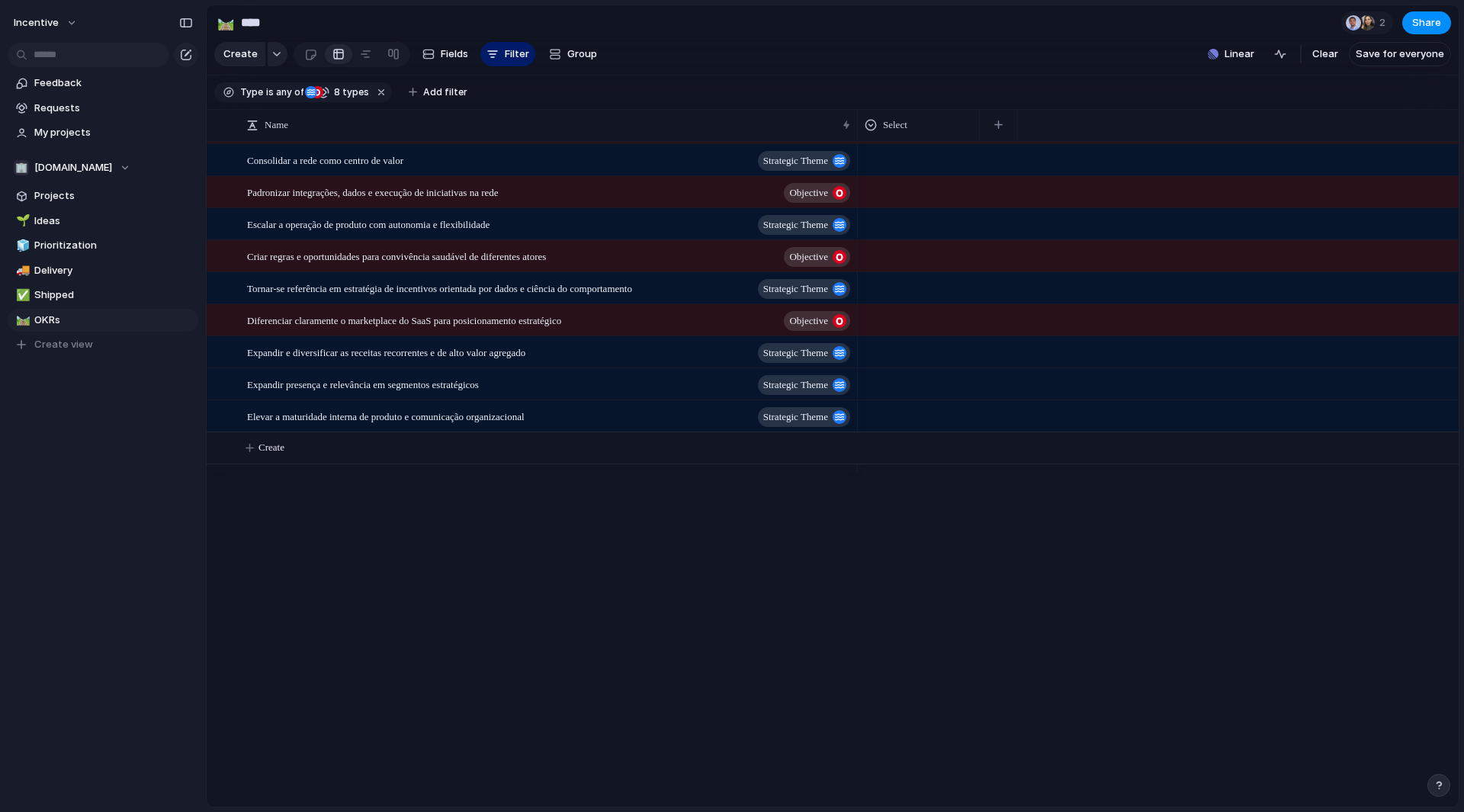
scroll to position [0, 0]
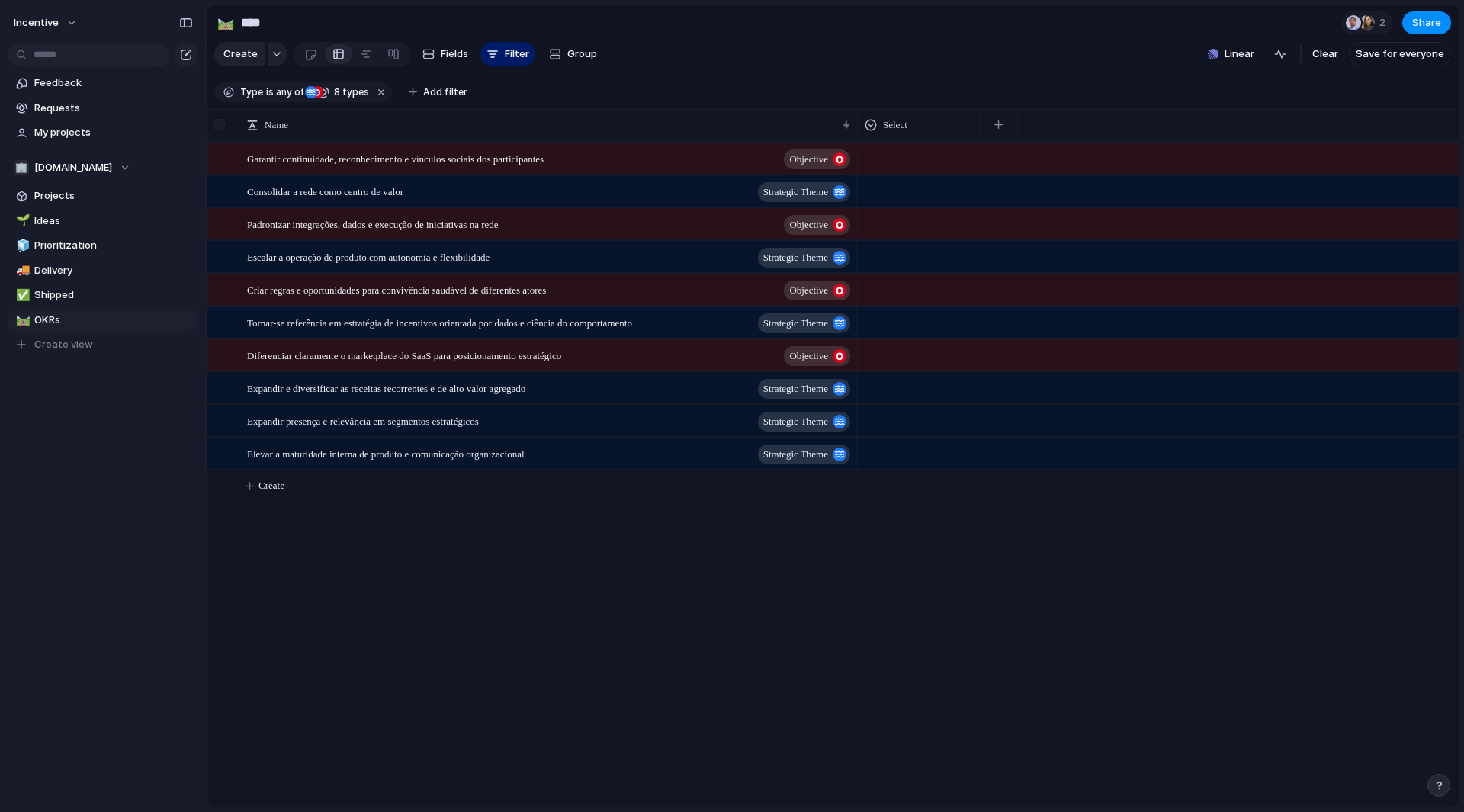
click at [218, 131] on div at bounding box center [220, 125] width 12 height 12
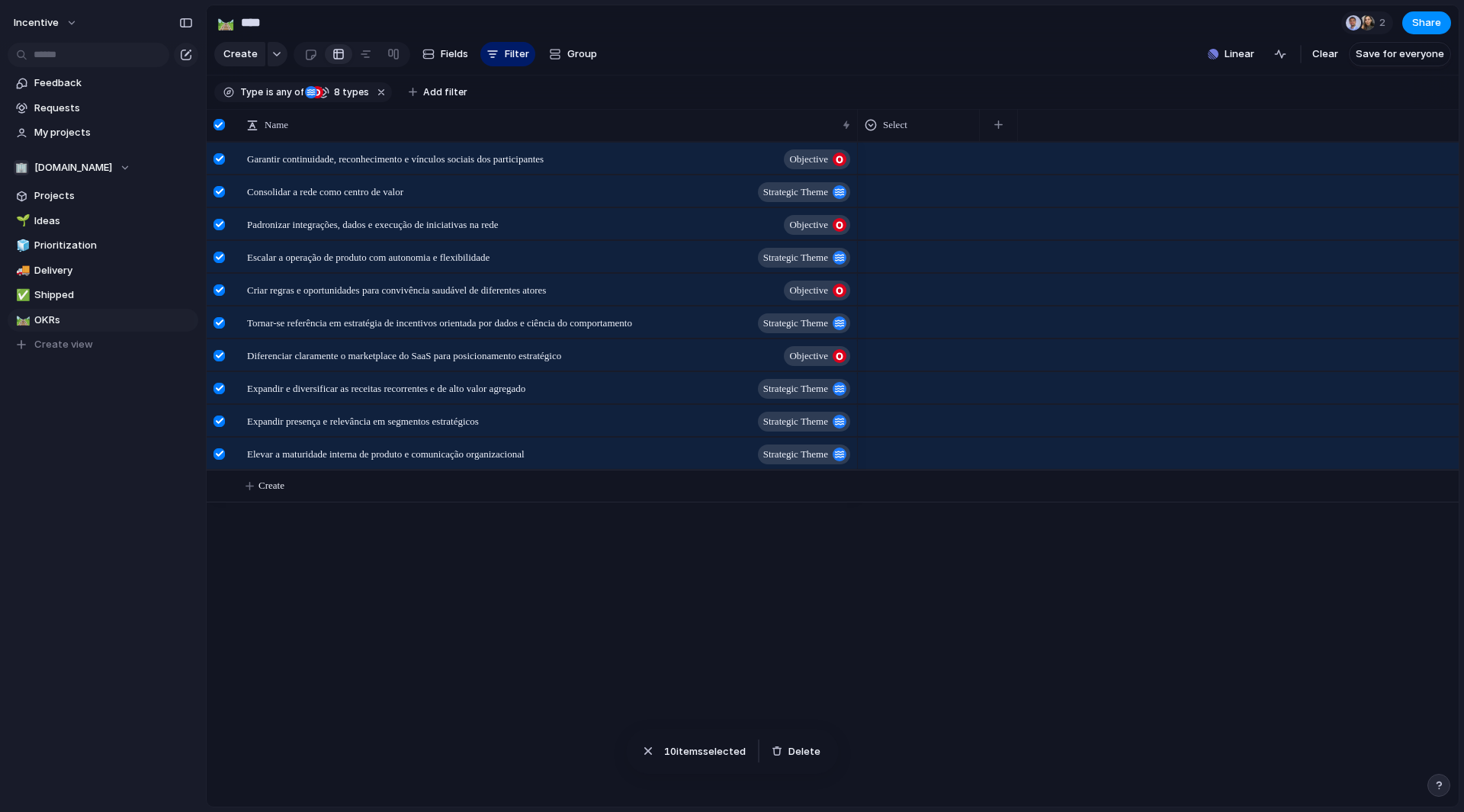
click at [225, 131] on div at bounding box center [220, 125] width 12 height 12
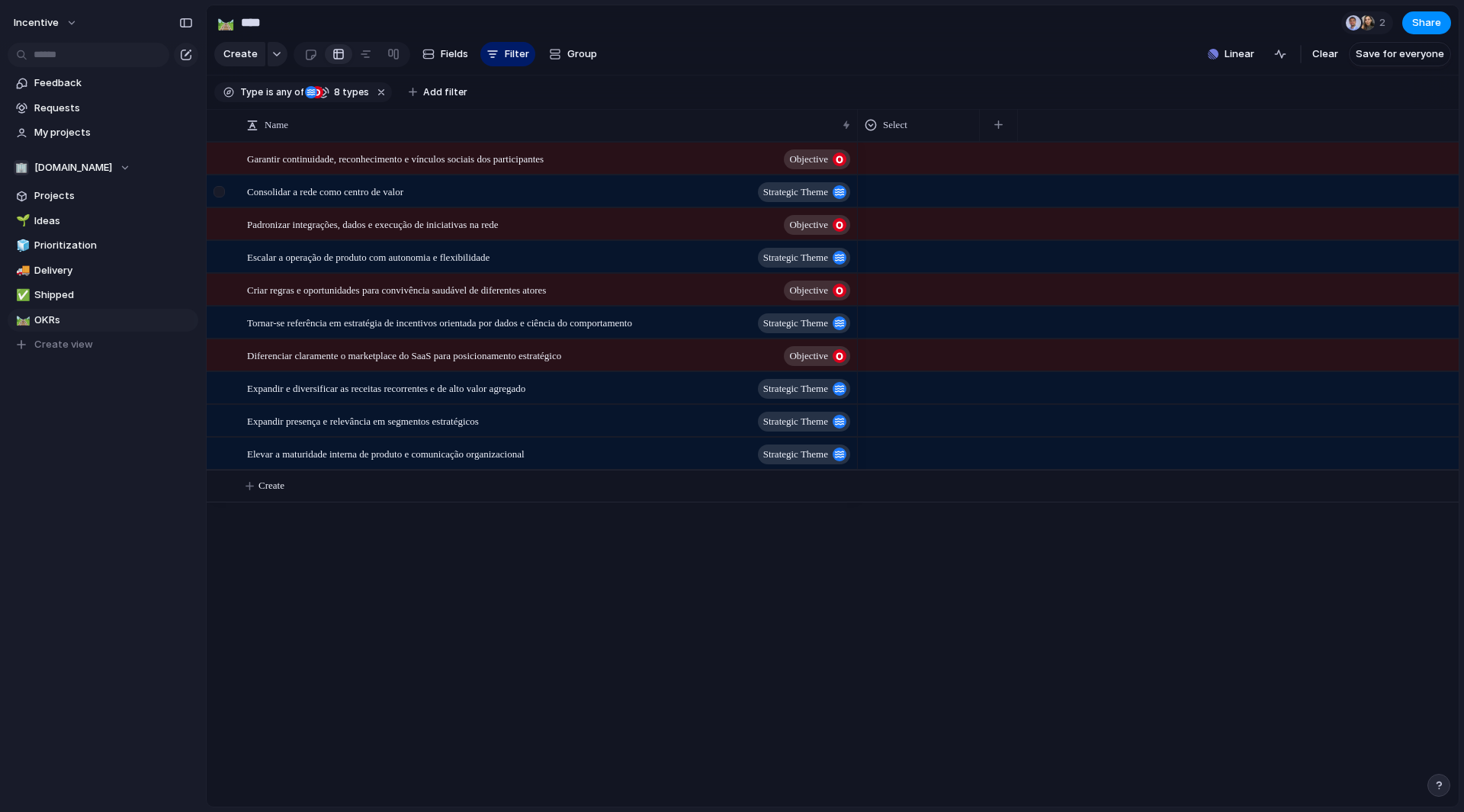
click at [223, 198] on div at bounding box center [220, 192] width 12 height 12
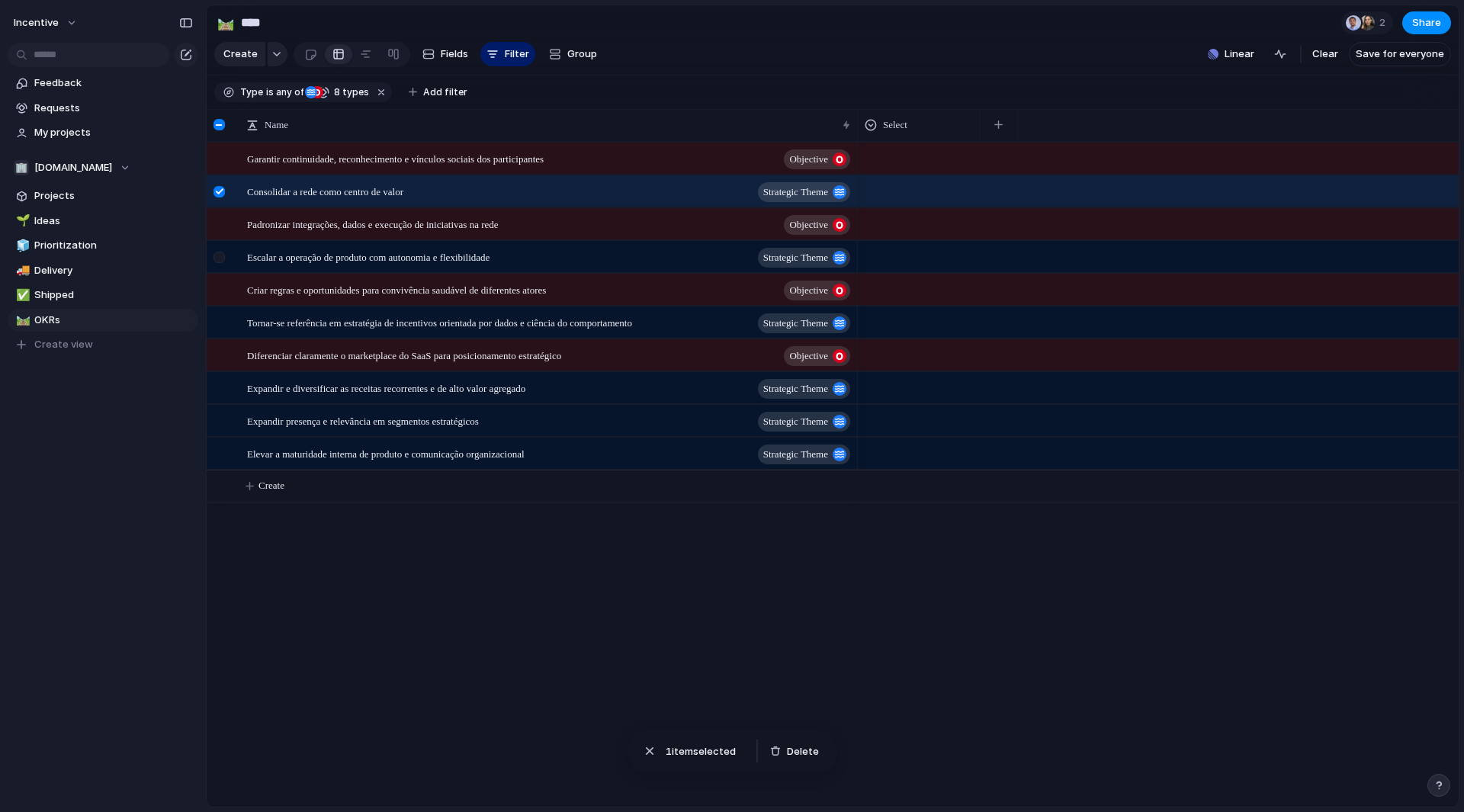
click at [226, 269] on div at bounding box center [221, 262] width 28 height 41
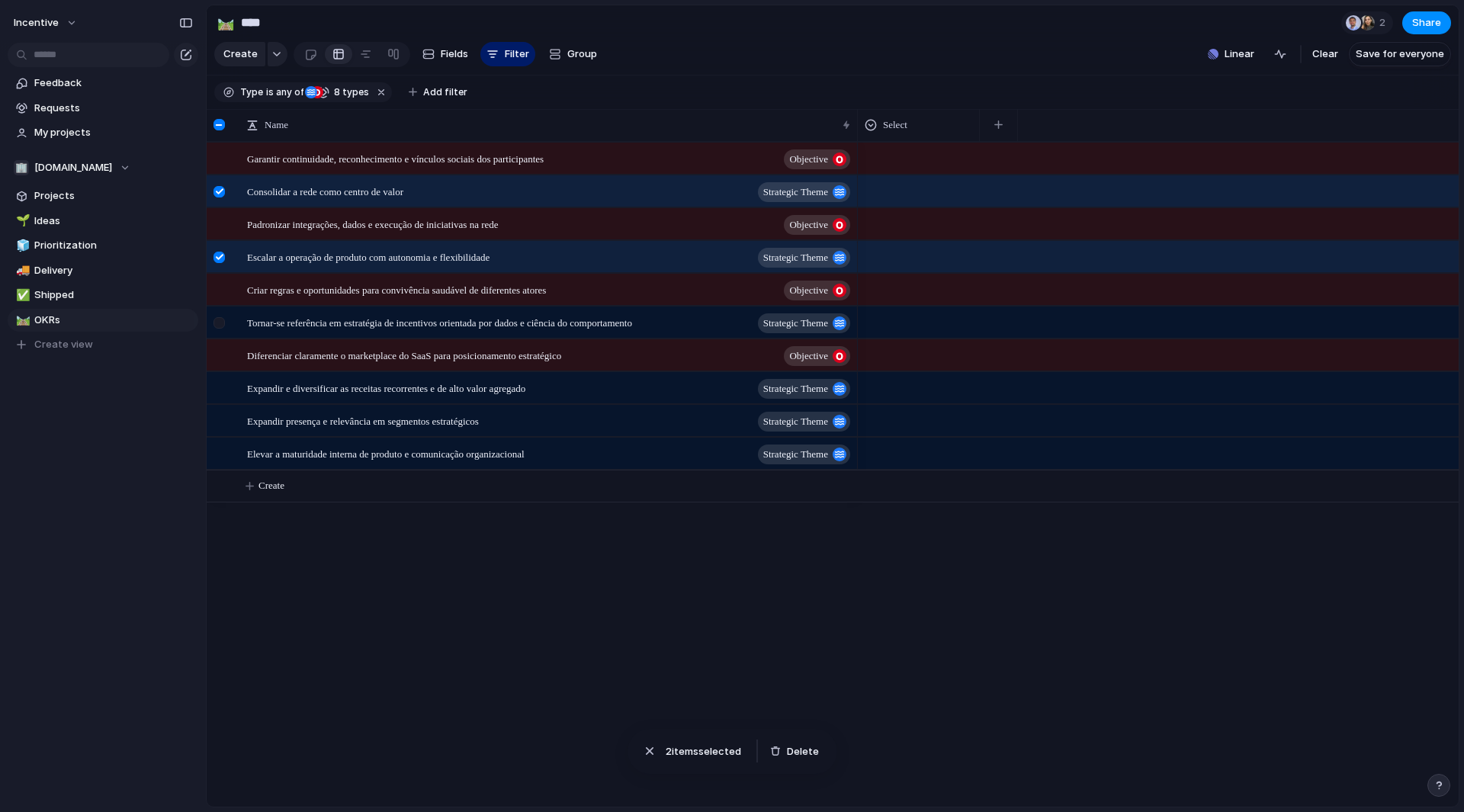
click at [226, 334] on div at bounding box center [221, 328] width 28 height 41
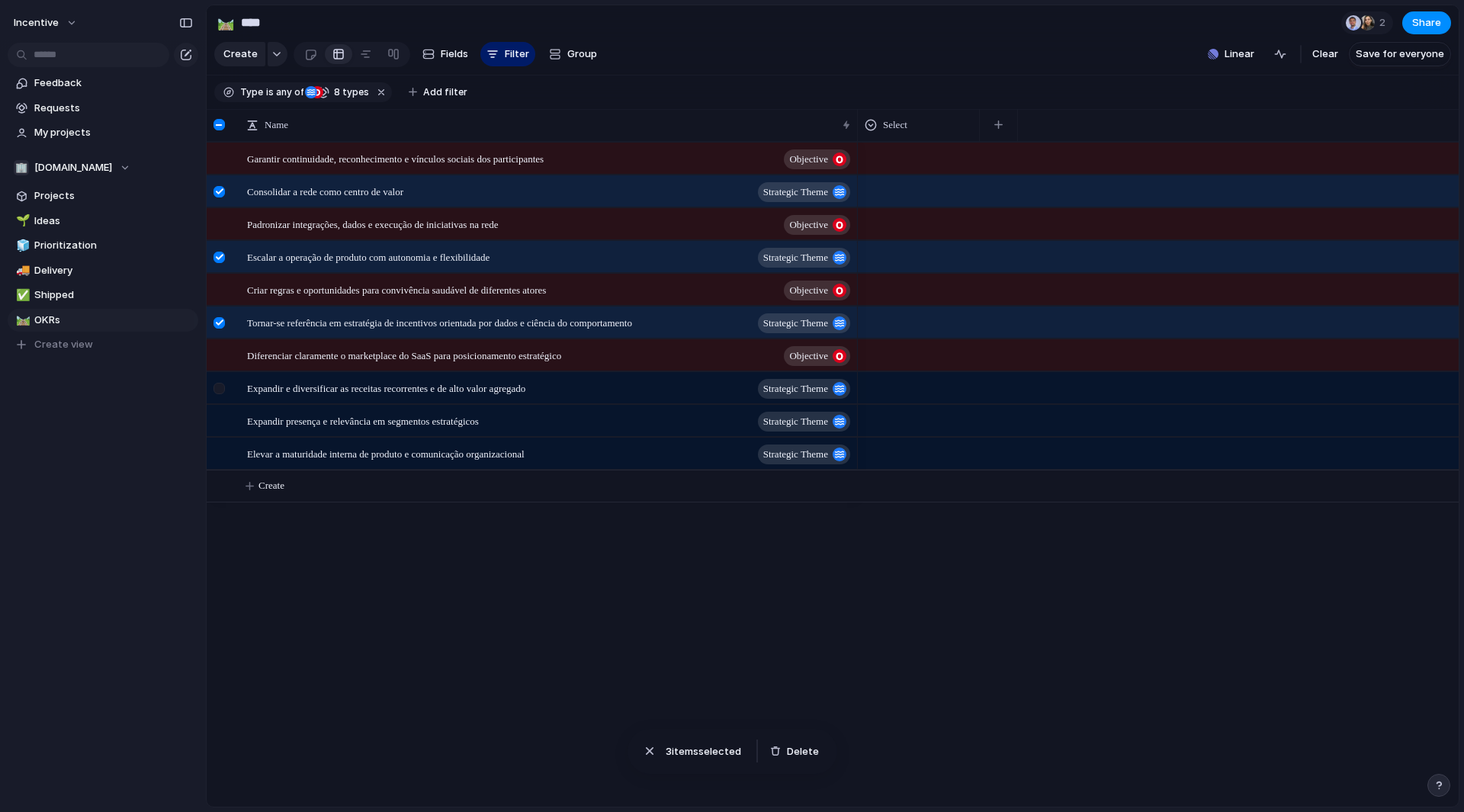
click at [225, 395] on div at bounding box center [220, 389] width 12 height 12
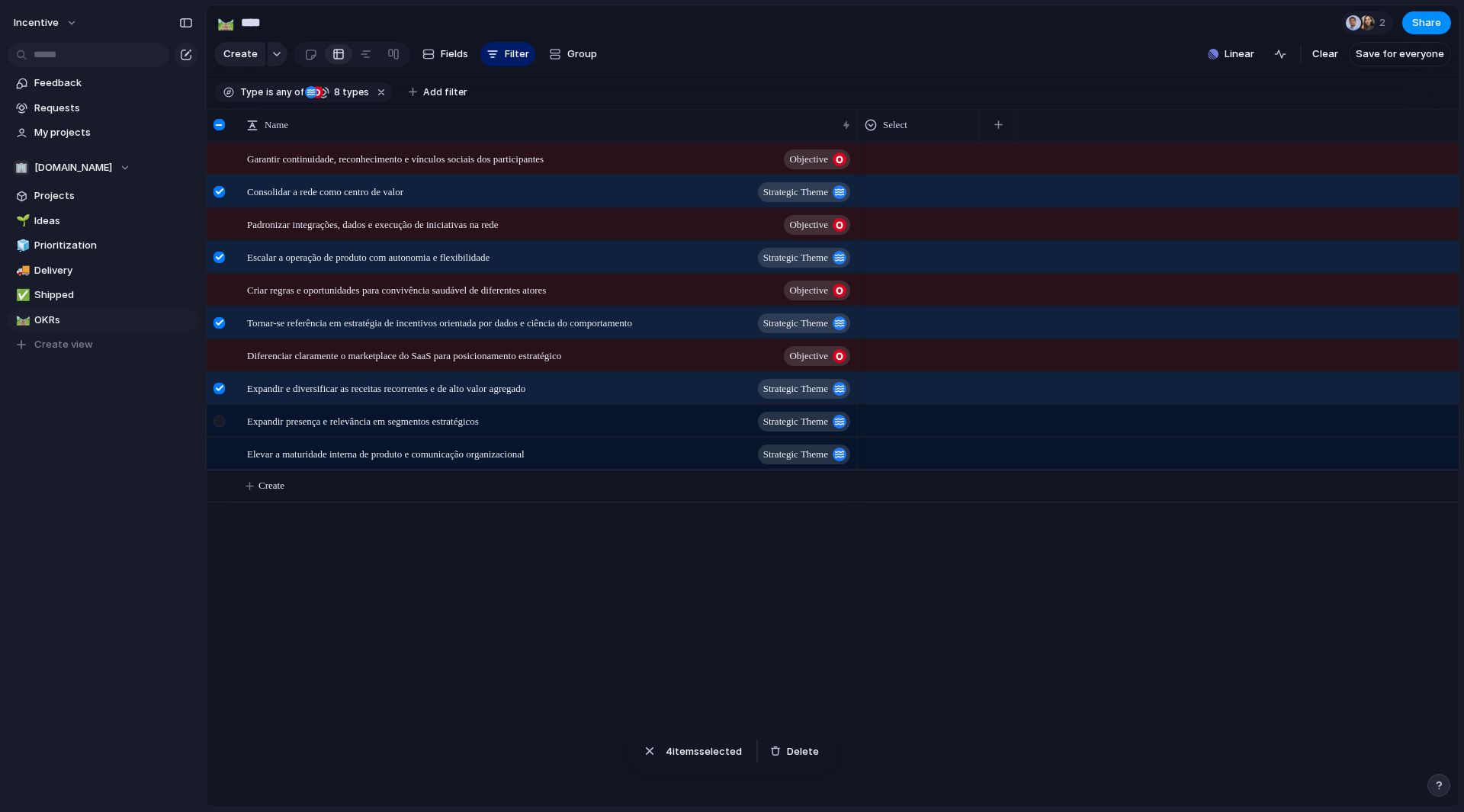
click at [223, 427] on div at bounding box center [220, 422] width 12 height 12
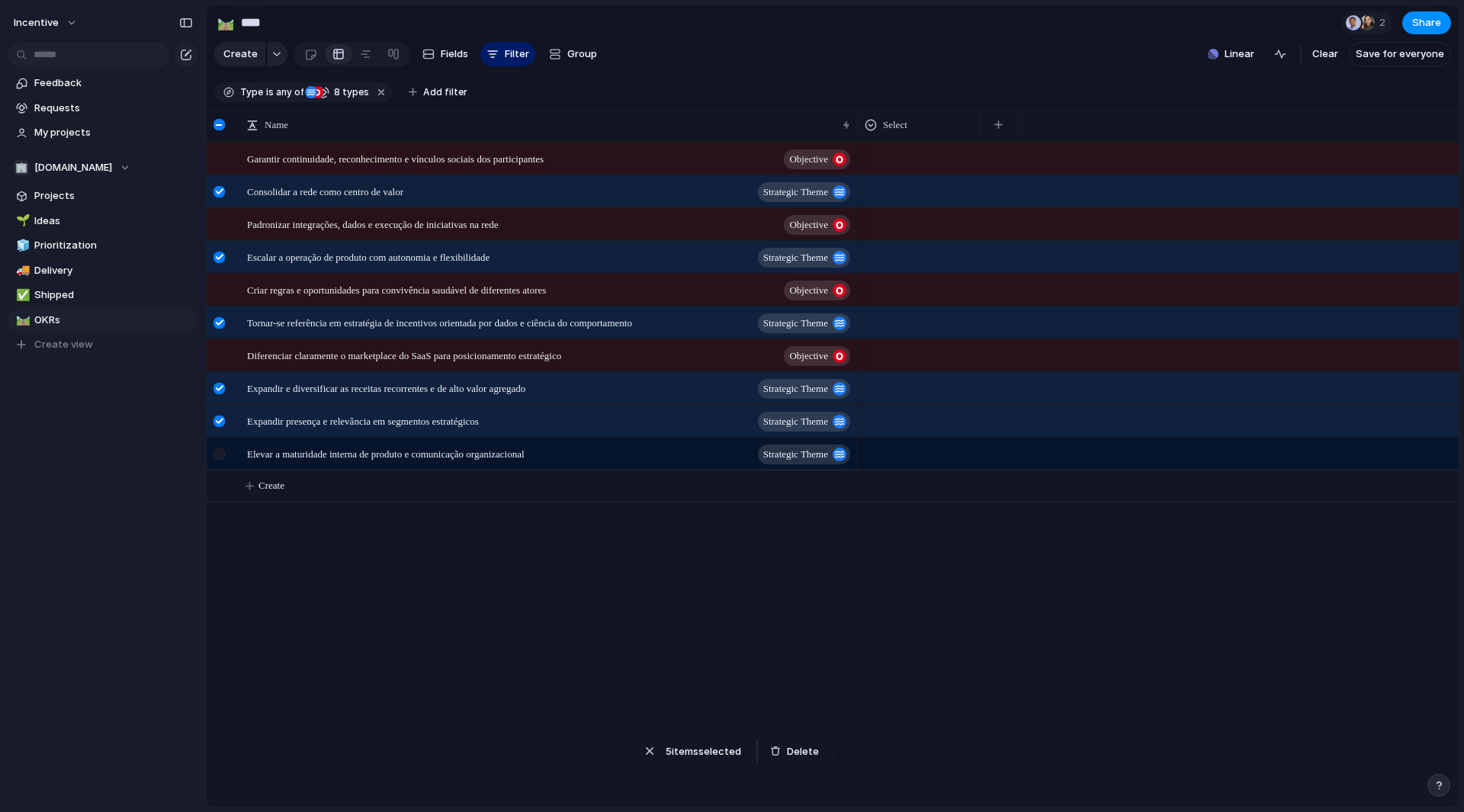
click at [223, 460] on div at bounding box center [220, 454] width 12 height 12
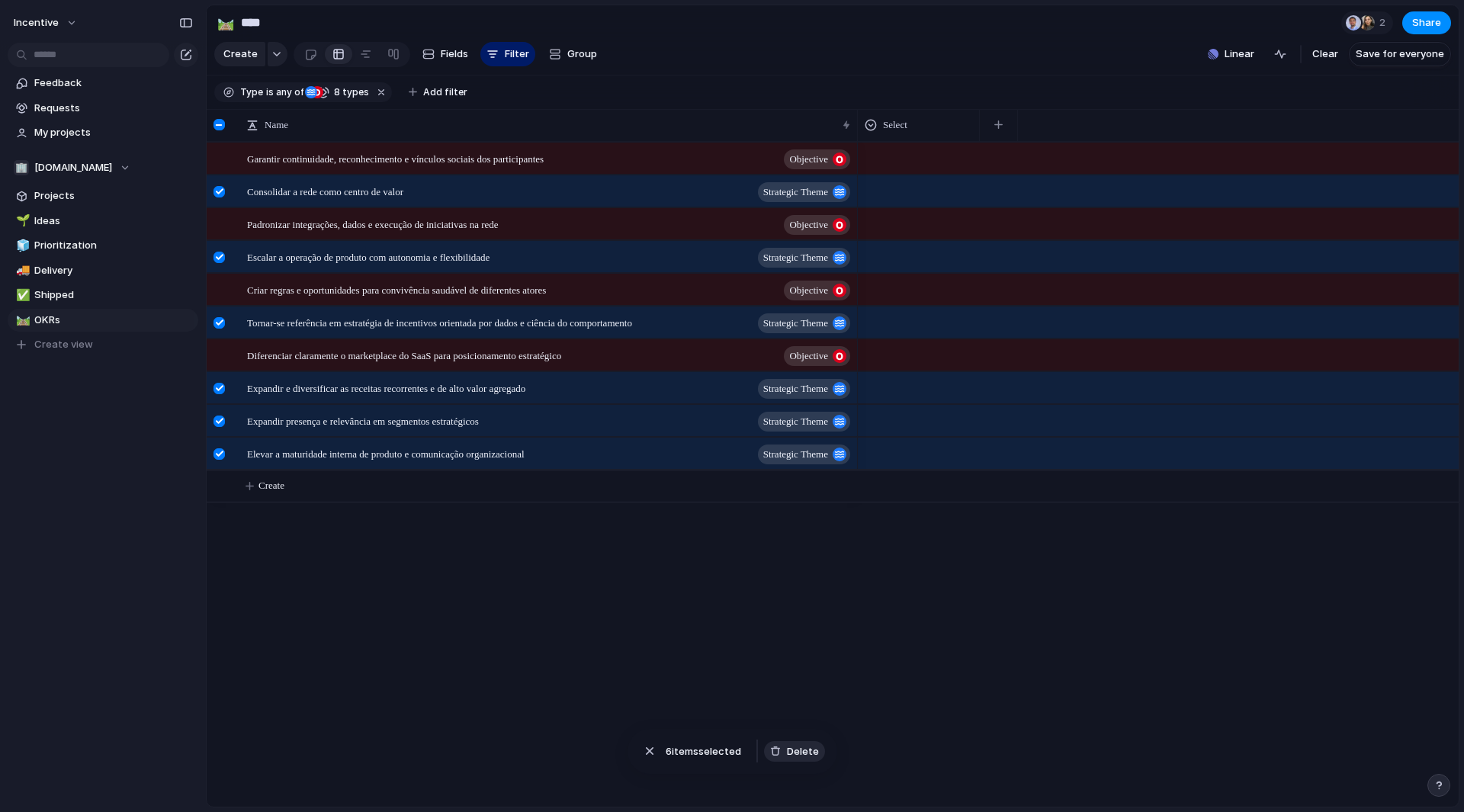
click at [807, 747] on span "Delete" at bounding box center [803, 752] width 32 height 15
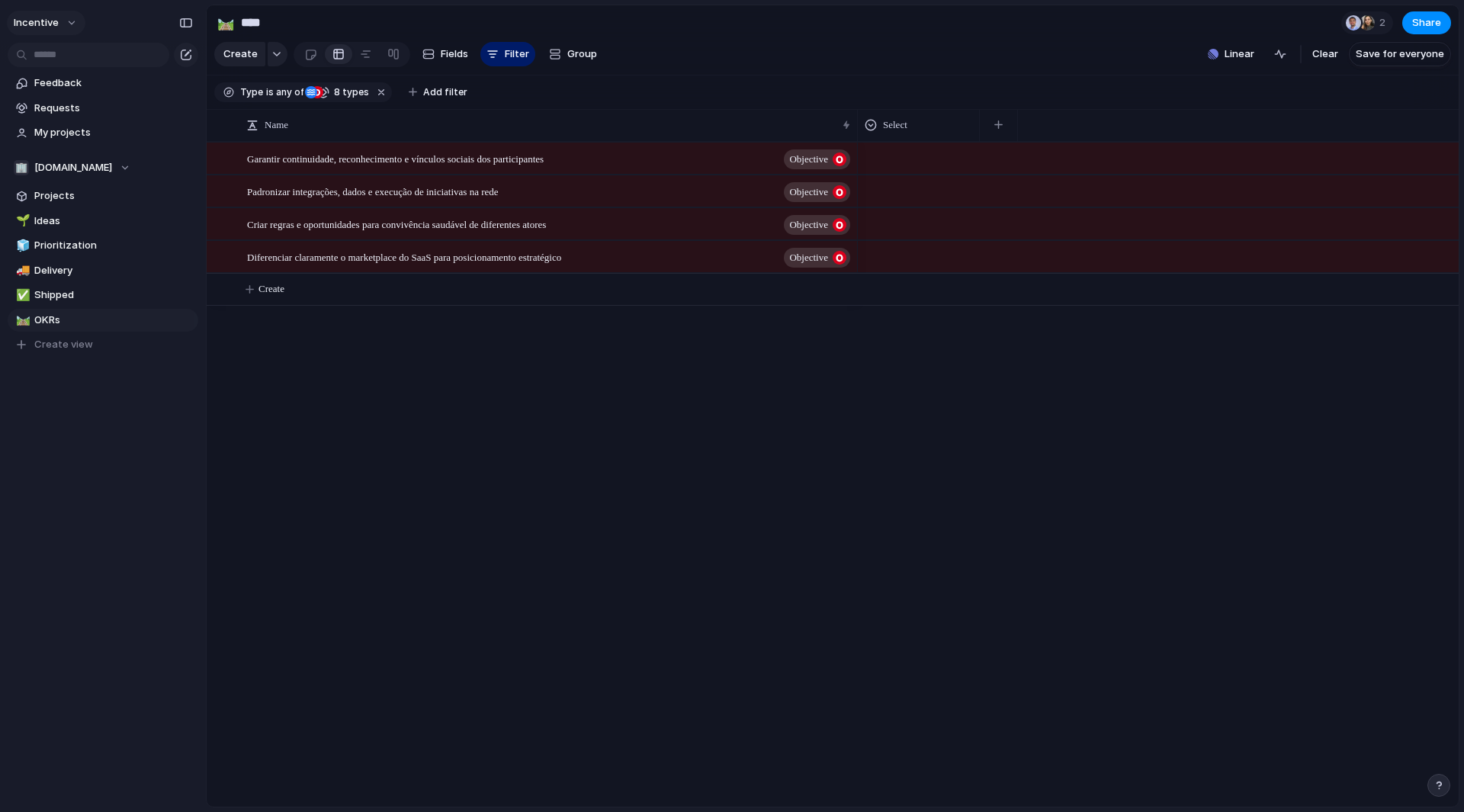
click at [70, 13] on button "Incentive" at bounding box center [46, 23] width 79 height 24
click at [60, 51] on span "Settings" at bounding box center [56, 57] width 42 height 15
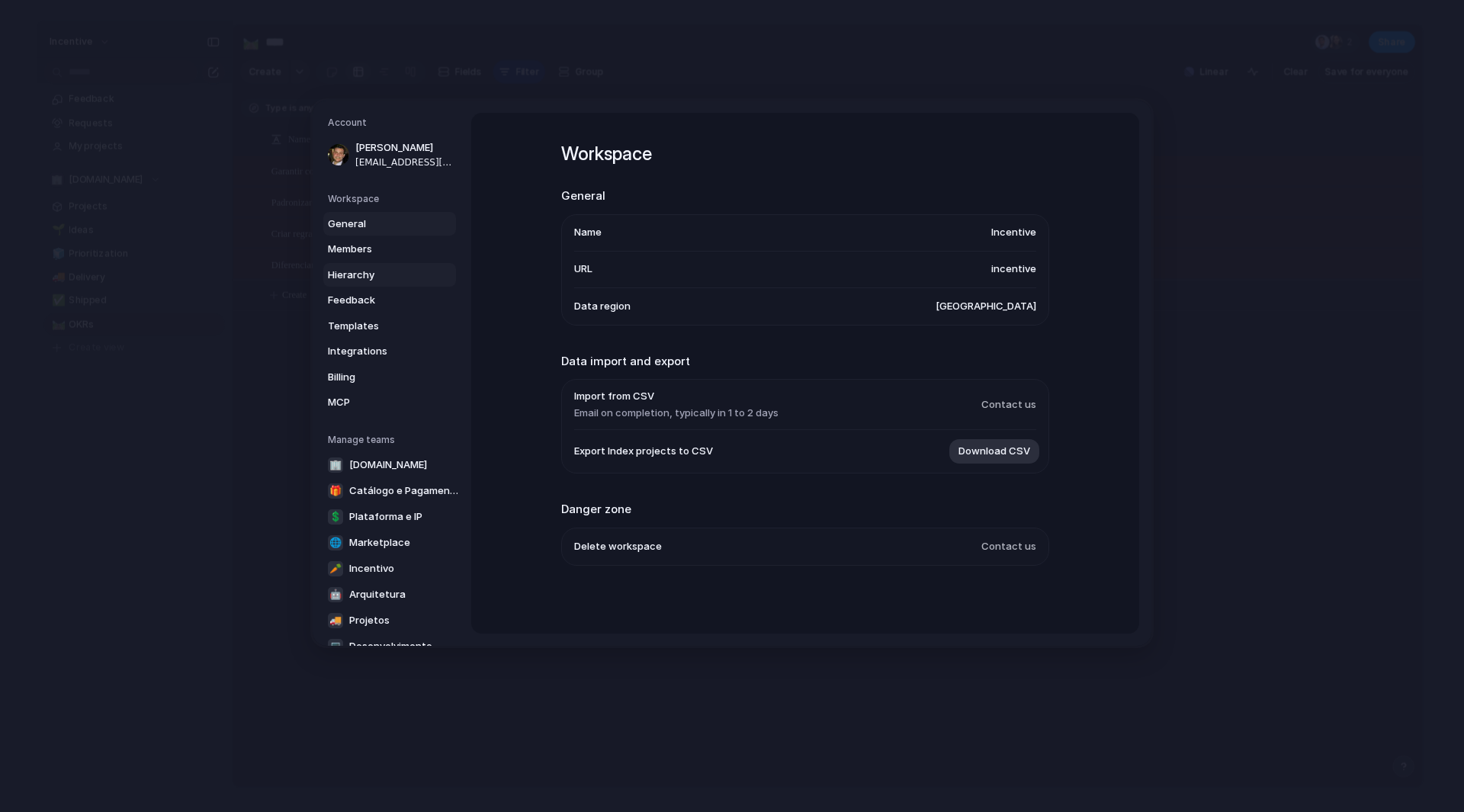
click at [380, 277] on span "Hierarchy" at bounding box center [376, 275] width 97 height 15
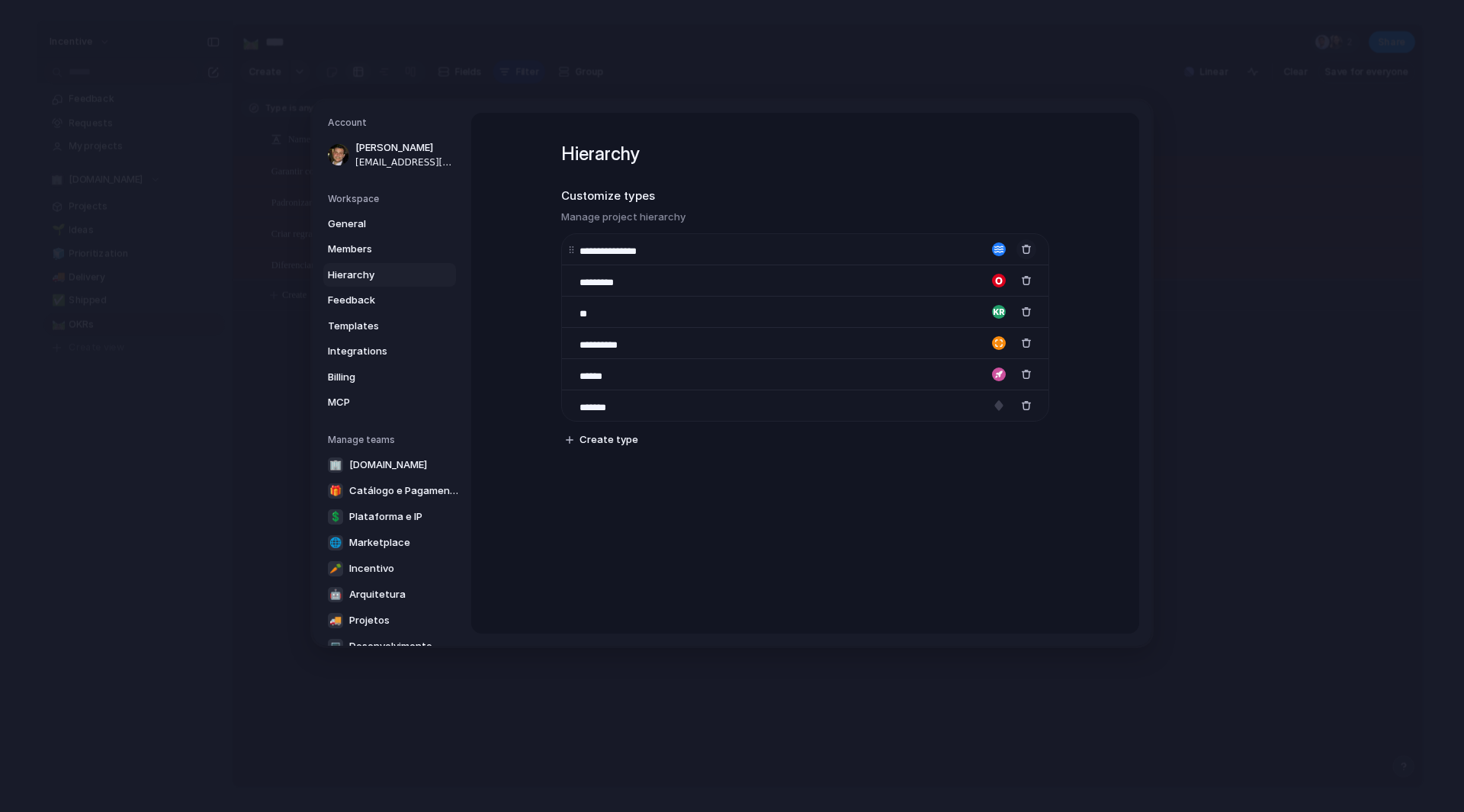
click at [1025, 251] on div "button" at bounding box center [1027, 249] width 11 height 11
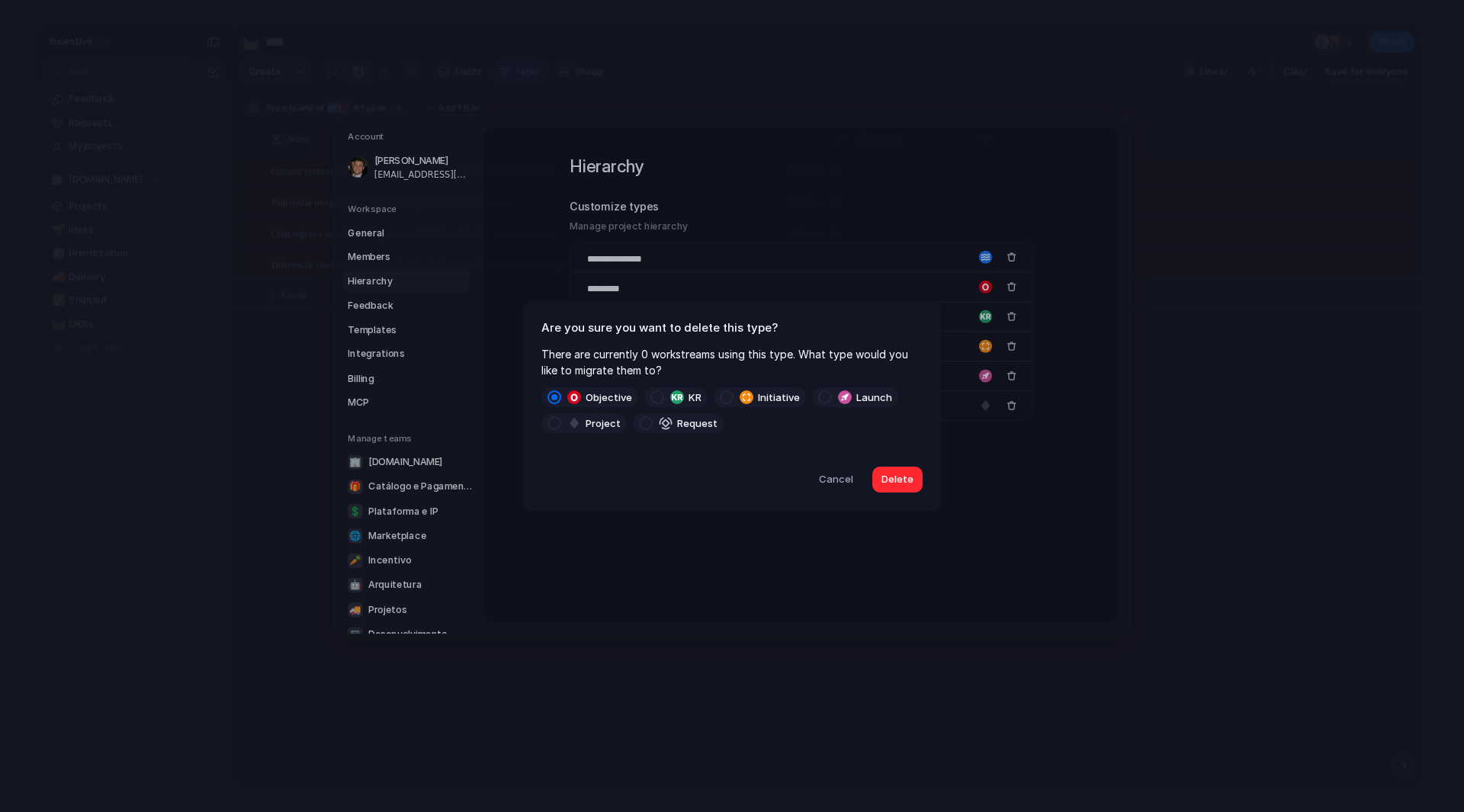
click at [904, 481] on span "Delete" at bounding box center [898, 479] width 32 height 15
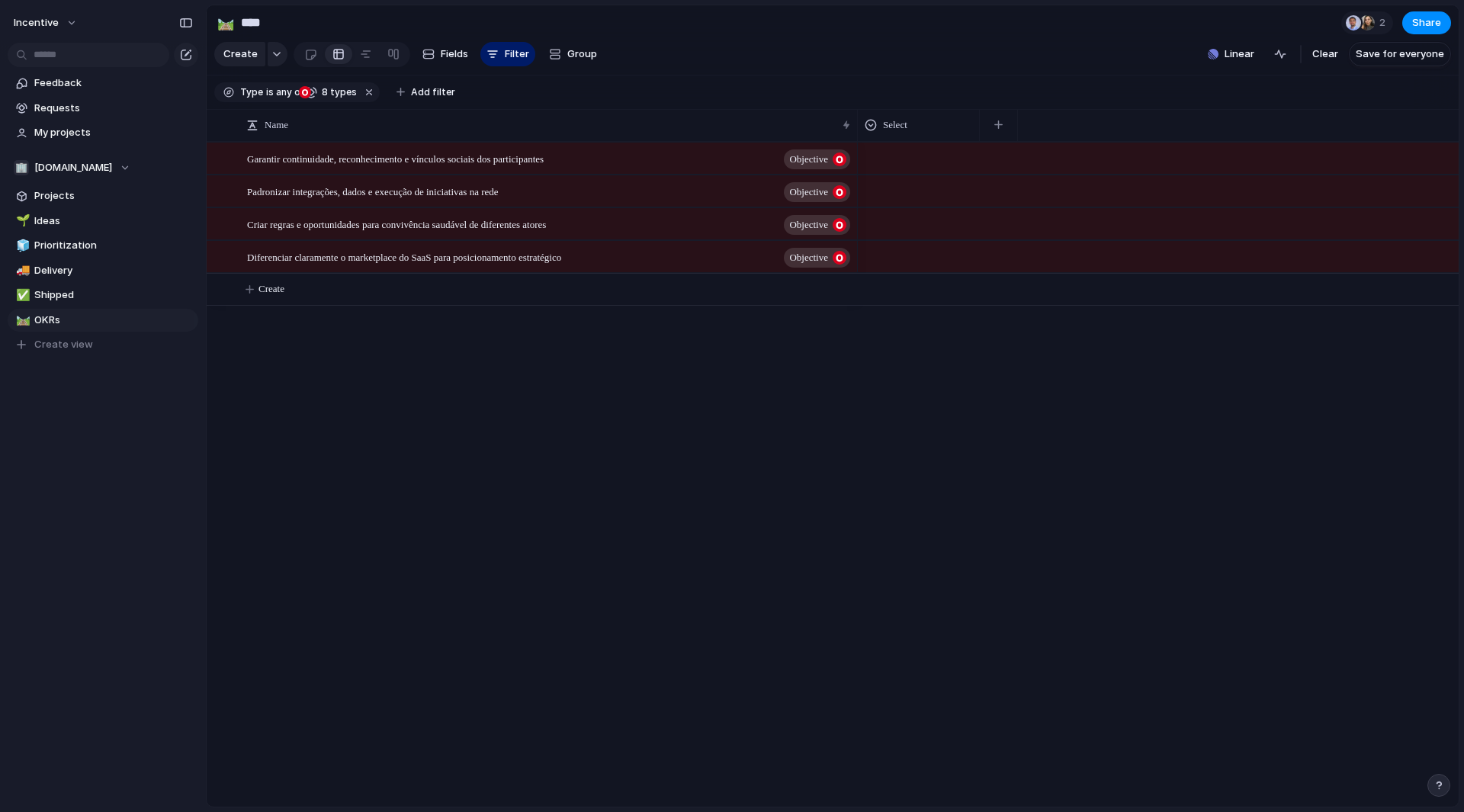
click at [505, 44] on div "Create Fields Filter Group Zoom Collapse" at bounding box center [410, 54] width 391 height 31
click at [502, 54] on button "Filter" at bounding box center [508, 54] width 55 height 24
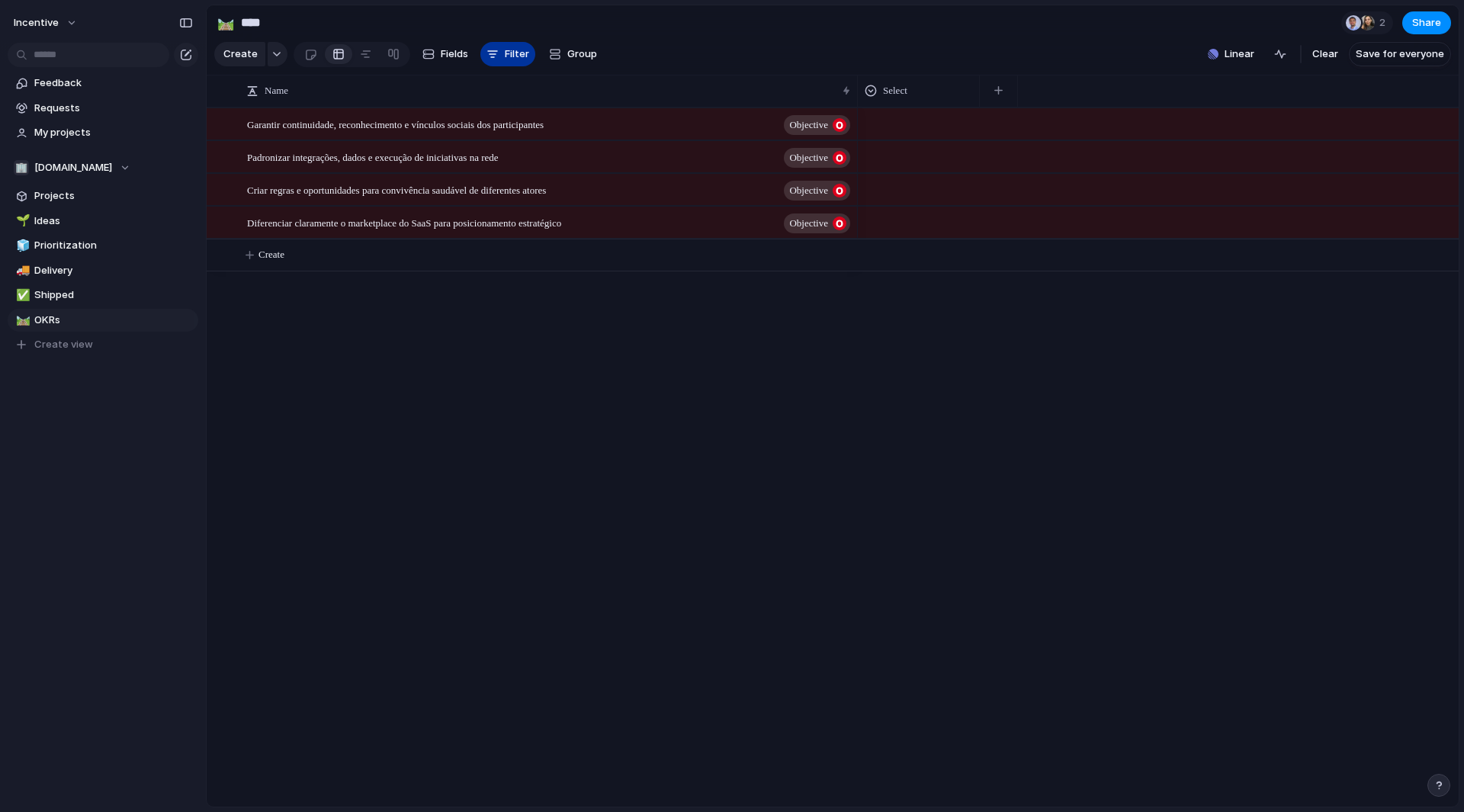
click at [502, 54] on button "Filter" at bounding box center [508, 54] width 55 height 24
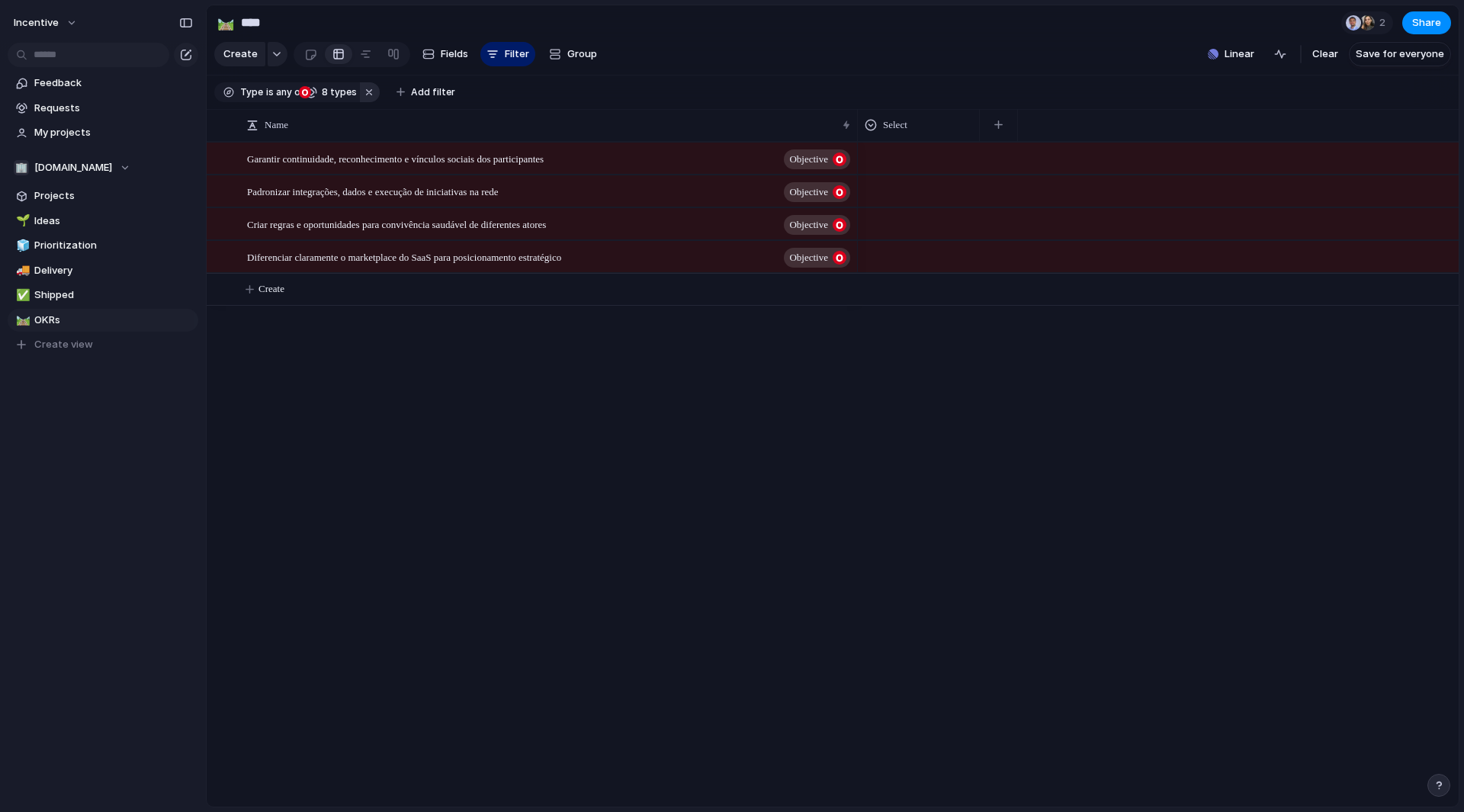
click at [374, 97] on button "button" at bounding box center [370, 92] width 20 height 20
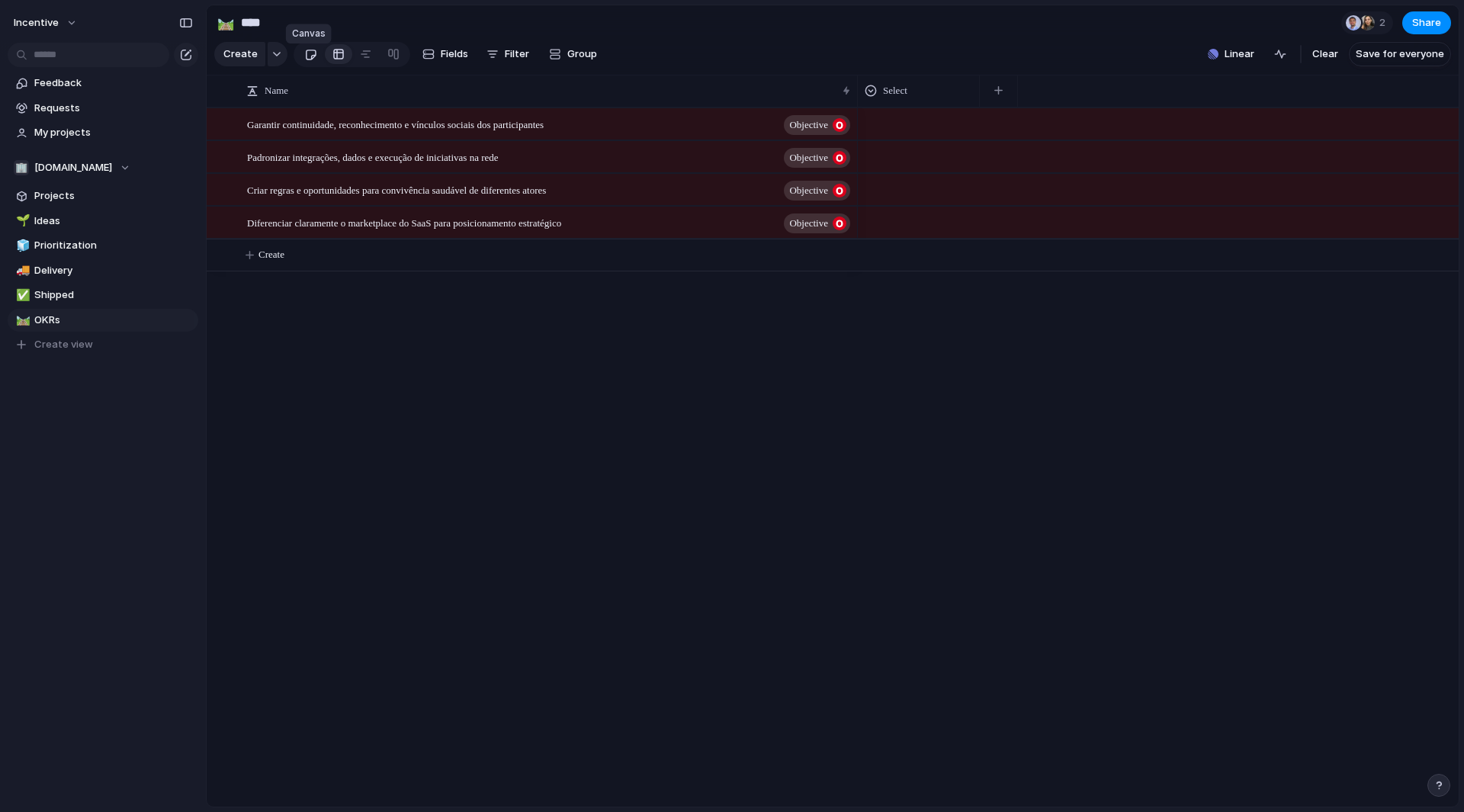
click at [309, 61] on div at bounding box center [310, 54] width 13 height 25
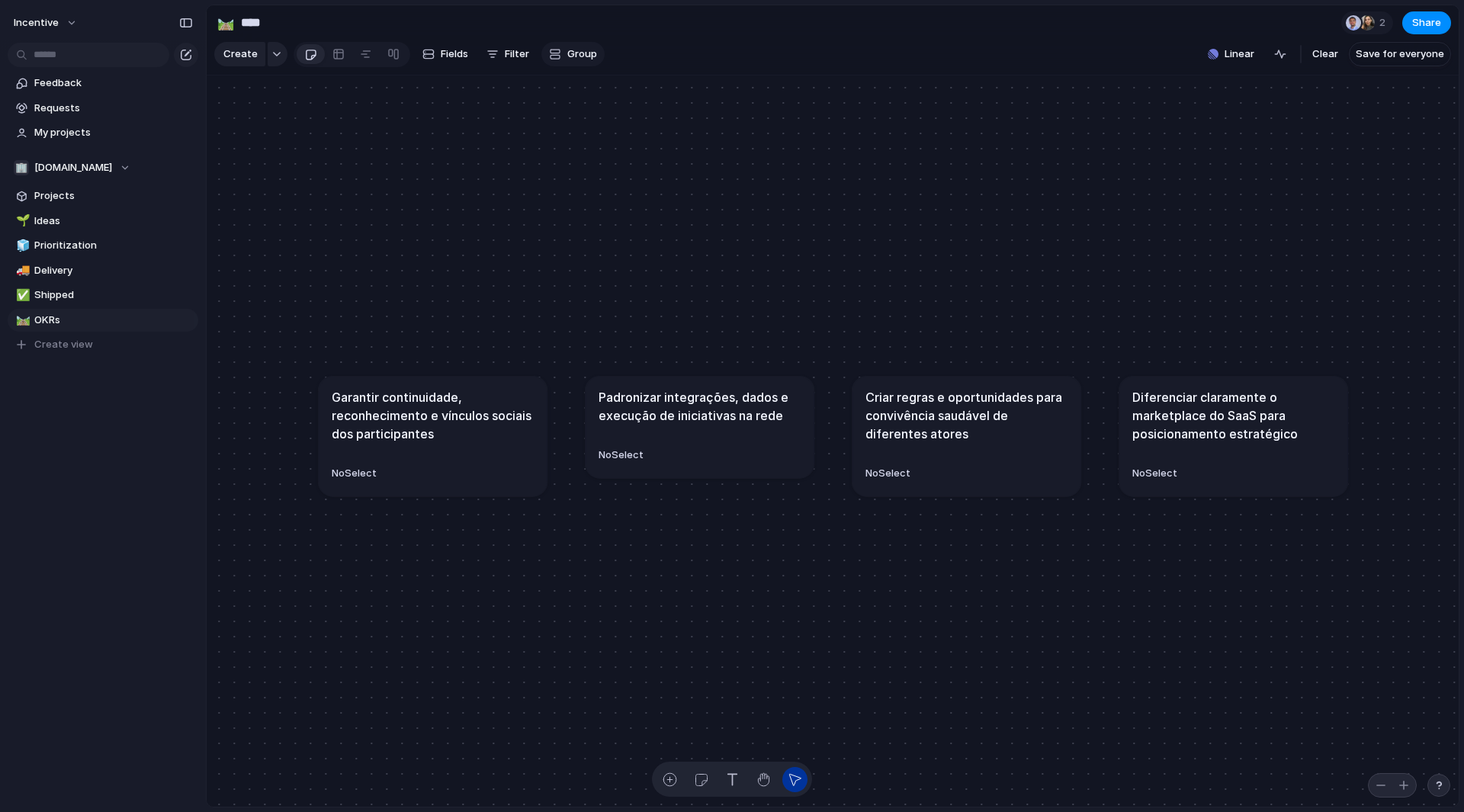
click at [560, 51] on button "Group" at bounding box center [573, 54] width 64 height 24
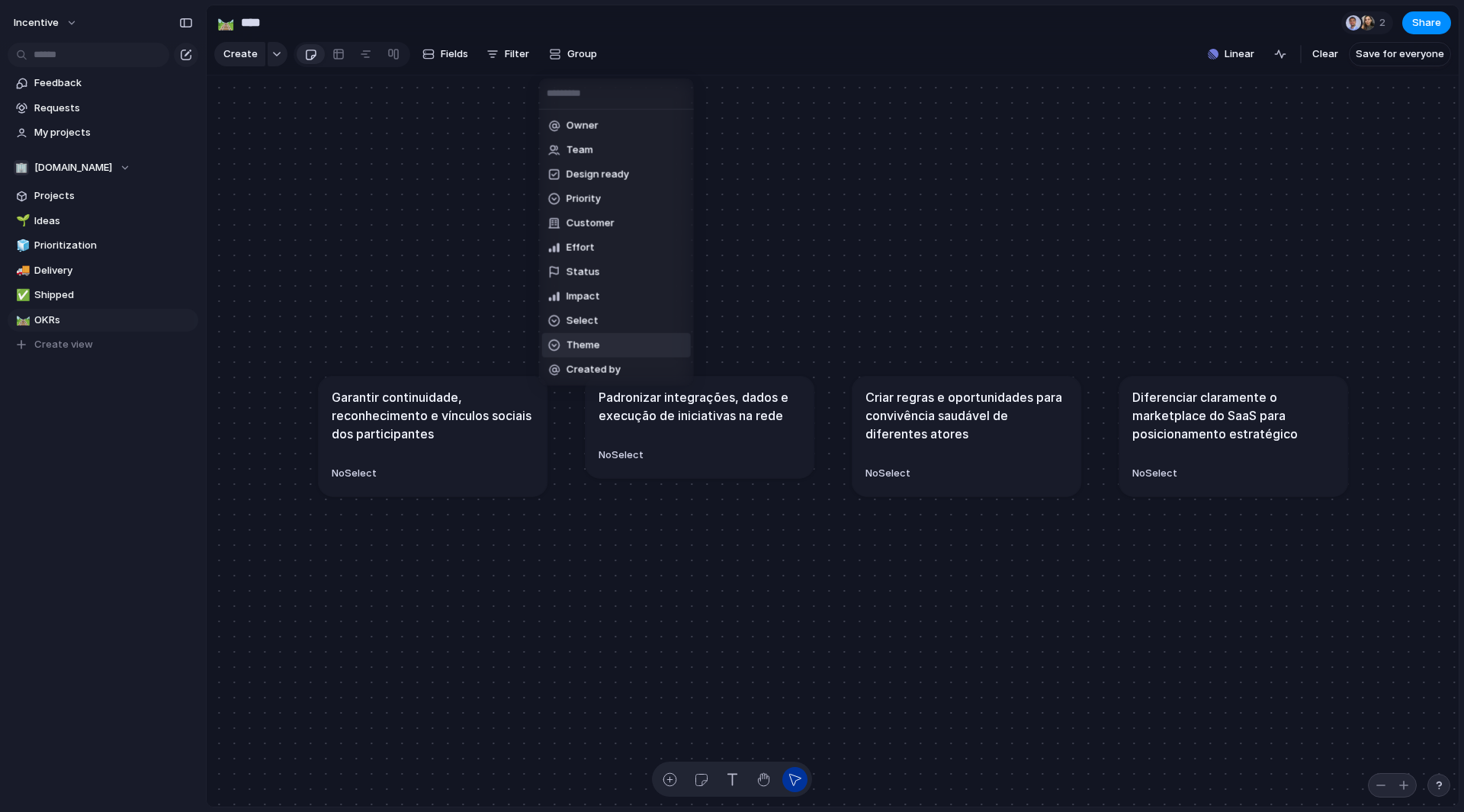
click at [589, 340] on span "Theme" at bounding box center [583, 345] width 34 height 15
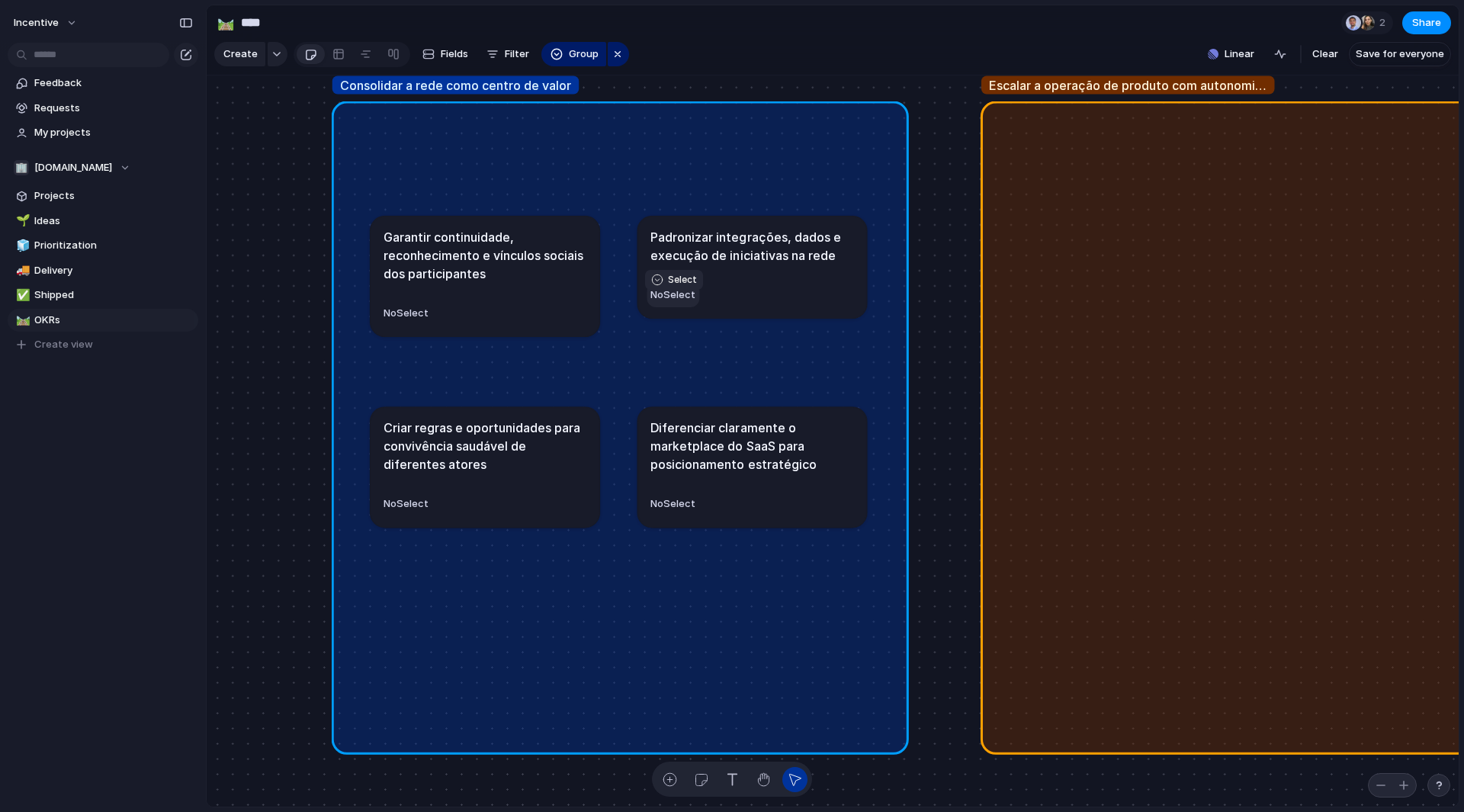
click at [691, 301] on span "No Select" at bounding box center [673, 294] width 45 height 13
click at [731, 66] on div "Type to add a value" at bounding box center [732, 406] width 1464 height 812
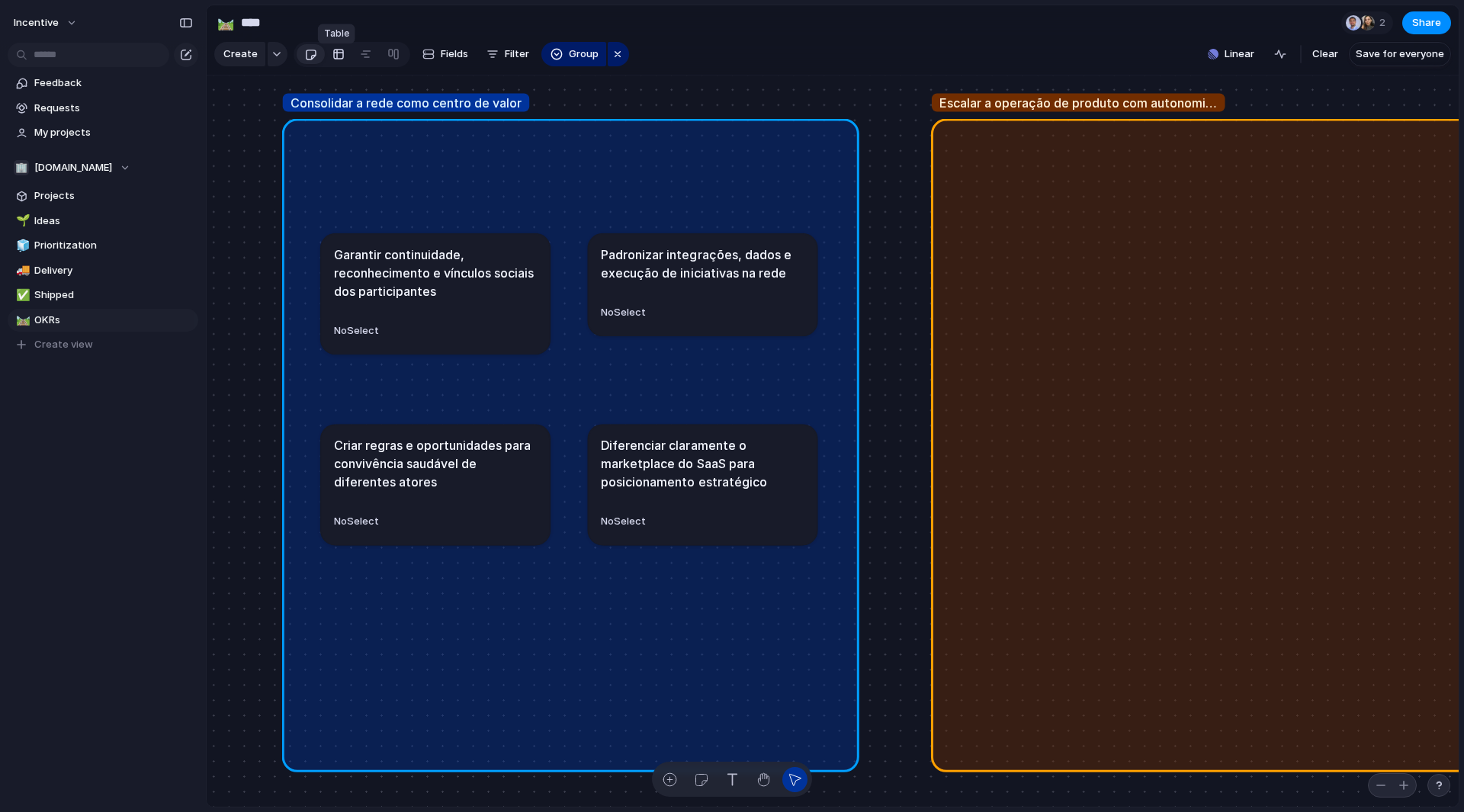
click at [342, 61] on link at bounding box center [339, 54] width 28 height 24
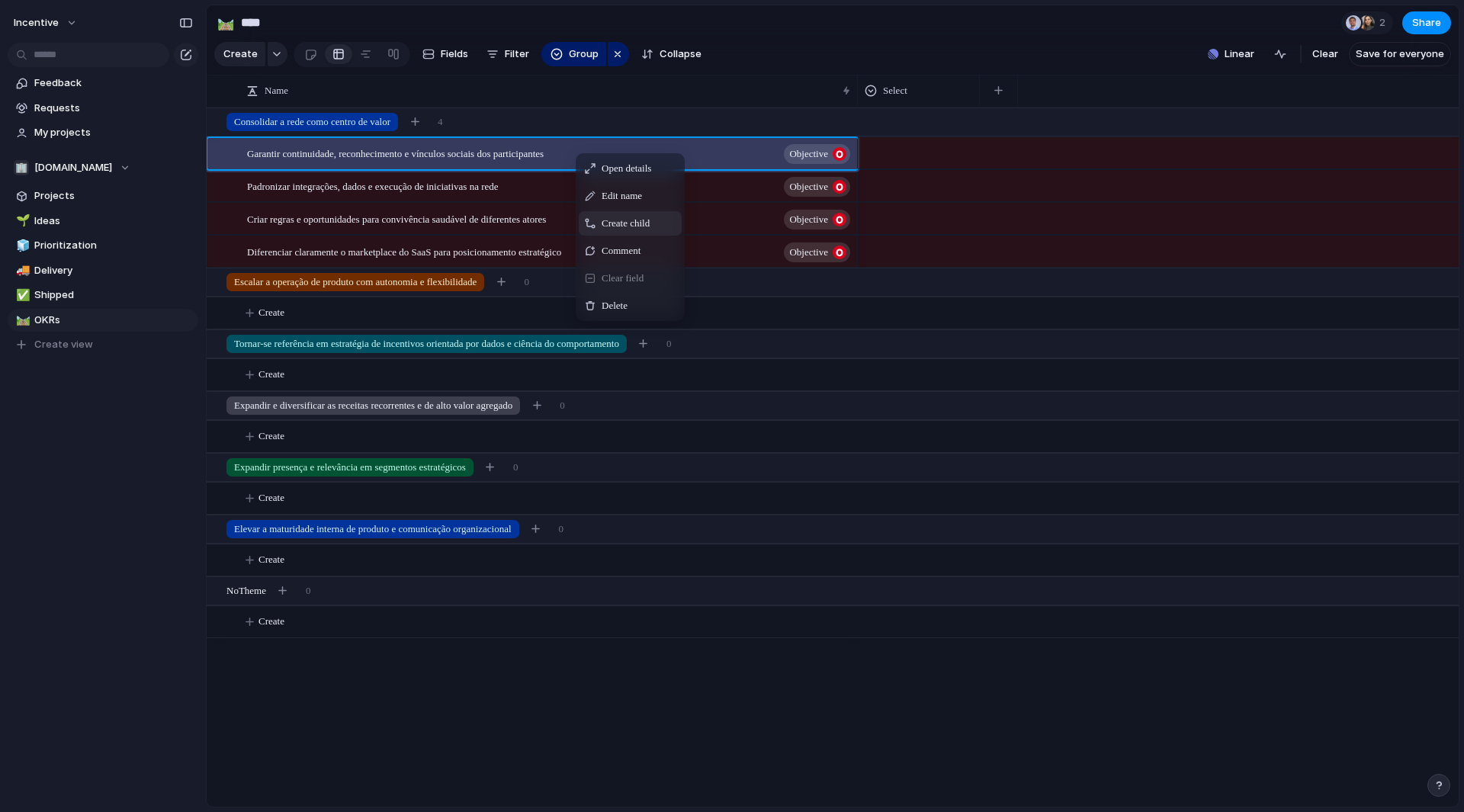
click at [629, 228] on span "Create child" at bounding box center [625, 224] width 48 height 15
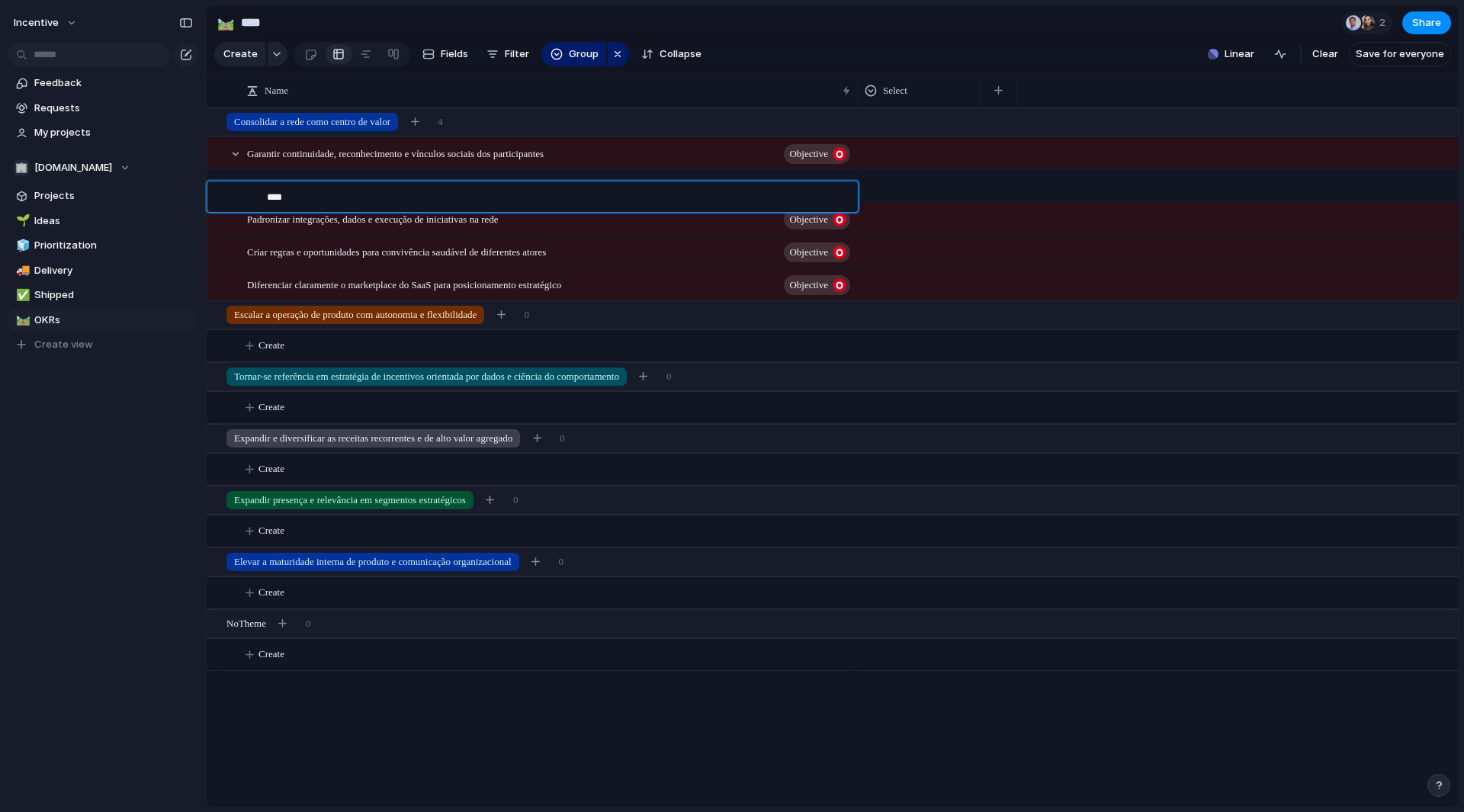
type textarea "*****"
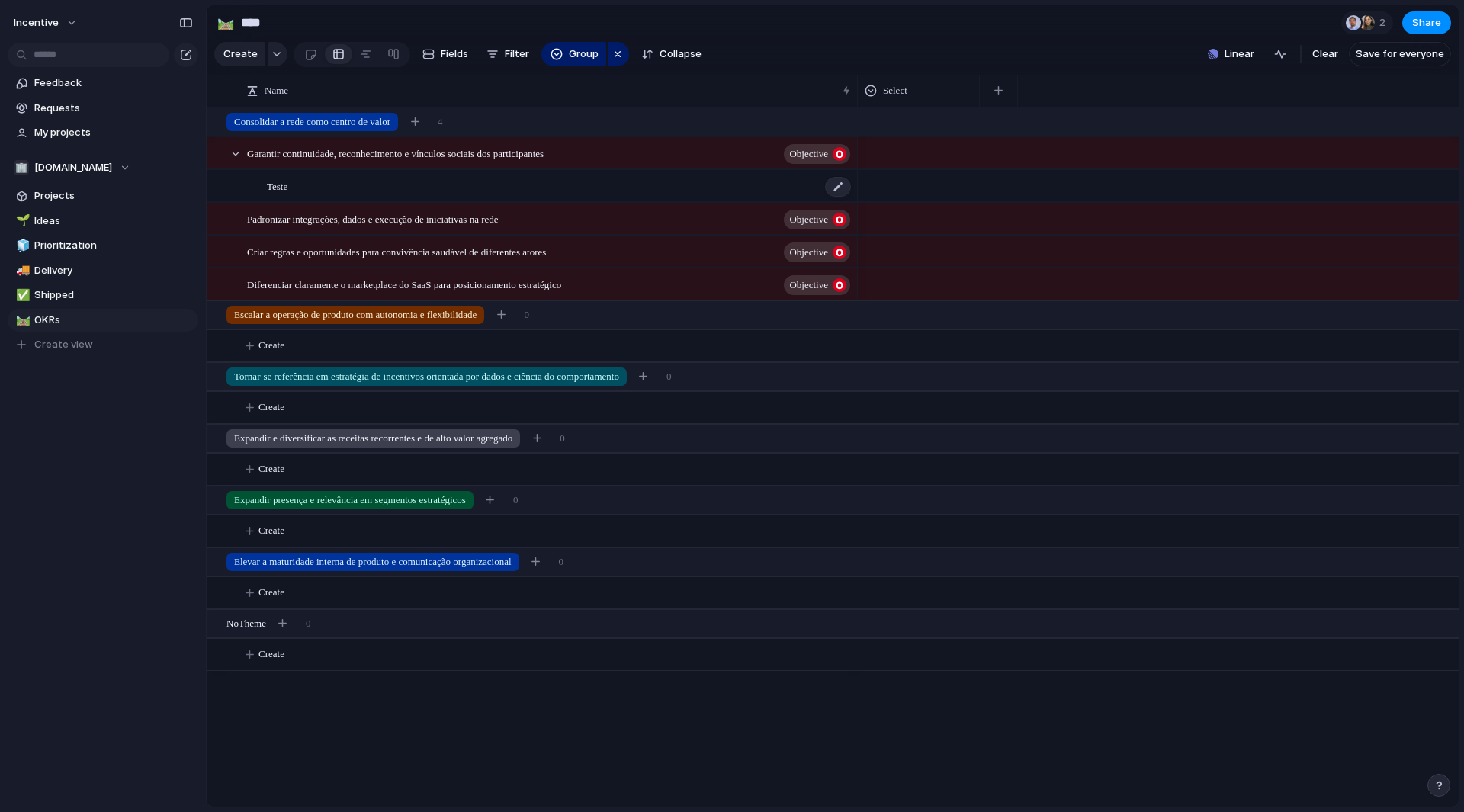
click at [445, 202] on div "Teste" at bounding box center [560, 186] width 586 height 31
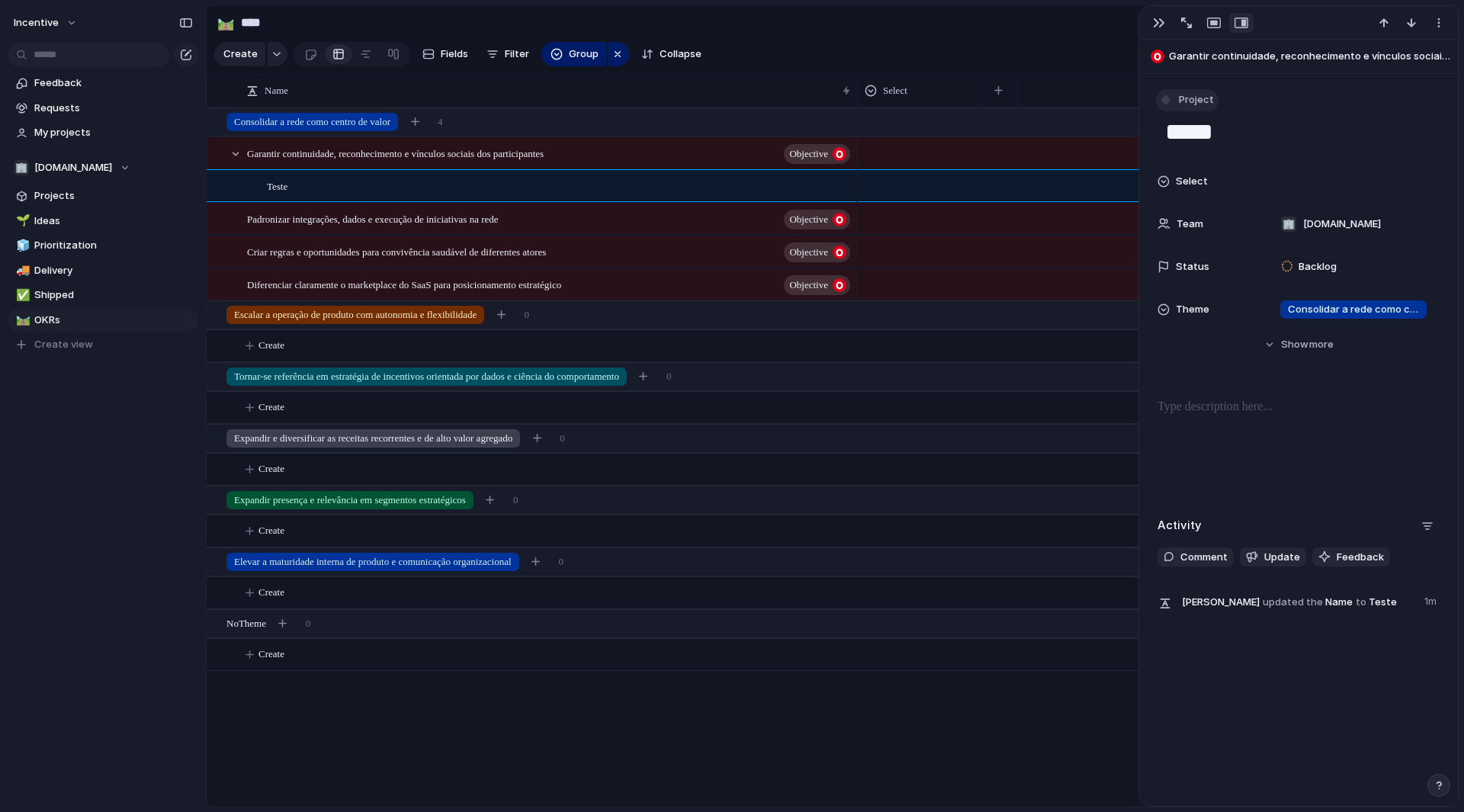
click at [1181, 94] on span "Project" at bounding box center [1197, 100] width 35 height 15
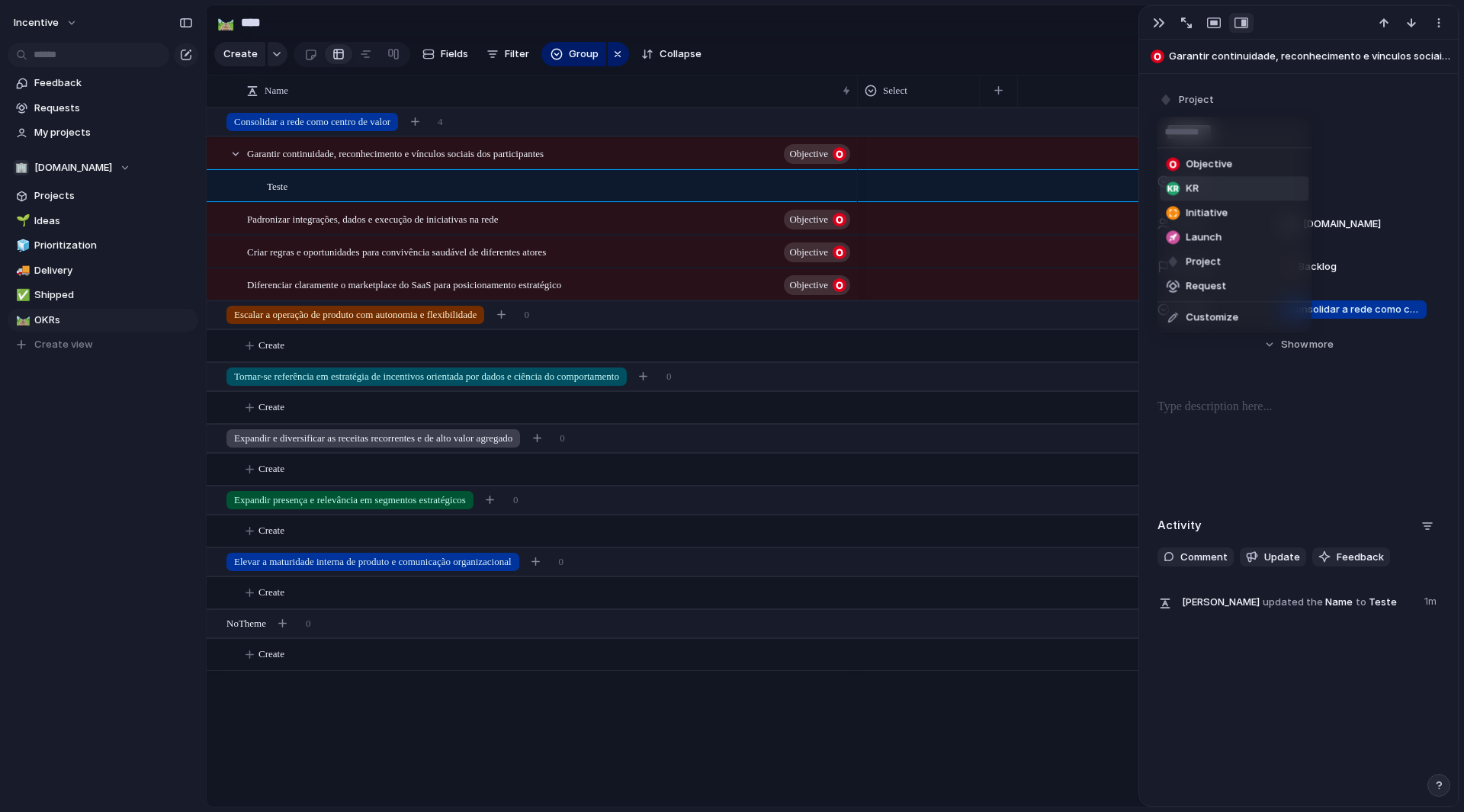
click at [1212, 183] on li "KR" at bounding box center [1234, 188] width 148 height 24
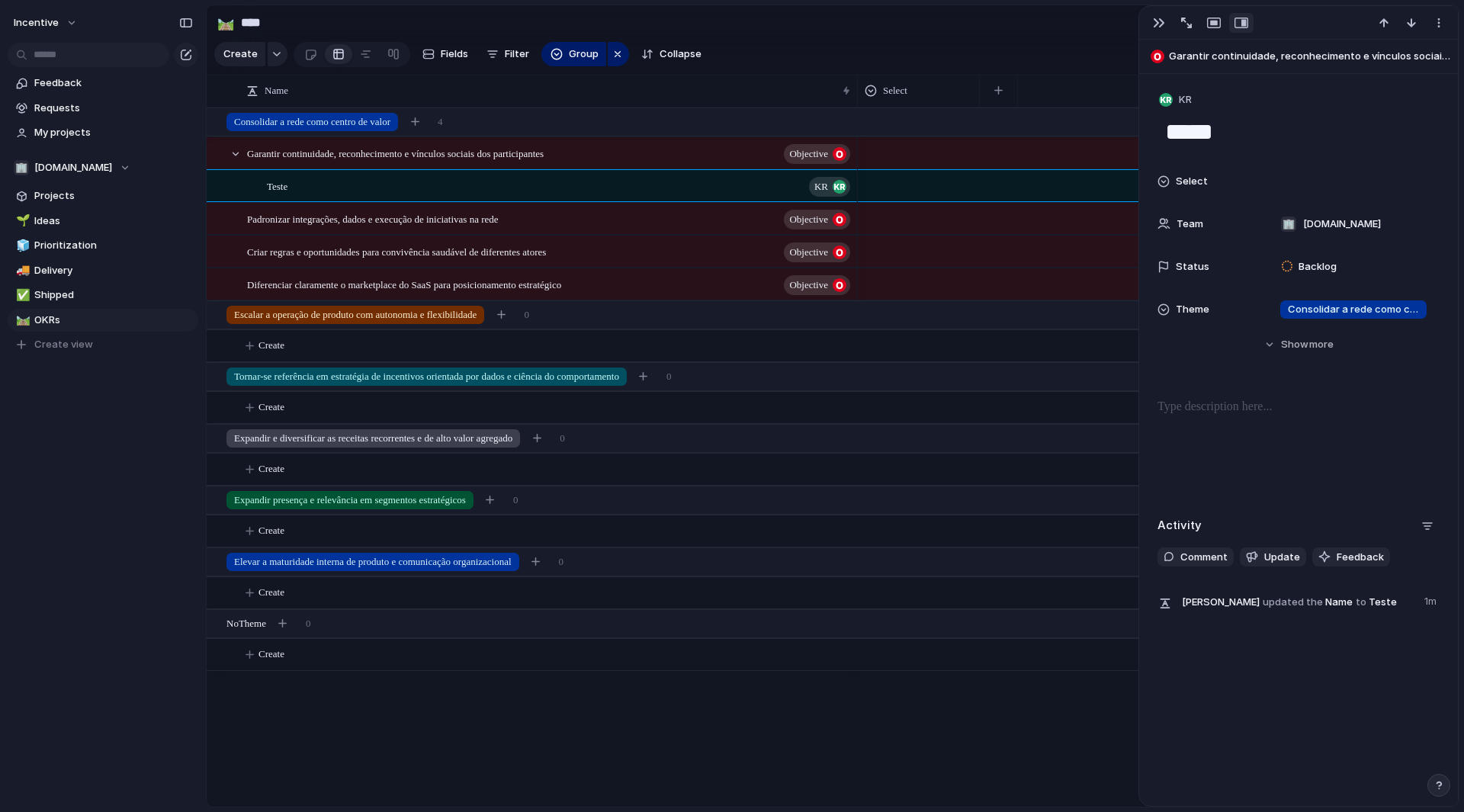
click at [896, 34] on section "🛤️ **** 2 Share" at bounding box center [833, 22] width 1252 height 34
click at [904, 30] on section "🛤️ **** 2 Share" at bounding box center [833, 22] width 1252 height 34
click at [448, 66] on button "Fields" at bounding box center [445, 54] width 58 height 24
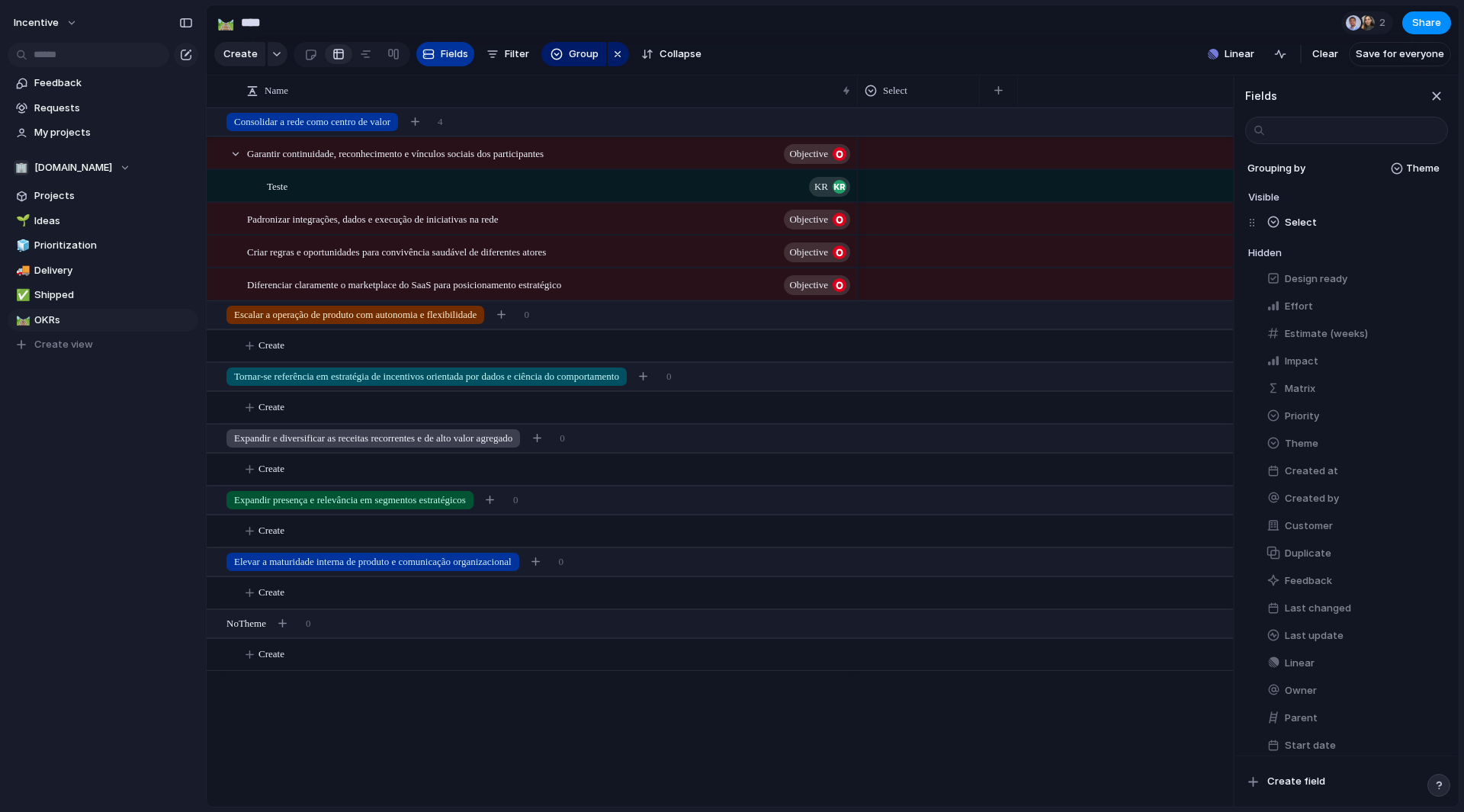
click at [448, 66] on button "Fields" at bounding box center [445, 54] width 58 height 24
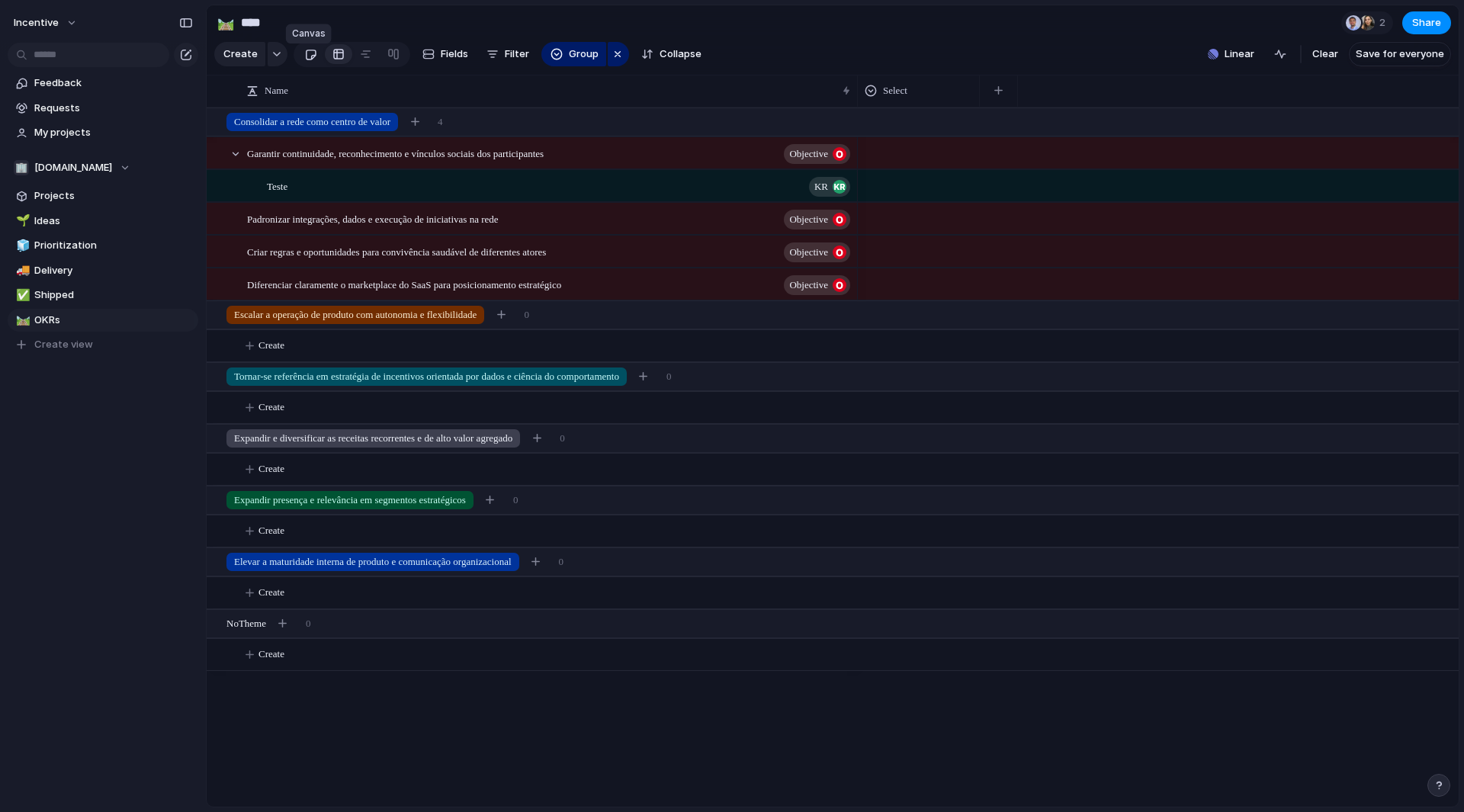
click at [313, 57] on div at bounding box center [310, 54] width 13 height 25
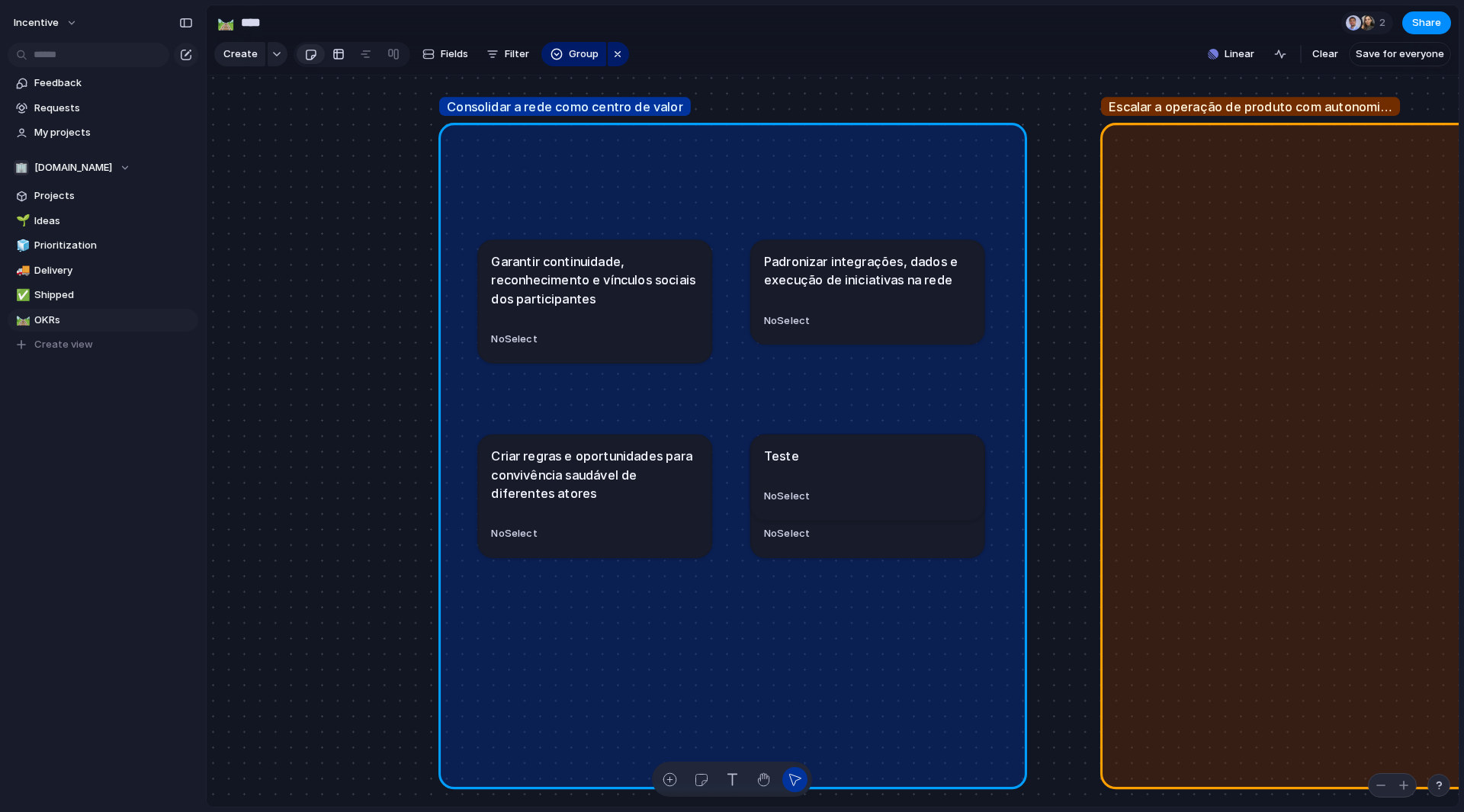
click at [334, 66] on div at bounding box center [339, 54] width 13 height 24
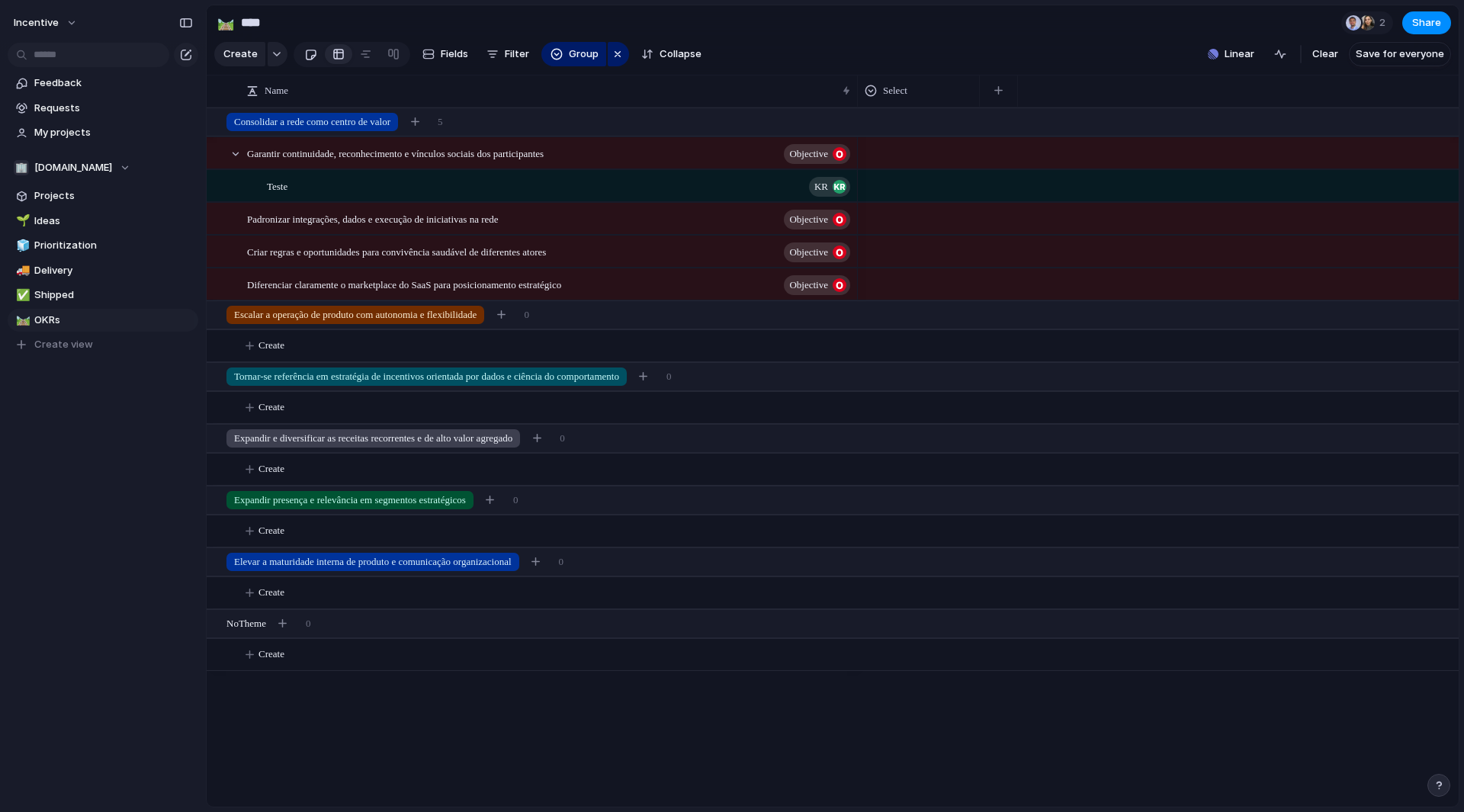
click at [314, 66] on div at bounding box center [310, 54] width 13 height 25
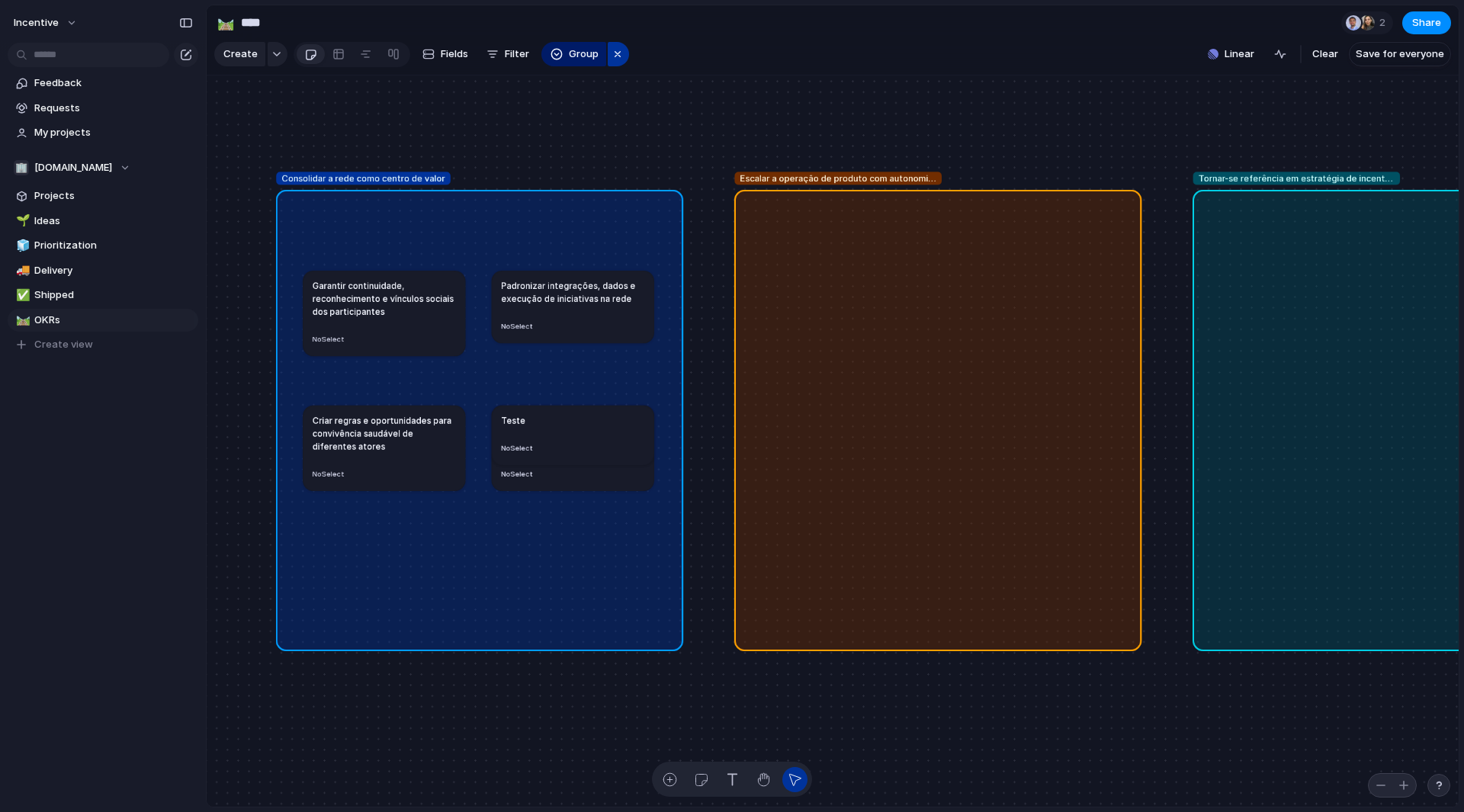
click at [619, 53] on div "button" at bounding box center [618, 54] width 13 height 18
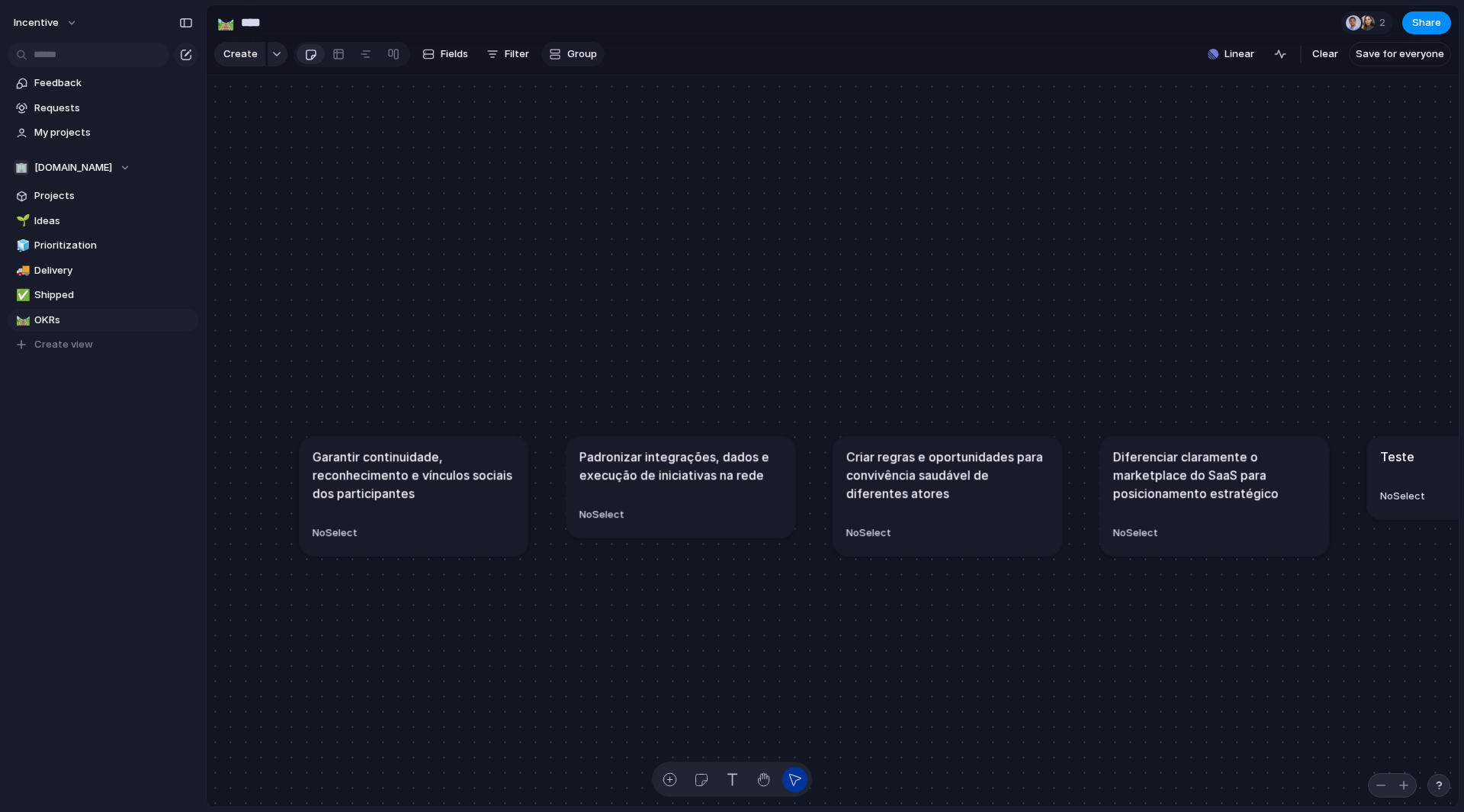
click at [582, 53] on span "Group" at bounding box center [582, 54] width 29 height 15
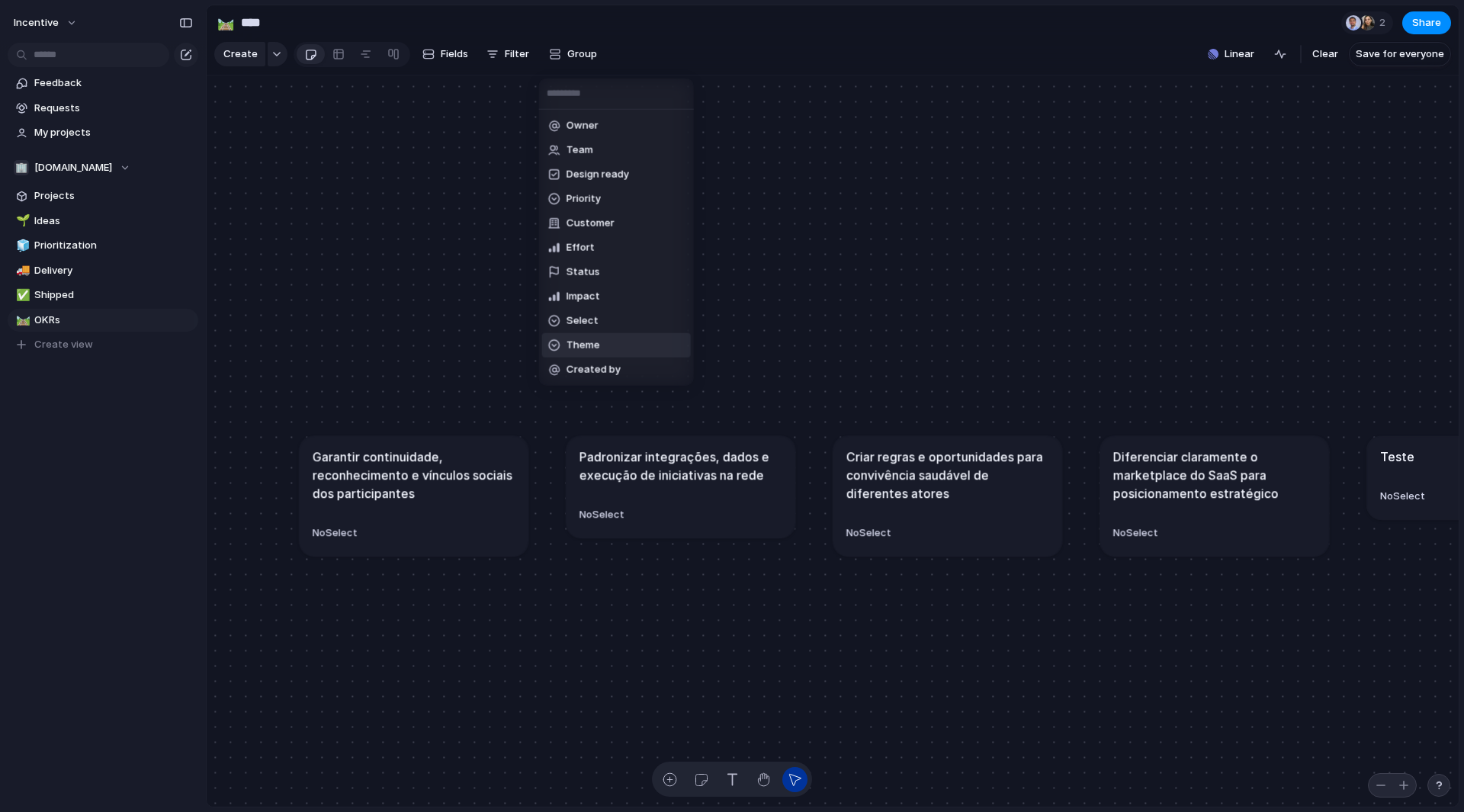
click at [586, 348] on span "Theme" at bounding box center [583, 345] width 34 height 15
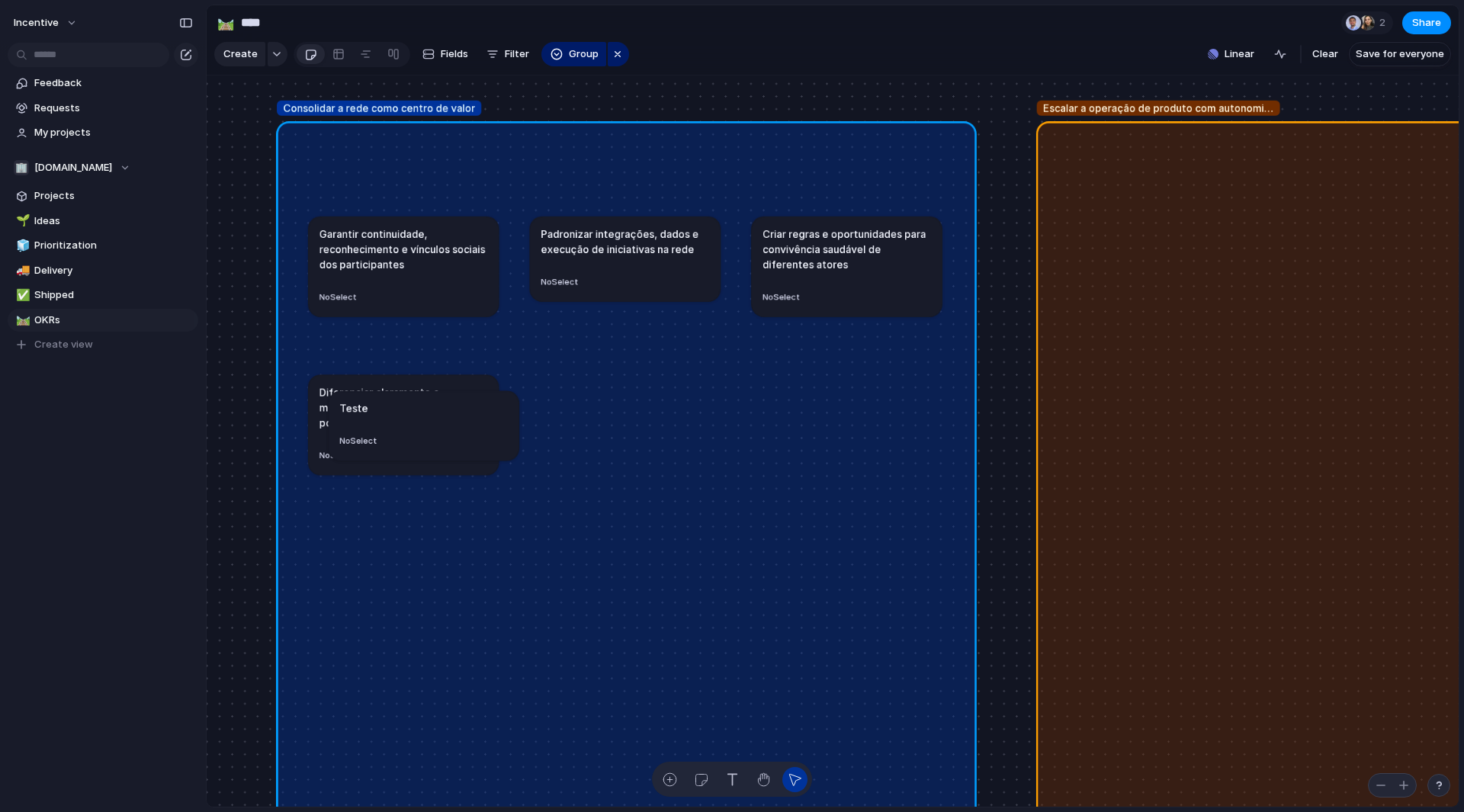
drag, startPoint x: 593, startPoint y: 406, endPoint x: 392, endPoint y: 419, distance: 201.4
click at [392, 416] on div "Teste" at bounding box center [423, 408] width 168 height 15
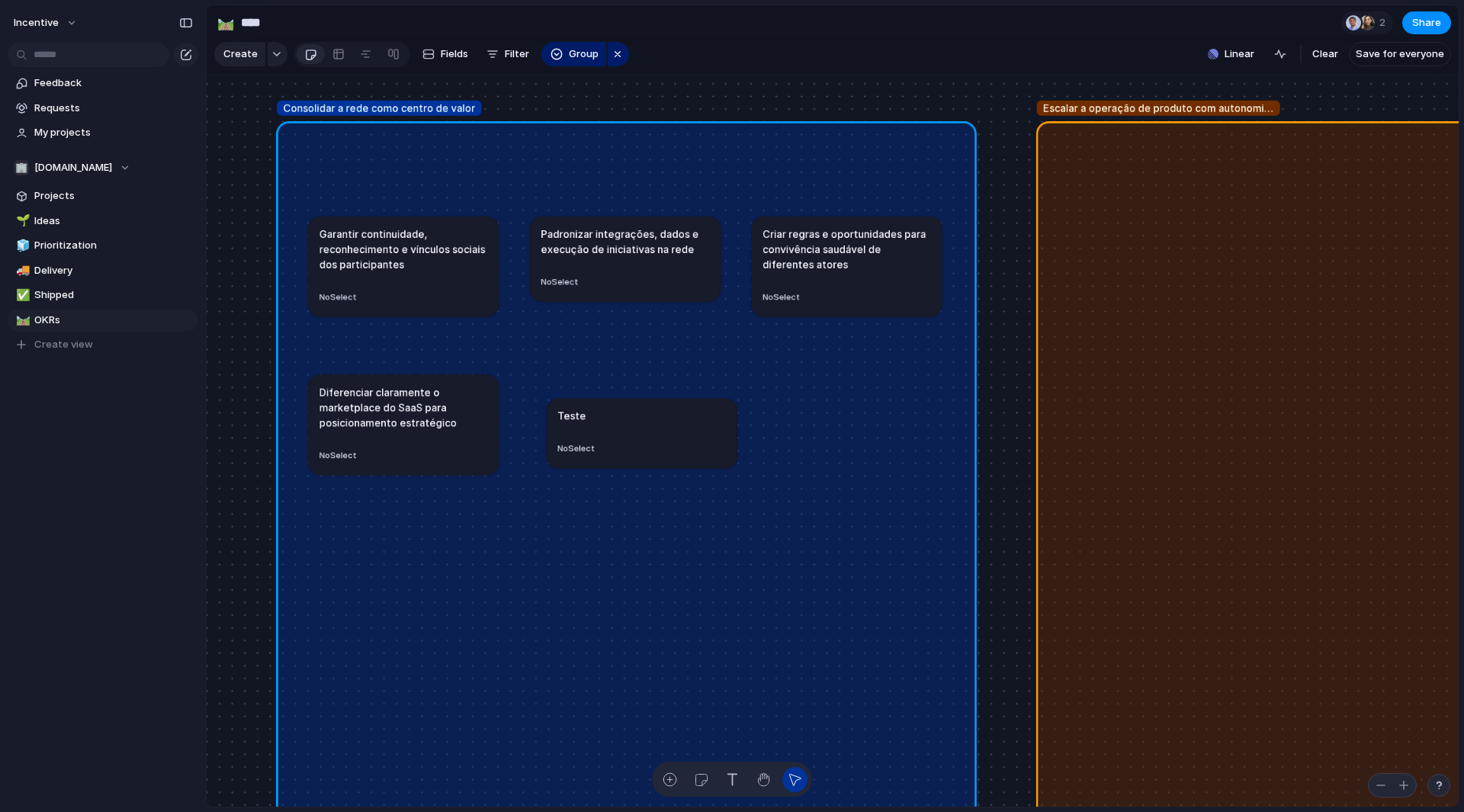
drag, startPoint x: 392, startPoint y: 419, endPoint x: 610, endPoint y: 429, distance: 218.2
click at [610, 423] on div "Teste" at bounding box center [641, 416] width 168 height 15
click at [340, 57] on div at bounding box center [339, 54] width 13 height 24
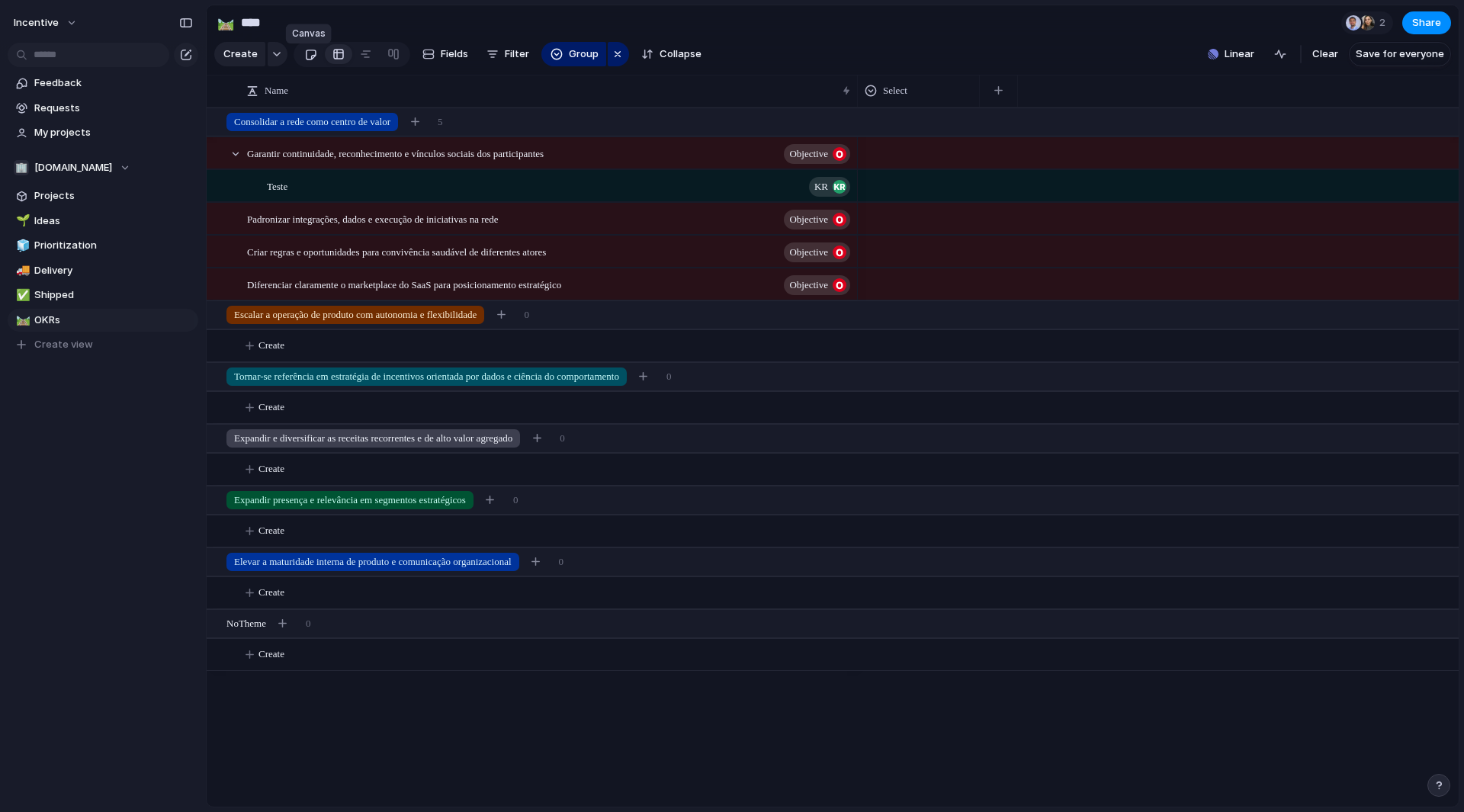
click at [316, 60] on link at bounding box center [311, 54] width 28 height 24
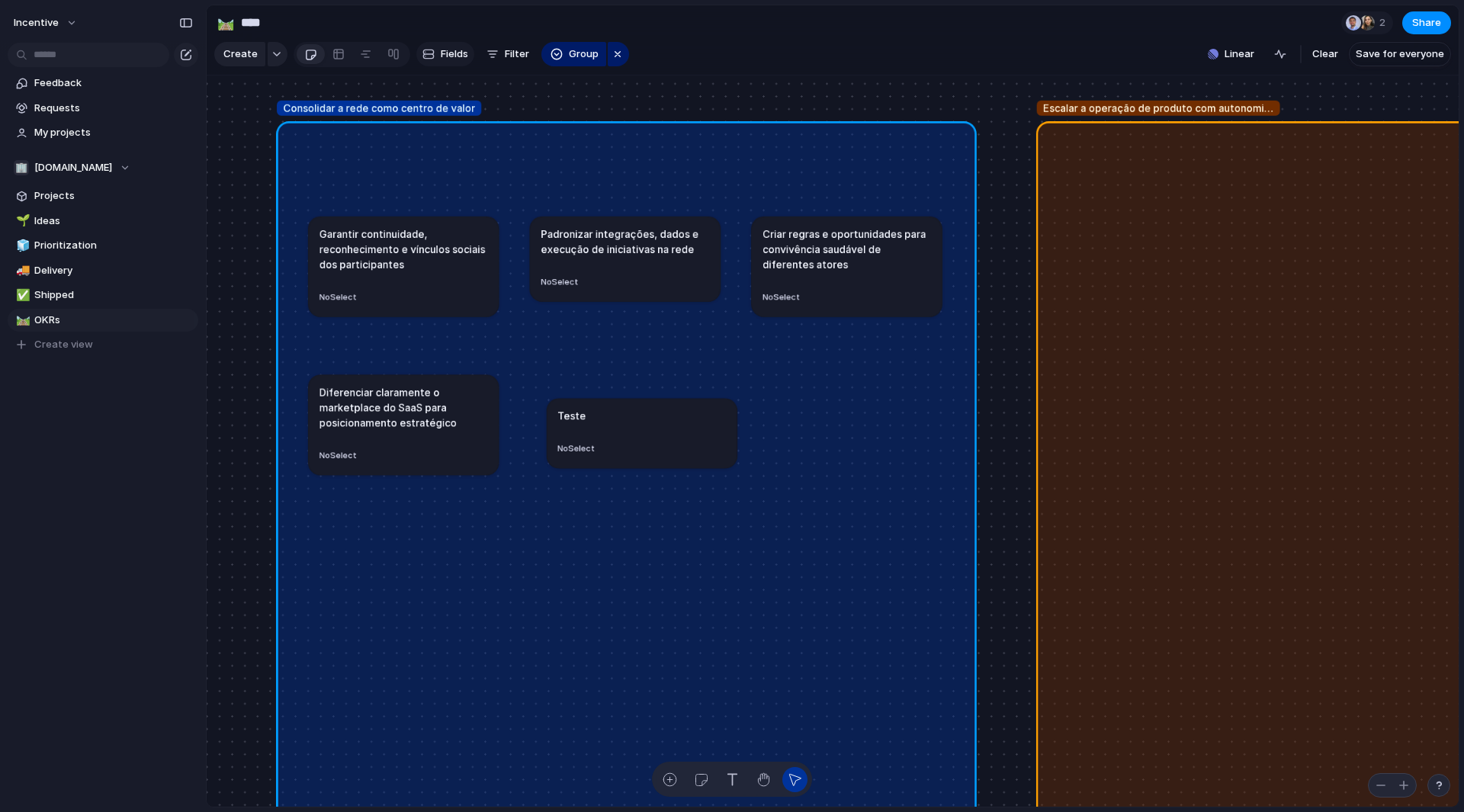
click at [457, 60] on span "Fields" at bounding box center [454, 54] width 28 height 15
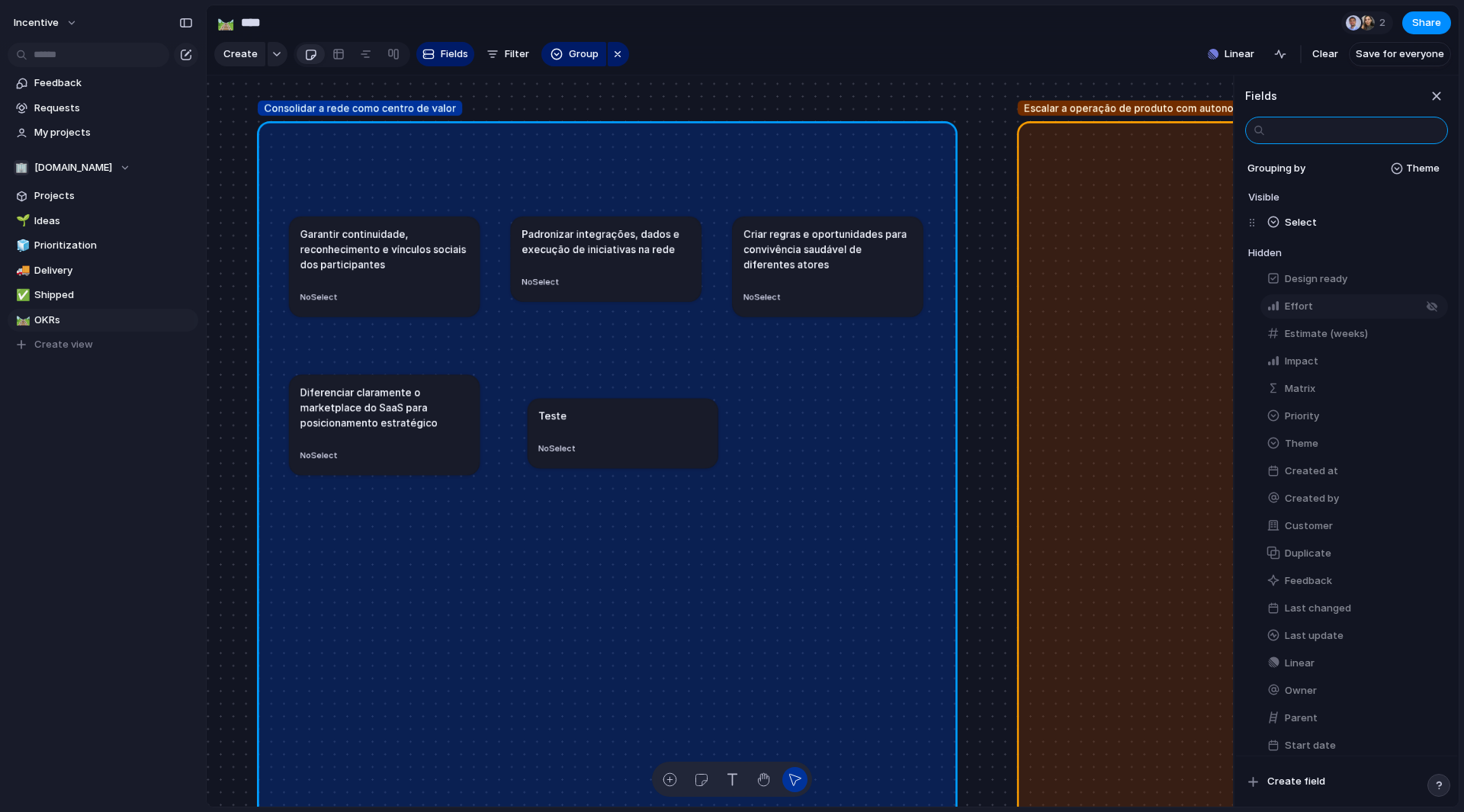
scroll to position [106, 0]
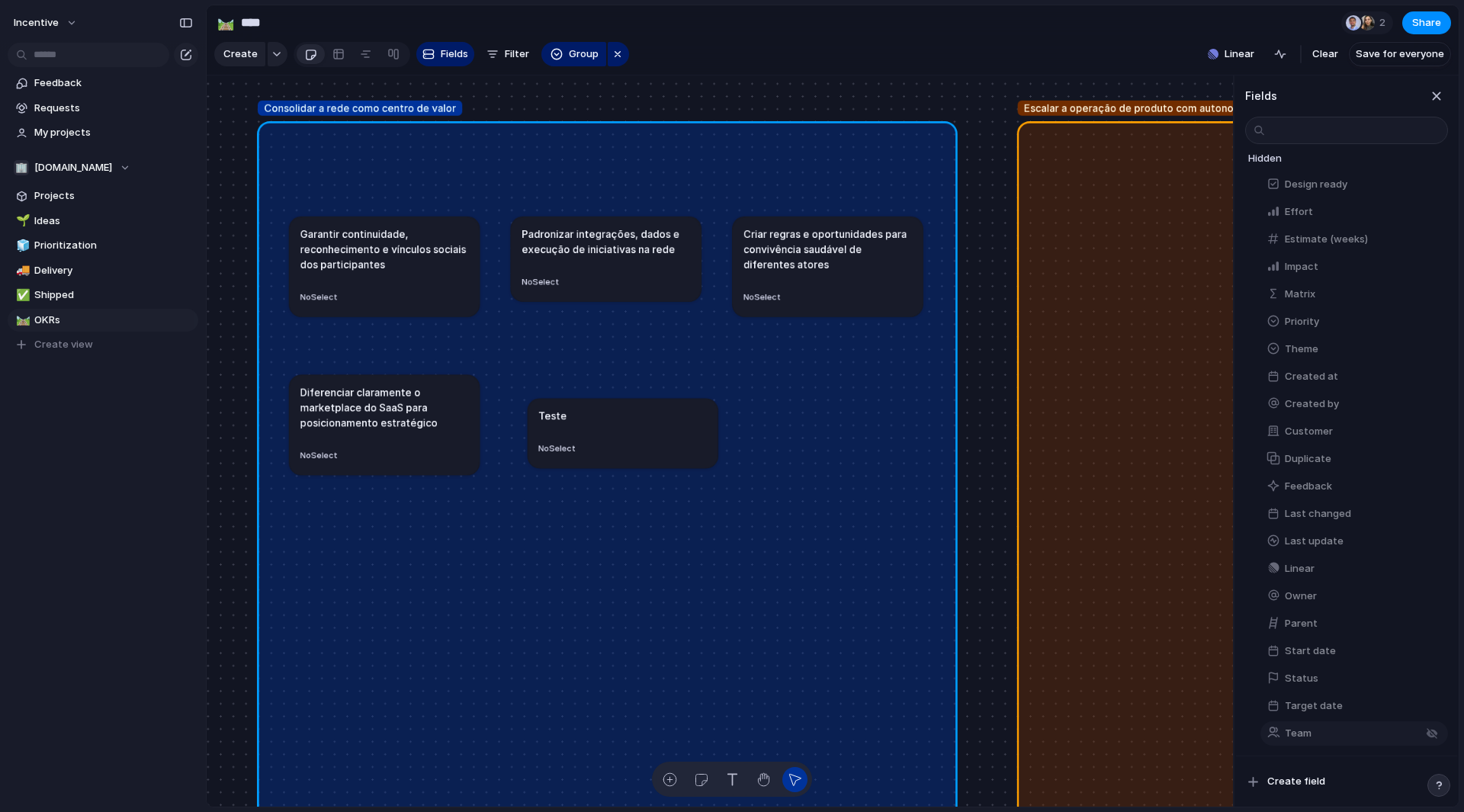
click at [1306, 726] on span "Team" at bounding box center [1299, 733] width 27 height 15
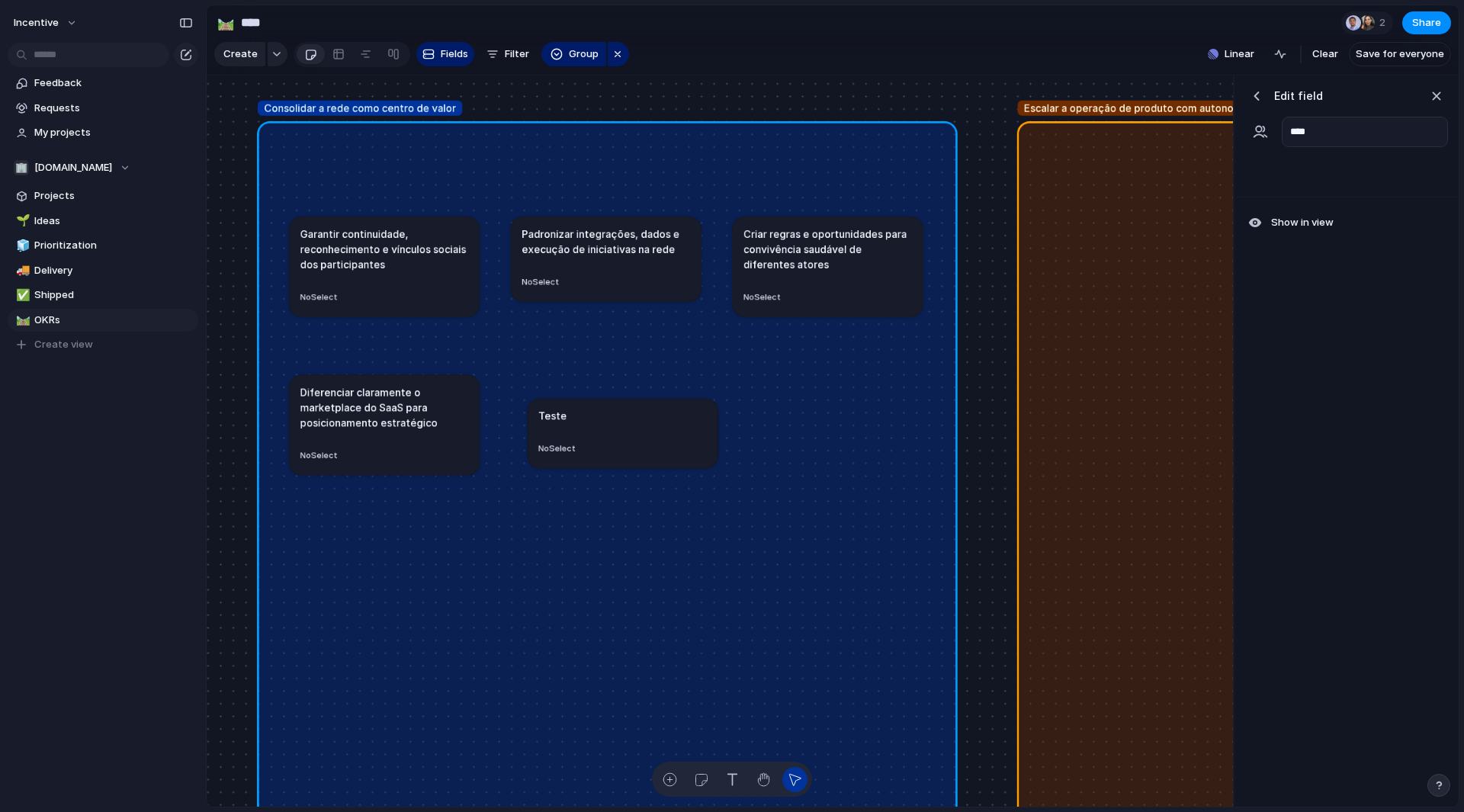
click at [1257, 86] on div "Edit field ****" at bounding box center [1347, 116] width 221 height 80
click at [1255, 104] on div "button" at bounding box center [1257, 96] width 15 height 15
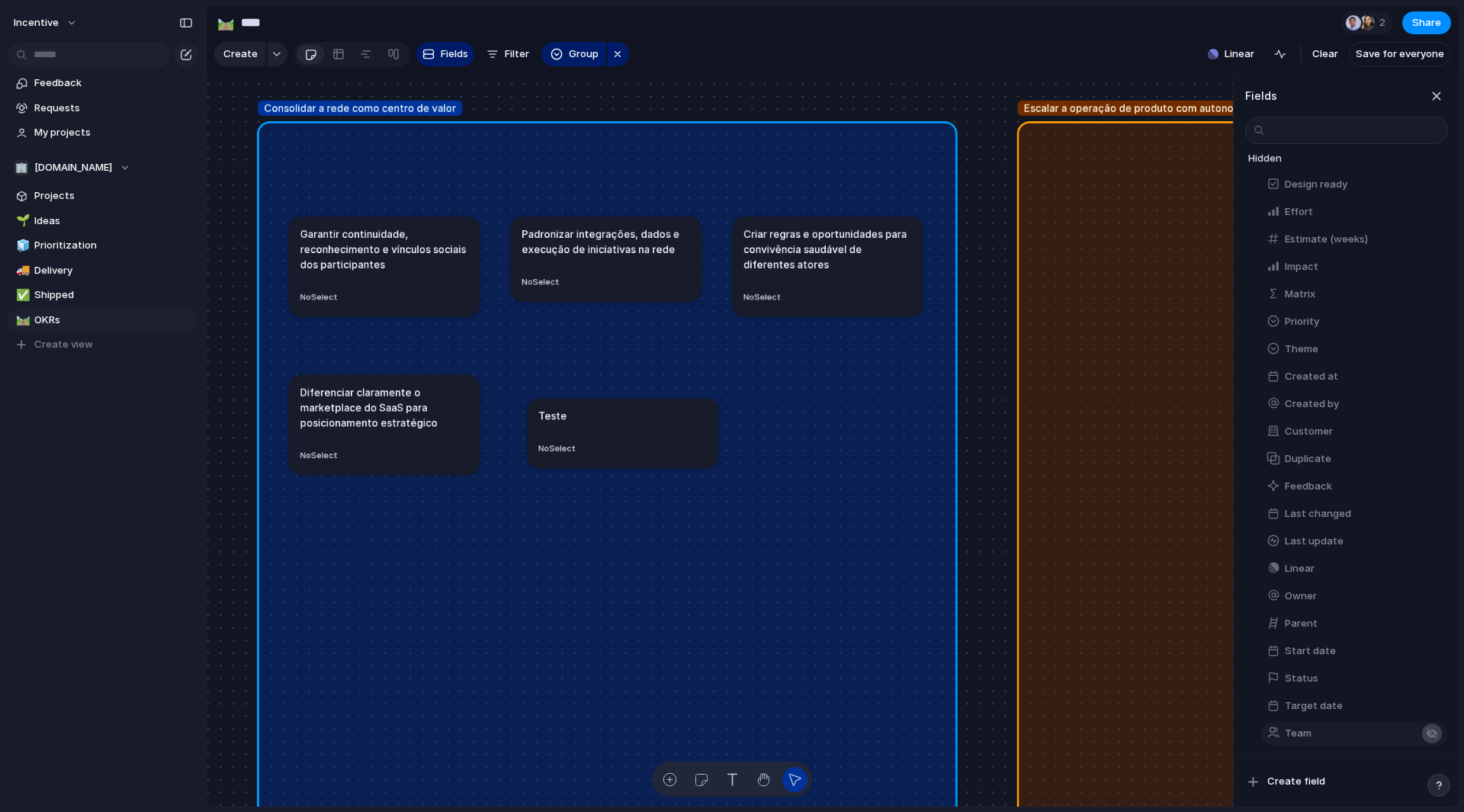
click at [1431, 727] on div "button" at bounding box center [1432, 734] width 20 height 20
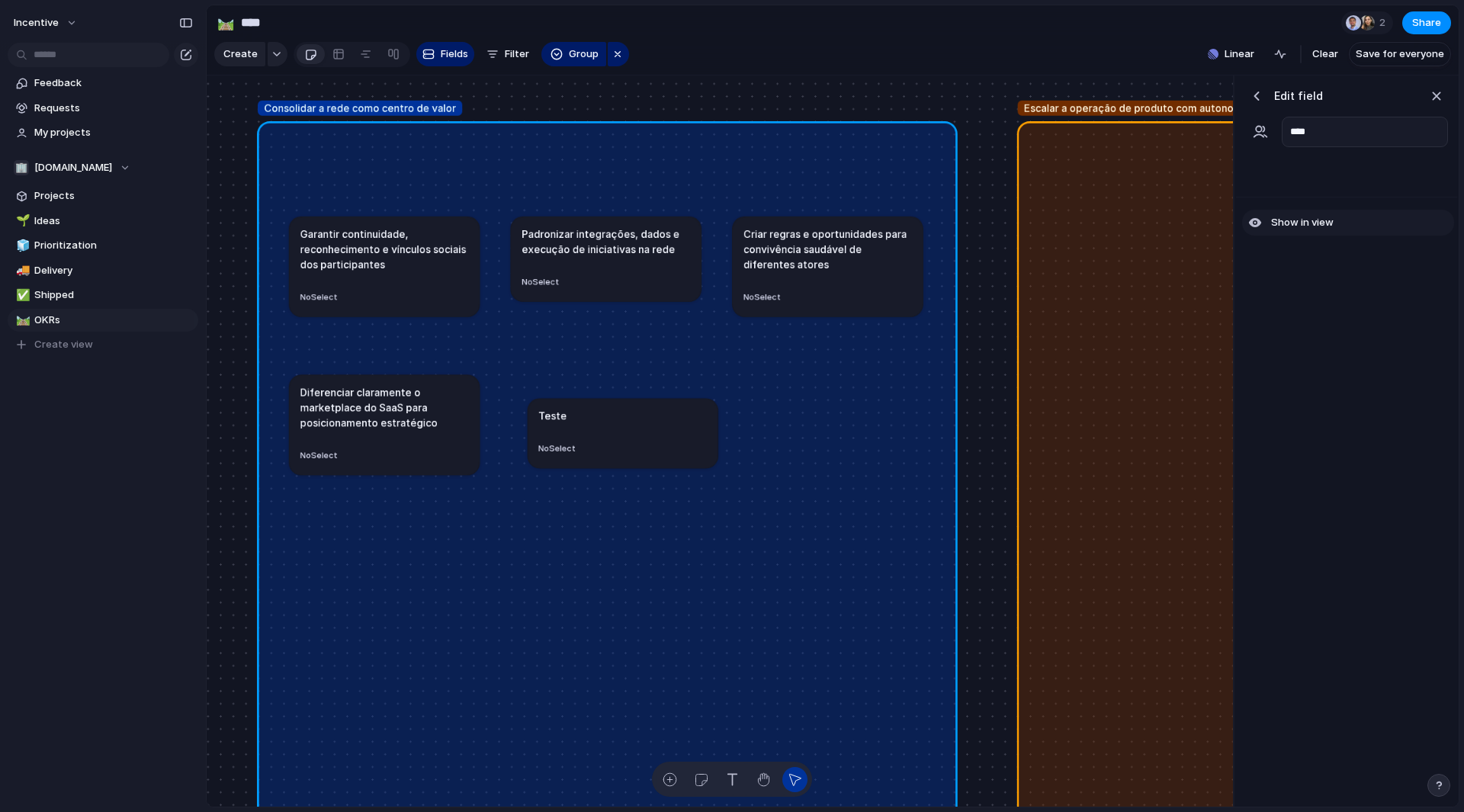
click at [1294, 230] on span "Show in view" at bounding box center [1302, 223] width 63 height 15
click at [1259, 104] on div "button" at bounding box center [1257, 96] width 15 height 15
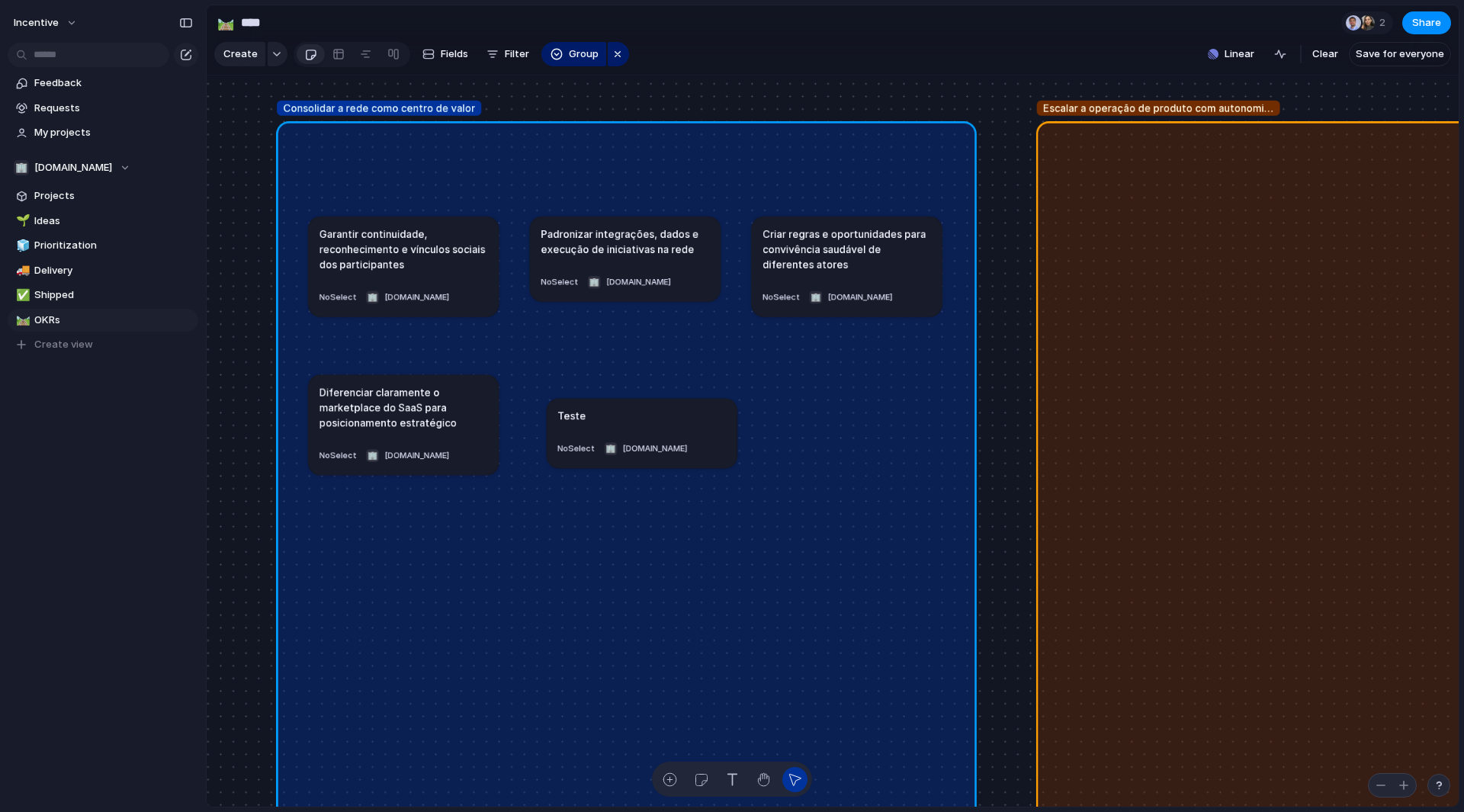
click at [1032, 23] on section "🛤️ **** 2 Share" at bounding box center [833, 22] width 1252 height 34
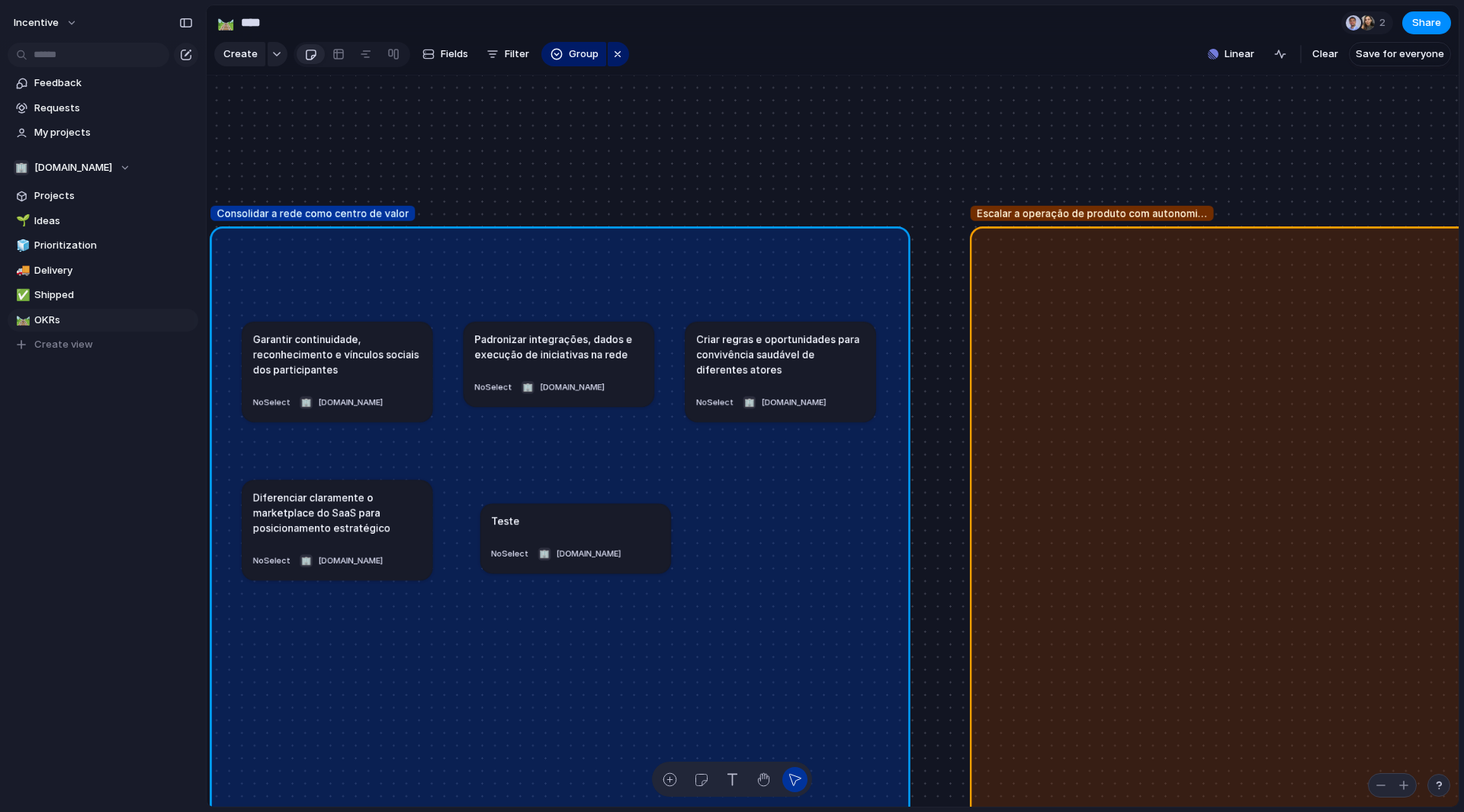
click at [1175, 220] on span "Escalar a operação de produto com autonomia e flexibilidade" at bounding box center [1092, 213] width 230 height 15
click at [1190, 220] on span "Escalar a operação de produto com autonomia e flexibilidade" at bounding box center [1092, 213] width 230 height 15
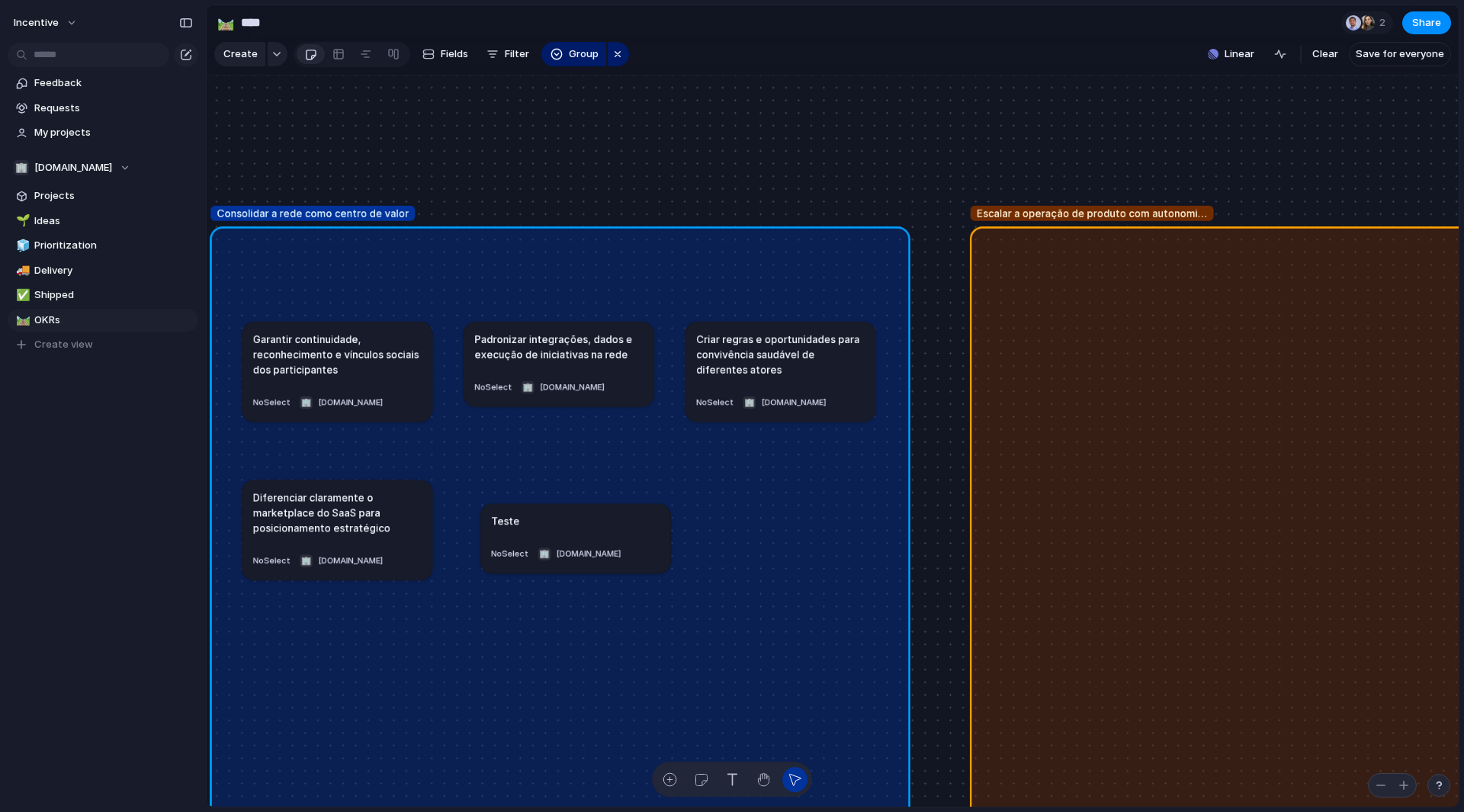
click at [1190, 220] on span "Escalar a operação de produto com autonomia e flexibilidade" at bounding box center [1092, 213] width 230 height 15
click at [339, 56] on div at bounding box center [339, 54] width 13 height 24
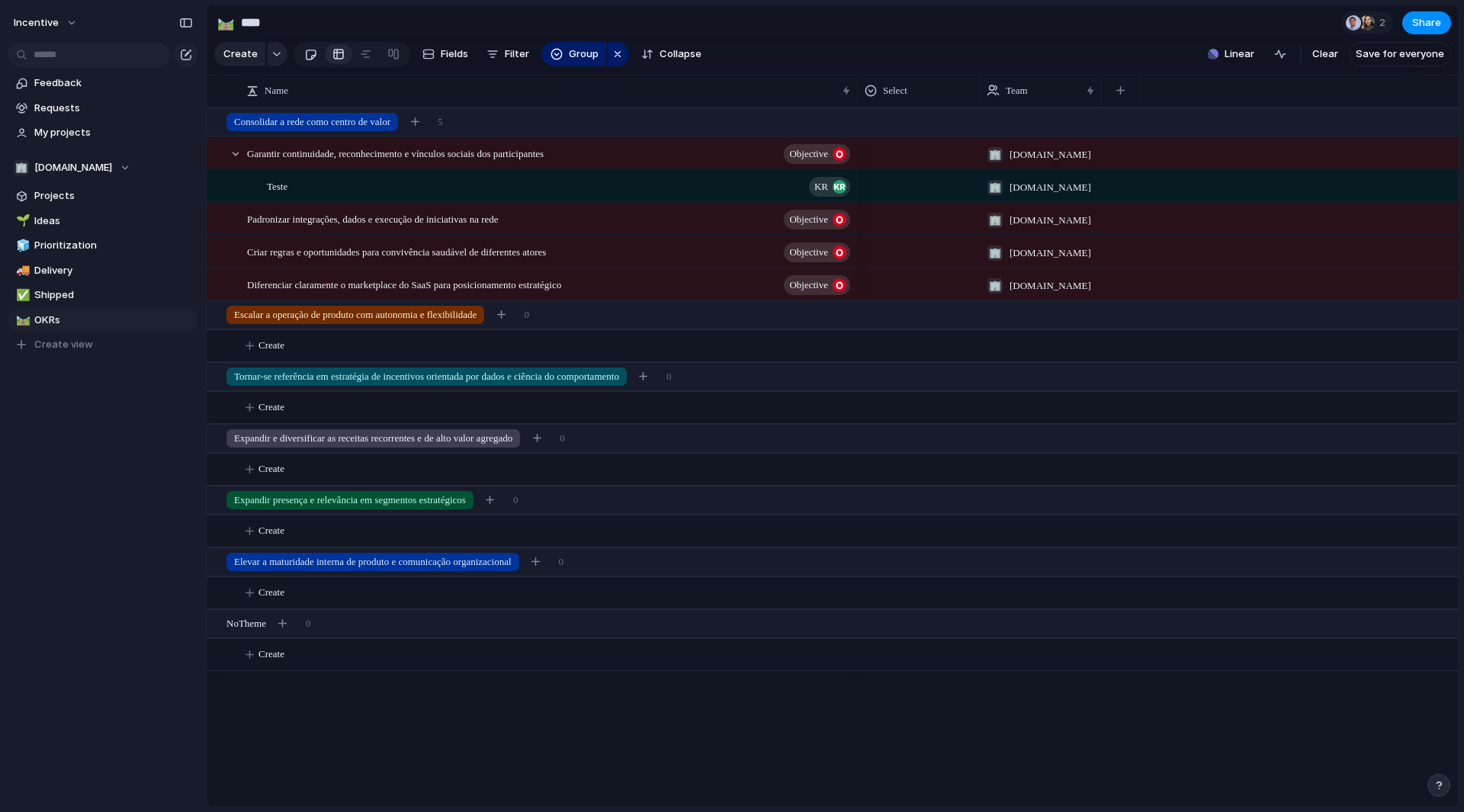
click at [306, 57] on div at bounding box center [310, 54] width 13 height 25
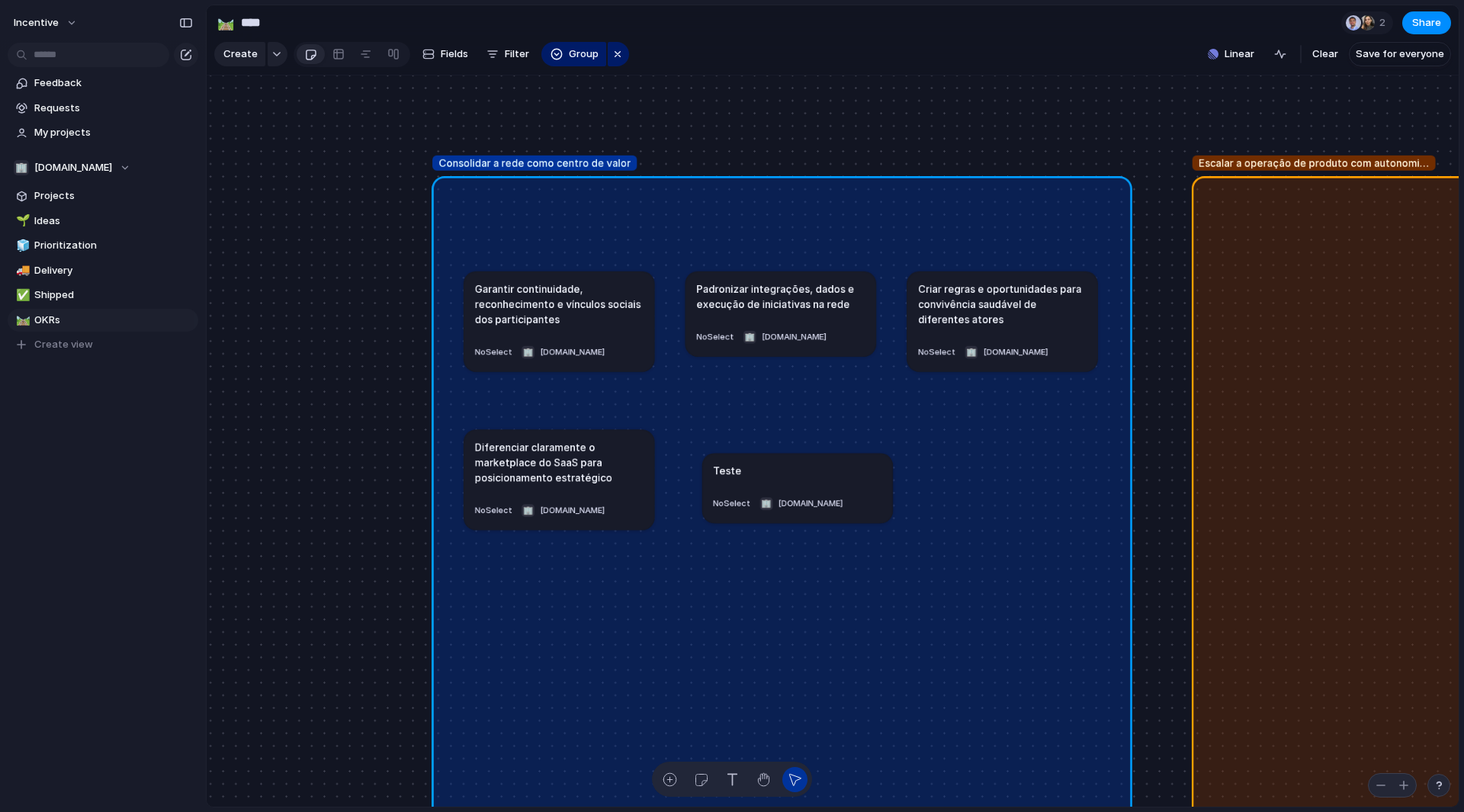
click at [321, 52] on div at bounding box center [311, 54] width 28 height 24
click at [338, 60] on div at bounding box center [339, 54] width 13 height 24
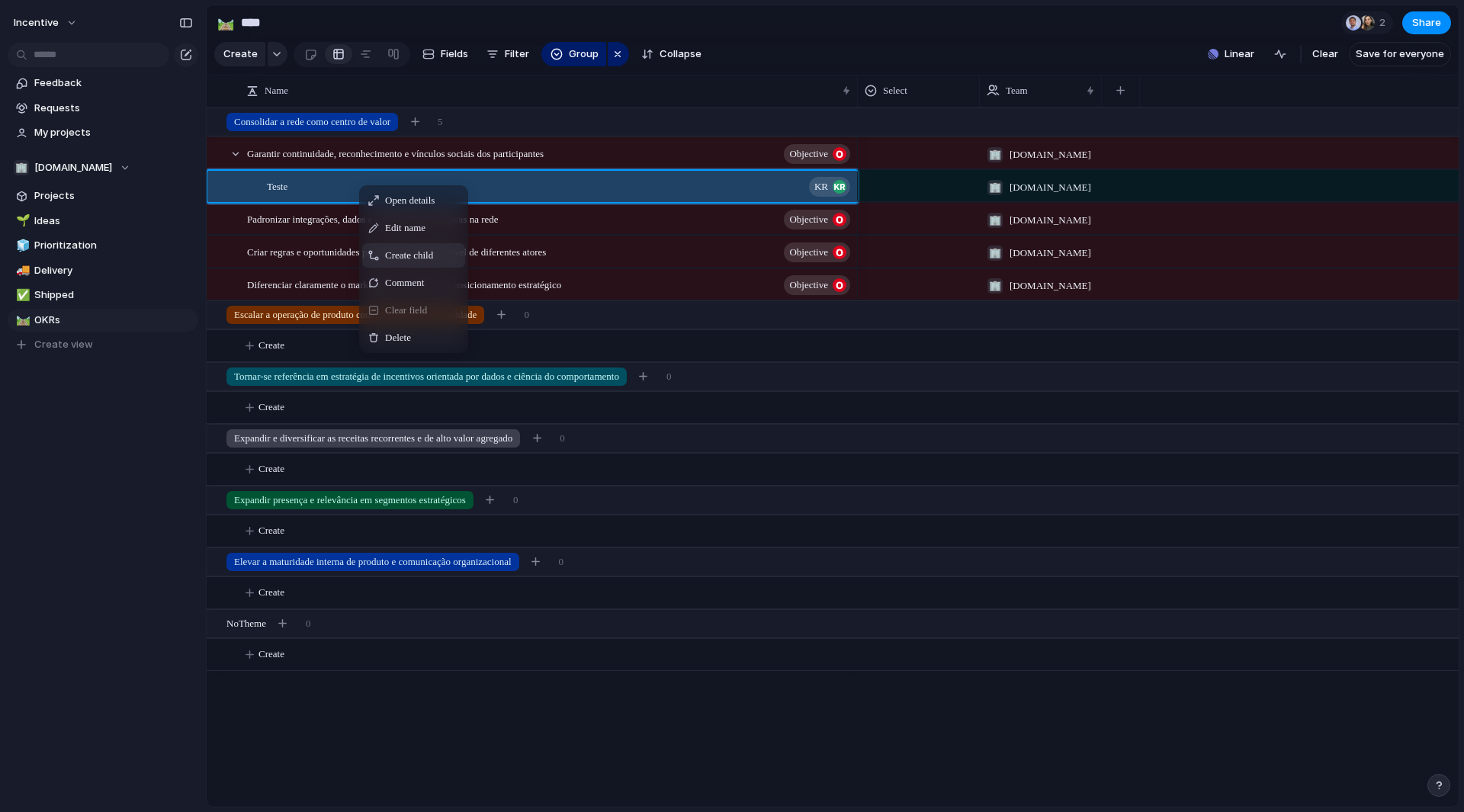
click at [437, 267] on div "Create child" at bounding box center [413, 255] width 103 height 24
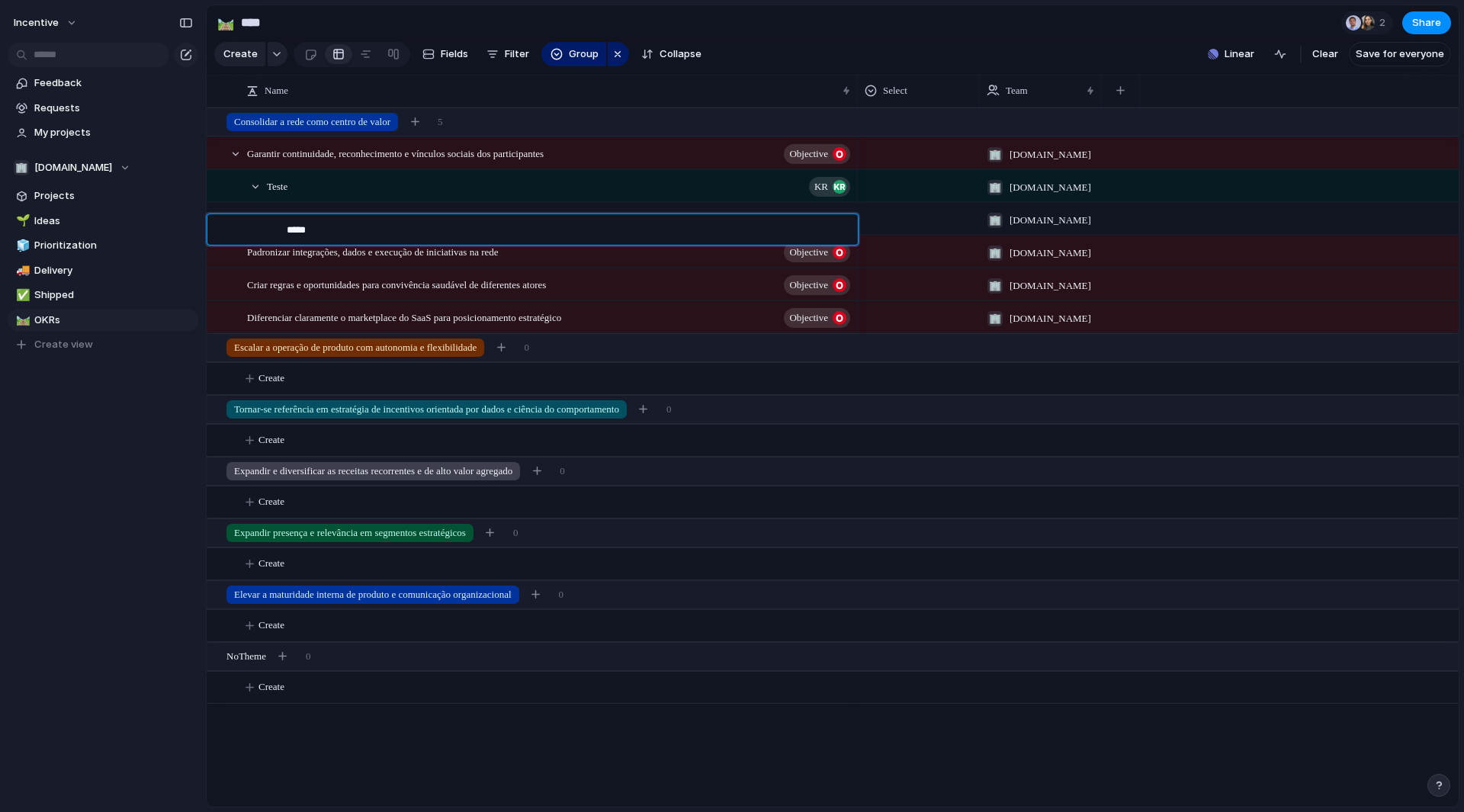
type textarea "******"
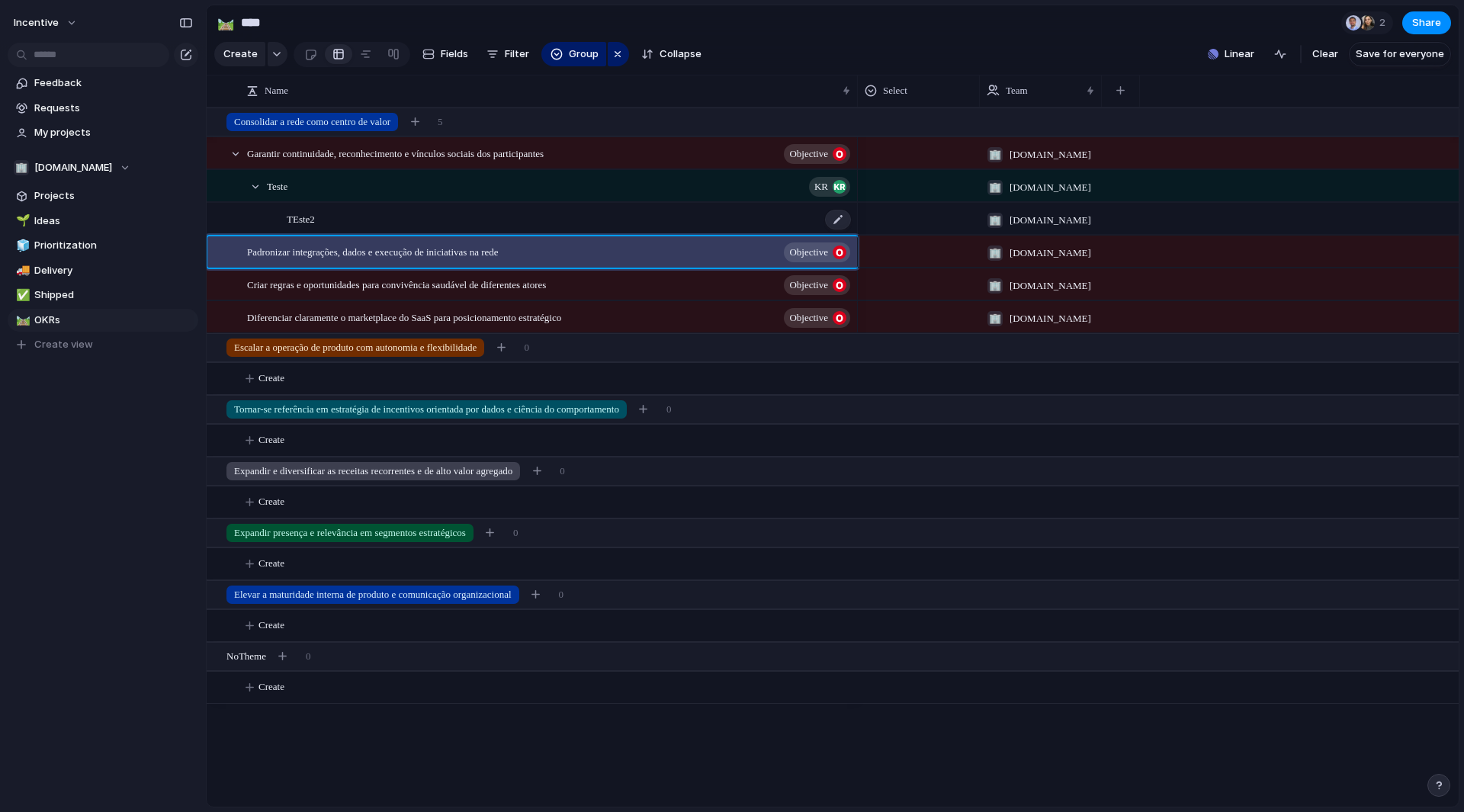
click at [339, 235] on div "TEste2" at bounding box center [569, 219] width 566 height 31
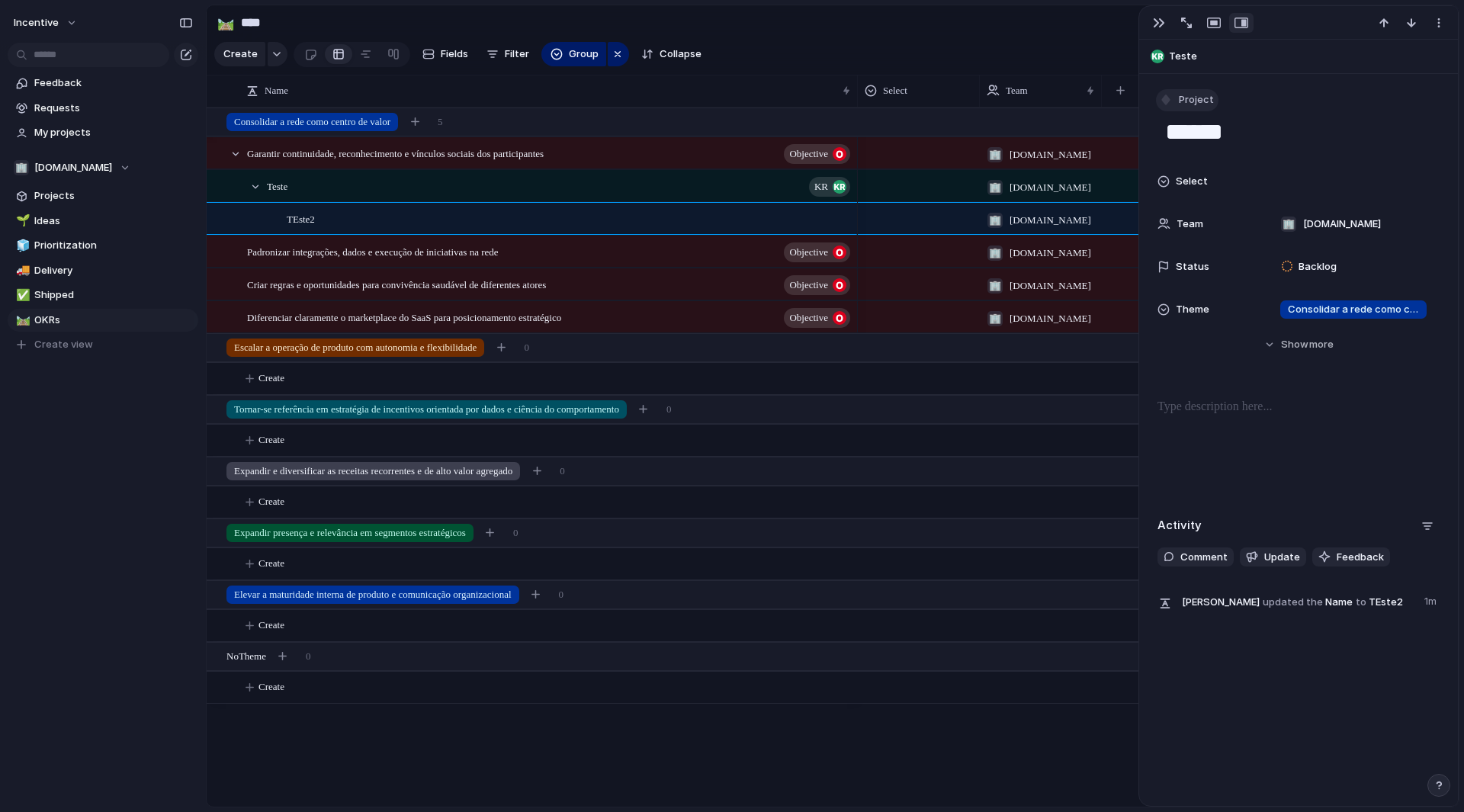
click at [1183, 106] on span "Project" at bounding box center [1197, 100] width 35 height 15
click at [1207, 218] on span "Initiative" at bounding box center [1207, 214] width 42 height 15
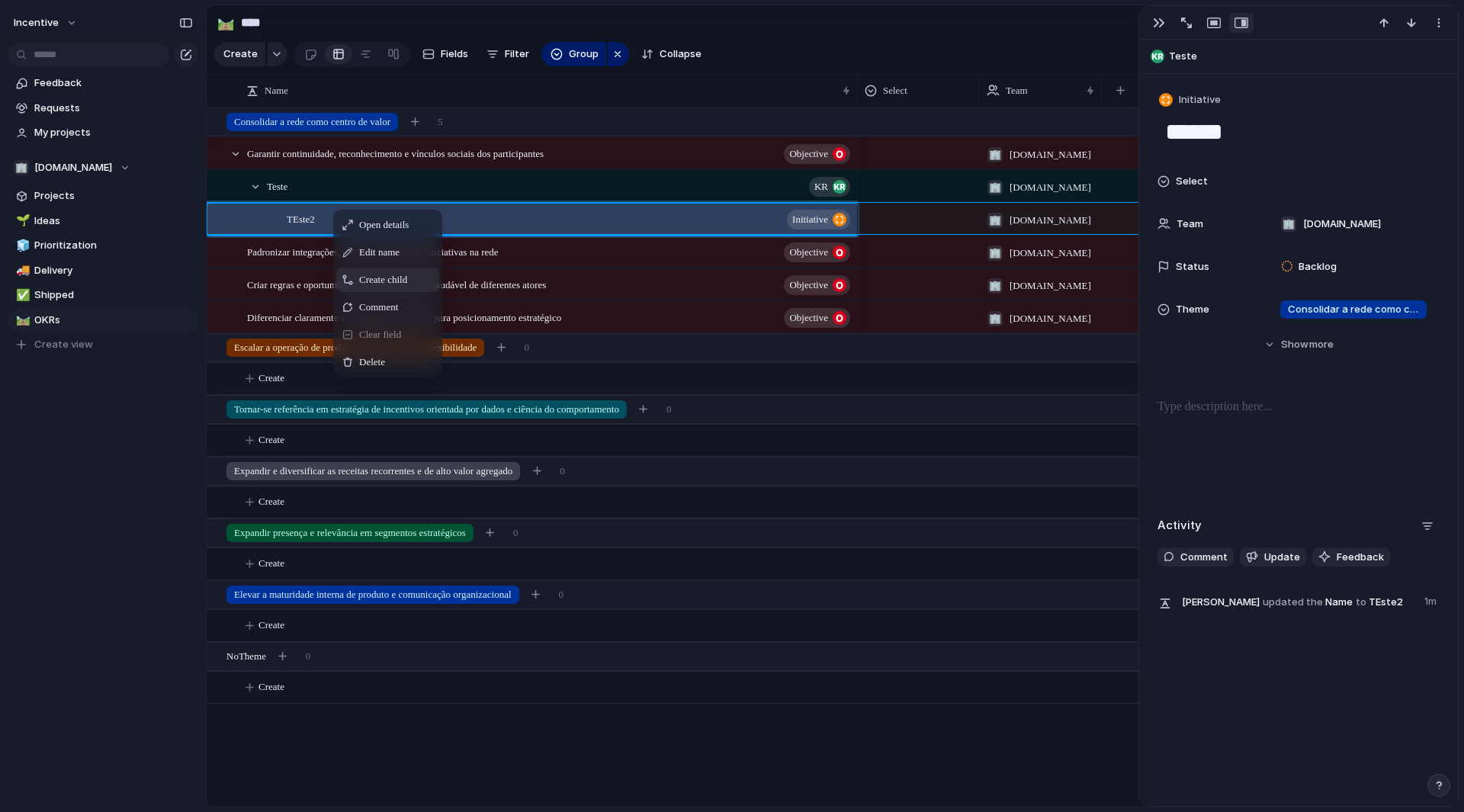
click at [391, 287] on span "Create child" at bounding box center [383, 280] width 48 height 15
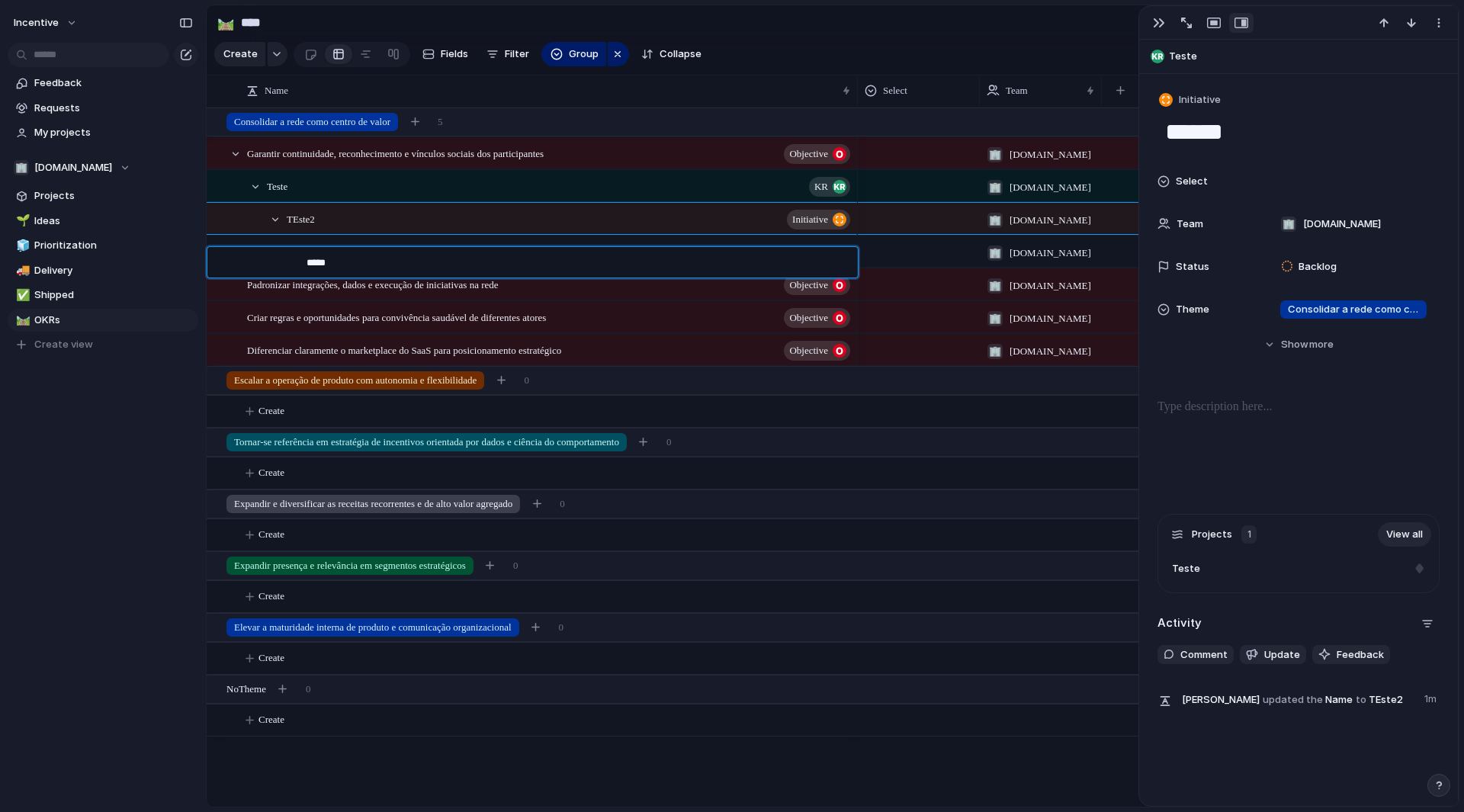
type textarea "******"
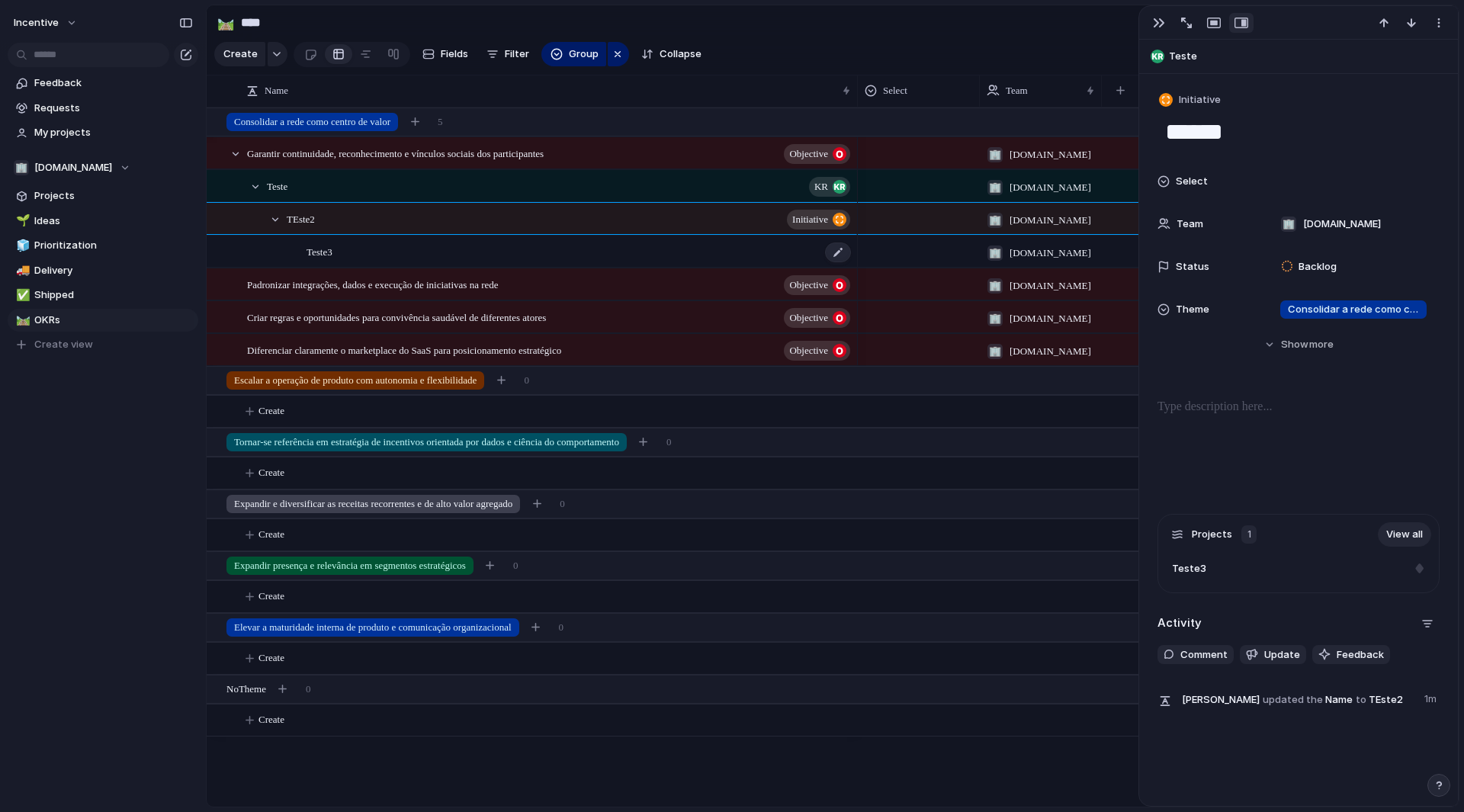
click at [407, 261] on div "Teste3" at bounding box center [580, 251] width 546 height 31
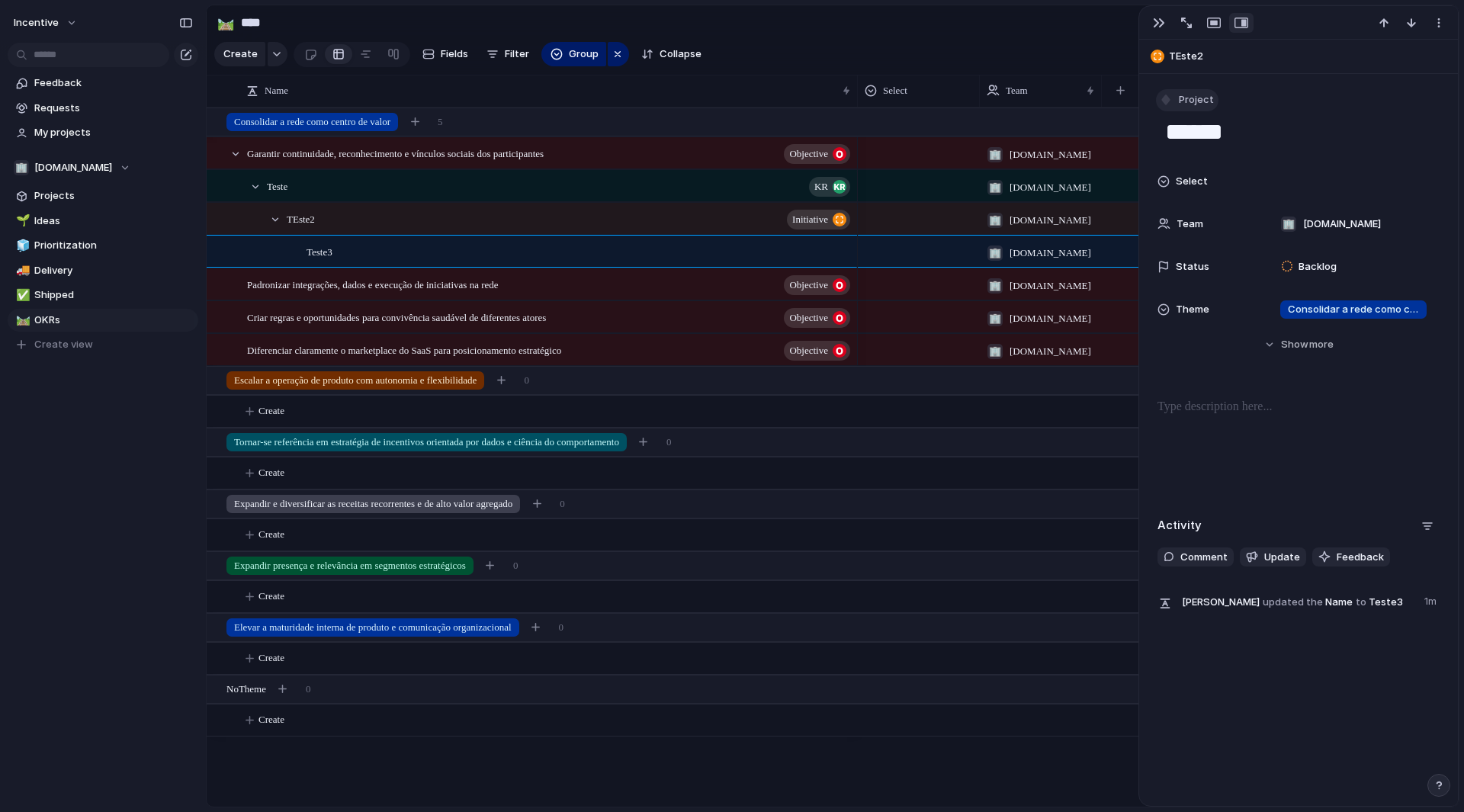
click at [1187, 94] on span "Project" at bounding box center [1197, 100] width 35 height 15
click at [1202, 236] on span "Launch" at bounding box center [1203, 238] width 36 height 15
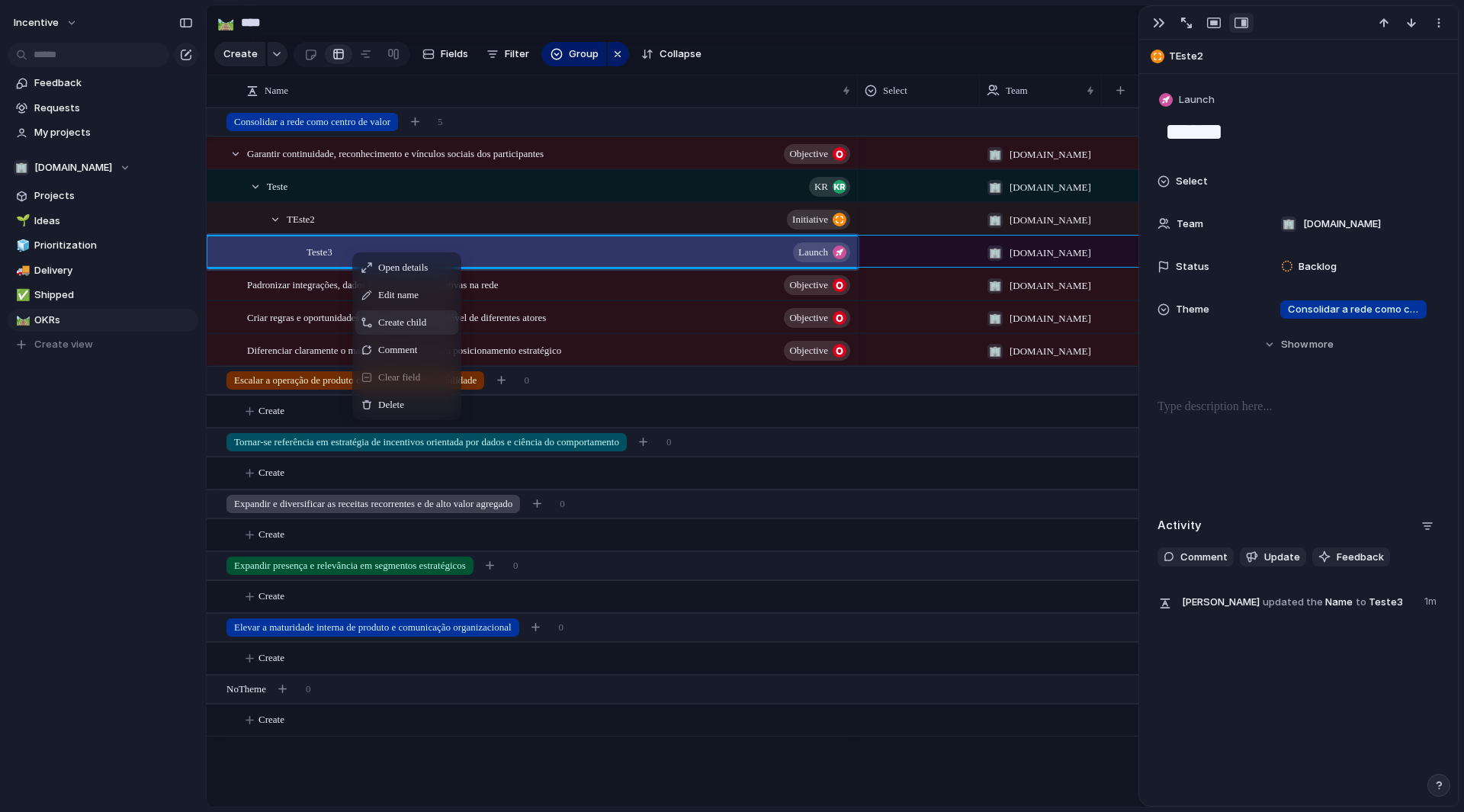
click at [404, 330] on span "Create child" at bounding box center [401, 323] width 48 height 15
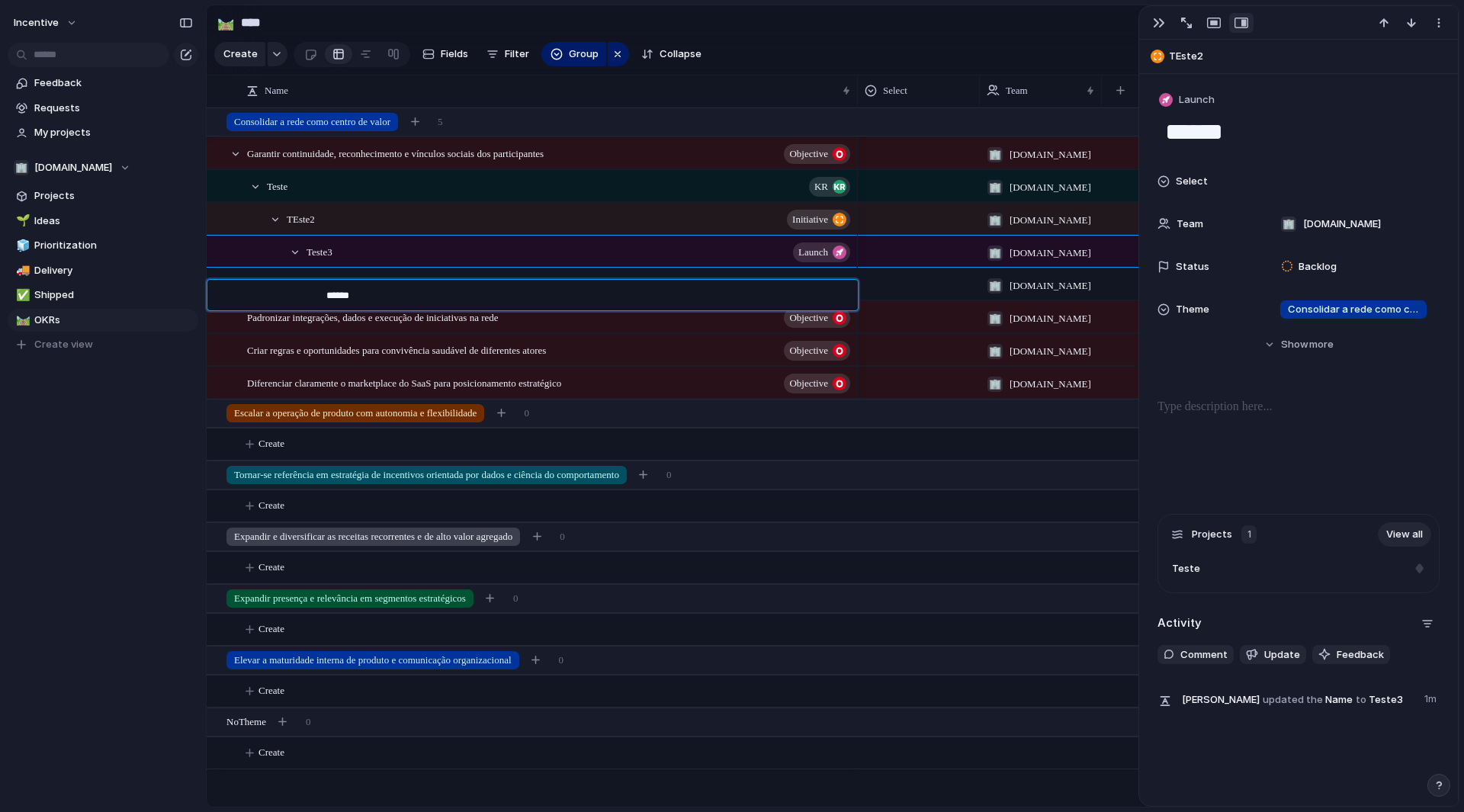
type textarea "*******"
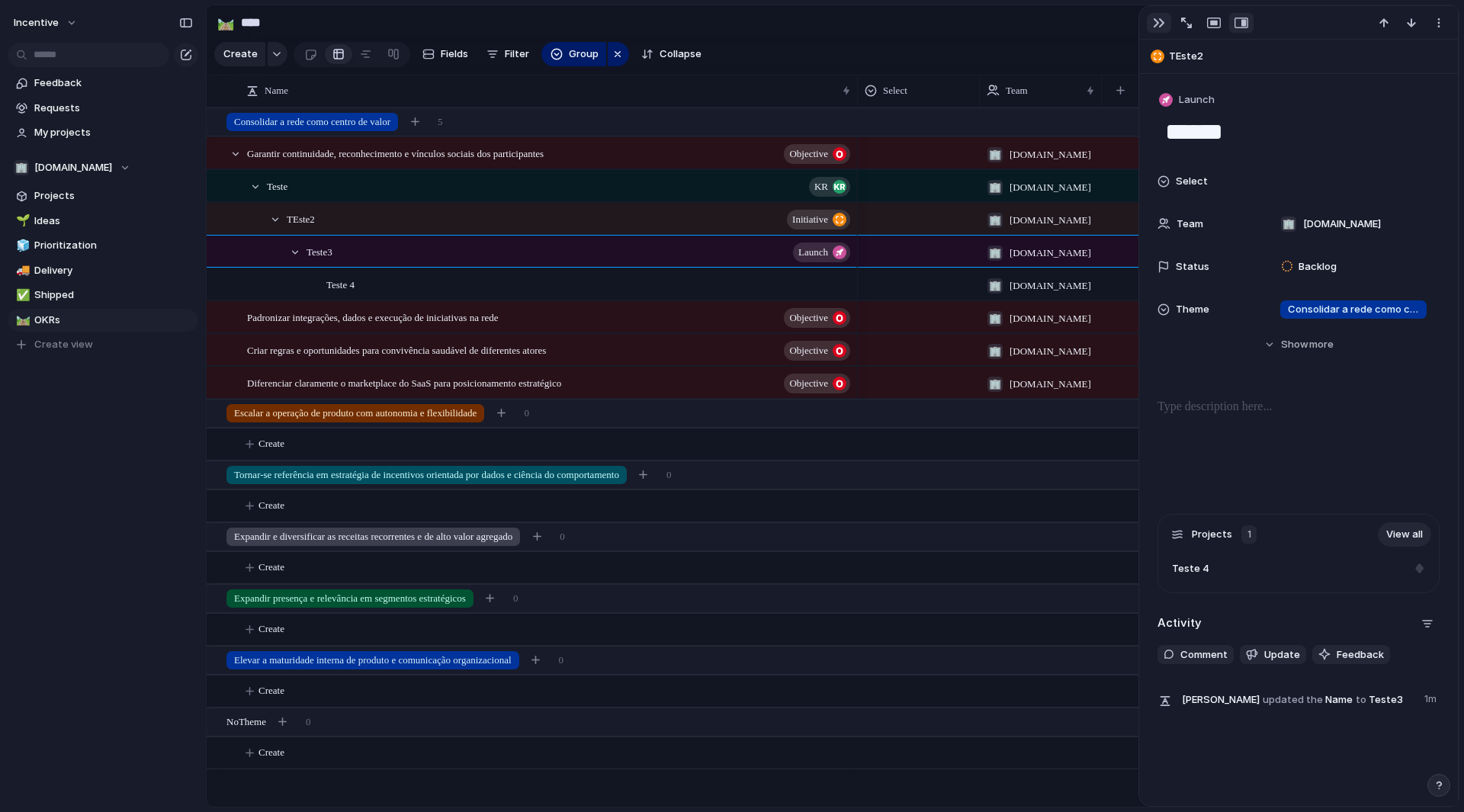
click at [1158, 22] on div "button" at bounding box center [1159, 23] width 13 height 13
